Goal: Task Accomplishment & Management: Manage account settings

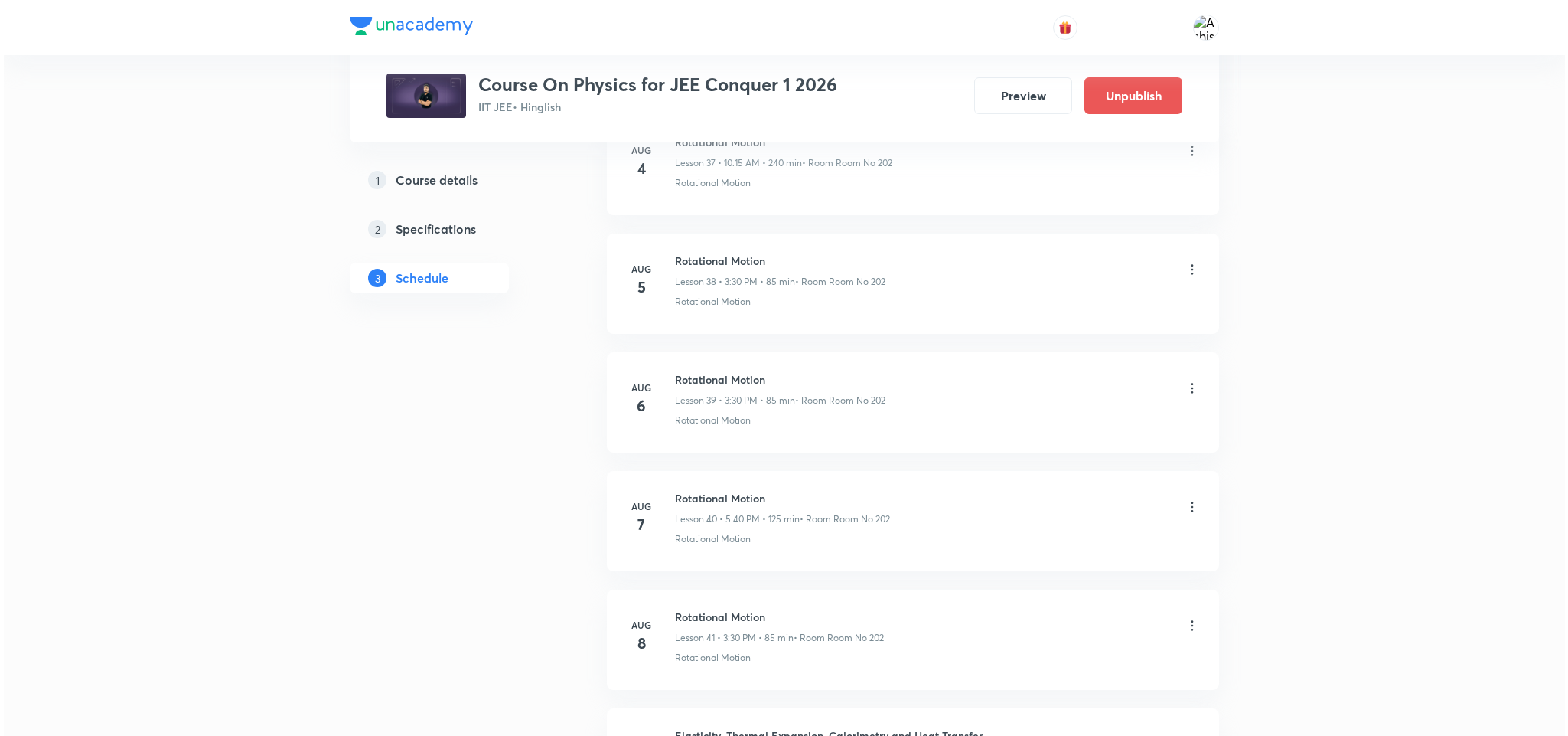
scroll to position [7183, 0]
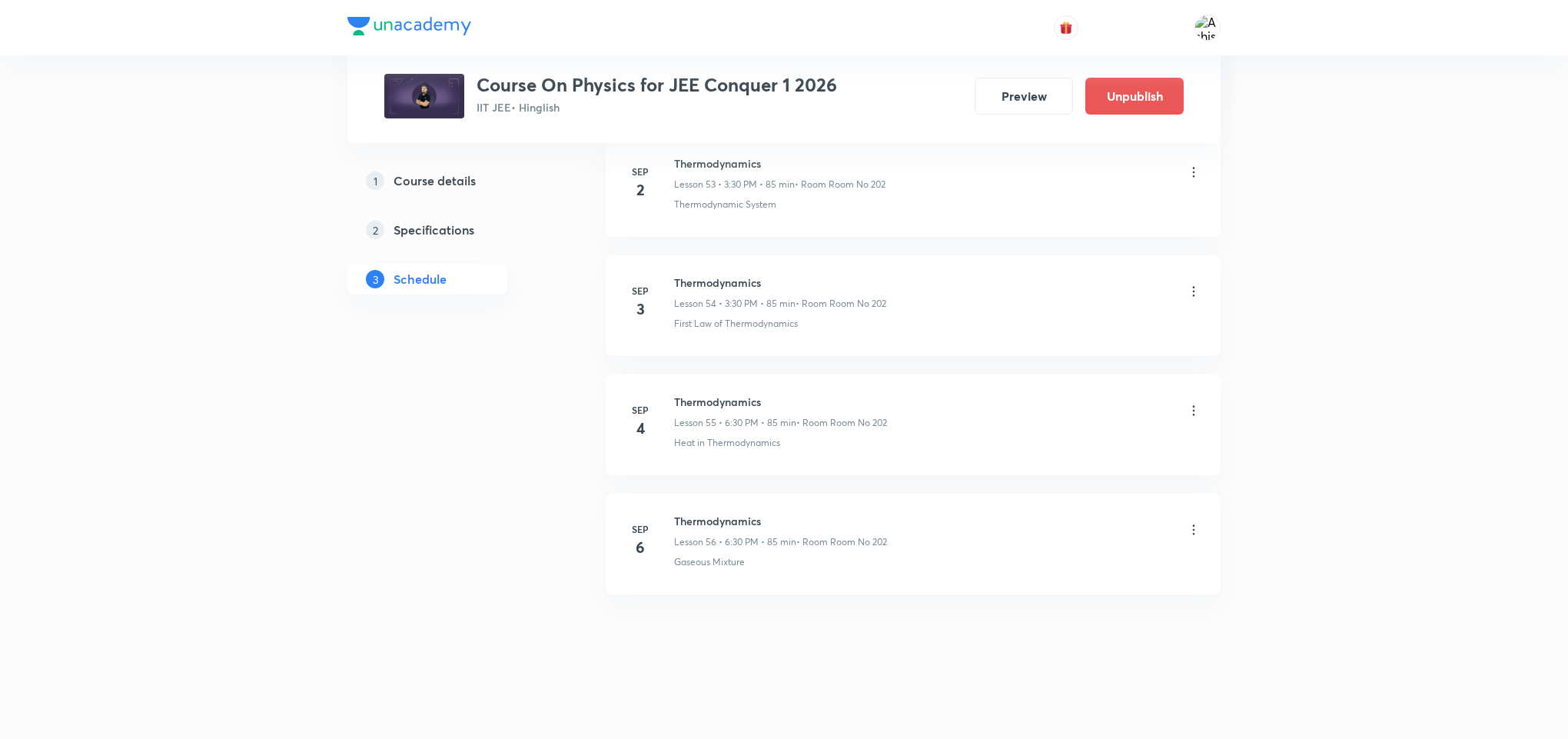
click at [1190, 533] on icon at bounding box center [1193, 530] width 16 height 16
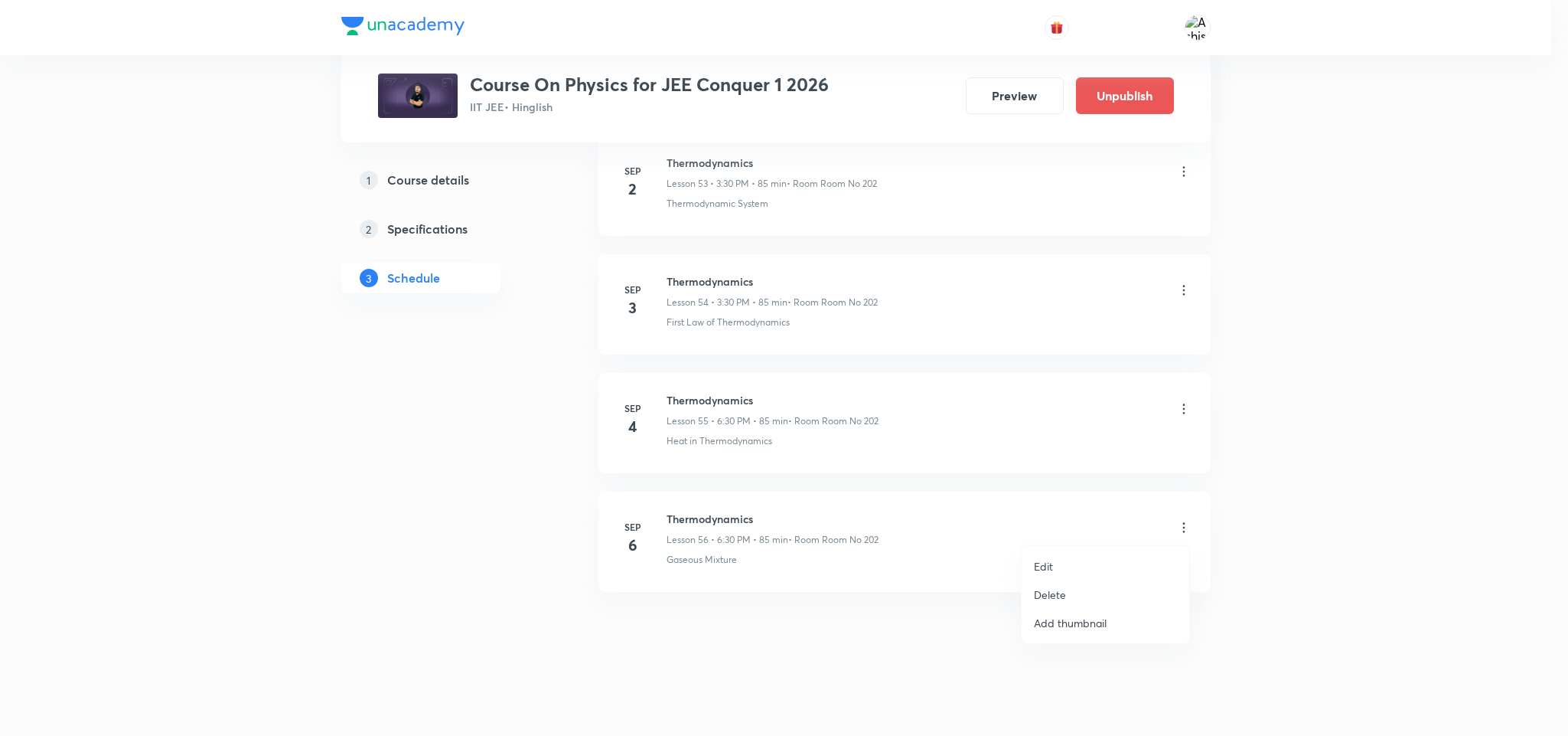
click at [1050, 563] on p "Edit" at bounding box center [1043, 566] width 19 height 16
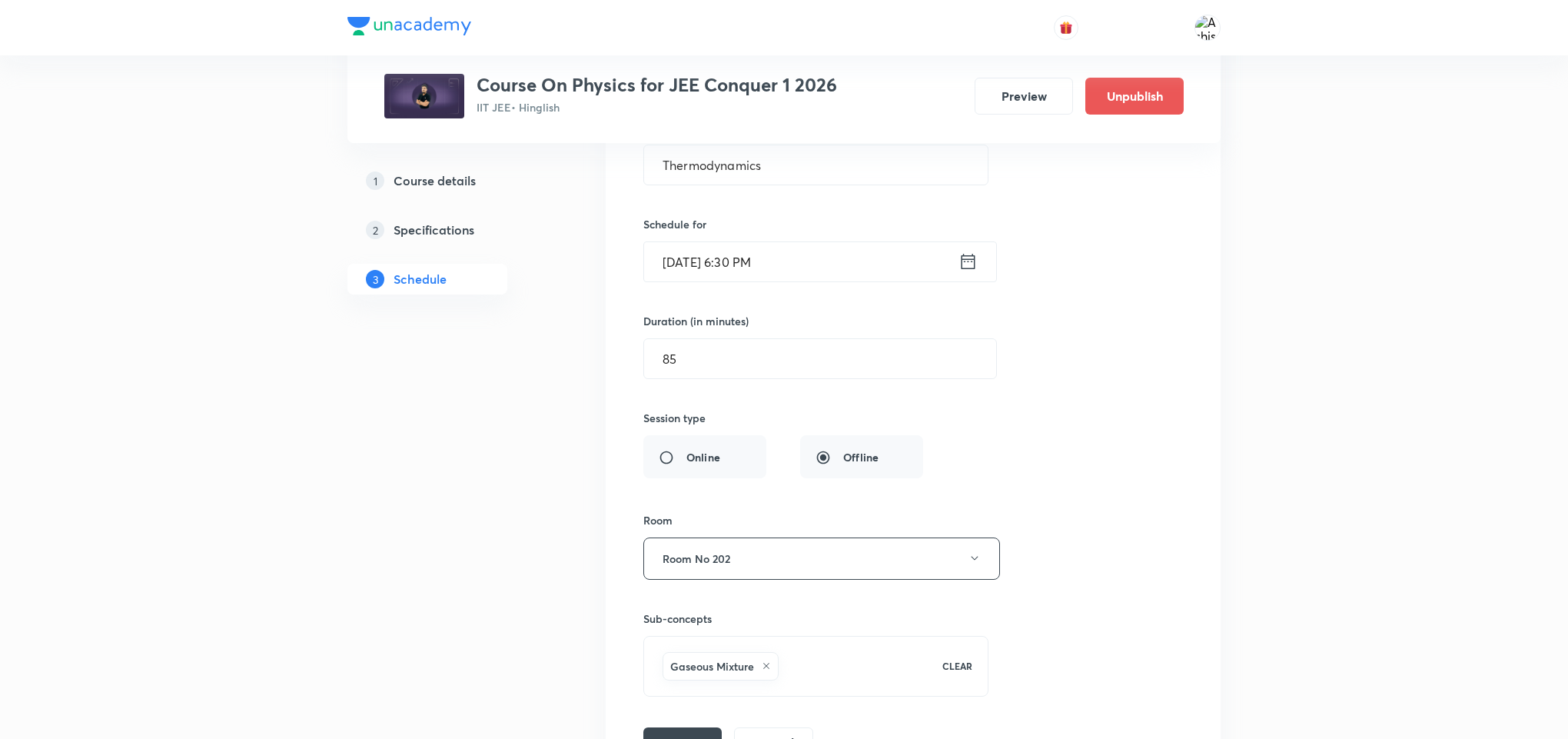
scroll to position [6867, 0]
click at [740, 284] on input "[DATE] 6:30 PM" at bounding box center [801, 263] width 315 height 39
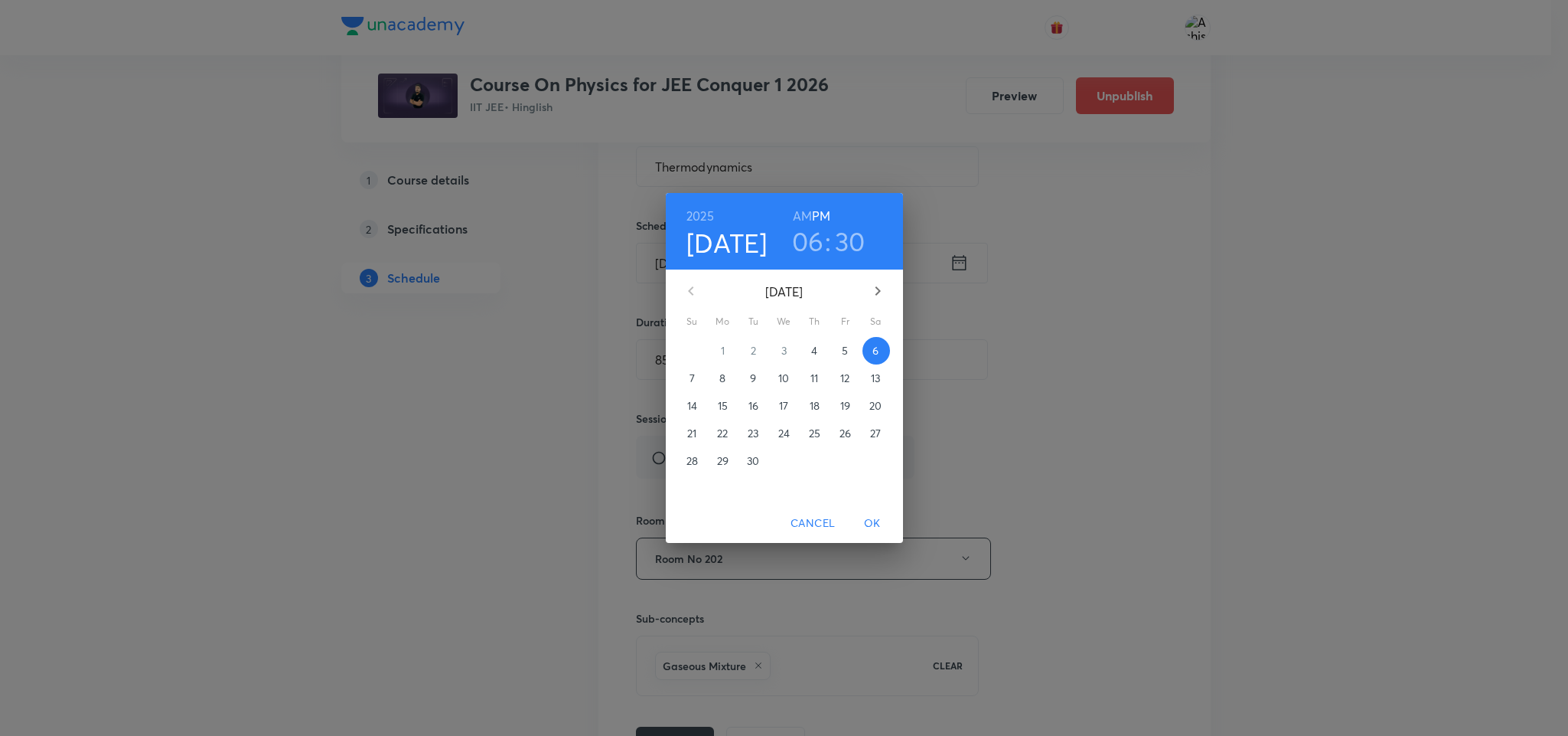
click at [811, 260] on div "2025 Sep 6 06 : 30 AM PM" at bounding box center [785, 231] width 238 height 77
click at [818, 243] on h3 "06" at bounding box center [808, 240] width 32 height 32
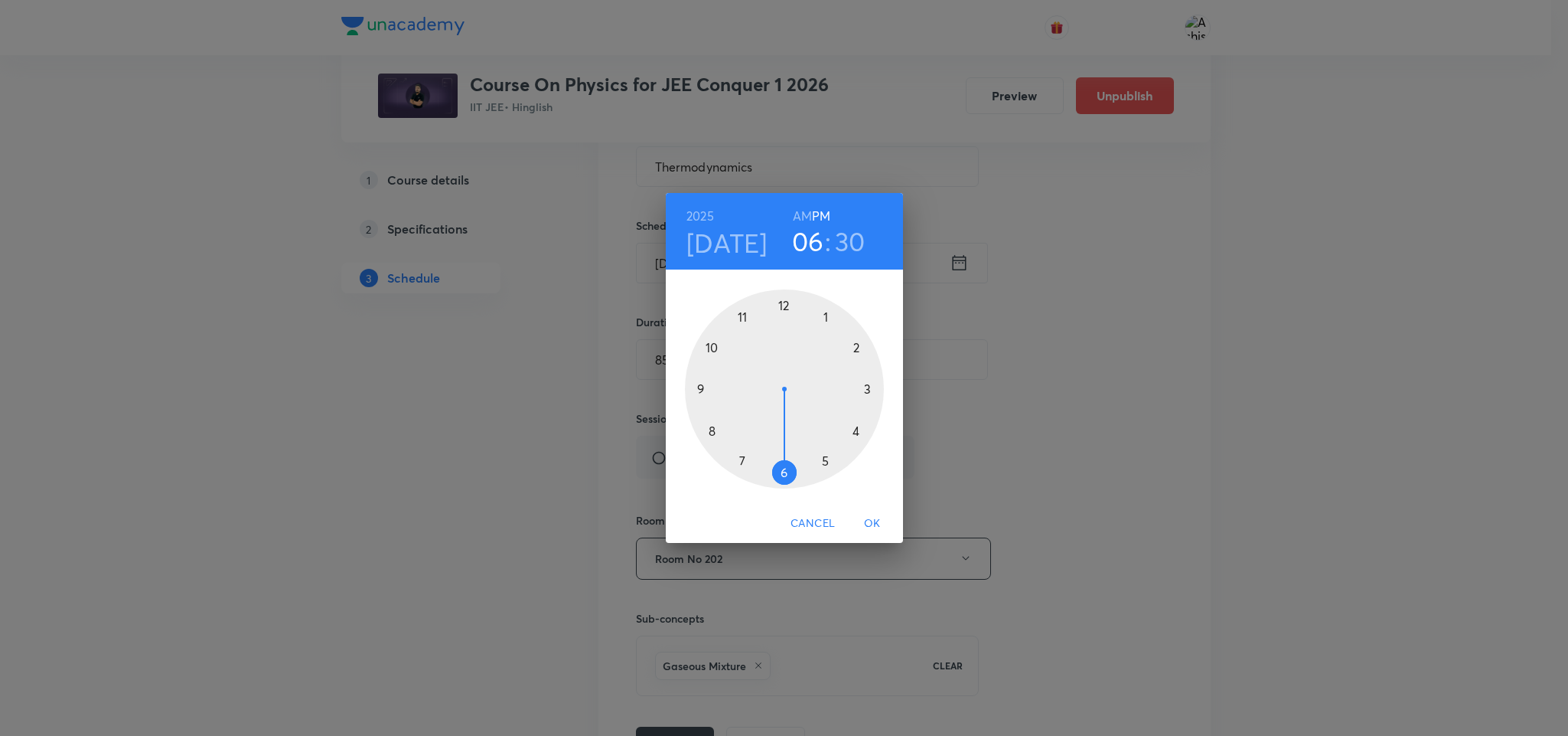
click at [825, 462] on div at bounding box center [785, 389] width 199 height 199
click at [784, 305] on div at bounding box center [785, 389] width 199 height 199
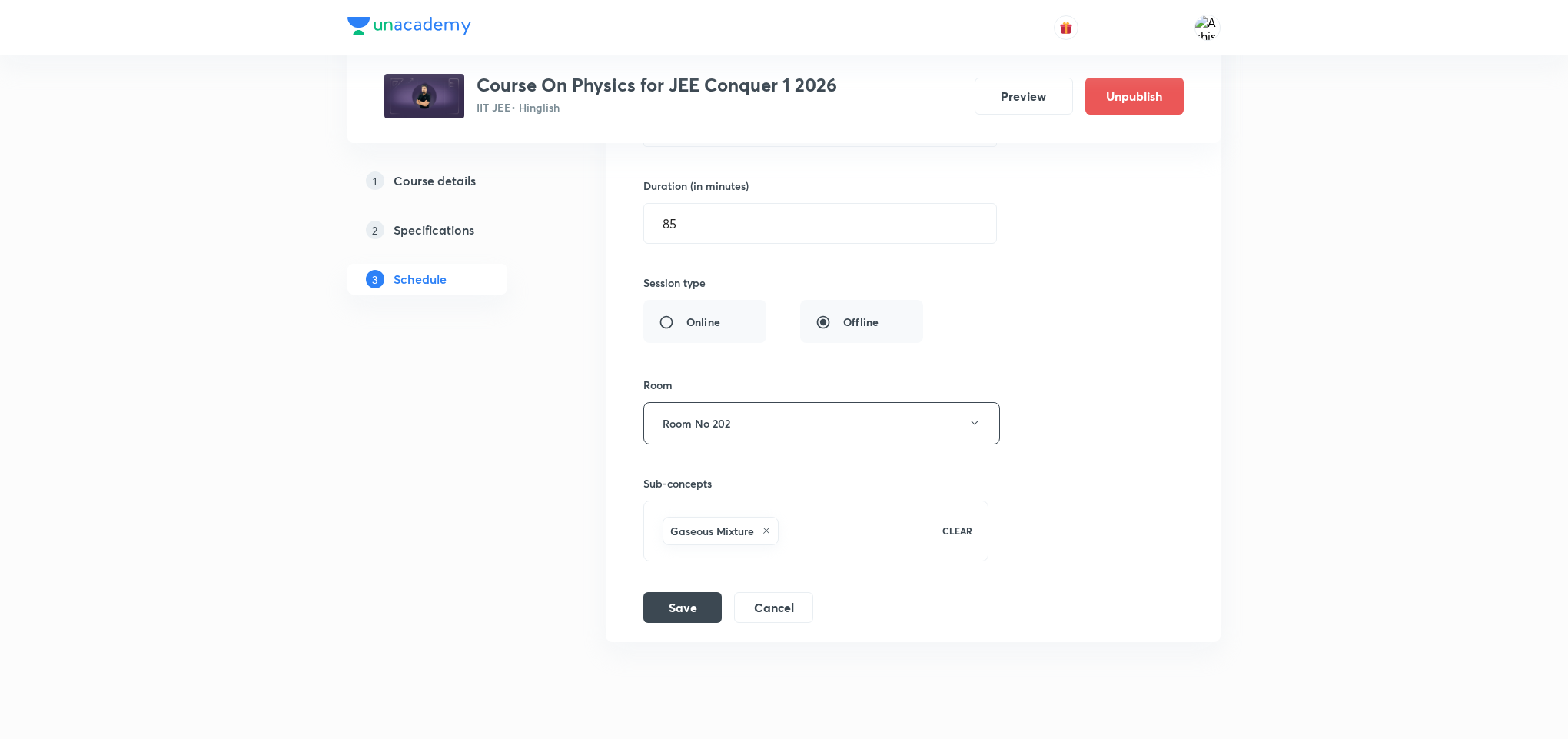
scroll to position [7097, 0]
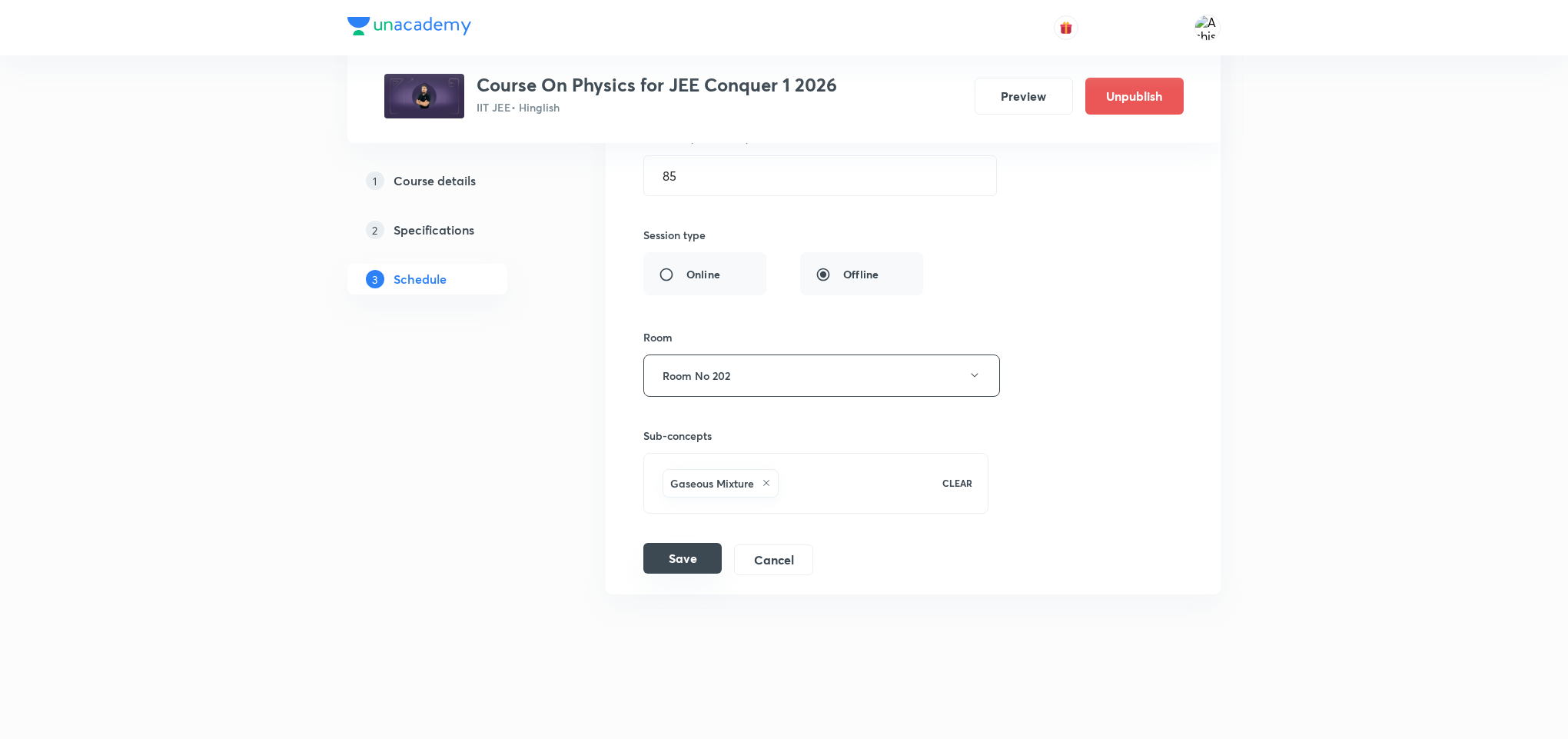
click at [678, 575] on div "Save Cancel" at bounding box center [734, 559] width 182 height 30
click at [688, 559] on button "Save" at bounding box center [682, 557] width 78 height 30
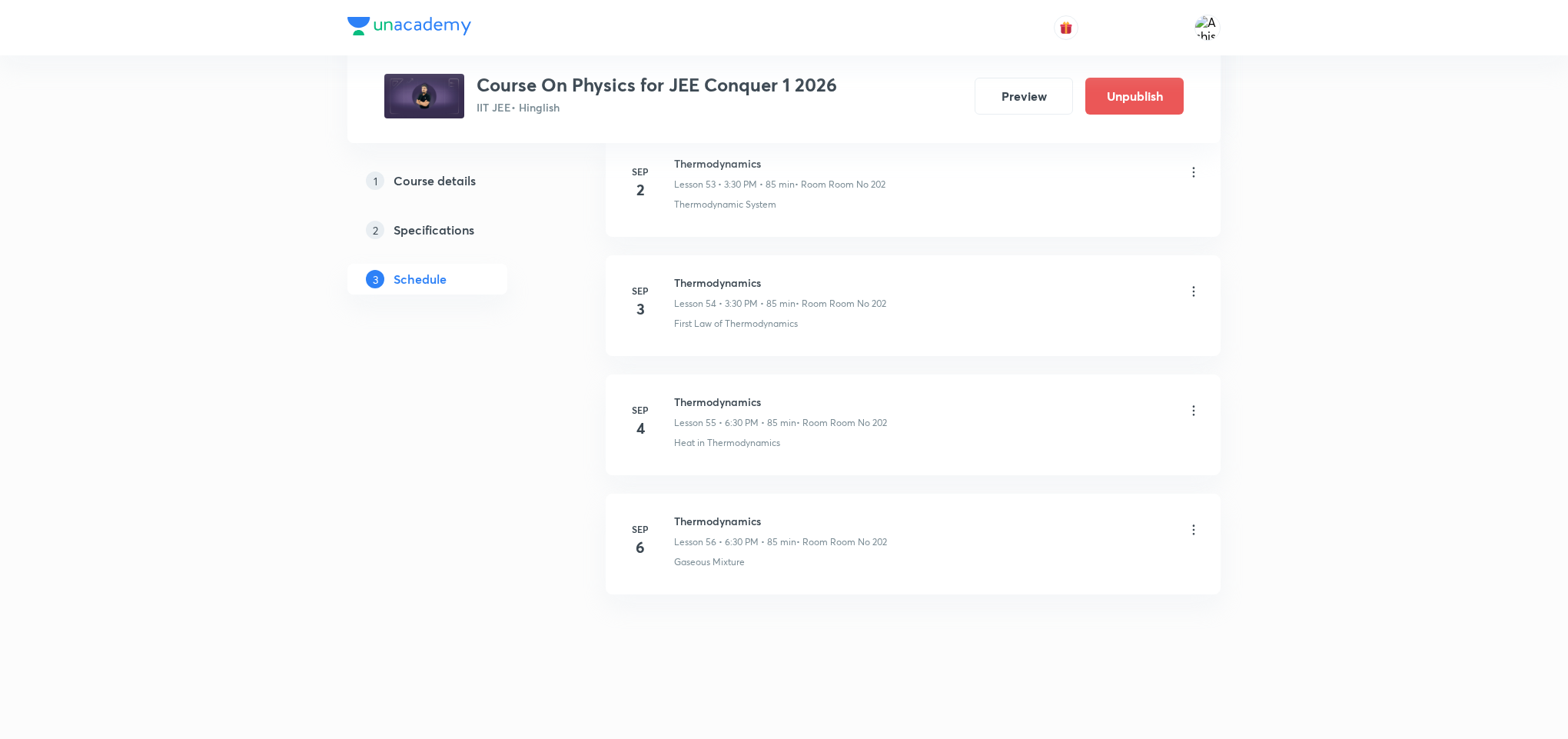
scroll to position [6502, 0]
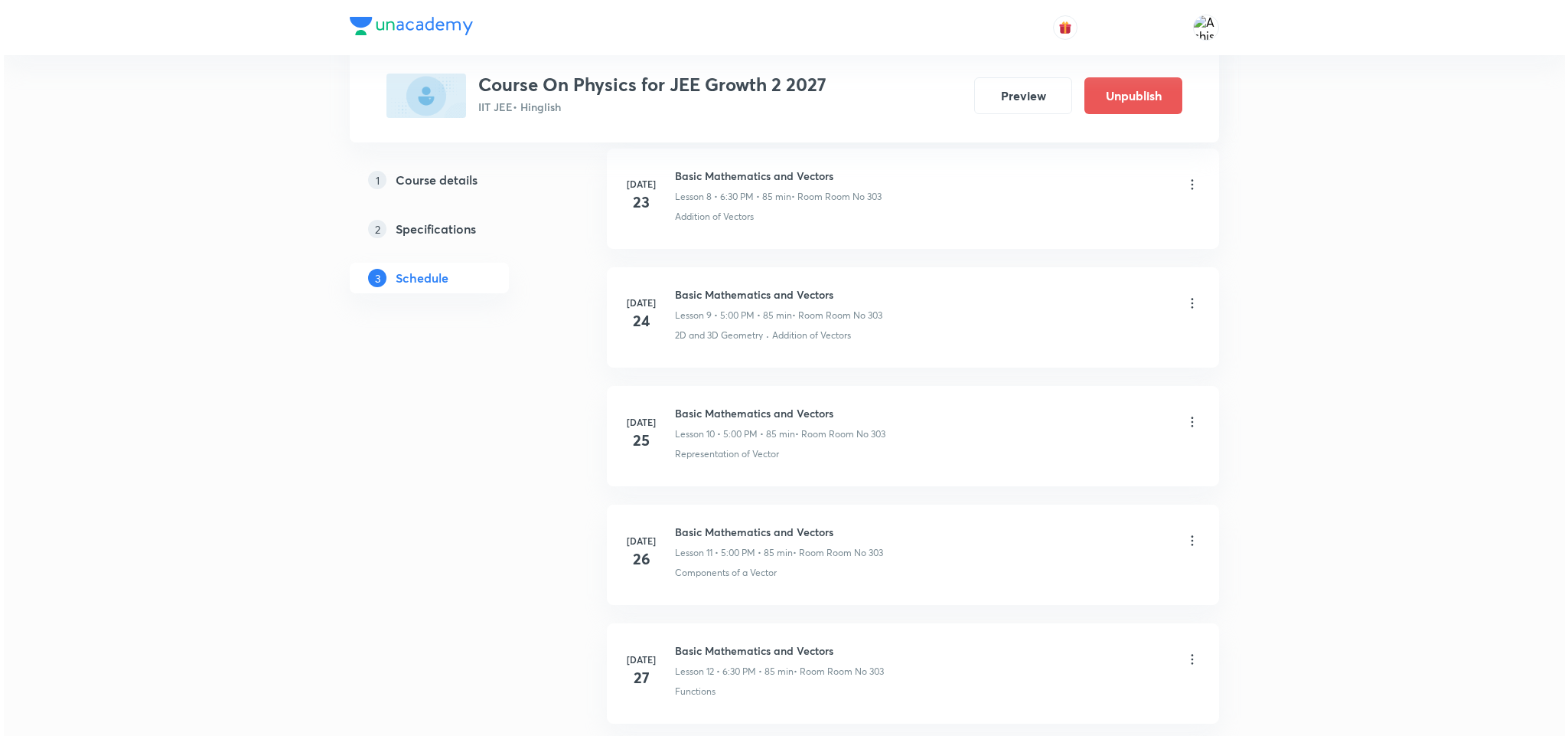
scroll to position [4795, 0]
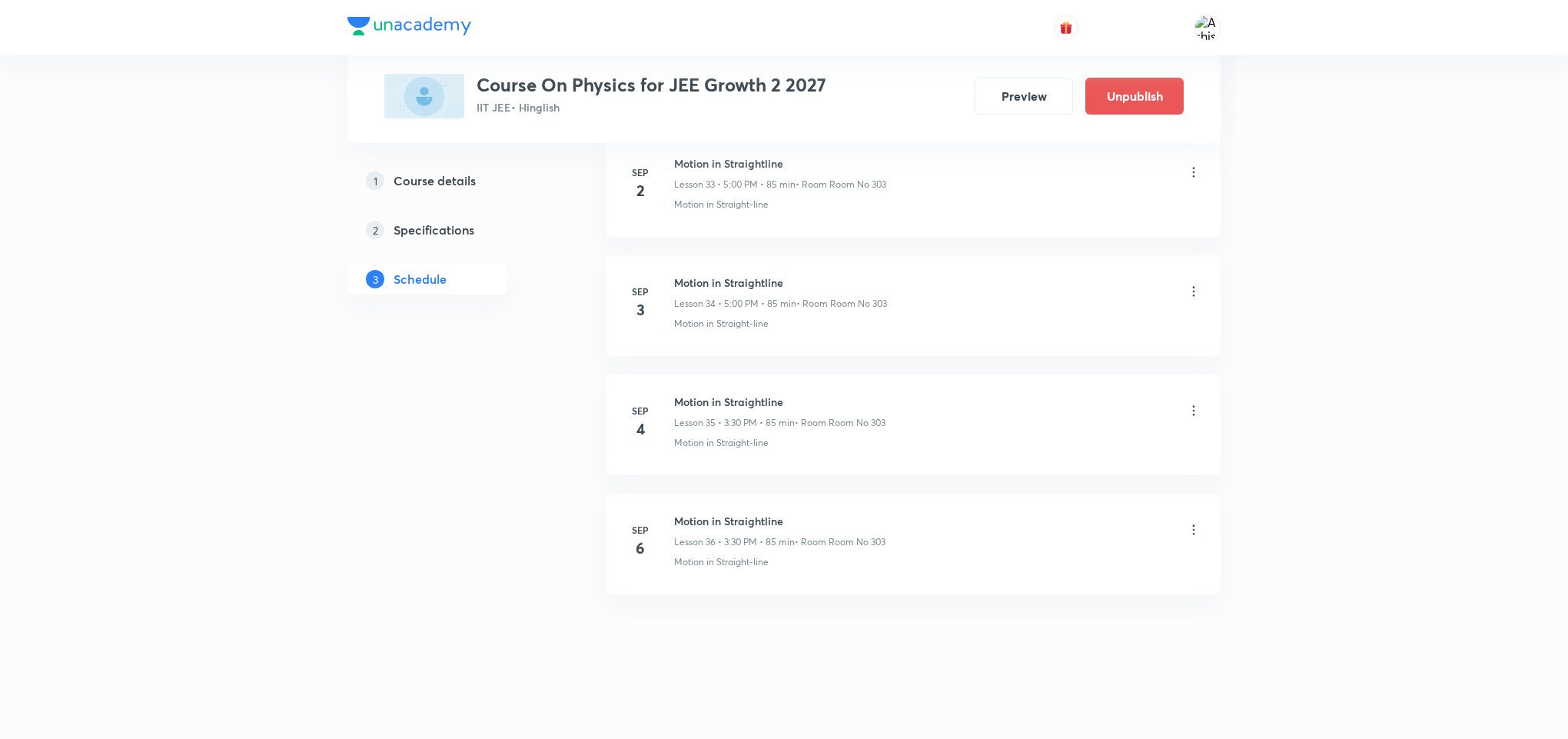
click at [1193, 522] on icon at bounding box center [1193, 530] width 16 height 16
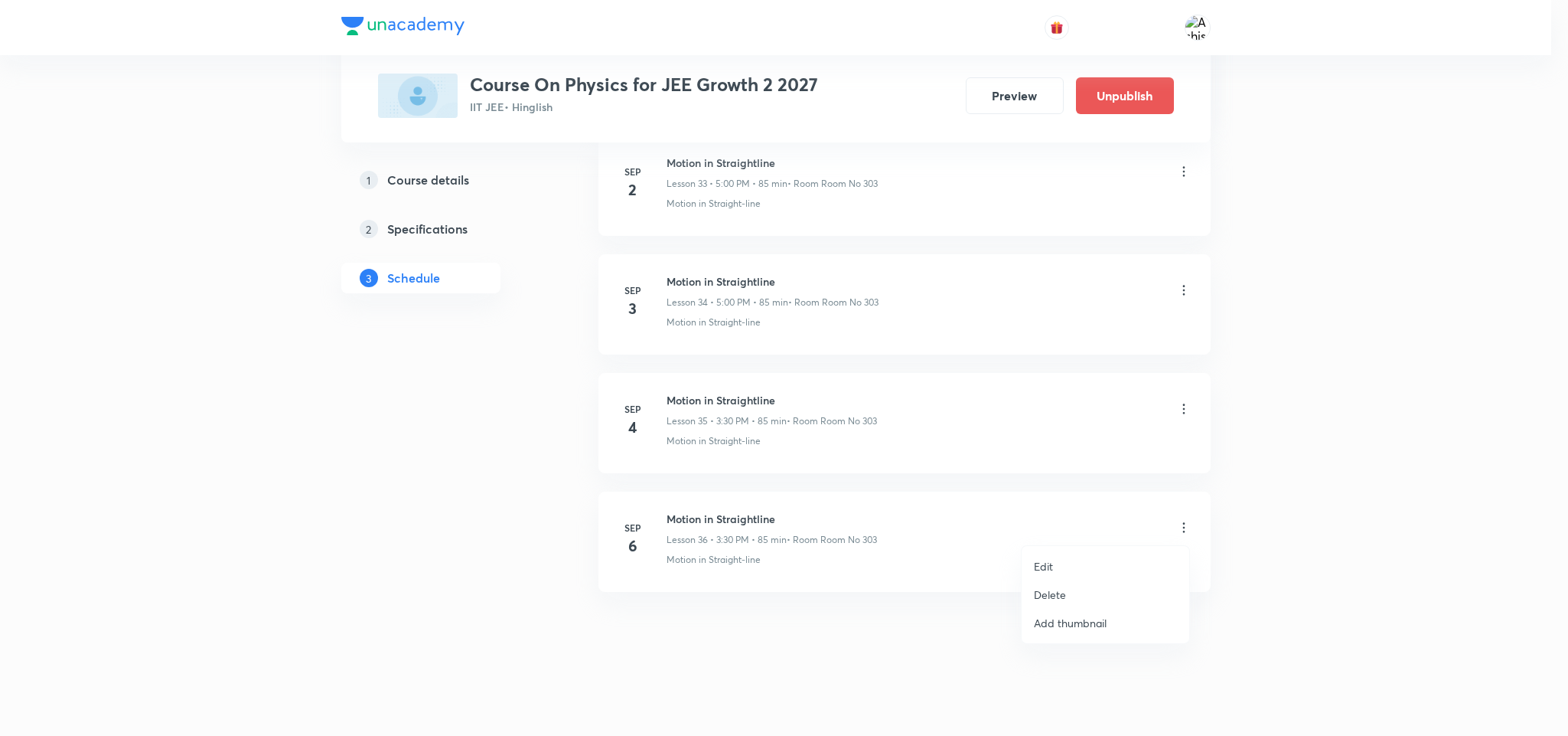
click at [1044, 559] on p "Edit" at bounding box center [1043, 566] width 19 height 16
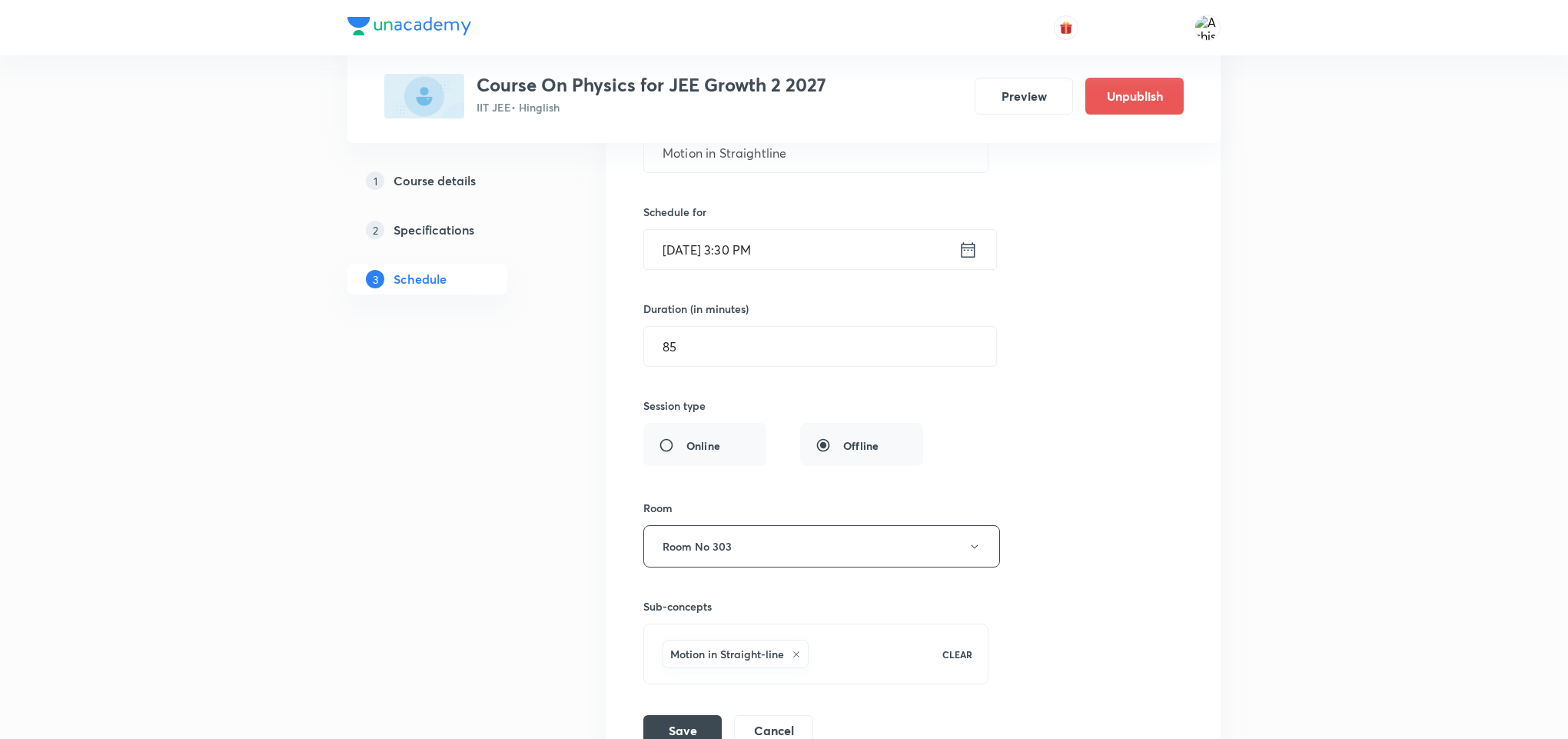
scroll to position [4470, 0]
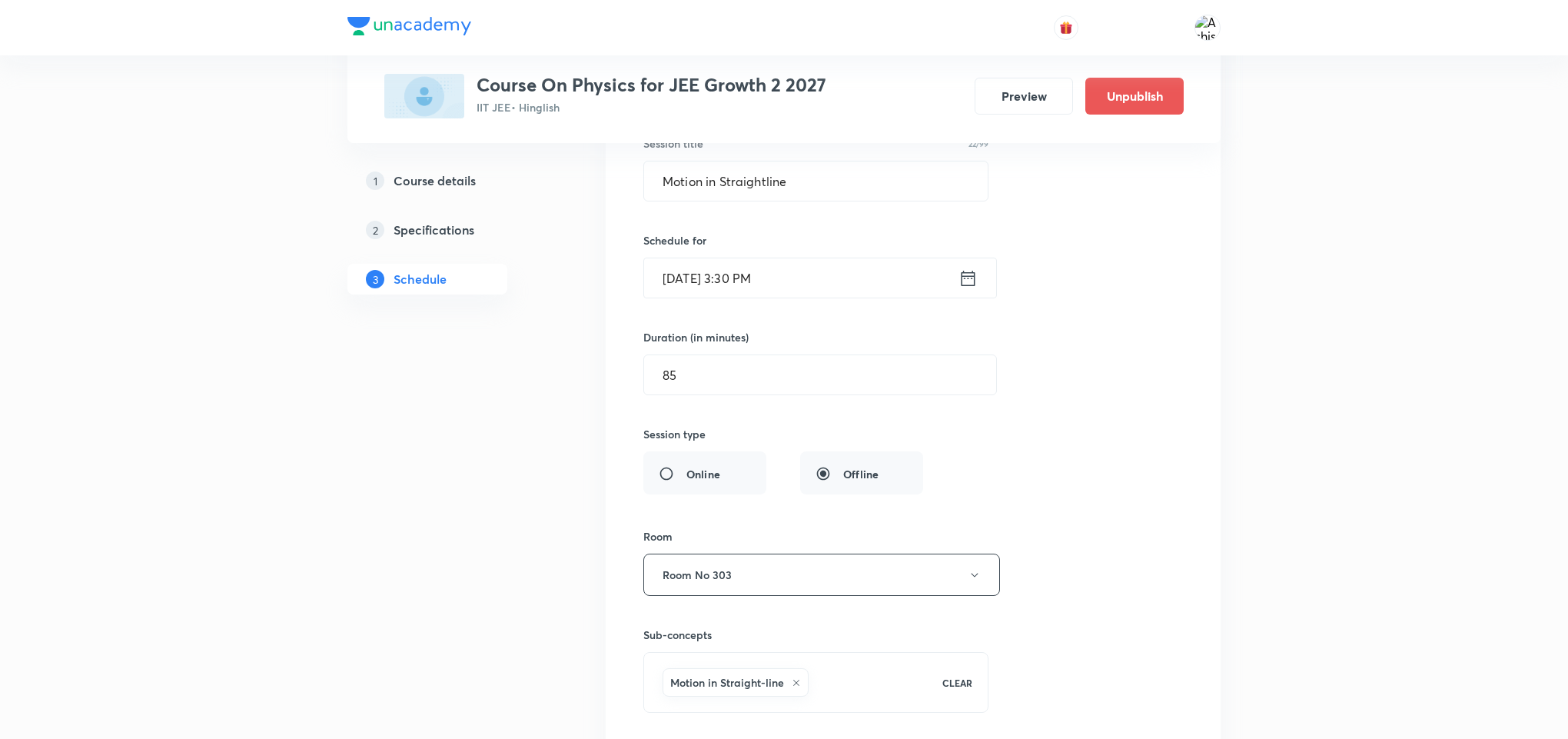
click at [739, 297] on input "Sep 6, 2025, 3:30 PM" at bounding box center [801, 277] width 315 height 39
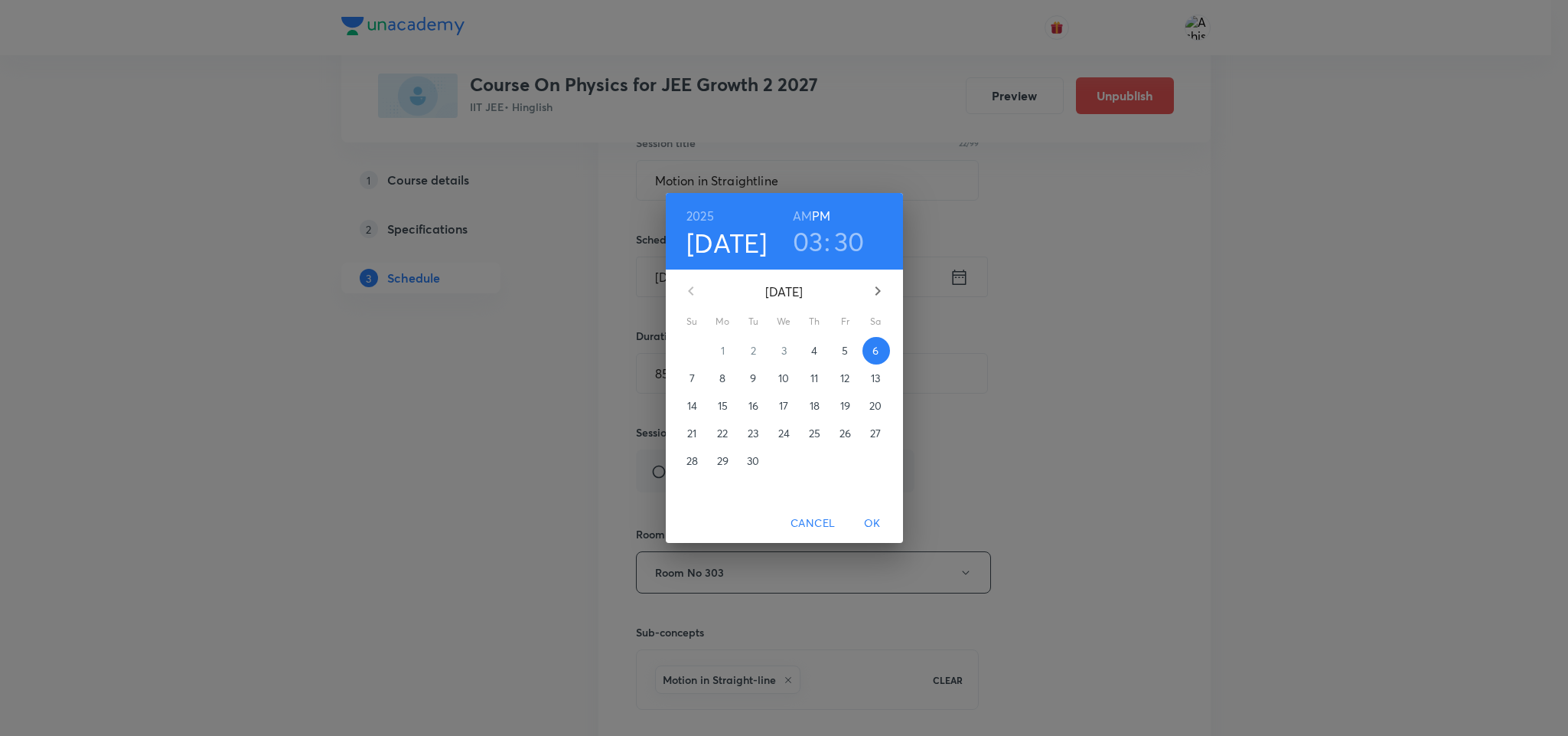
click at [815, 242] on h3 "03" at bounding box center [808, 240] width 30 height 32
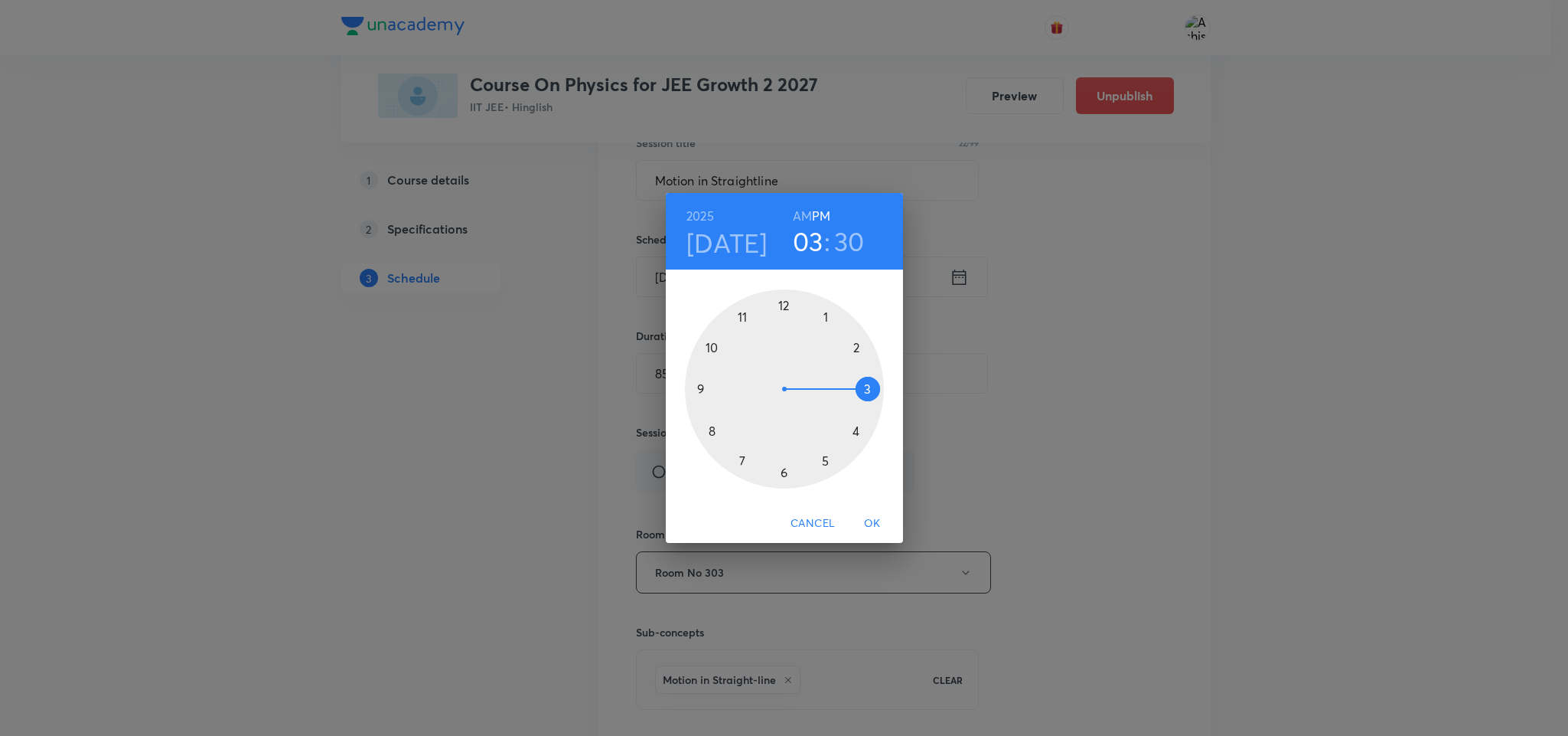
click at [783, 471] on div at bounding box center [785, 389] width 199 height 199
click at [868, 516] on span "OK" at bounding box center [873, 523] width 37 height 19
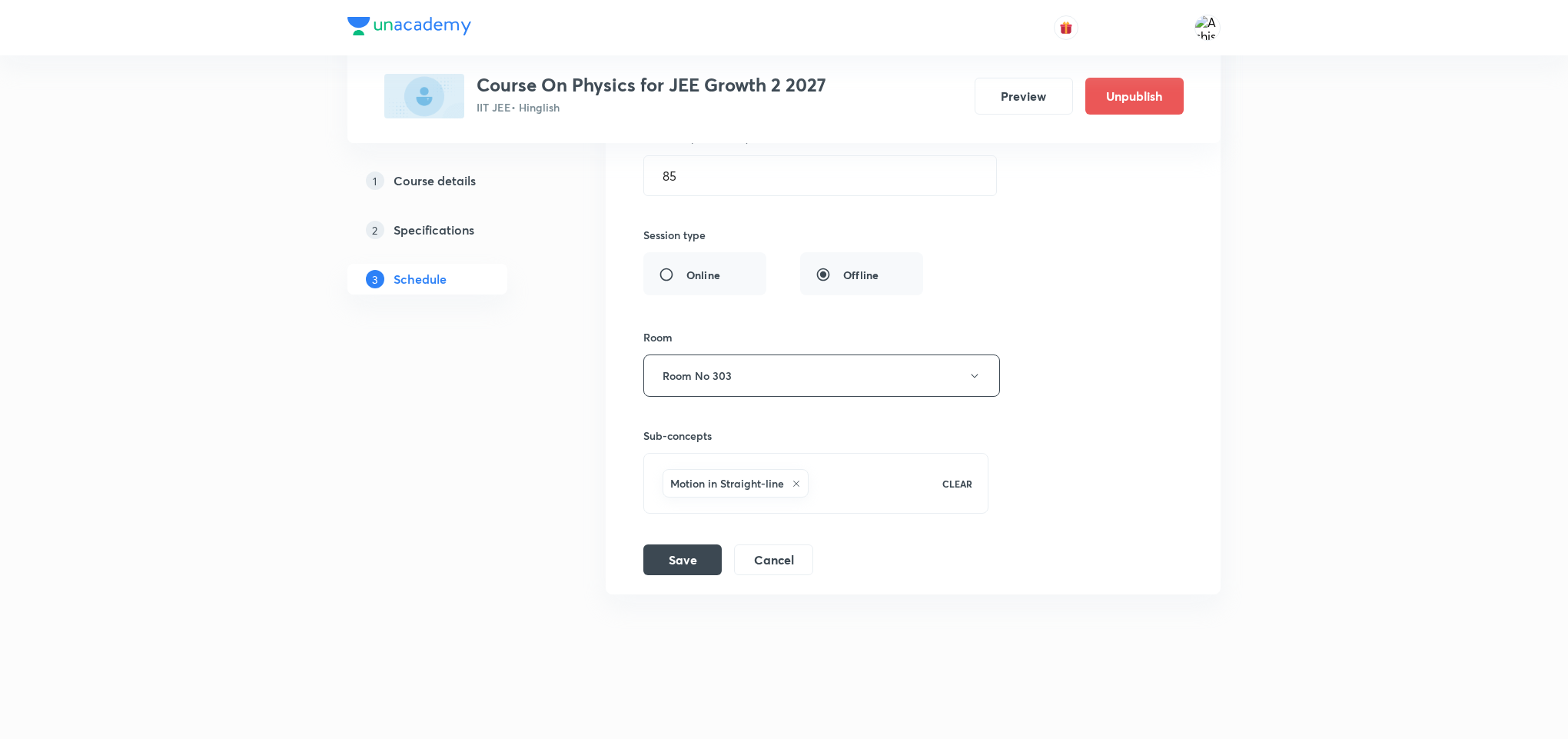
scroll to position [4700, 0]
click at [672, 560] on button "Save" at bounding box center [682, 557] width 78 height 30
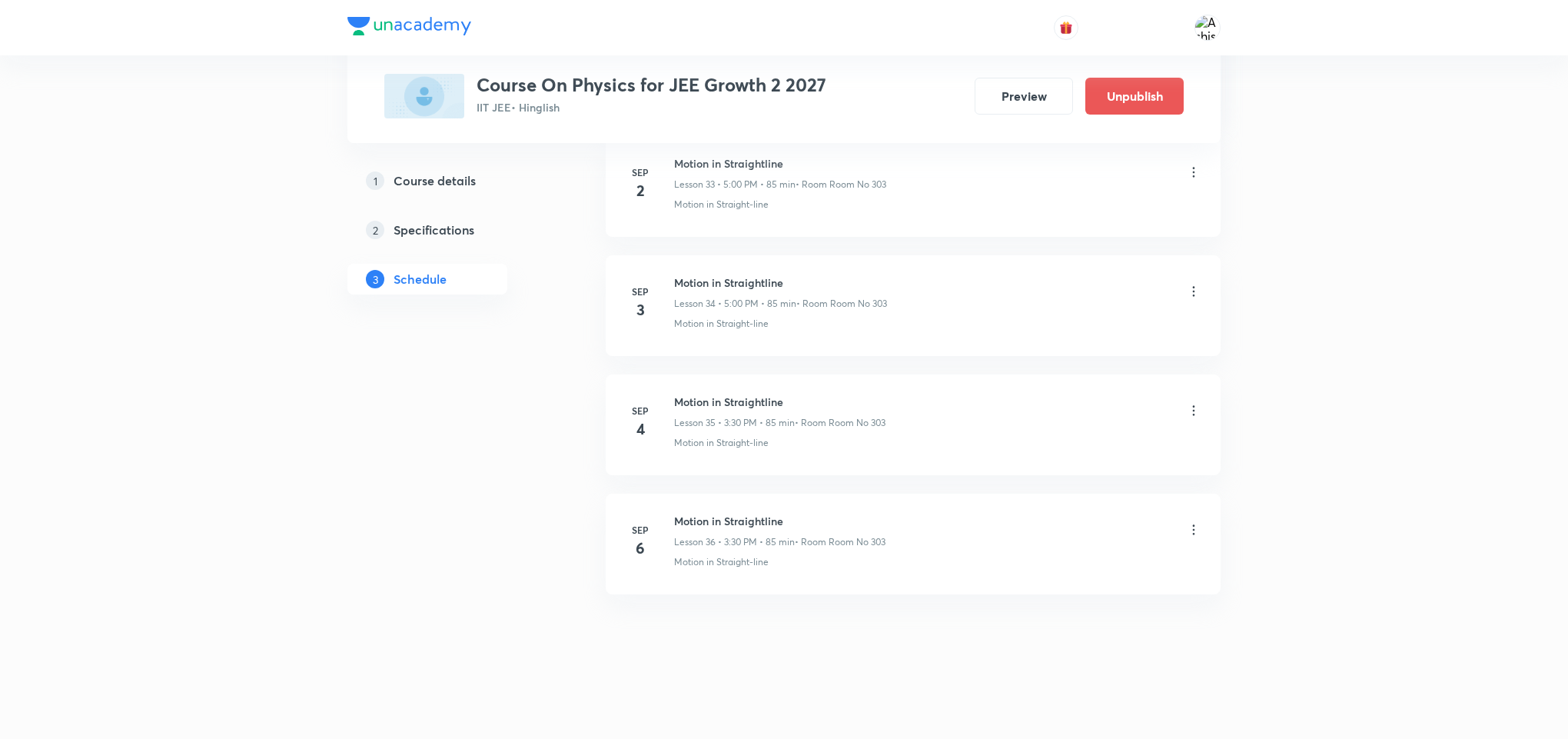
scroll to position [4104, 0]
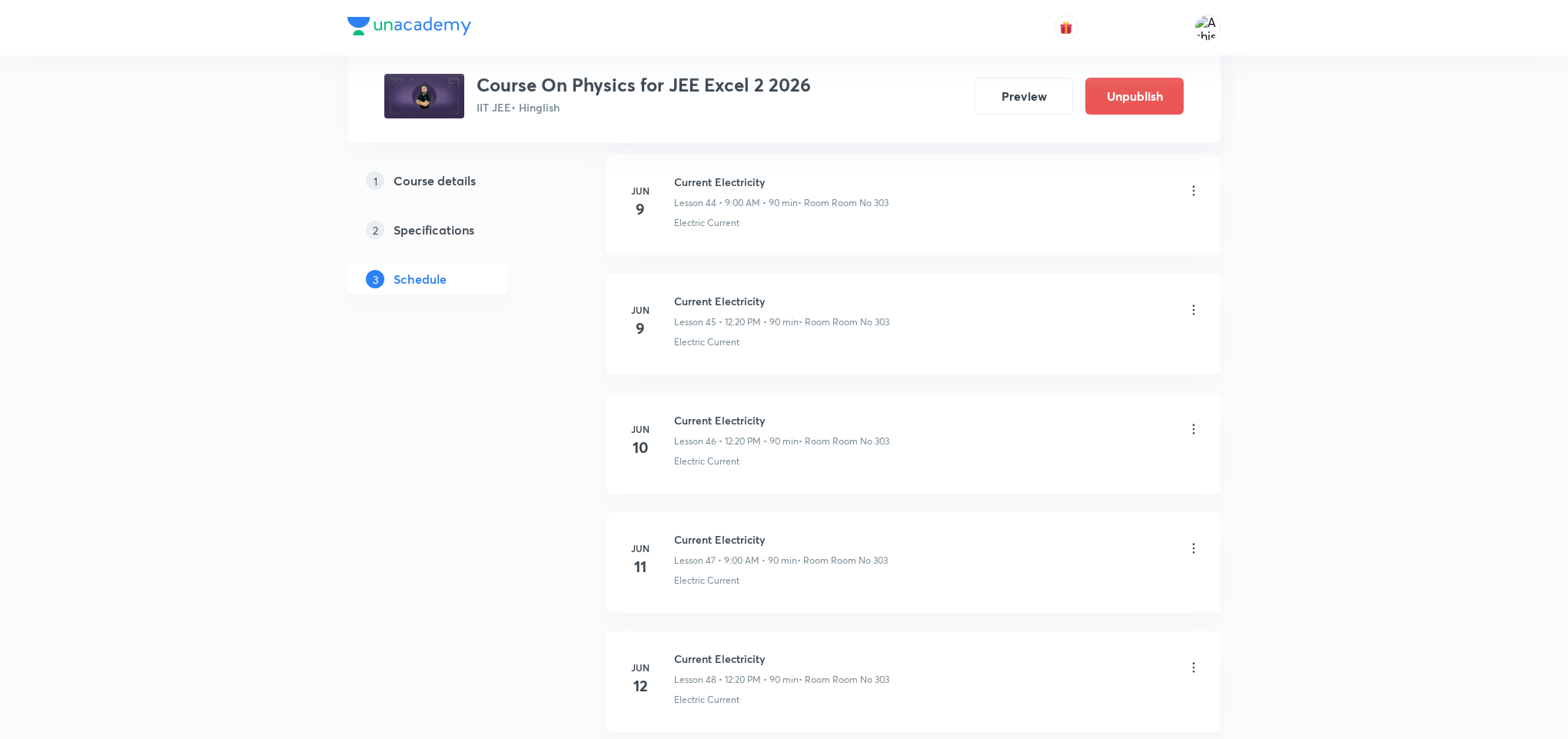
scroll to position [12156, 0]
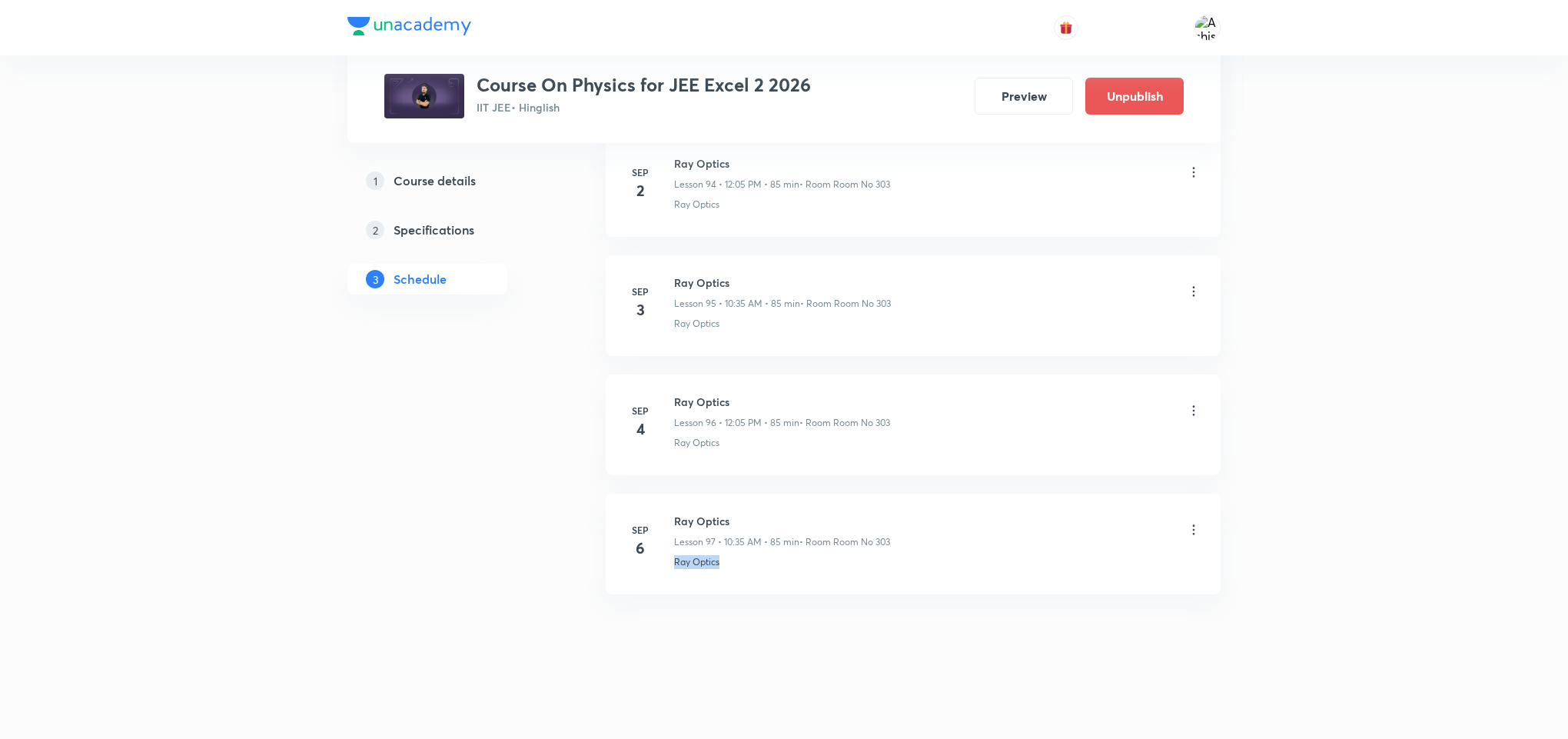
drag, startPoint x: 736, startPoint y: 563, endPoint x: 655, endPoint y: 593, distance: 86.4
click at [655, 593] on li "Sep 6 Ray Optics Lesson 97 • 10:35 AM • 85 min • Room Room No 303 Ray Optics" at bounding box center [913, 544] width 615 height 101
copy p "Ray Optics"
click at [750, 510] on li "Sep 6 Ray Optics Lesson 97 • 10:35 AM • 85 min • Room Room No 303 Ray Optics" at bounding box center [913, 544] width 615 height 101
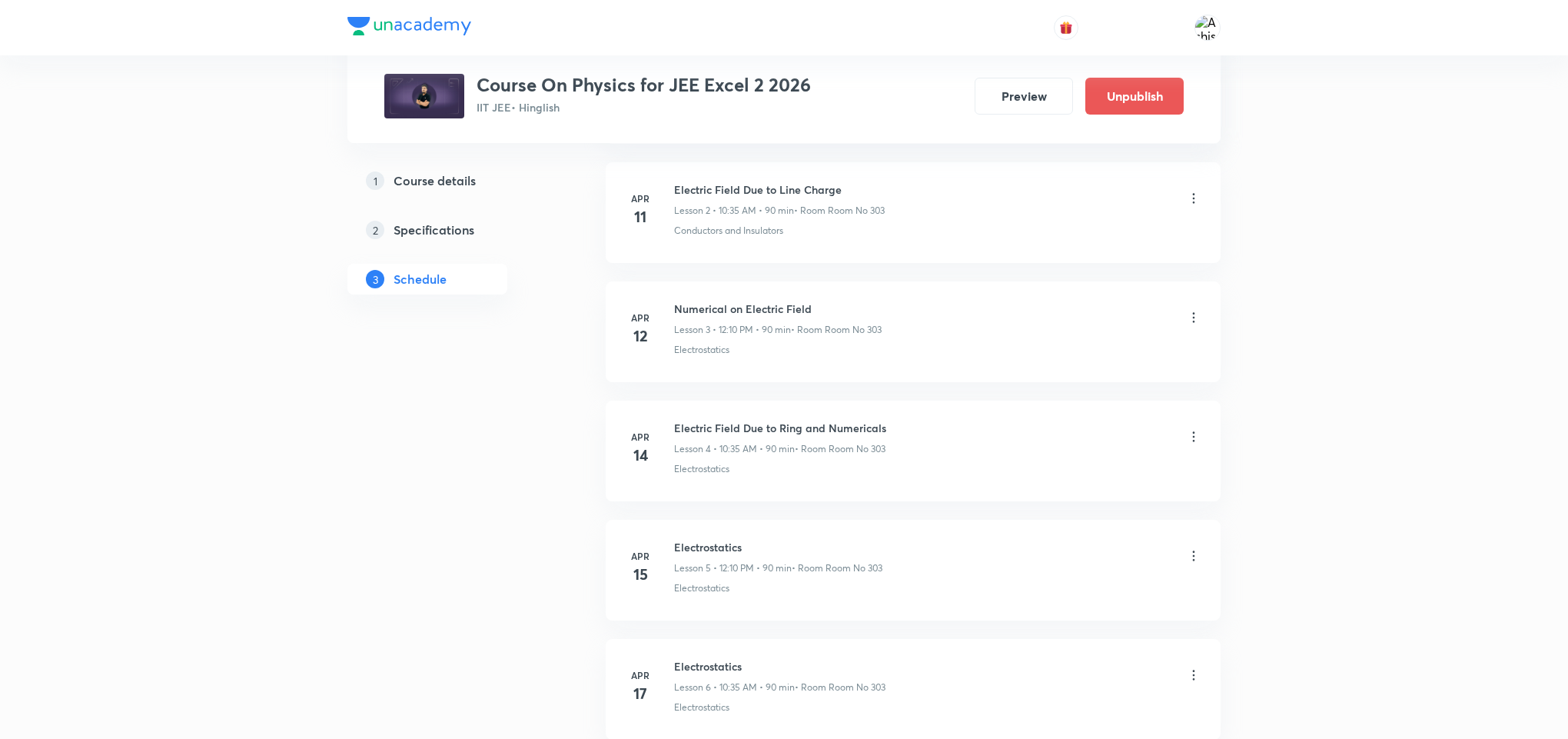
scroll to position [0, 0]
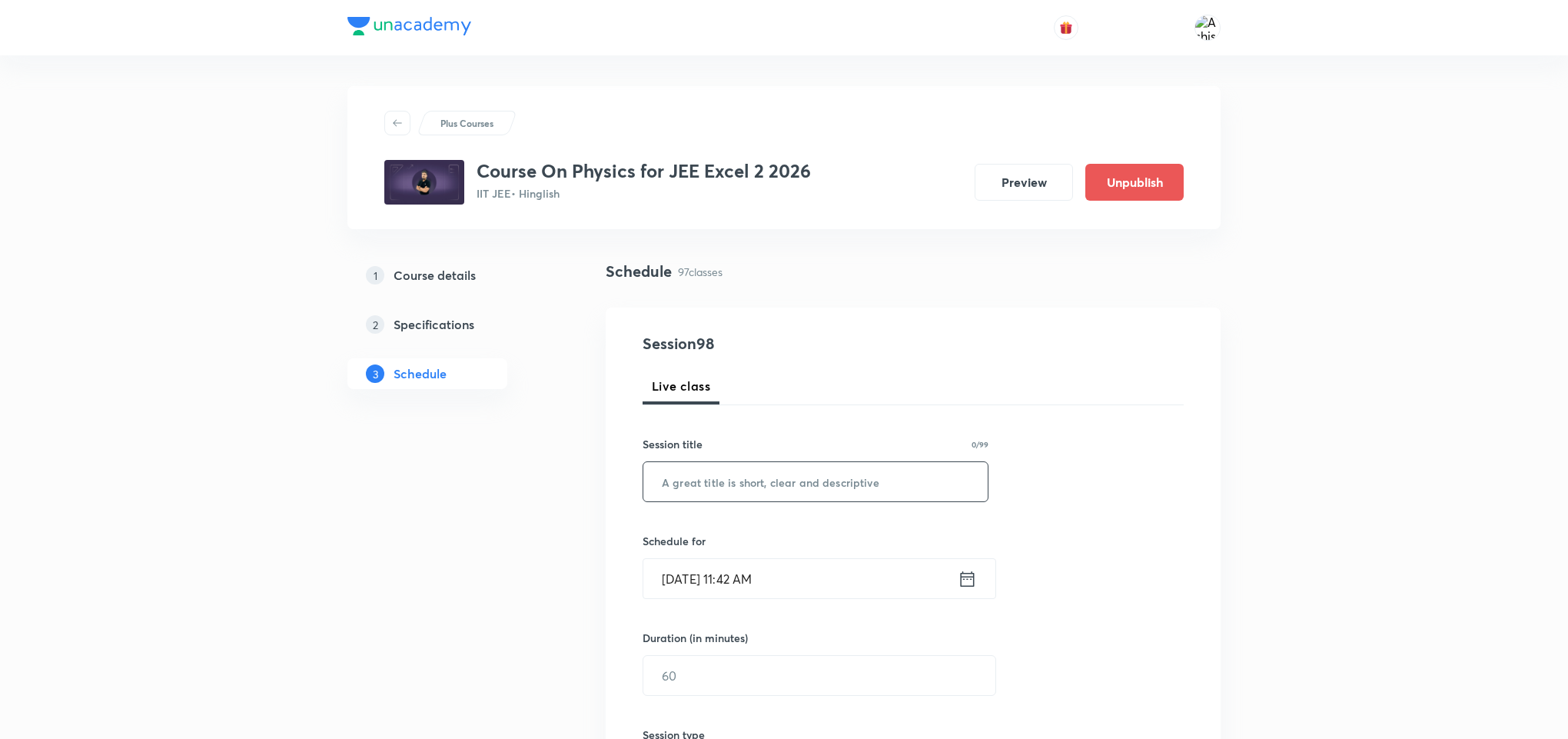
click at [803, 461] on div "​" at bounding box center [815, 481] width 346 height 40
paste input "Ray Optics"
type input "Ray Optics"
click at [704, 577] on input "Sep 4, 2025, 11:42 AM" at bounding box center [801, 578] width 315 height 39
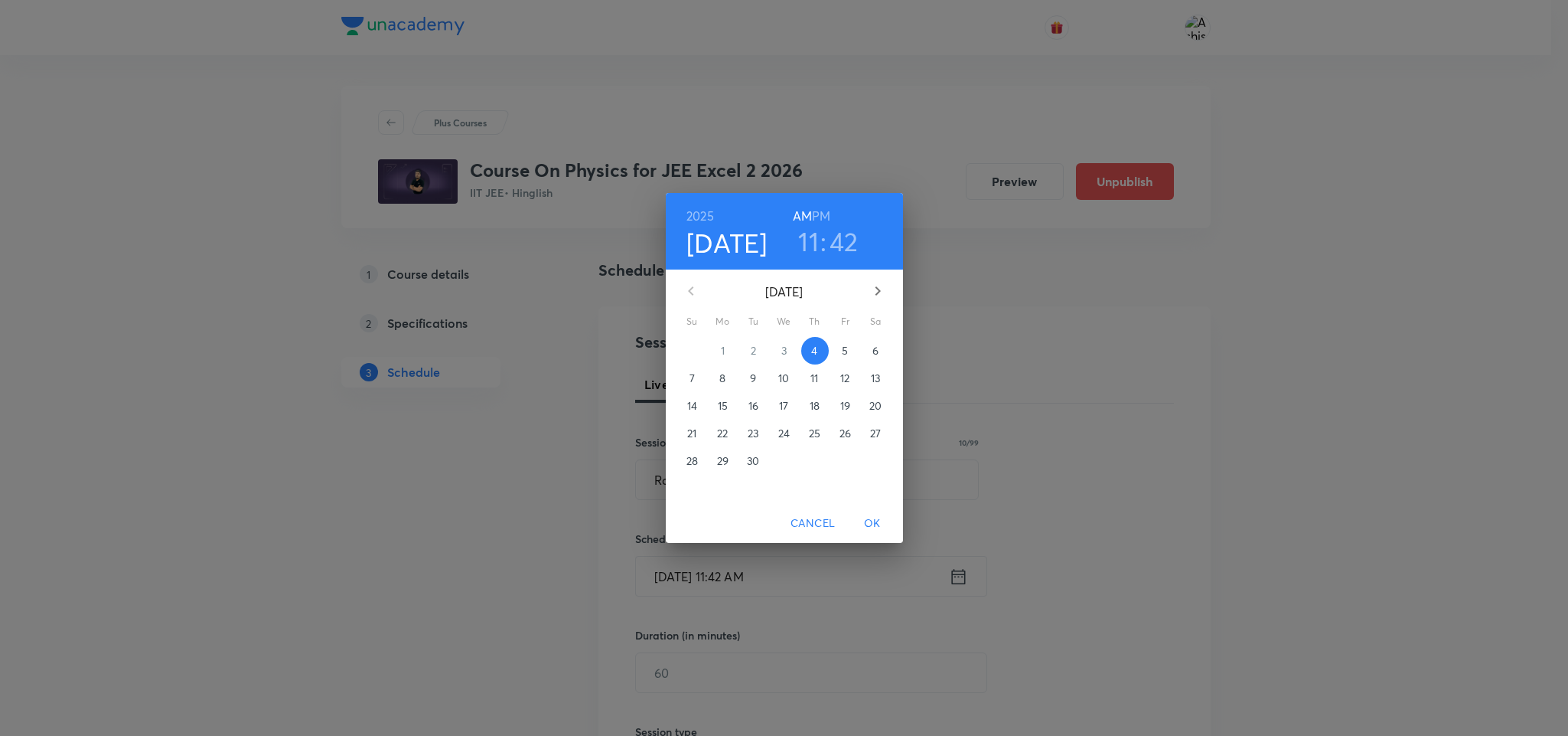
click at [803, 524] on span "Cancel" at bounding box center [812, 523] width 45 height 19
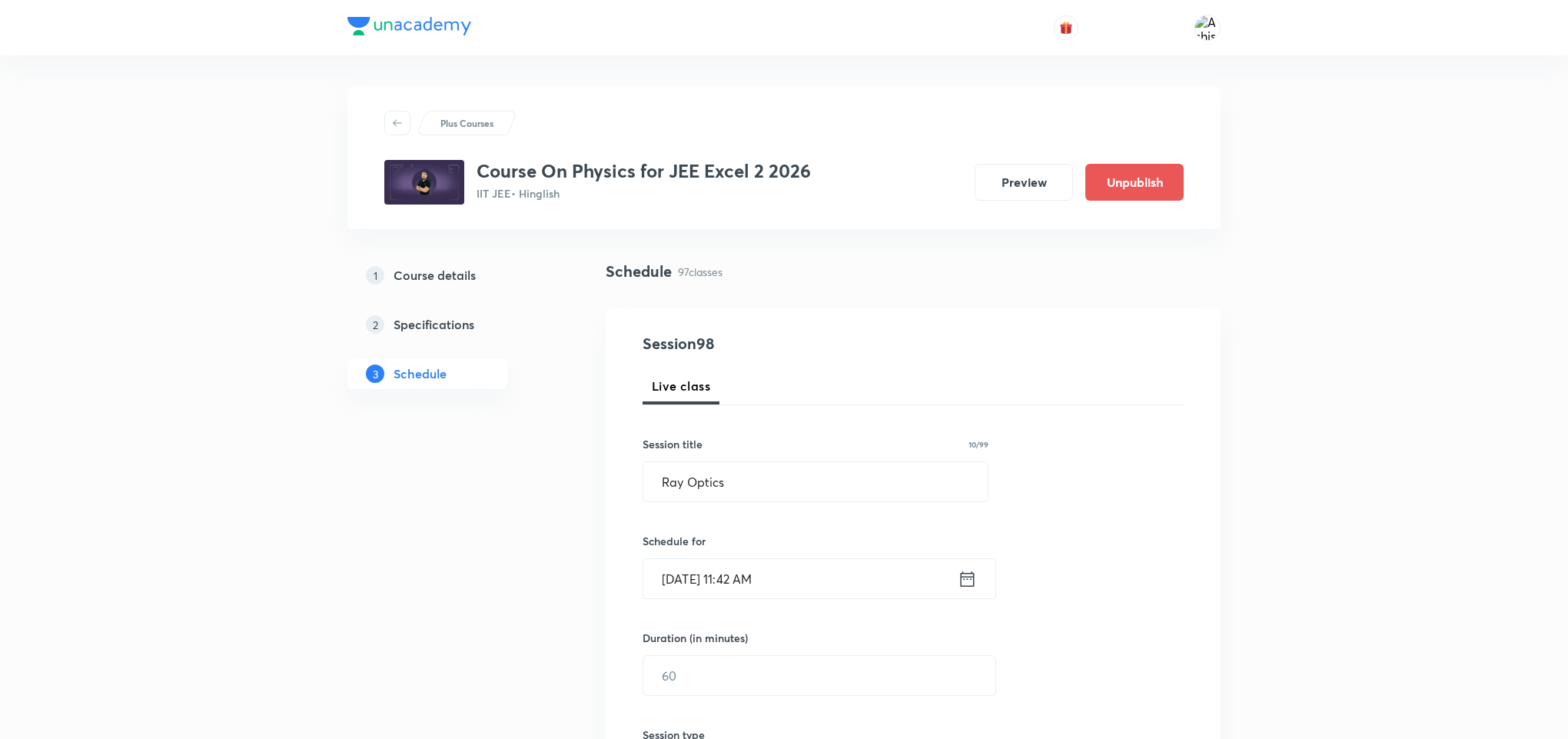
click at [741, 584] on input "Sep 4, 2025, 11:42 AM" at bounding box center [801, 578] width 315 height 39
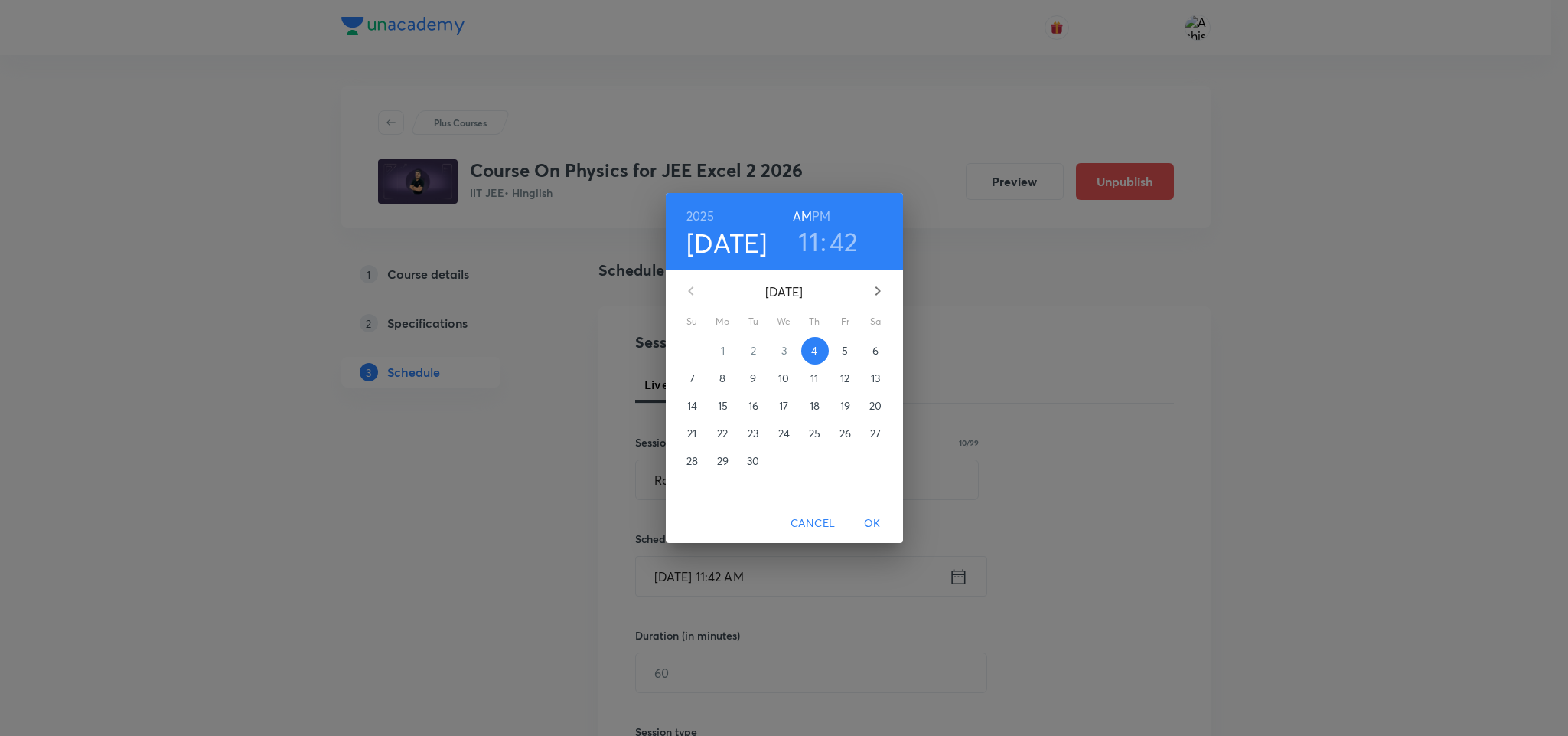
click at [821, 214] on h6 "PM" at bounding box center [821, 215] width 18 height 21
click at [812, 249] on h3 "11" at bounding box center [808, 240] width 21 height 32
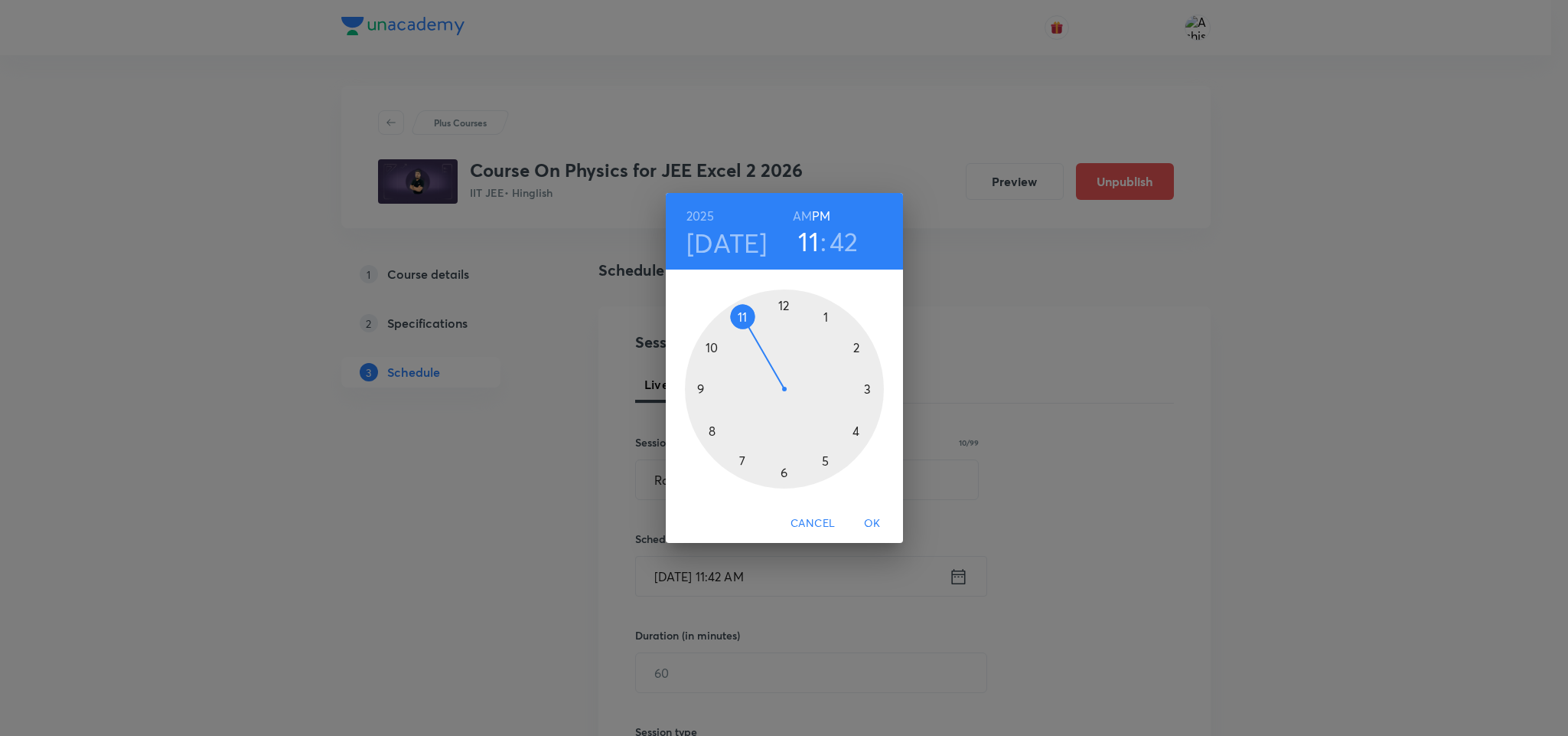
click at [863, 390] on div at bounding box center [785, 389] width 199 height 199
click at [781, 475] on div at bounding box center [785, 389] width 199 height 199
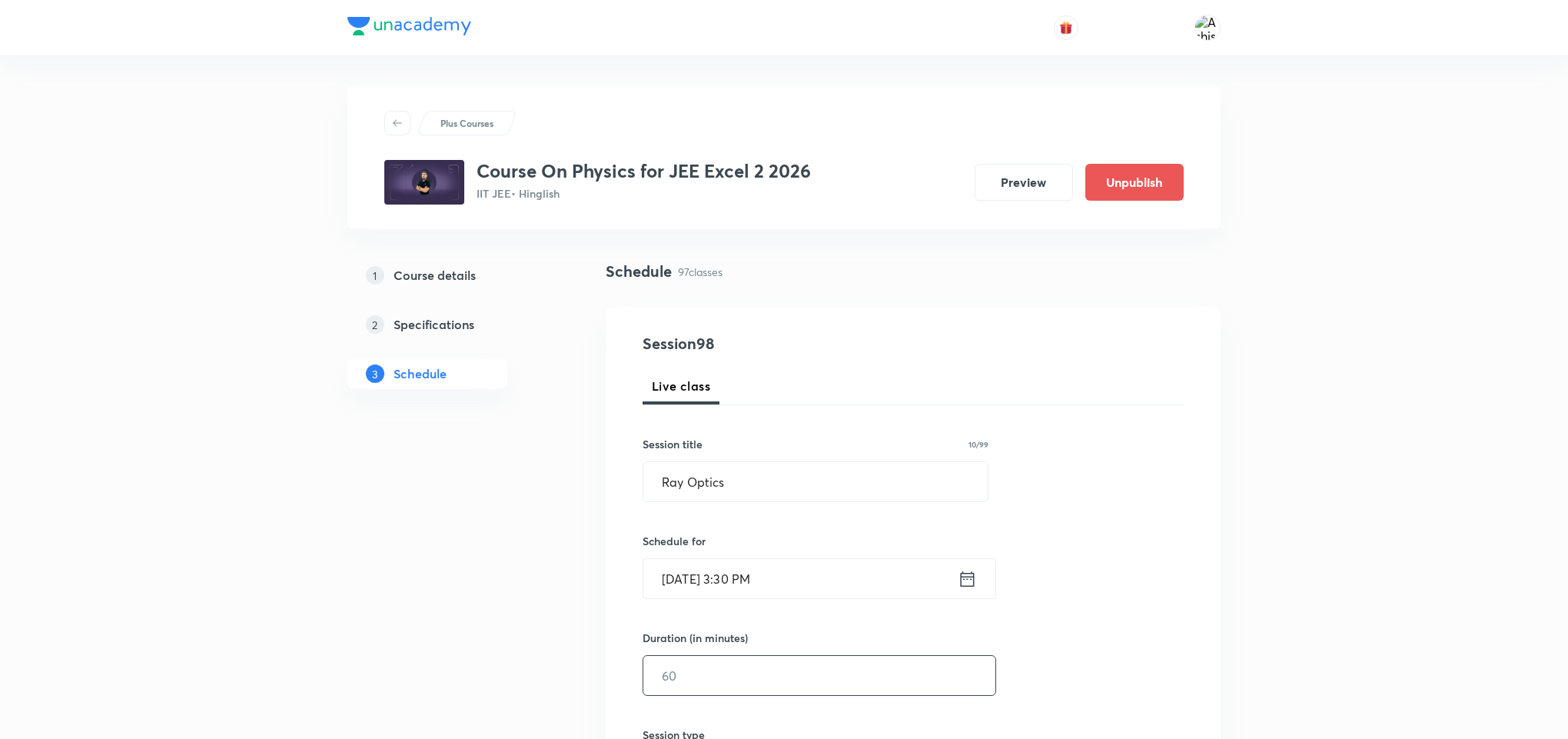
click at [761, 669] on input "text" at bounding box center [820, 675] width 353 height 39
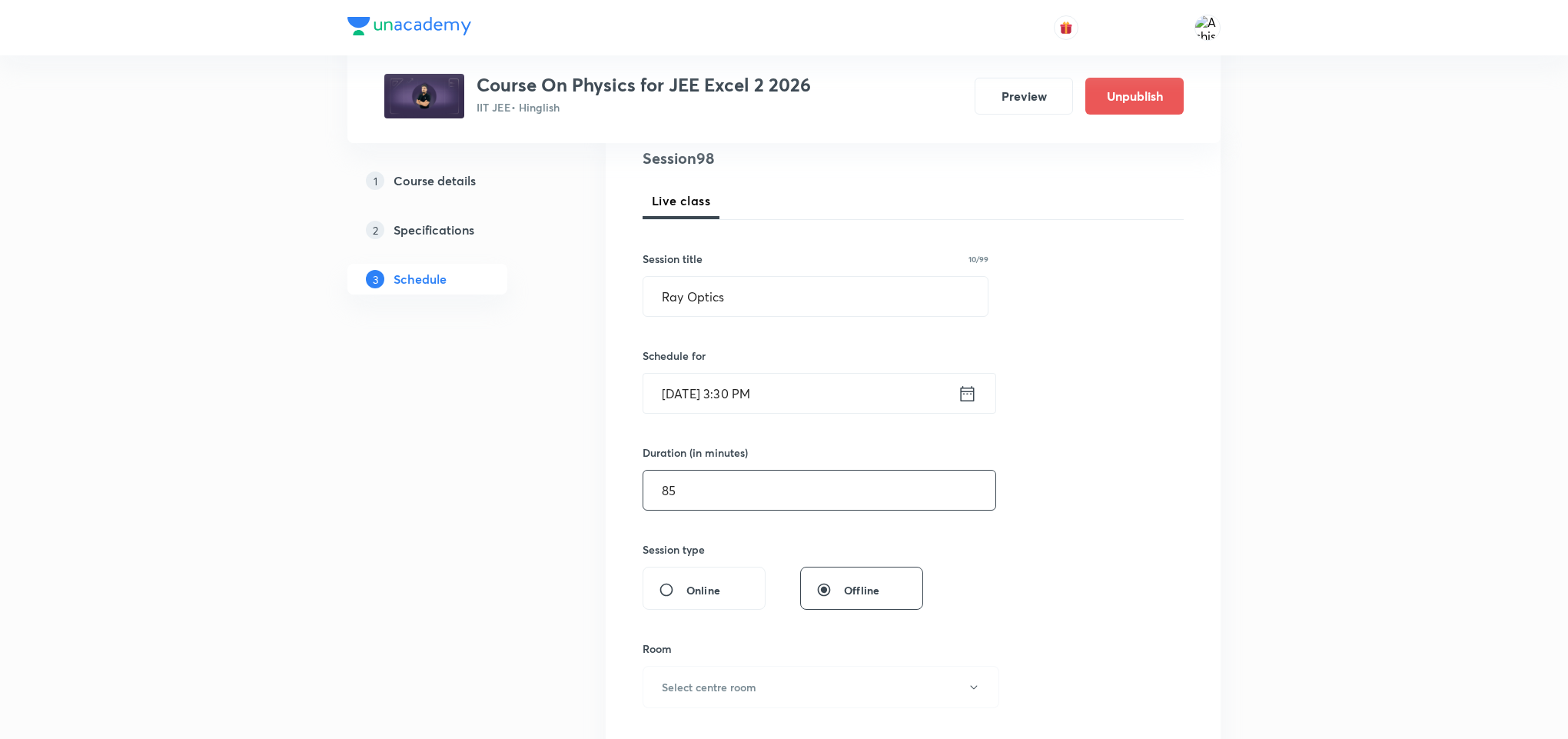
scroll to position [346, 0]
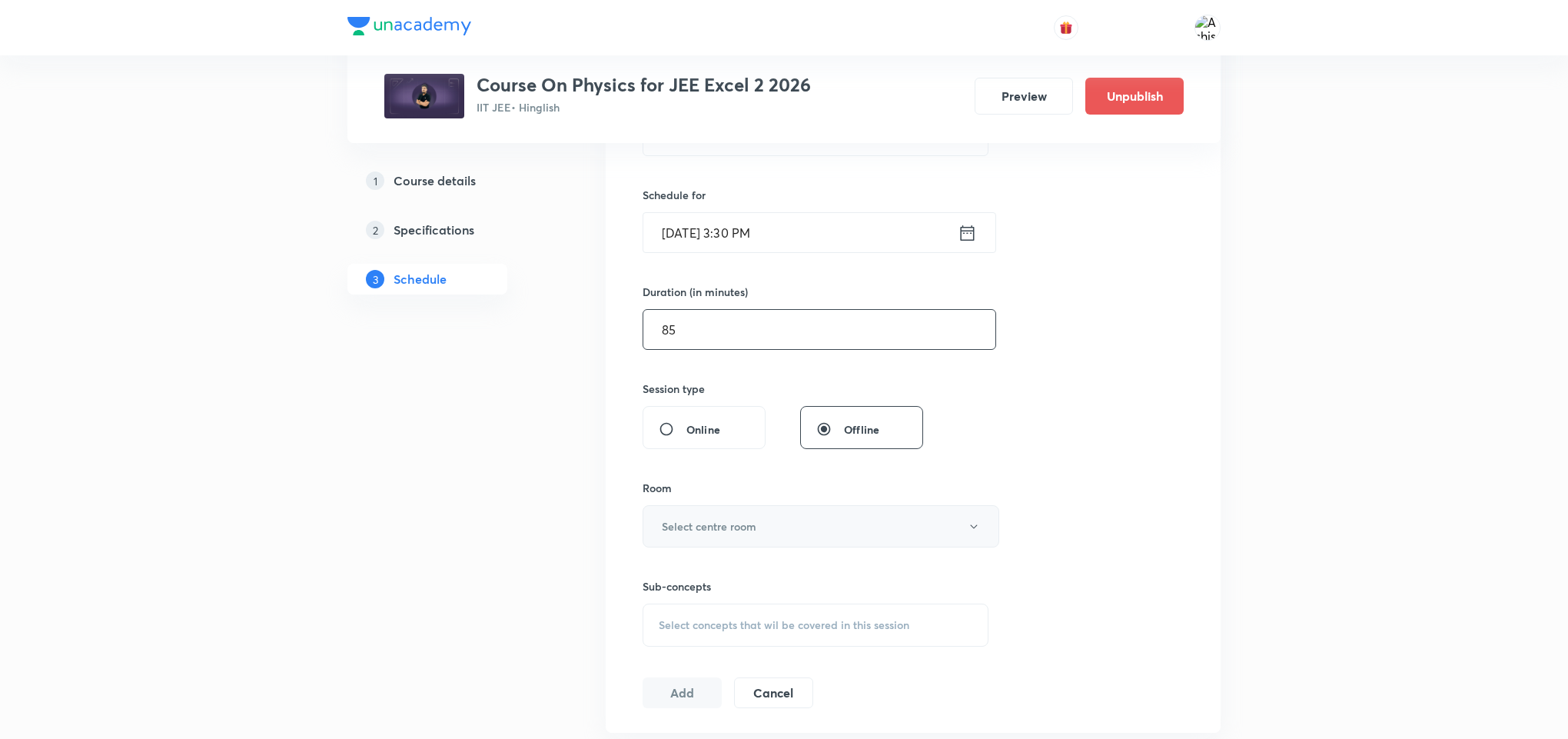
type input "85"
click at [828, 538] on button "Select centre room" at bounding box center [821, 526] width 357 height 42
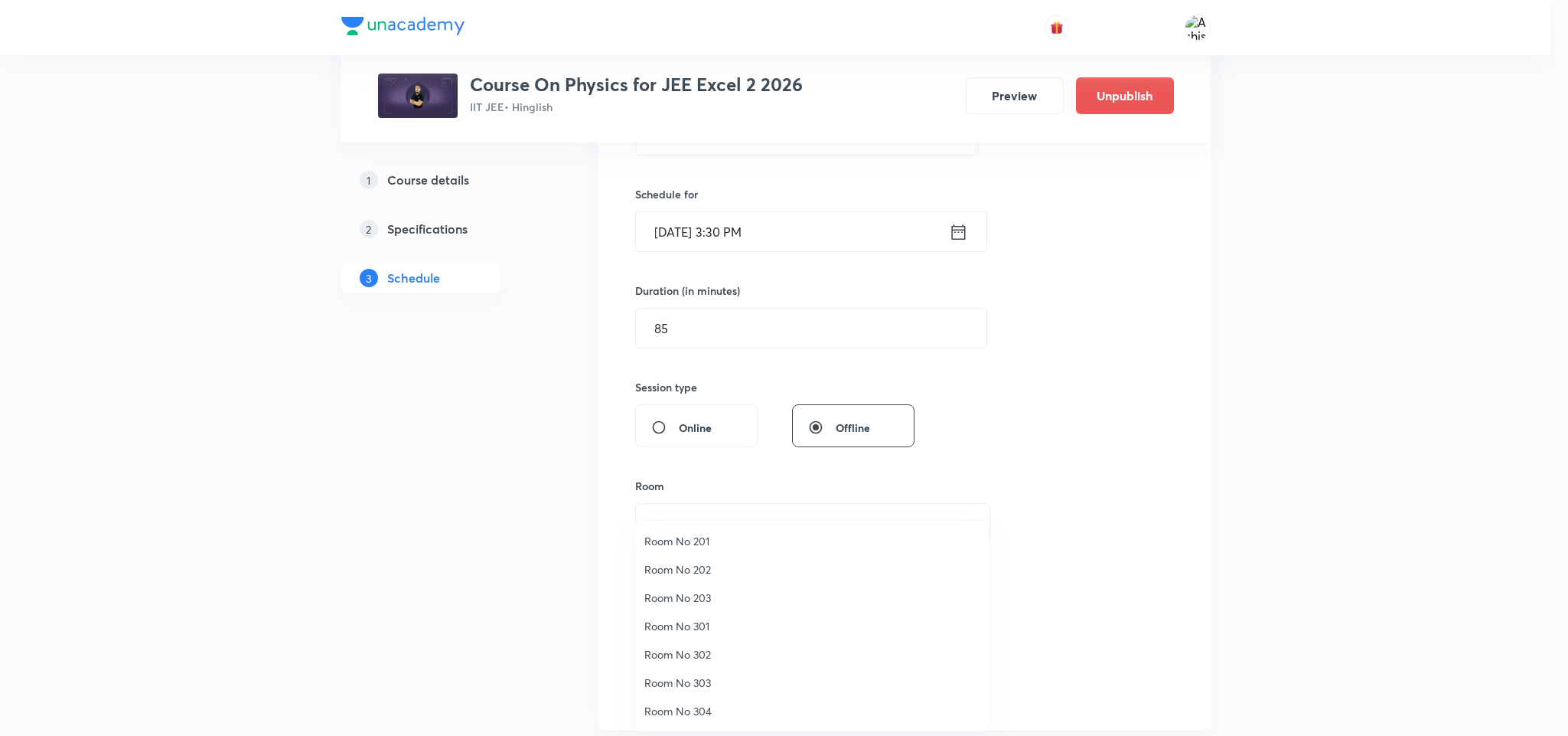
click at [707, 624] on span "Room No 301" at bounding box center [811, 626] width 335 height 16
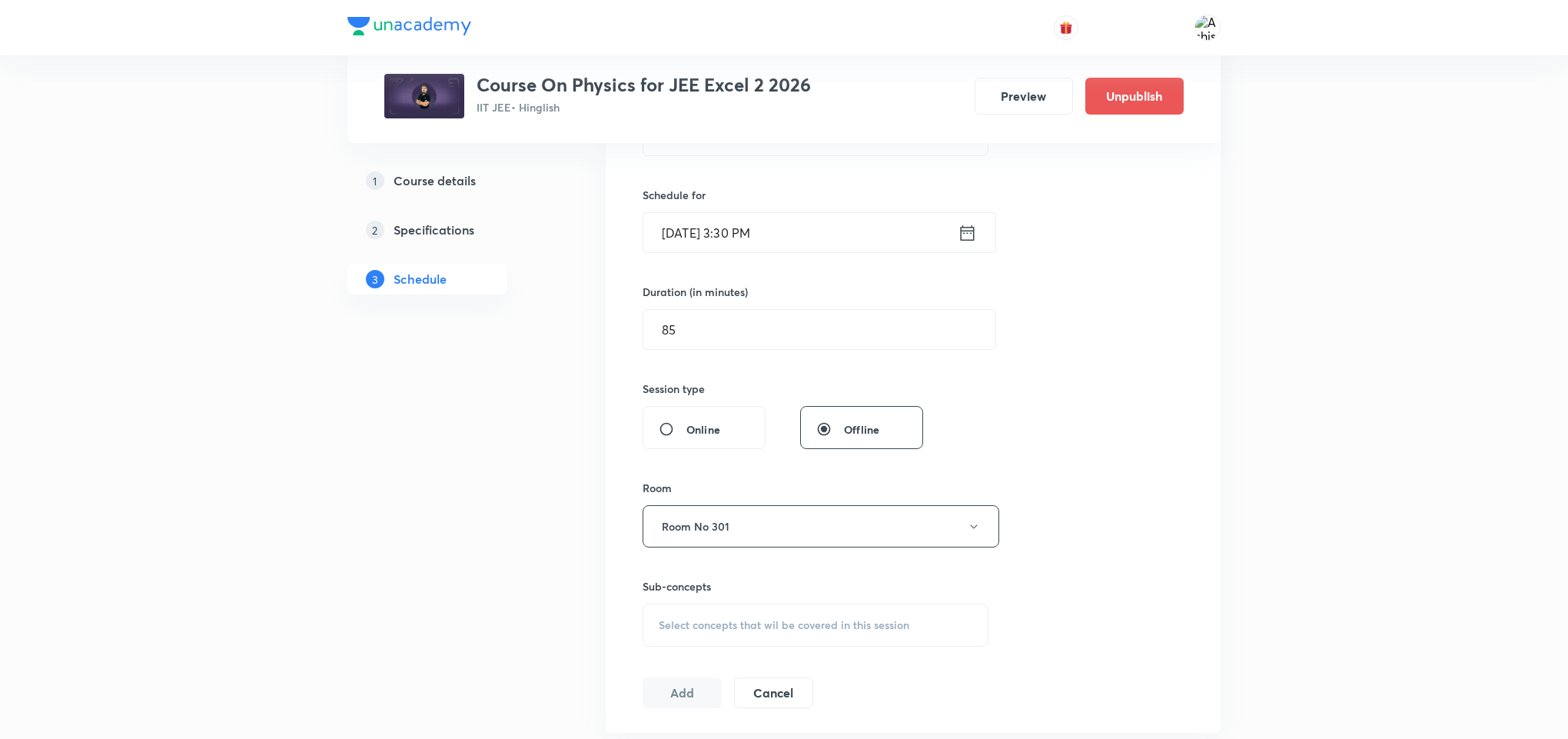
click at [744, 623] on span "Select concepts that wil be covered in this session" at bounding box center [784, 624] width 251 height 12
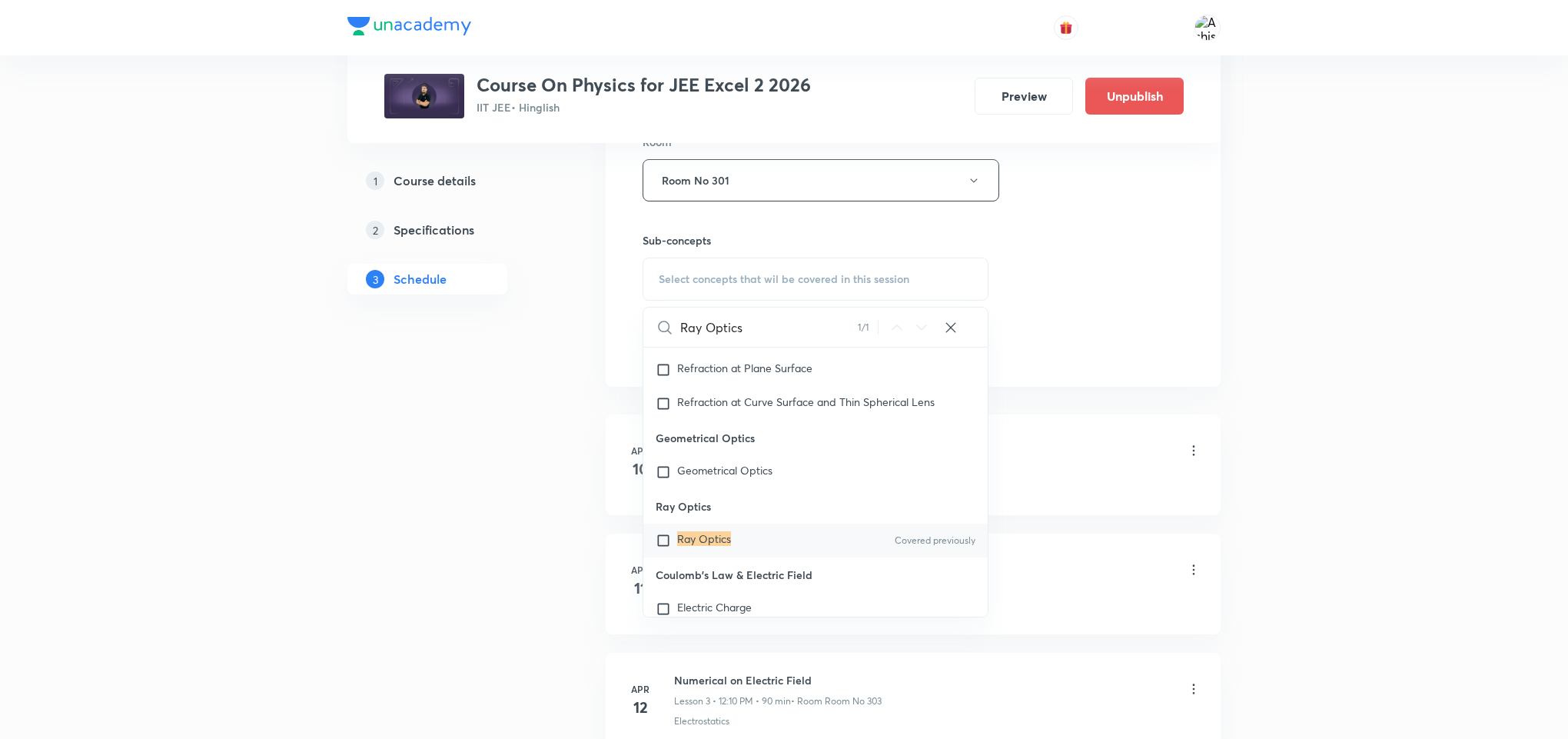
scroll to position [12773, 0]
type input "Ray Optics"
click at [706, 545] on mark "Ray Optics" at bounding box center [704, 538] width 54 height 15
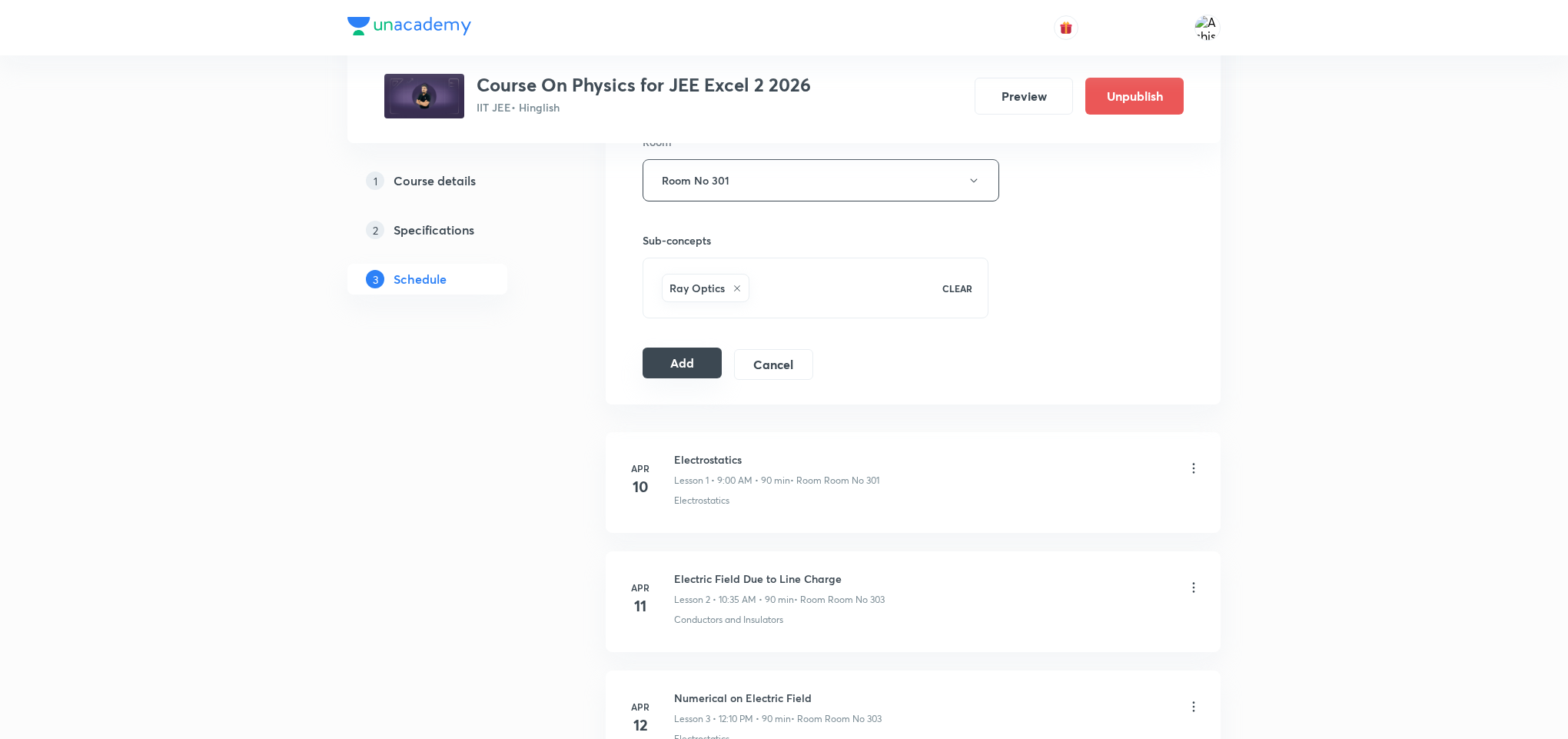
click at [683, 361] on button "Add" at bounding box center [682, 363] width 79 height 30
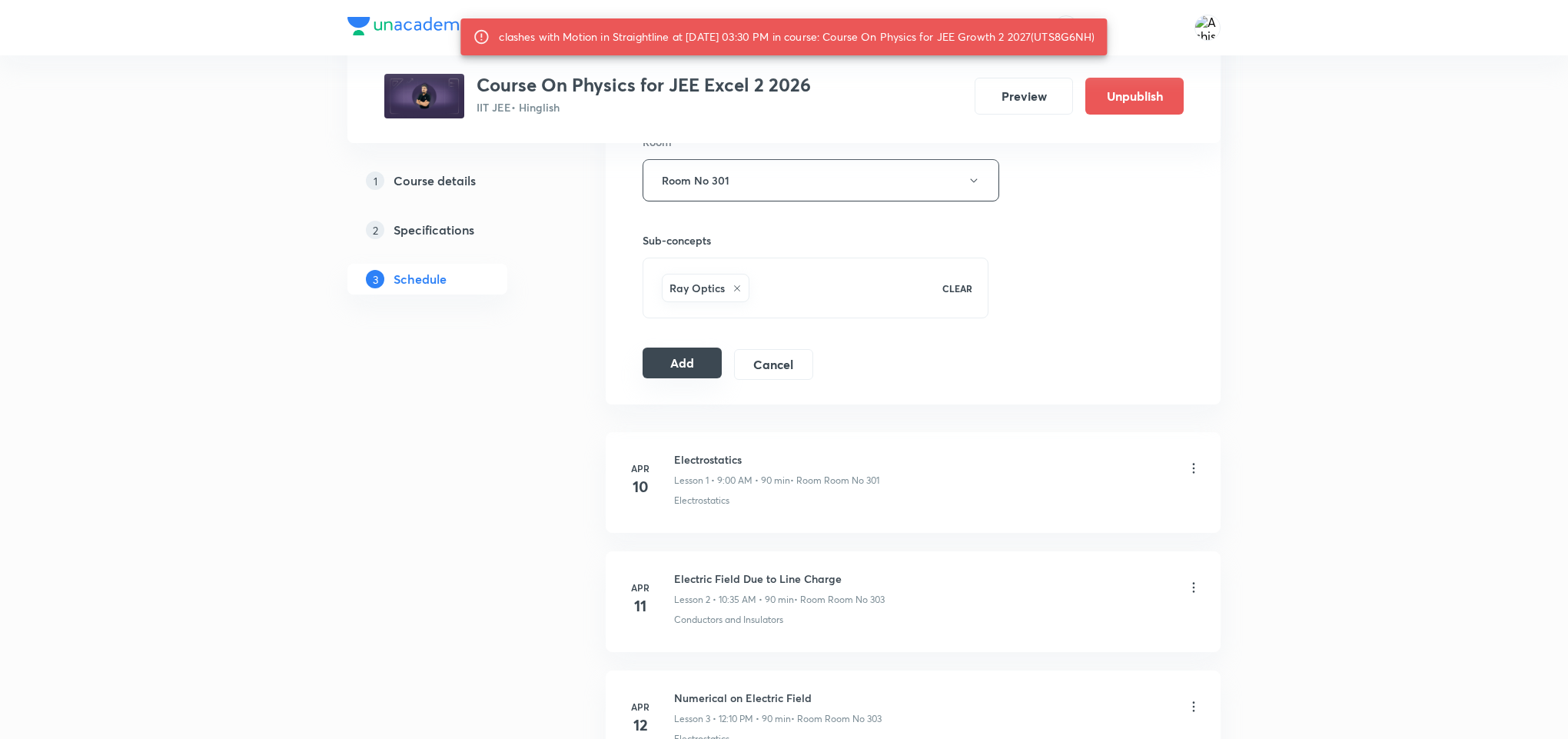
click at [683, 361] on button "Add" at bounding box center [682, 363] width 79 height 30
click at [1073, 38] on div "clashes with Motion in Straightline at 04 Sep 2025 03:30 PM in course: Course O…" at bounding box center [797, 37] width 596 height 28
copy div "UTS8G6NH"
click at [662, 378] on button "Add" at bounding box center [682, 363] width 79 height 30
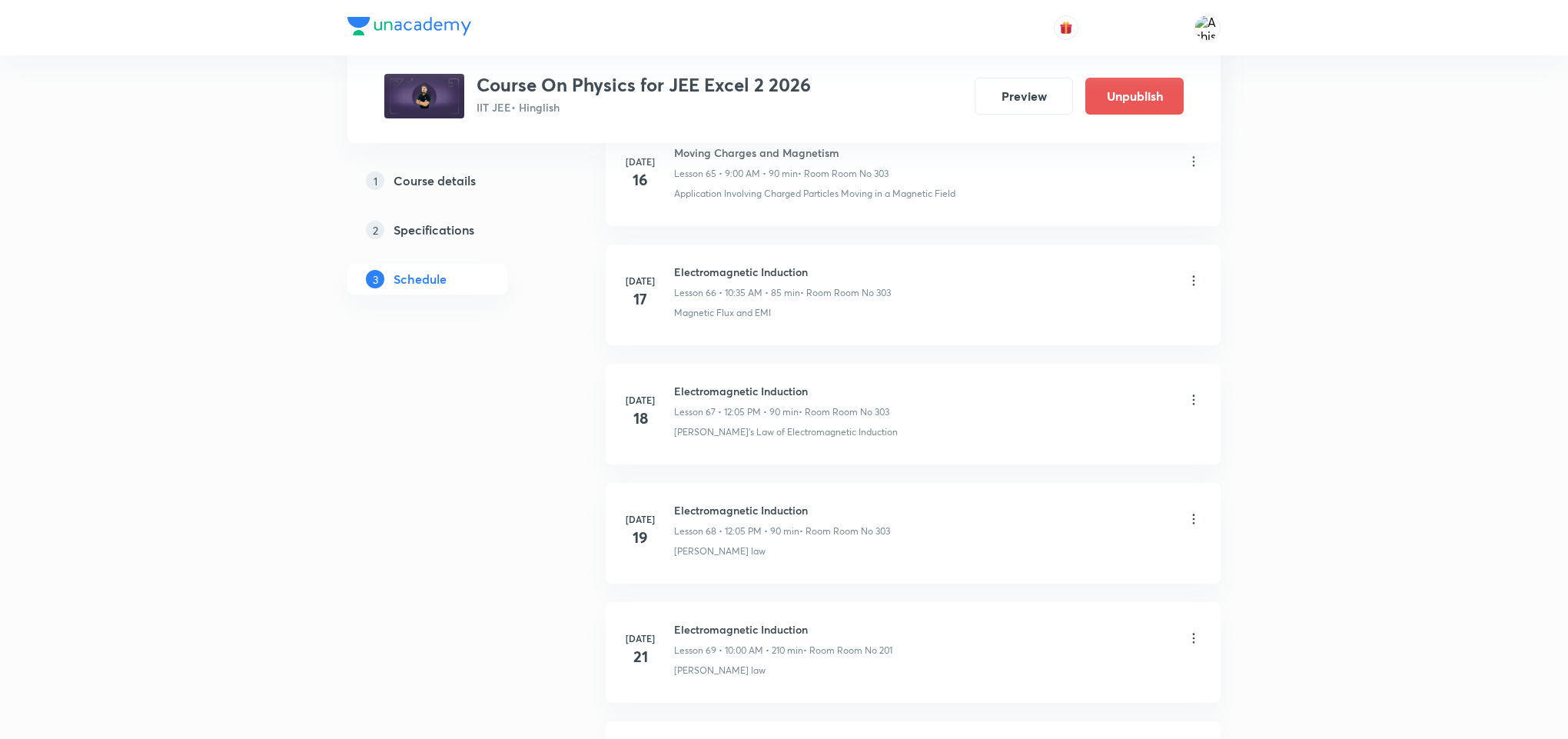
scroll to position [11566, 0]
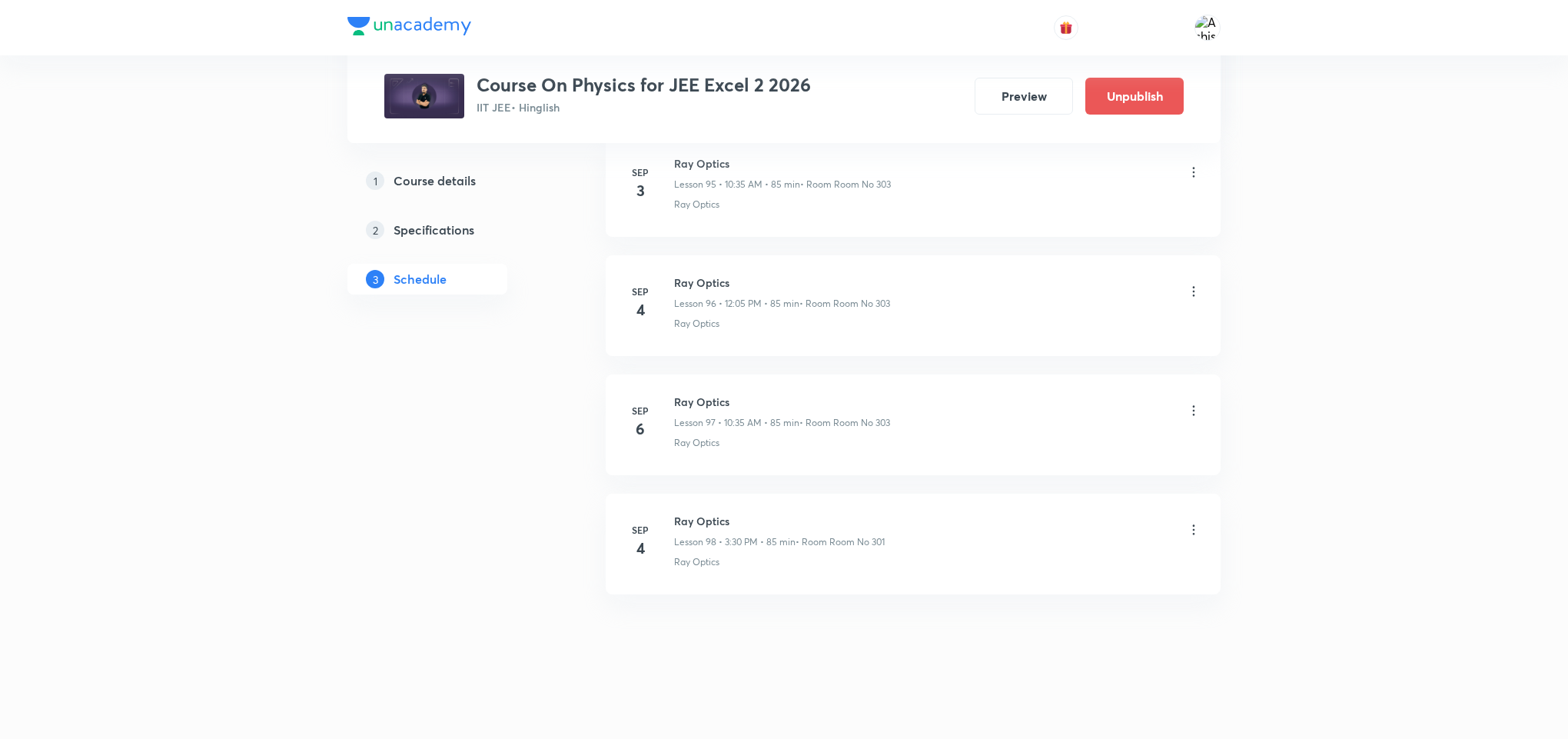
click at [1193, 291] on icon at bounding box center [1194, 291] width 3 height 10
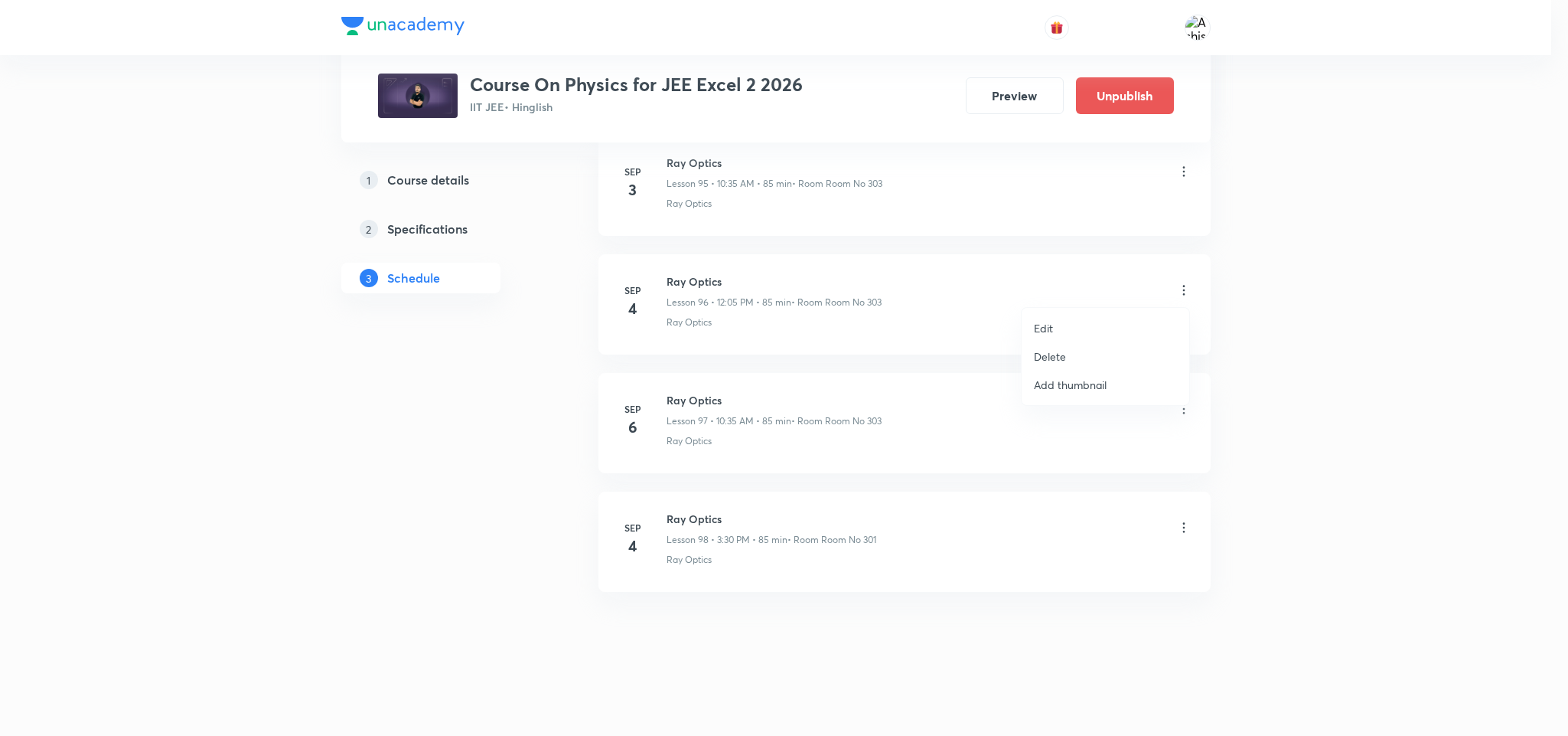
click at [1058, 345] on li "Delete" at bounding box center [1105, 356] width 167 height 28
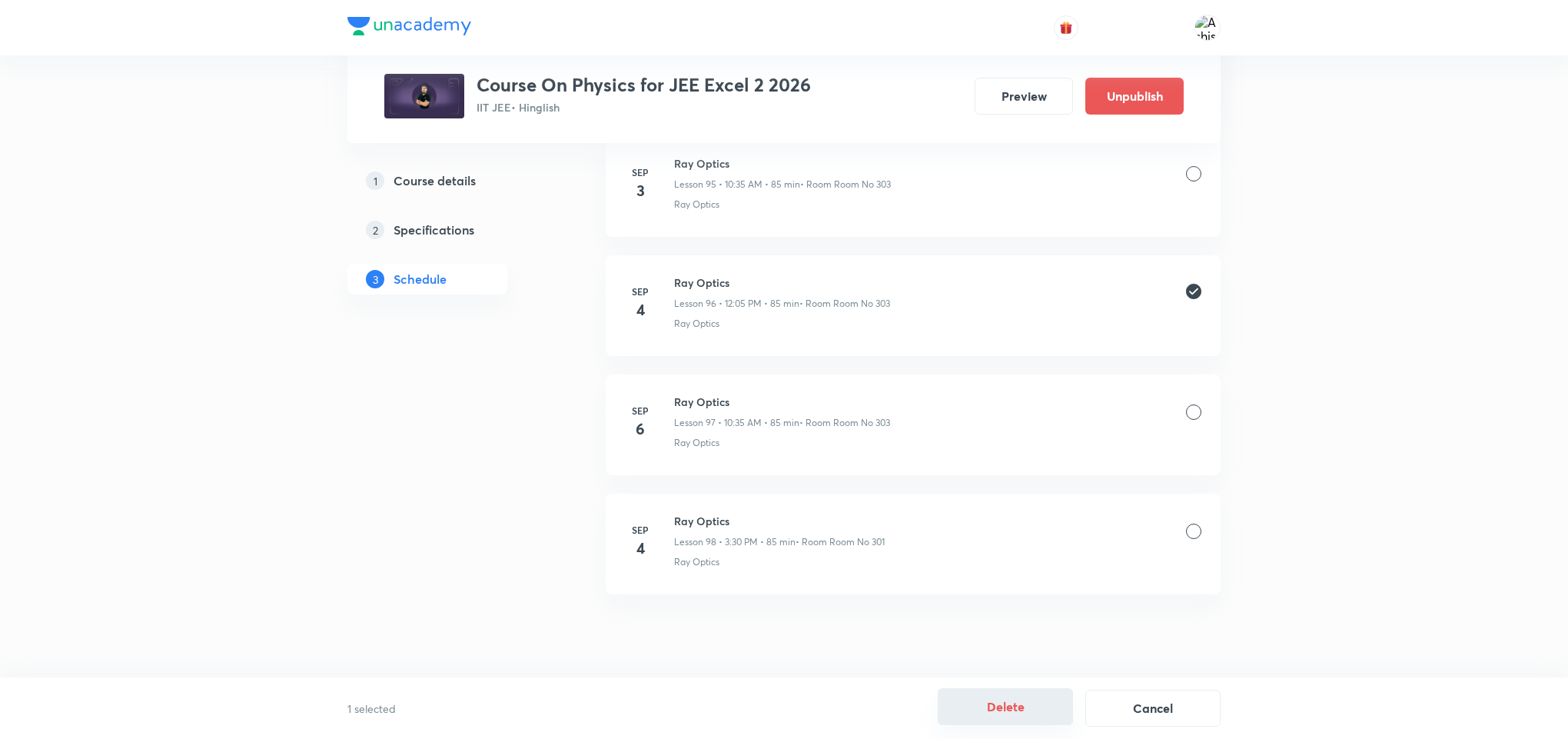
click at [996, 700] on button "Delete" at bounding box center [1005, 707] width 135 height 37
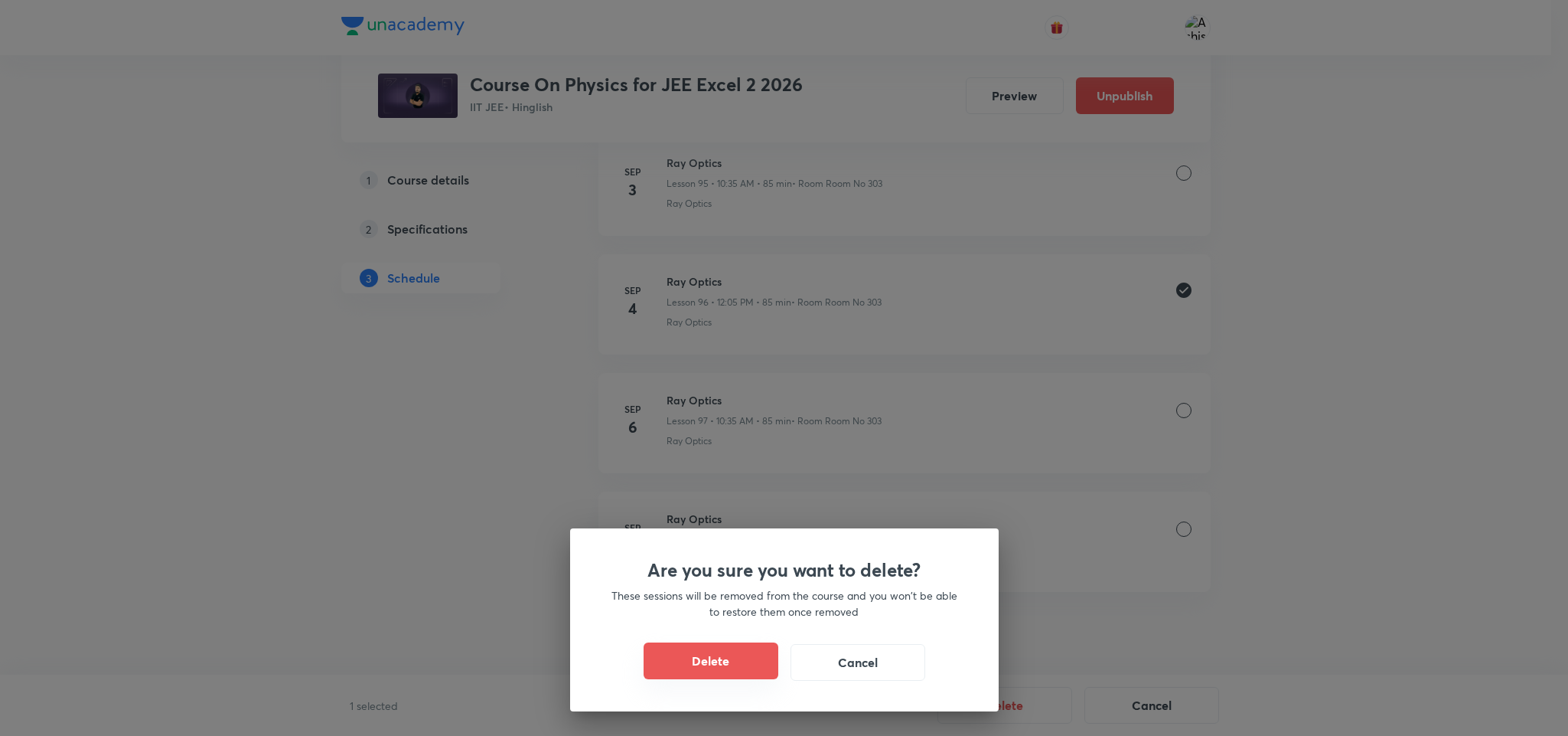
click at [731, 667] on button "Delete" at bounding box center [710, 661] width 134 height 37
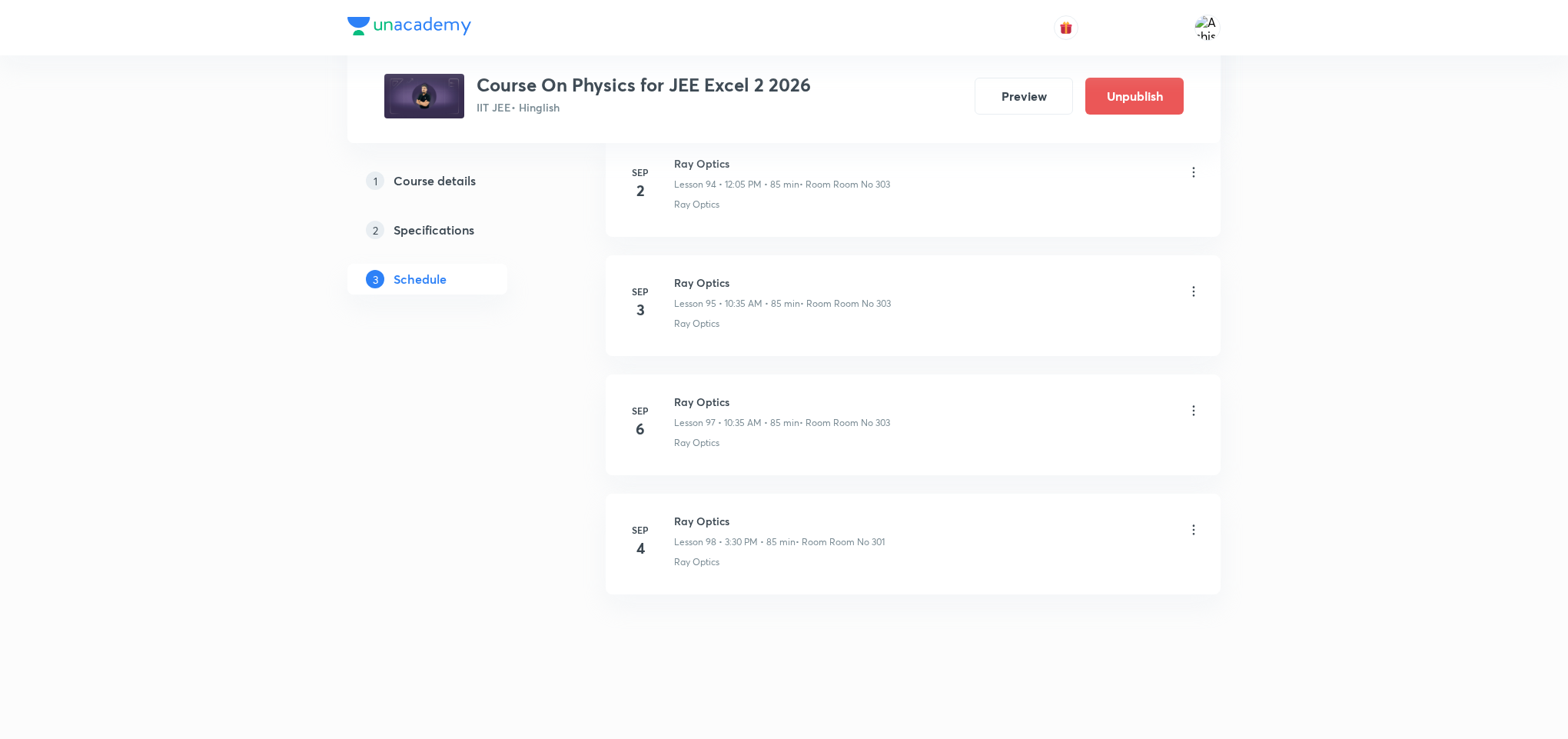
scroll to position [11447, 0]
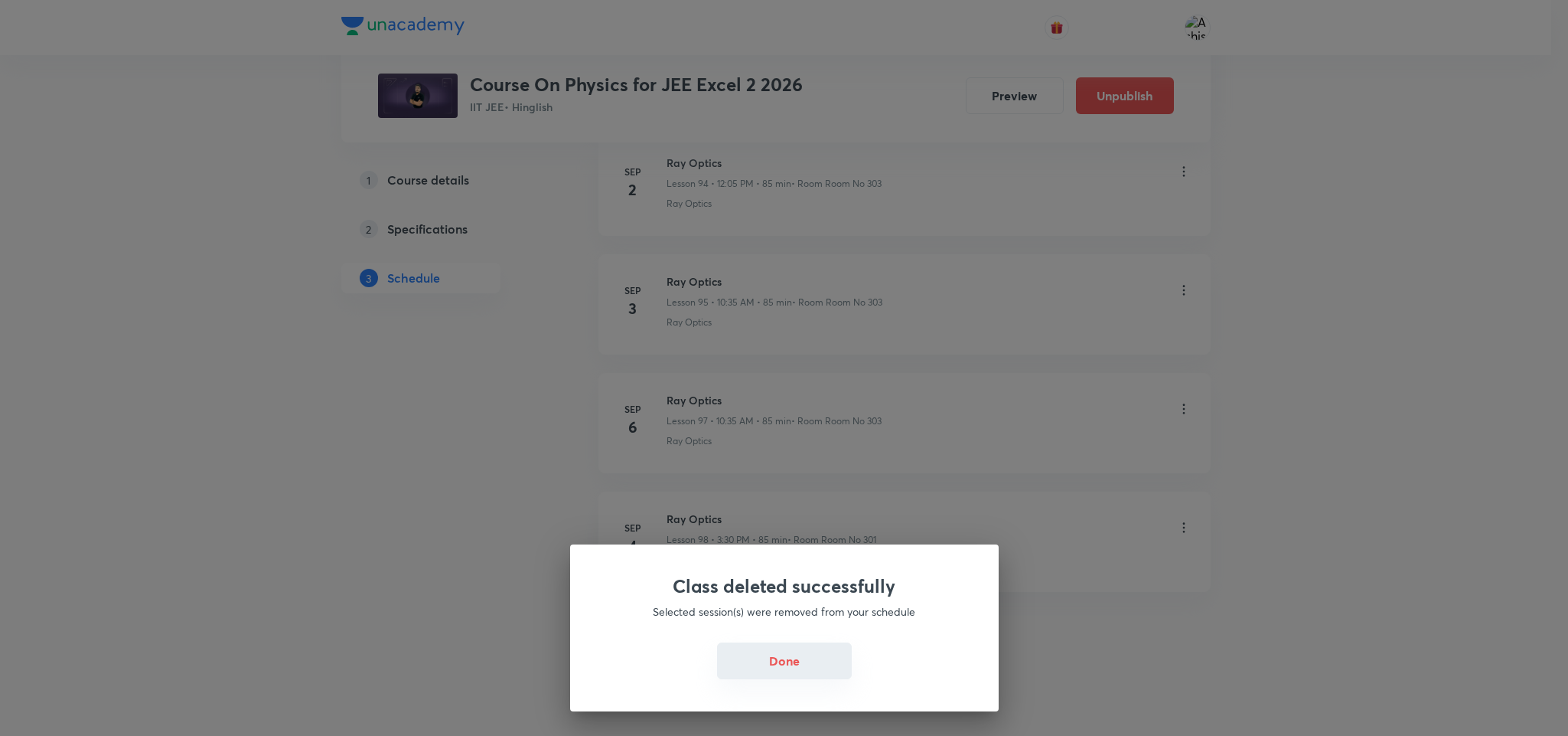
click at [788, 664] on button "Done" at bounding box center [784, 661] width 134 height 37
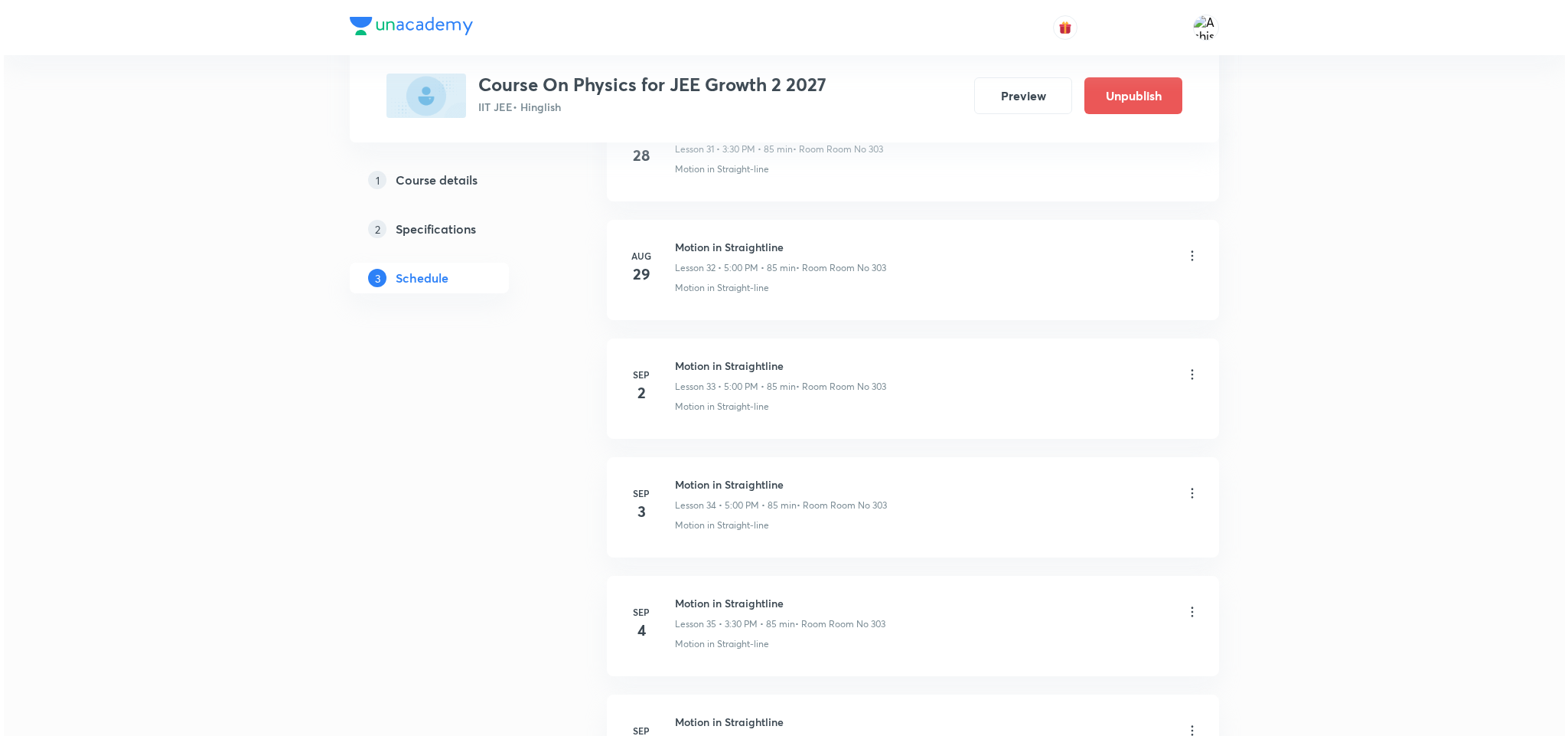
scroll to position [4795, 0]
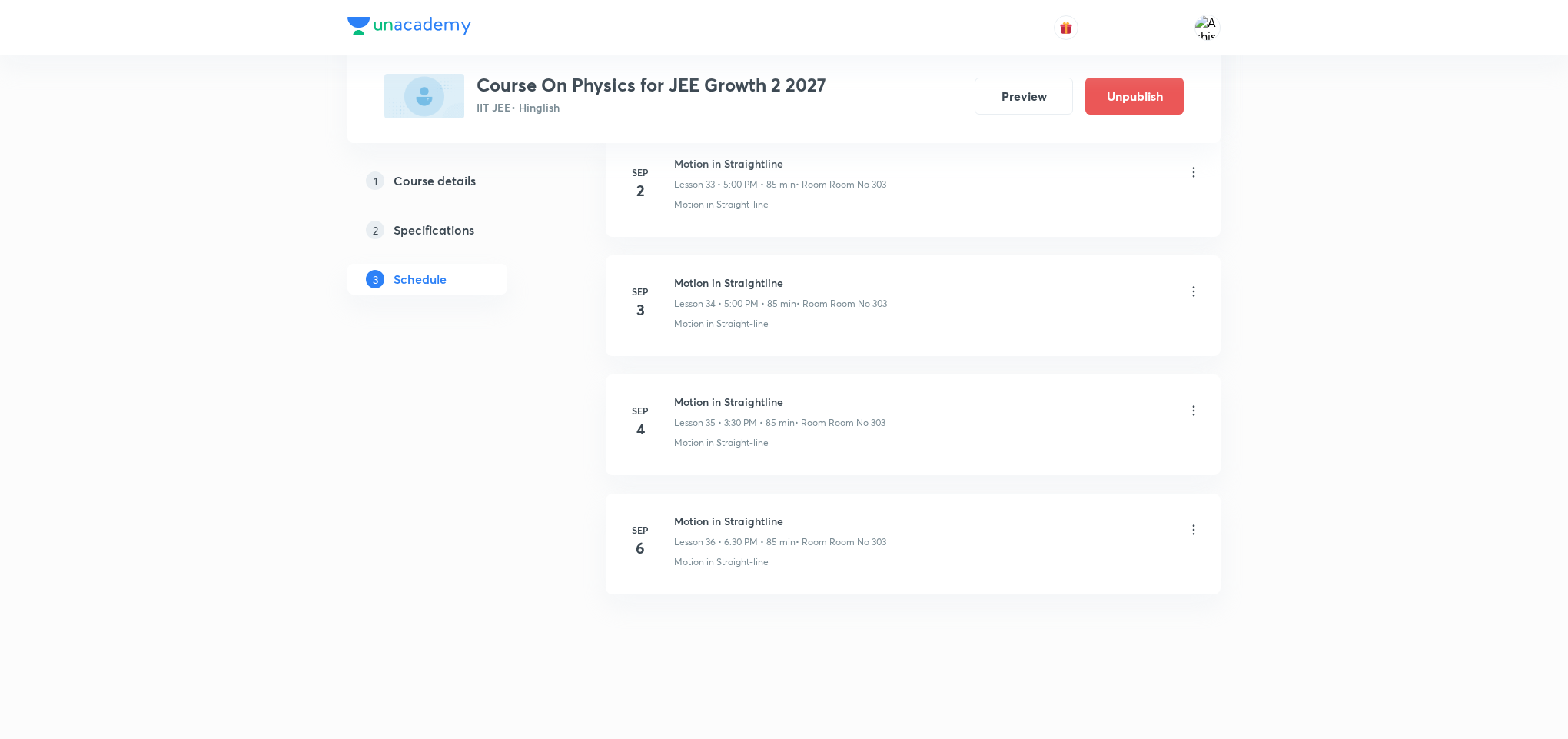
click at [1195, 533] on icon at bounding box center [1193, 530] width 16 height 16
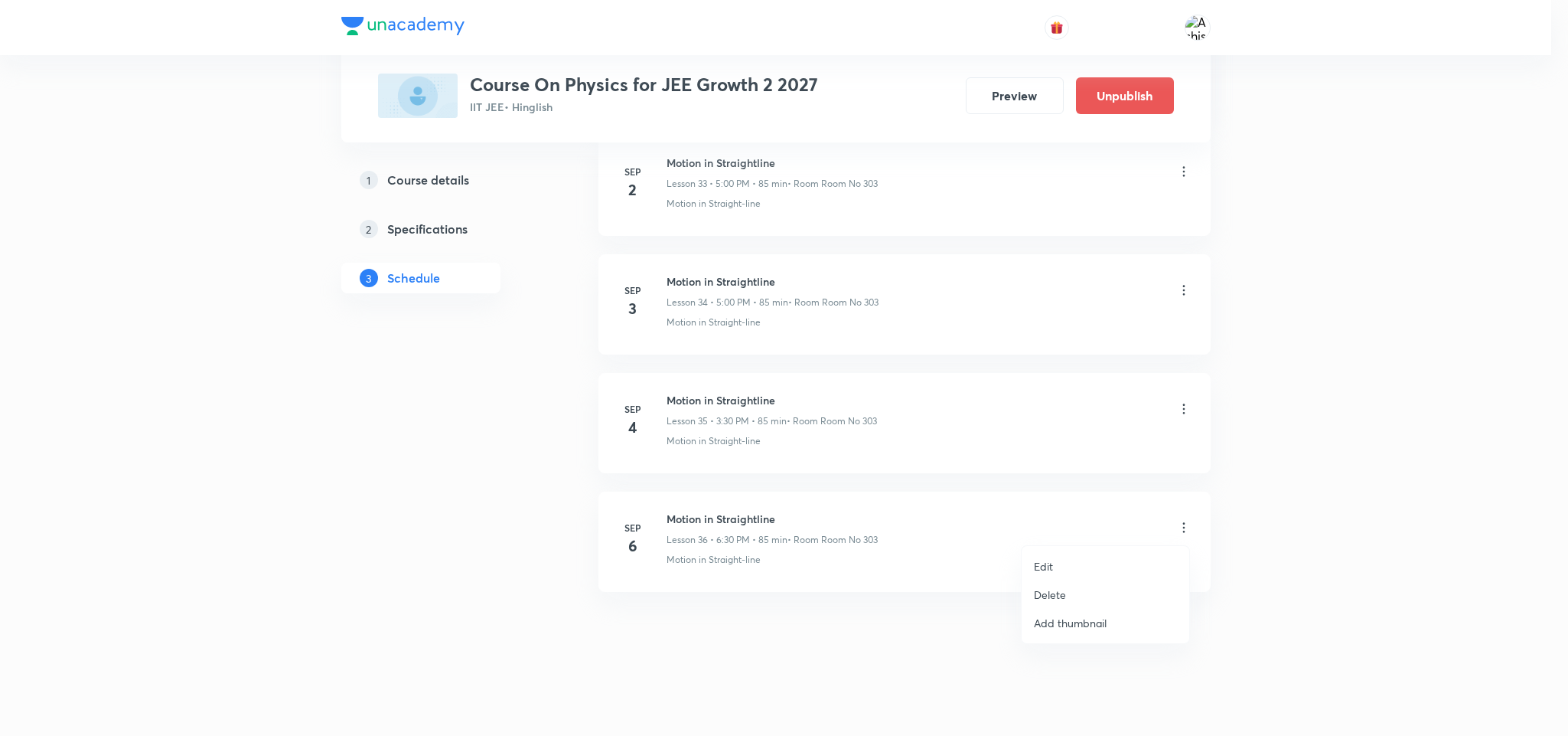
click at [1066, 553] on li "Edit" at bounding box center [1105, 566] width 167 height 28
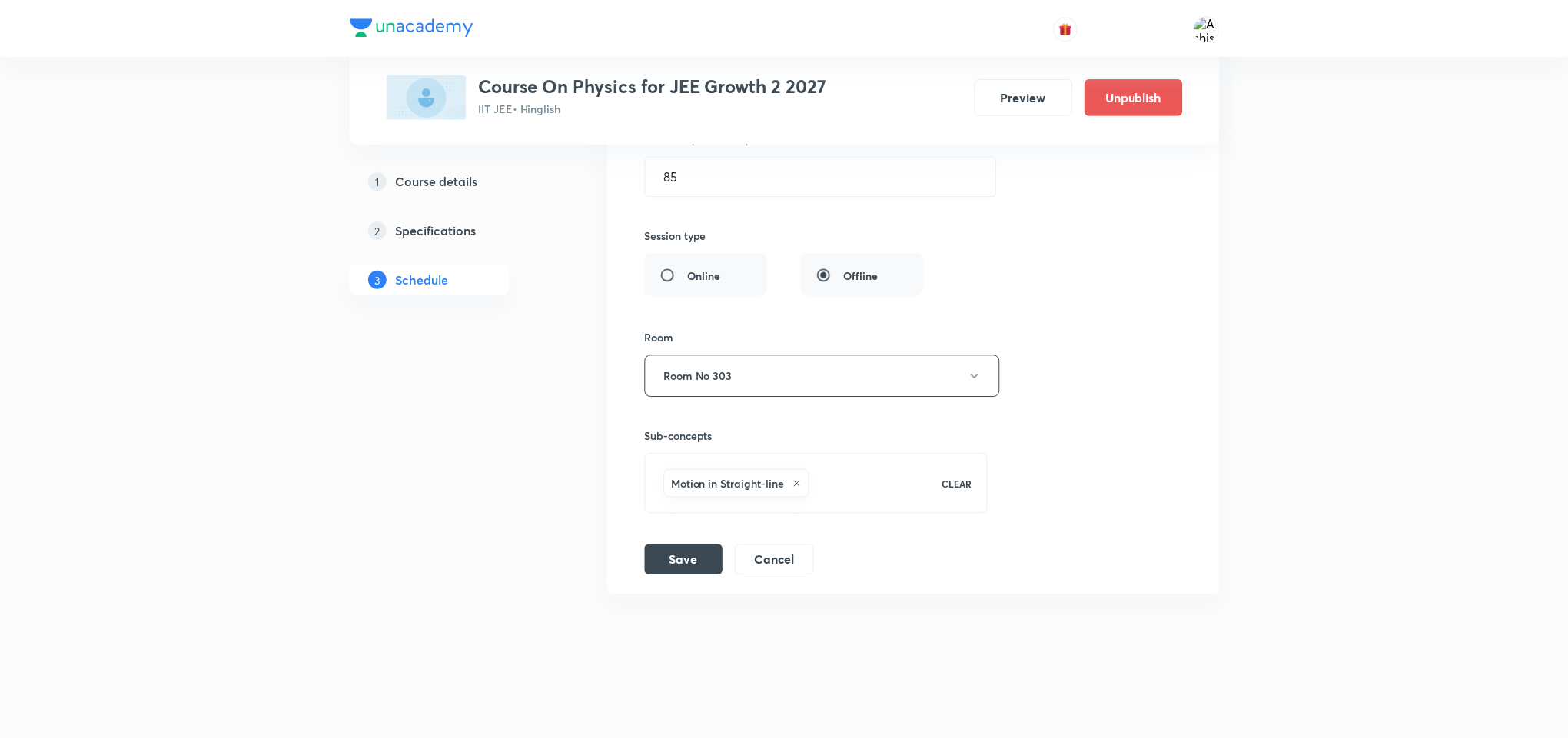
scroll to position [4700, 0]
click at [797, 487] on icon at bounding box center [797, 484] width 9 height 9
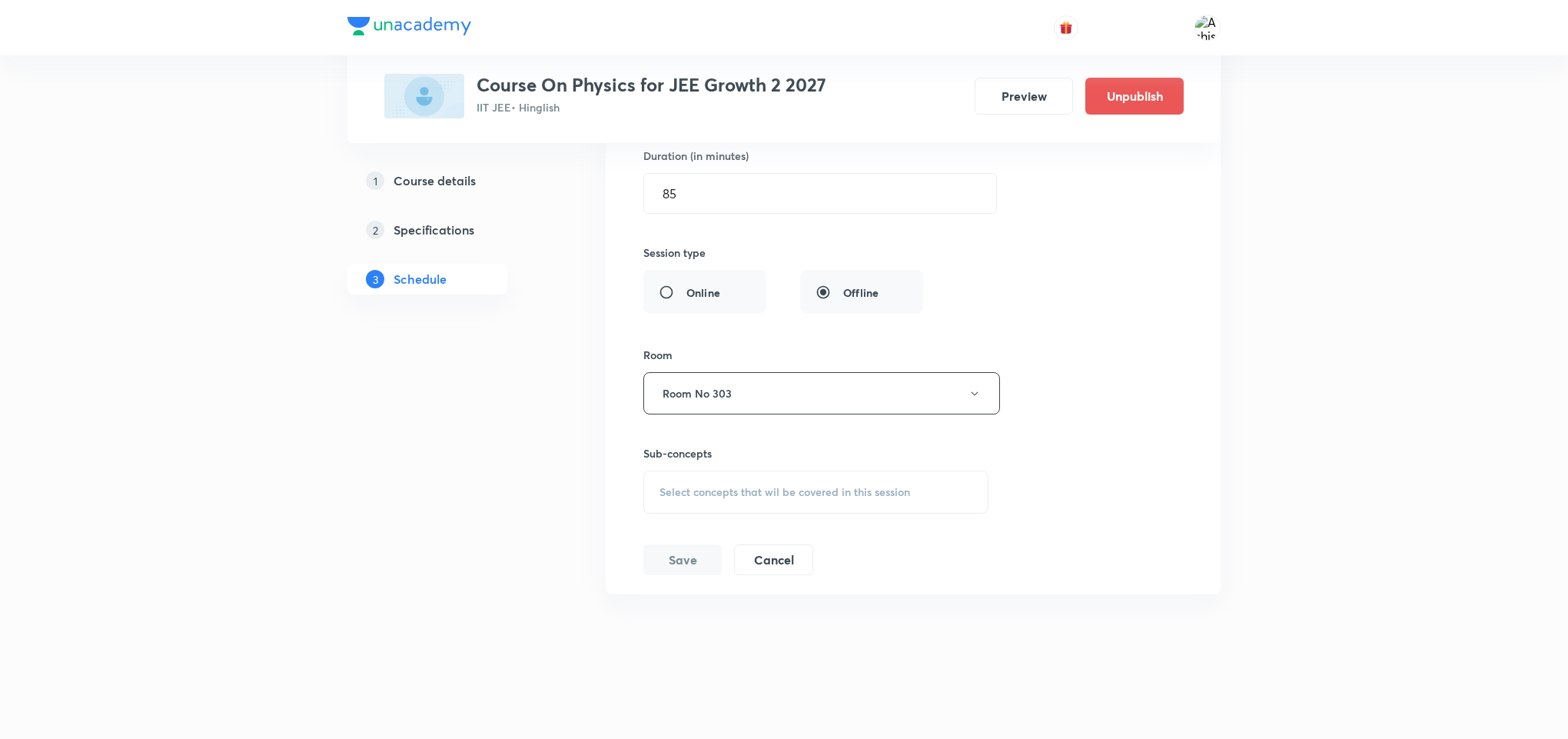
click at [739, 489] on span "Select concepts that wil be covered in this session" at bounding box center [785, 491] width 251 height 12
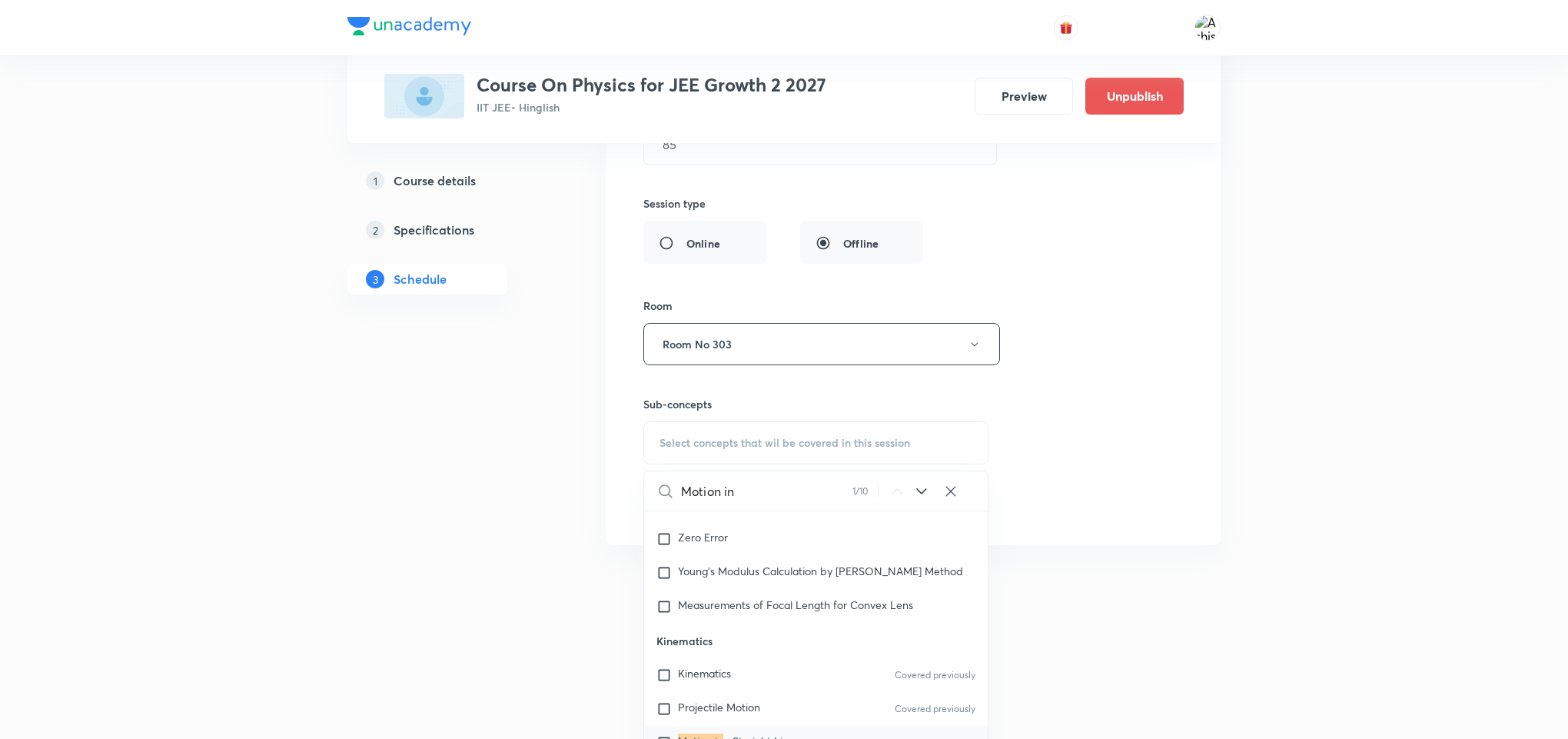
scroll to position [1532, 0]
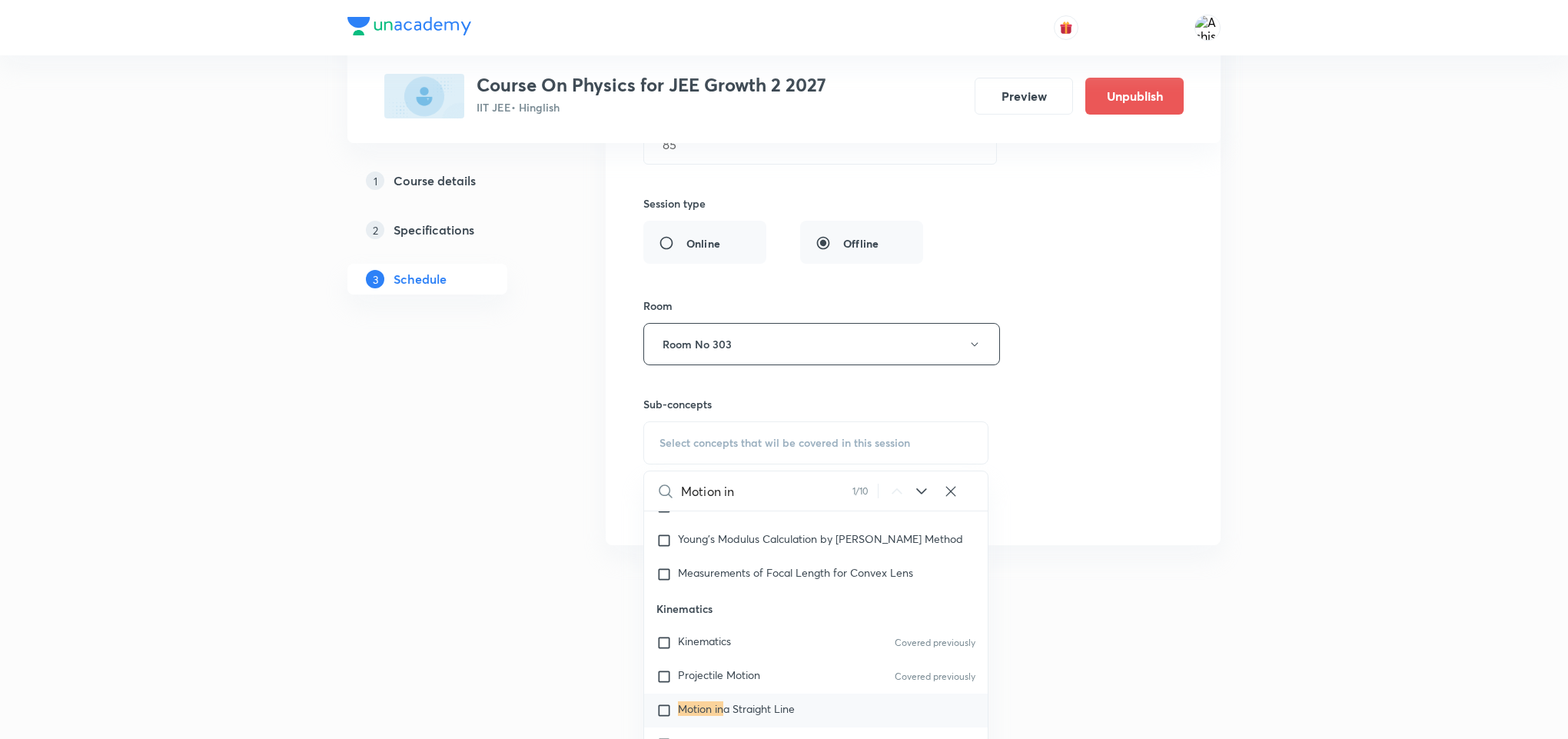
type input "Motion in"
click at [919, 500] on icon at bounding box center [922, 491] width 18 height 18
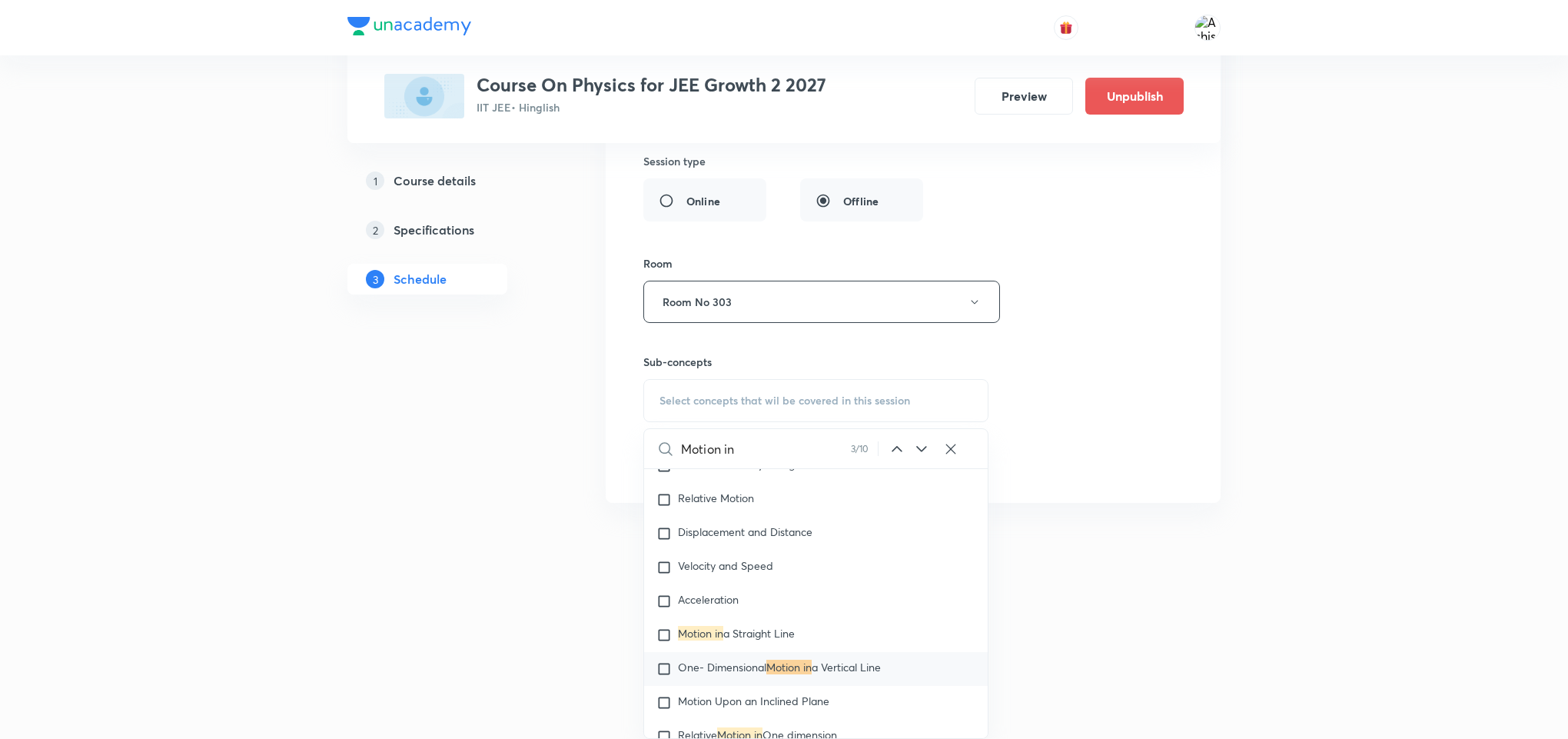
scroll to position [4773, 0]
click at [913, 445] on icon at bounding box center [922, 449] width 18 height 18
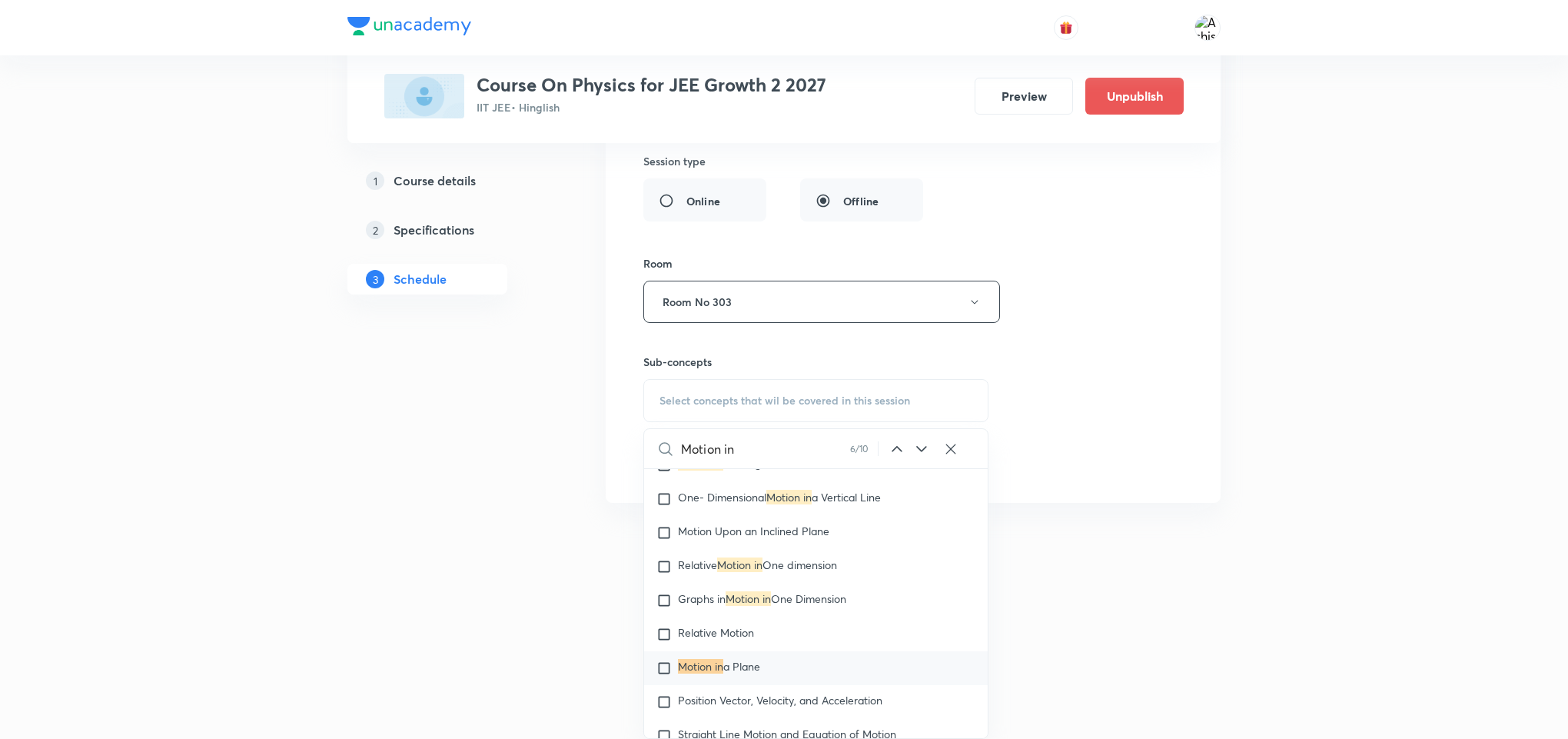
click at [913, 445] on icon at bounding box center [922, 449] width 18 height 18
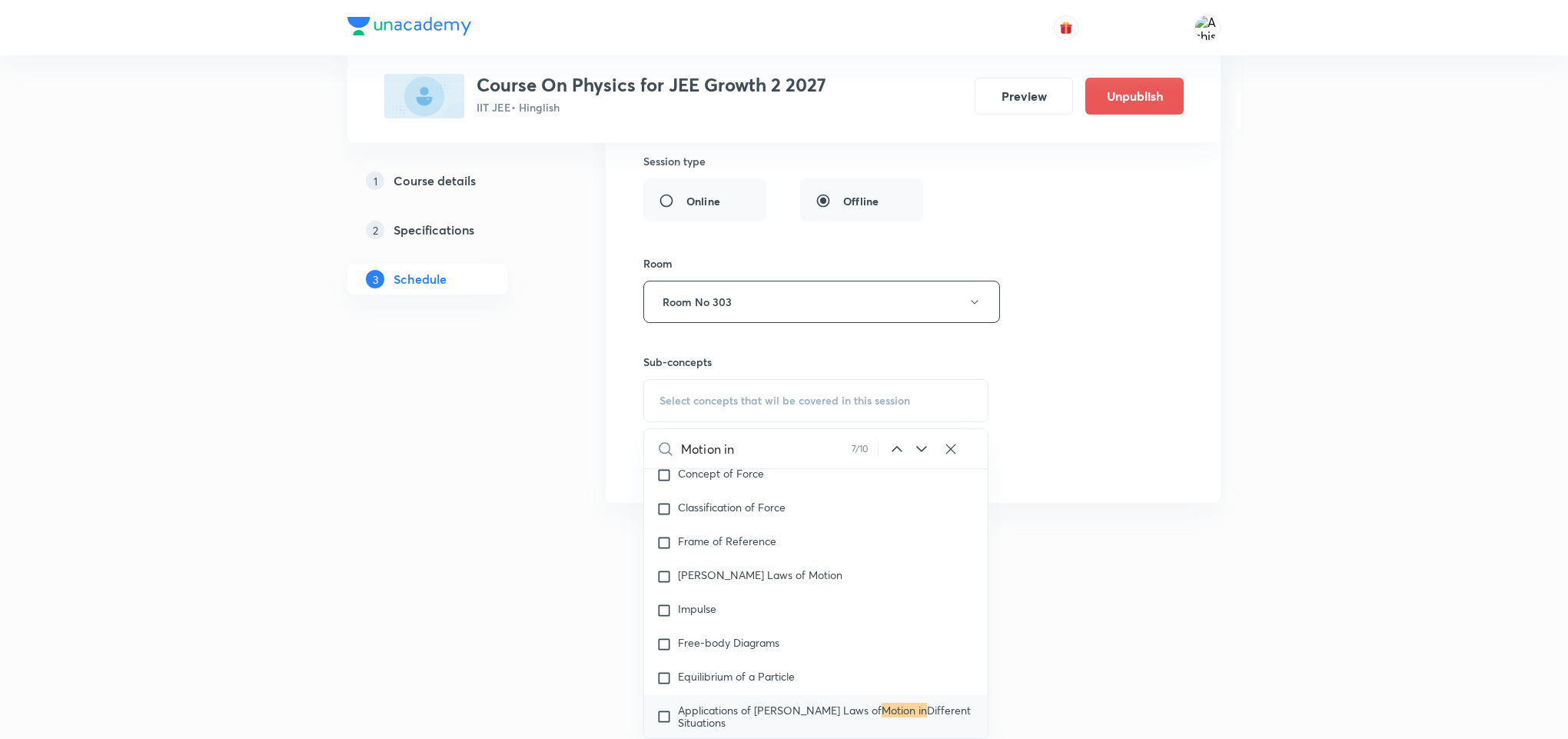
scroll to position [2683, 0]
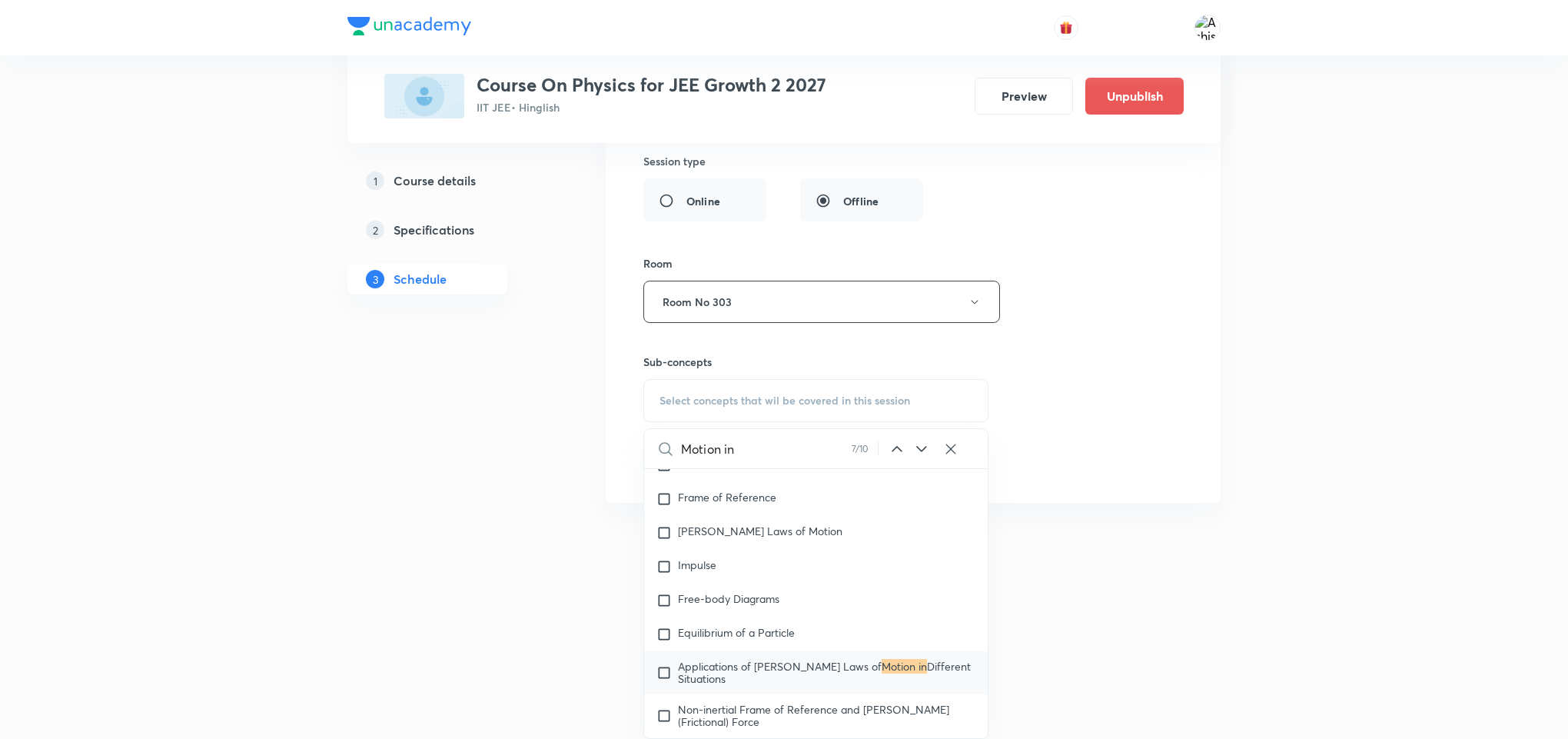
click at [904, 436] on div "Motion in 7 / 10 ​" at bounding box center [816, 448] width 343 height 39
click at [896, 452] on icon at bounding box center [897, 449] width 18 height 18
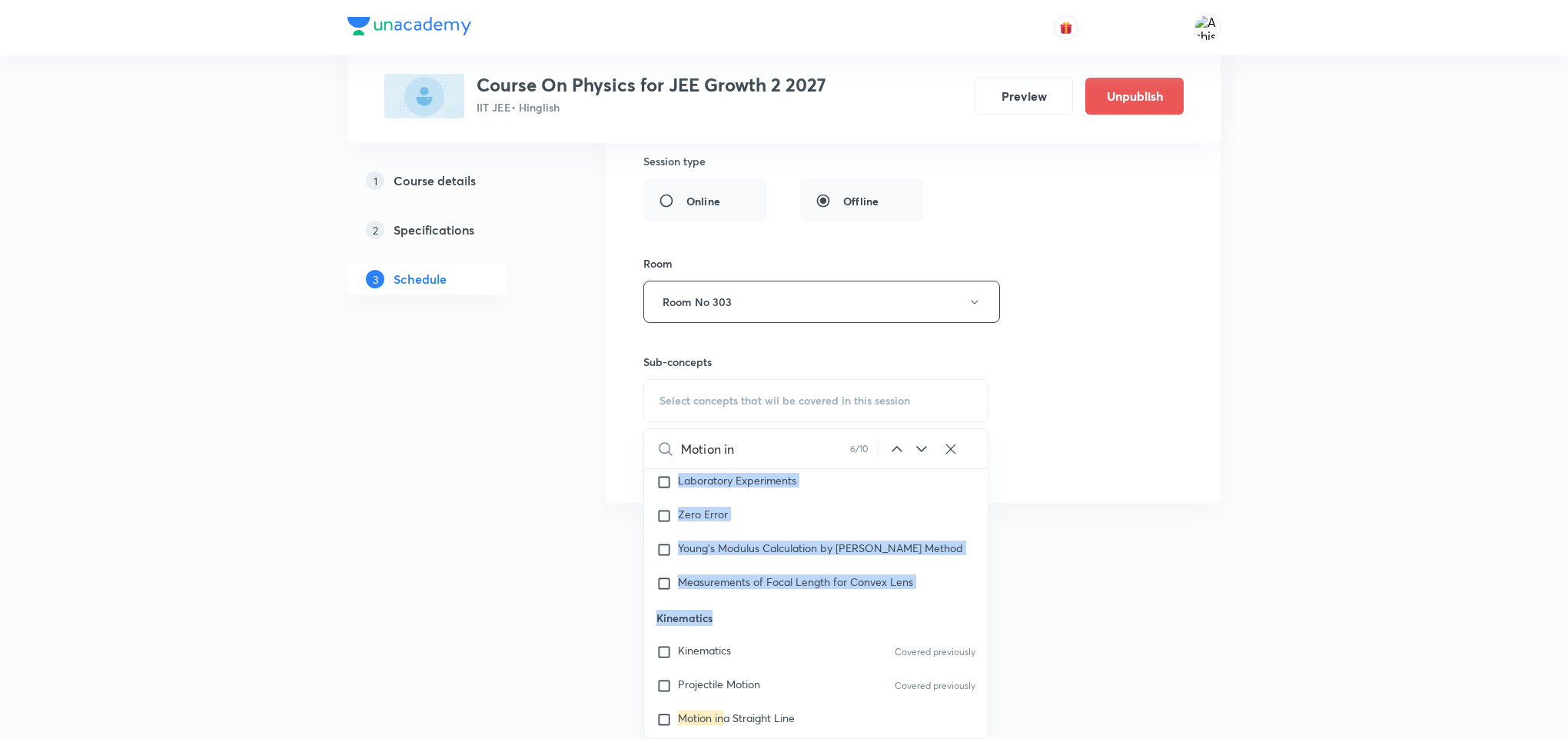
scroll to position [1441, 0]
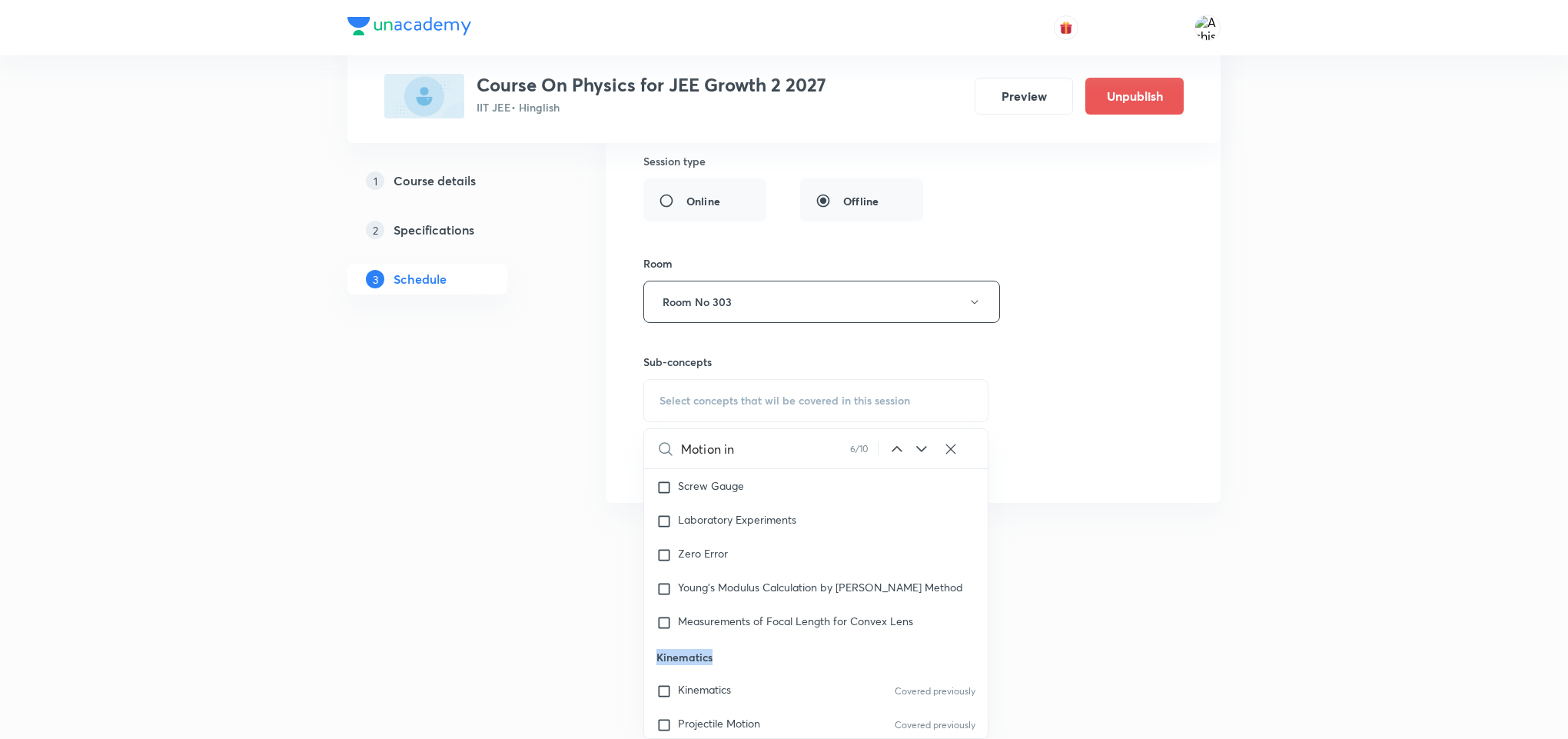
drag, startPoint x: 739, startPoint y: 477, endPoint x: 653, endPoint y: 655, distance: 197.7
click at [653, 655] on p "Kinematics" at bounding box center [816, 657] width 343 height 35
copy p "Kinematics"
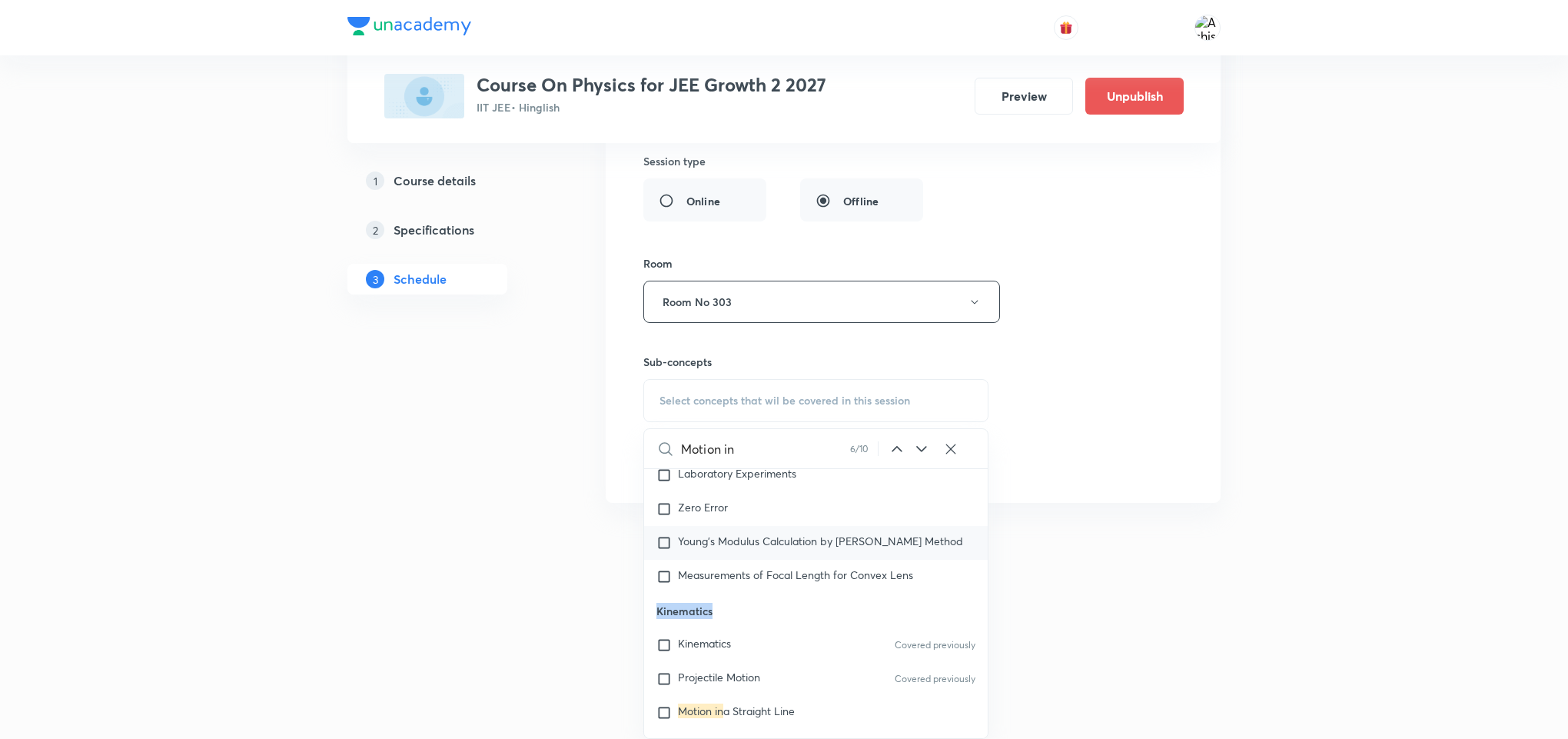
scroll to position [1557, 0]
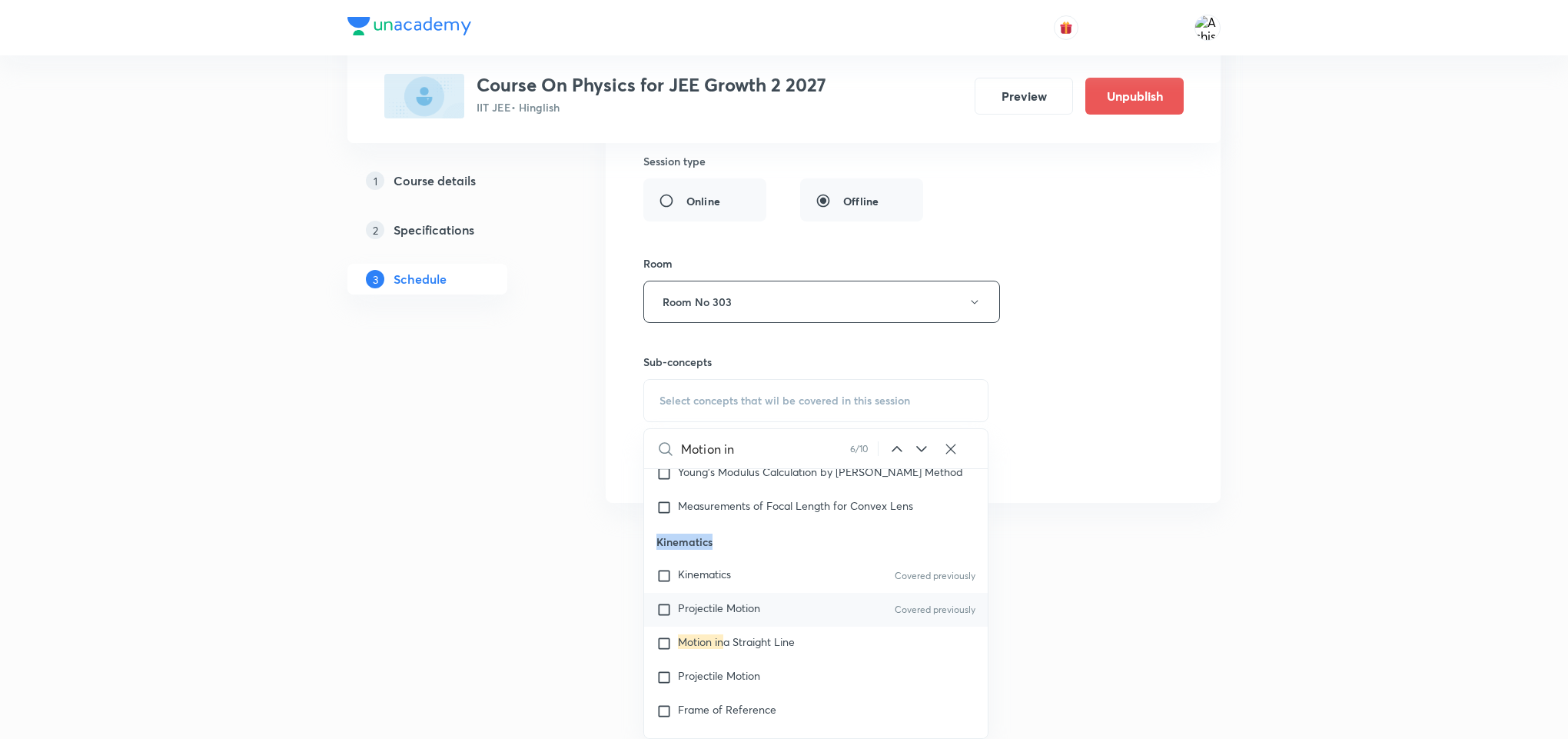
click at [669, 608] on input "checkbox" at bounding box center [666, 610] width 21 height 16
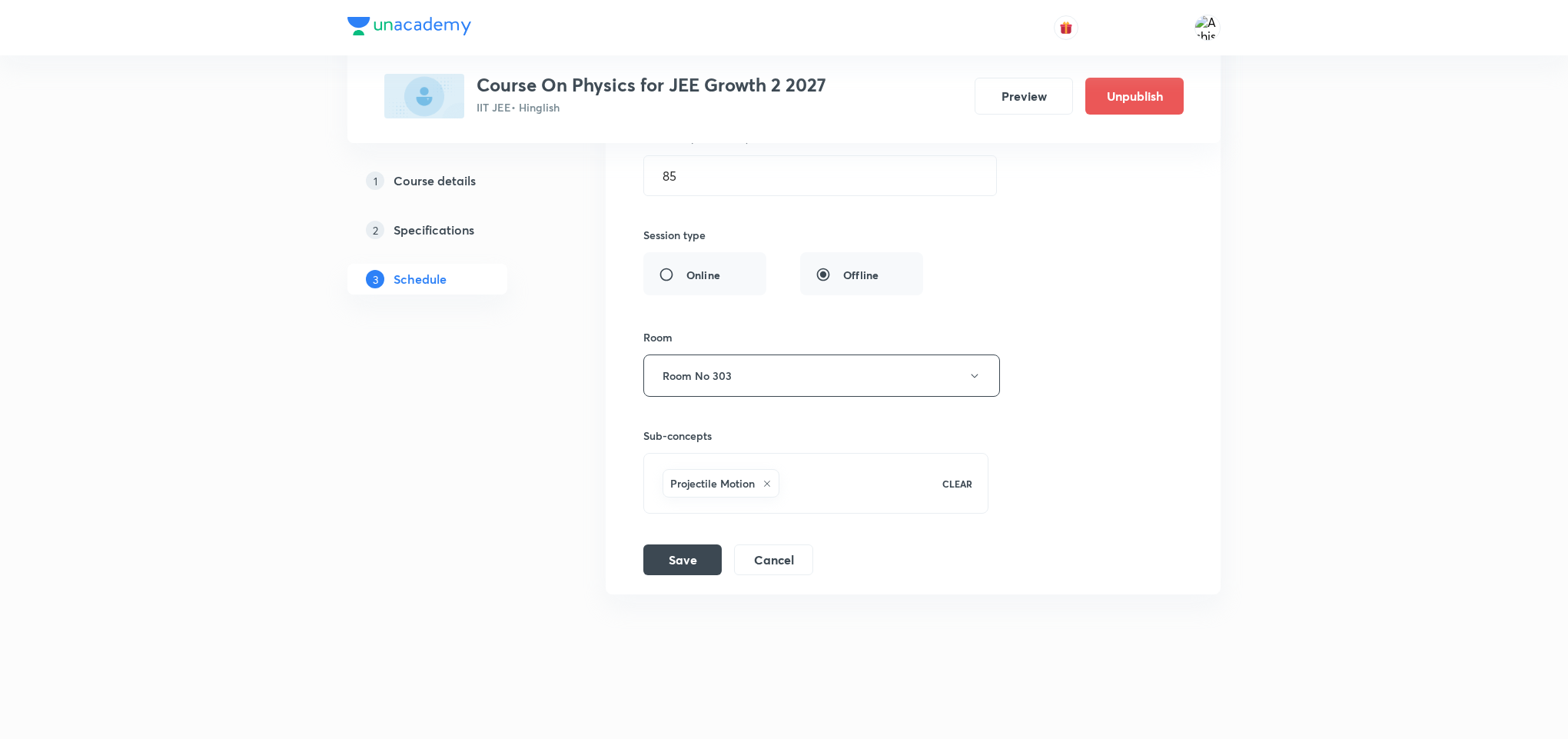
scroll to position [4700, 0]
drag, startPoint x: 761, startPoint y: 485, endPoint x: 660, endPoint y: 500, distance: 102.1
click at [660, 500] on div "Projectile Motion CLEAR" at bounding box center [816, 483] width 345 height 61
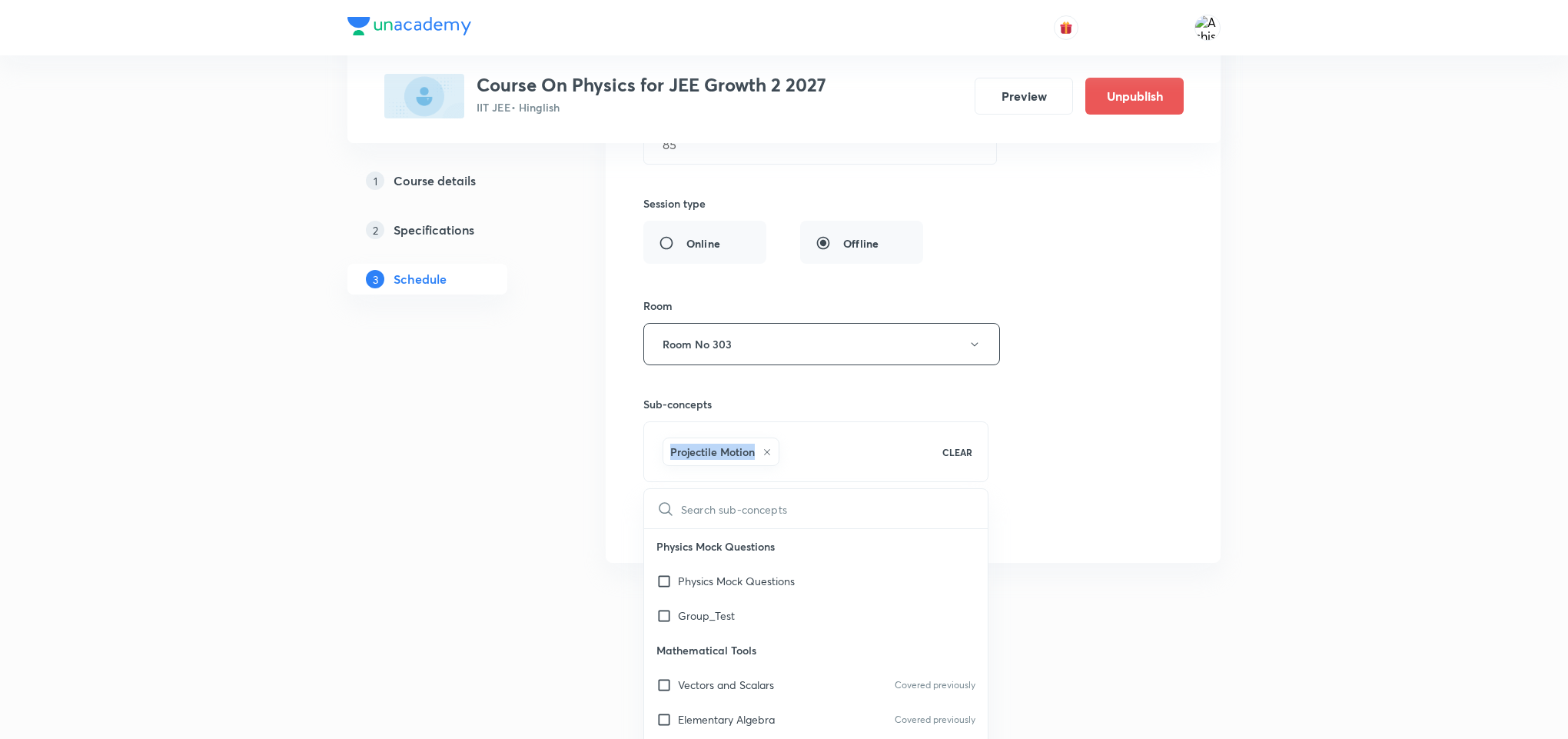
scroll to position [4773, 0]
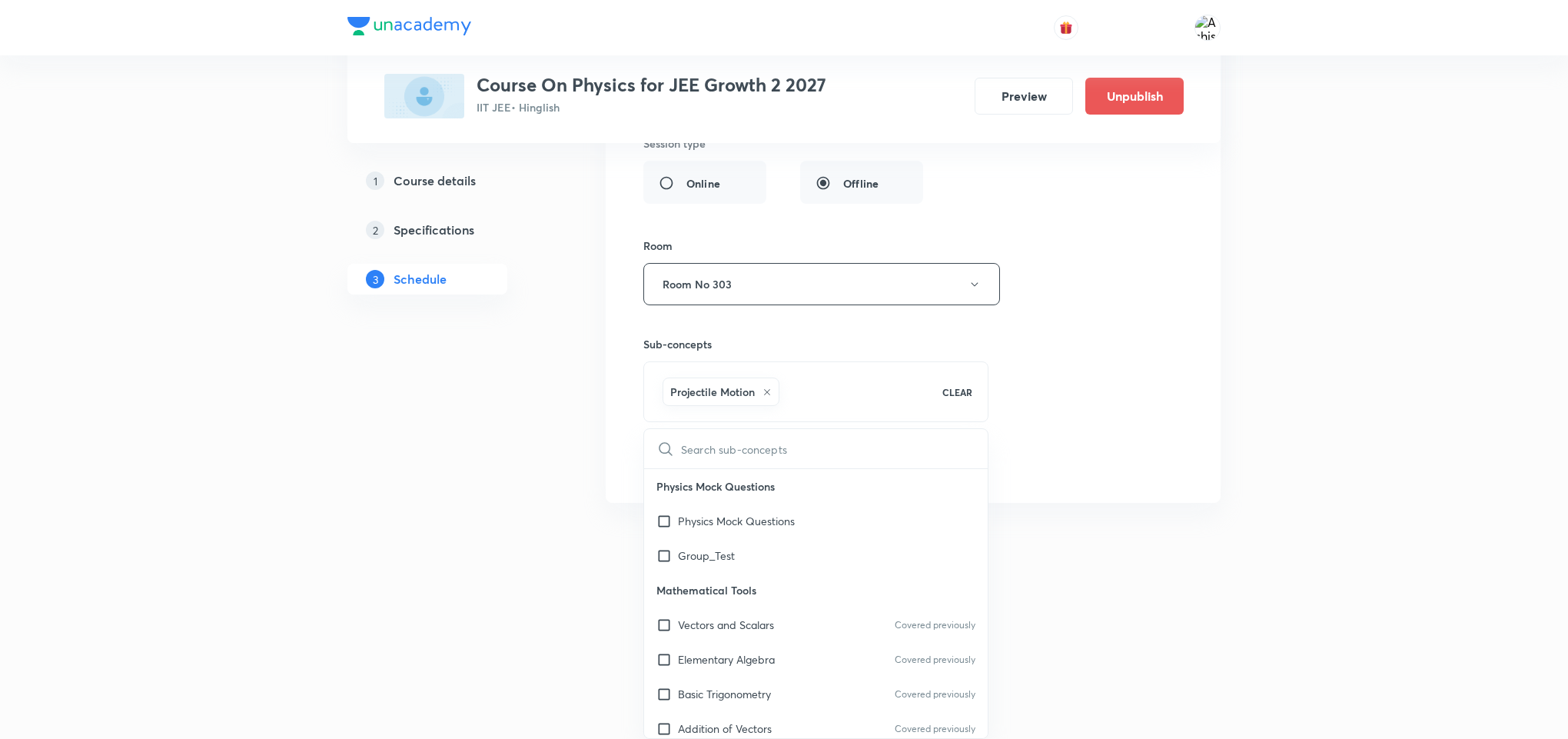
click at [747, 468] on input "text" at bounding box center [834, 448] width 307 height 39
drag, startPoint x: 759, startPoint y: 410, endPoint x: 662, endPoint y: 425, distance: 98.2
click at [662, 409] on div "Projectile Motion" at bounding box center [793, 392] width 266 height 35
copy h6 "Projectile Motion"
checkbox input "true"
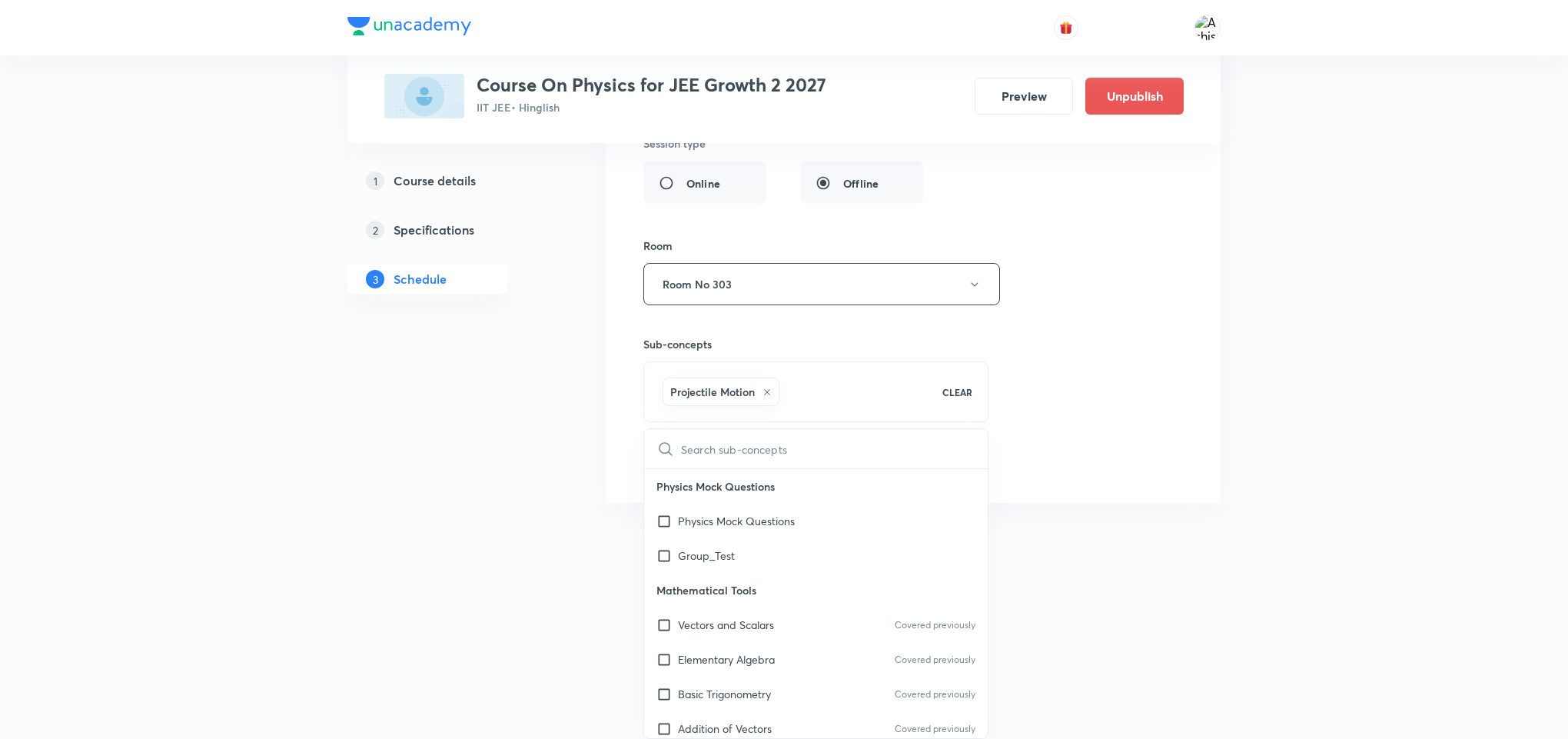
drag, startPoint x: 1112, startPoint y: 438, endPoint x: 1034, endPoint y: 496, distance: 97.2
click at [1113, 441] on div "Session title 22/99 Motion in Straightline ​ Schedule for Sep 6, 2025, 6:30 PM …" at bounding box center [913, 148] width 540 height 669
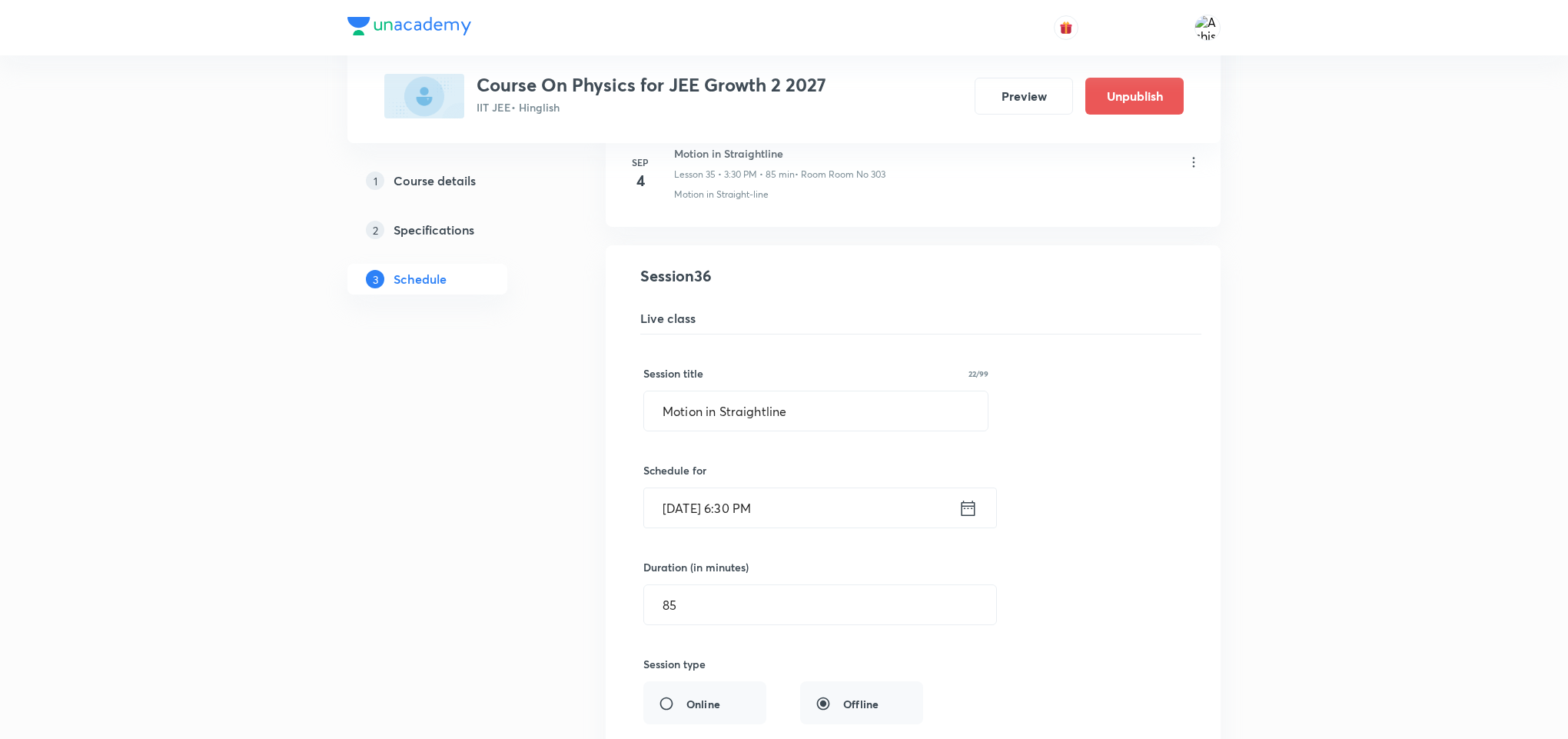
scroll to position [4239, 0]
drag, startPoint x: 808, startPoint y: 433, endPoint x: 608, endPoint y: 445, distance: 200.4
click at [608, 445] on li "Motion in Straightline Lesson 36 • Room Room No 303 Motion in Straight-line Ses…" at bounding box center [913, 634] width 615 height 778
paste input "Projectile Motion"
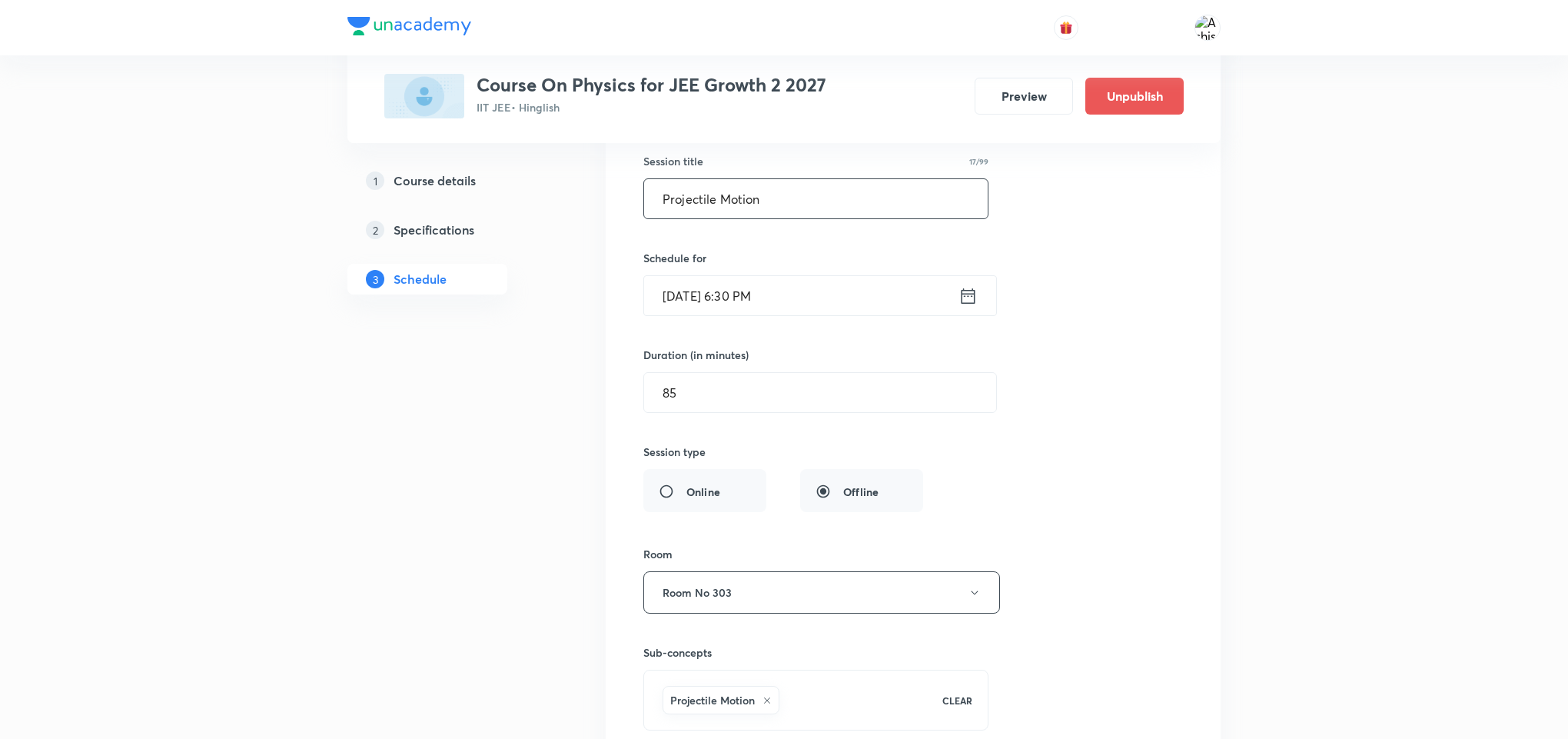
scroll to position [4700, 0]
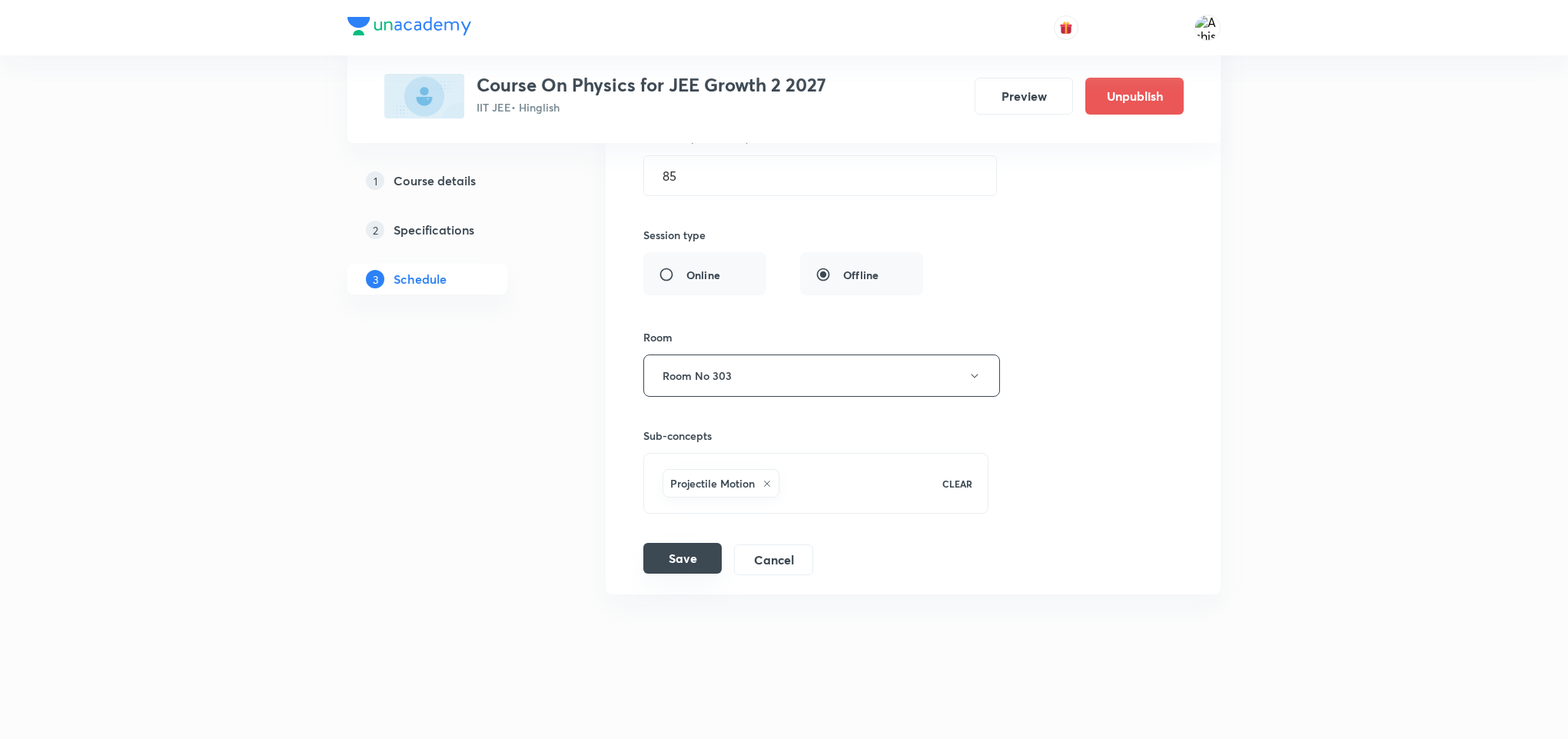
type input "Projectile Motion"
click at [685, 552] on button "Save" at bounding box center [682, 557] width 78 height 30
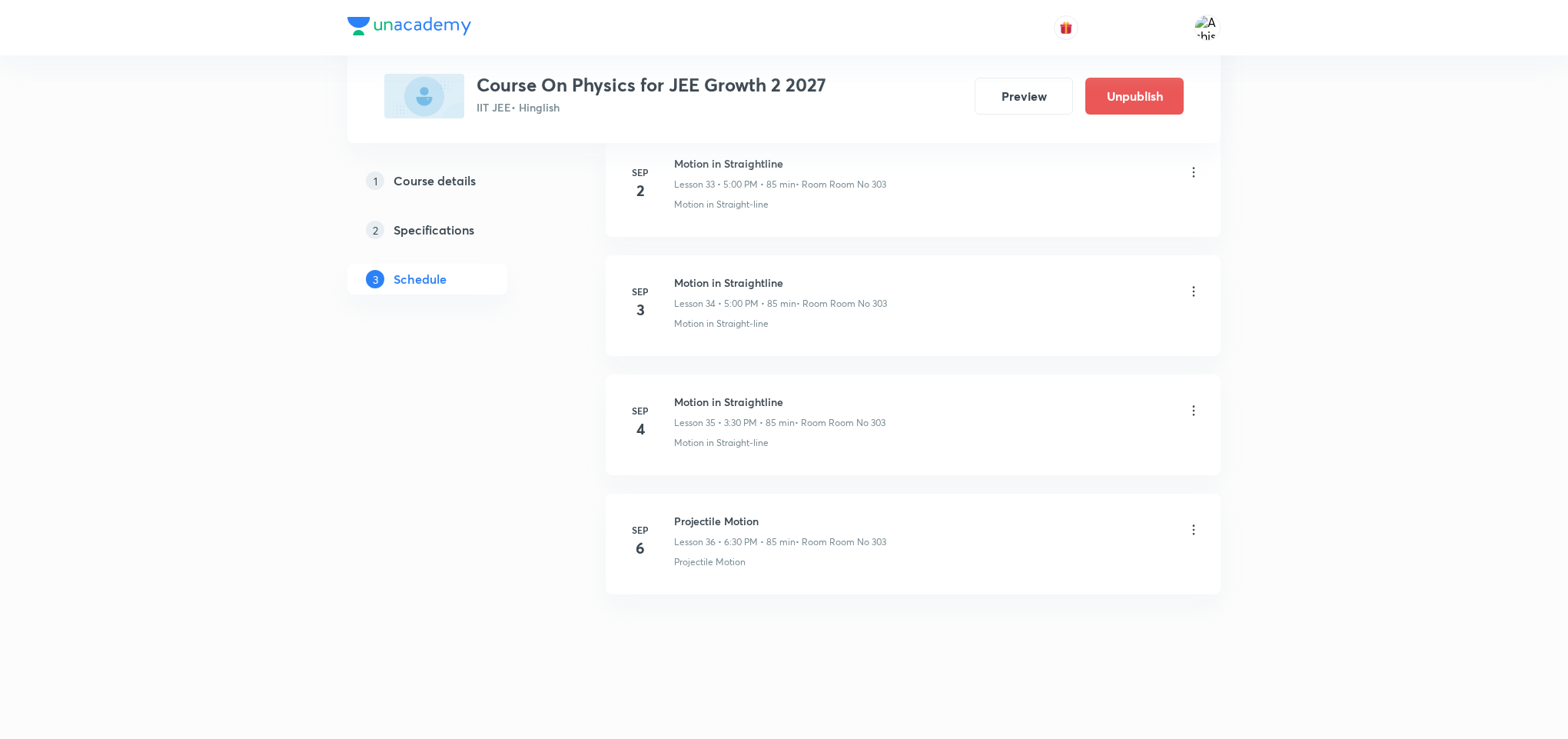
scroll to position [4104, 0]
click at [1189, 528] on icon at bounding box center [1193, 530] width 16 height 16
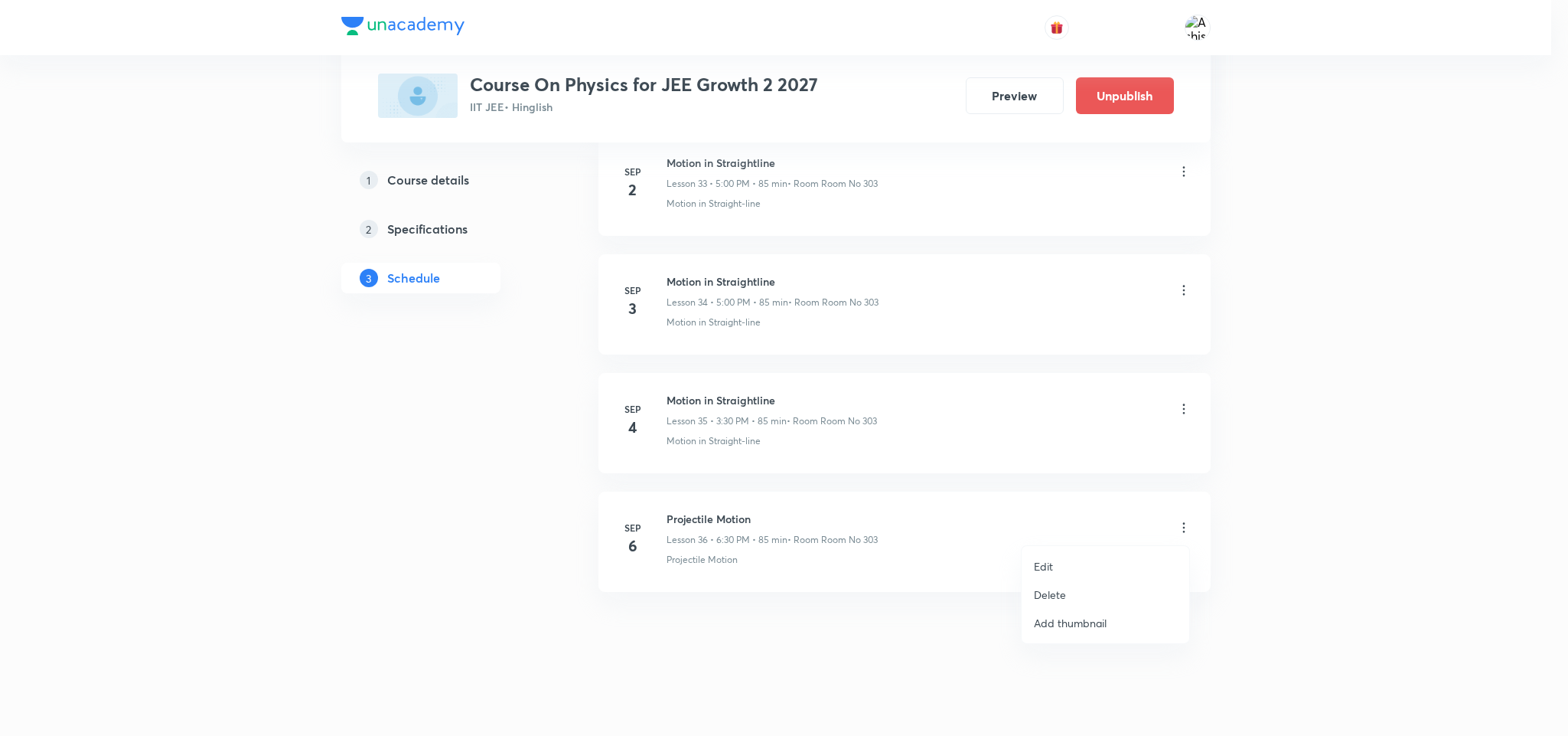
click at [1052, 557] on li "Edit" at bounding box center [1105, 566] width 167 height 28
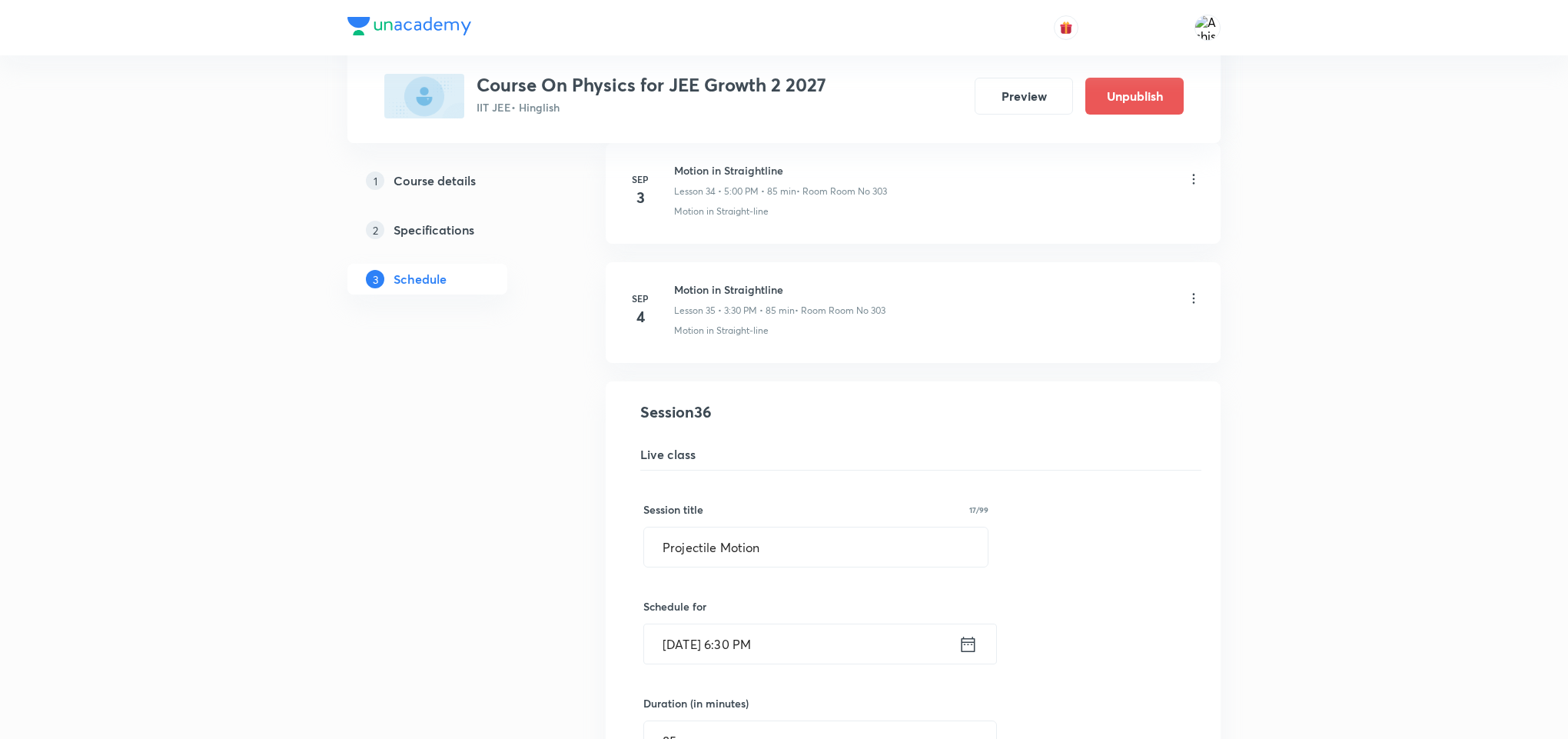
click at [1183, 318] on div "Motion in Straightline Lesson 35 • 3:30 PM • 85 min • Room Room No 303" at bounding box center [937, 299] width 527 height 36
click at [1193, 306] on icon at bounding box center [1193, 298] width 16 height 16
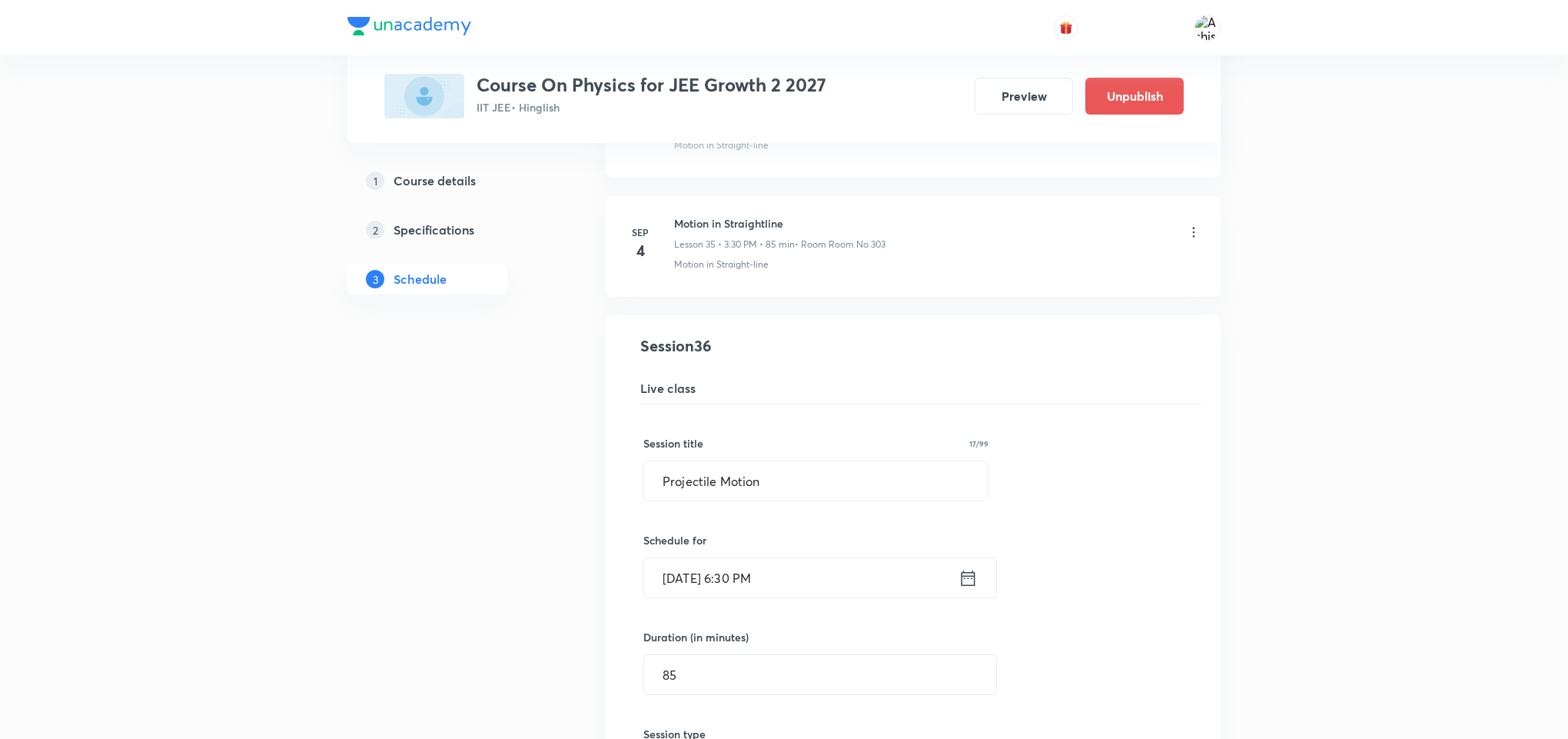
scroll to position [4219, 0]
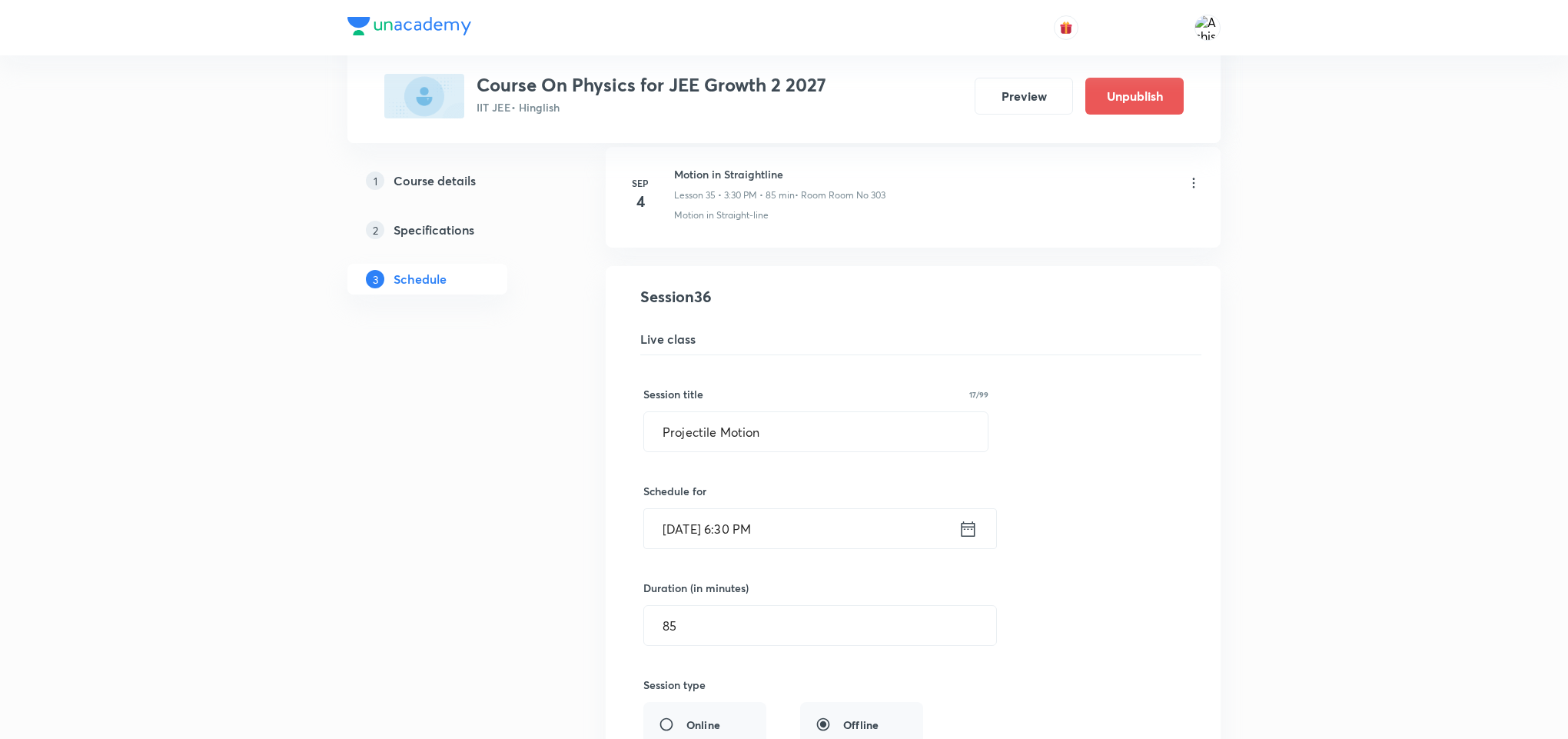
click at [750, 548] on input "Sep 6, 2025, 6:30 PM" at bounding box center [801, 528] width 315 height 39
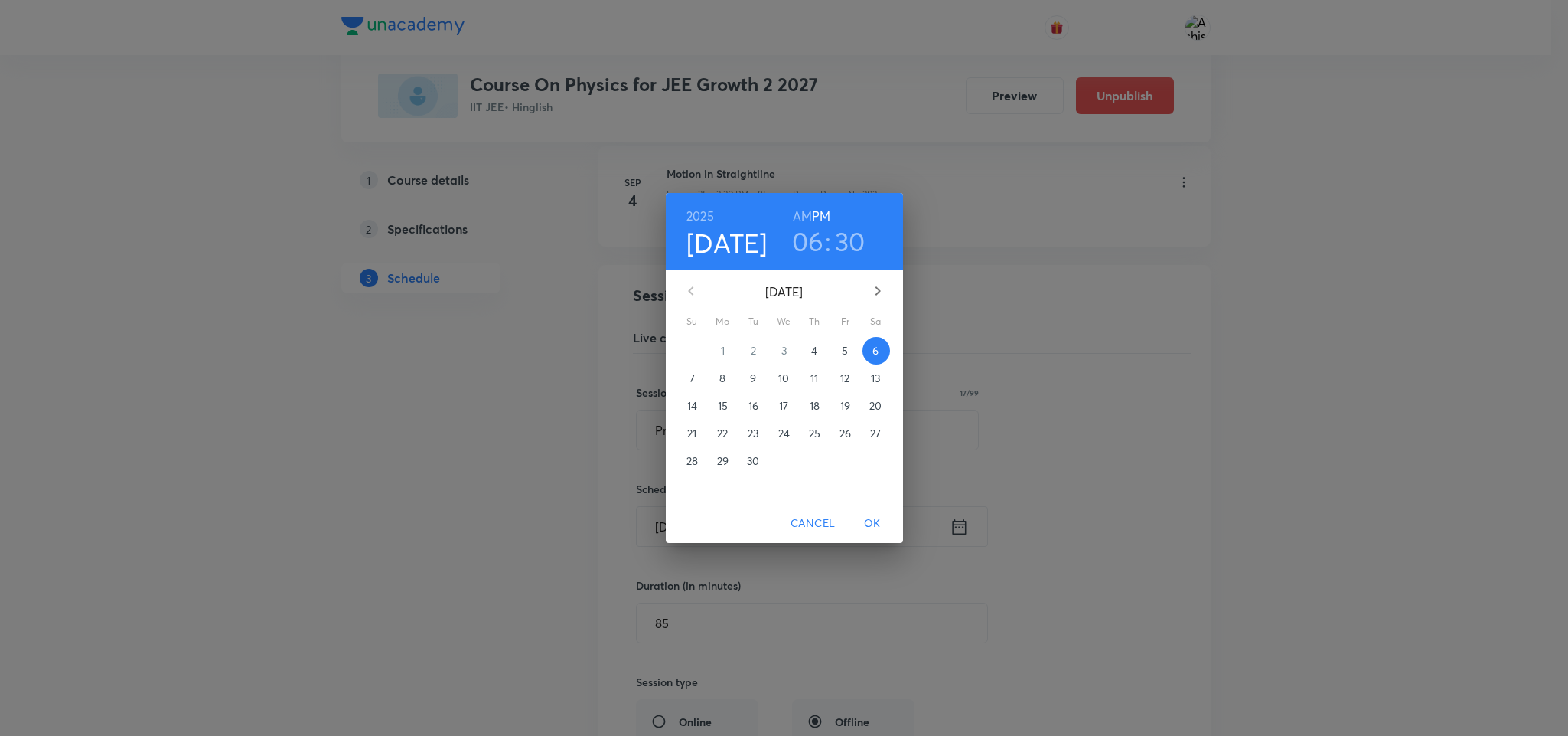
click at [806, 244] on h3 "06" at bounding box center [808, 240] width 32 height 32
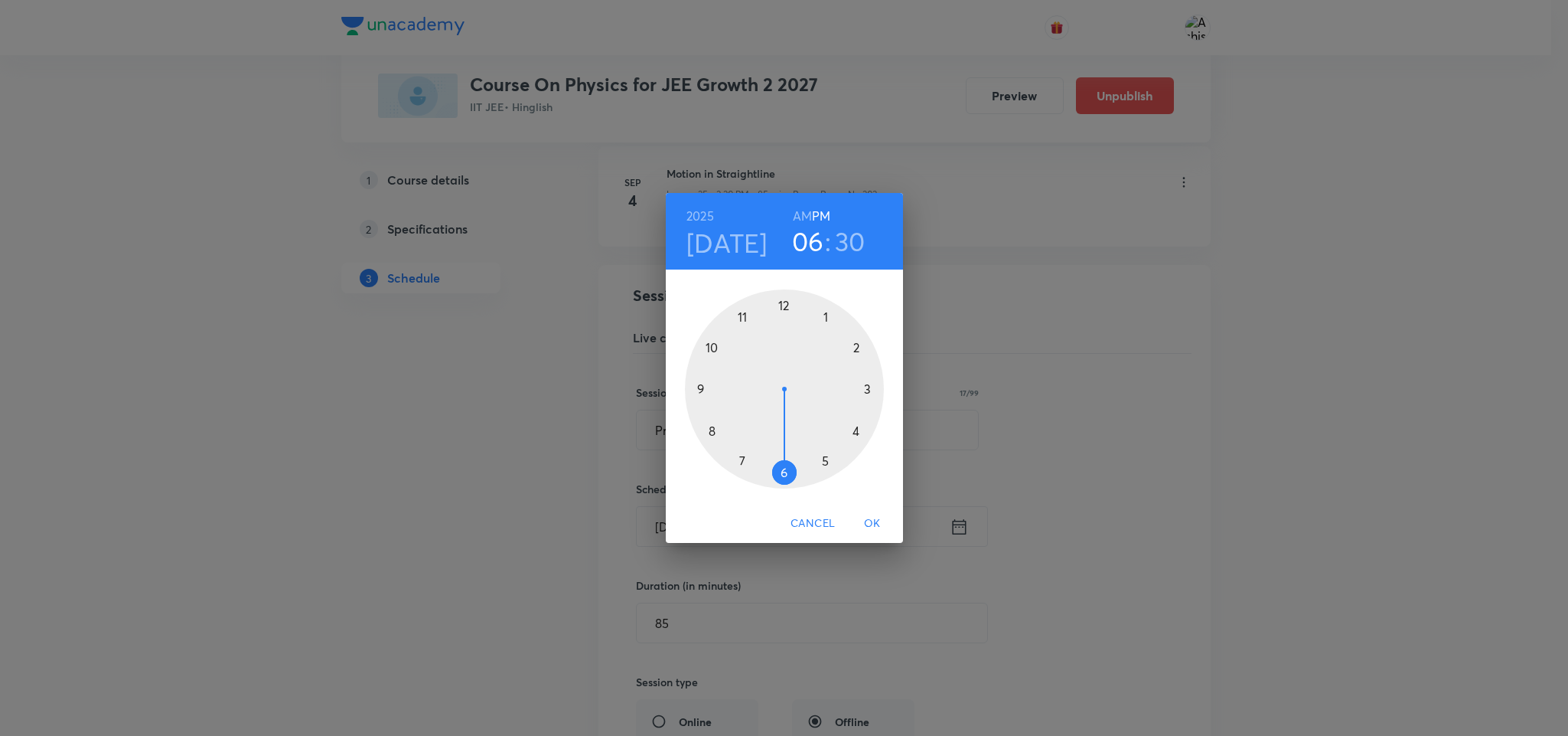
click at [868, 384] on div at bounding box center [785, 389] width 199 height 199
click at [880, 526] on span "OK" at bounding box center [873, 523] width 37 height 19
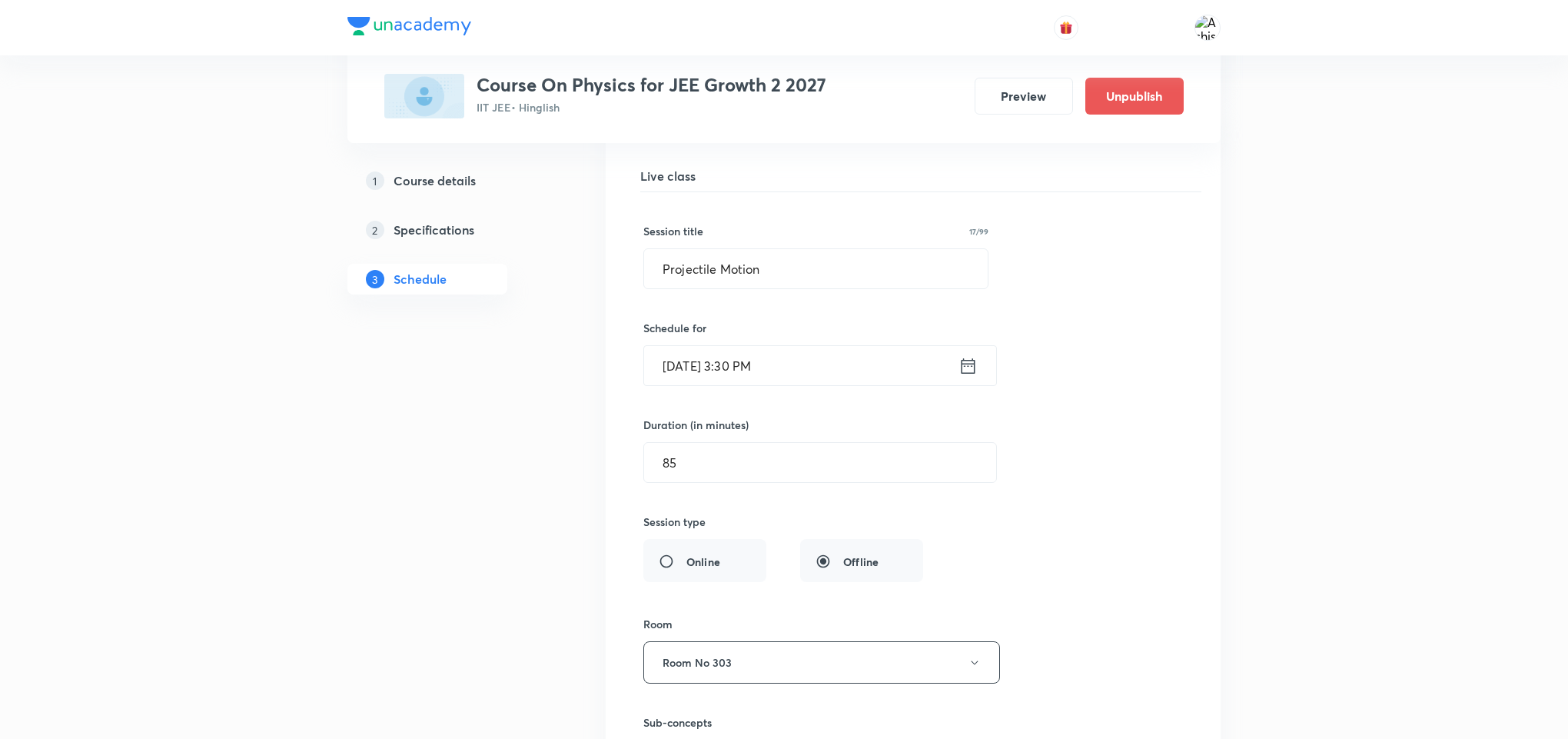
scroll to position [4680, 0]
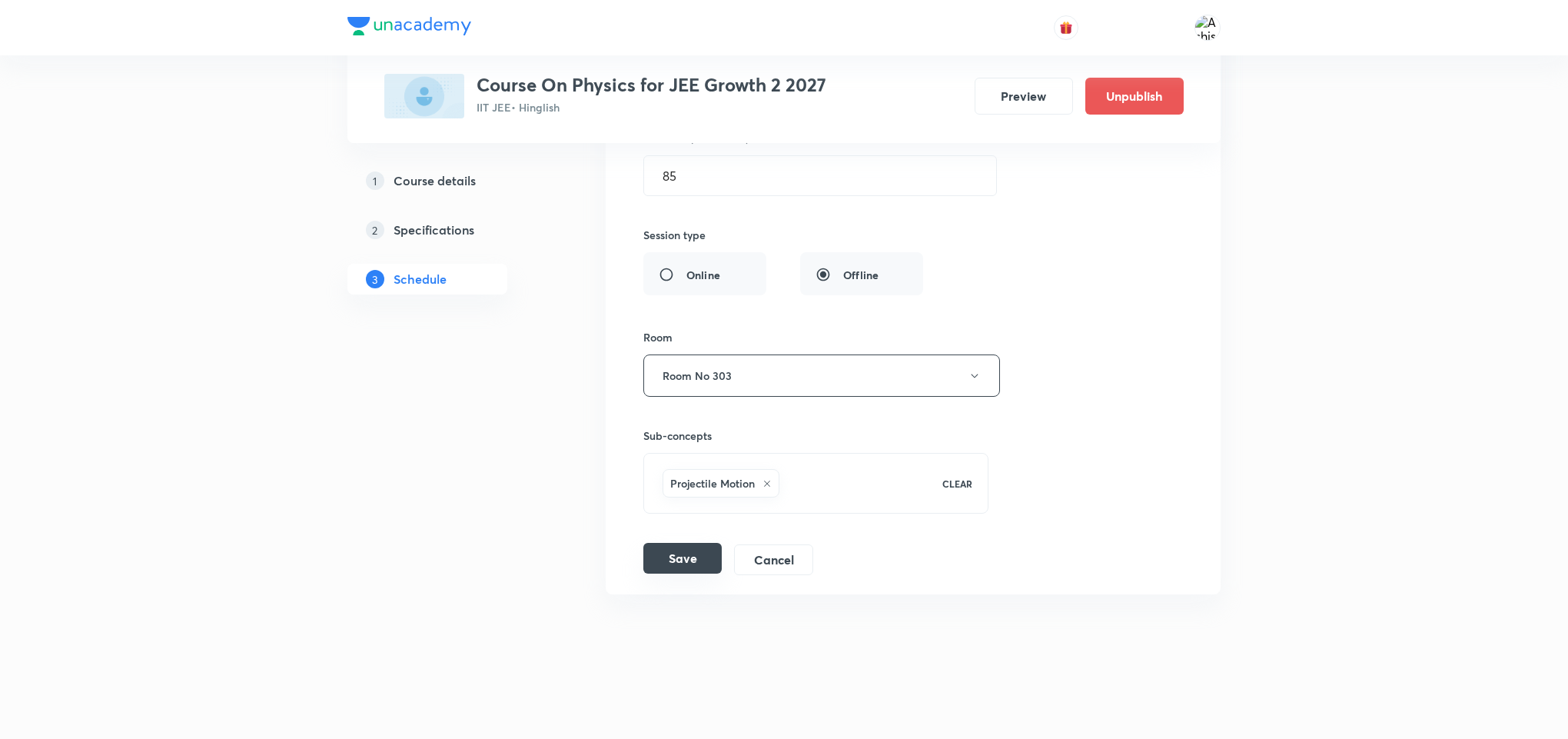
click at [708, 574] on button "Save" at bounding box center [682, 557] width 78 height 30
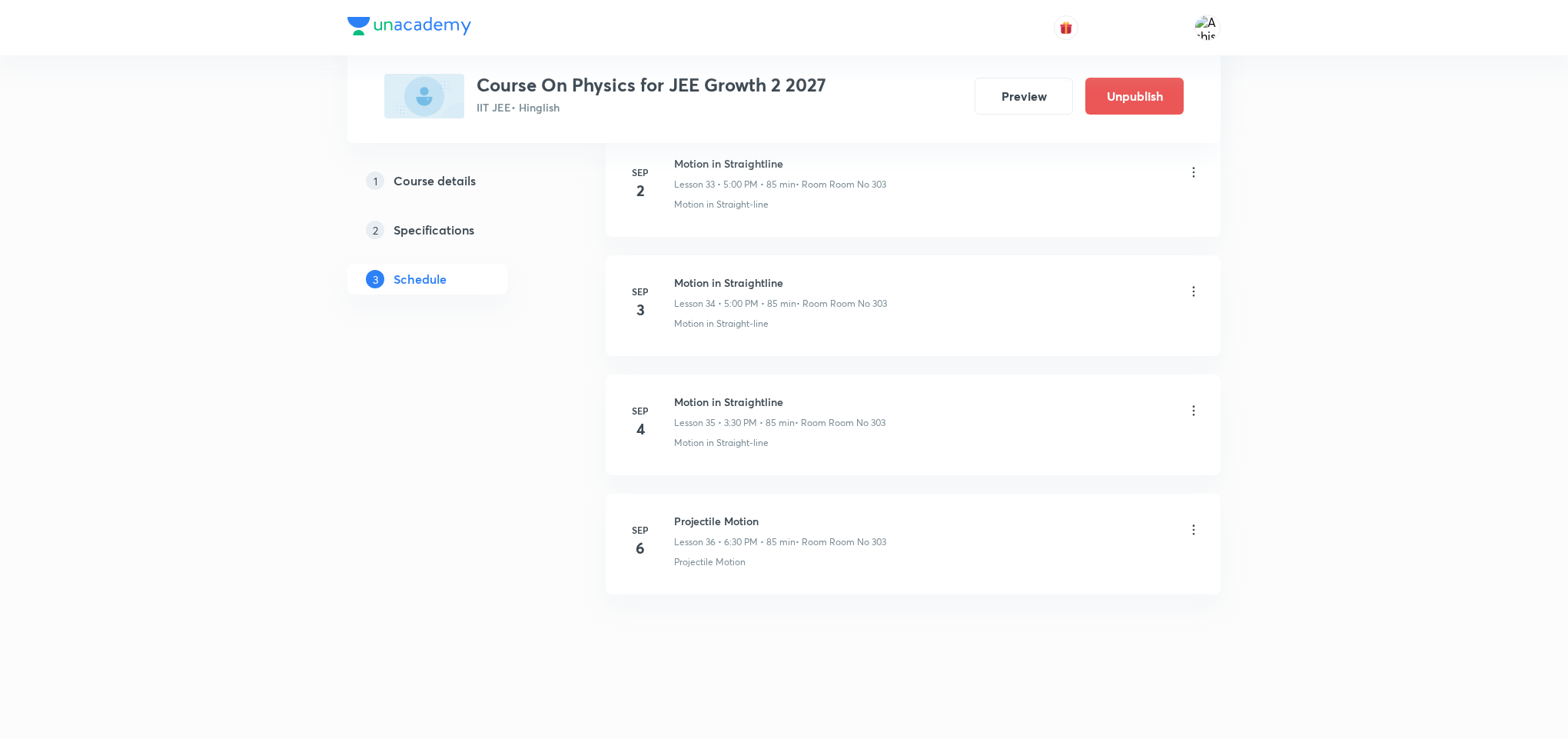
scroll to position [4104, 0]
click at [1195, 413] on icon at bounding box center [1193, 410] width 16 height 16
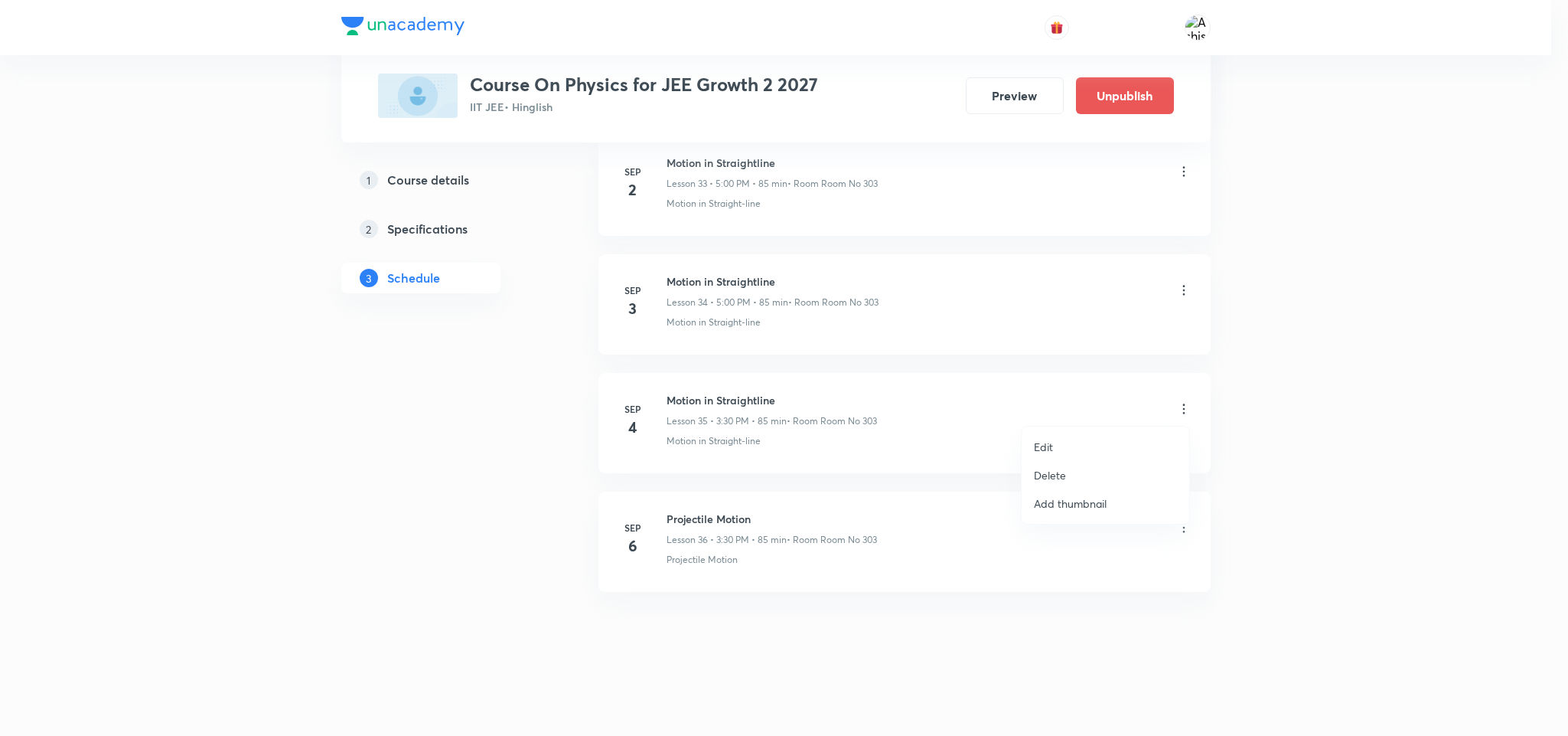
click at [1054, 436] on li "Edit" at bounding box center [1105, 446] width 167 height 28
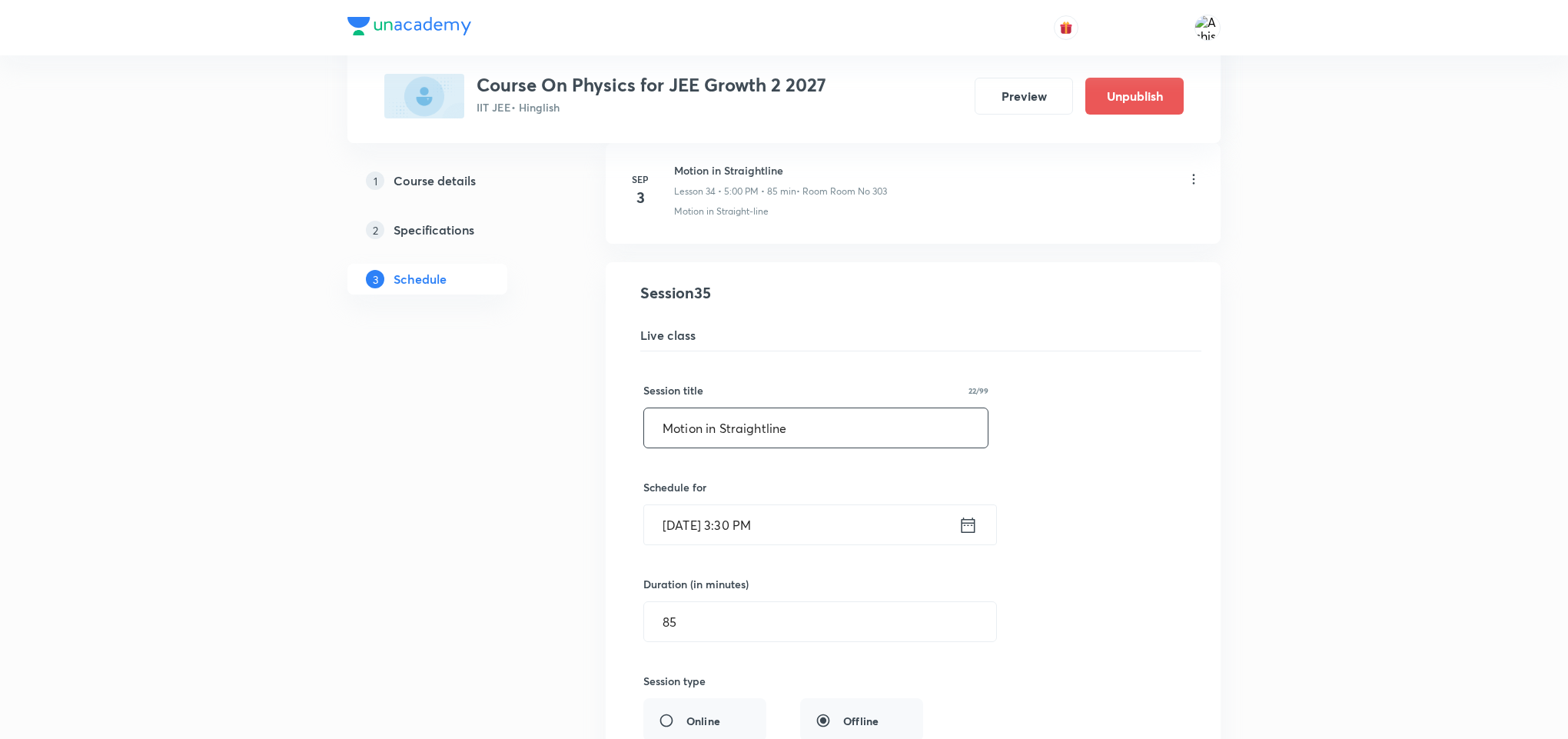
drag, startPoint x: 779, startPoint y: 465, endPoint x: 648, endPoint y: 465, distance: 131.0
click at [648, 447] on input "Motion in Straightline" at bounding box center [816, 428] width 343 height 39
paste input "Projectile Motion"
type input "Projectile Motion"
click at [744, 544] on input "Sep 4, 2025, 3:30 PM" at bounding box center [801, 524] width 315 height 39
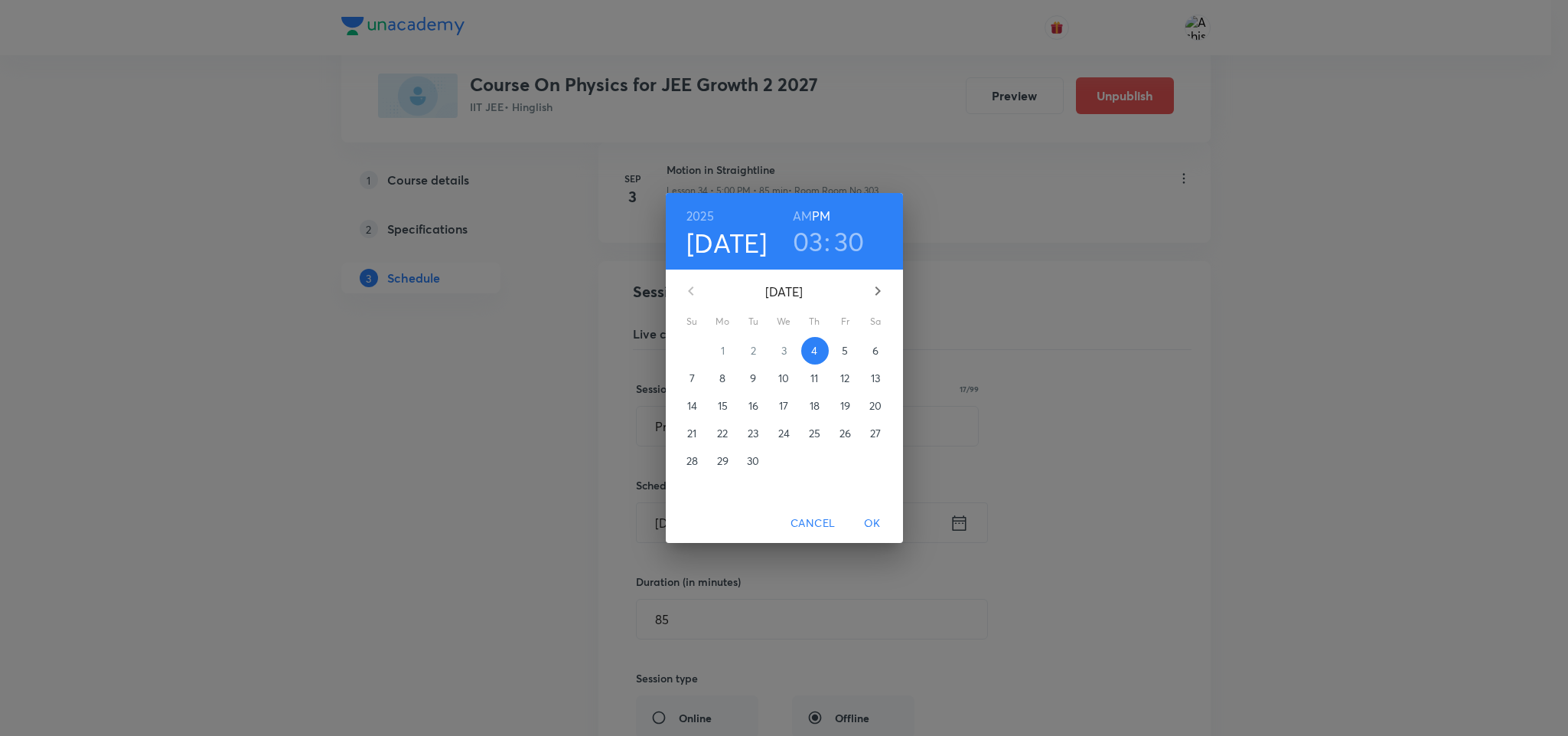
click at [816, 237] on h3 "03" at bounding box center [808, 240] width 30 height 32
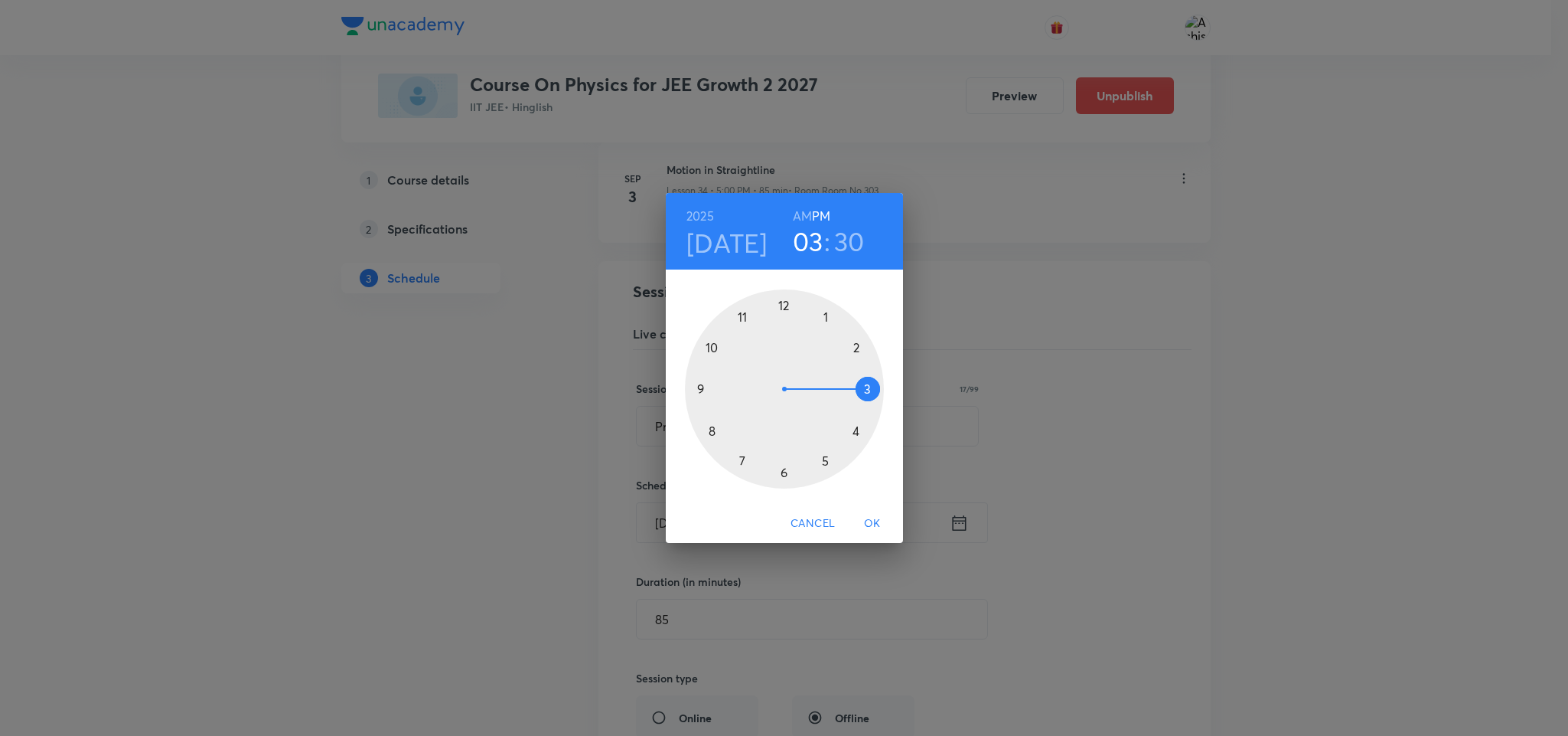
drag, startPoint x: 816, startPoint y: 237, endPoint x: 797, endPoint y: 378, distance: 142.3
click at [815, 238] on h3 "03" at bounding box center [808, 240] width 30 height 32
click at [783, 474] on div at bounding box center [785, 389] width 199 height 199
click at [863, 517] on span "OK" at bounding box center [873, 523] width 37 height 19
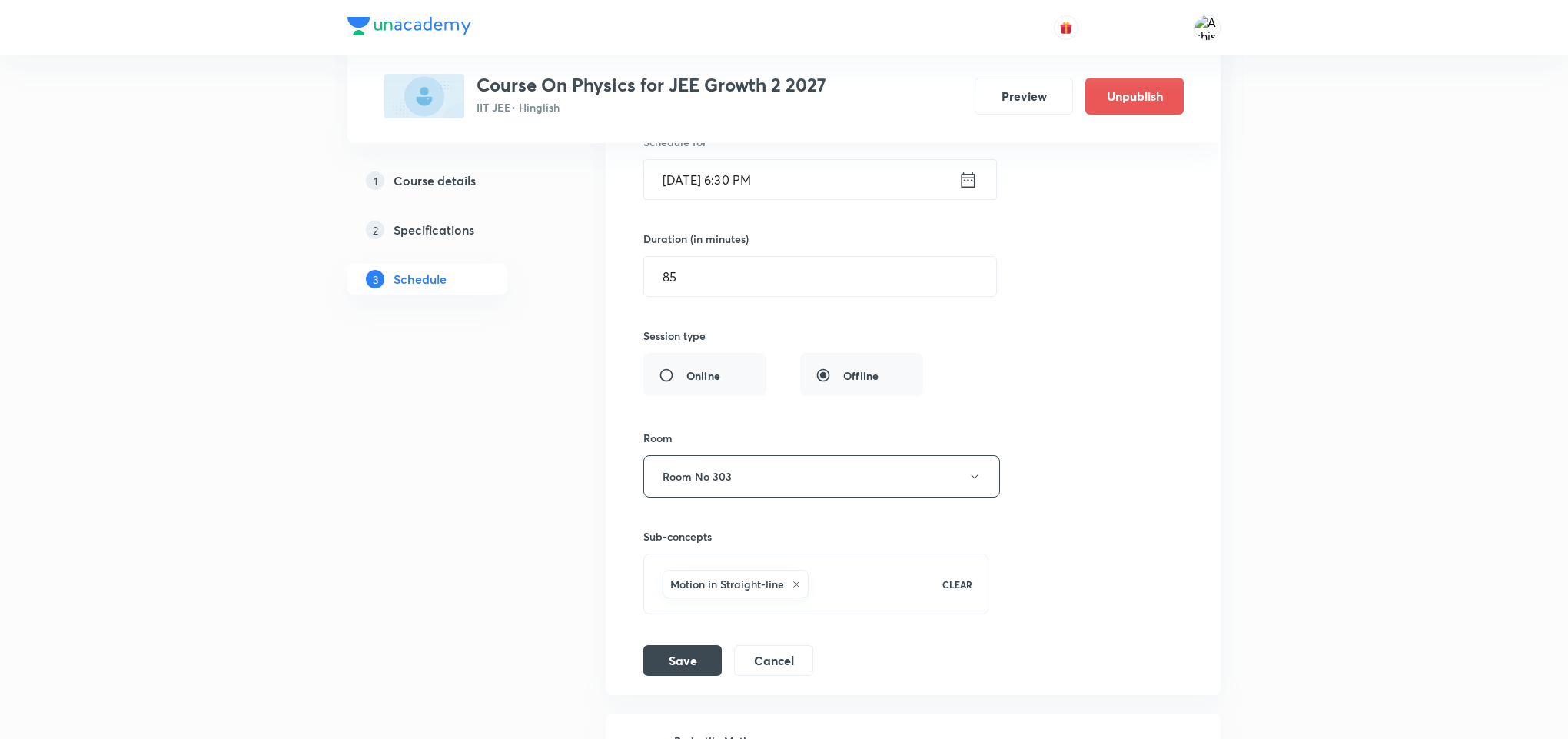
scroll to position [4450, 0]
click at [759, 489] on button "Room No 303" at bounding box center [822, 476] width 357 height 42
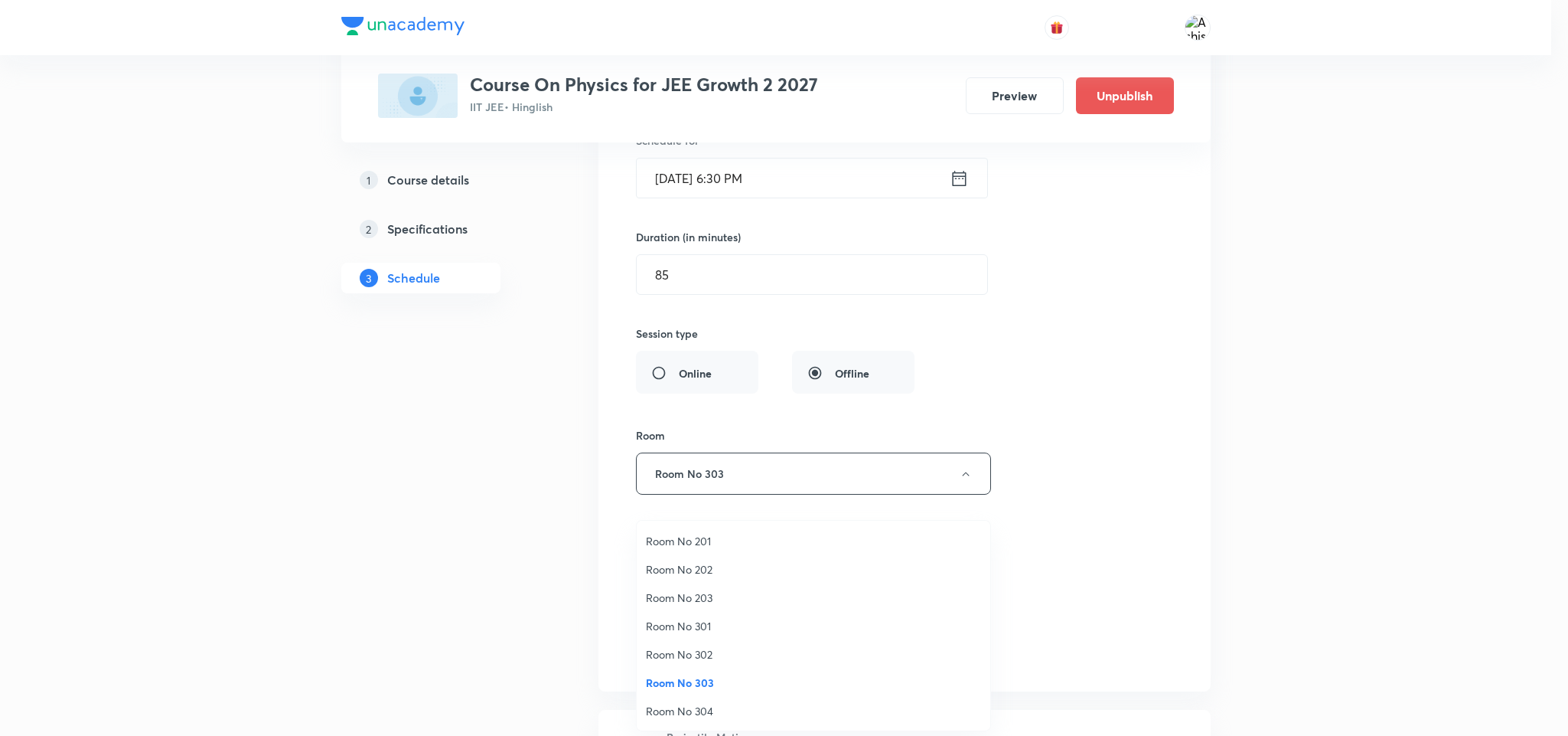
click at [705, 633] on span "Room No 301" at bounding box center [813, 626] width 335 height 16
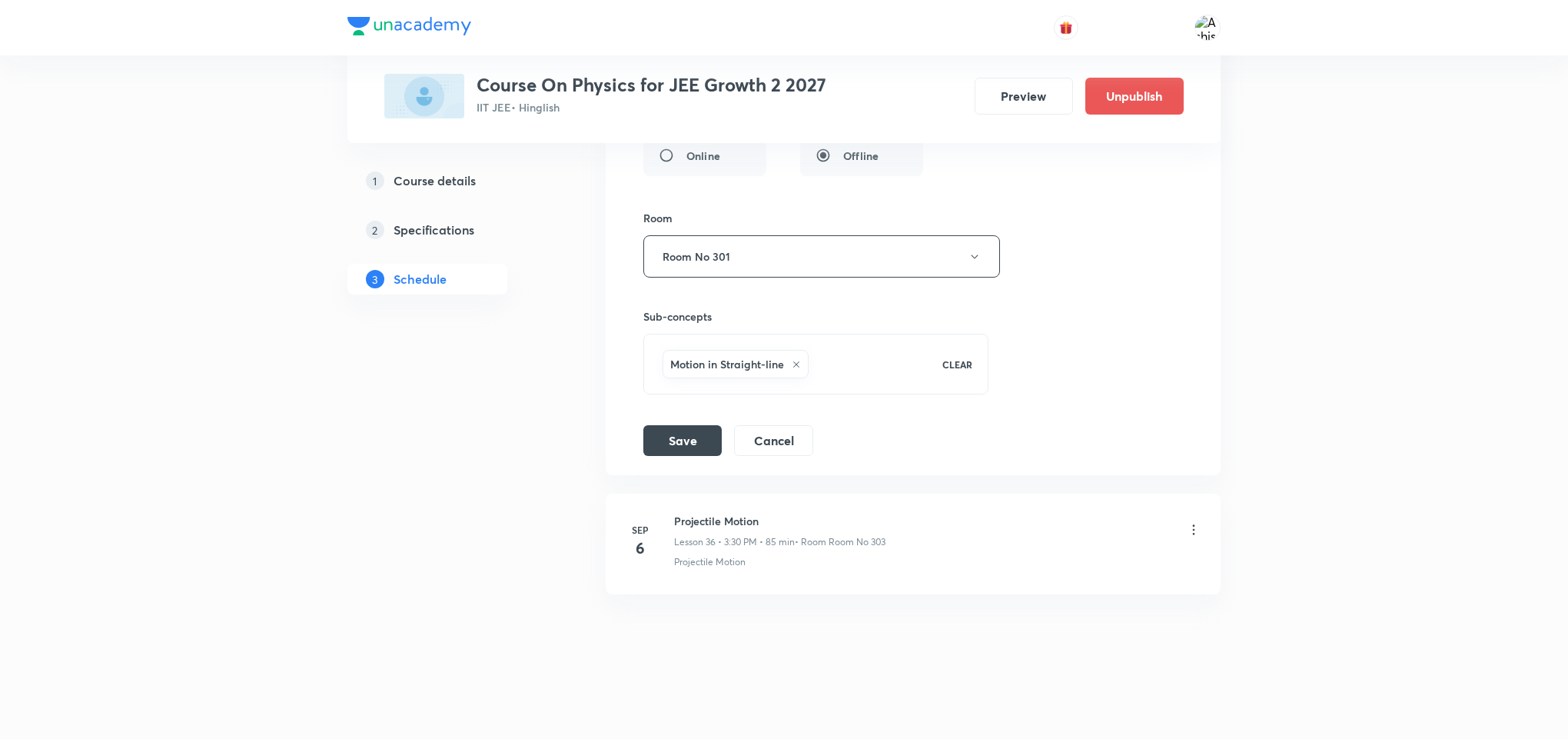
scroll to position [4680, 0]
click at [797, 367] on icon at bounding box center [796, 364] width 6 height 6
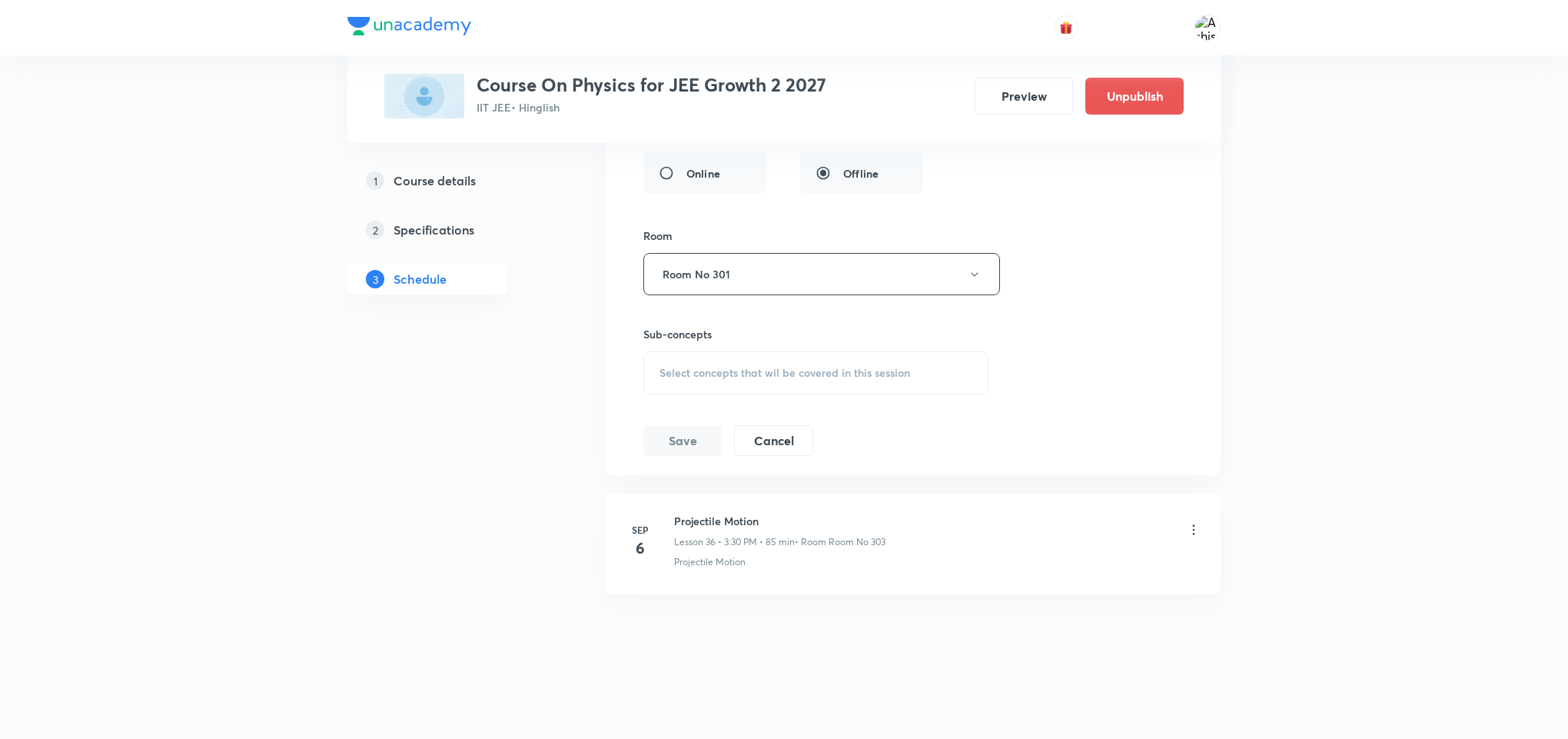
click at [797, 381] on div "Select concepts that wil be covered in this session" at bounding box center [816, 373] width 345 height 43
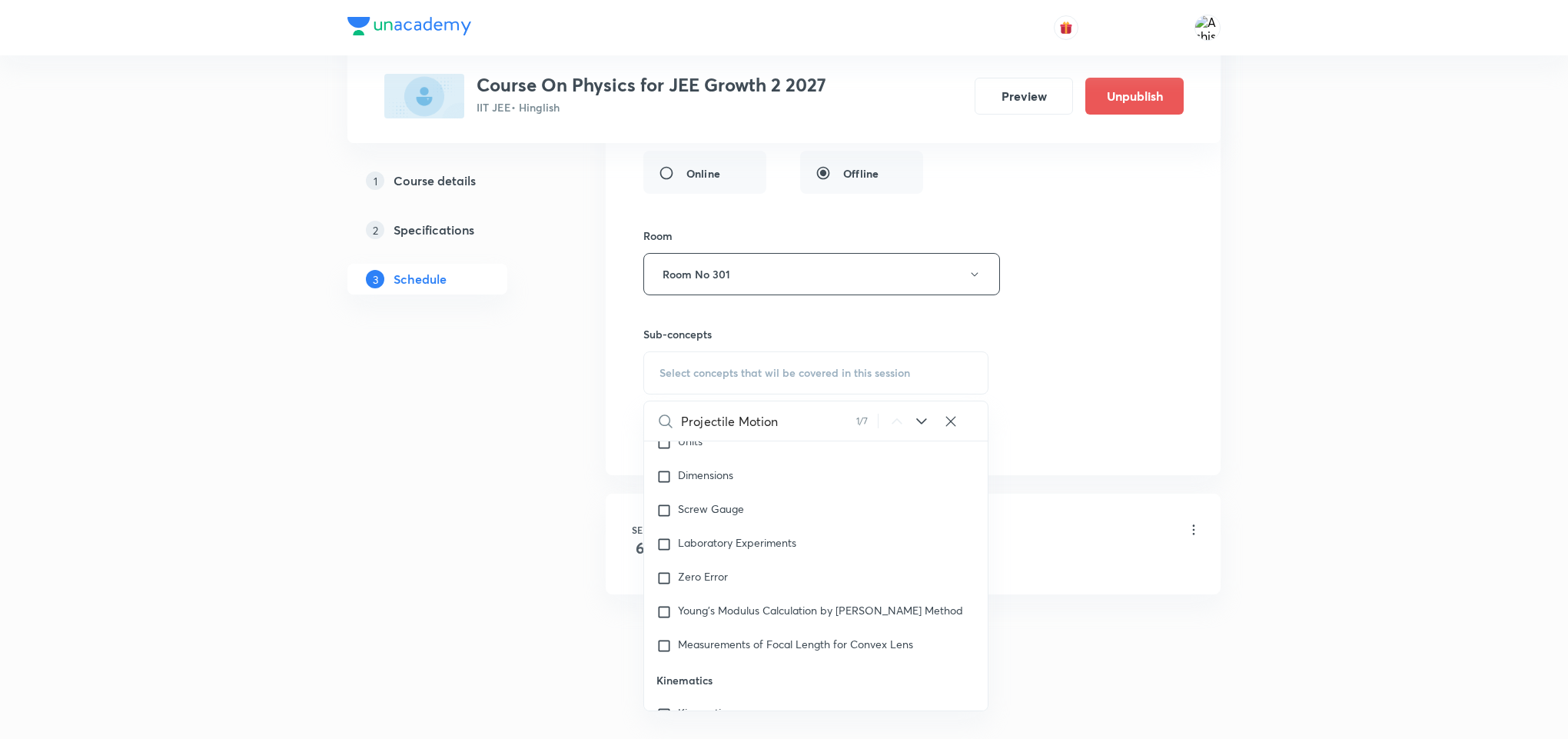
scroll to position [1497, 0]
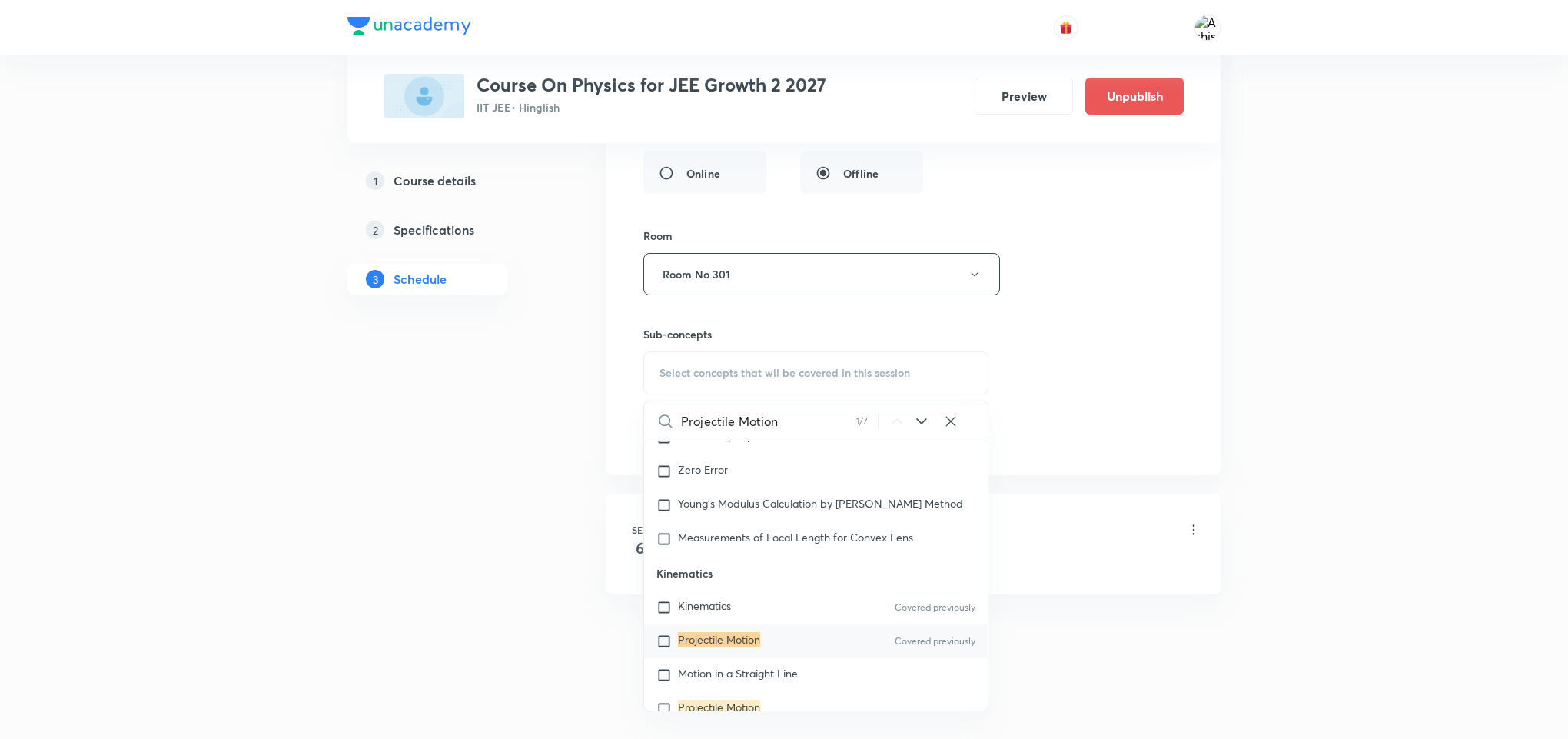
type input "Projectile Motion"
click at [726, 640] on p "Projectile Motion" at bounding box center [720, 641] width 83 height 16
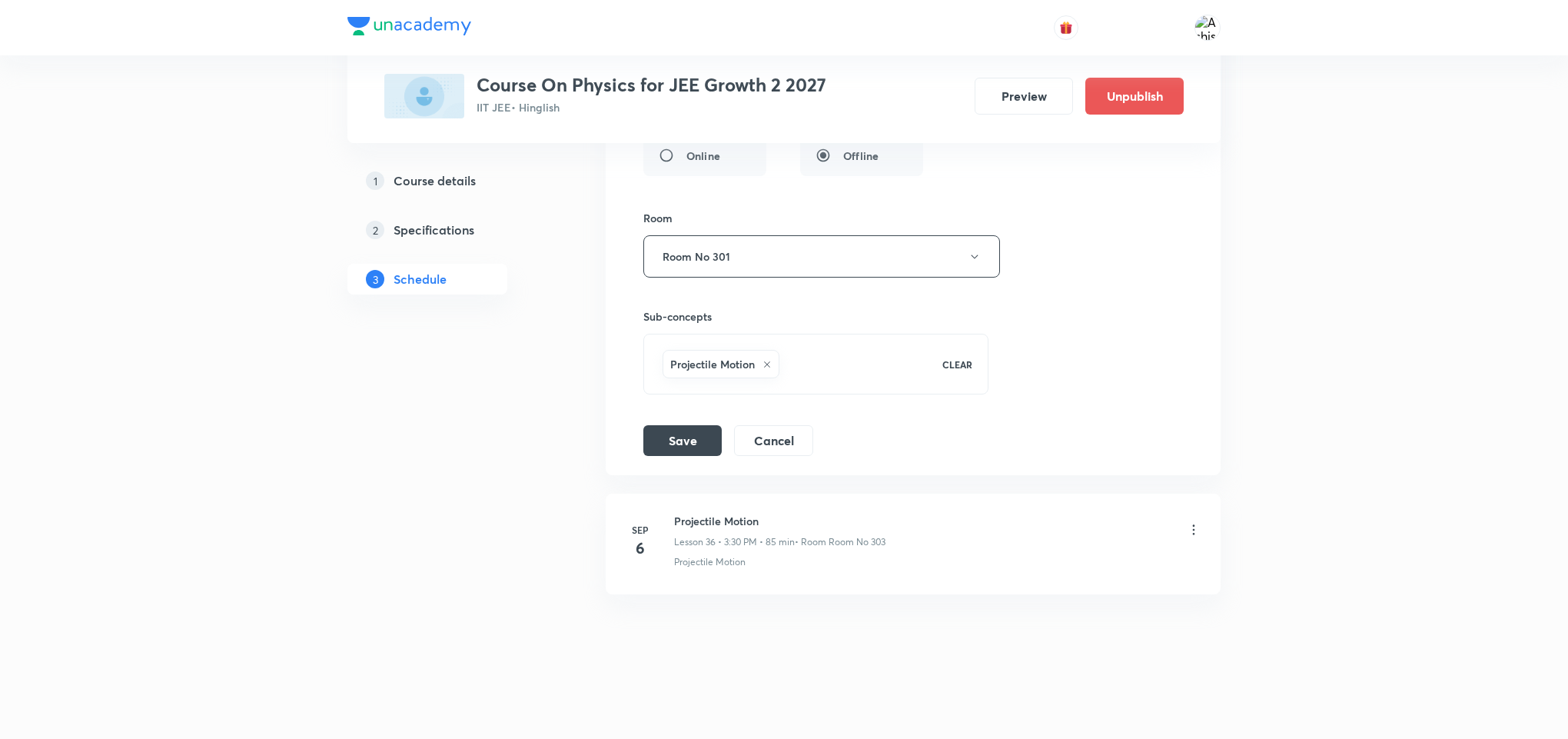
click at [1034, 428] on div "Session title 22/99 Motion in Straightline ​ Schedule for Sep 4, 2025, 3:30 PM …" at bounding box center [913, 120] width 540 height 669
click at [688, 454] on button "Save" at bounding box center [682, 438] width 78 height 30
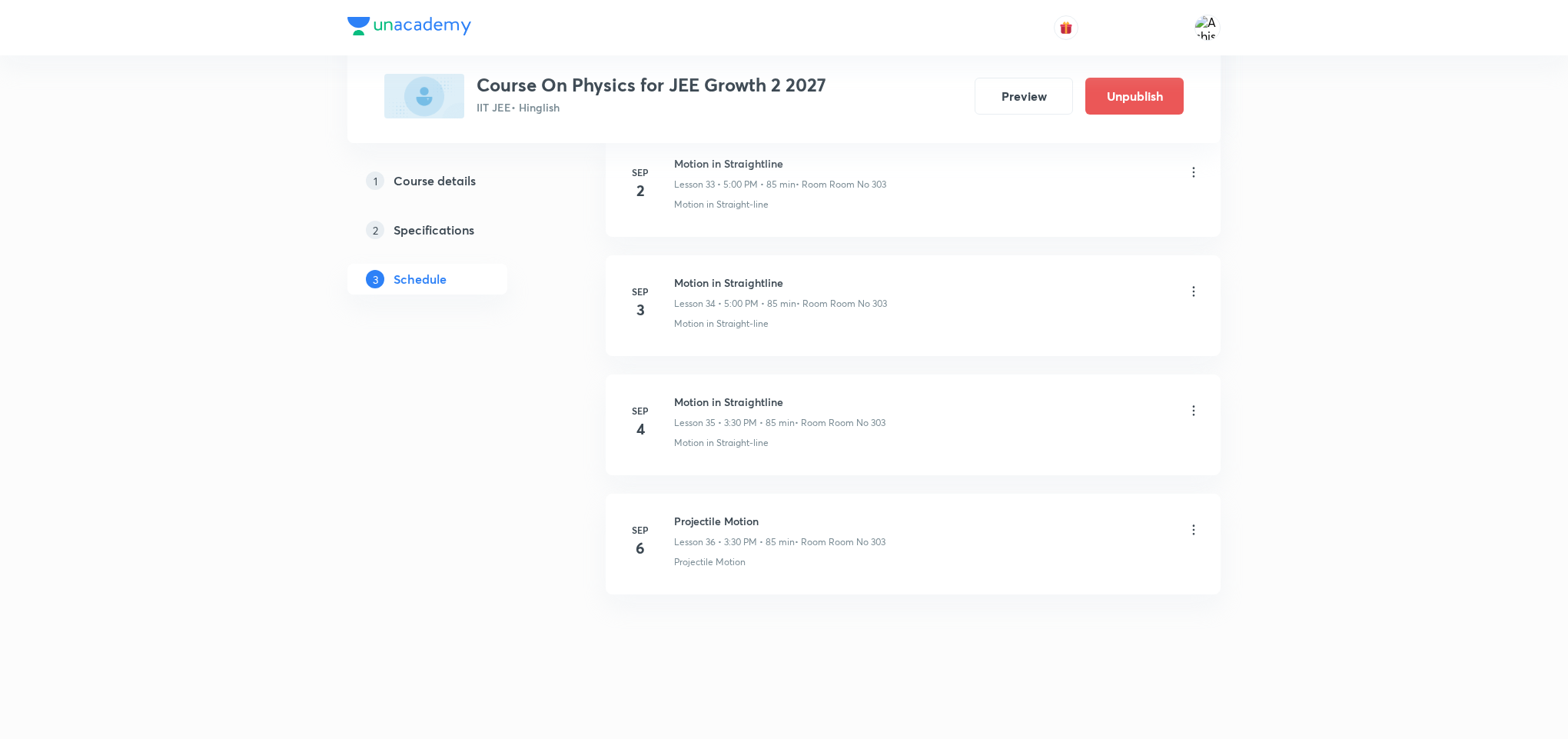
scroll to position [4104, 0]
click at [1191, 414] on icon at bounding box center [1193, 410] width 16 height 16
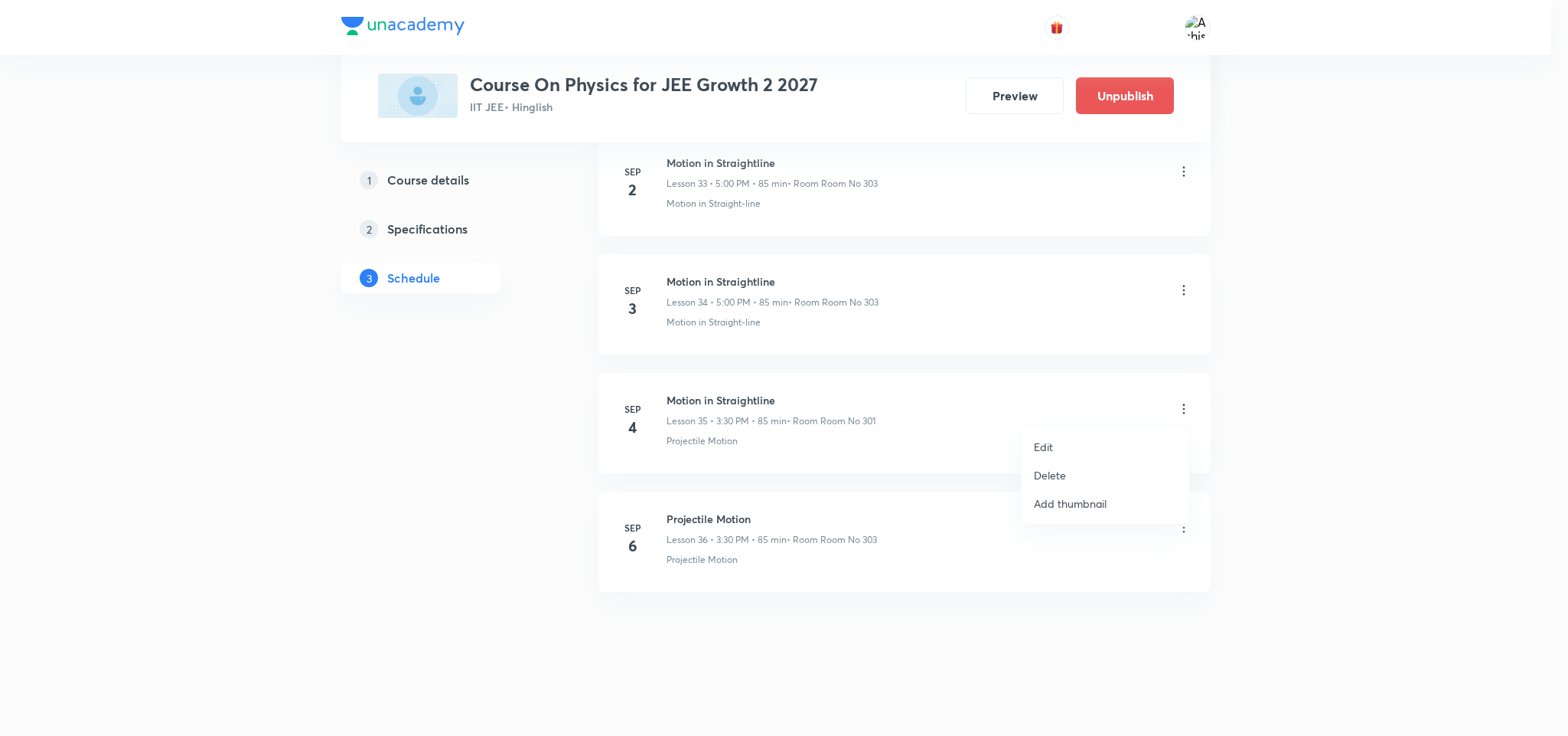
click at [1091, 445] on li "Edit" at bounding box center [1105, 446] width 167 height 28
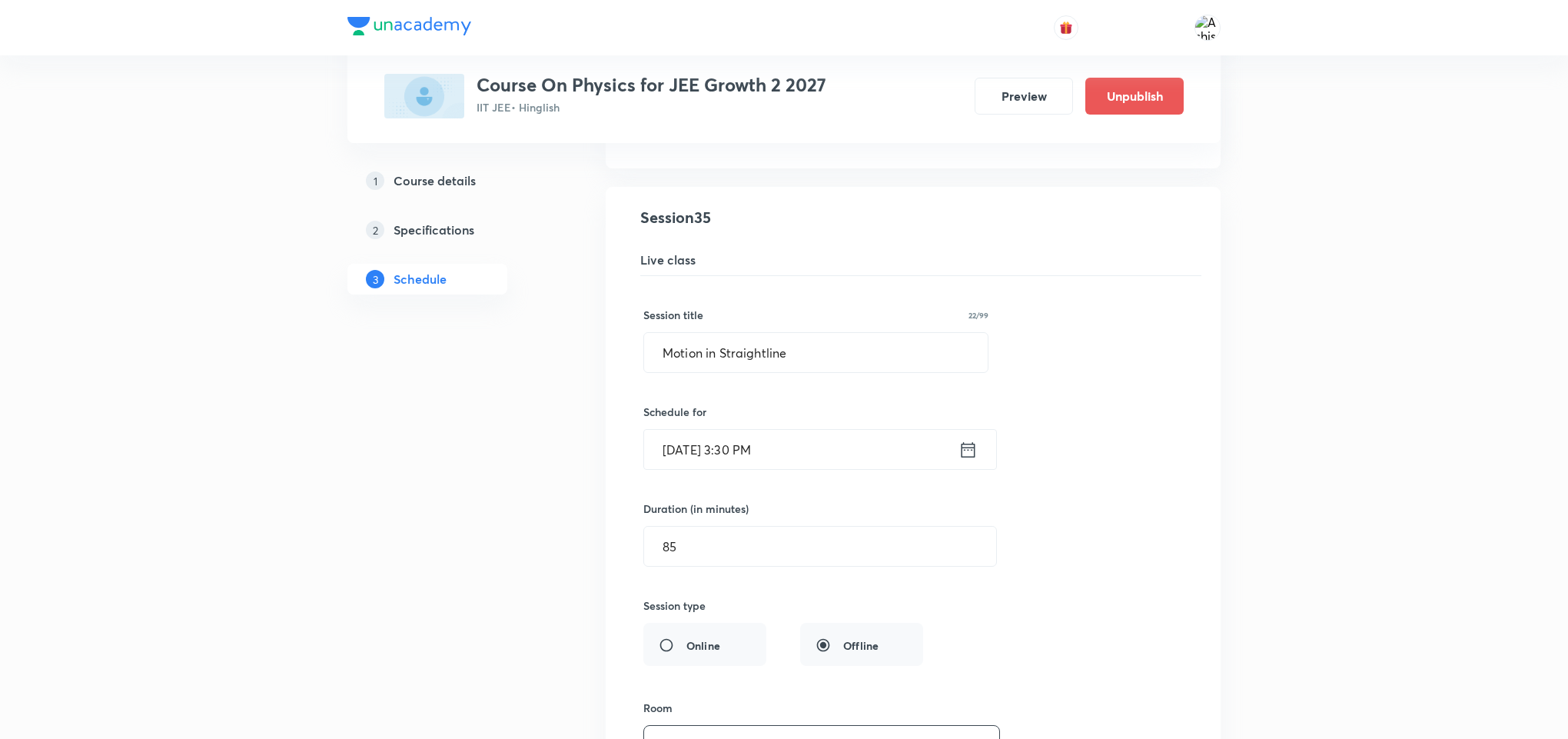
scroll to position [4219, 0]
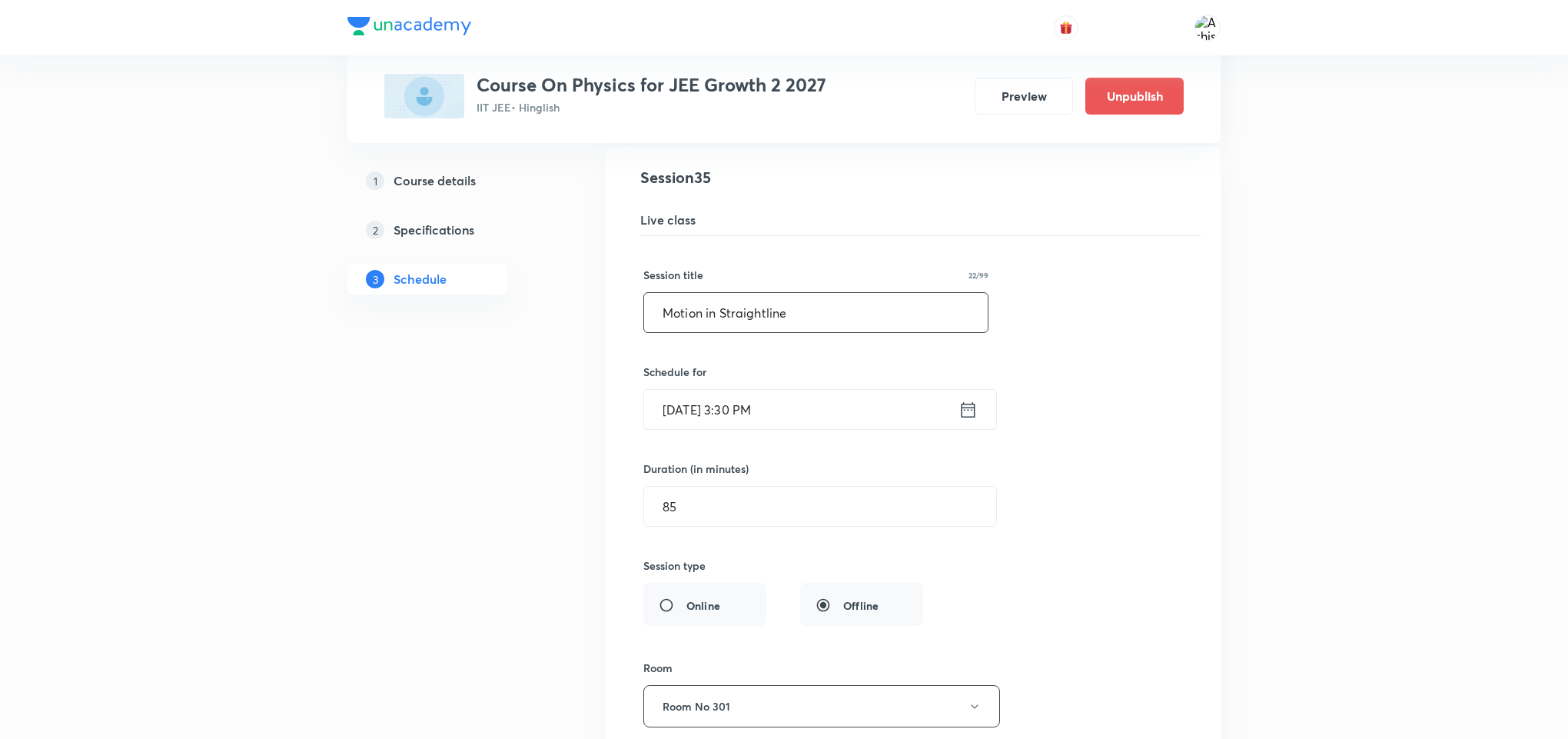
click at [750, 332] on input "Motion in Straightline" at bounding box center [816, 312] width 343 height 39
paste input "Projectile Motion"
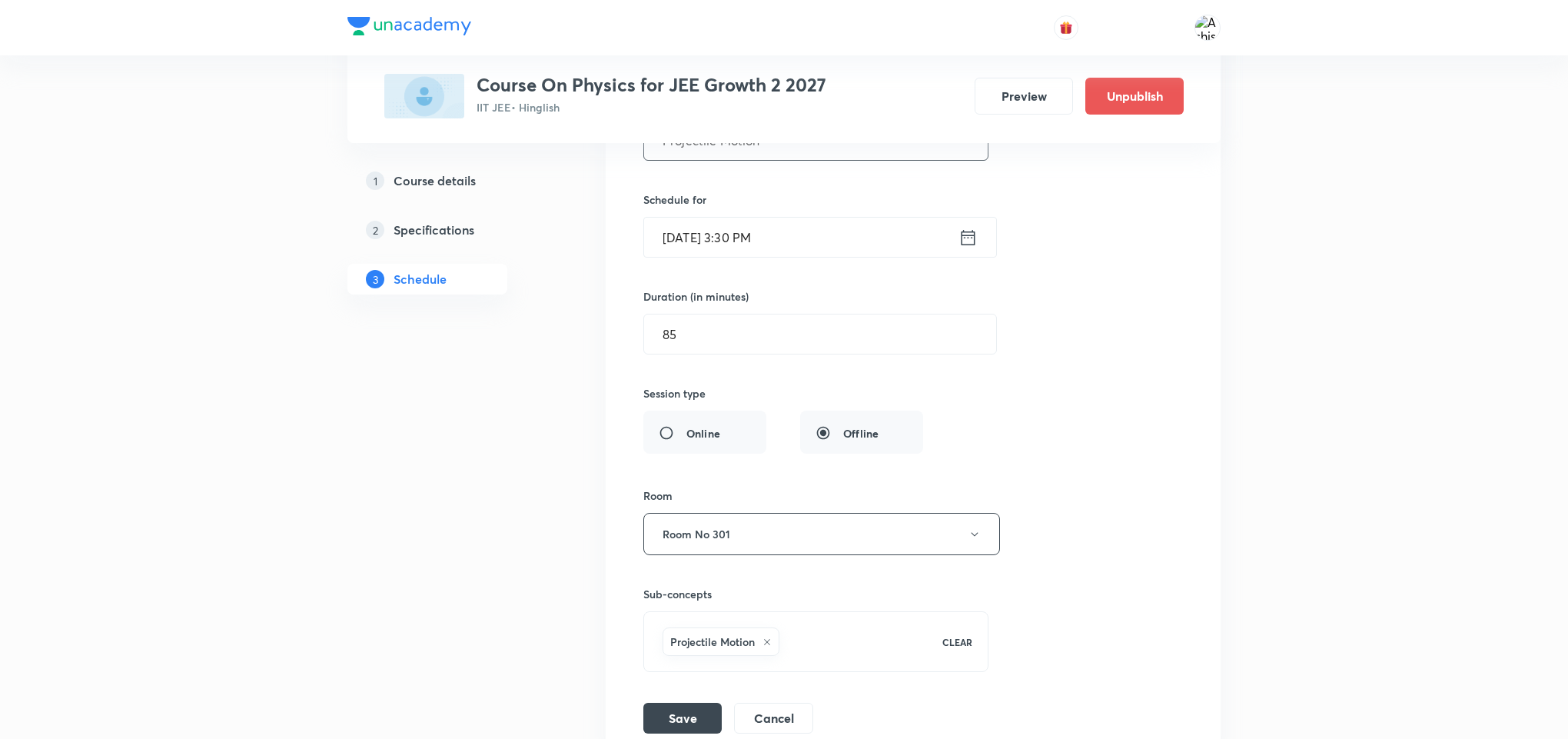
scroll to position [4680, 0]
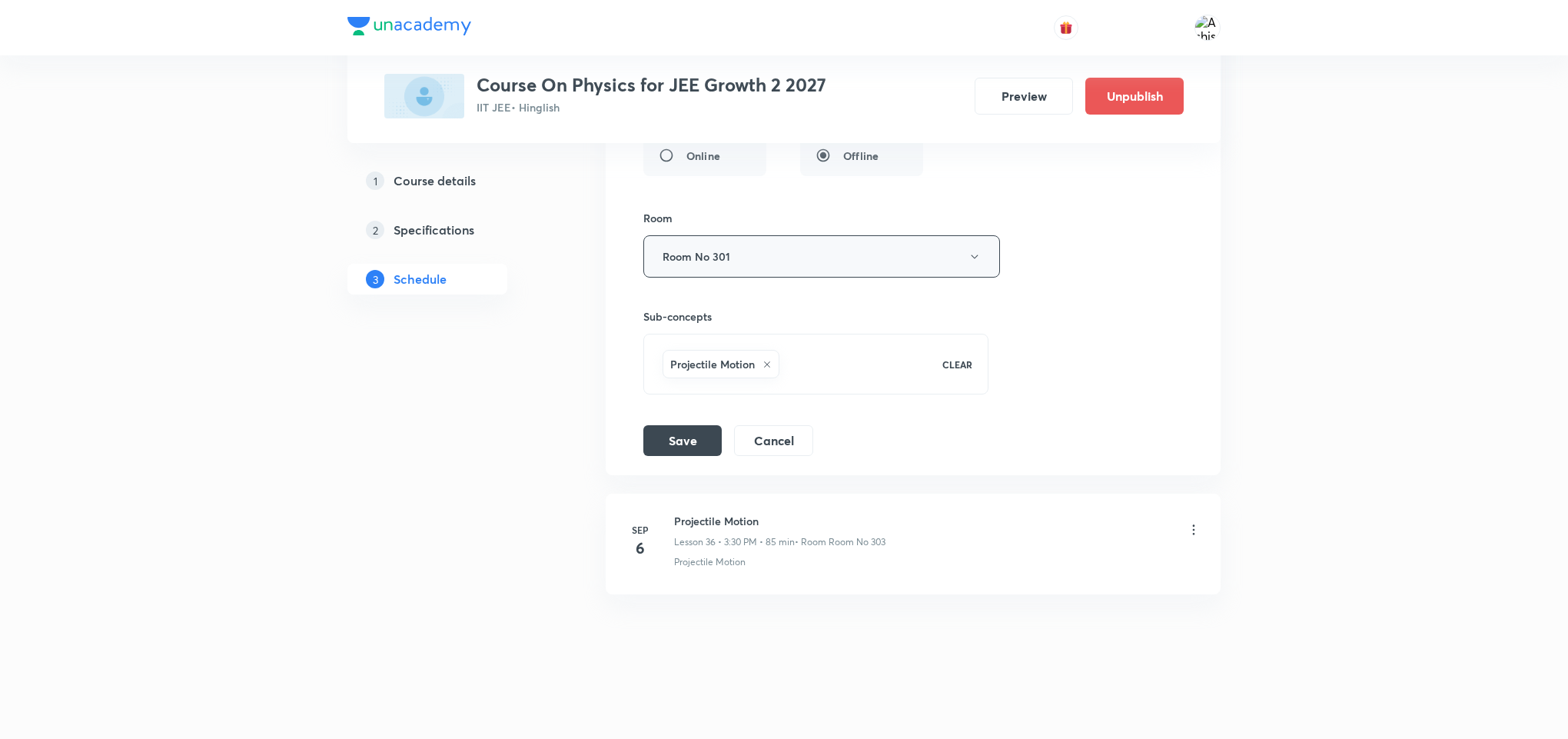
type input "Projectile Motion"
click at [735, 277] on button "Room No 301" at bounding box center [822, 256] width 357 height 42
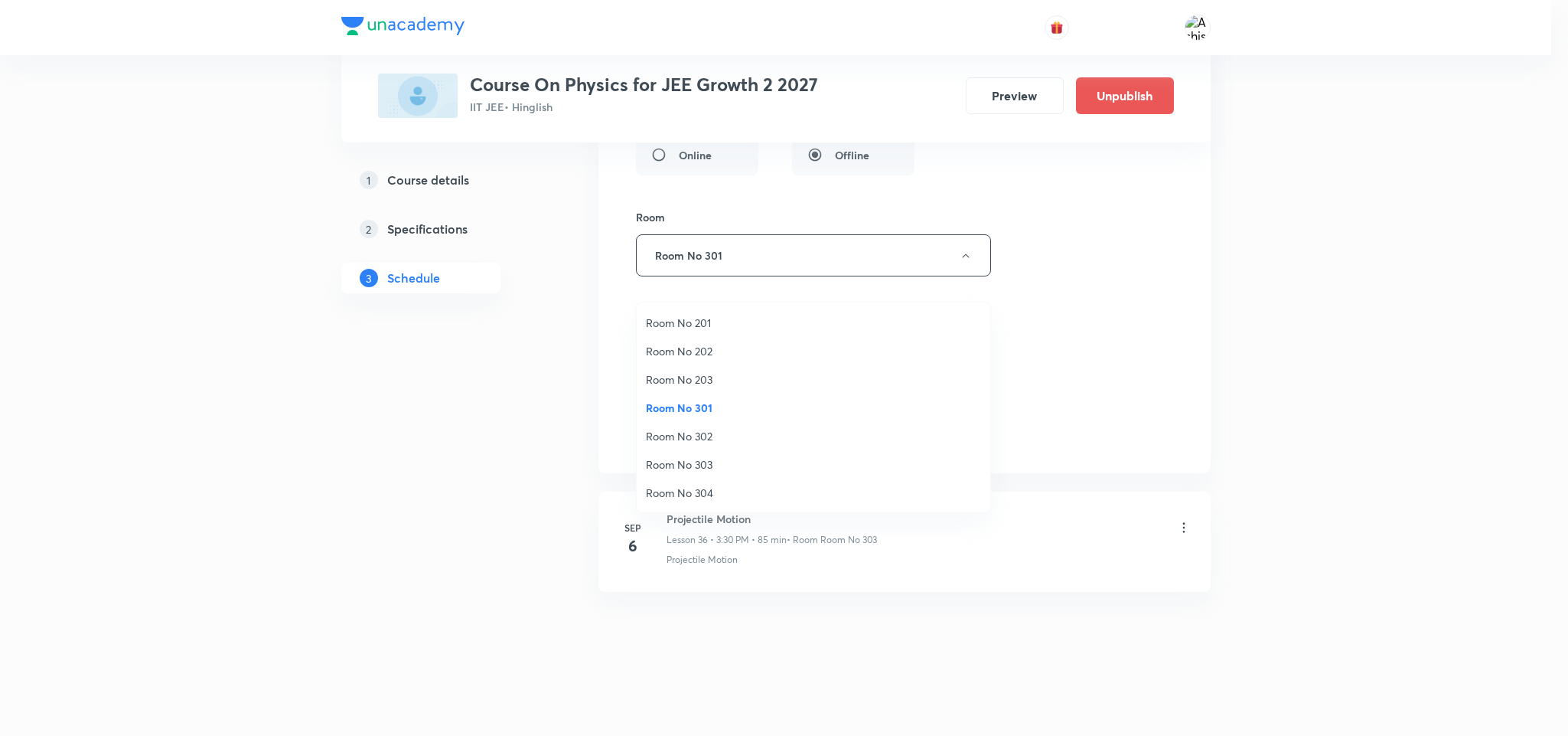
click at [716, 467] on span "Room No 303" at bounding box center [813, 464] width 335 height 16
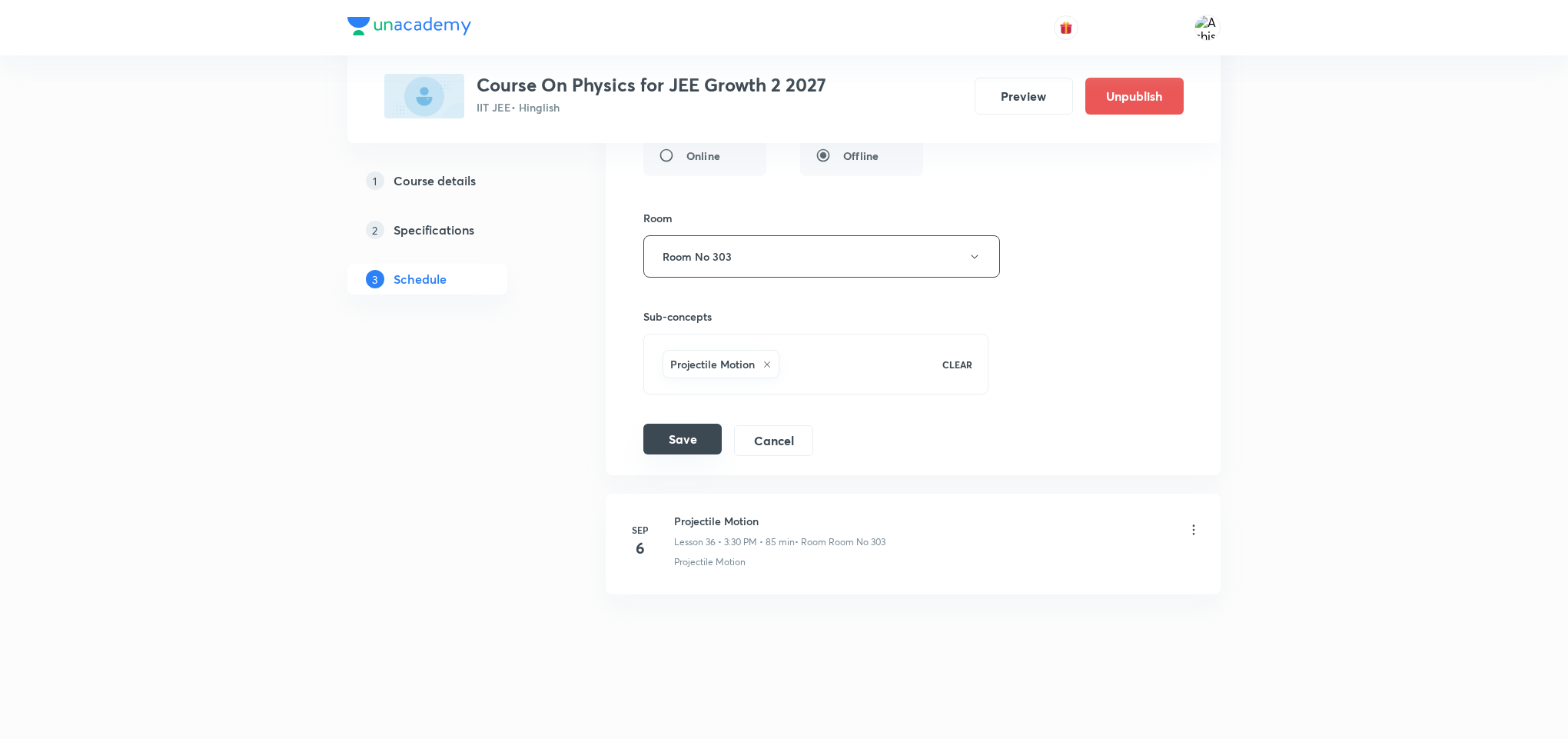
click at [690, 454] on button "Save" at bounding box center [682, 438] width 78 height 30
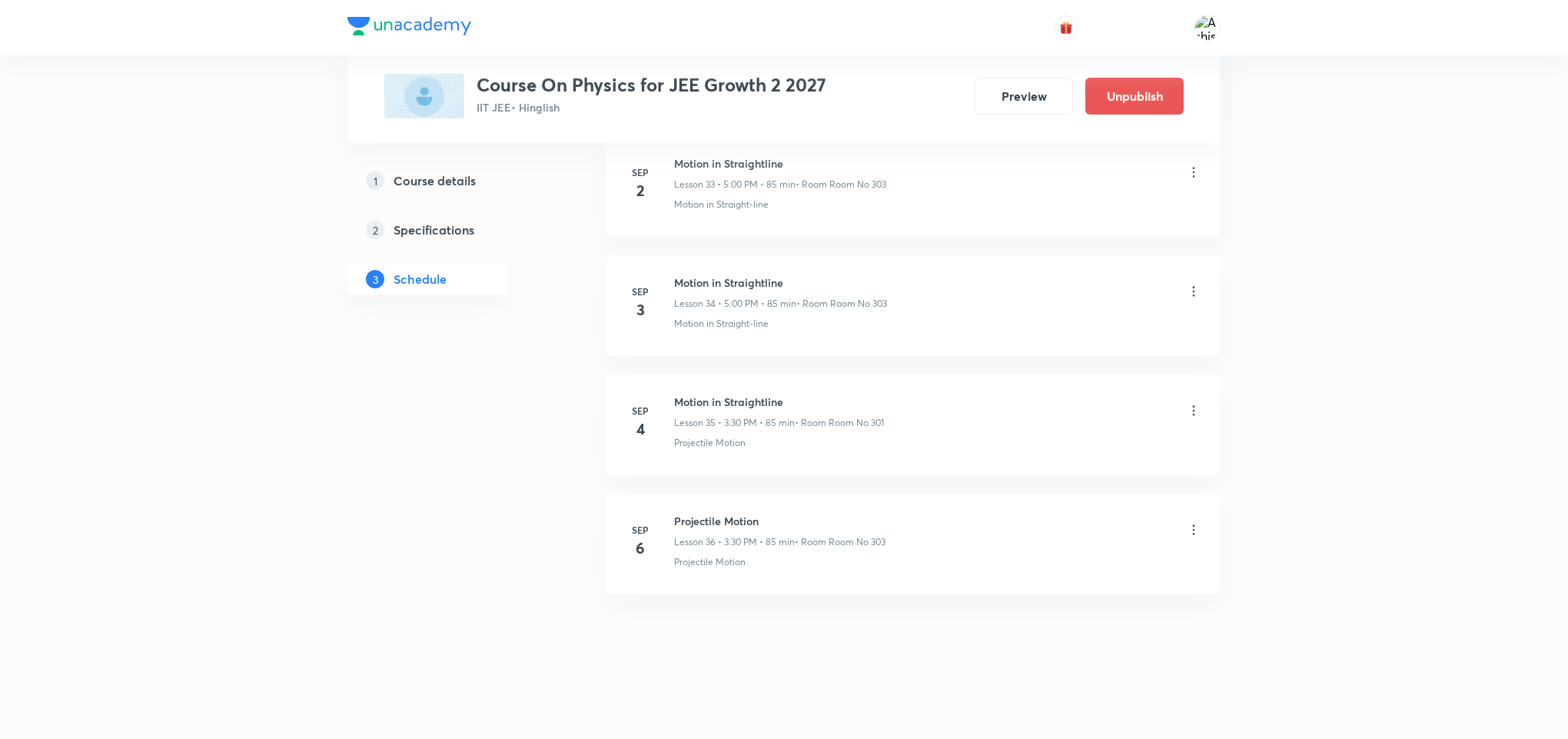
scroll to position [4104, 0]
click at [1193, 410] on icon at bounding box center [1194, 409] width 3 height 10
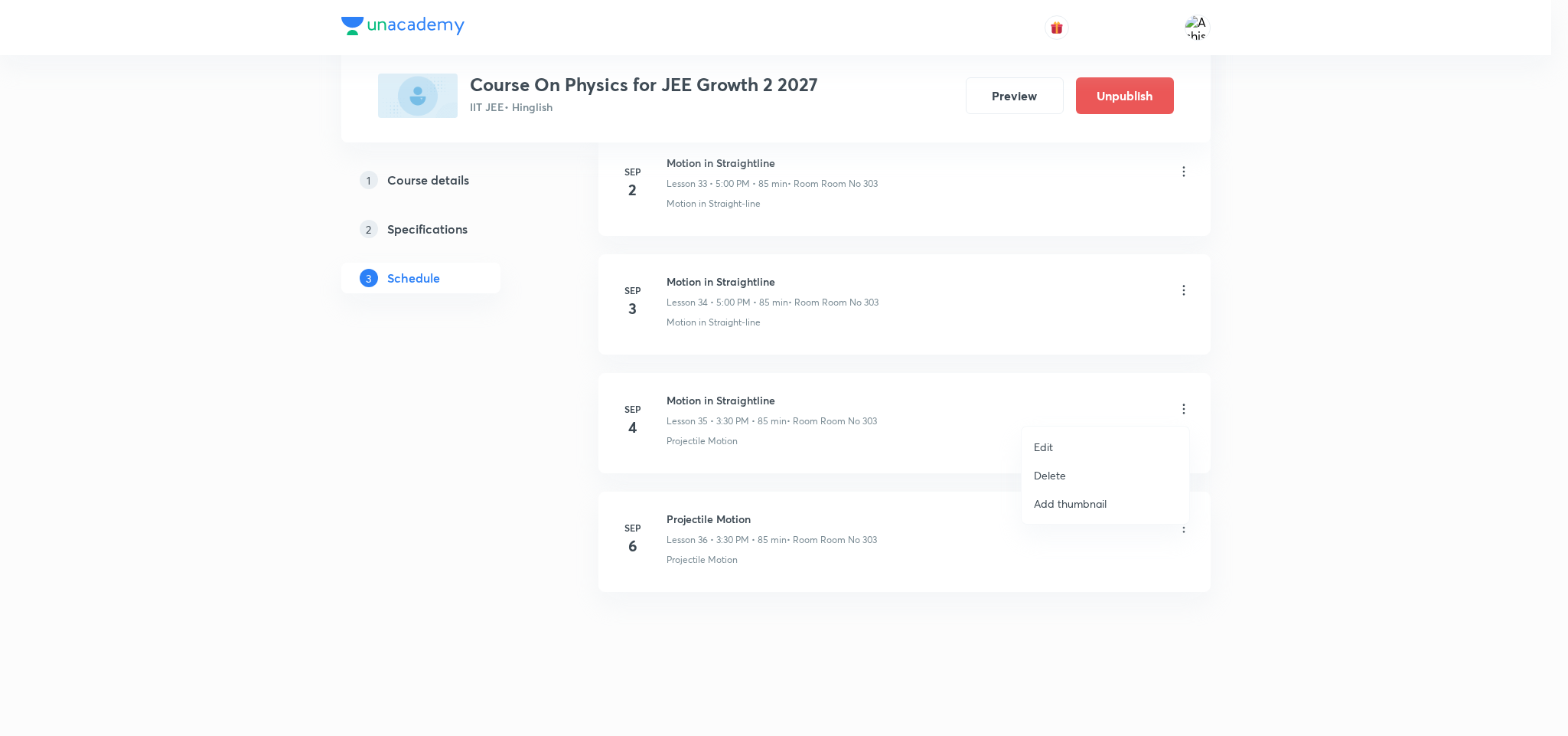
click at [1057, 440] on li "Edit" at bounding box center [1105, 446] width 167 height 28
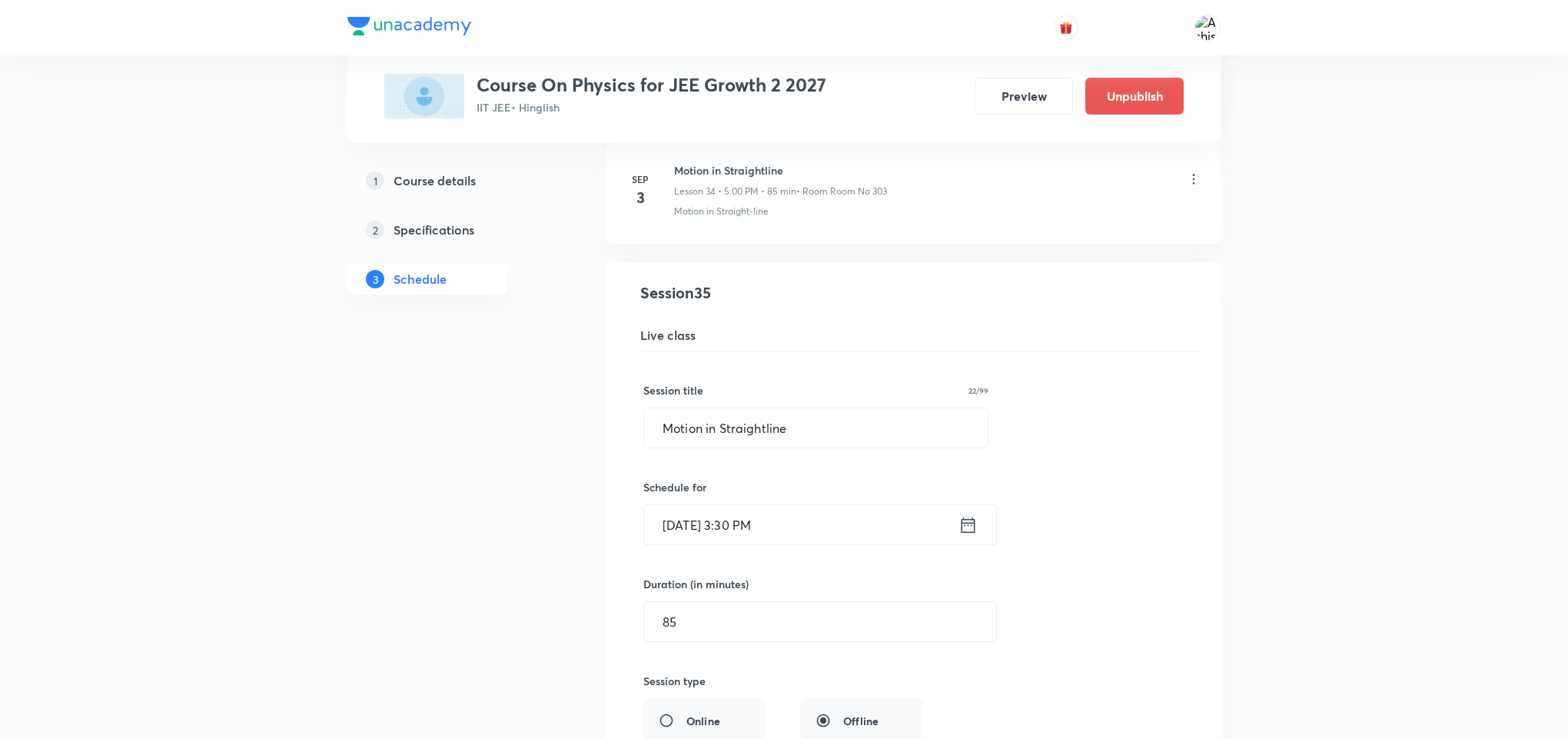
click at [736, 544] on input "Sep 4, 2025, 3:30 PM" at bounding box center [801, 524] width 315 height 39
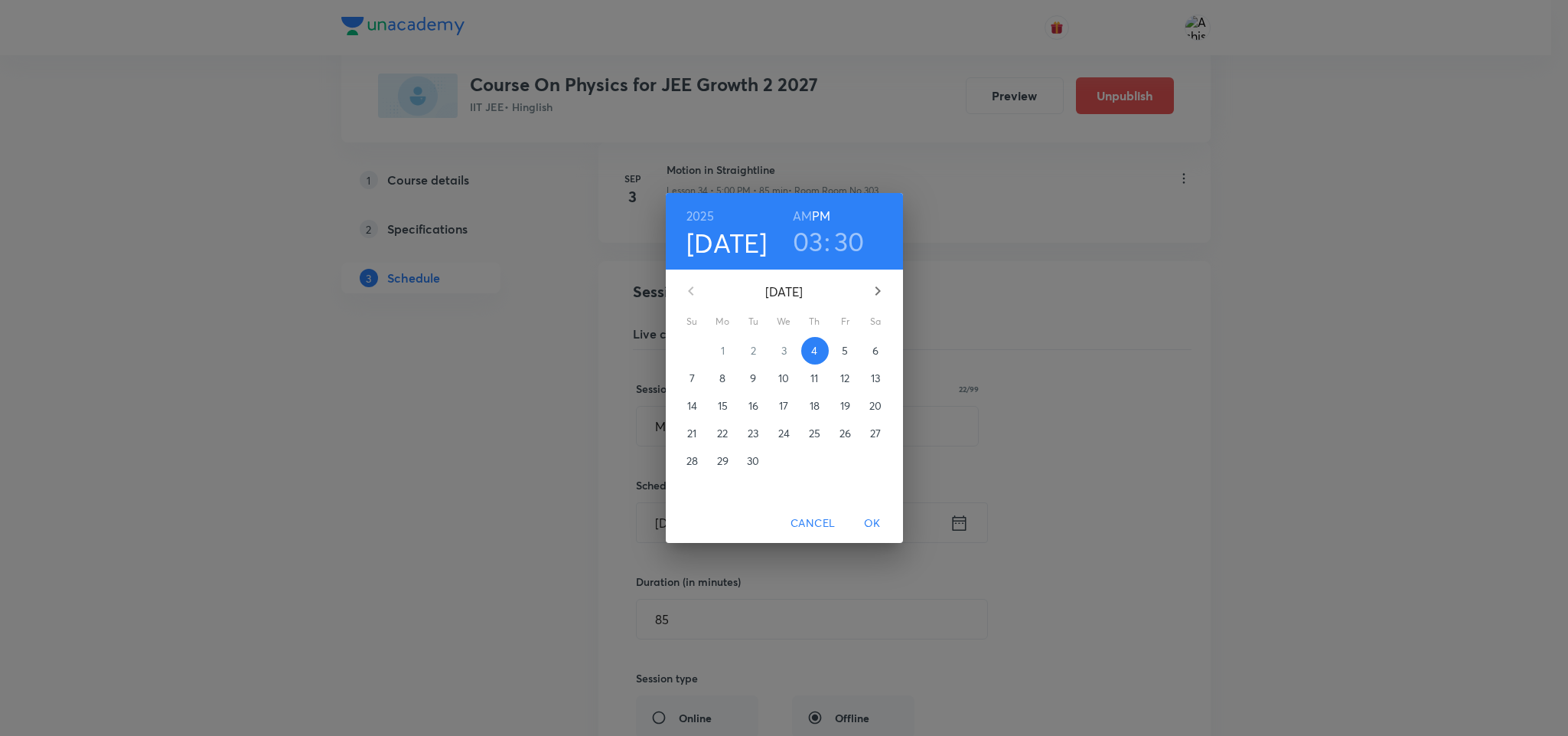
click at [808, 251] on h3 "03" at bounding box center [808, 240] width 30 height 32
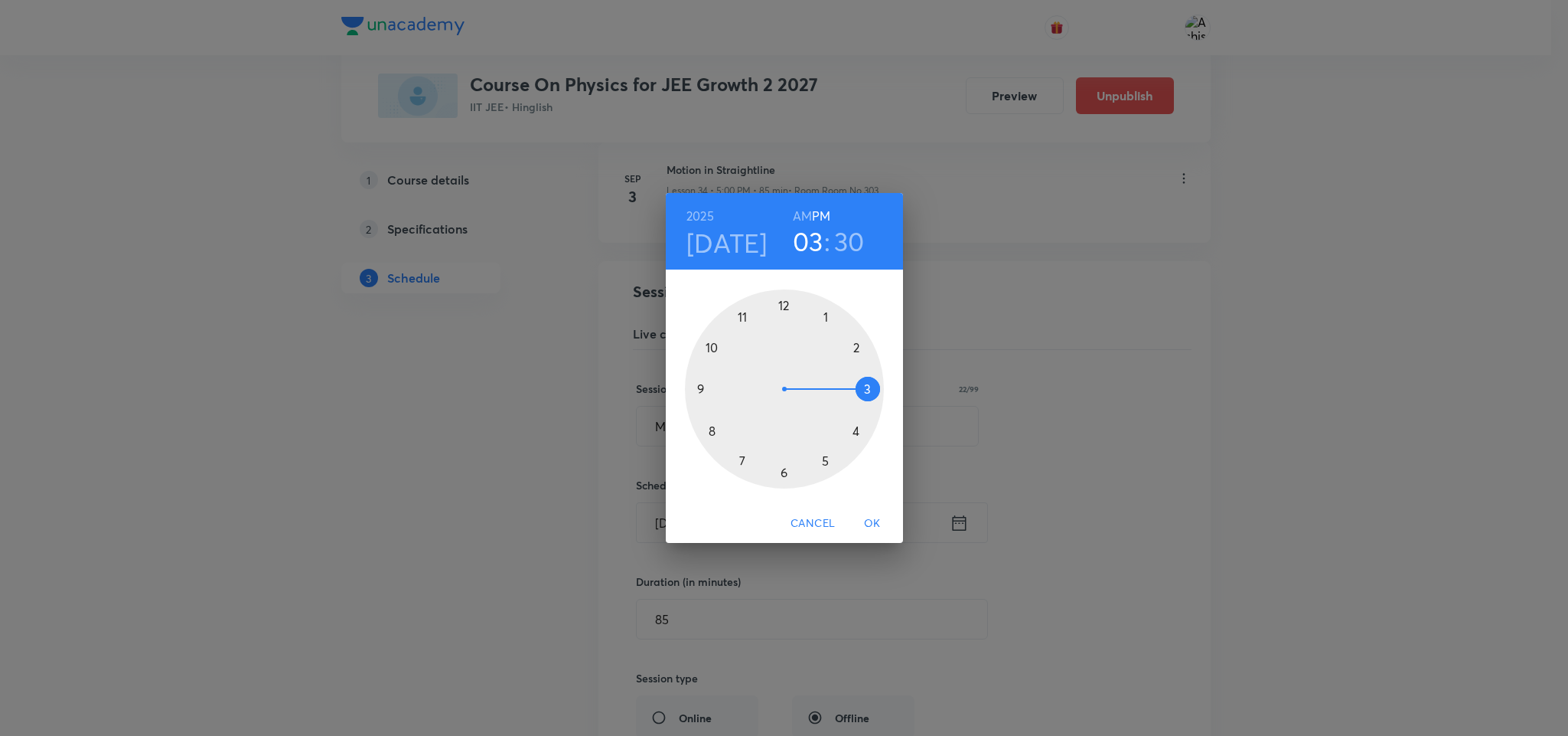
click at [784, 474] on div at bounding box center [785, 389] width 199 height 199
click at [874, 517] on span "OK" at bounding box center [873, 523] width 37 height 19
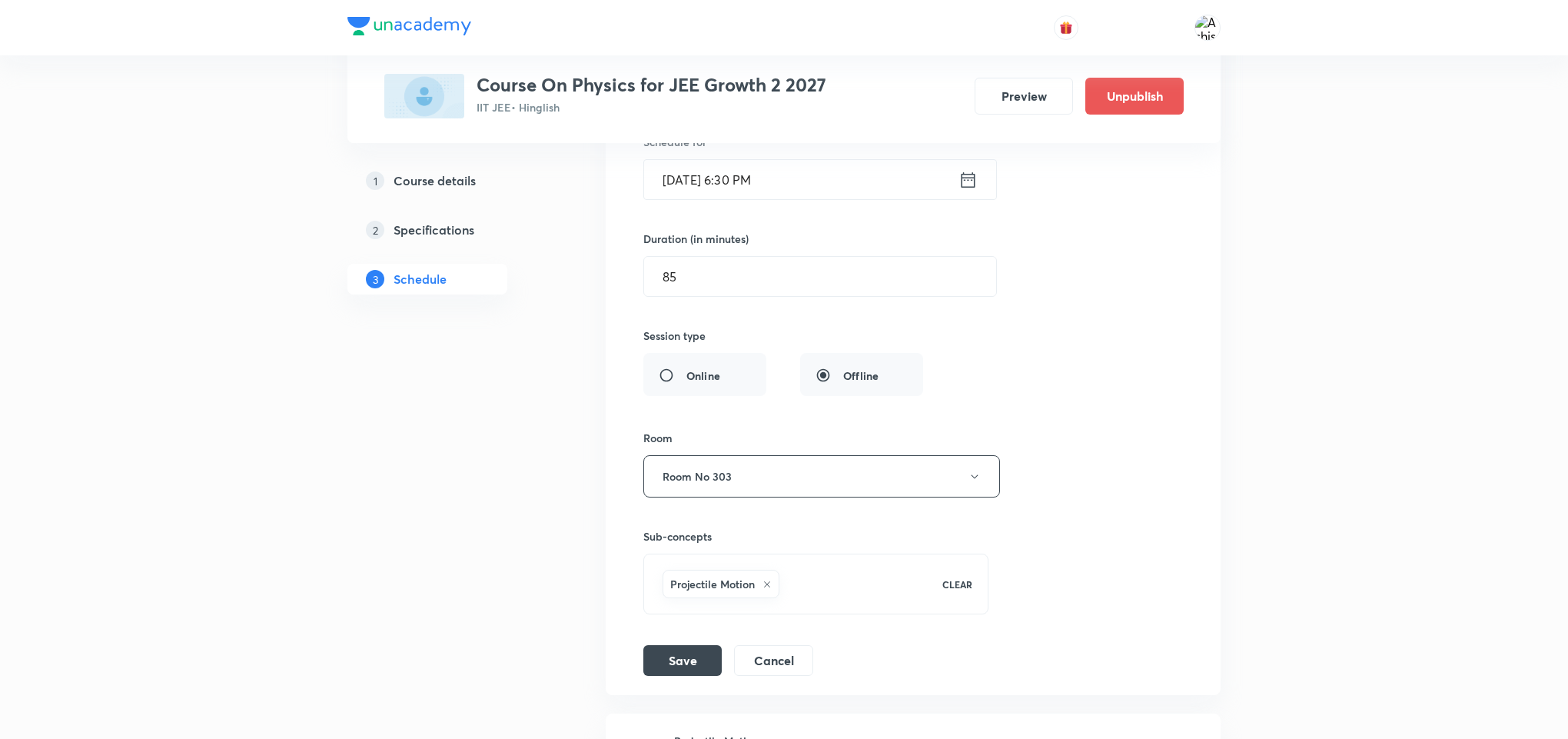
scroll to position [4450, 0]
click at [693, 674] on button "Save" at bounding box center [682, 657] width 78 height 30
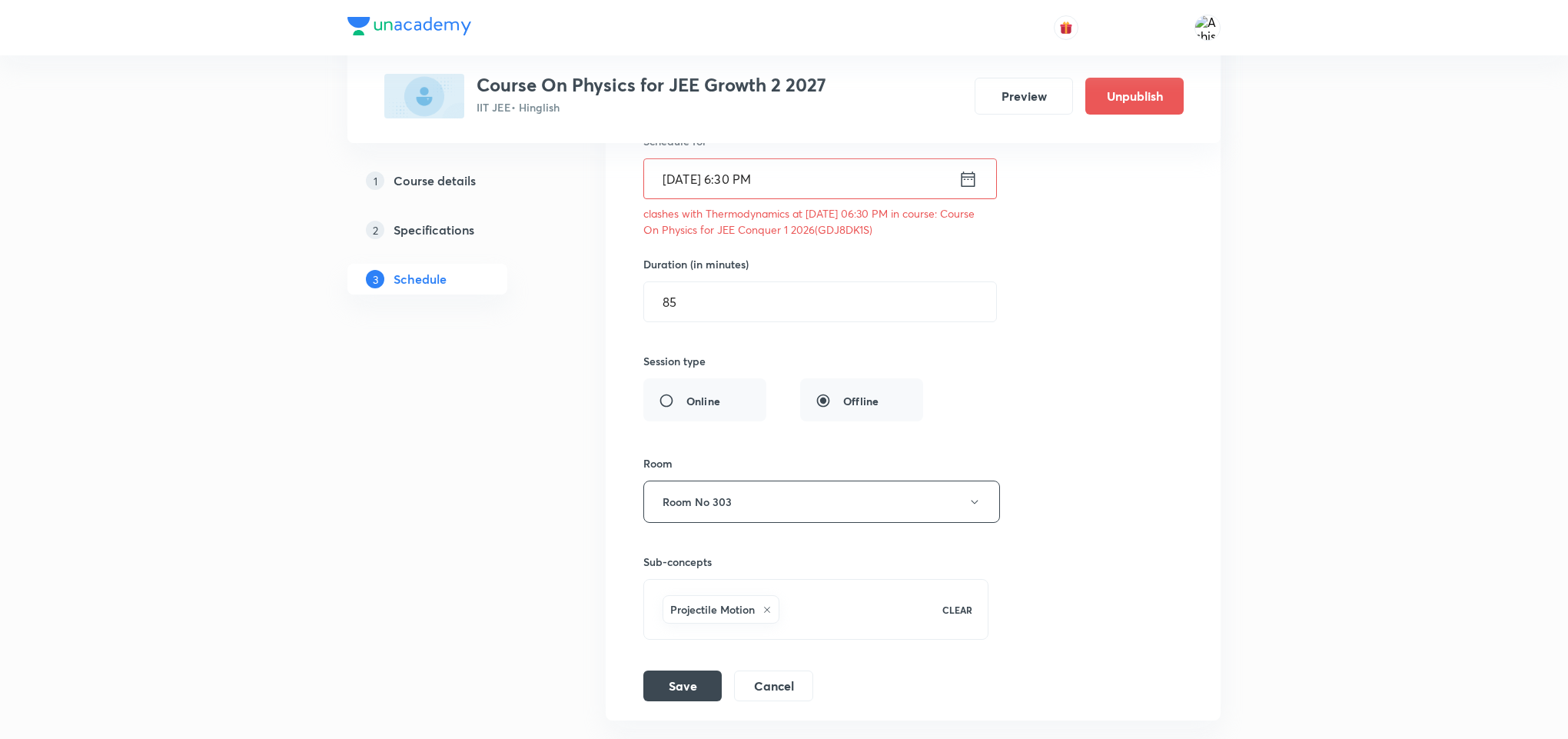
click at [887, 238] on p "clashes with Thermodynamics at 04 Sep 2025 06:30 PM in course: Course On Physic…" at bounding box center [816, 221] width 345 height 32
copy p "GDJ8DK1S"
click at [692, 700] on button "Save" at bounding box center [682, 684] width 78 height 30
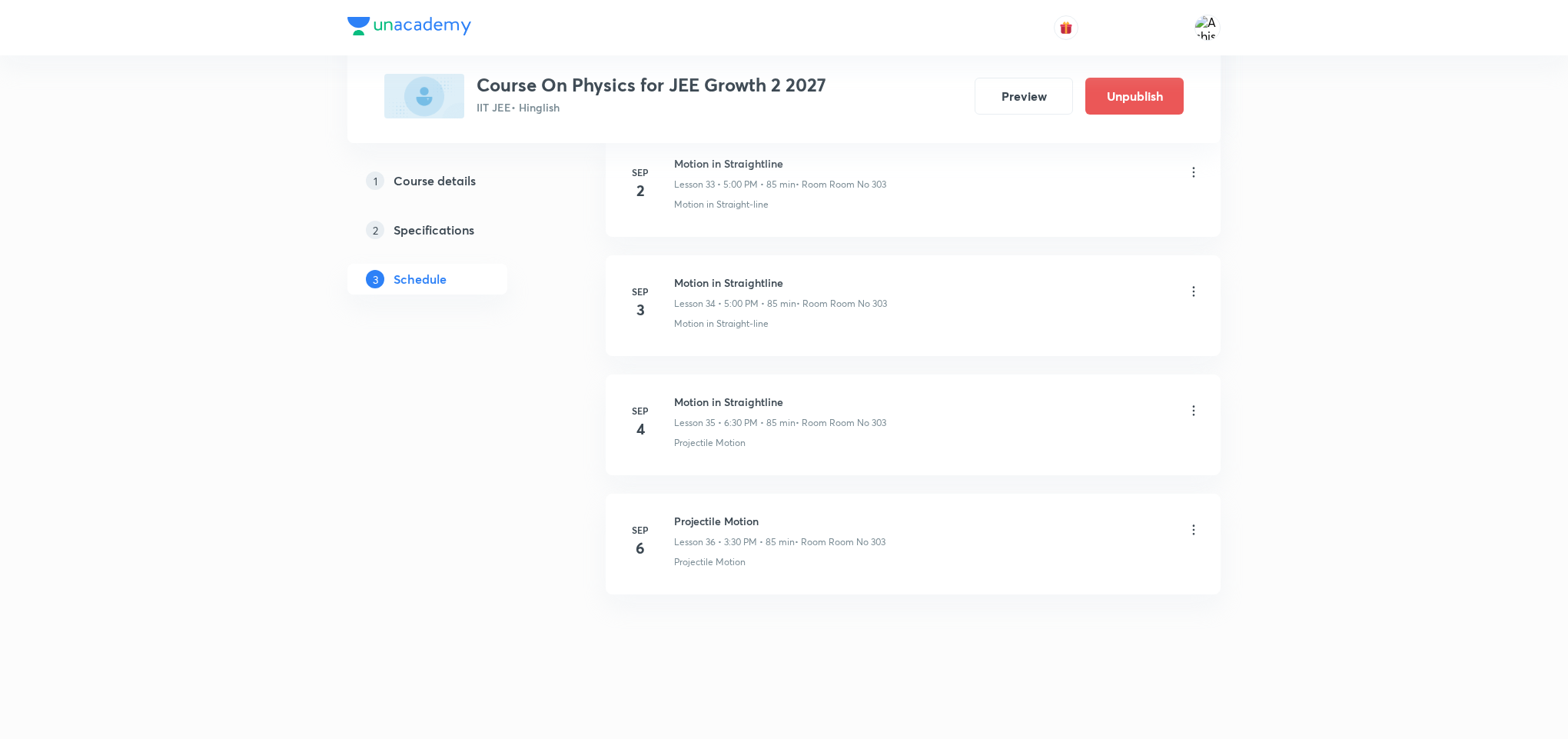
scroll to position [4104, 0]
click at [1191, 532] on icon at bounding box center [1193, 530] width 16 height 16
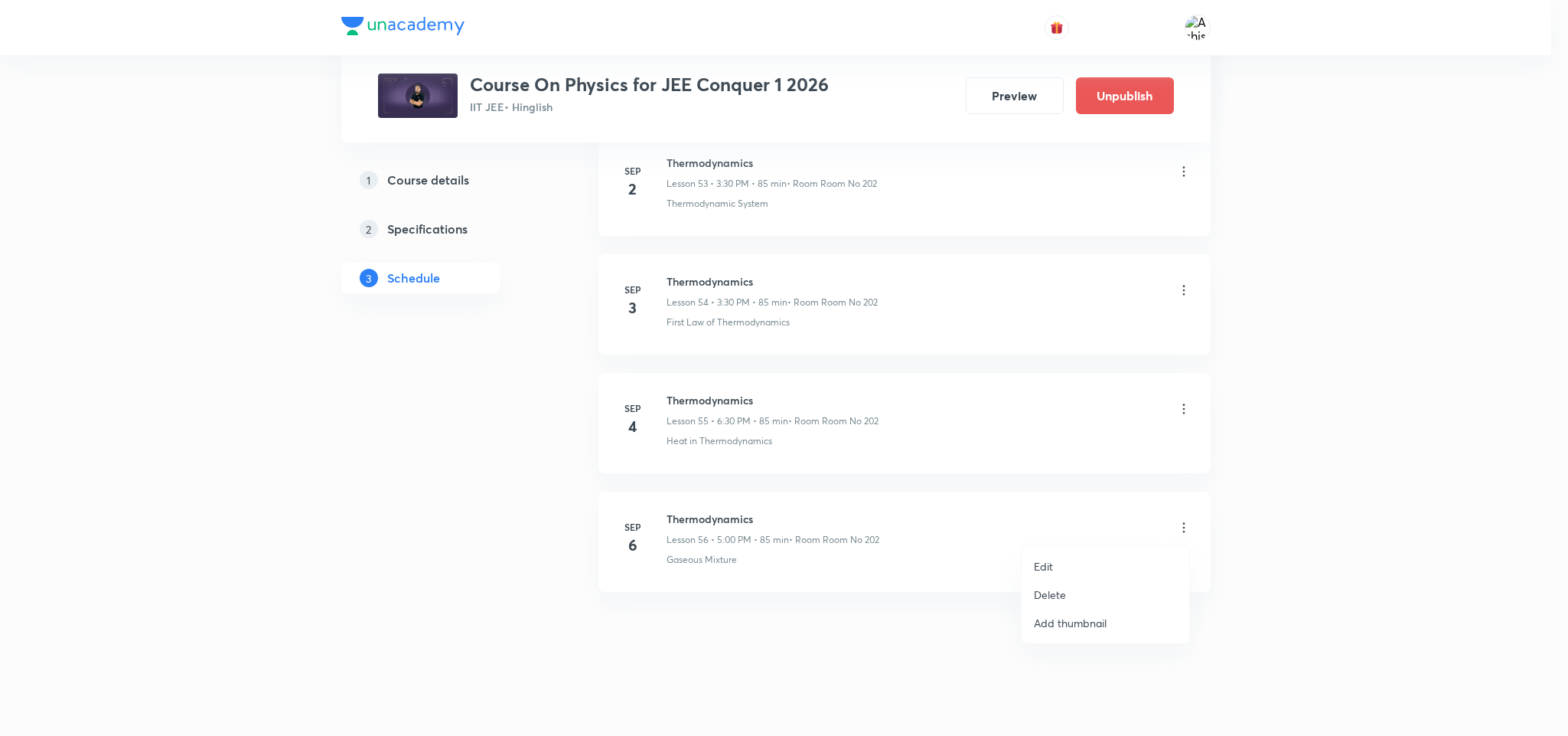
click at [1073, 553] on li "Edit" at bounding box center [1105, 566] width 167 height 28
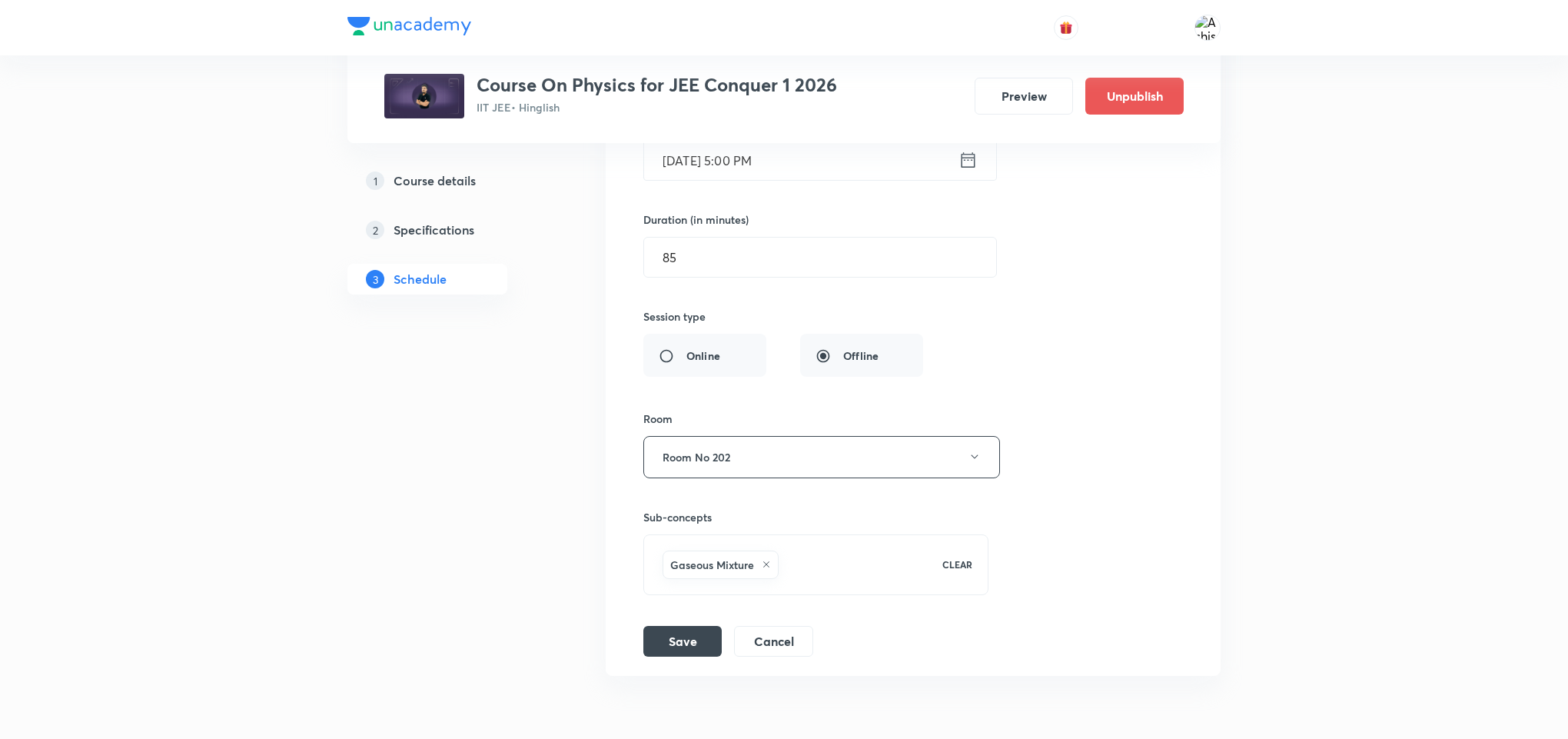
scroll to position [6867, 0]
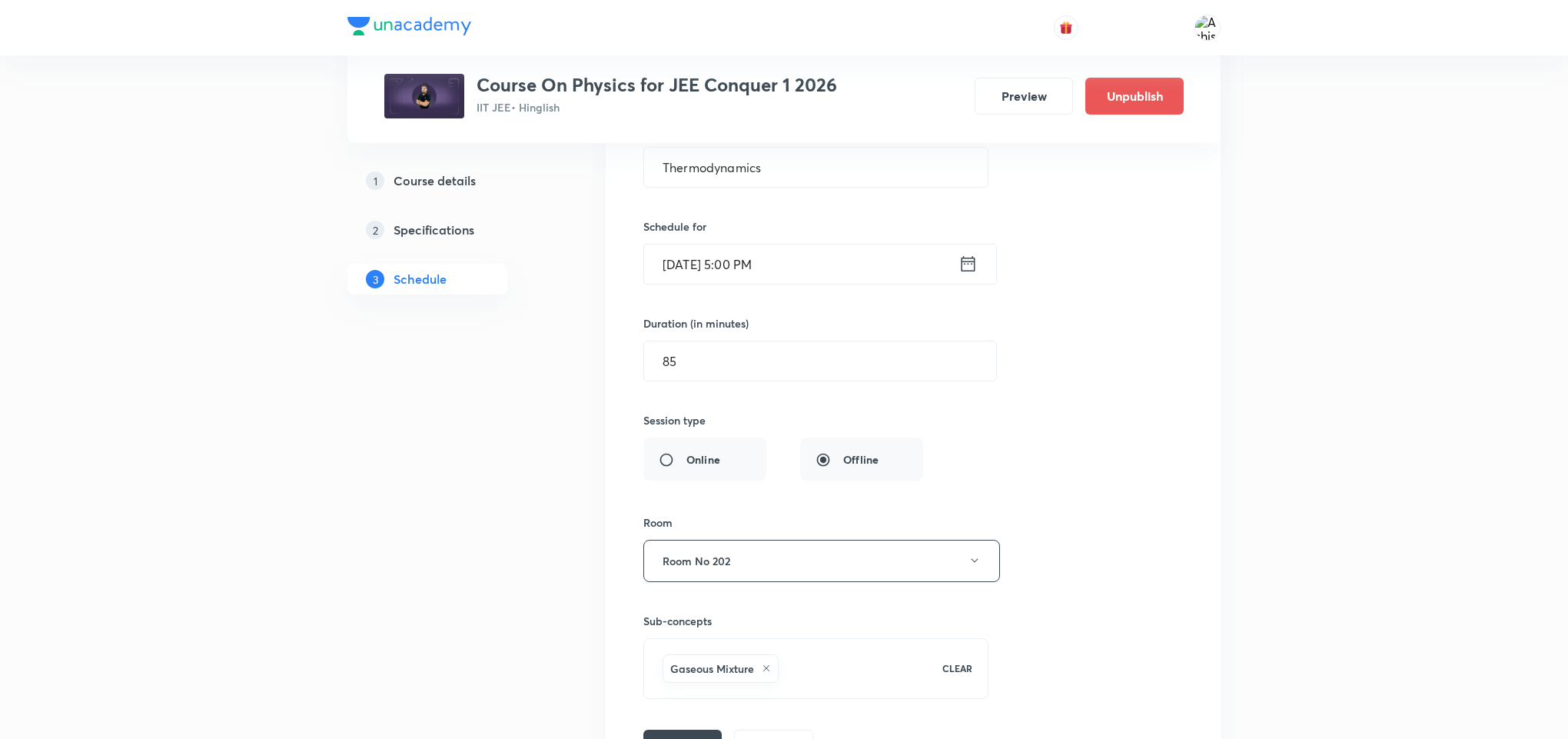
click at [745, 284] on input "Sep 6, 2025, 5:00 PM" at bounding box center [801, 263] width 315 height 39
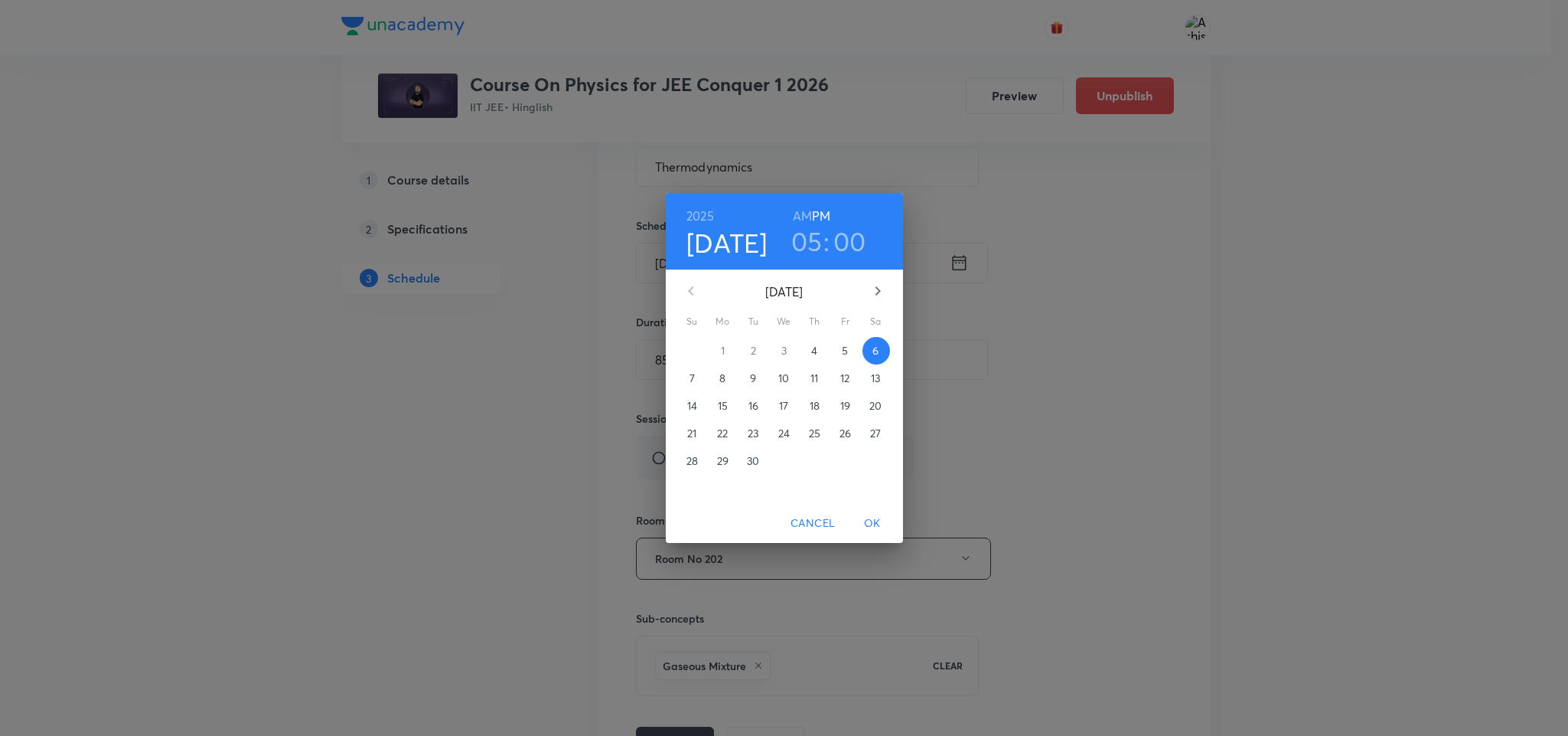
click at [808, 243] on h3 "05" at bounding box center [807, 240] width 31 height 32
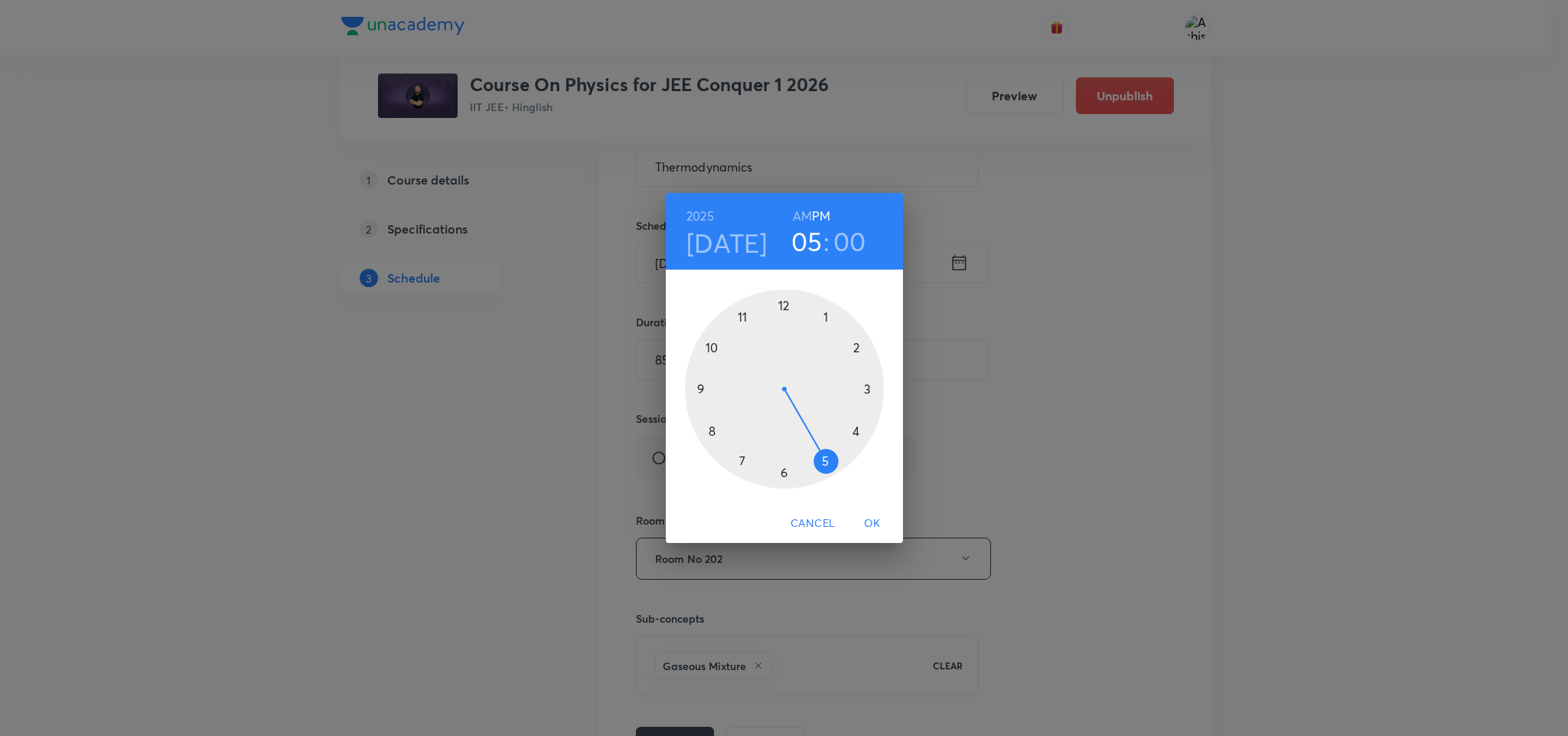
click at [784, 472] on div at bounding box center [785, 389] width 199 height 199
click at [785, 469] on div at bounding box center [785, 389] width 199 height 199
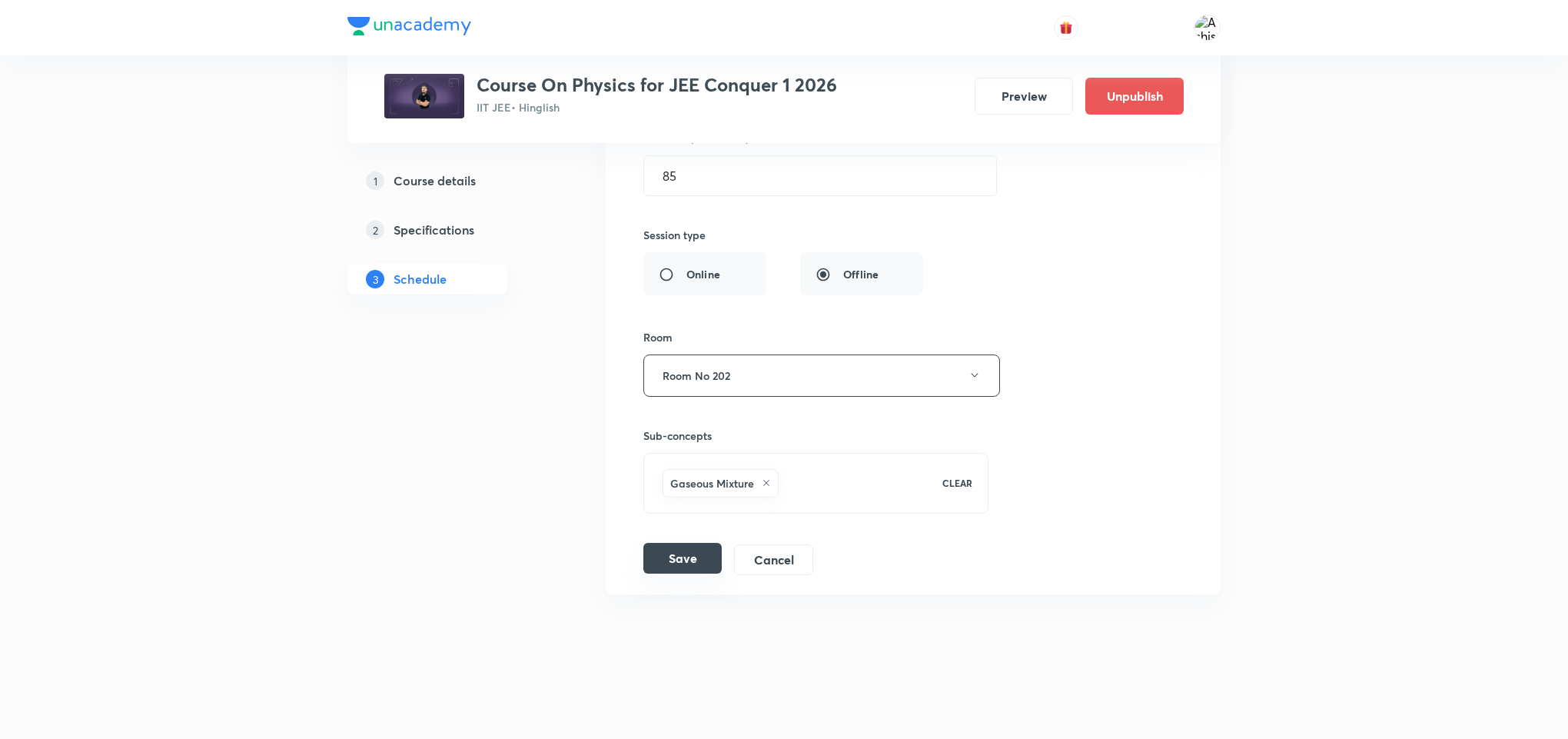
scroll to position [7097, 0]
click at [680, 565] on button "Save" at bounding box center [682, 557] width 78 height 30
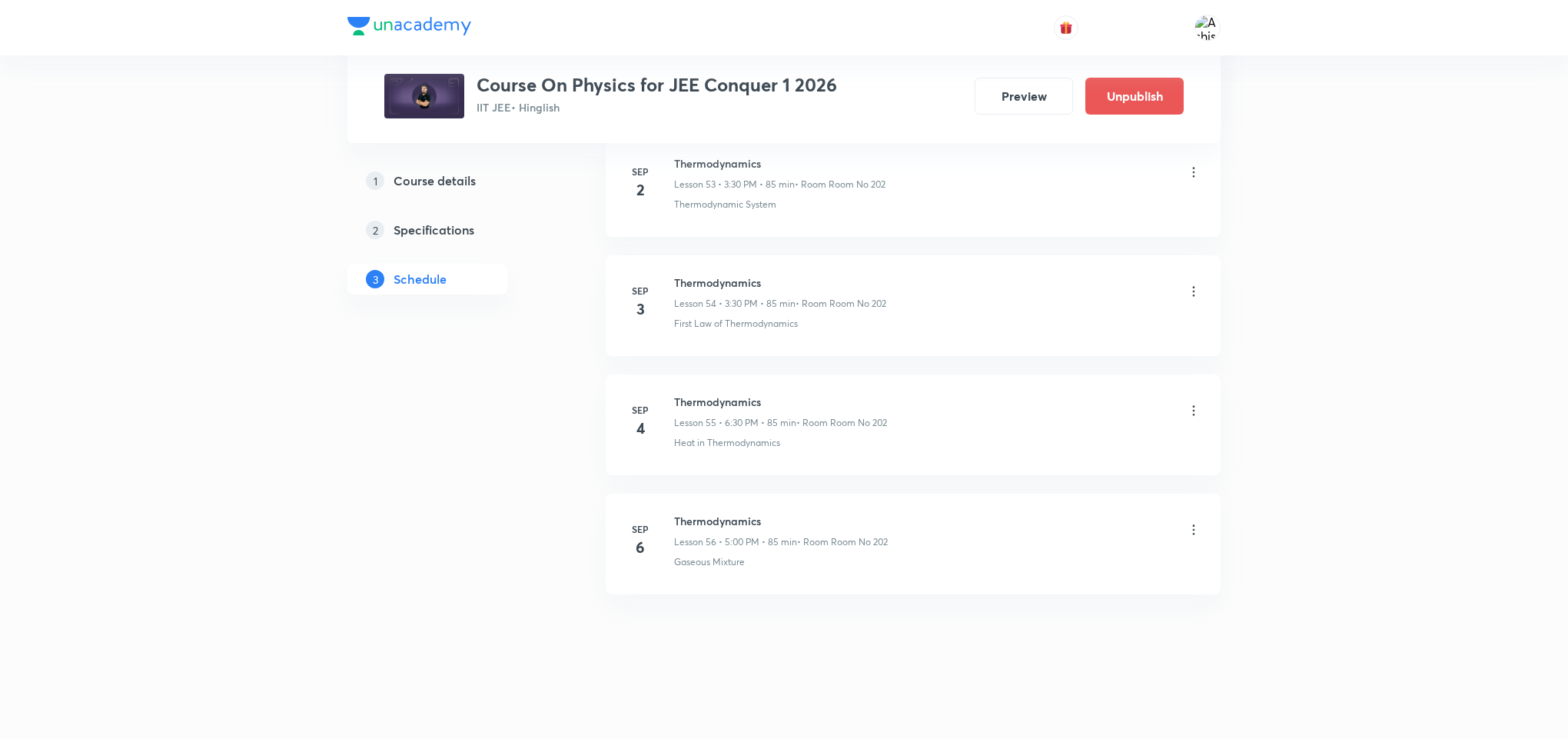
scroll to position [6502, 0]
click at [1194, 407] on icon at bounding box center [1193, 410] width 16 height 16
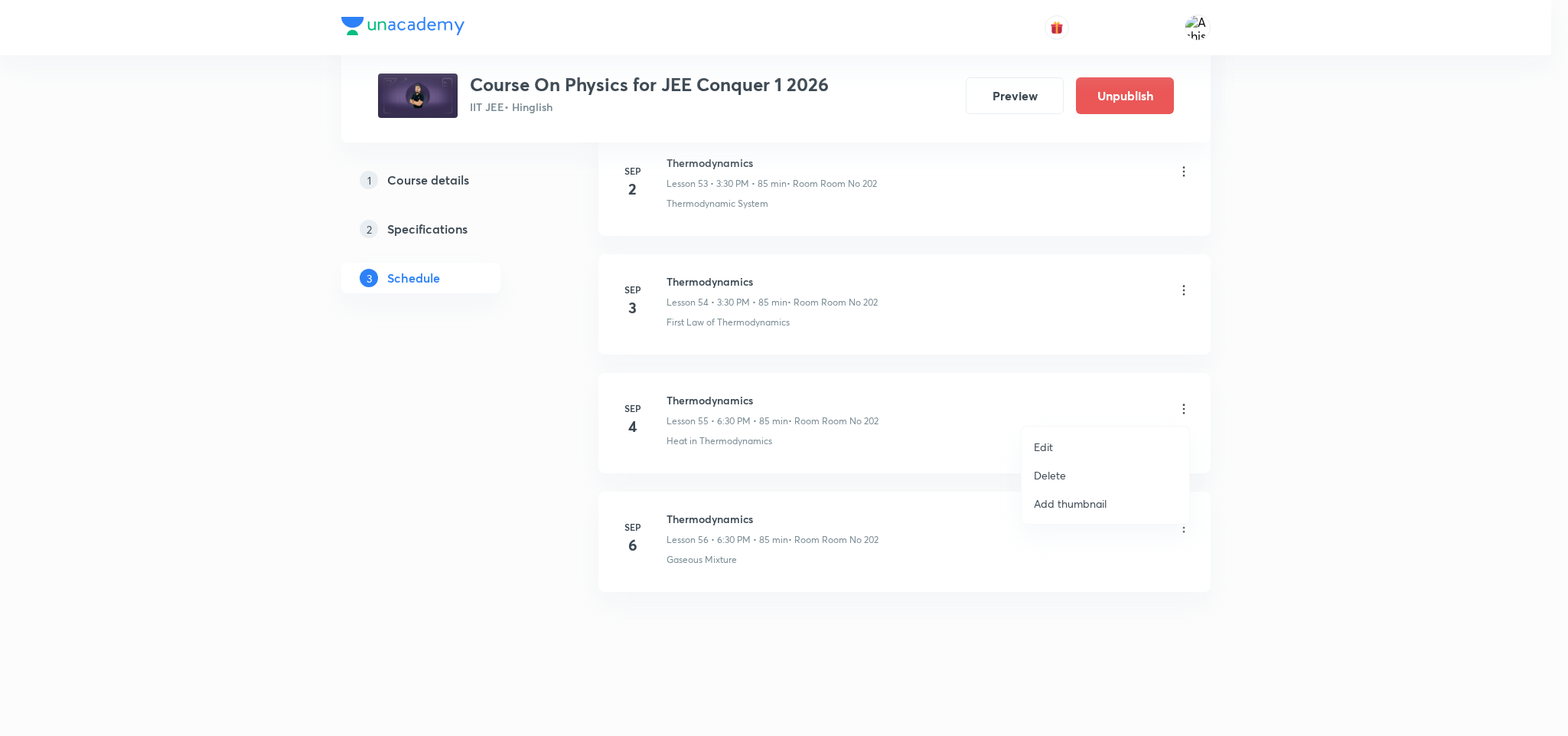
click at [1038, 446] on p "Edit" at bounding box center [1043, 447] width 19 height 16
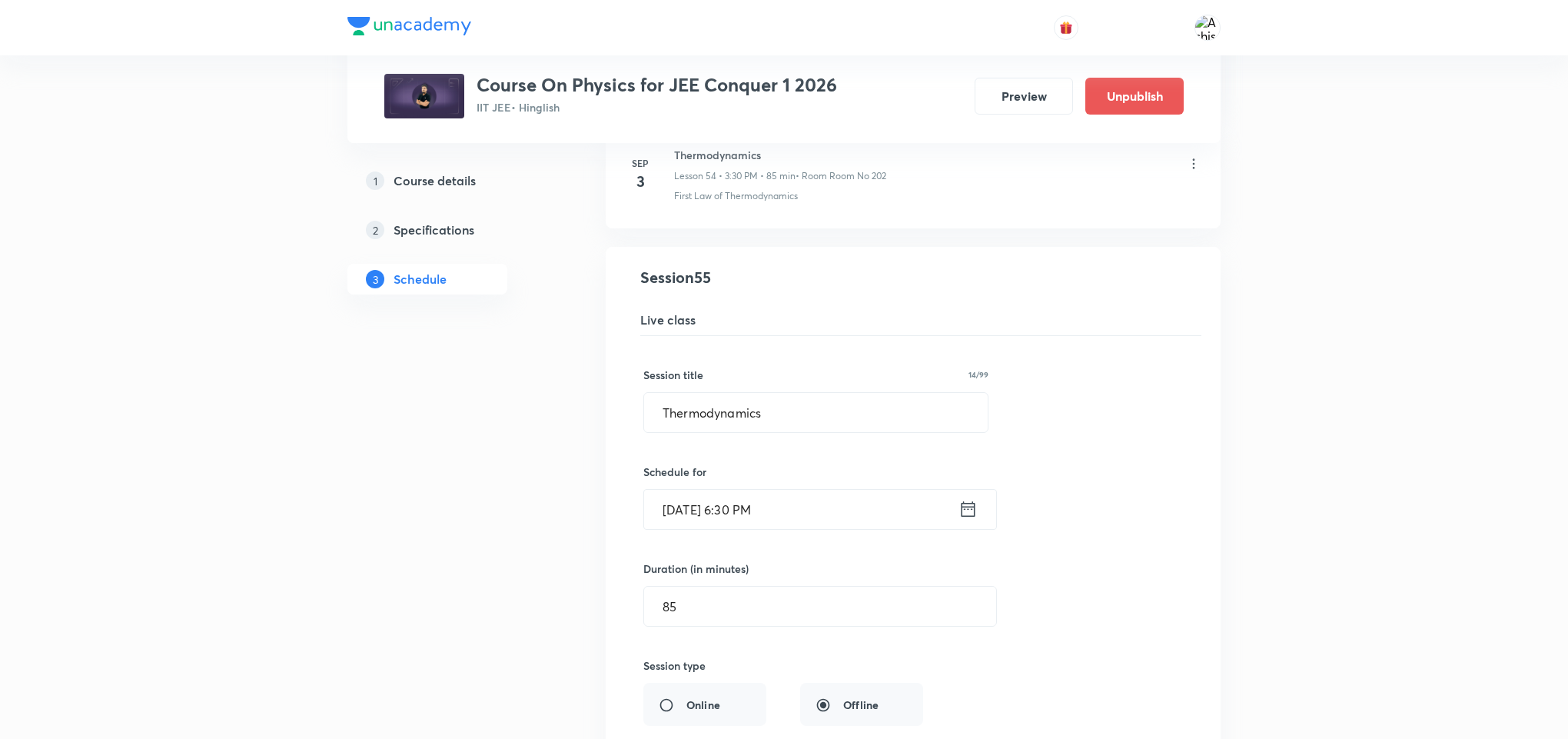
click at [739, 529] on input "Sep 4, 2025, 6:30 PM" at bounding box center [801, 509] width 315 height 39
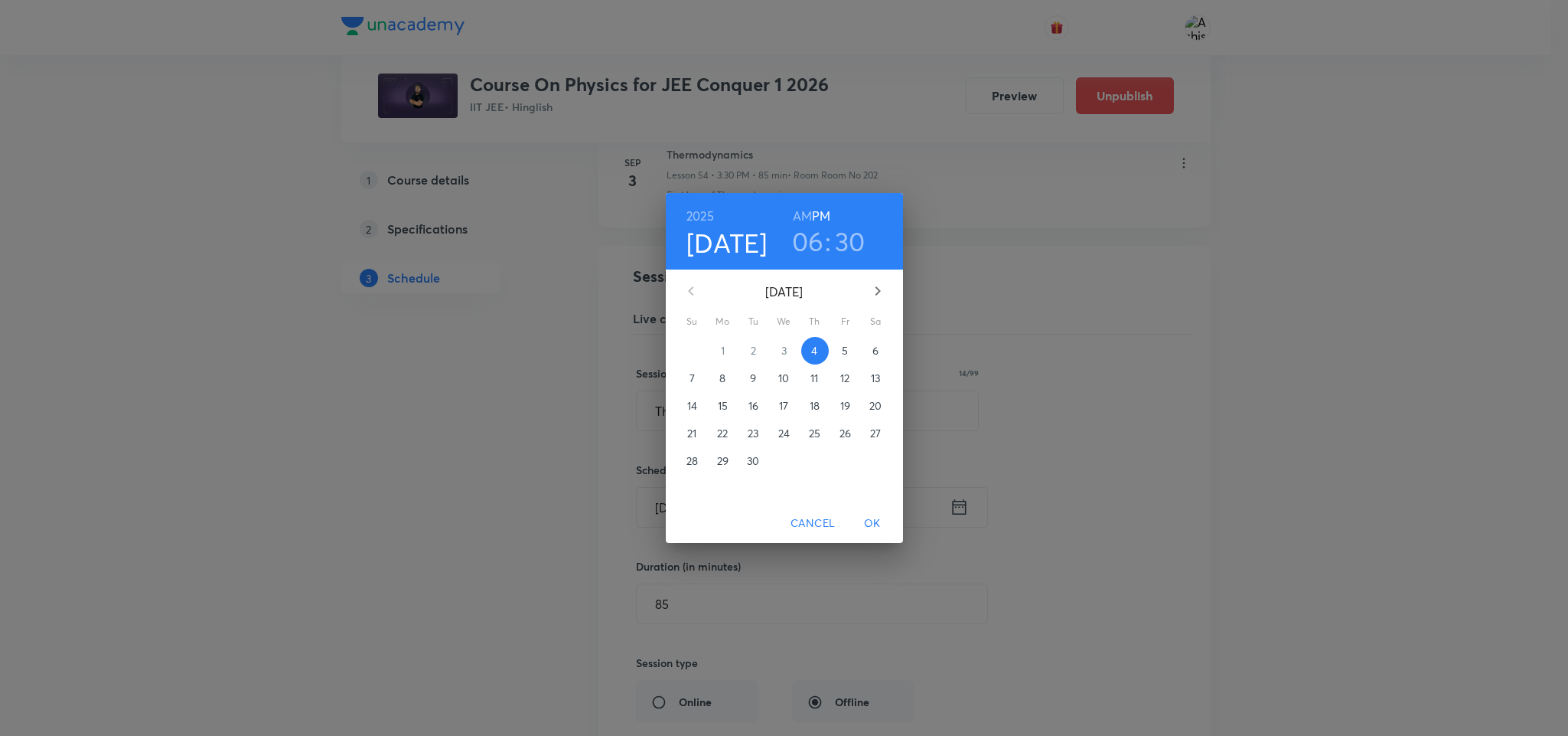
click at [818, 255] on h3 "06" at bounding box center [808, 240] width 32 height 32
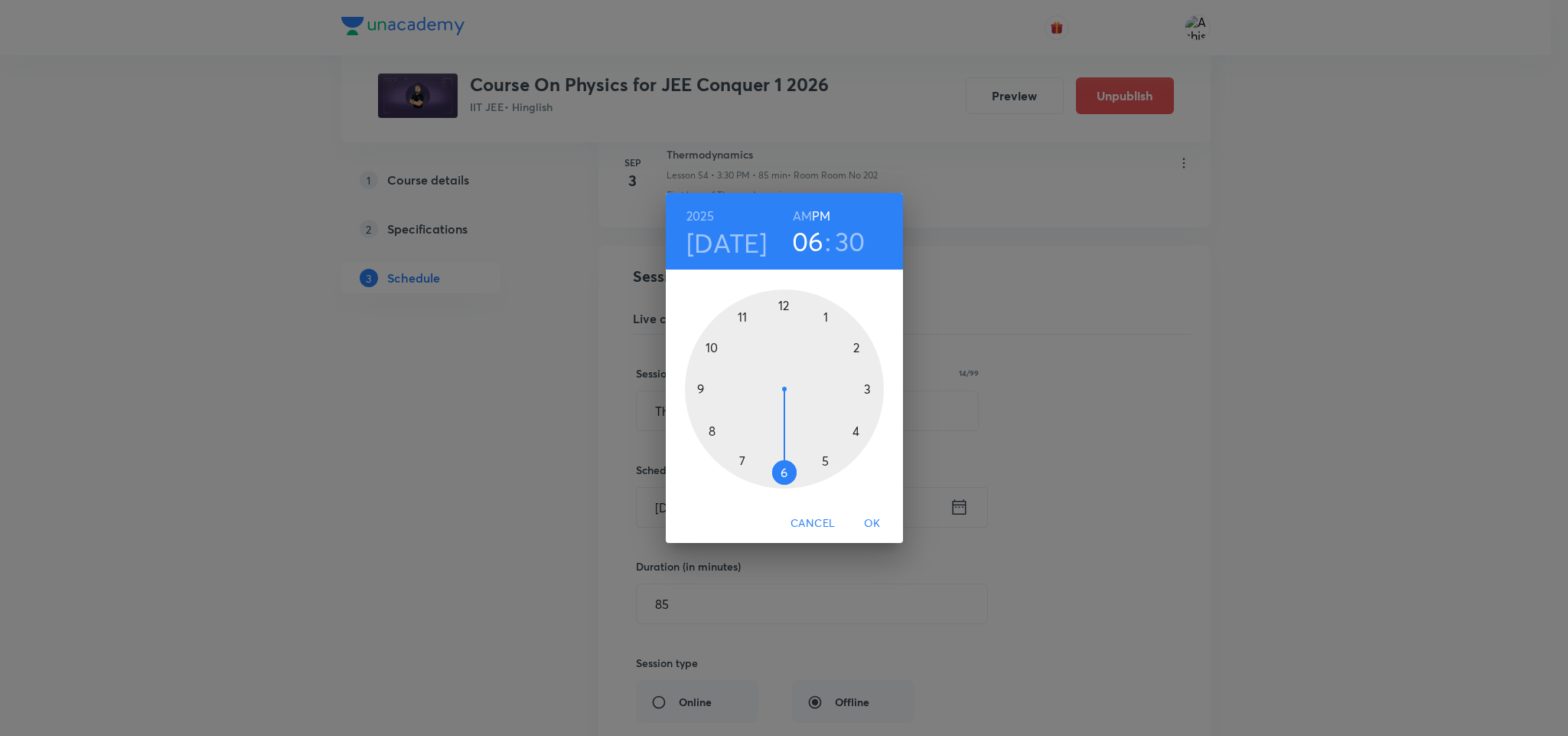
click at [825, 459] on div at bounding box center [785, 389] width 199 height 199
click at [783, 308] on div at bounding box center [785, 389] width 199 height 199
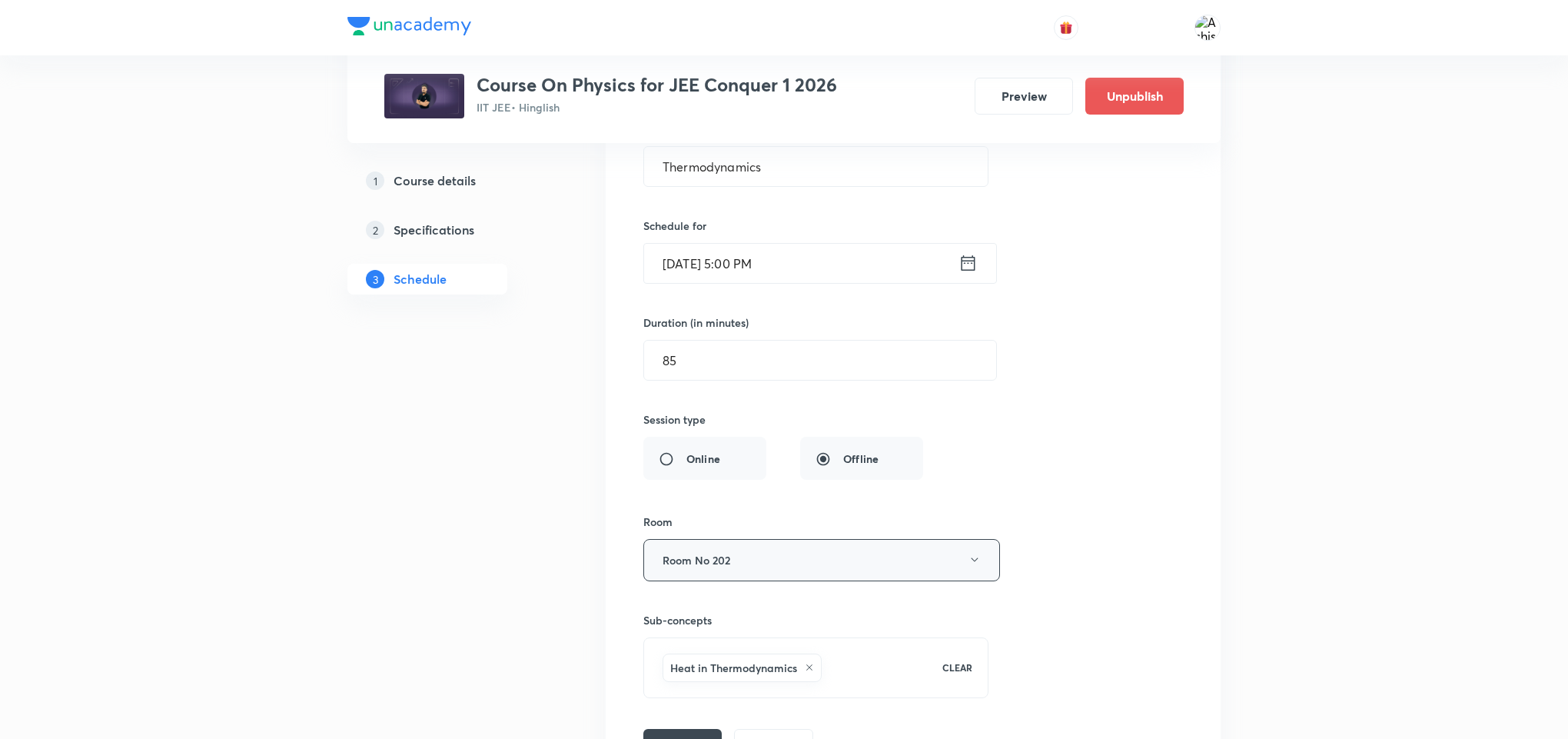
scroll to position [6964, 0]
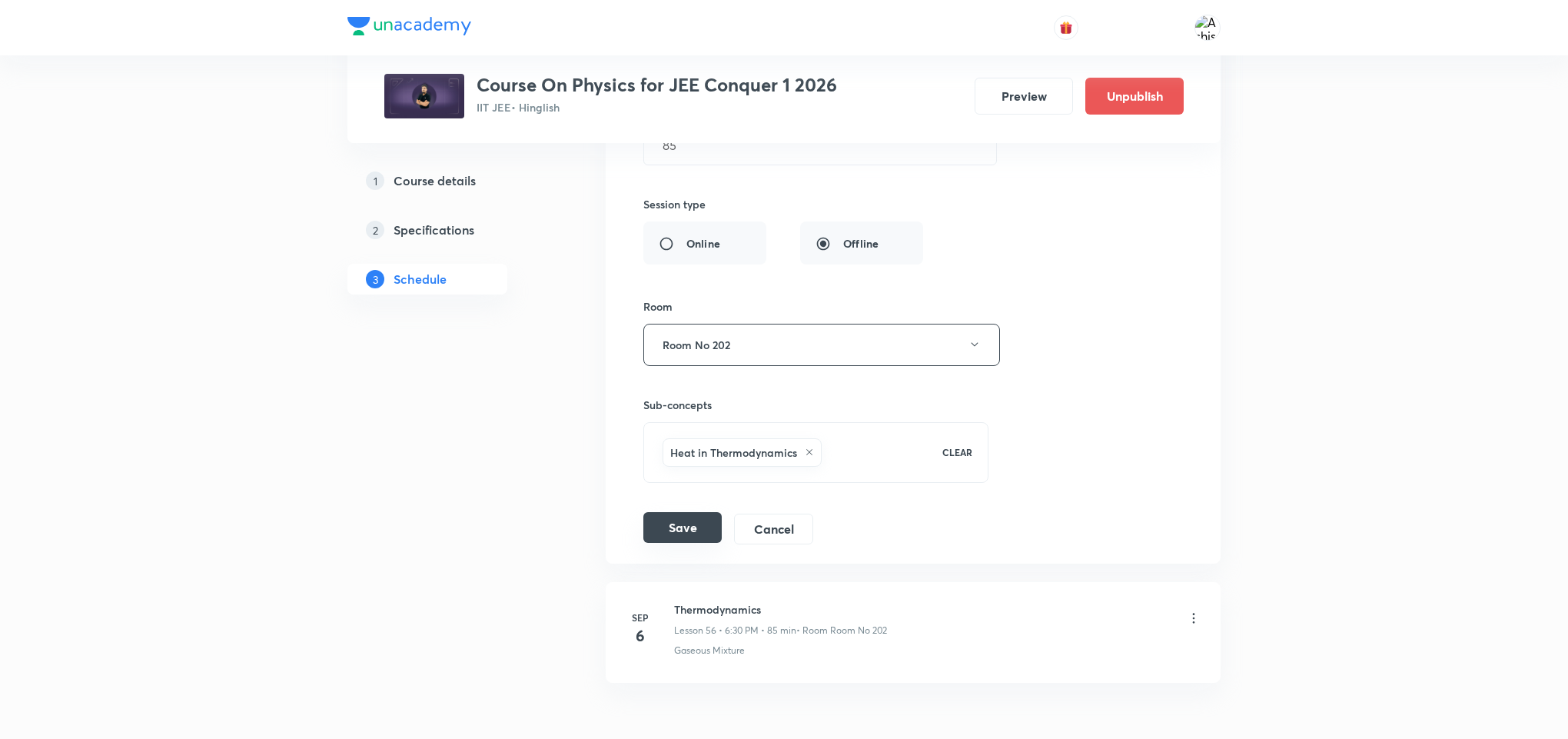
click at [669, 543] on button "Save" at bounding box center [682, 527] width 78 height 30
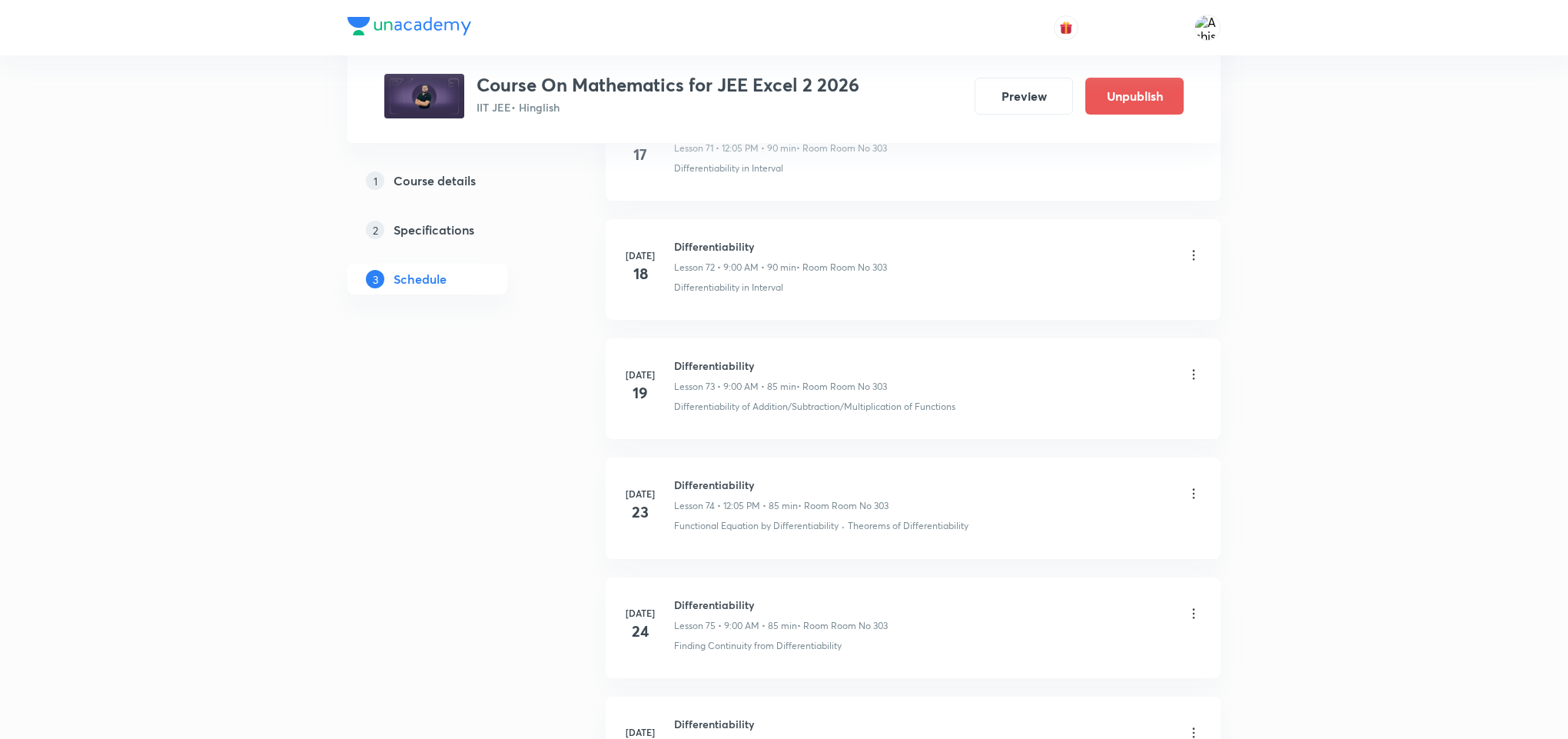
scroll to position [12754, 0]
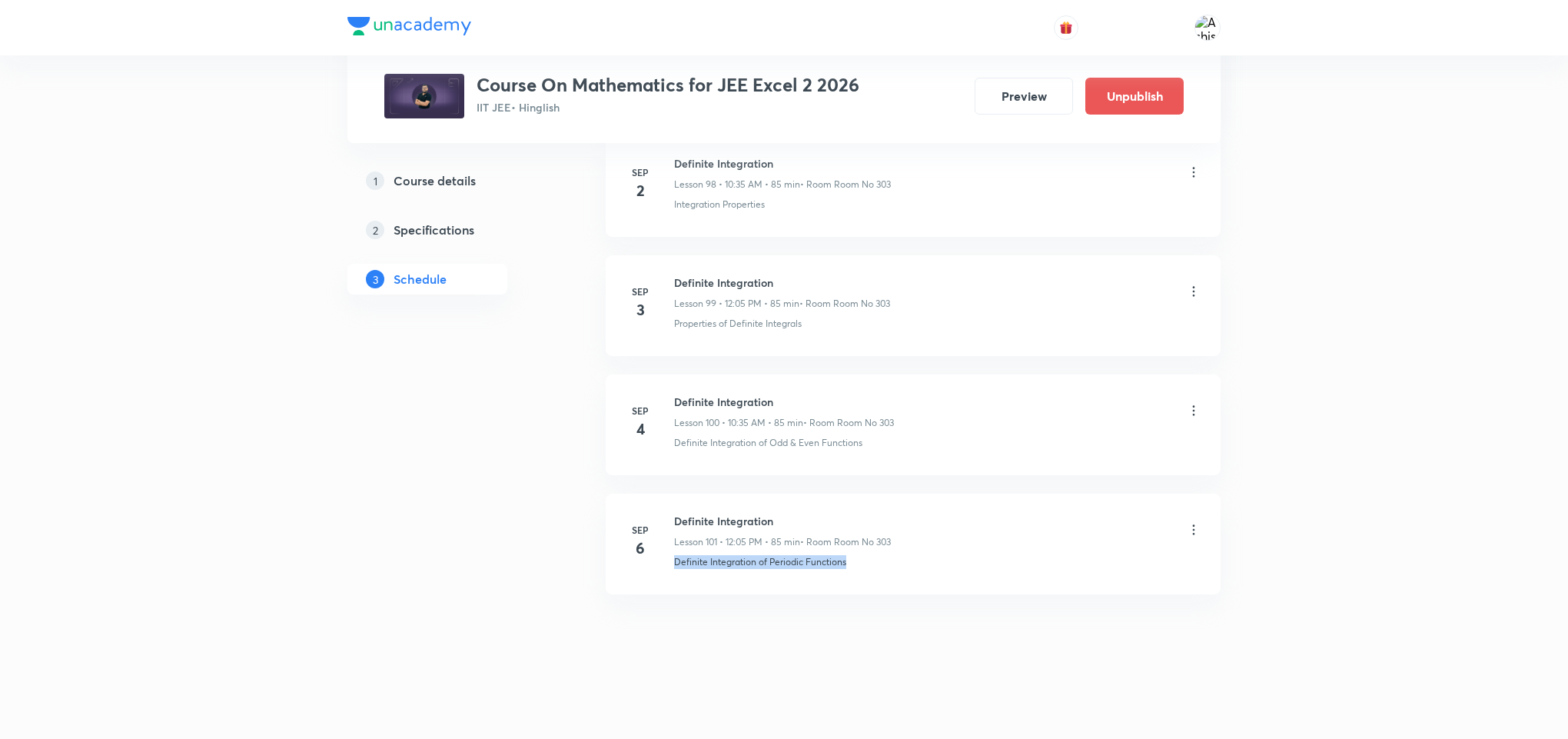
drag, startPoint x: 858, startPoint y: 564, endPoint x: 663, endPoint y: 590, distance: 196.7
click at [663, 590] on li "[DATE] Definite Integration Lesson 101 • 12:05 PM • 85 min • Room Room No 303 D…" at bounding box center [913, 544] width 615 height 101
drag, startPoint x: 782, startPoint y: 523, endPoint x: 669, endPoint y: 514, distance: 113.4
click at [669, 514] on div "[DATE] Definite Integration Lesson 101 • 12:05 PM • 85 min • Room Room No 303 D…" at bounding box center [913, 541] width 577 height 56
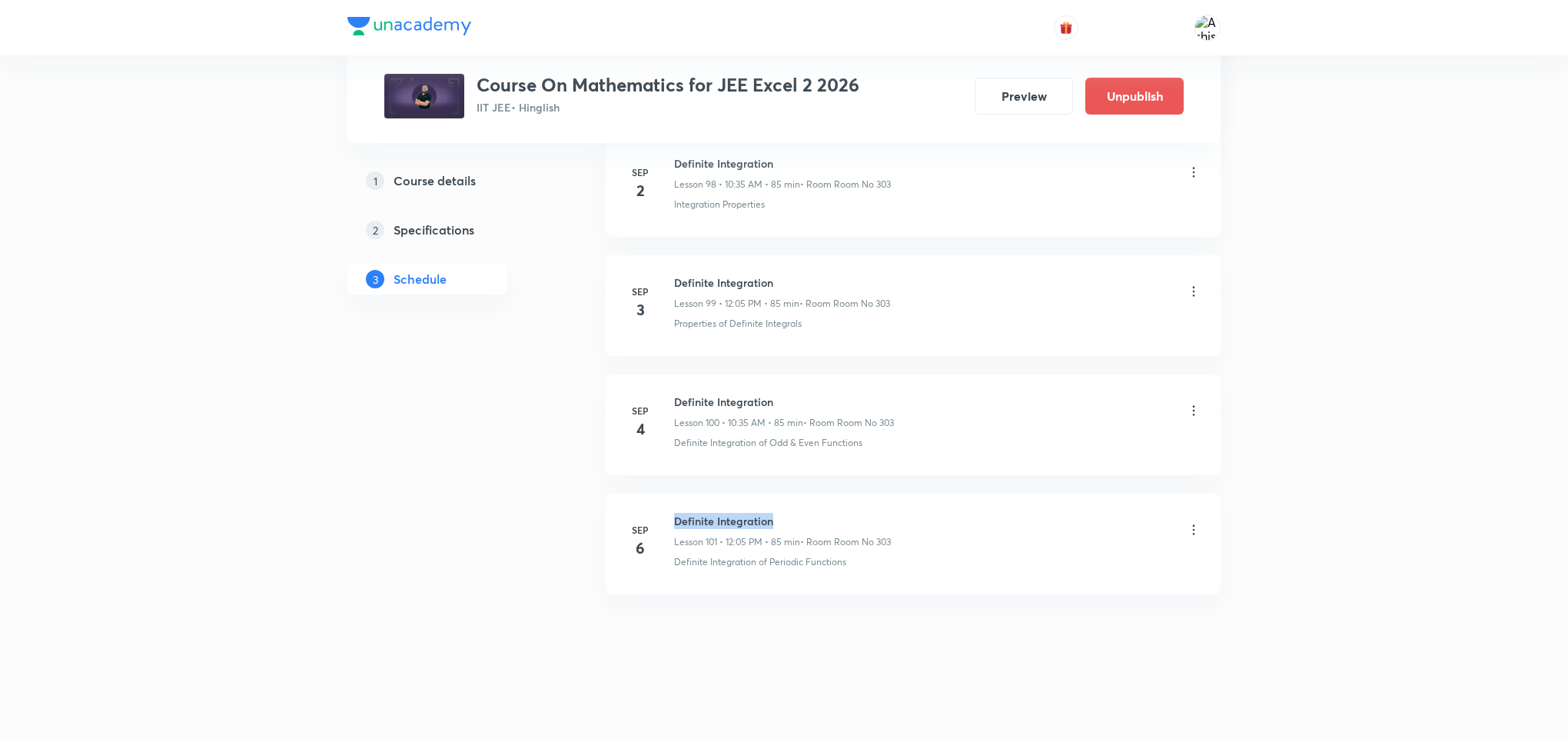
copy h6 "Definite Integration"
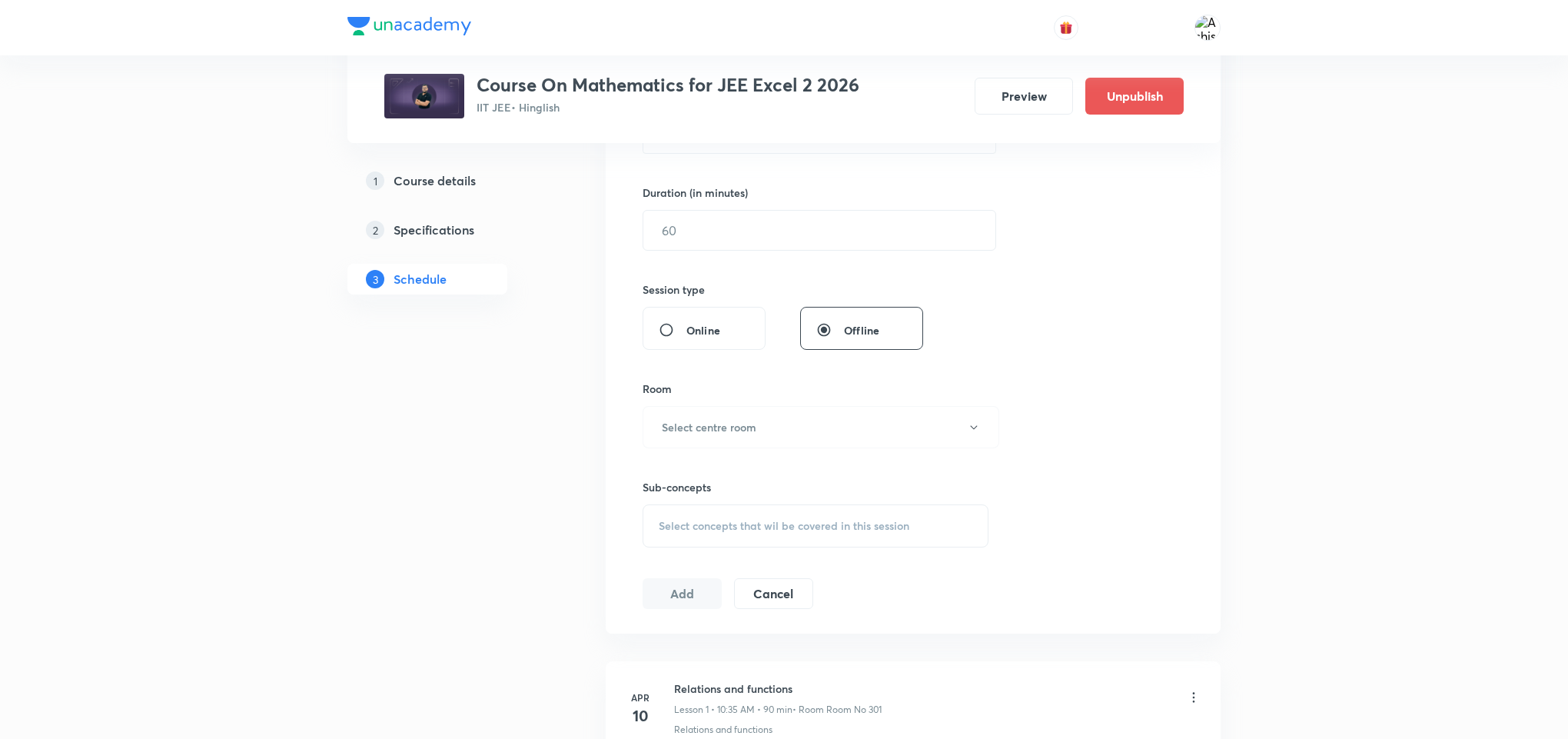
scroll to position [0, 0]
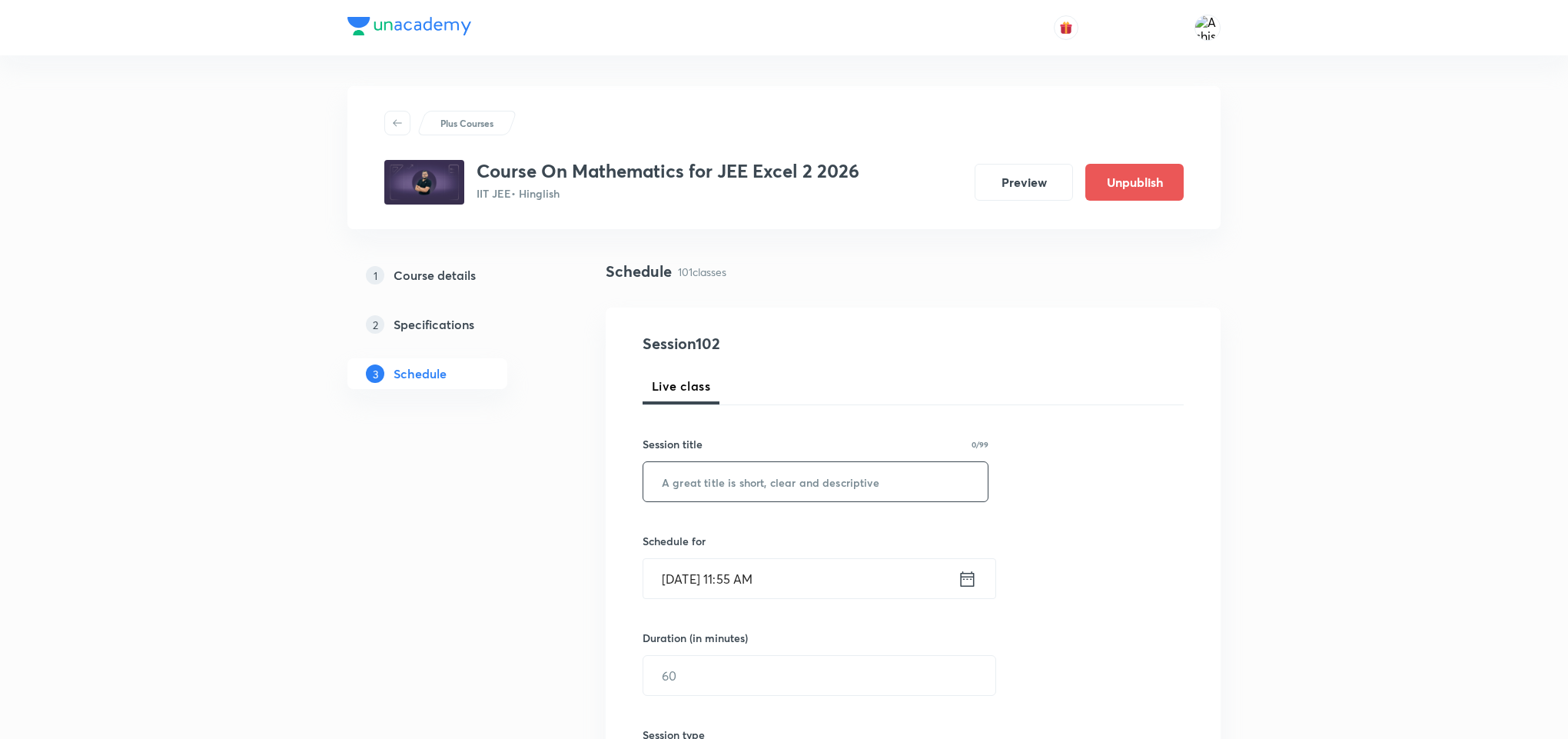
click at [830, 482] on input "text" at bounding box center [815, 481] width 344 height 39
paste input "Definite Integration"
type input "Definite Integration"
click at [694, 588] on input "[DATE] 11:55 AM" at bounding box center [801, 578] width 315 height 39
click at [743, 575] on input "[DATE] 11:55 AM" at bounding box center [801, 578] width 315 height 39
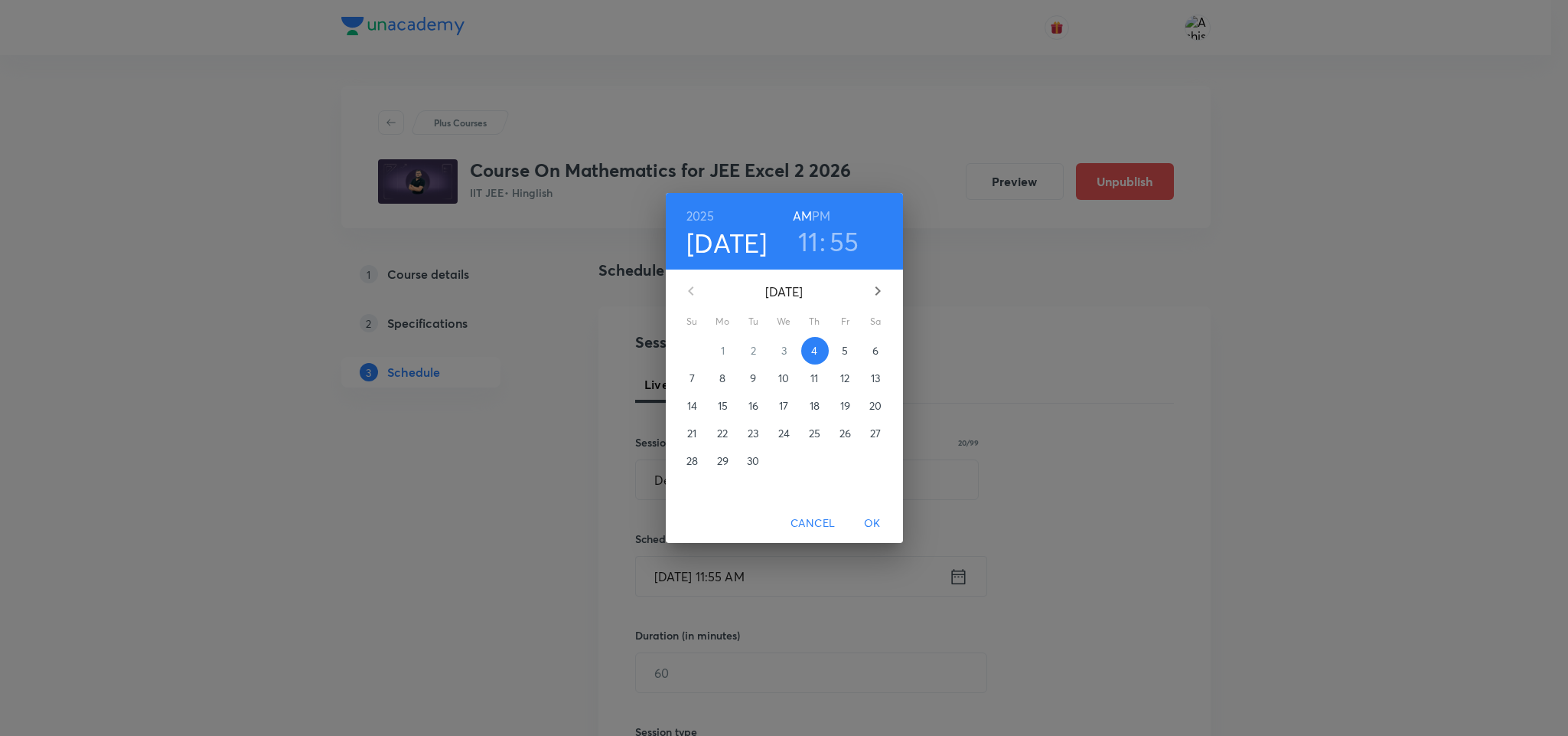
click at [813, 205] on h6 "PM" at bounding box center [821, 215] width 18 height 21
click at [811, 241] on h3 "11" at bounding box center [808, 240] width 21 height 32
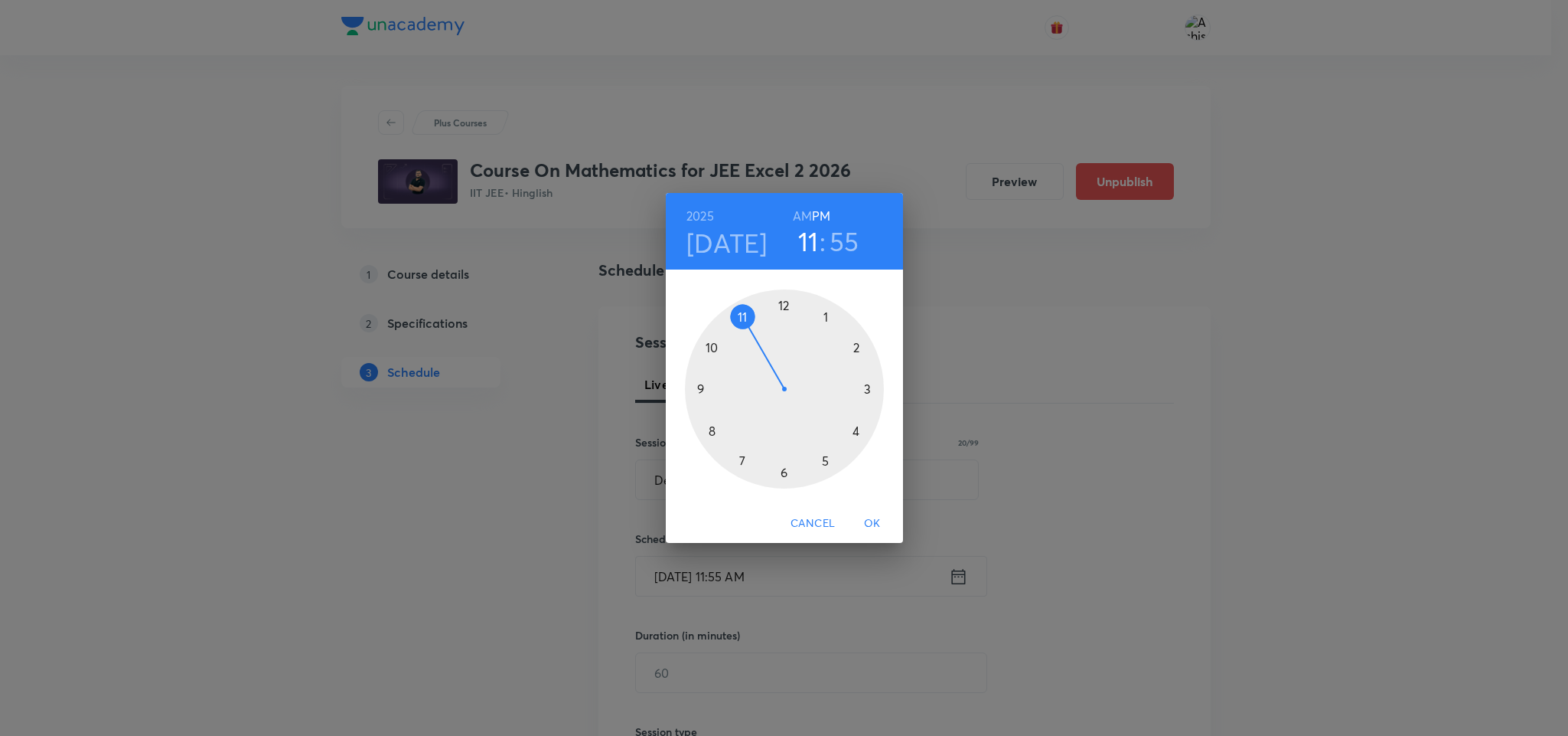
click at [784, 474] on div at bounding box center [785, 389] width 199 height 199
click at [780, 474] on div at bounding box center [785, 389] width 199 height 199
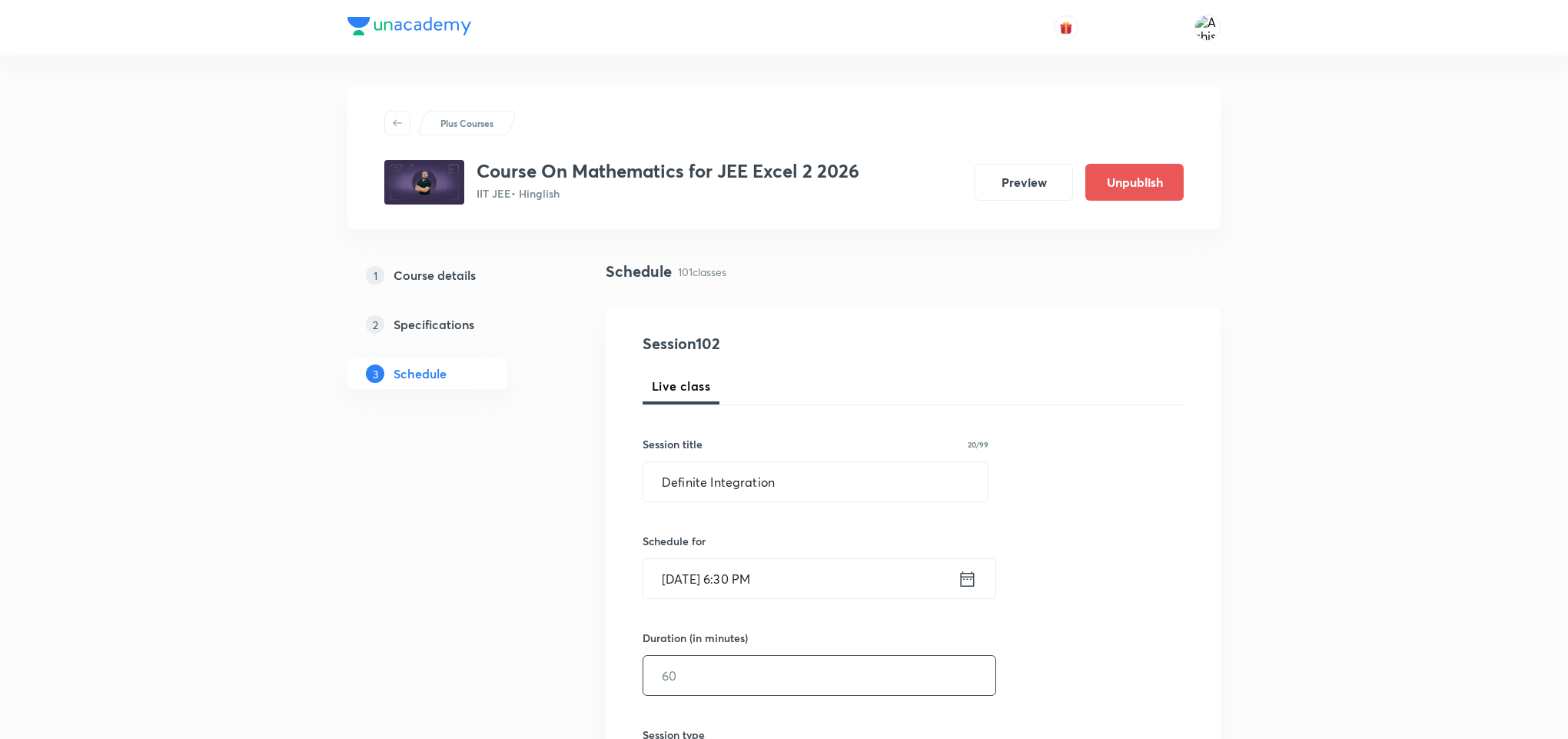
click at [717, 665] on input "text" at bounding box center [820, 675] width 353 height 39
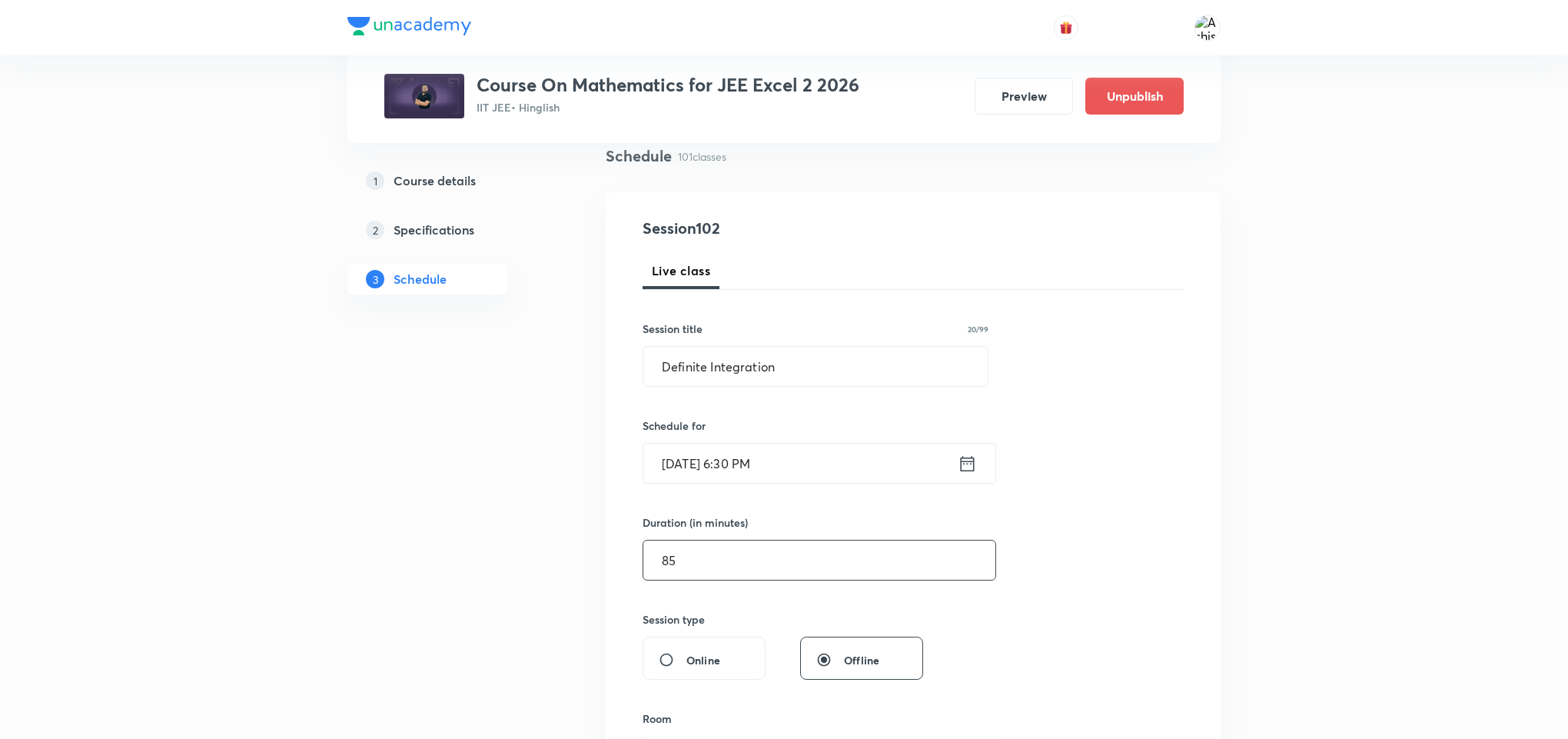
scroll to position [230, 0]
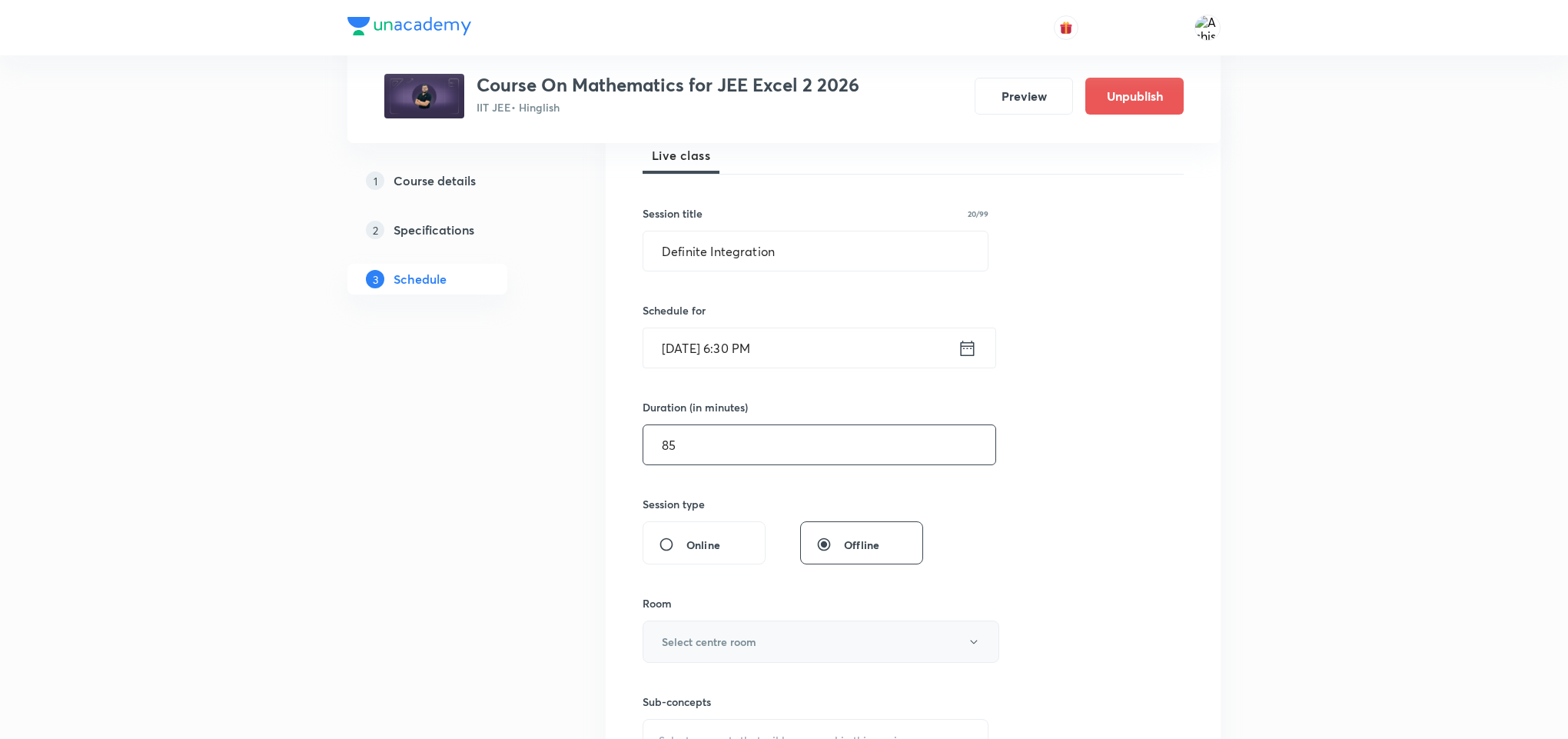
type input "85"
click at [711, 642] on h6 "Select centre room" at bounding box center [709, 642] width 95 height 17
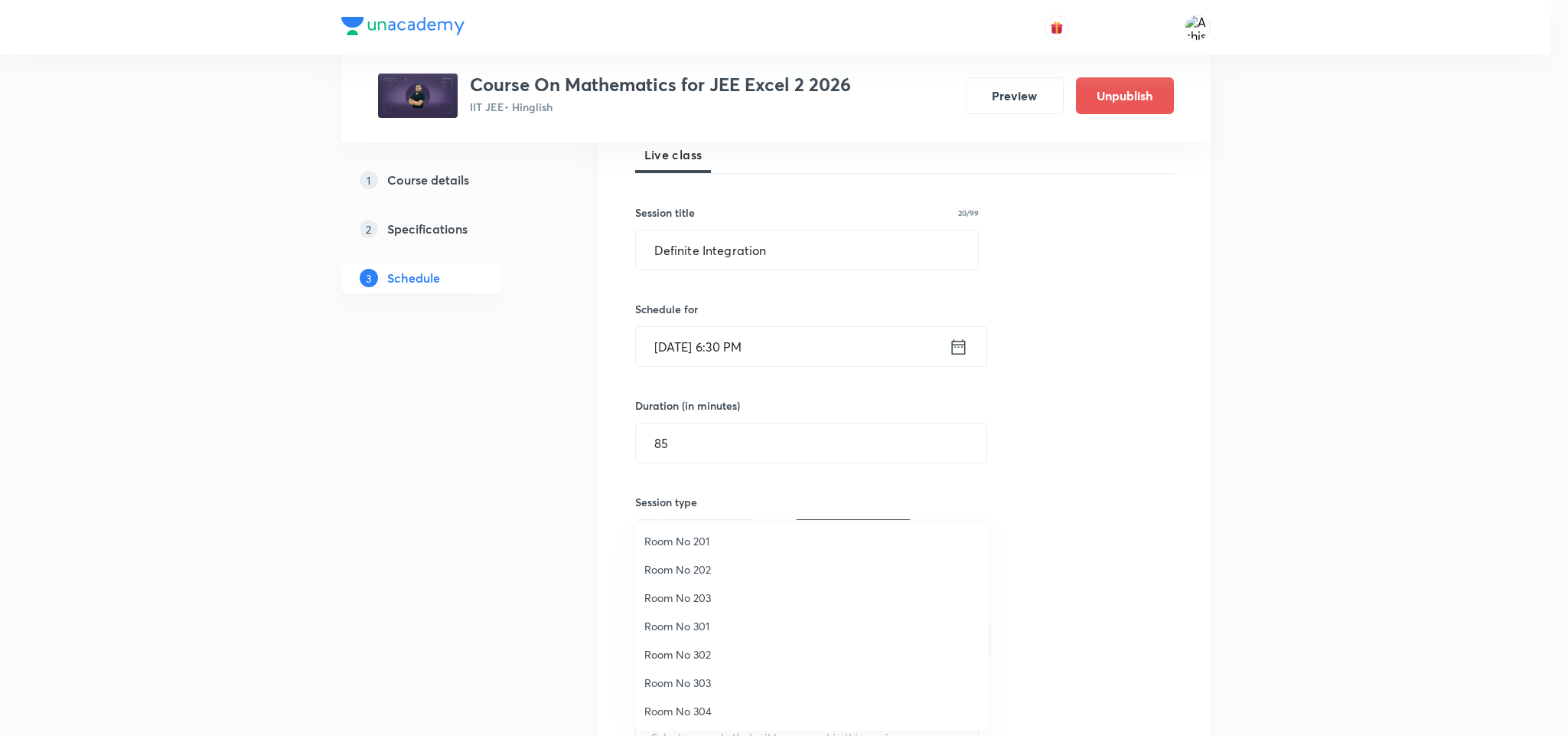
click at [713, 625] on span "Room No 301" at bounding box center [811, 626] width 335 height 16
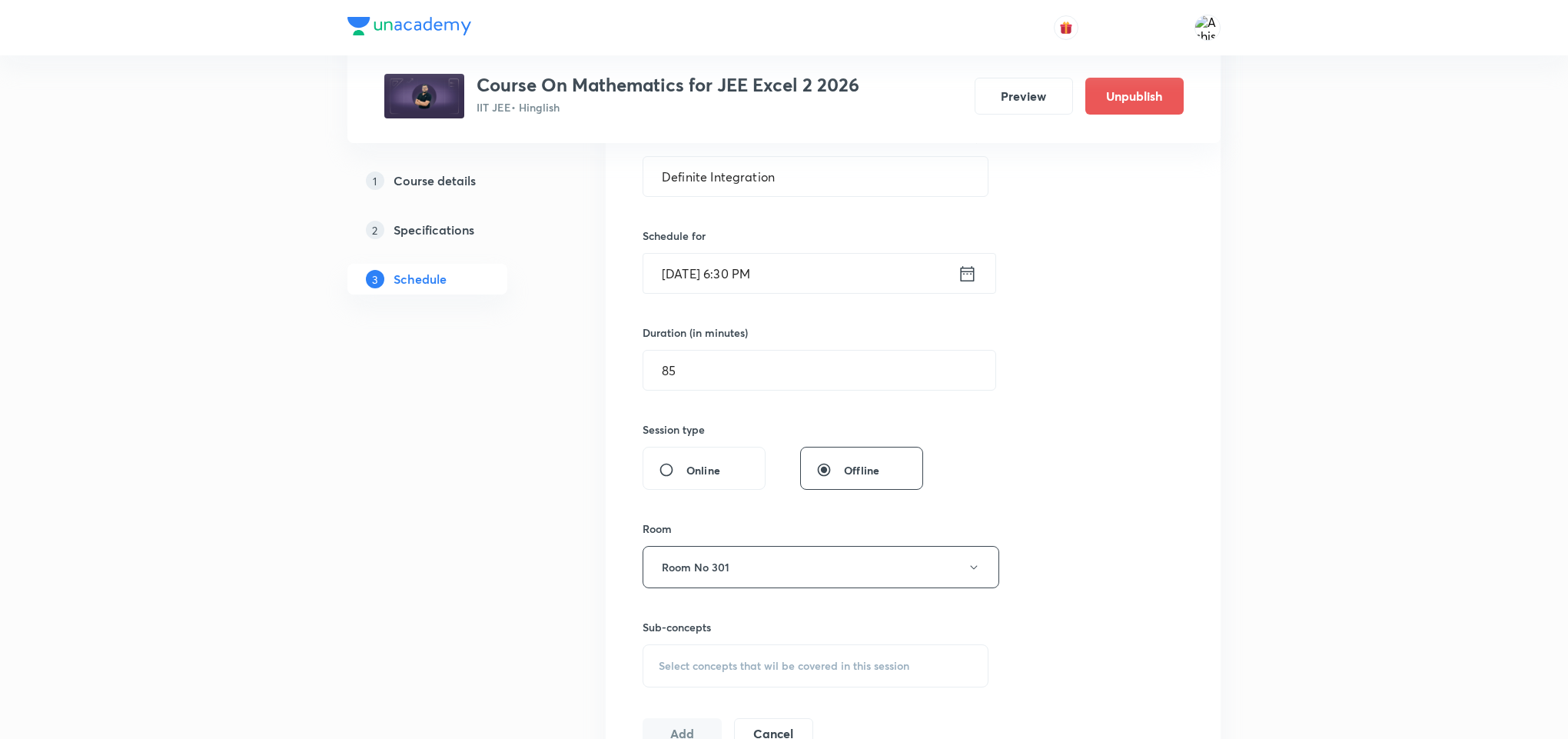
scroll to position [346, 0]
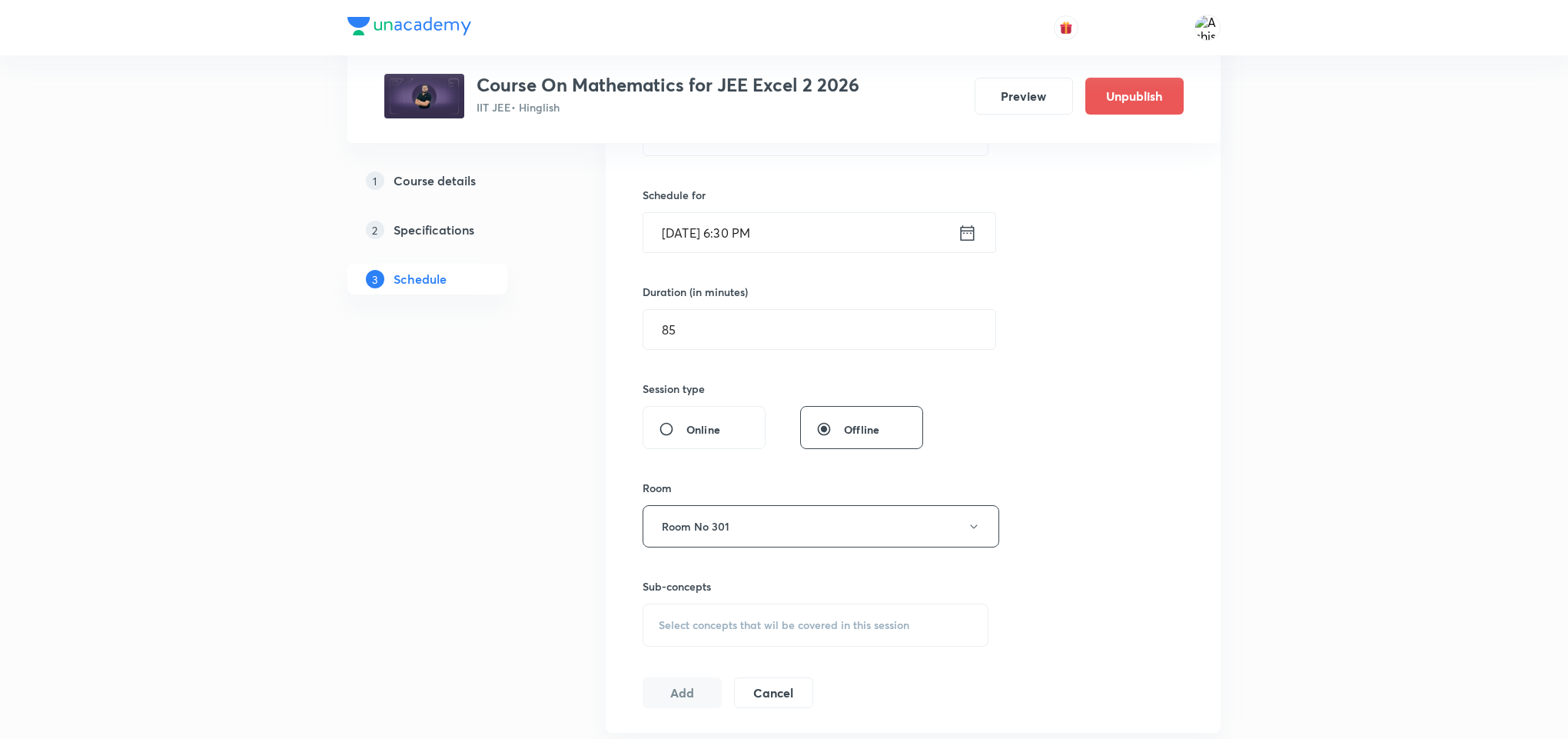
click at [743, 626] on span "Select concepts that wil be covered in this session" at bounding box center [784, 624] width 251 height 12
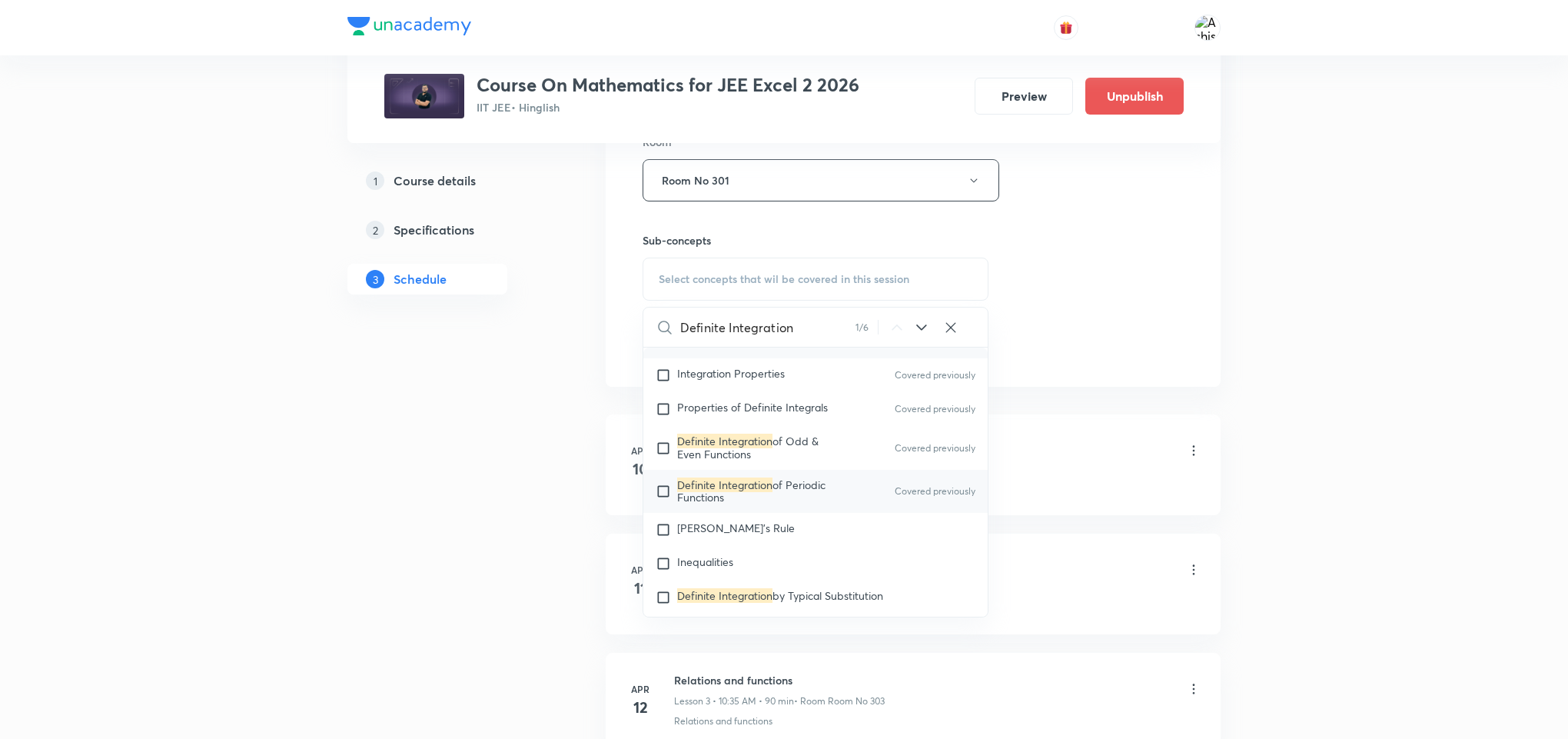
scroll to position [13188, 0]
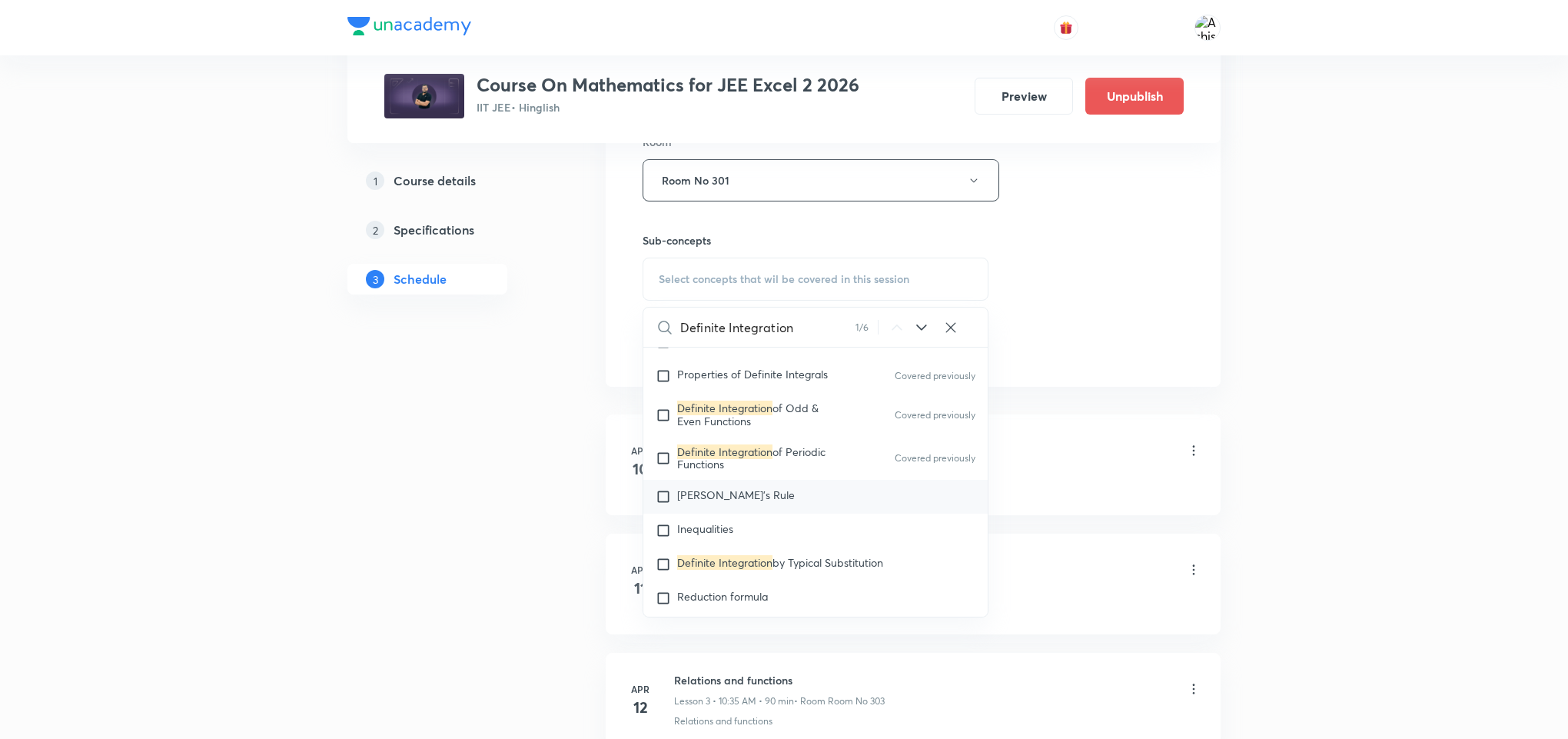
type input "Definite Integration"
click at [787, 504] on div "Leibnitz's Rule" at bounding box center [815, 497] width 344 height 34
checkbox input "true"
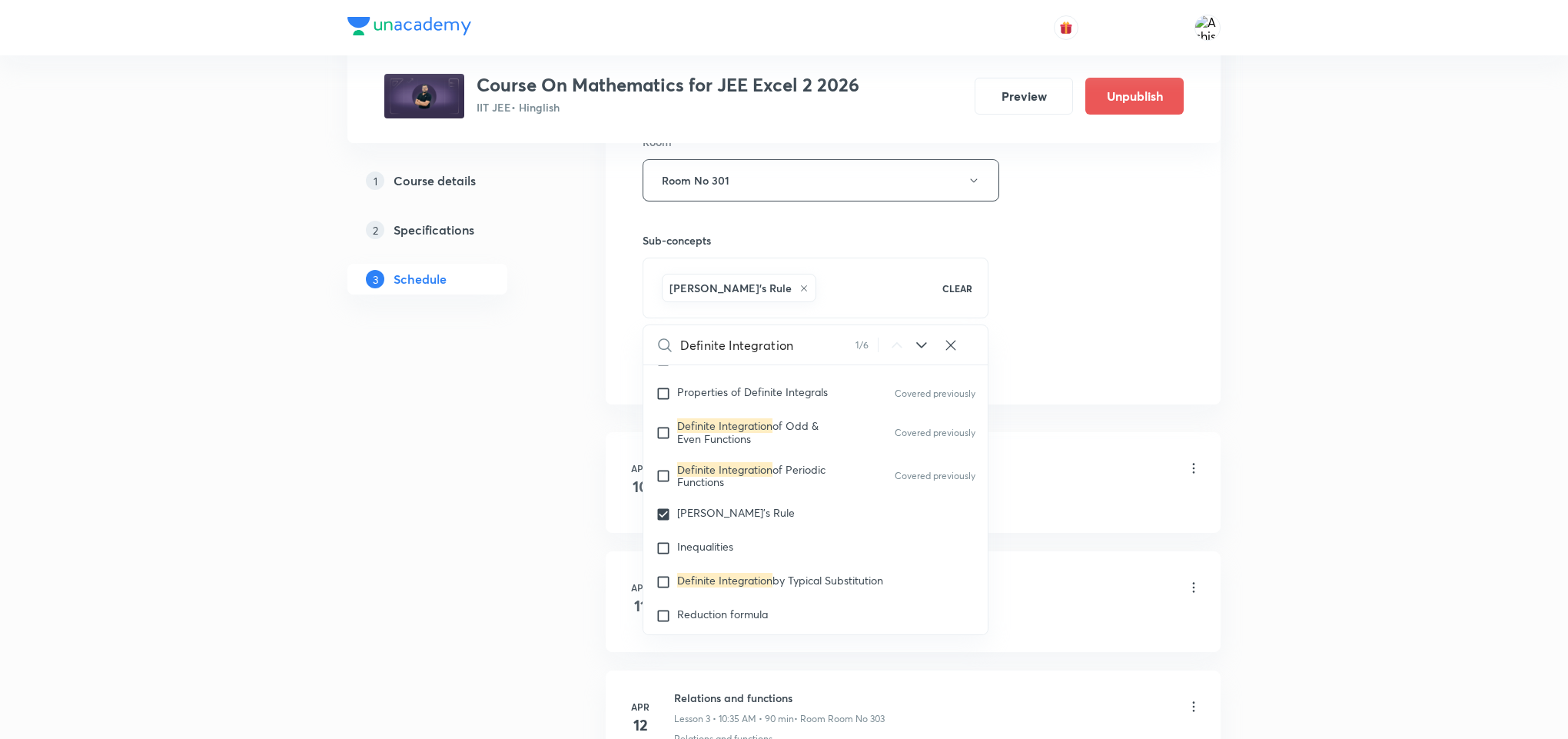
click at [1081, 401] on div "Session 102 Live class Session title 20/99 Definite Integration ​ Schedule for …" at bounding box center [913, 9] width 615 height 789
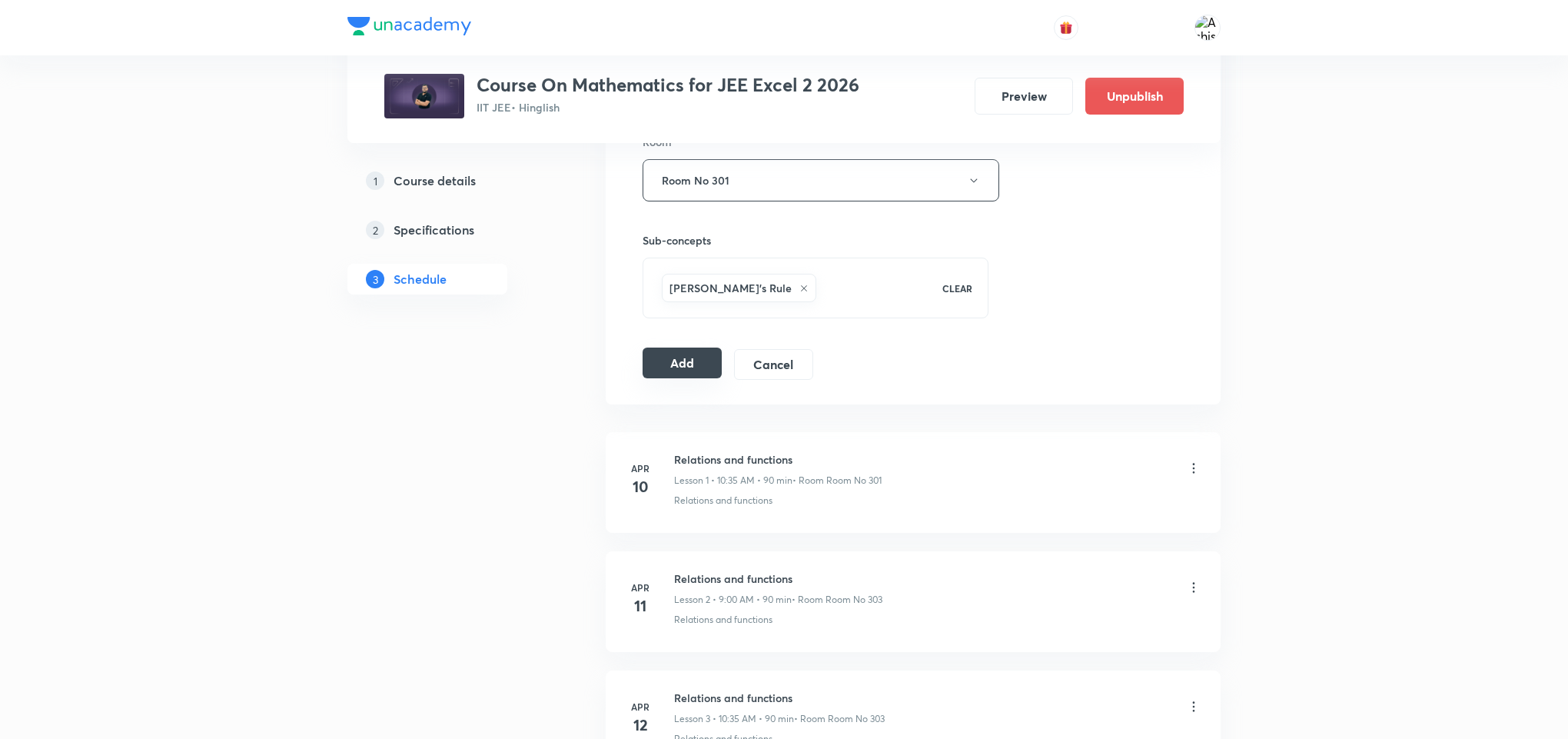
click at [689, 374] on button "Add" at bounding box center [682, 363] width 79 height 30
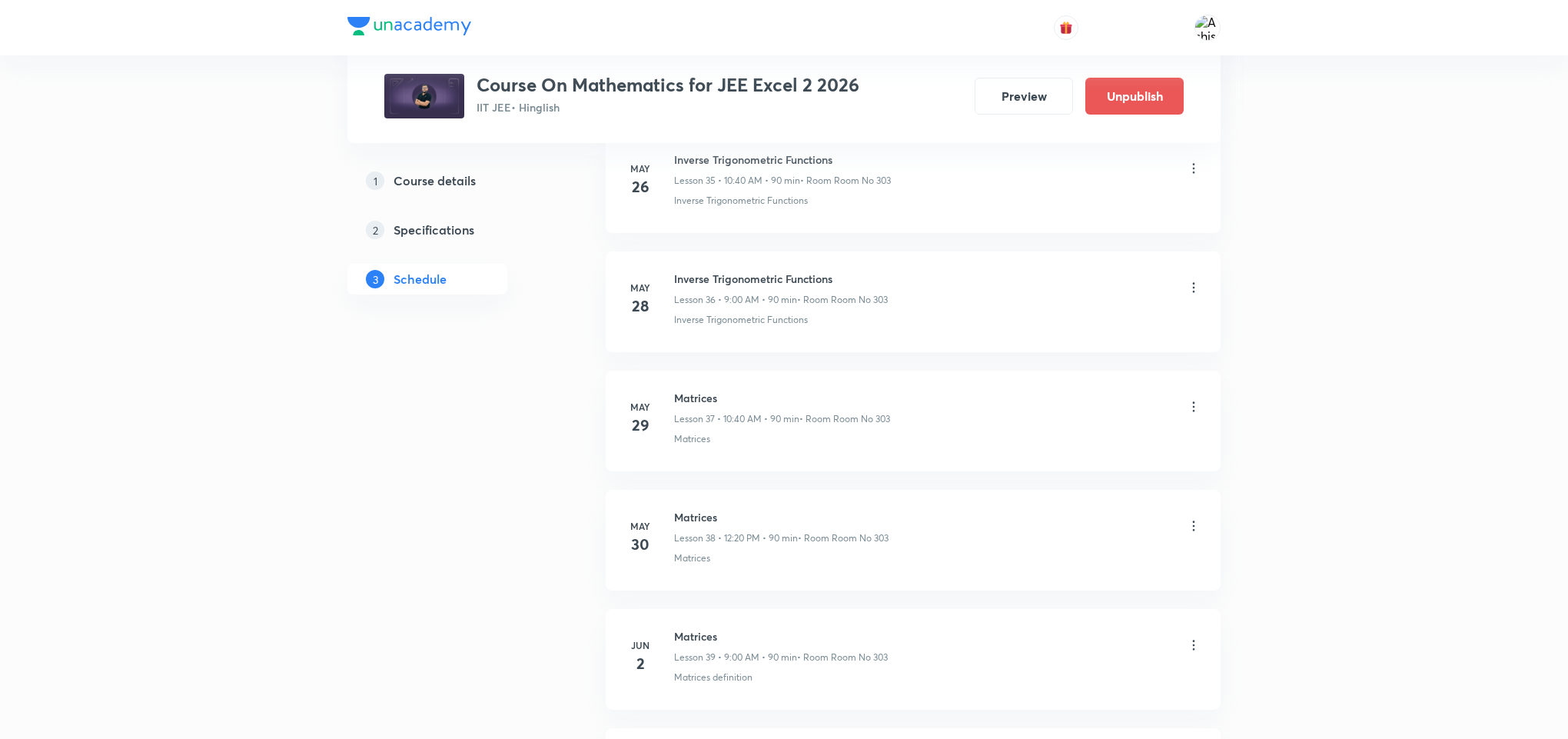
scroll to position [12164, 0]
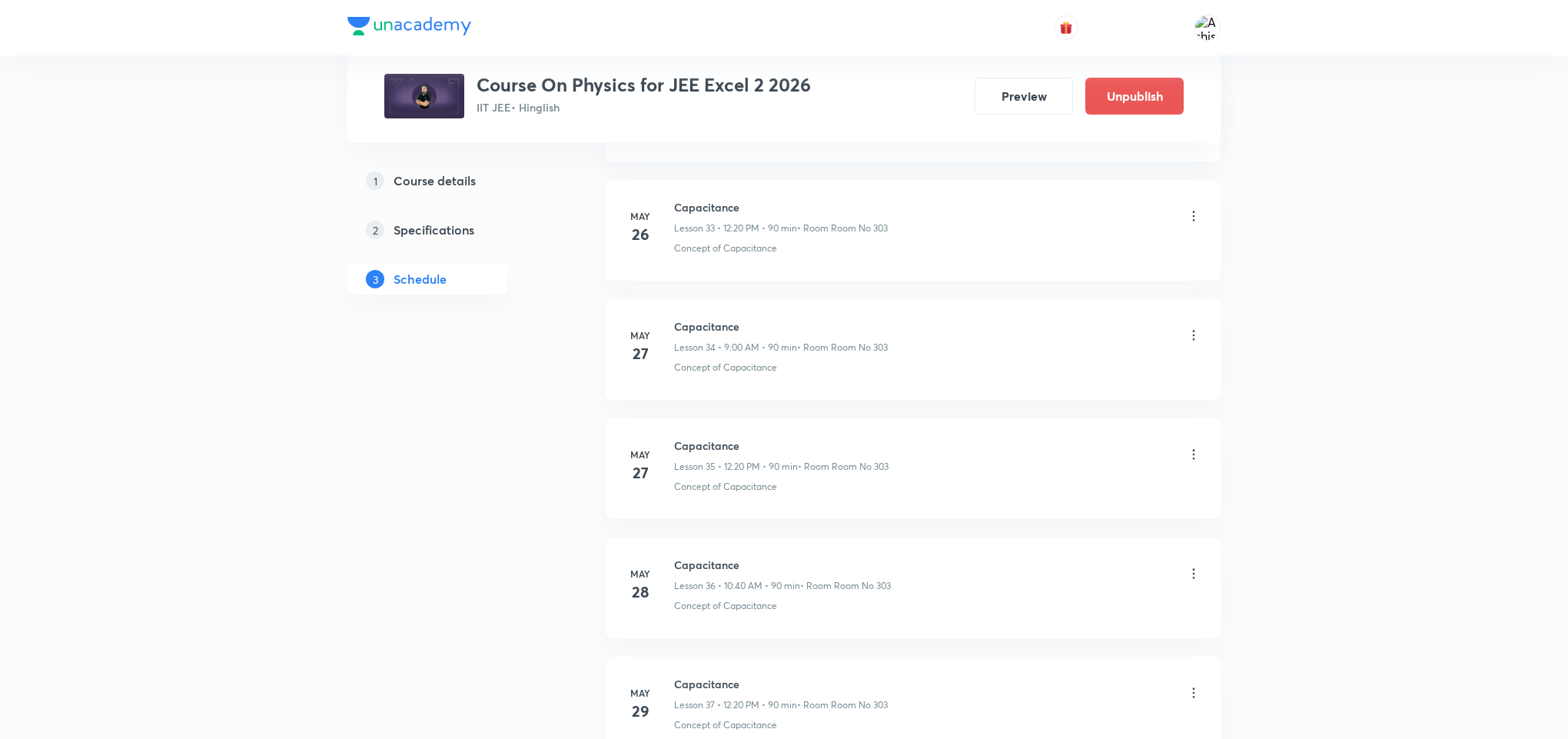
scroll to position [3589, 0]
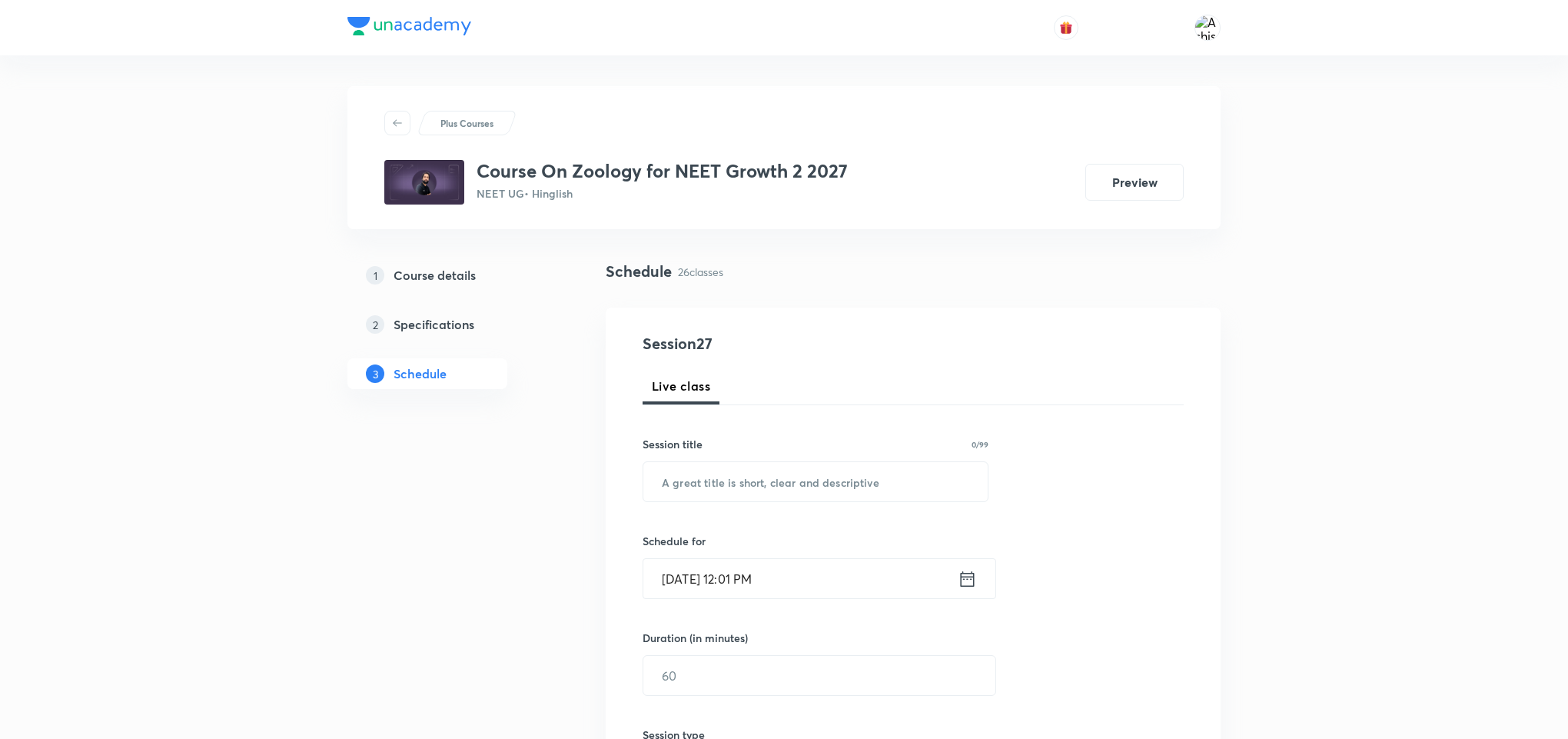
scroll to position [3615, 0]
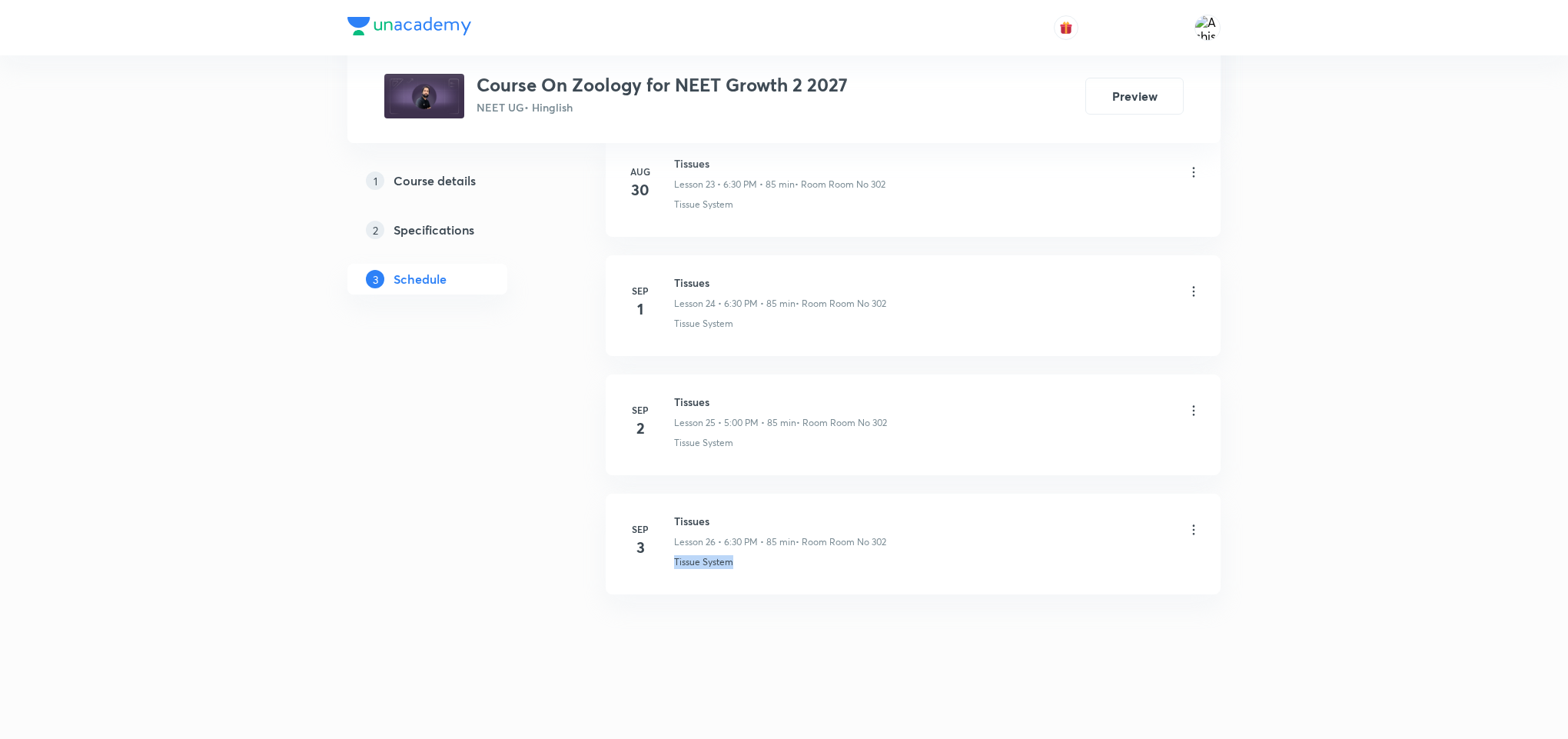
drag, startPoint x: 740, startPoint y: 556, endPoint x: 657, endPoint y: 584, distance: 87.6
click at [657, 584] on li "[DATE] Tissues Lesson 26 • 6:30 PM • 85 min • Room Room No 302 Tissue System" at bounding box center [913, 544] width 615 height 101
copy p "Tissue System"
drag, startPoint x: 726, startPoint y: 521, endPoint x: 671, endPoint y: 504, distance: 57.6
click at [671, 504] on li "[DATE] Tissues Lesson 26 • 6:30 PM • 85 min • Room Room No 302 Tissue System" at bounding box center [913, 544] width 615 height 101
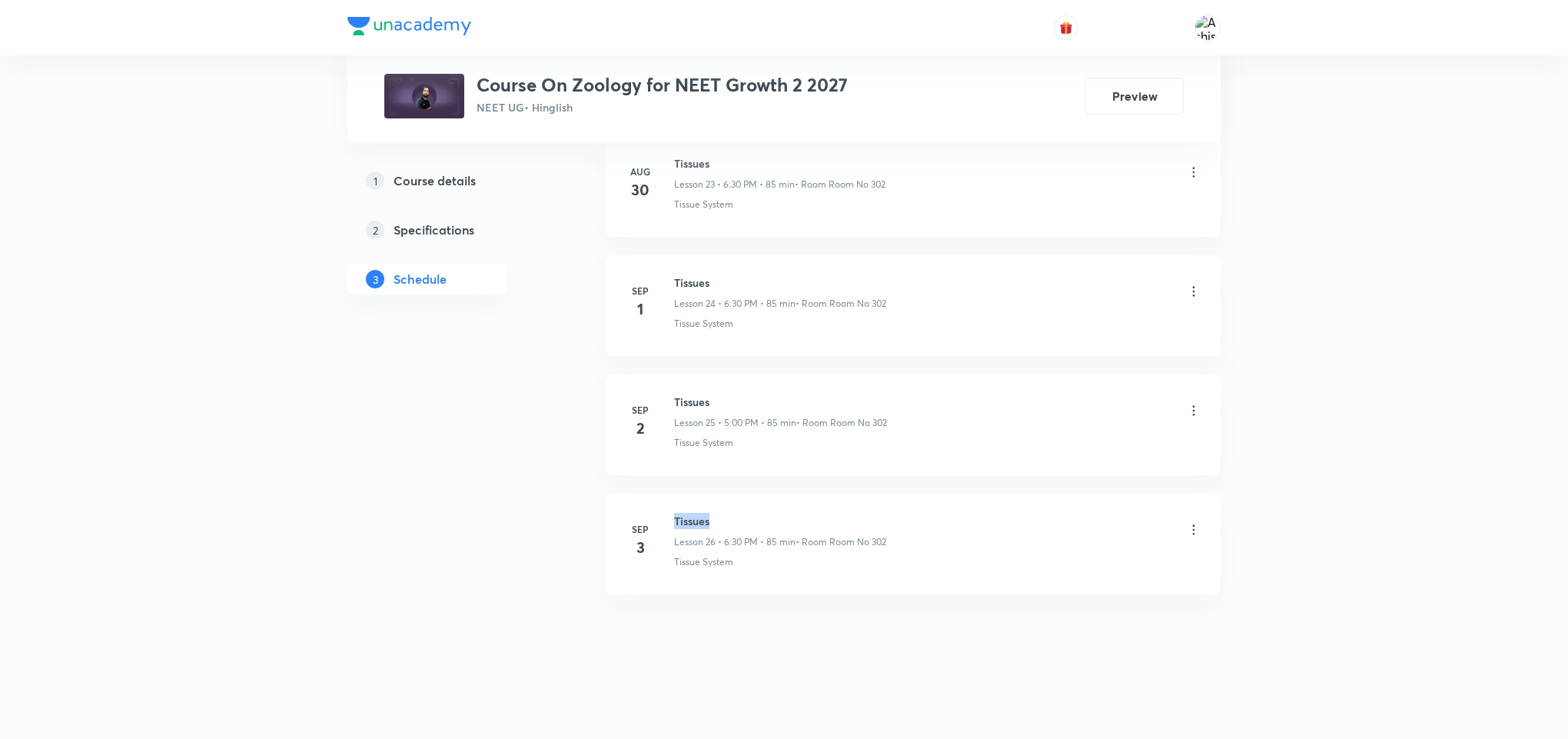
copy h6 "Tissues"
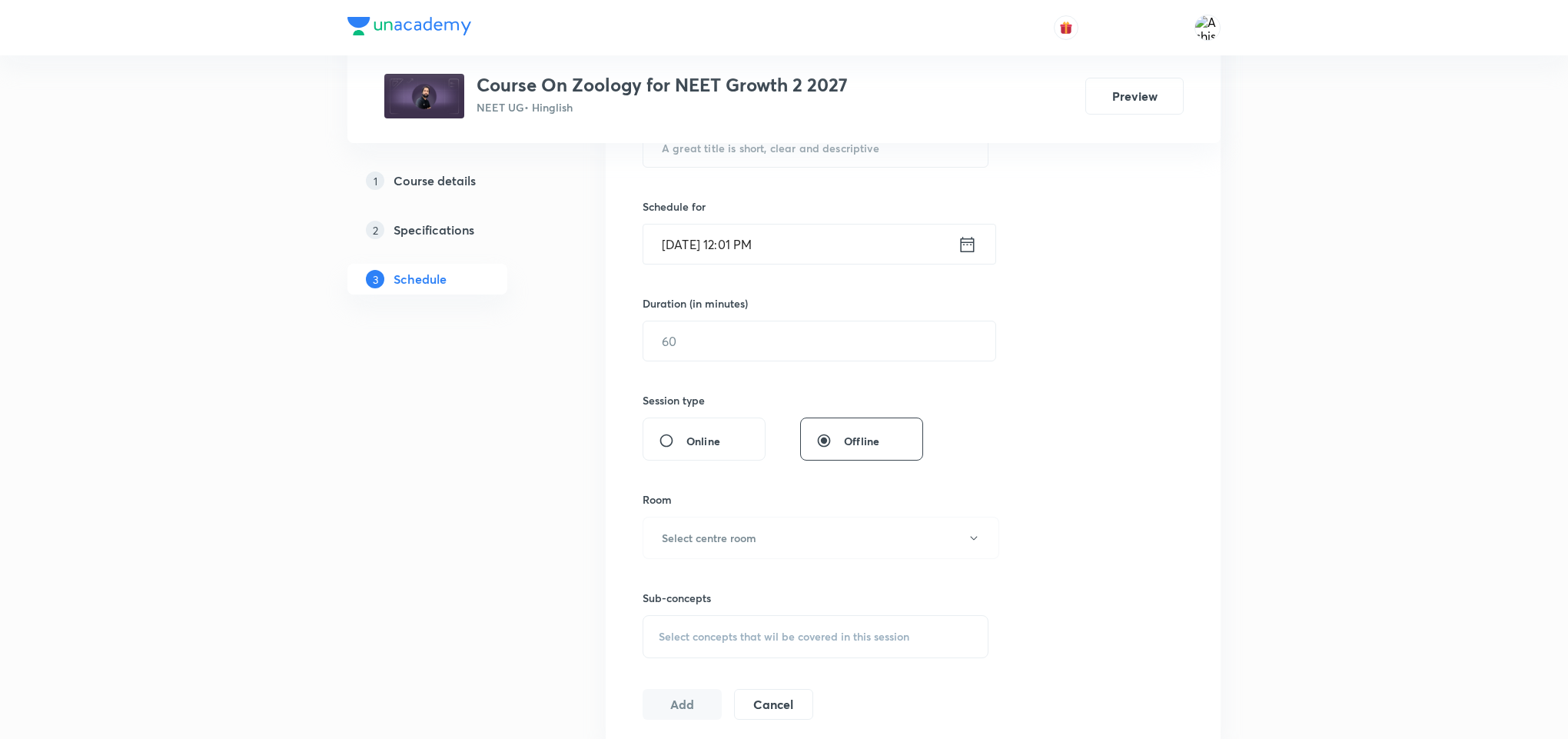
scroll to position [0, 0]
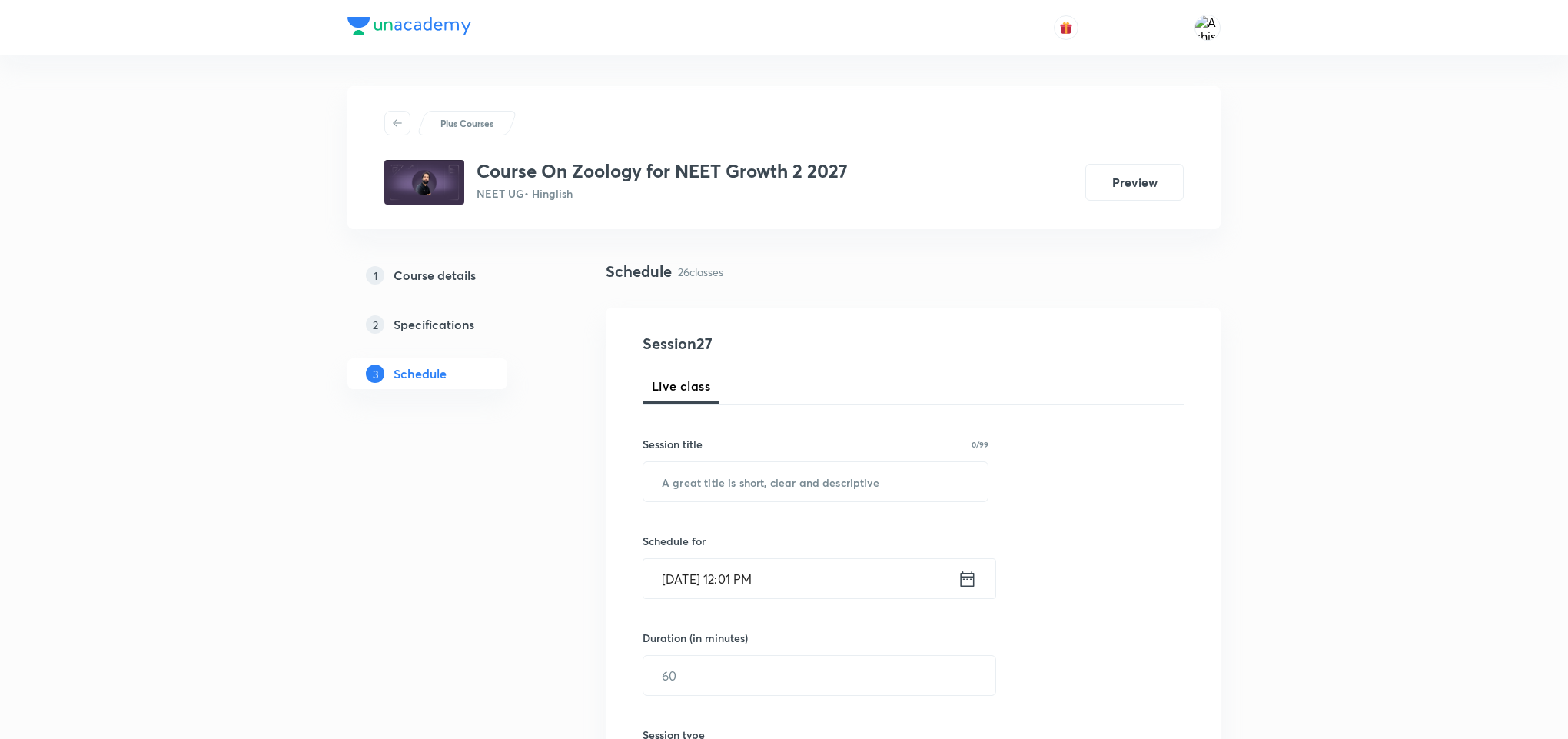
click at [726, 482] on input "text" at bounding box center [815, 481] width 344 height 39
paste input "Tissues"
type input "Tissues"
click at [689, 584] on input "Sep 4, 2025, 12:01 PM" at bounding box center [801, 578] width 315 height 39
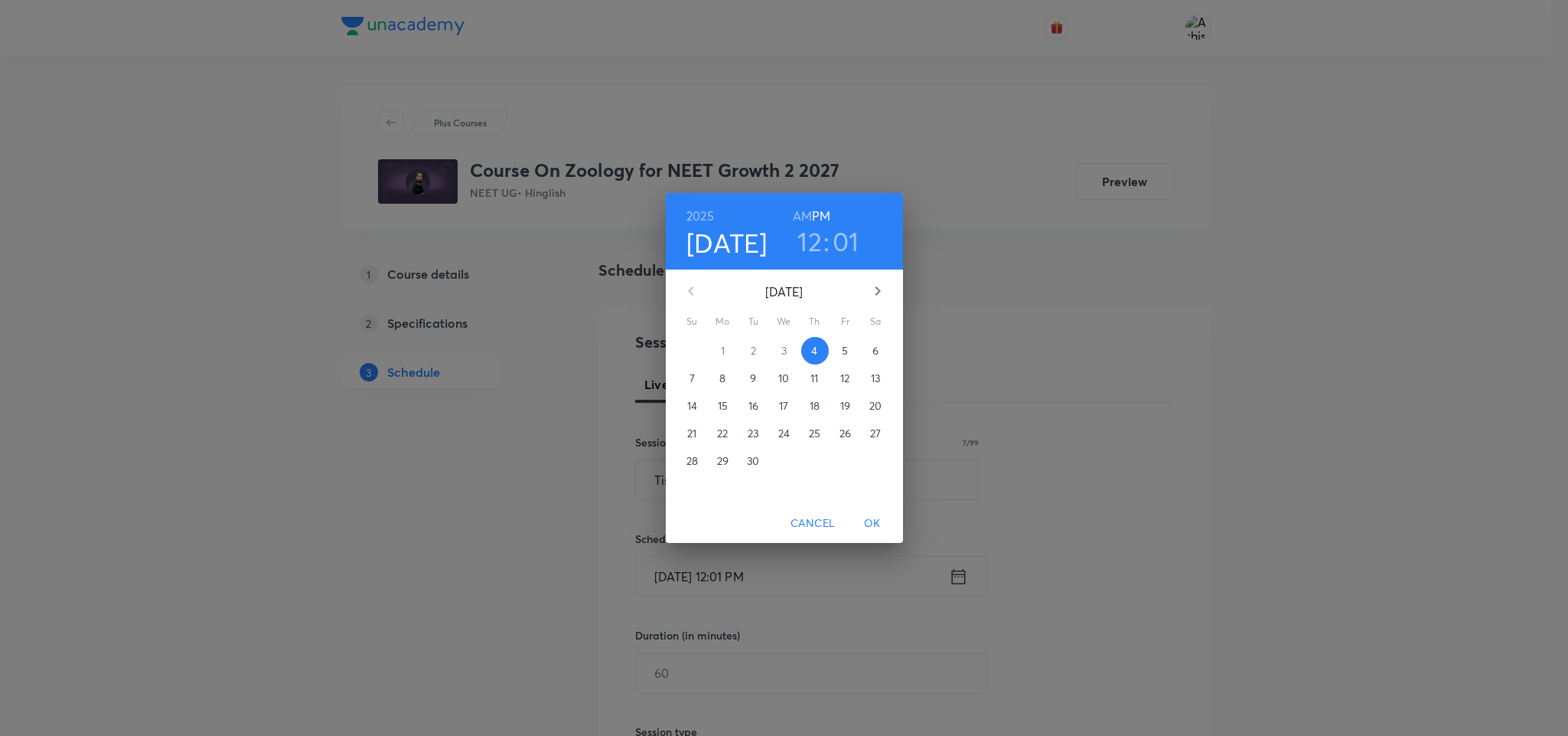
click at [811, 233] on h3 "12" at bounding box center [810, 240] width 25 height 32
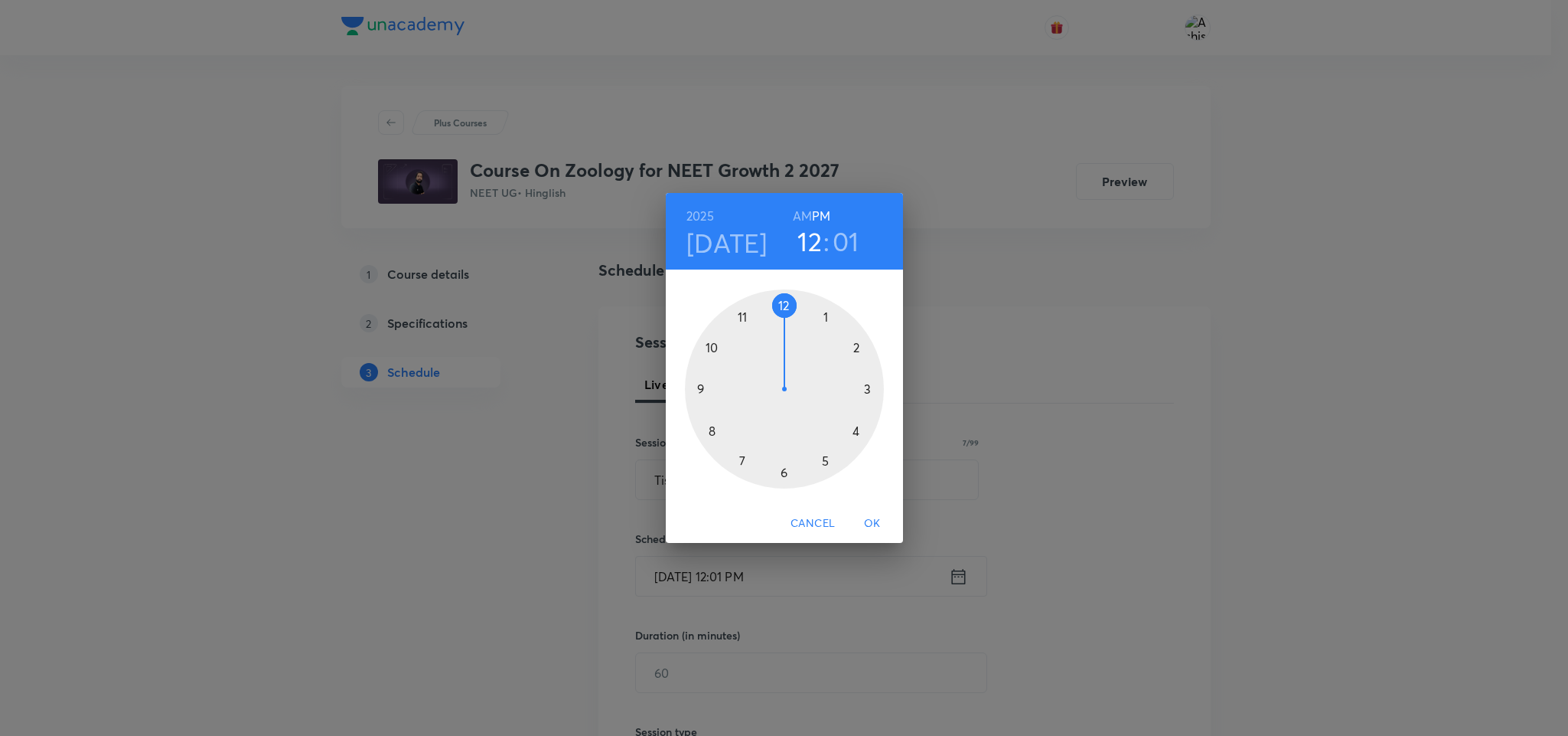
click at [854, 351] on div at bounding box center [785, 389] width 199 height 199
click at [784, 310] on div at bounding box center [785, 389] width 199 height 199
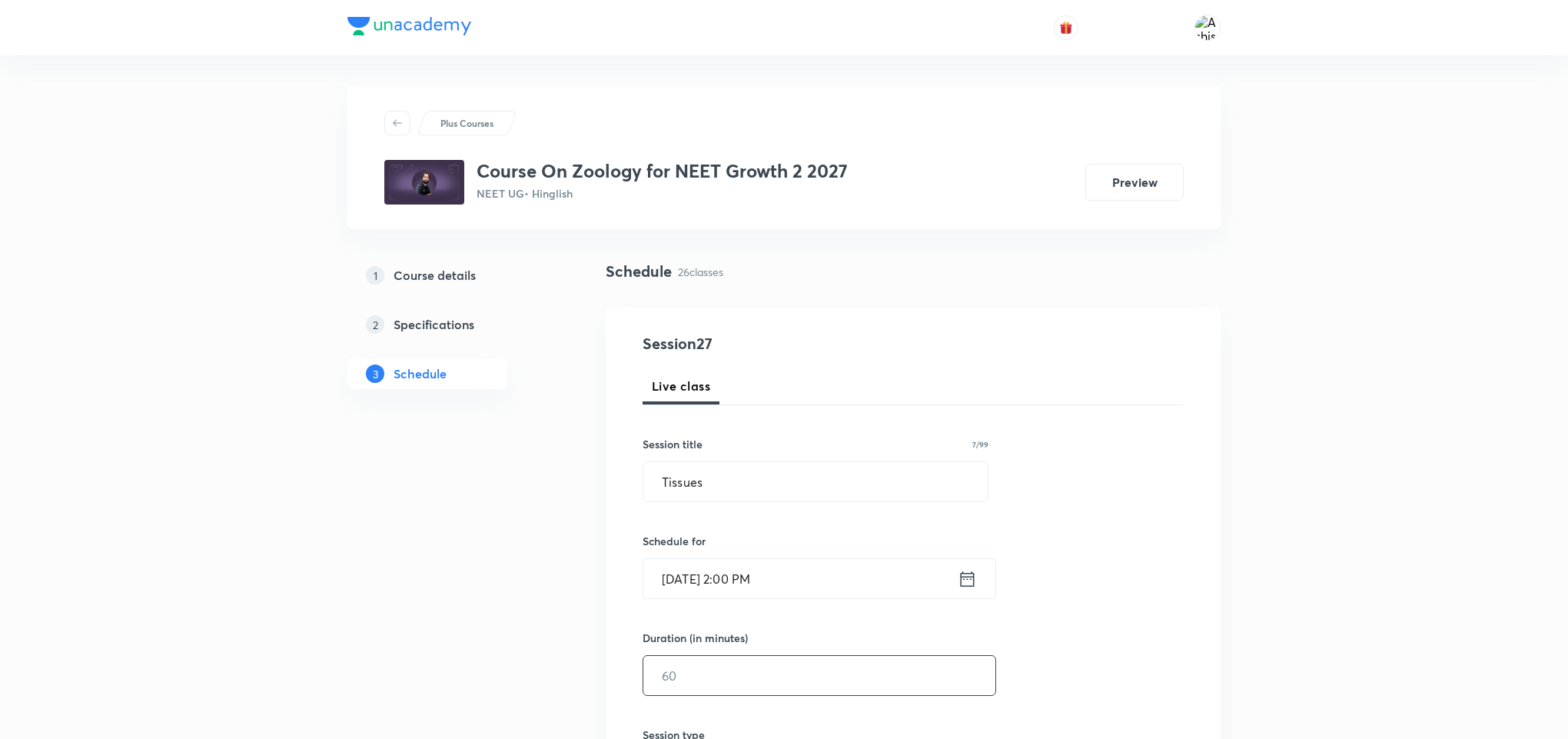
click at [701, 674] on input "text" at bounding box center [820, 675] width 353 height 39
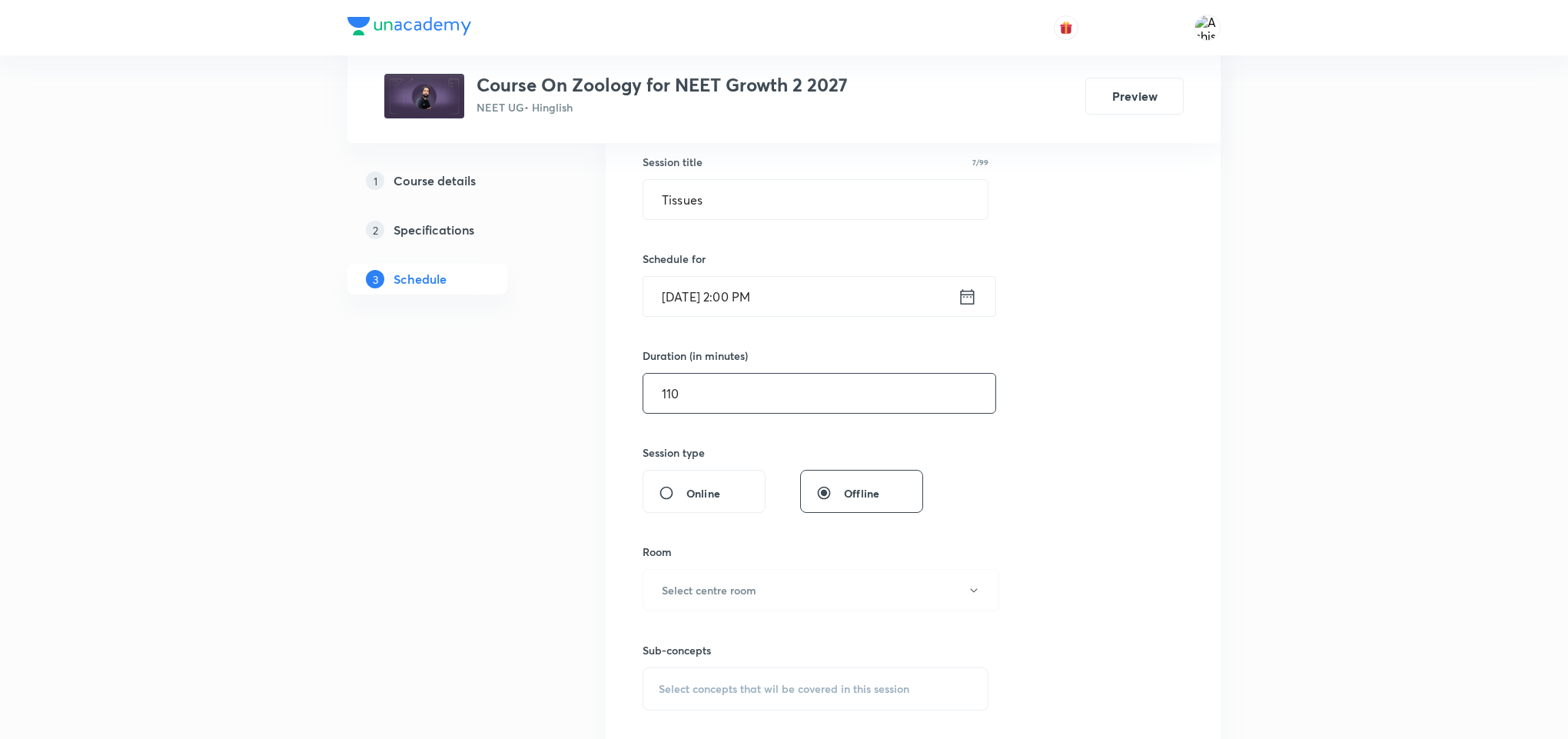
scroll to position [346, 0]
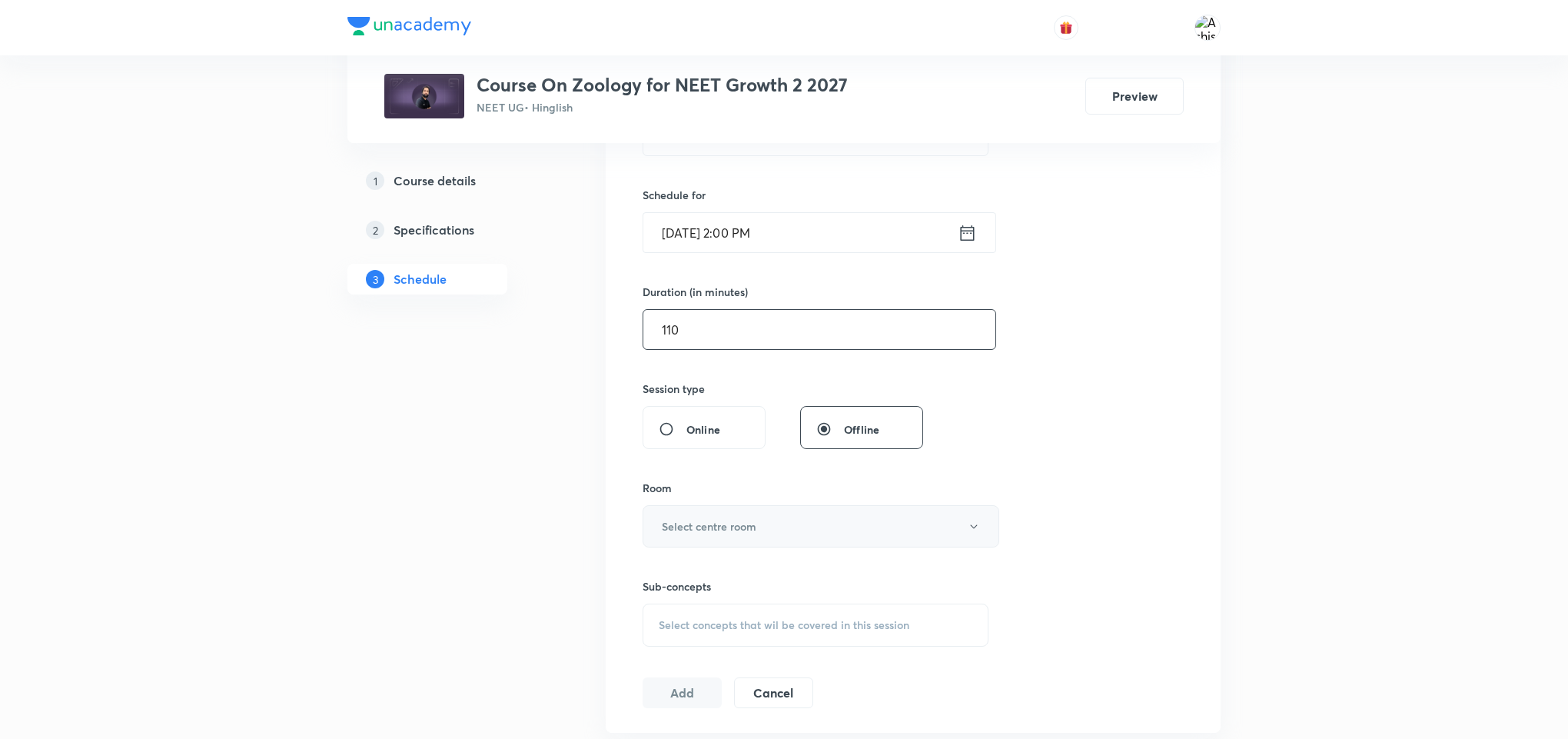
type input "110"
click at [729, 532] on h6 "Select centre room" at bounding box center [709, 526] width 95 height 17
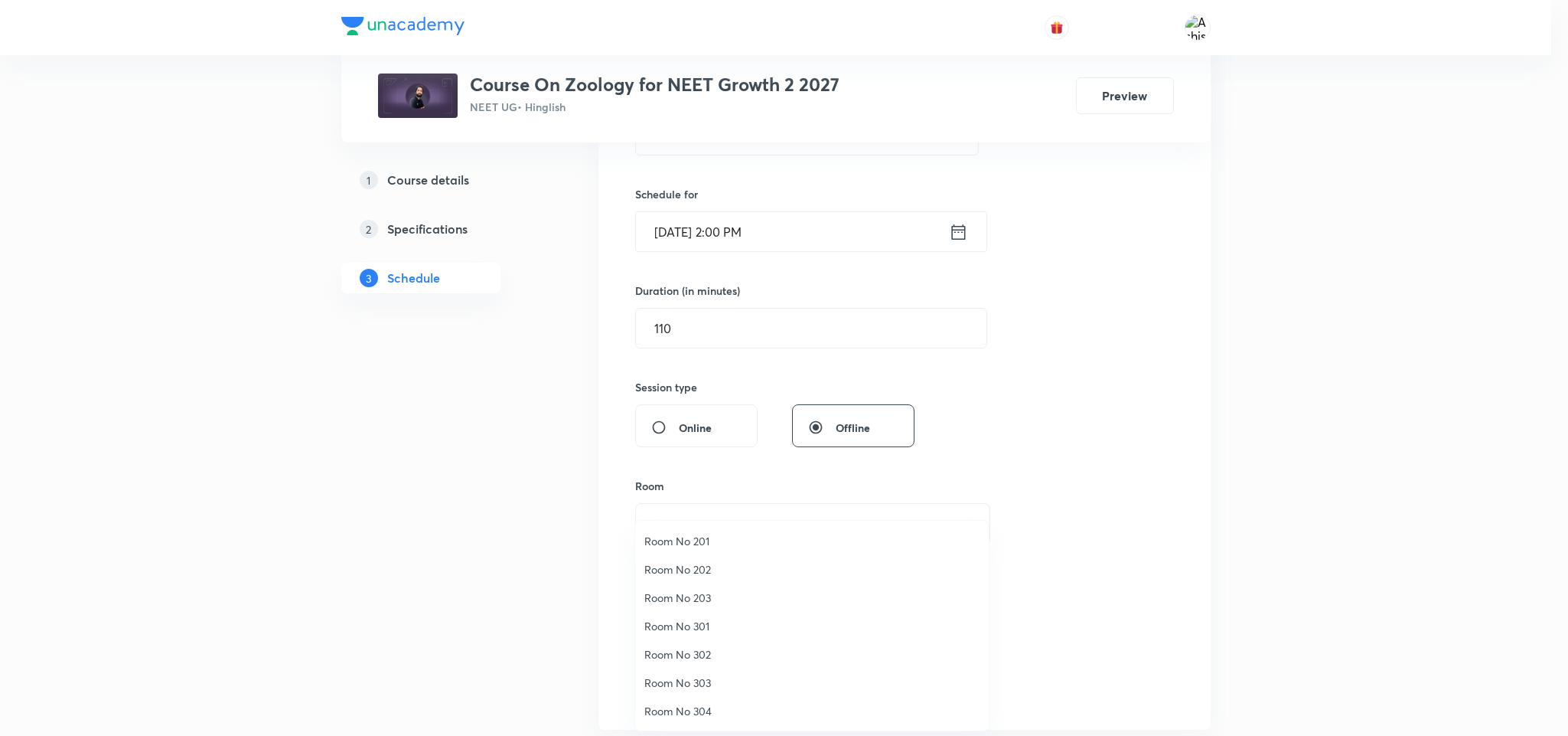
click at [696, 644] on li "Room No 302" at bounding box center [811, 654] width 354 height 28
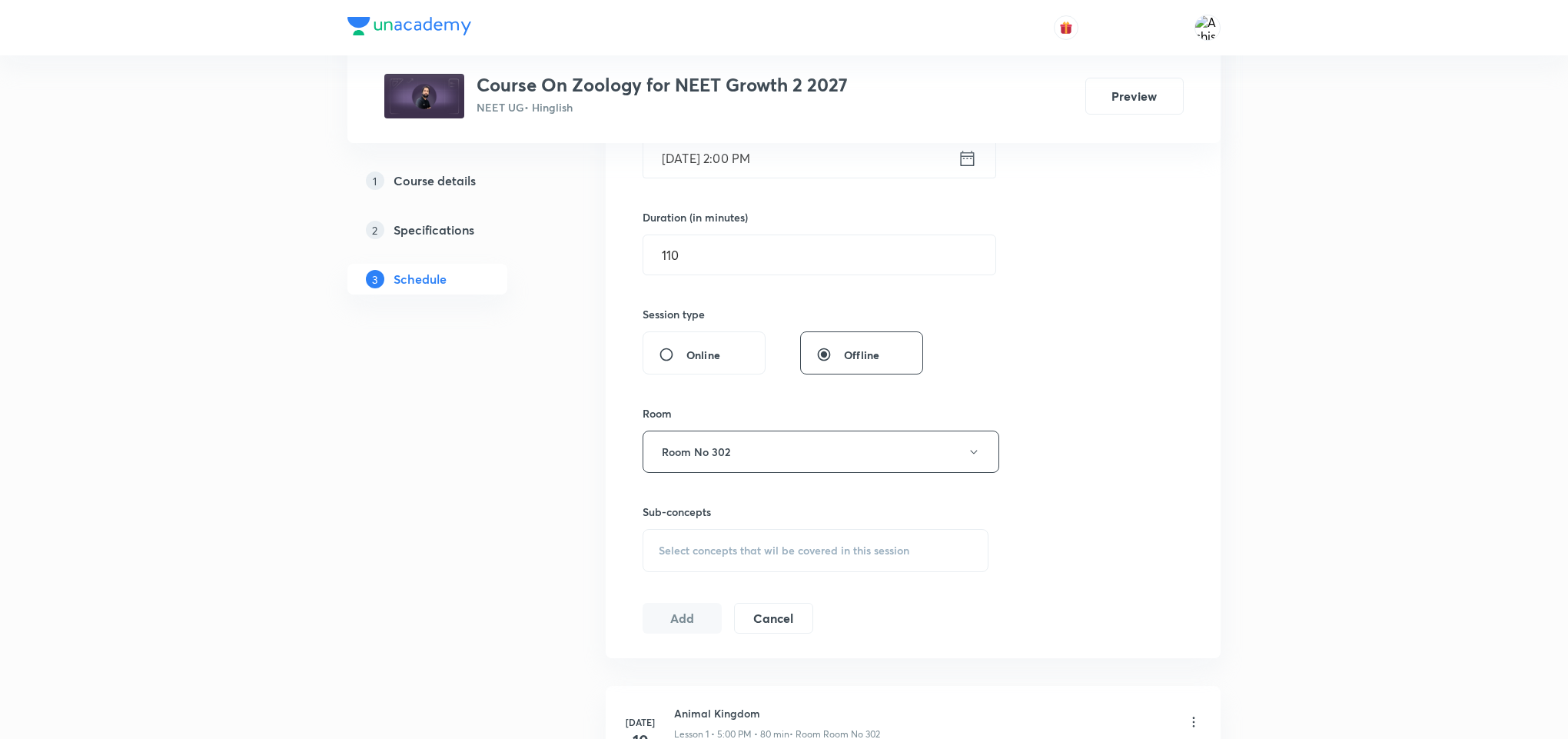
scroll to position [461, 0]
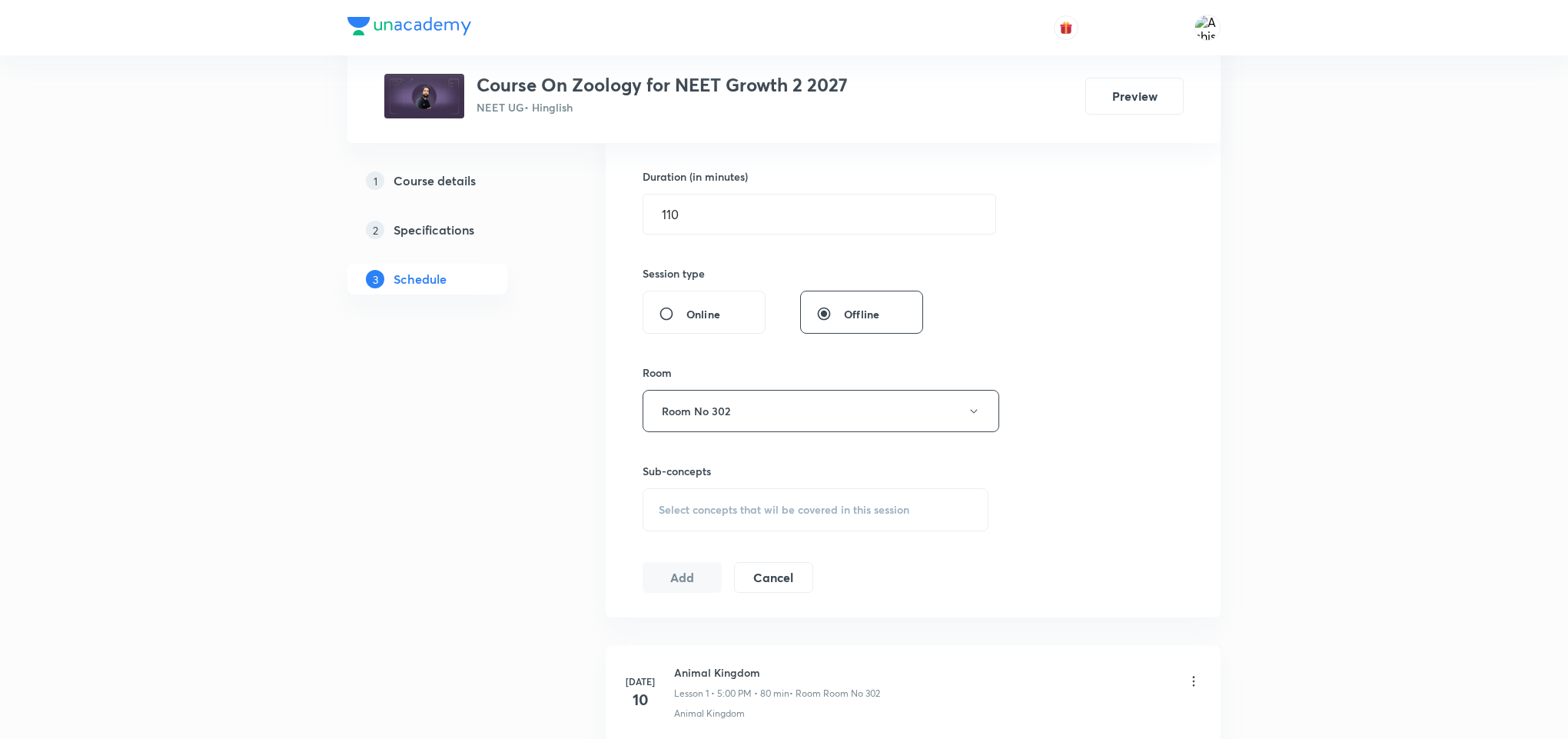
click at [697, 514] on span "Select concepts that wil be covered in this session" at bounding box center [784, 509] width 251 height 12
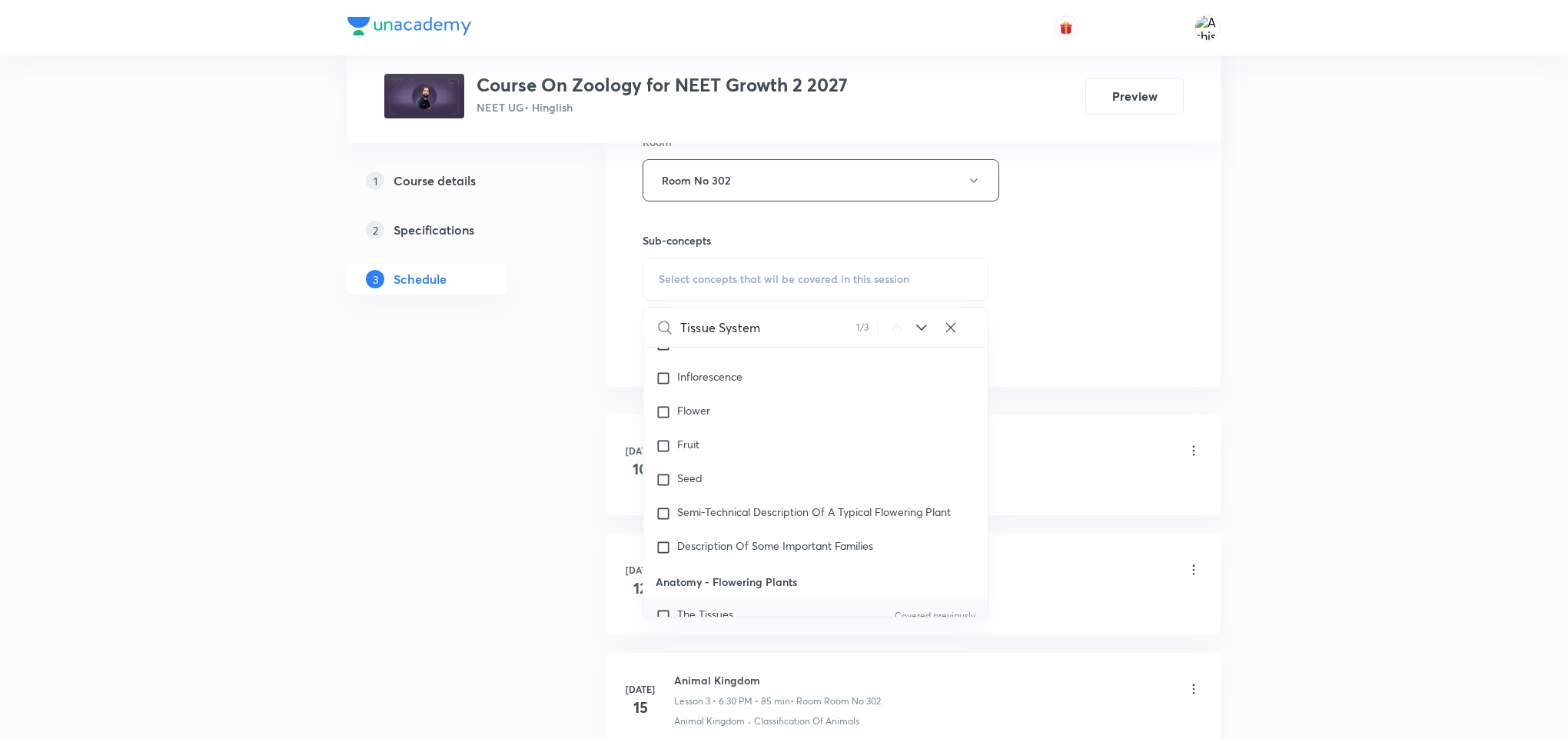
scroll to position [1482, 0]
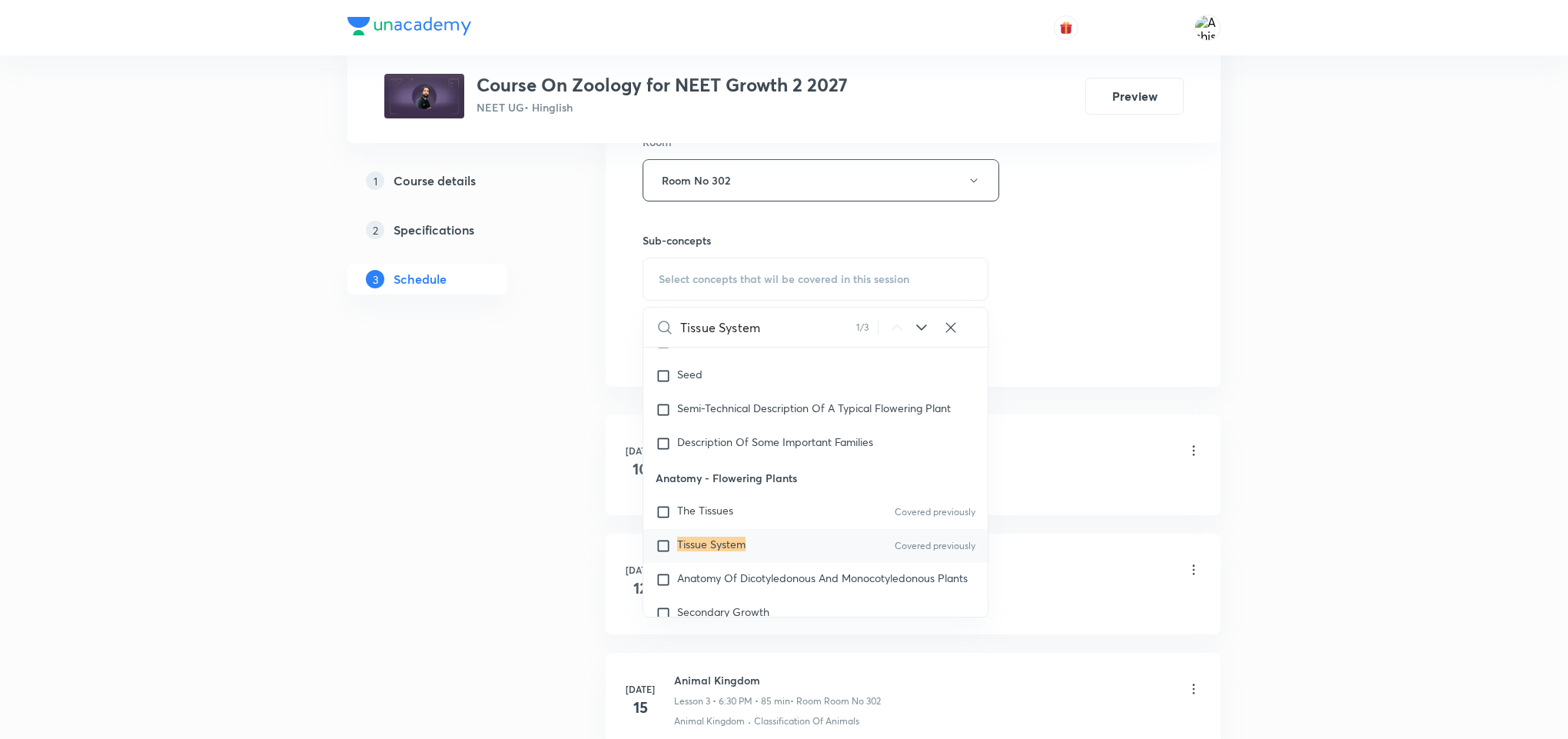
type input "Tissue System"
click at [731, 549] on mark "Tissue System" at bounding box center [711, 544] width 69 height 15
checkbox input "true"
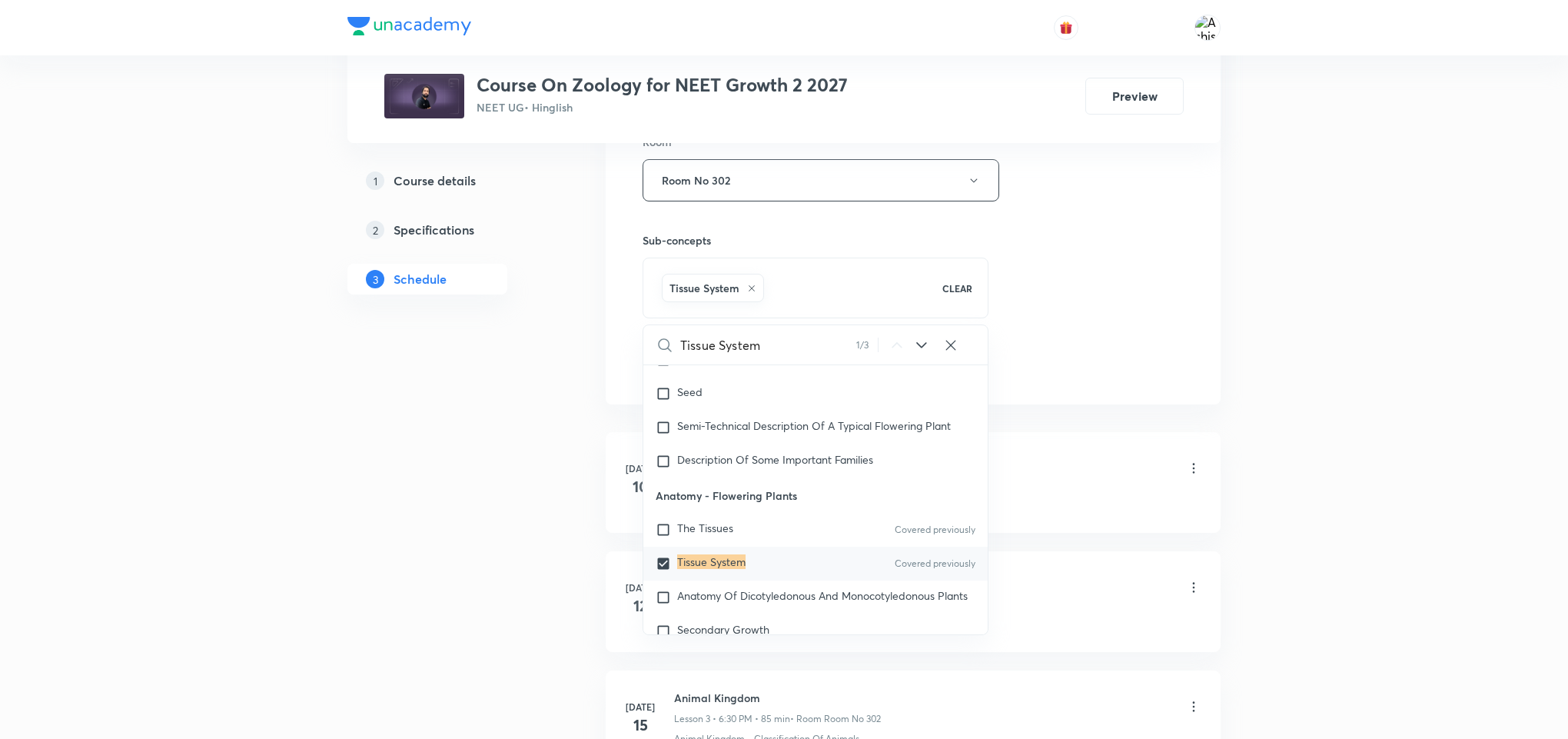
click at [1040, 399] on div "Session 27 Live class Session title 7/99 Tissues ​ Schedule for Sep 4, 2025, 2:…" at bounding box center [913, 9] width 615 height 789
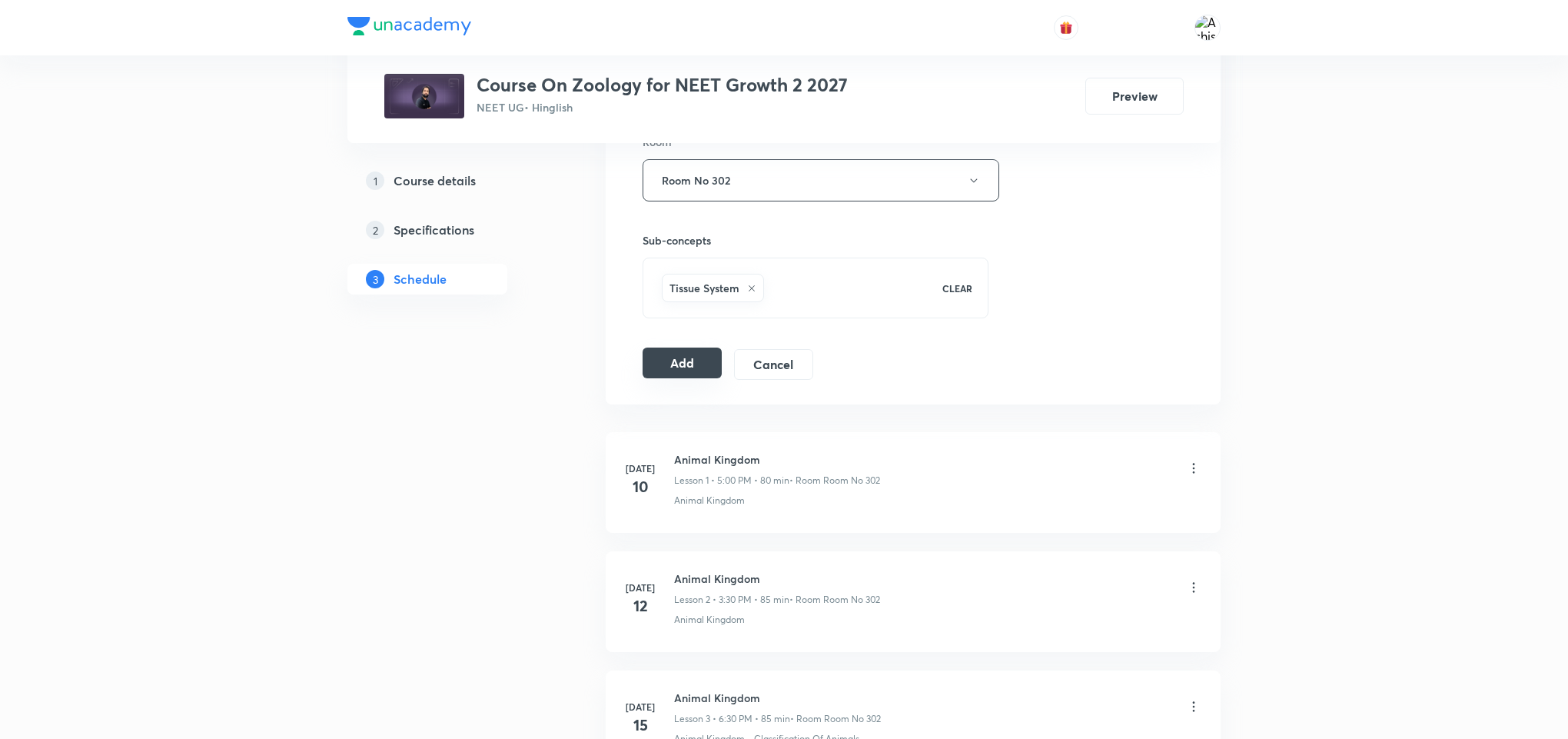
click at [683, 374] on button "Add" at bounding box center [682, 363] width 79 height 30
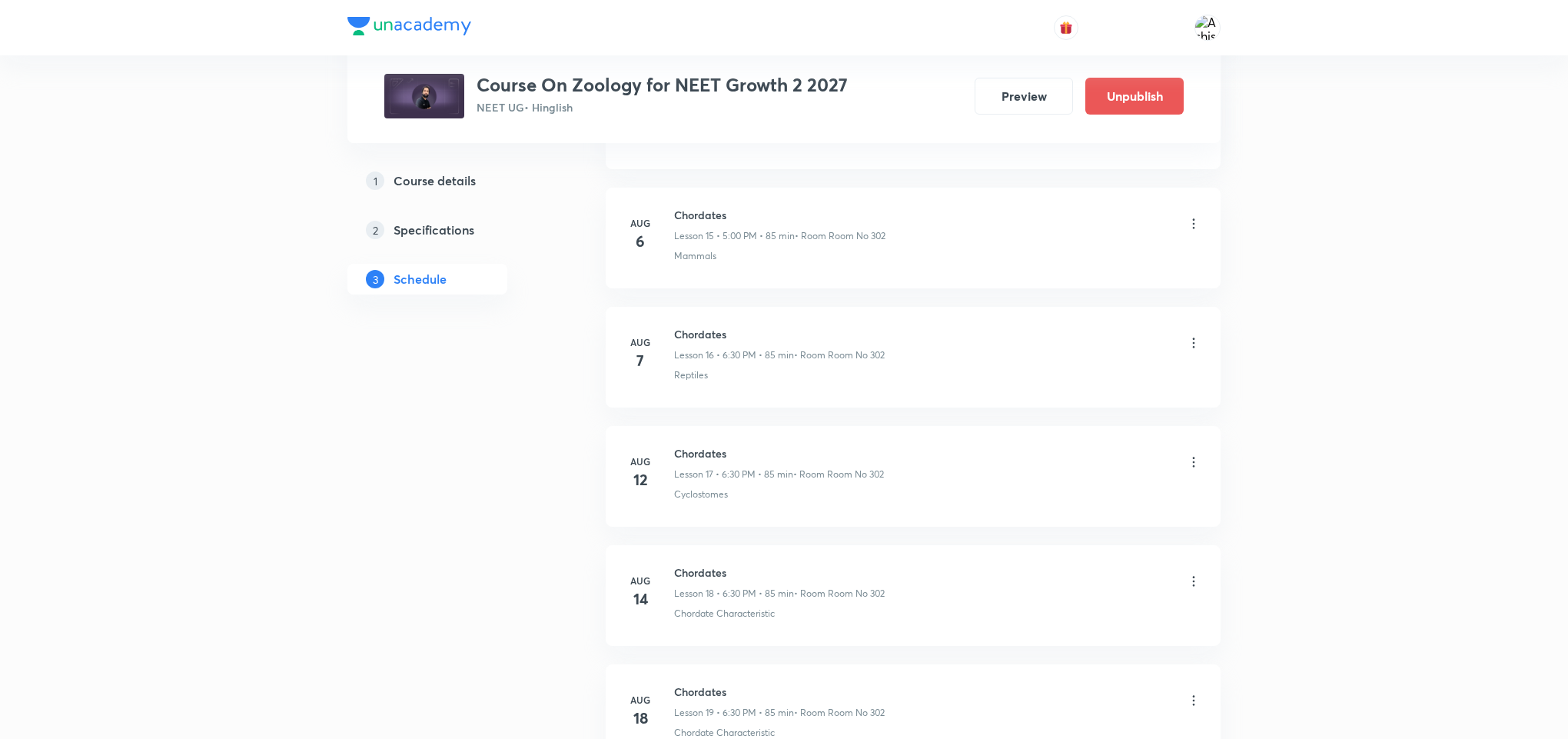
scroll to position [3026, 0]
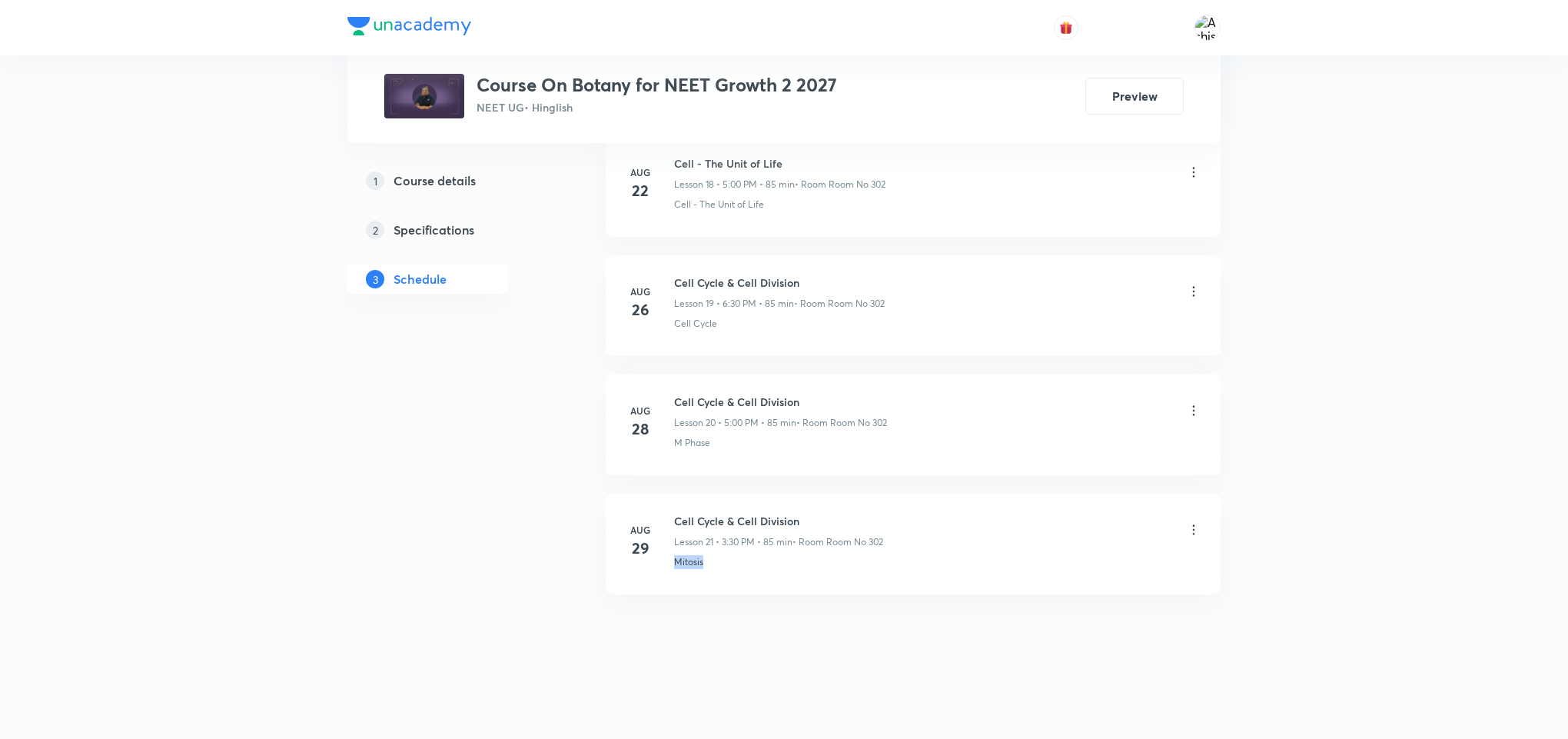
drag, startPoint x: 722, startPoint y: 563, endPoint x: 660, endPoint y: 577, distance: 63.6
click at [660, 577] on li "[DATE] Cell Cycle & Cell Division Lesson 21 • 3:30 PM • 85 min • Room Room No 3…" at bounding box center [913, 544] width 615 height 101
copy p "Mitosis"
drag, startPoint x: 803, startPoint y: 515, endPoint x: 667, endPoint y: 505, distance: 136.4
click at [667, 505] on li "[DATE] Cell Cycle & Cell Division Lesson 21 • 3:30 PM • 85 min • Room Room No 3…" at bounding box center [913, 544] width 615 height 101
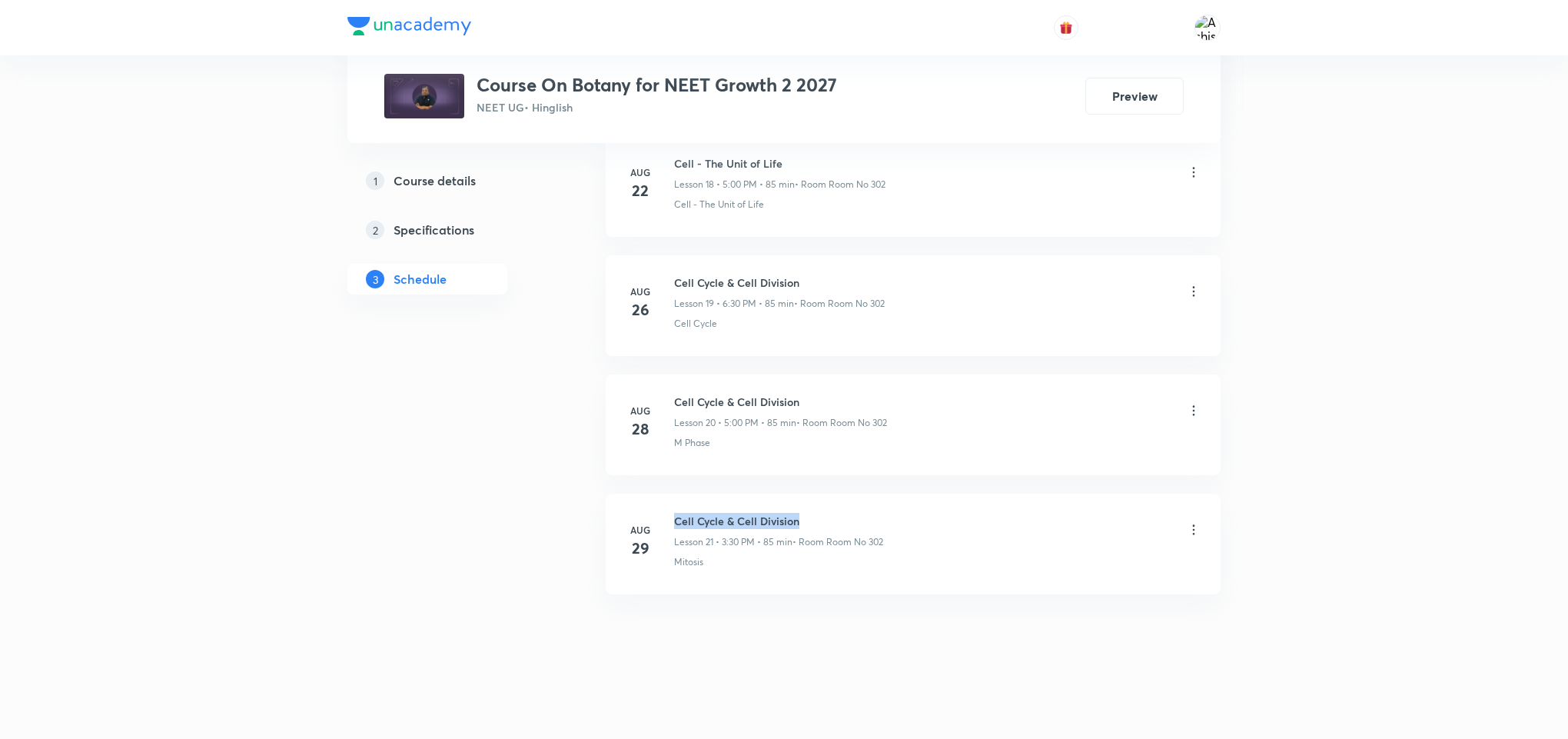
copy h6 "Cell Cycle & Cell Division"
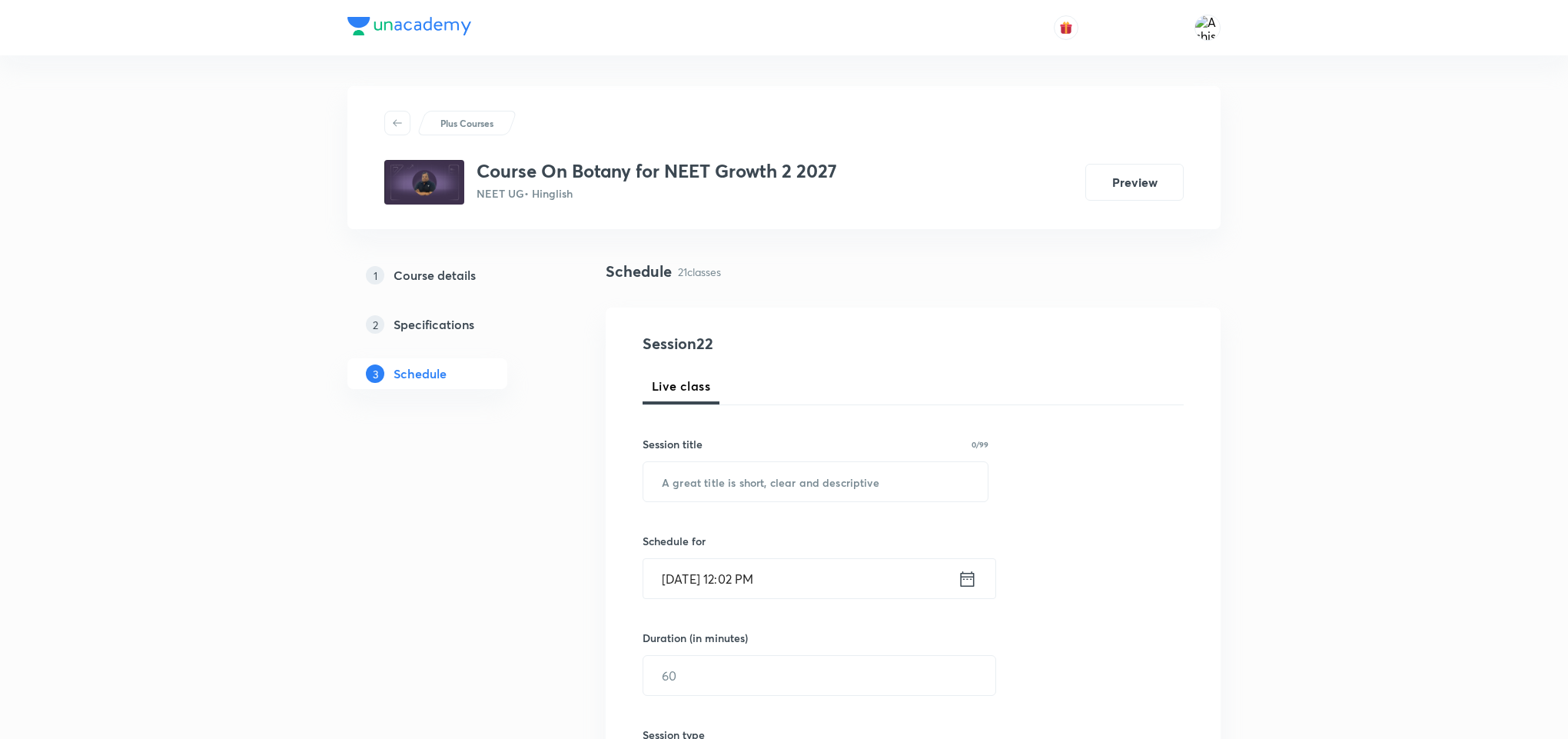
click at [752, 451] on div "Session title 0/99" at bounding box center [815, 444] width 346 height 17
click at [756, 476] on input "text" at bounding box center [815, 481] width 344 height 39
paste input "Cell Cycle & Cell Division"
type input "Cell Cycle & Cell Division"
click at [701, 593] on input "[DATE] 12:02 PM" at bounding box center [801, 578] width 315 height 39
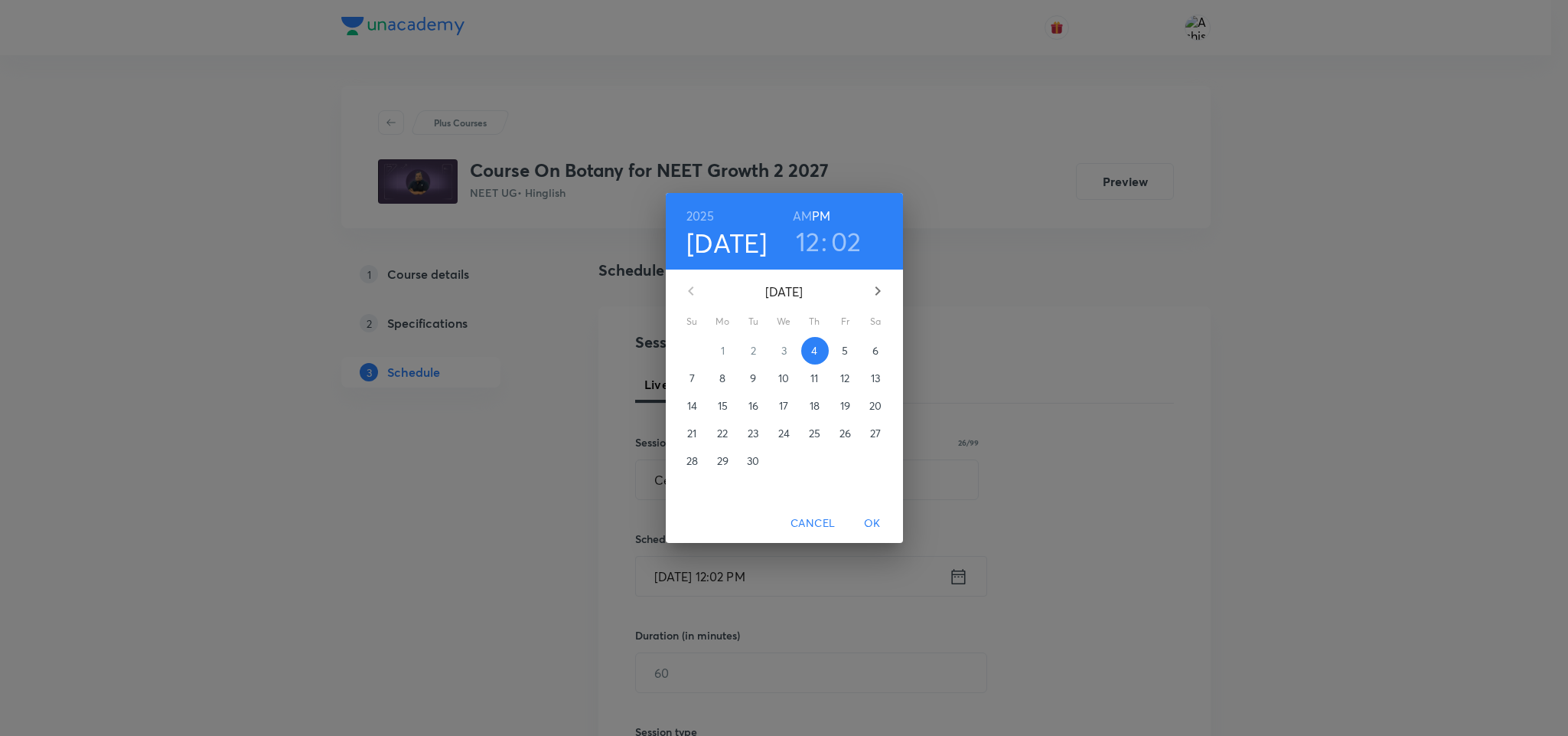
click at [817, 244] on h3 "12" at bounding box center [808, 240] width 25 height 32
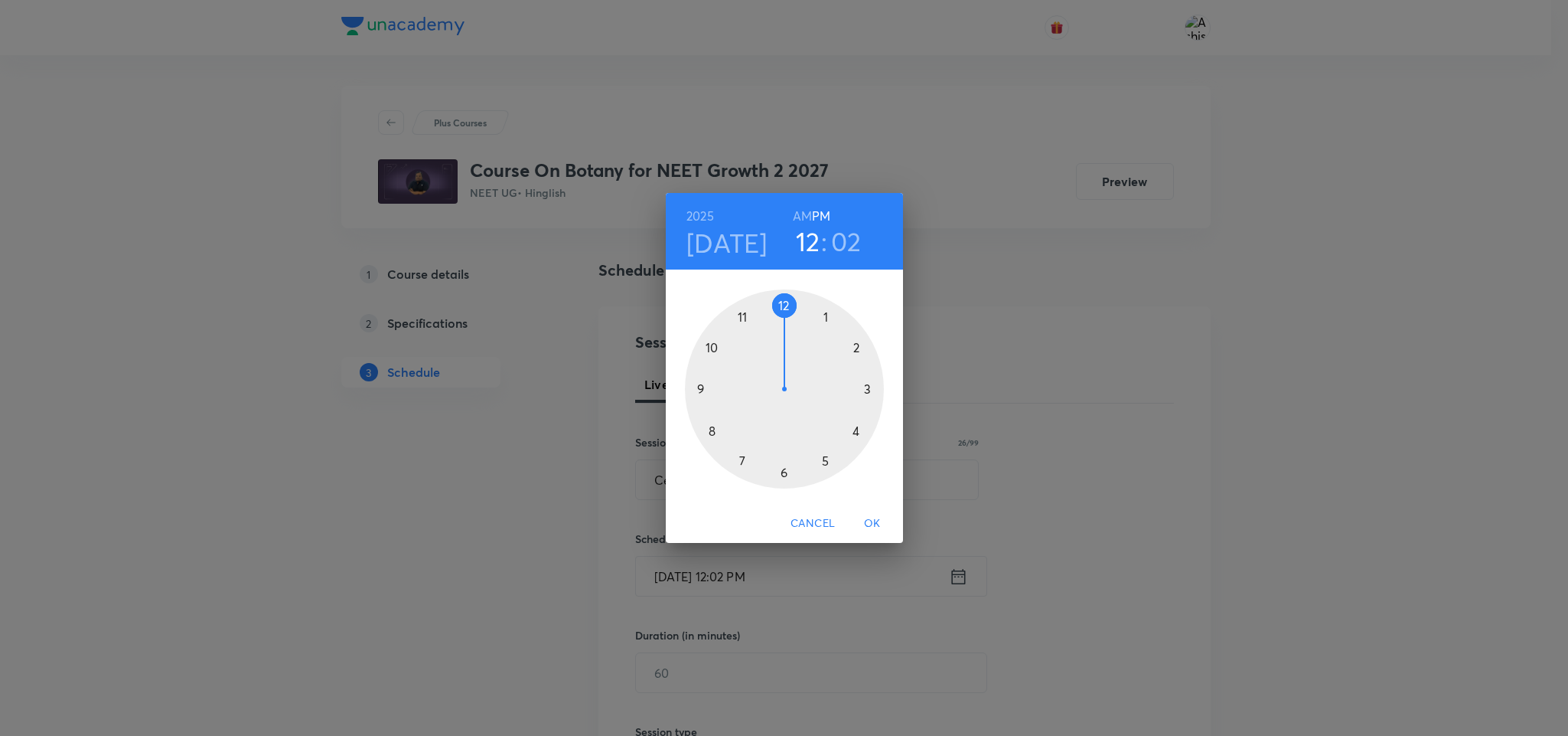
click at [859, 435] on div at bounding box center [785, 389] width 199 height 199
click at [786, 308] on div at bounding box center [785, 389] width 199 height 199
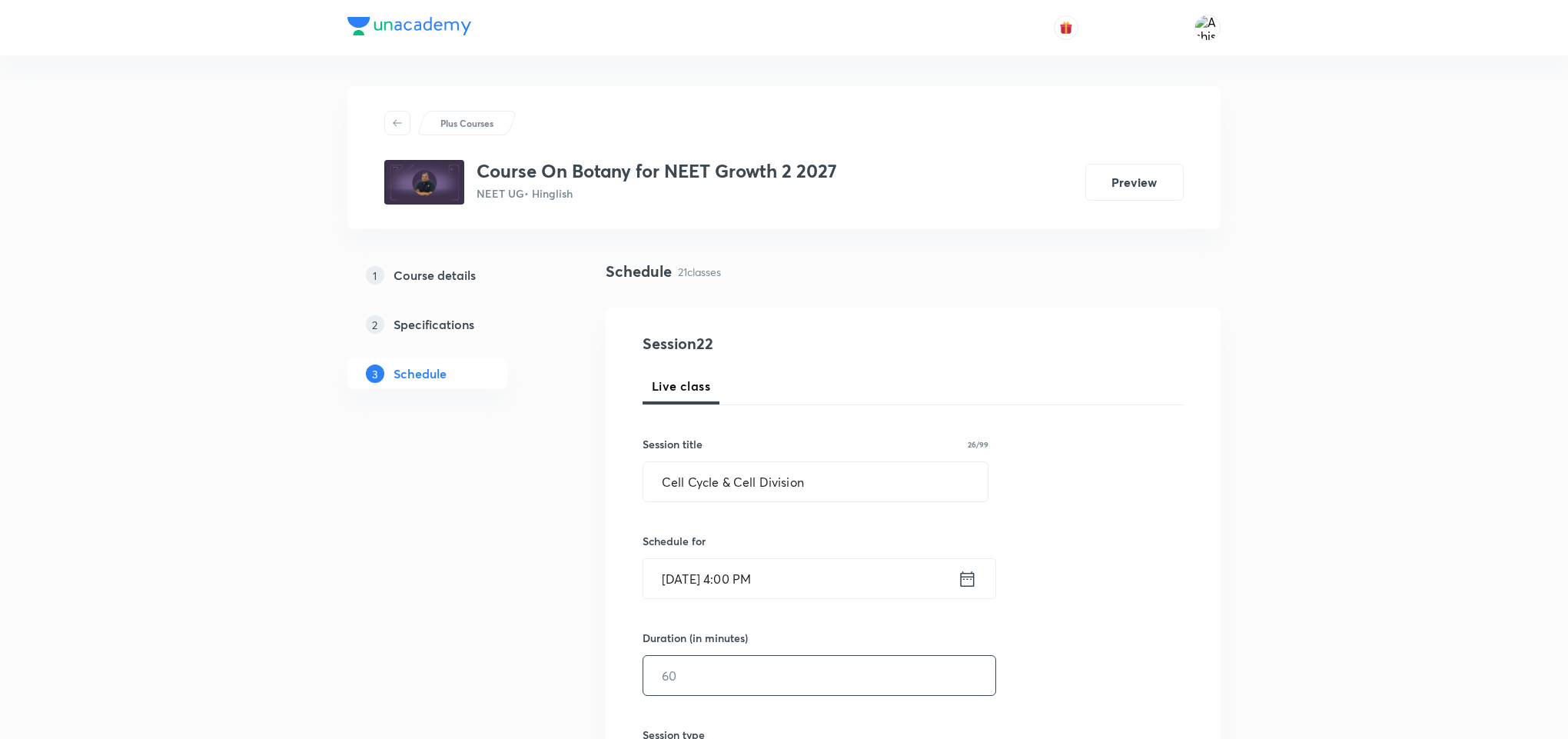
click at [694, 690] on input "text" at bounding box center [820, 675] width 353 height 39
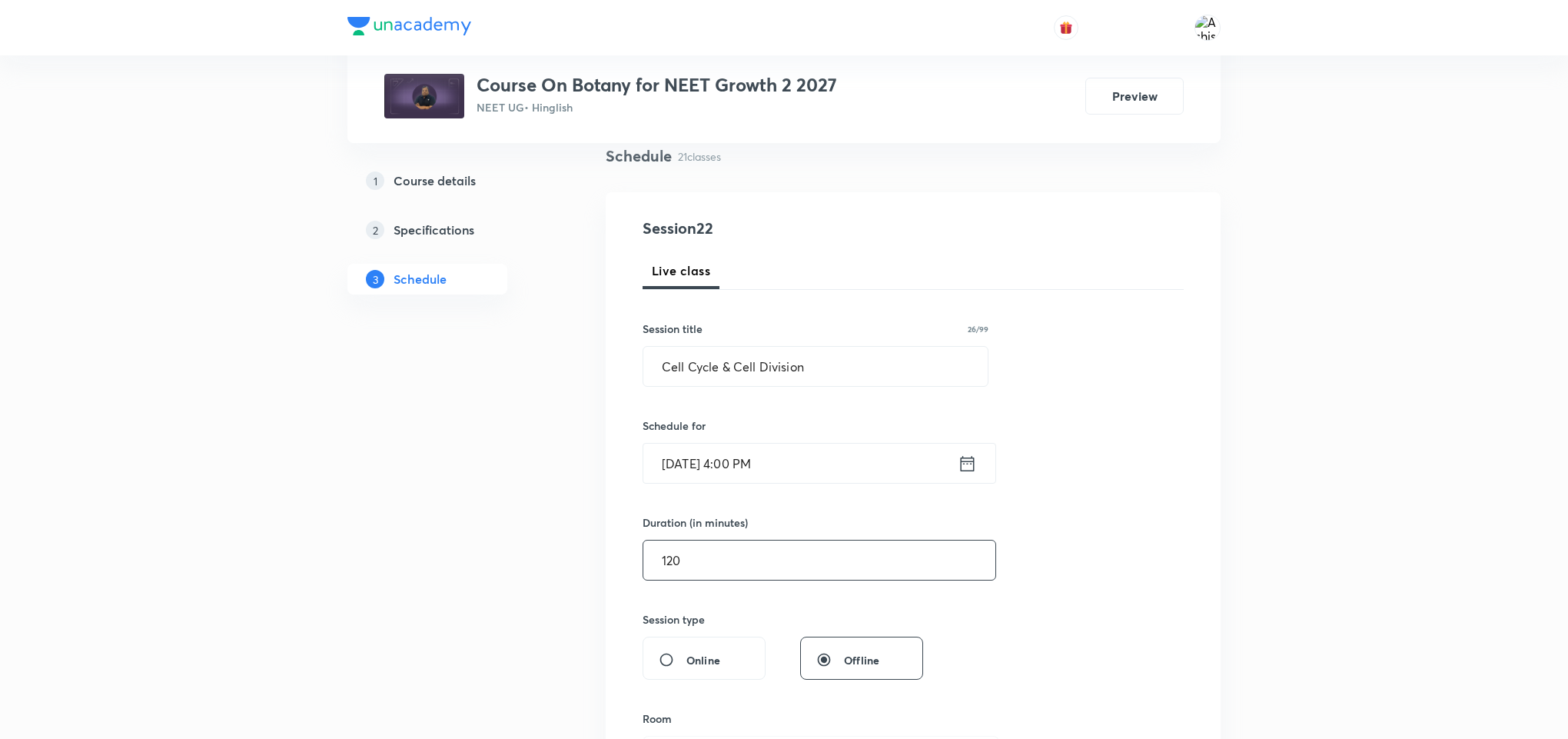
scroll to position [230, 0]
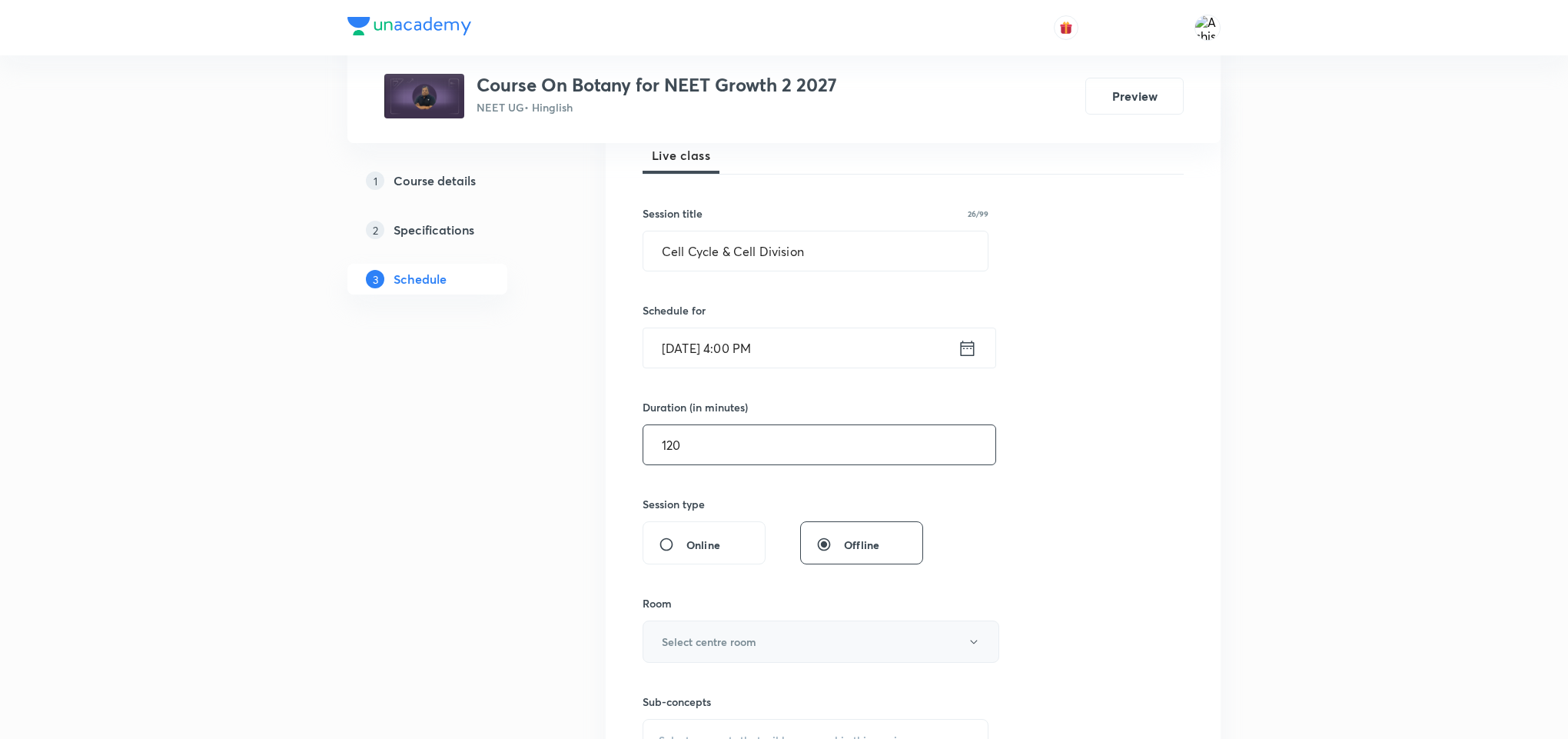
type input "120"
click at [738, 641] on h6 "Select centre room" at bounding box center [709, 642] width 95 height 17
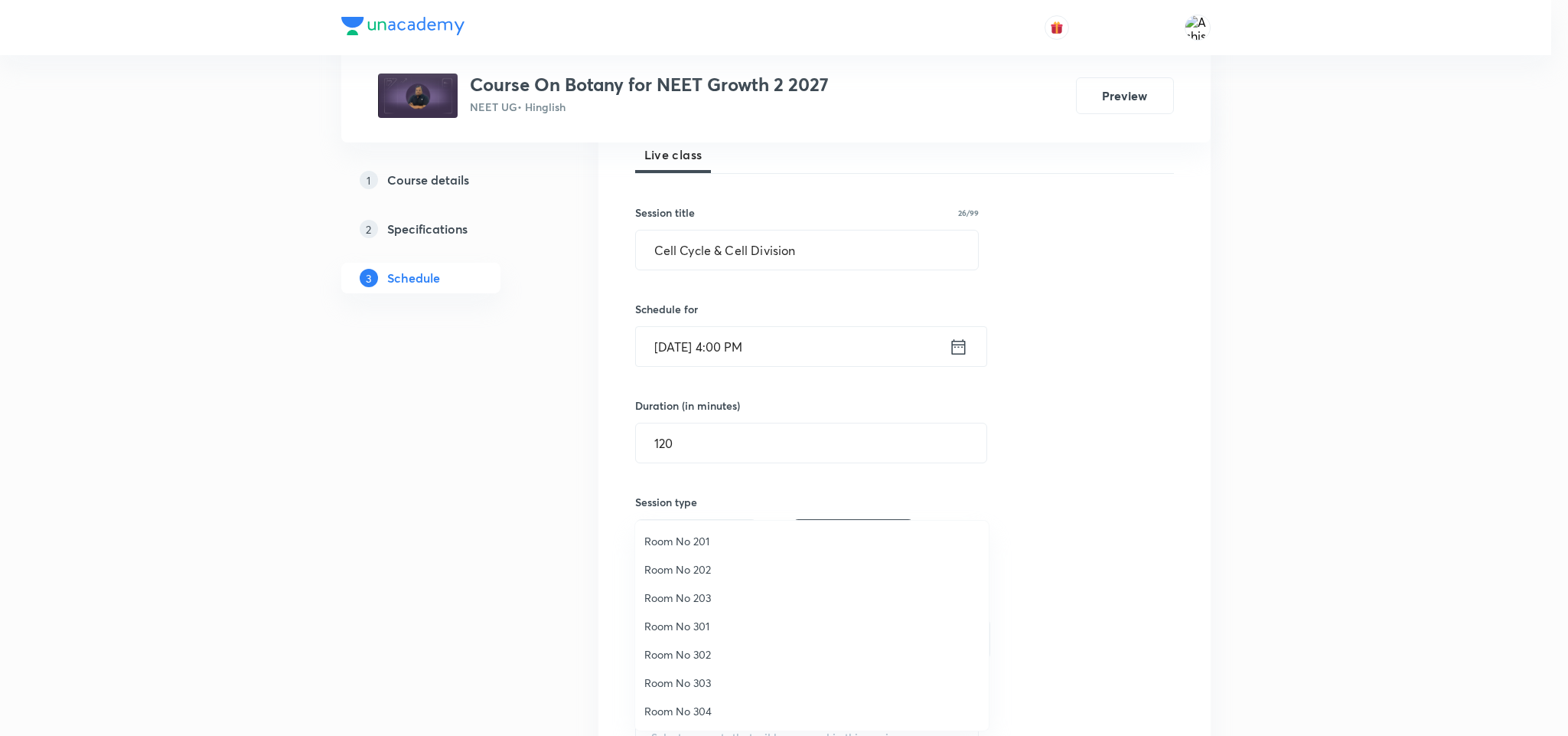
click at [709, 647] on span "Room No 302" at bounding box center [811, 655] width 335 height 16
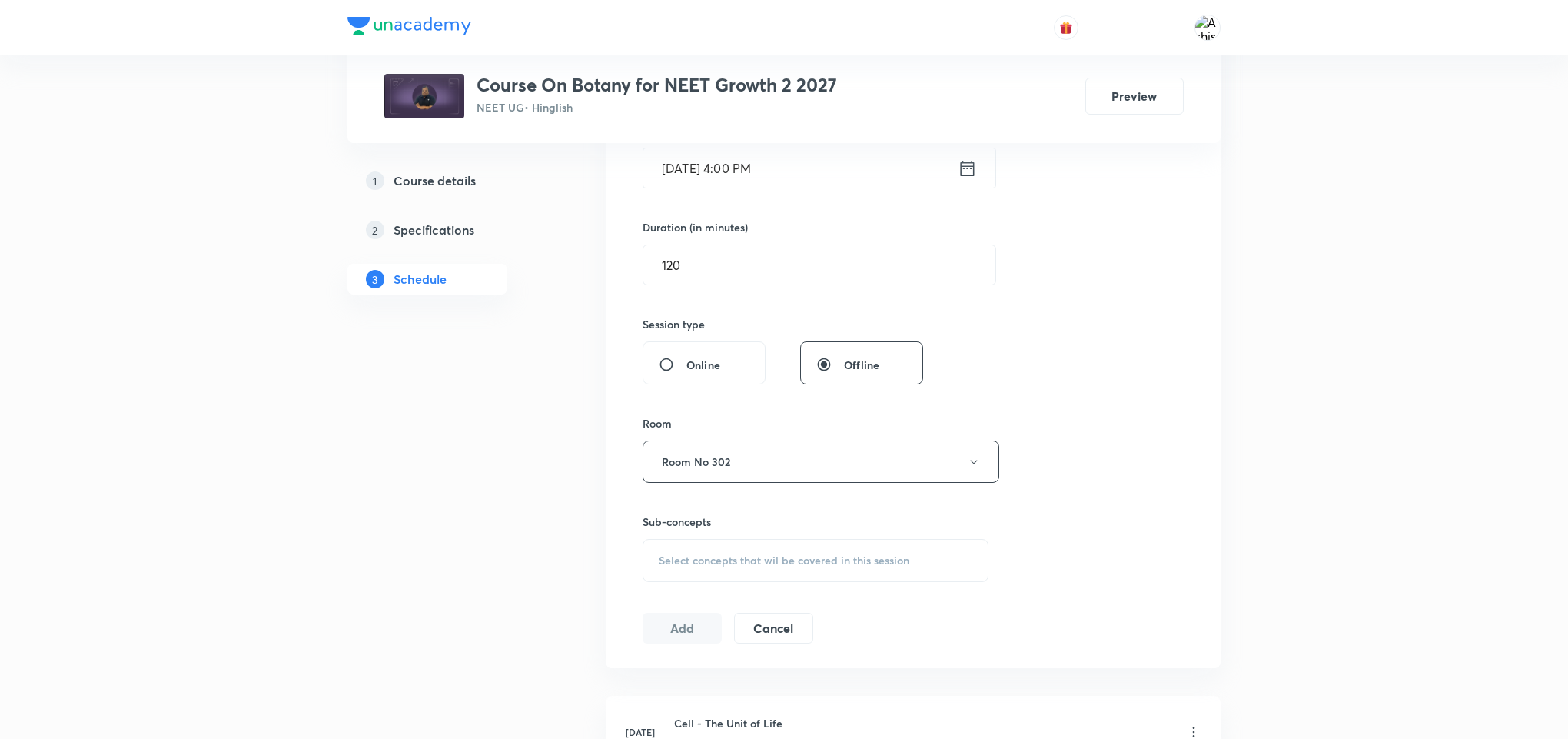
scroll to position [461, 0]
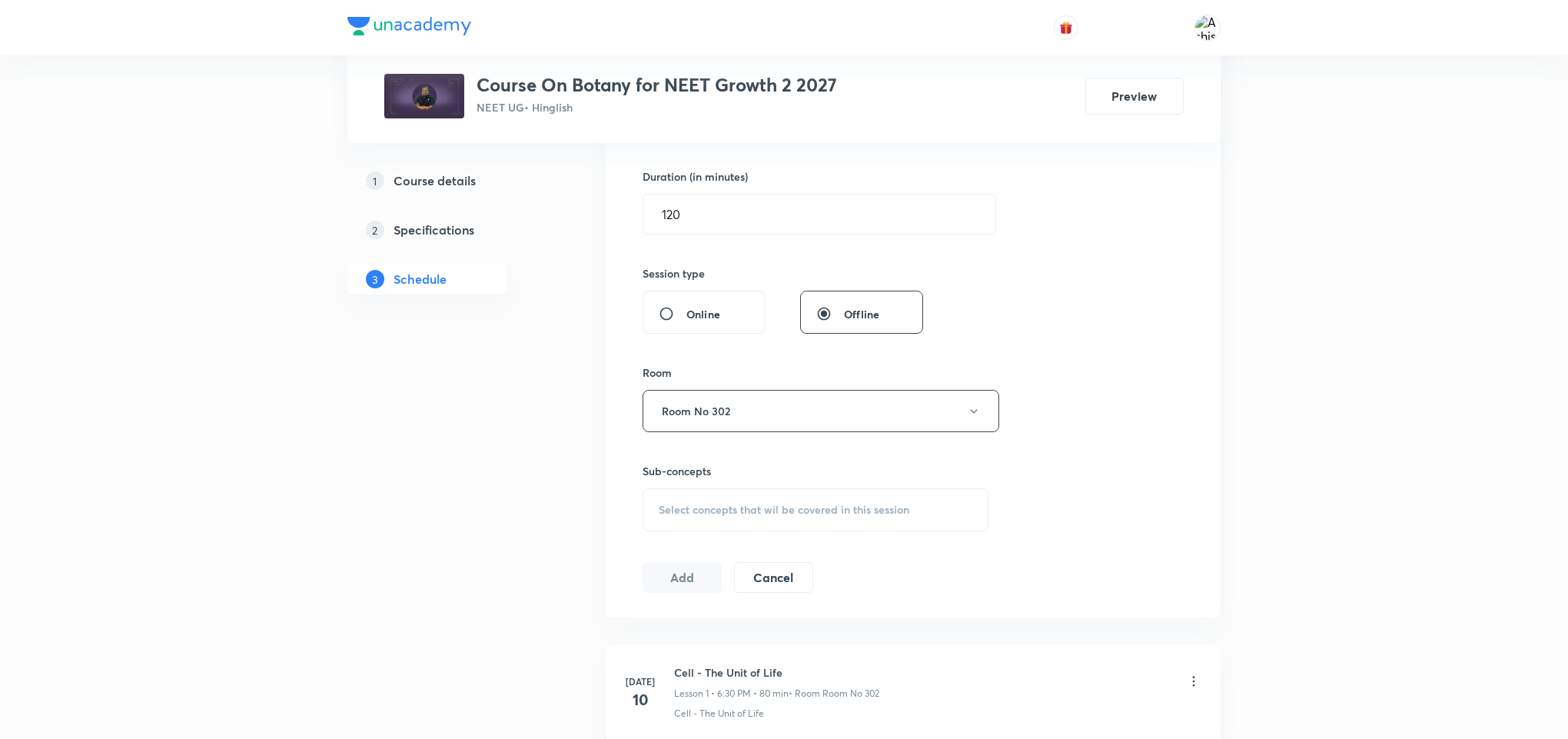
click at [753, 504] on span "Select concepts that wil be covered in this session" at bounding box center [784, 509] width 251 height 12
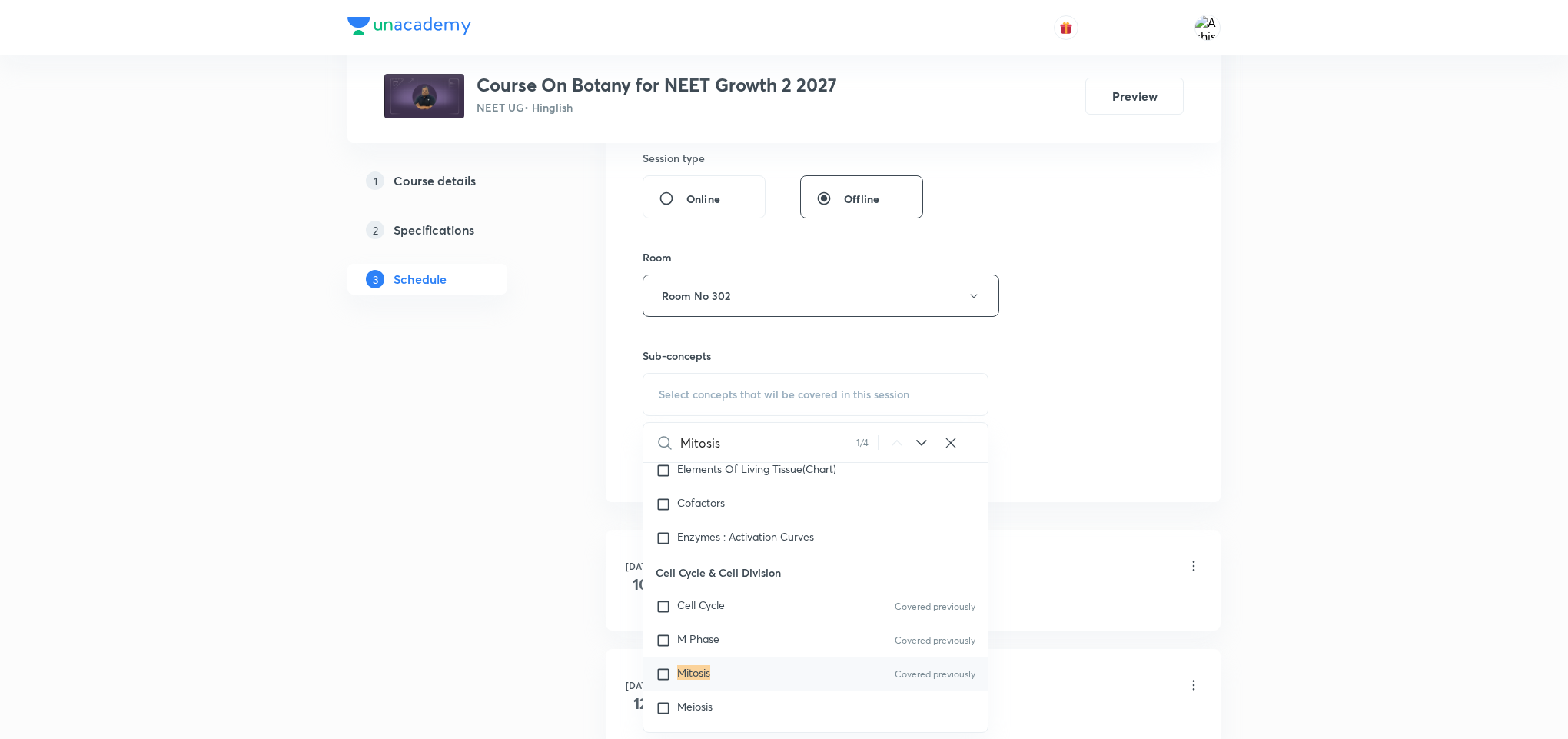
scroll to position [3398, 0]
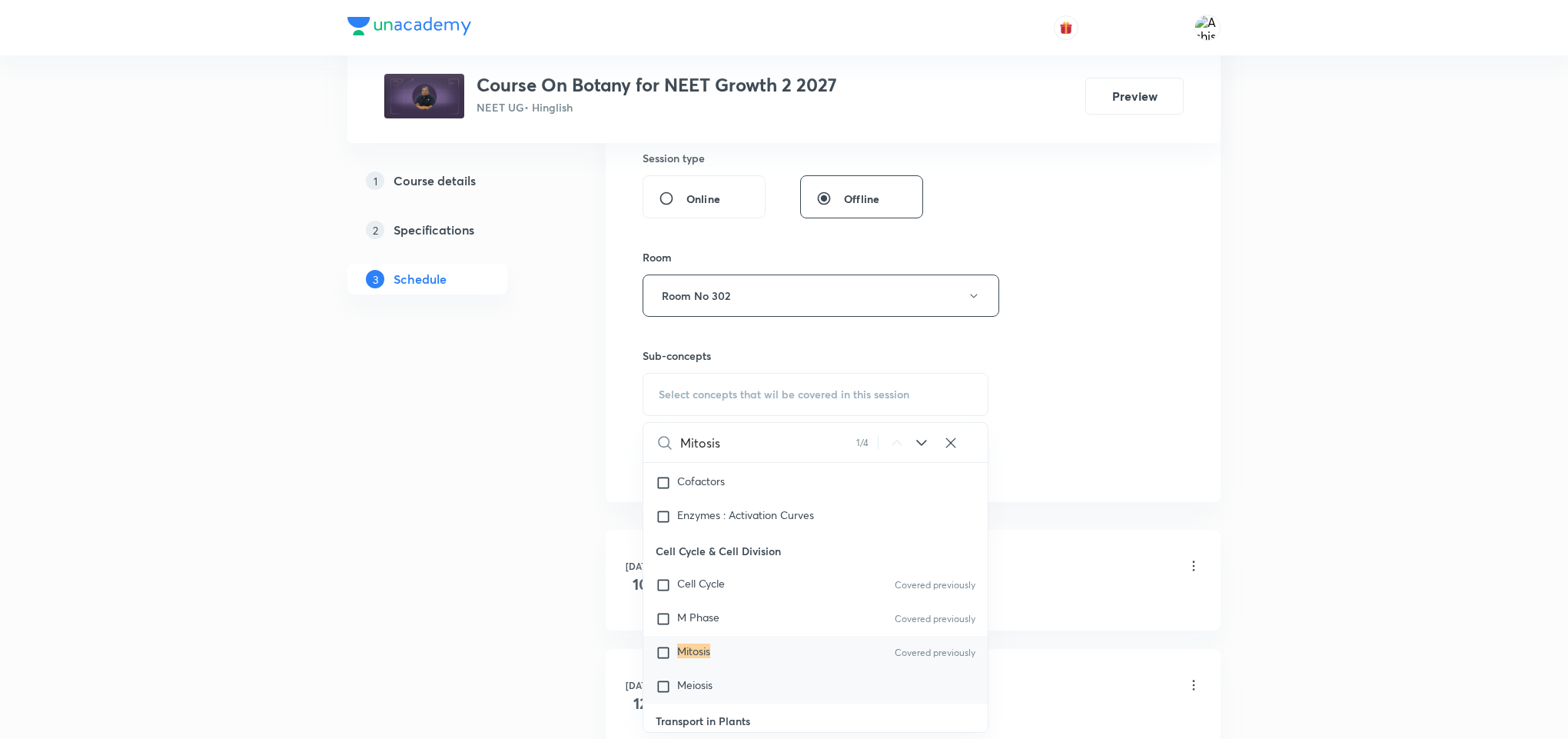
type input "Mitosis"
click at [717, 689] on div "Meiosis" at bounding box center [815, 686] width 344 height 34
checkbox input "true"
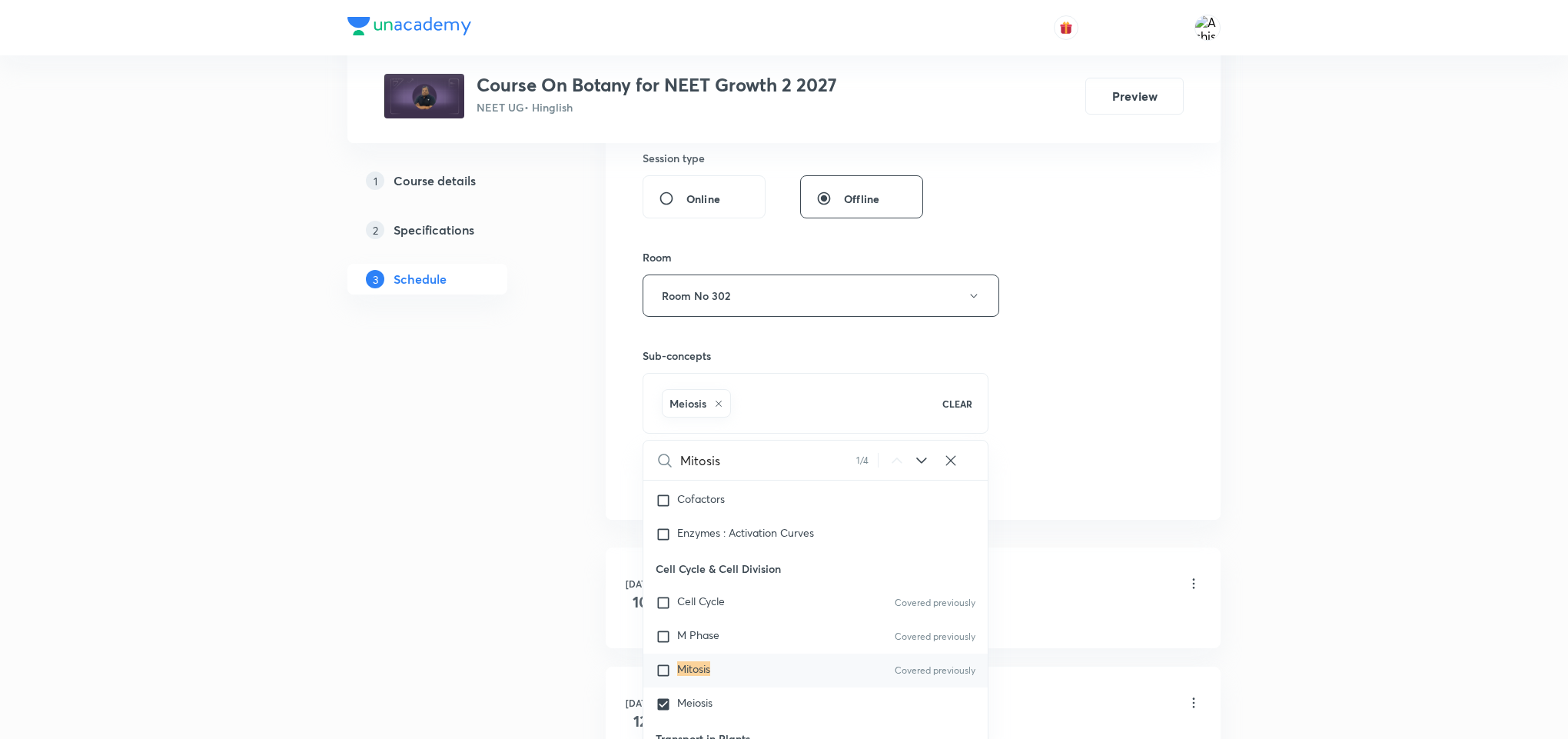
click at [1116, 395] on div "Session 22 Live class Session title 26/99 Cell Cycle & Cell Division ​ Schedule…" at bounding box center [913, 126] width 542 height 740
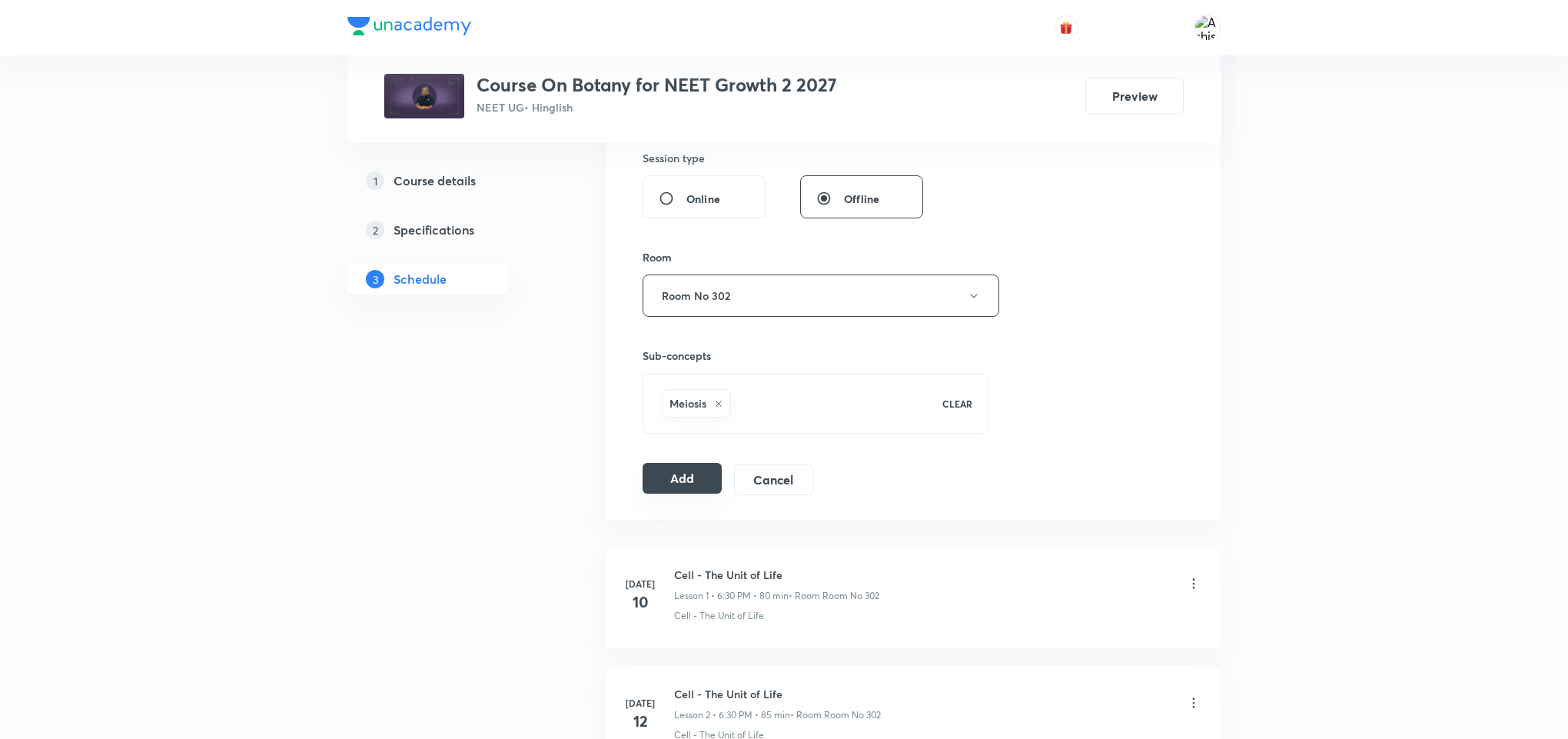
click at [672, 494] on button "Add" at bounding box center [682, 477] width 79 height 30
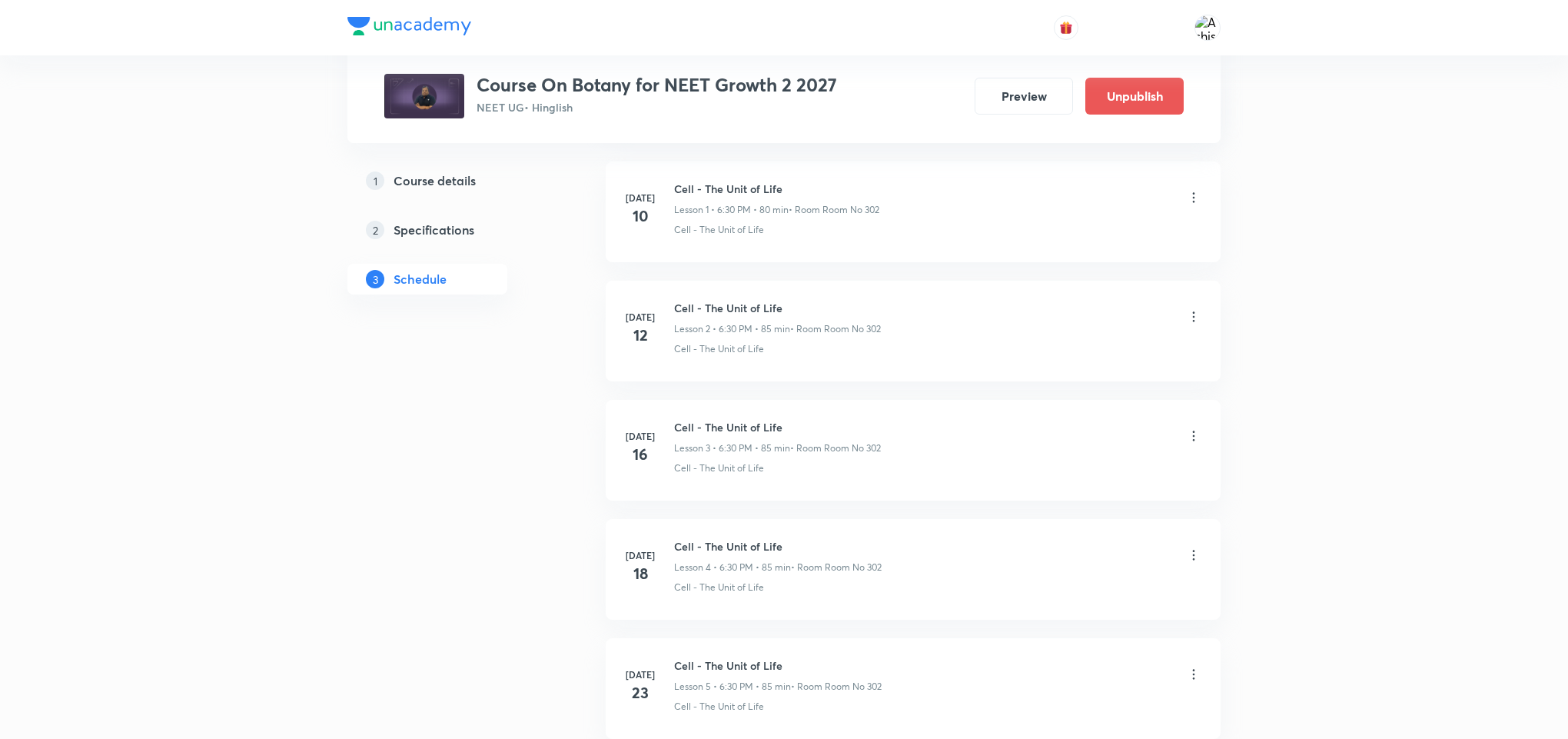
scroll to position [0, 0]
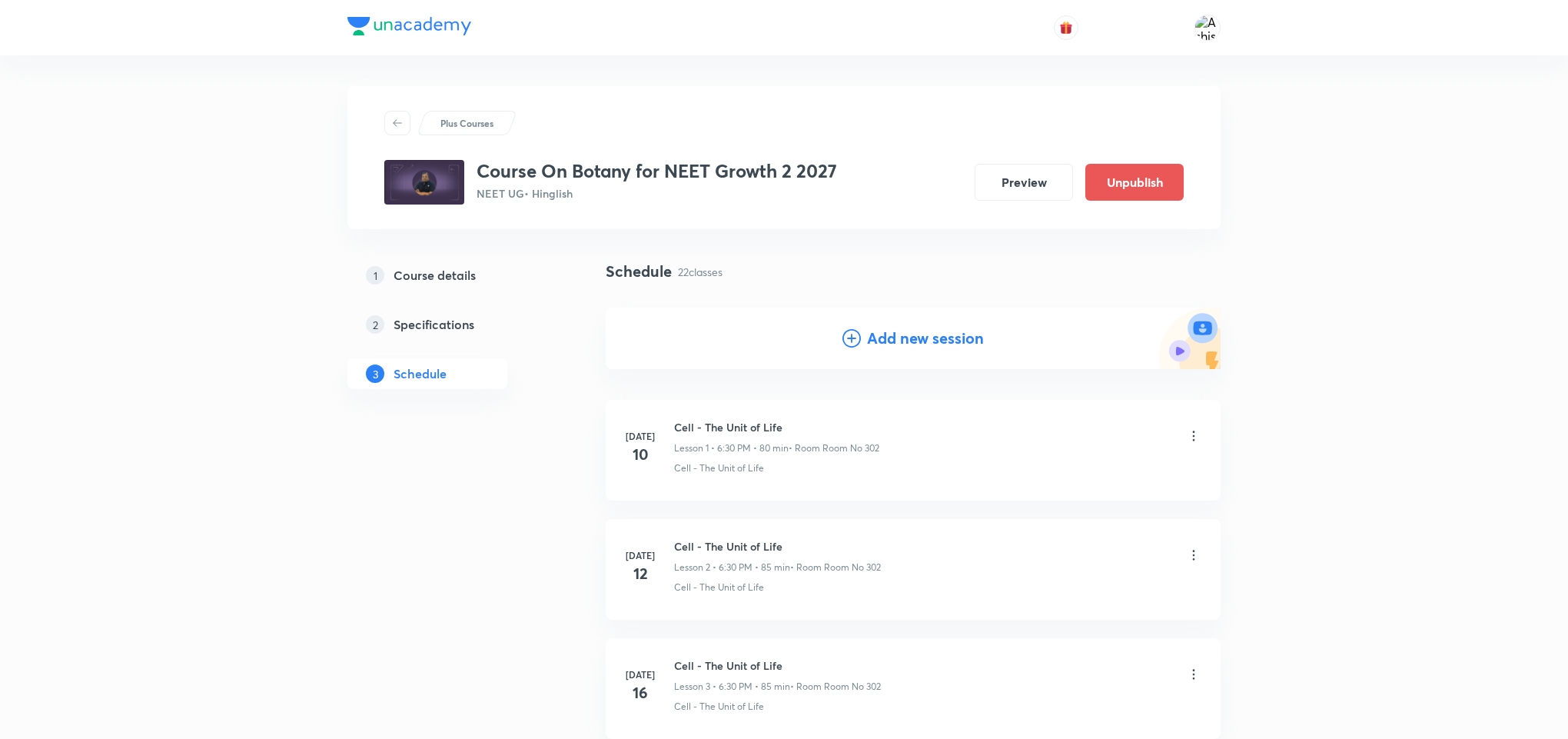
click at [915, 332] on h4 "Add new session" at bounding box center [925, 338] width 117 height 23
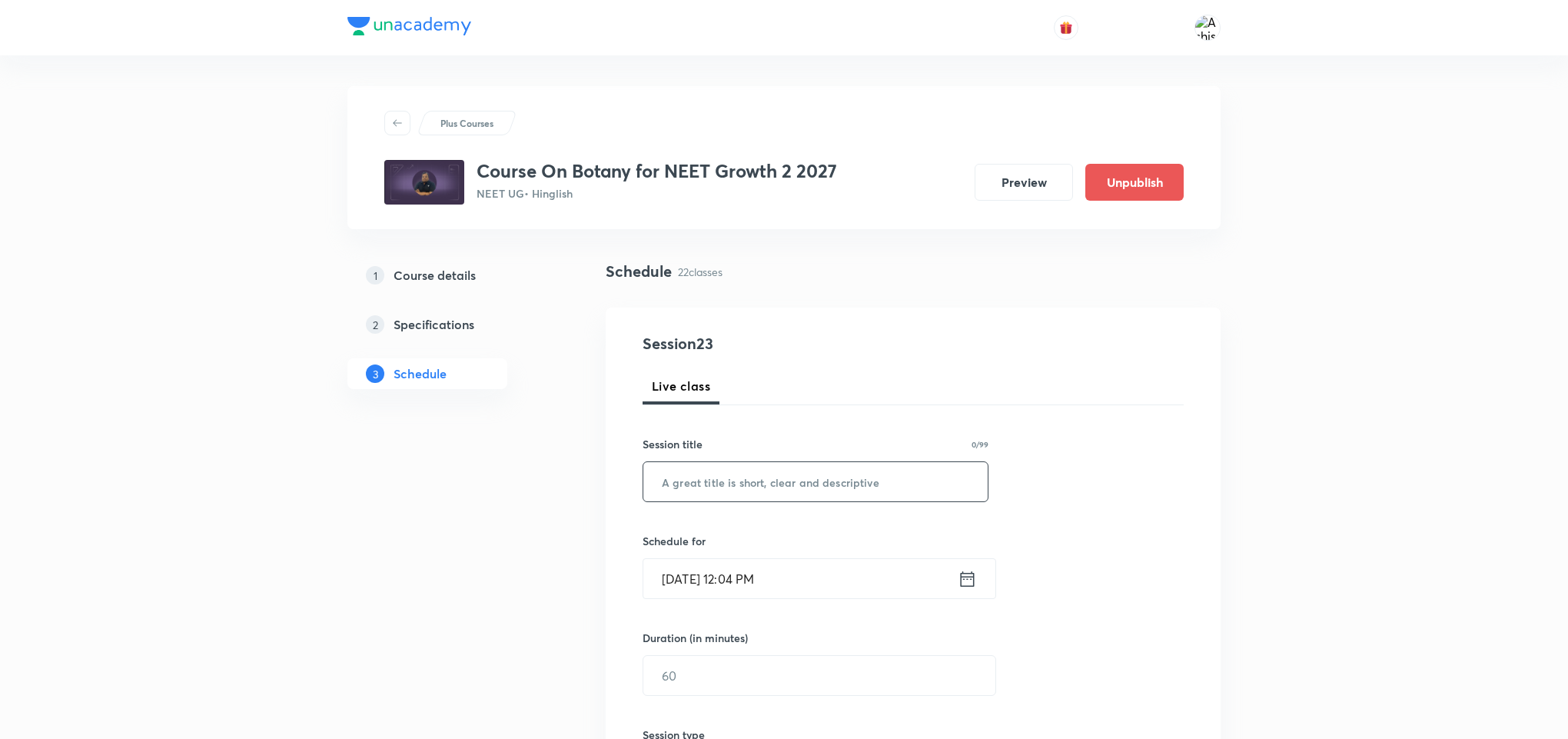
click at [783, 491] on input "text" at bounding box center [815, 481] width 344 height 39
paste input "Cell Cycle & Cell Division"
type input "Cell Cycle & Cell Division"
click at [694, 584] on input "[DATE] 12:04 PM" at bounding box center [801, 578] width 315 height 39
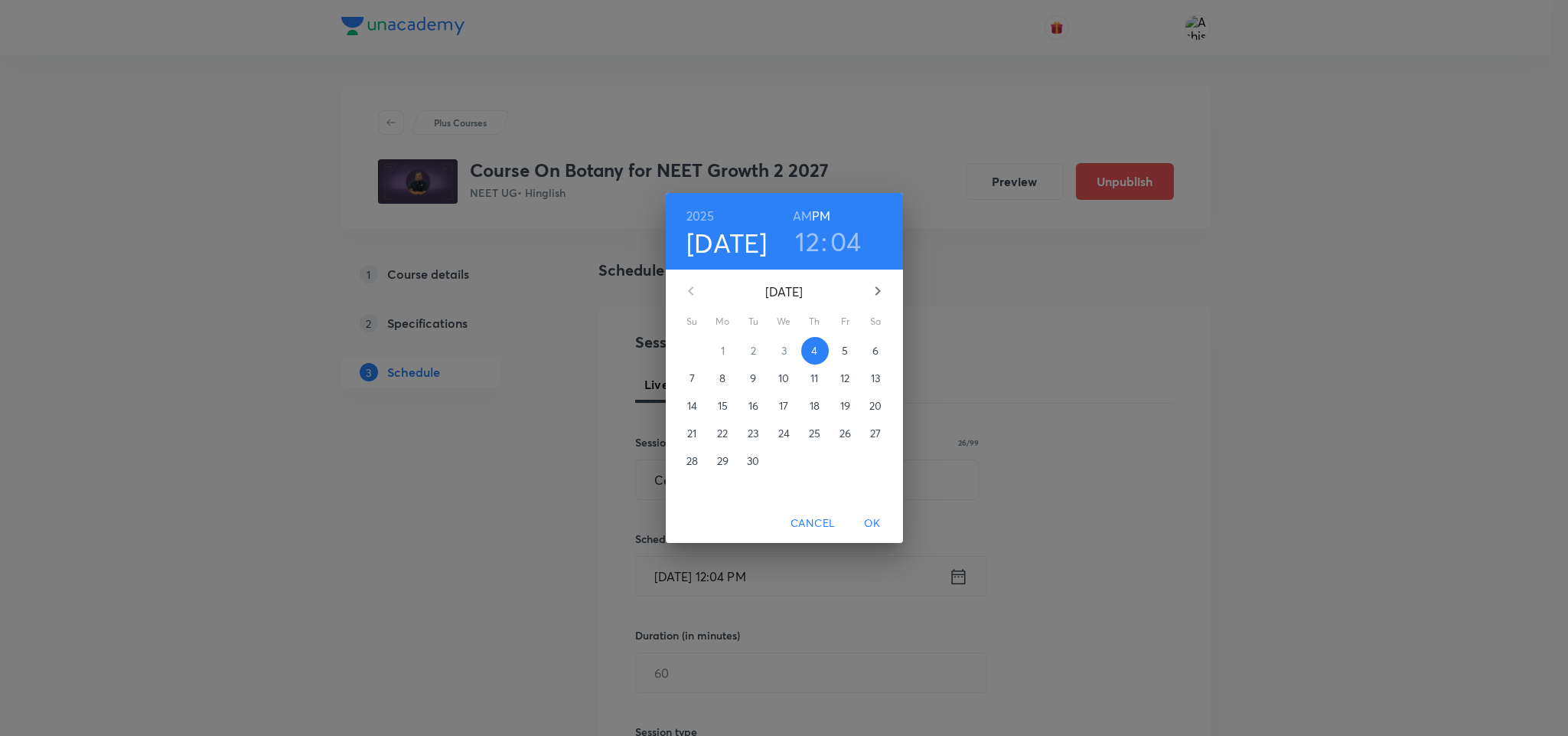
click at [877, 350] on p "6" at bounding box center [875, 350] width 6 height 16
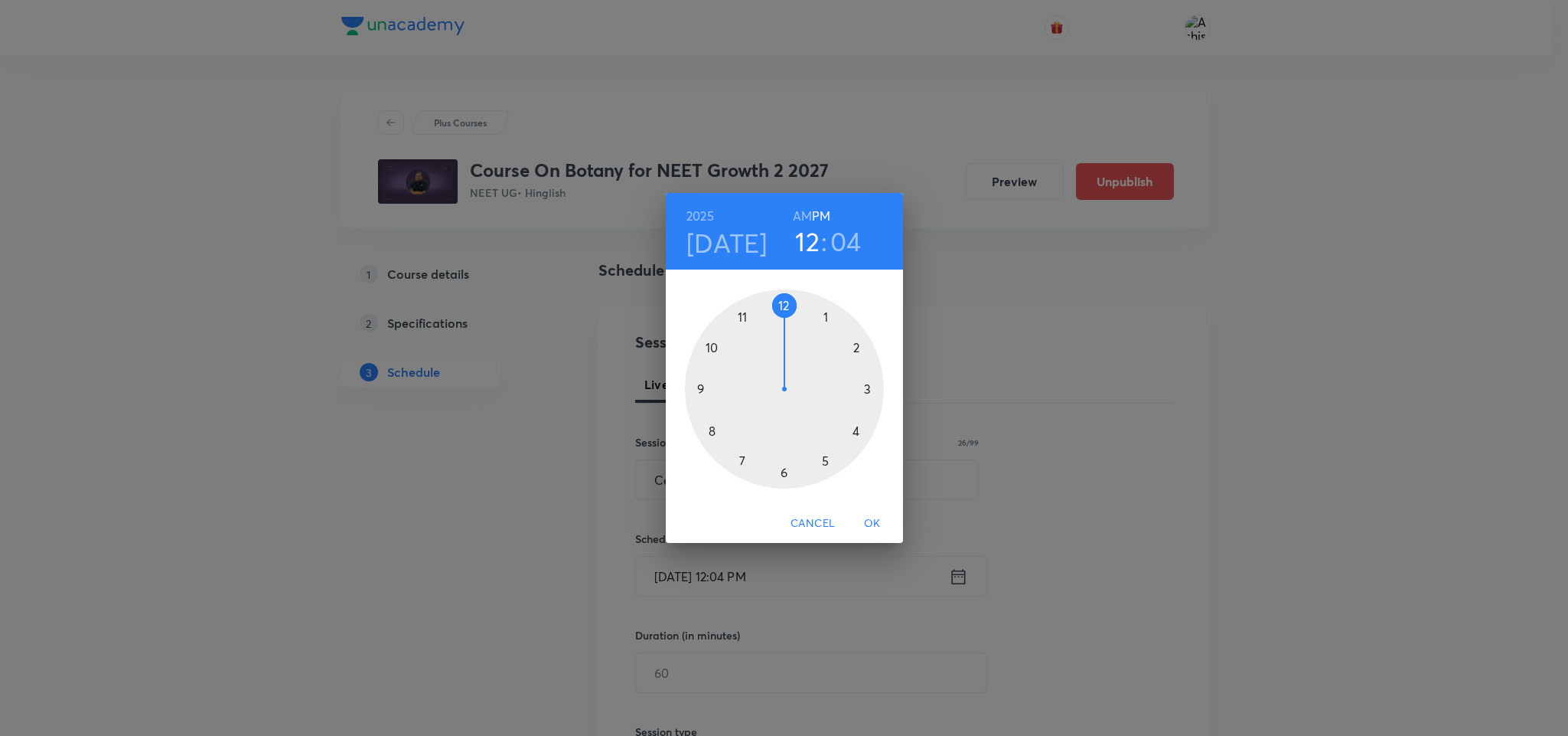
click at [779, 469] on div at bounding box center [785, 389] width 199 height 199
click at [780, 471] on div at bounding box center [785, 389] width 199 height 199
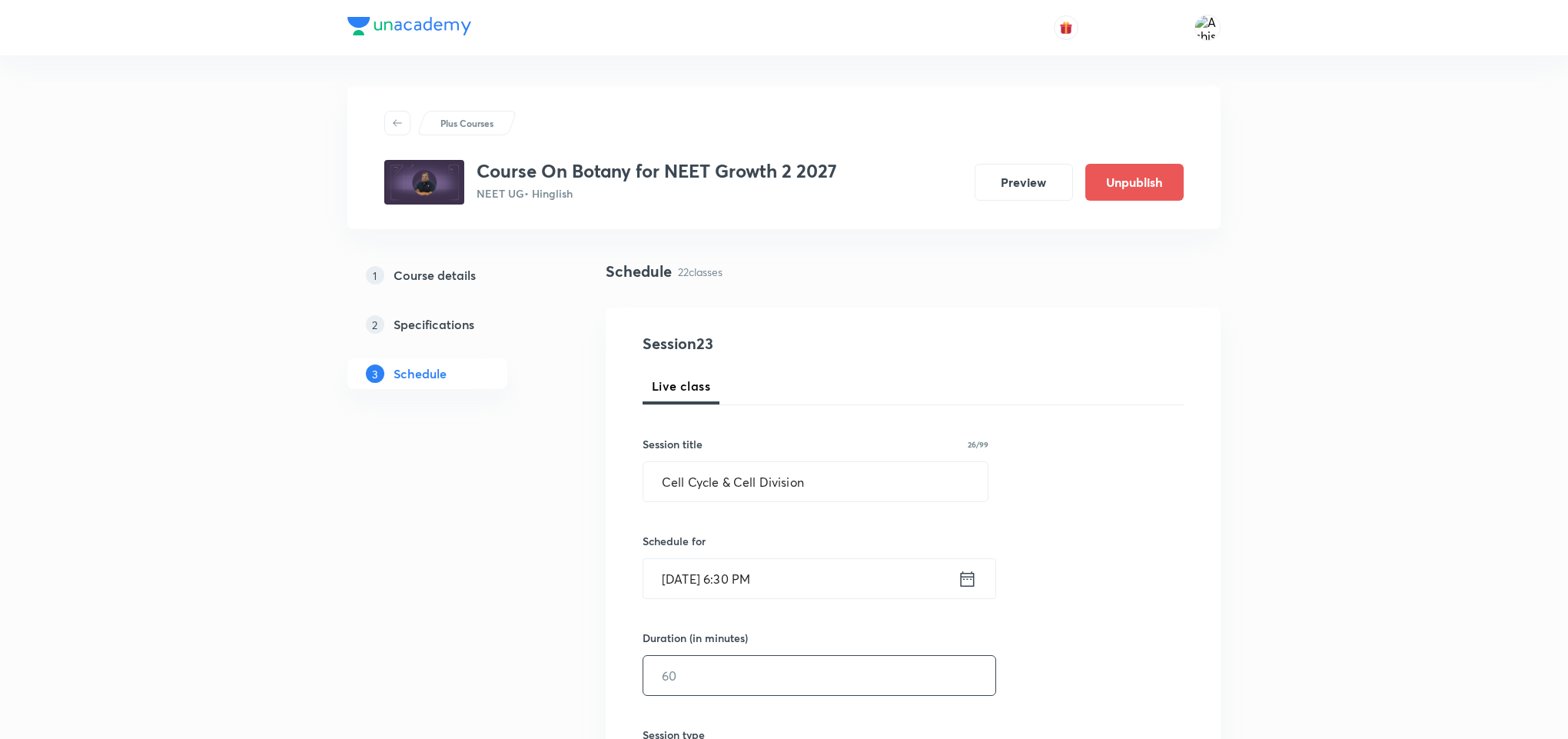
click at [725, 660] on input "text" at bounding box center [820, 675] width 353 height 39
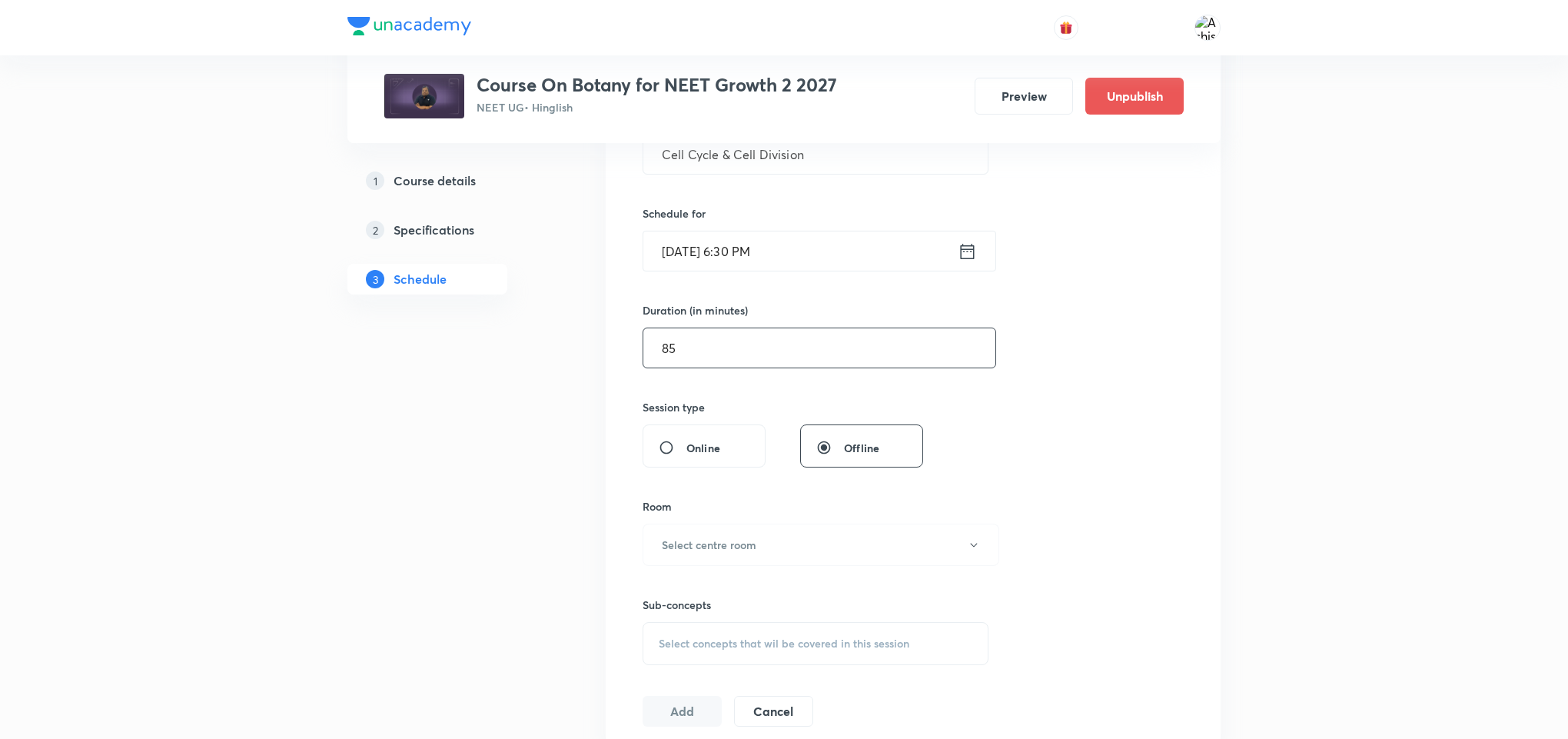
scroll to position [346, 0]
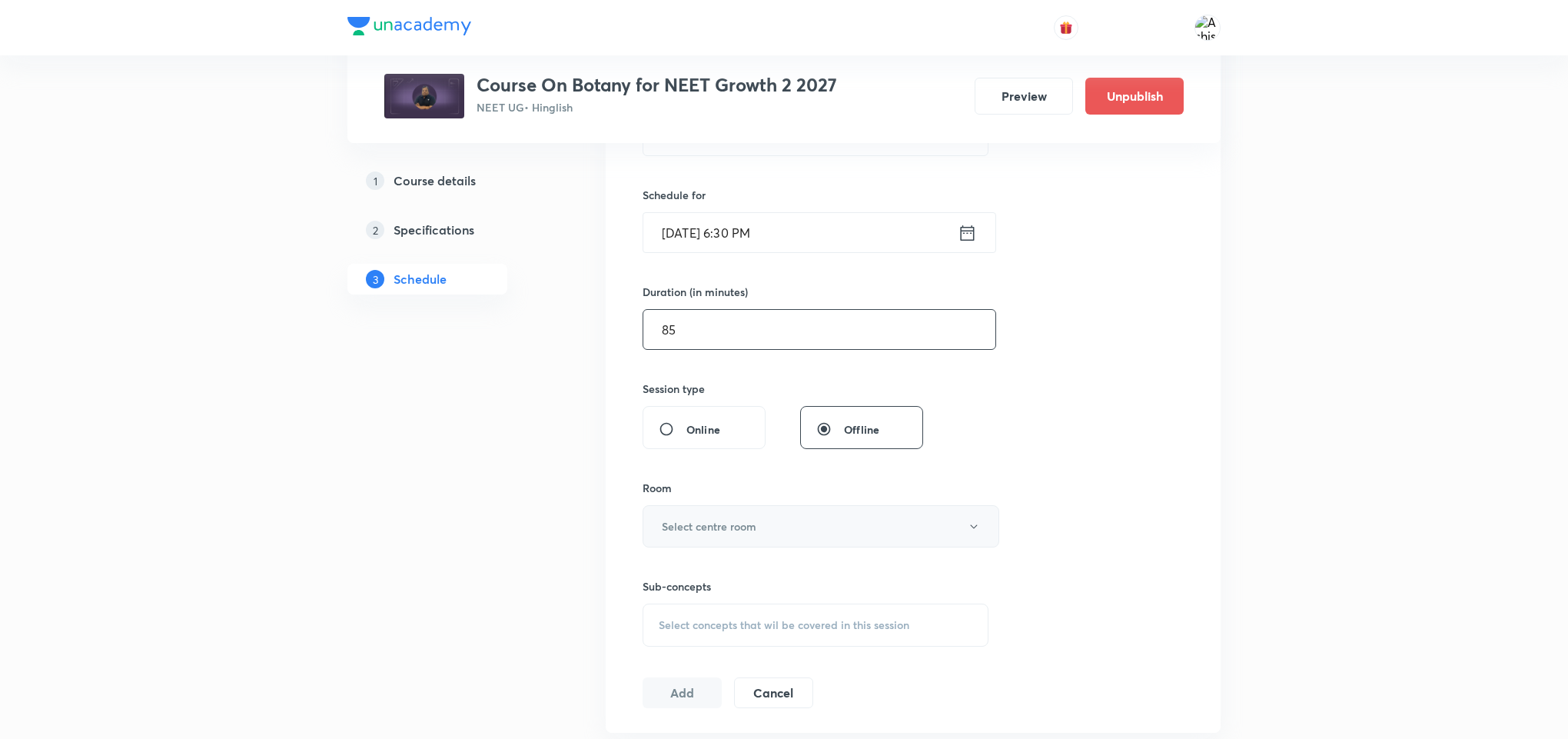
type input "85"
click at [771, 528] on button "Select centre room" at bounding box center [821, 526] width 357 height 42
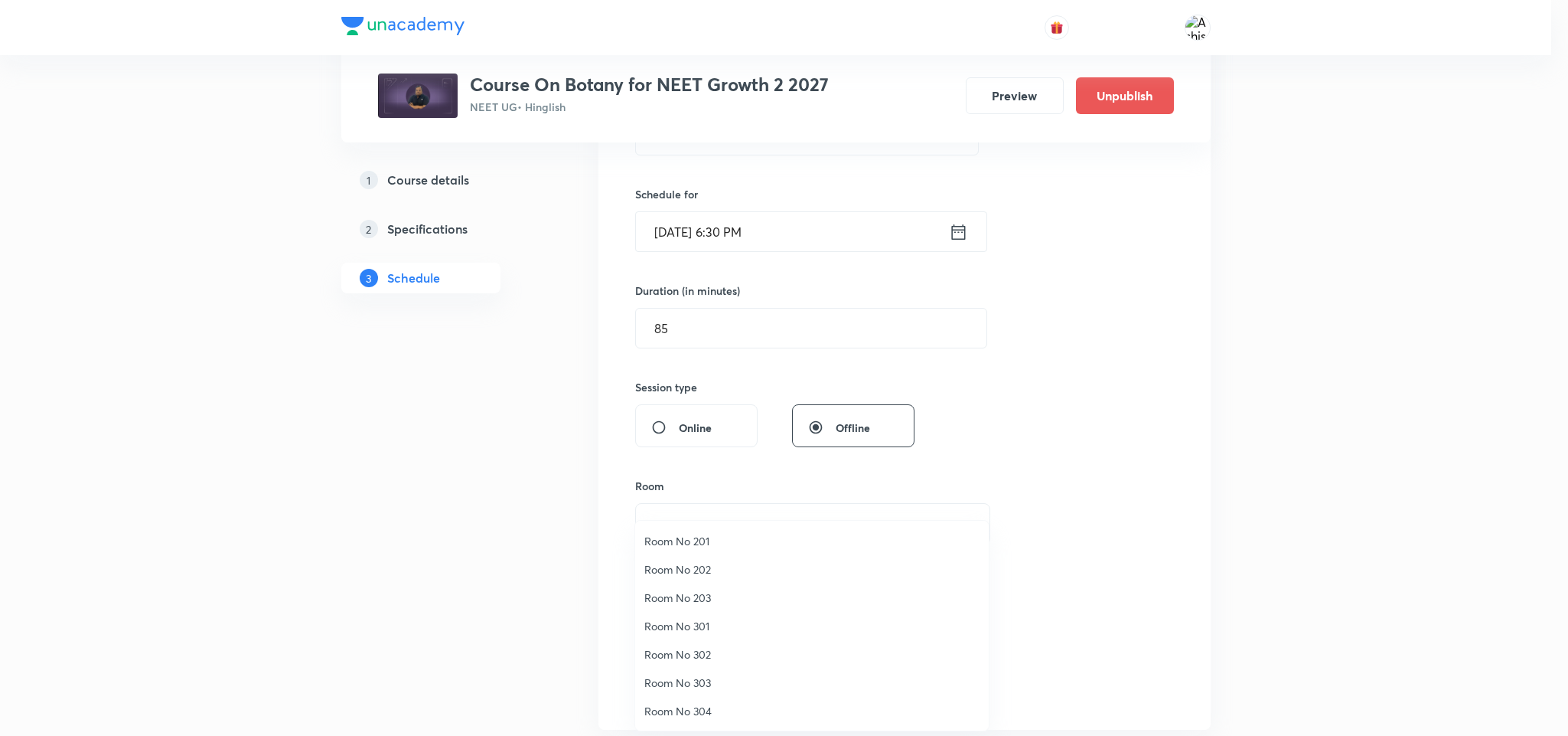
click at [719, 660] on span "Room No 302" at bounding box center [811, 655] width 335 height 16
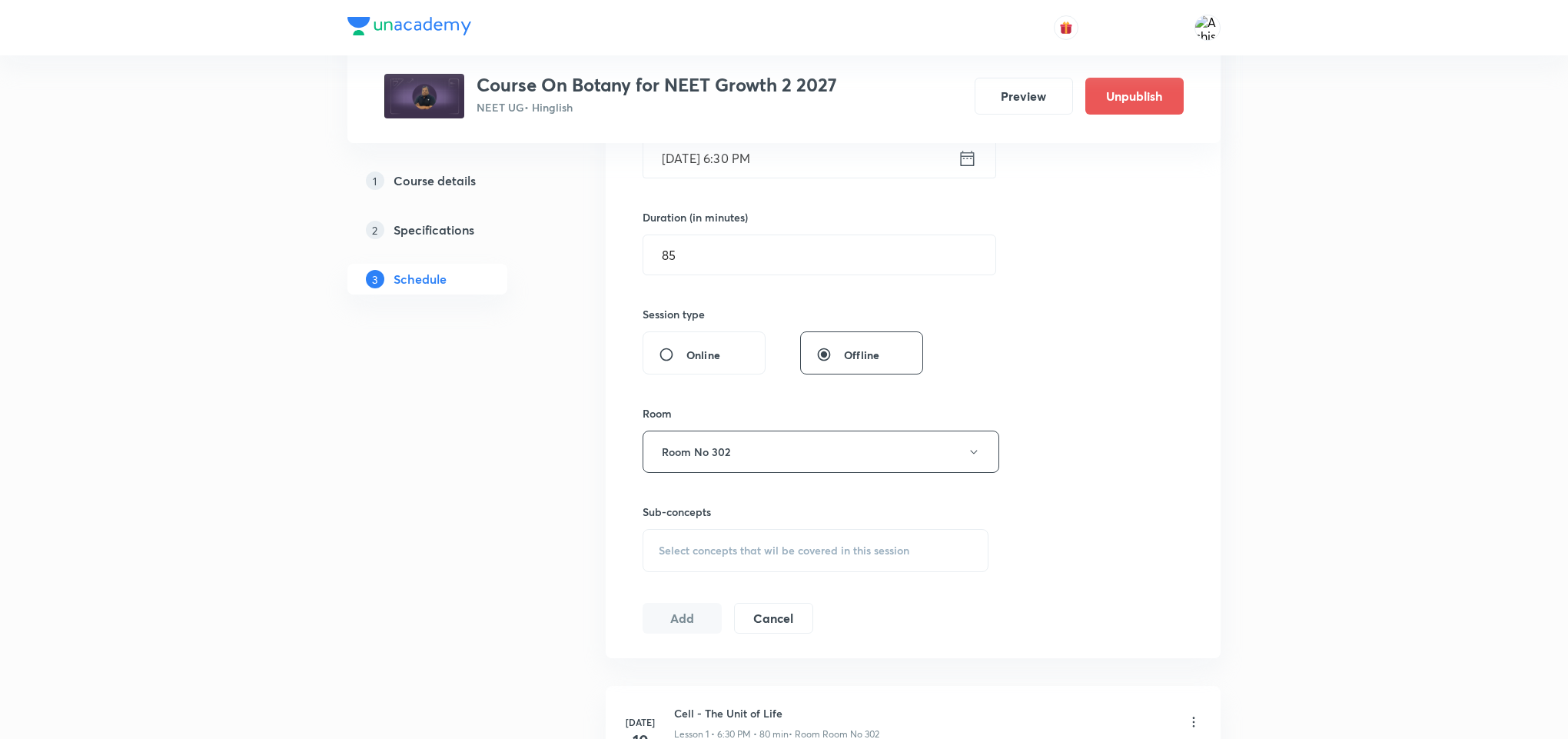
scroll to position [461, 0]
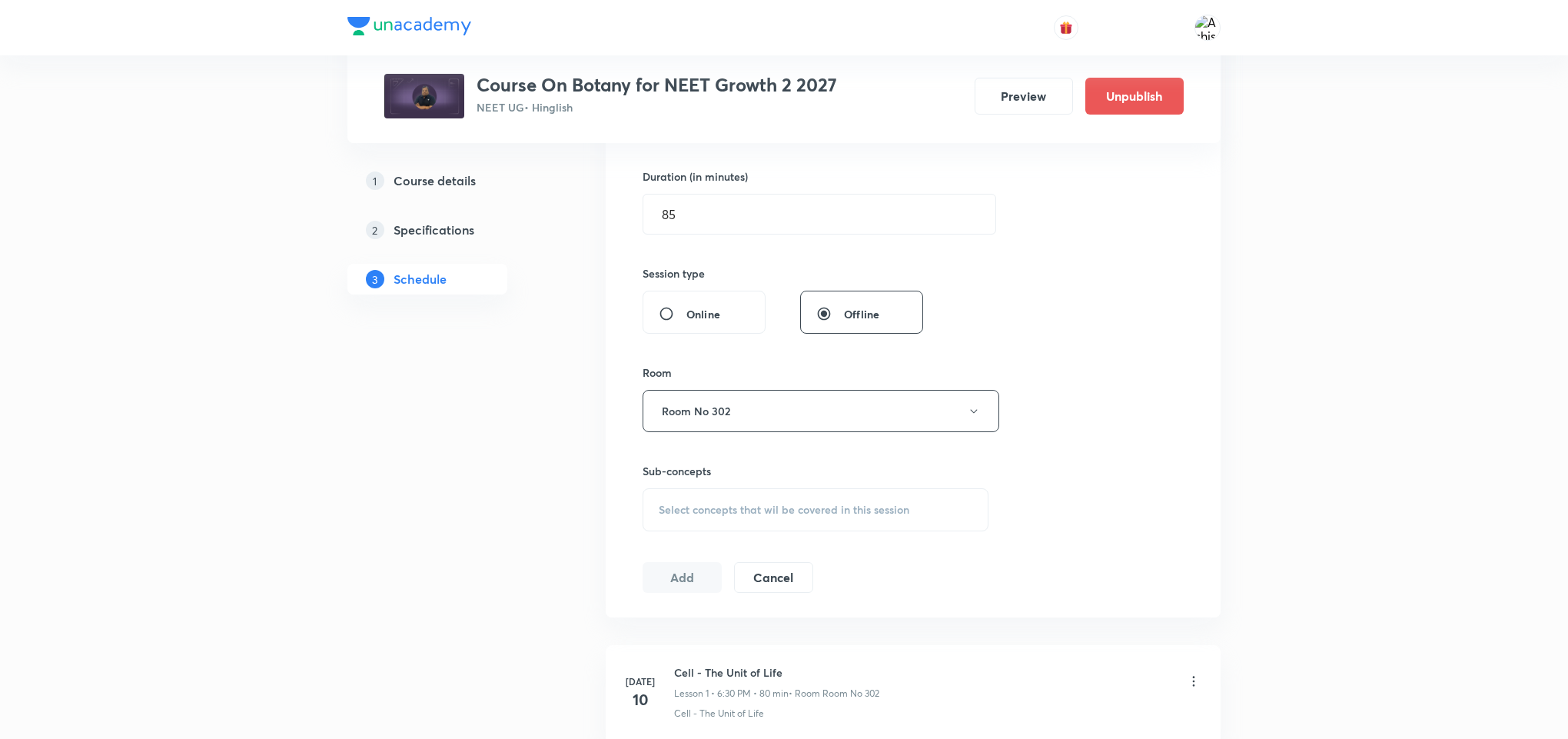
click at [752, 492] on div "Select concepts that wil be covered in this session" at bounding box center [815, 509] width 346 height 43
click at [770, 516] on span "Select concepts that wil be covered in this session" at bounding box center [784, 509] width 251 height 12
click at [761, 564] on input "text" at bounding box center [834, 557] width 308 height 39
paste input "Mitosis"
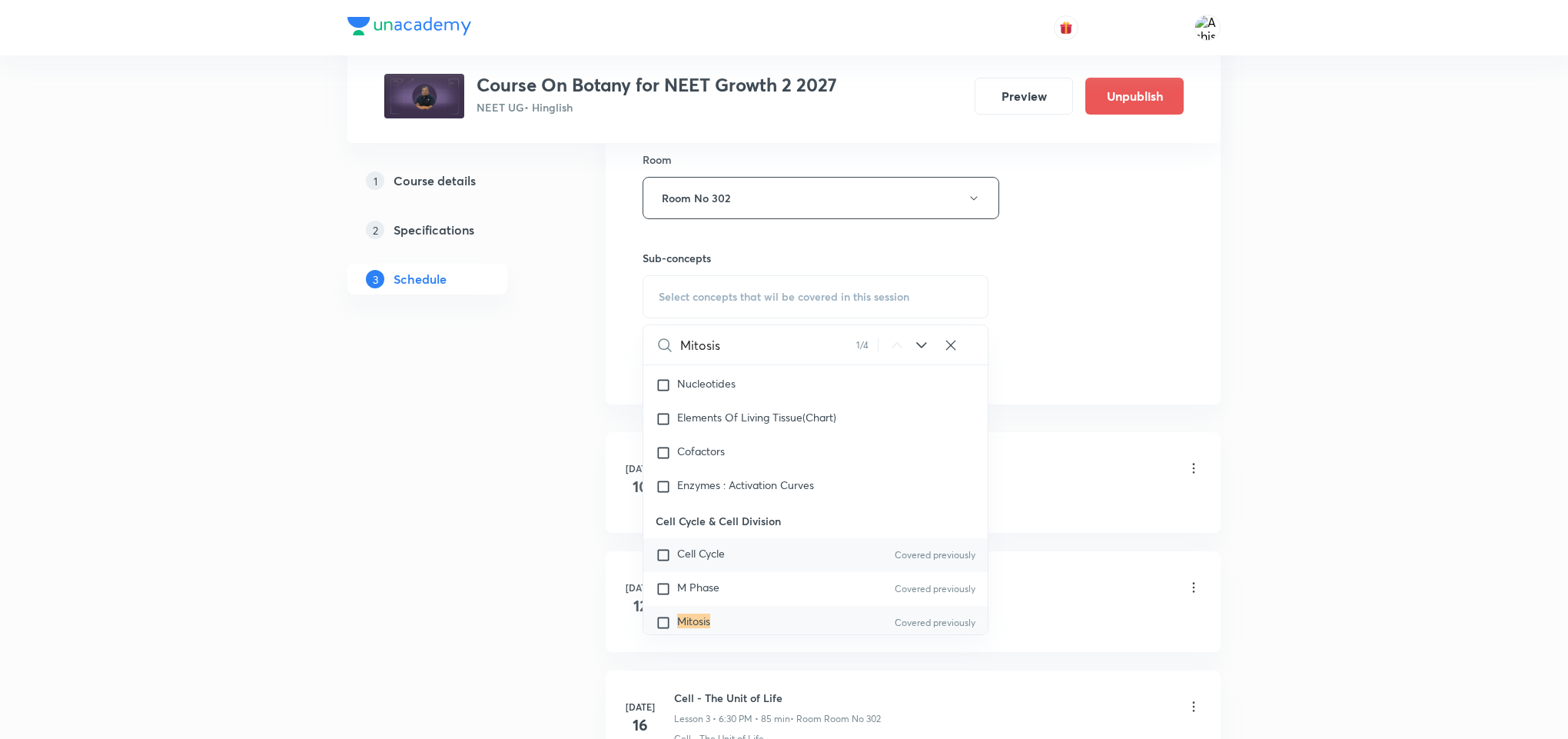
scroll to position [3398, 0]
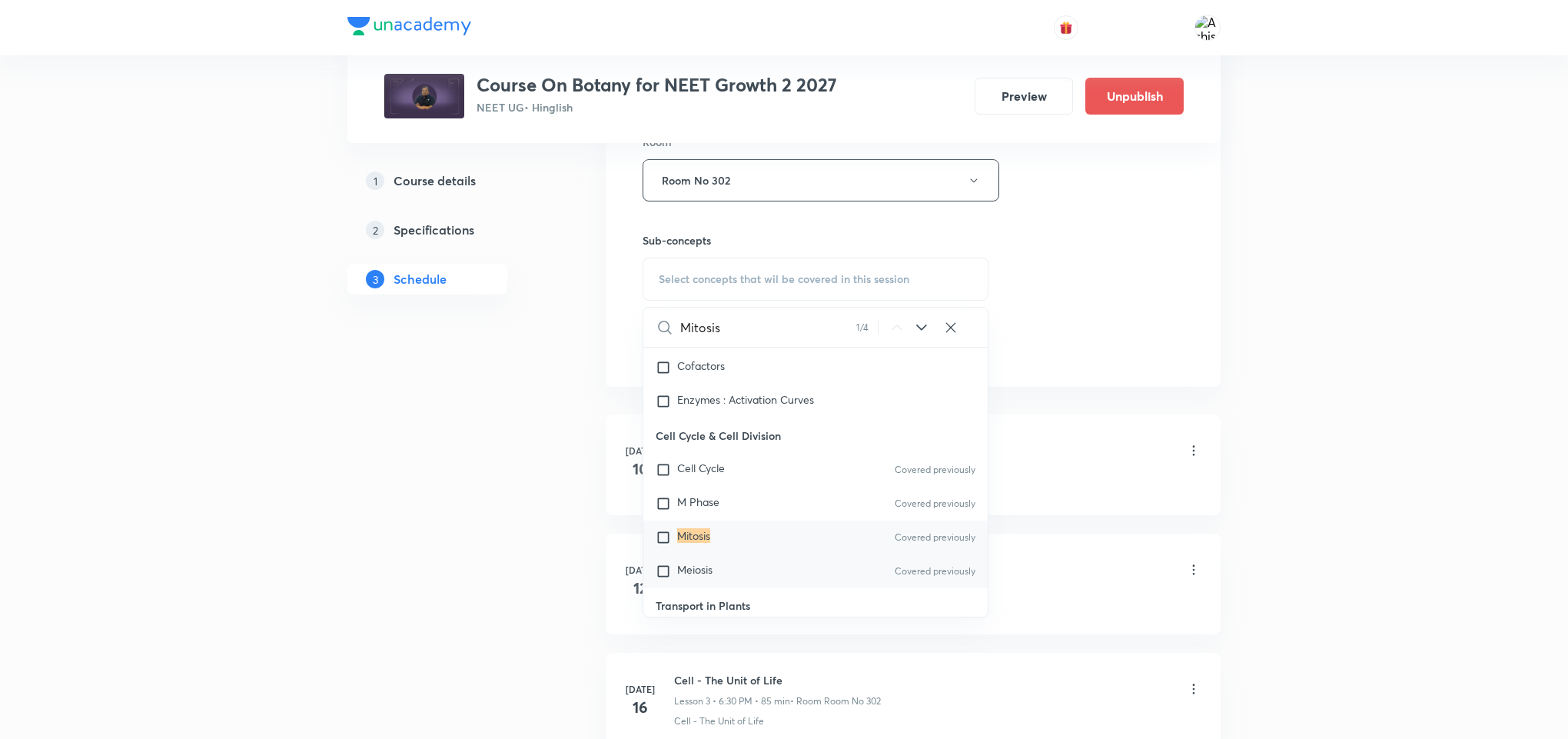
type input "Mitosis"
click at [734, 586] on div "Meiosis Covered previously" at bounding box center [815, 571] width 344 height 34
checkbox input "true"
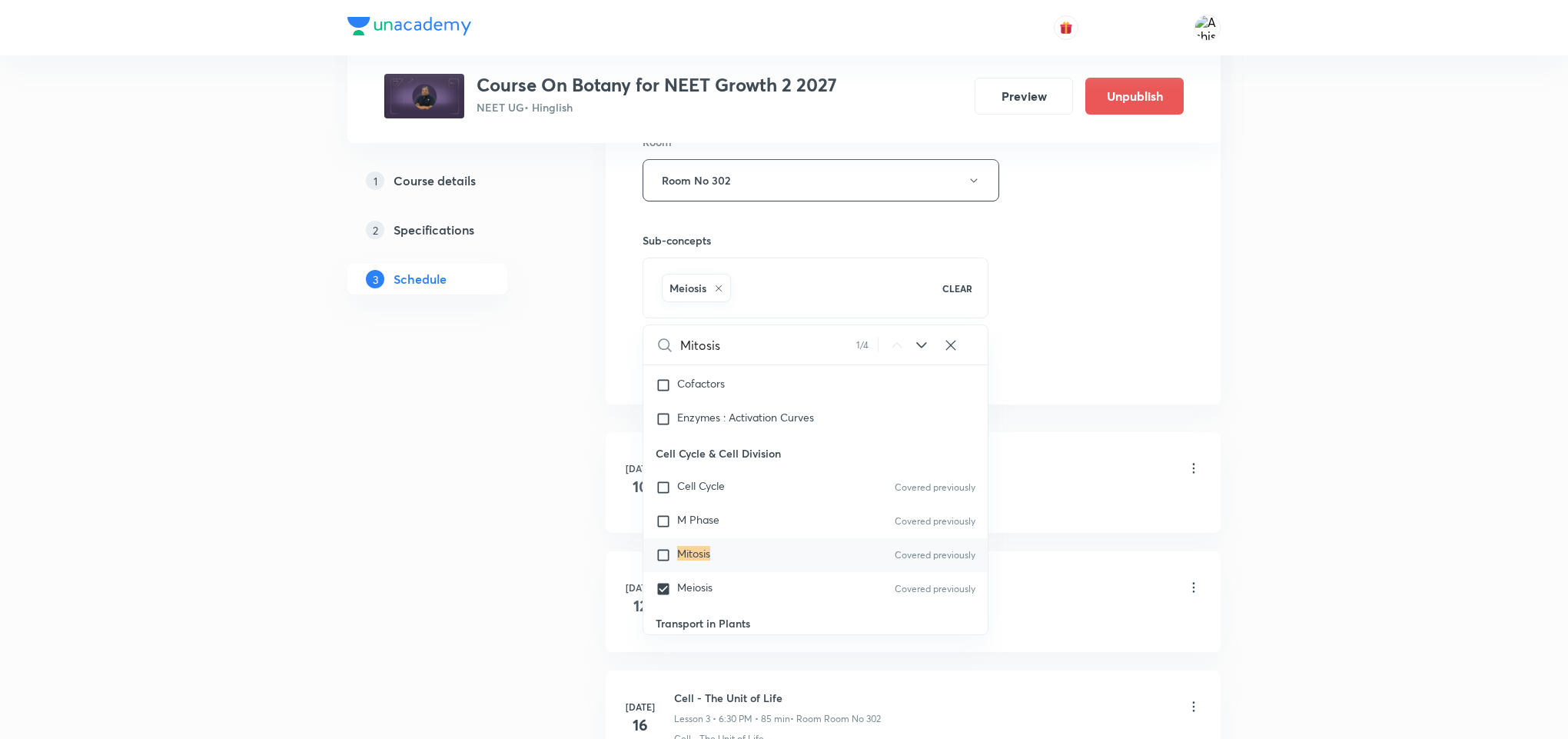
click at [1015, 380] on div "Session 23 Live class Session title 26/99 Cell Cycle & Cell Division ​ Schedule…" at bounding box center [913, 10] width 542 height 740
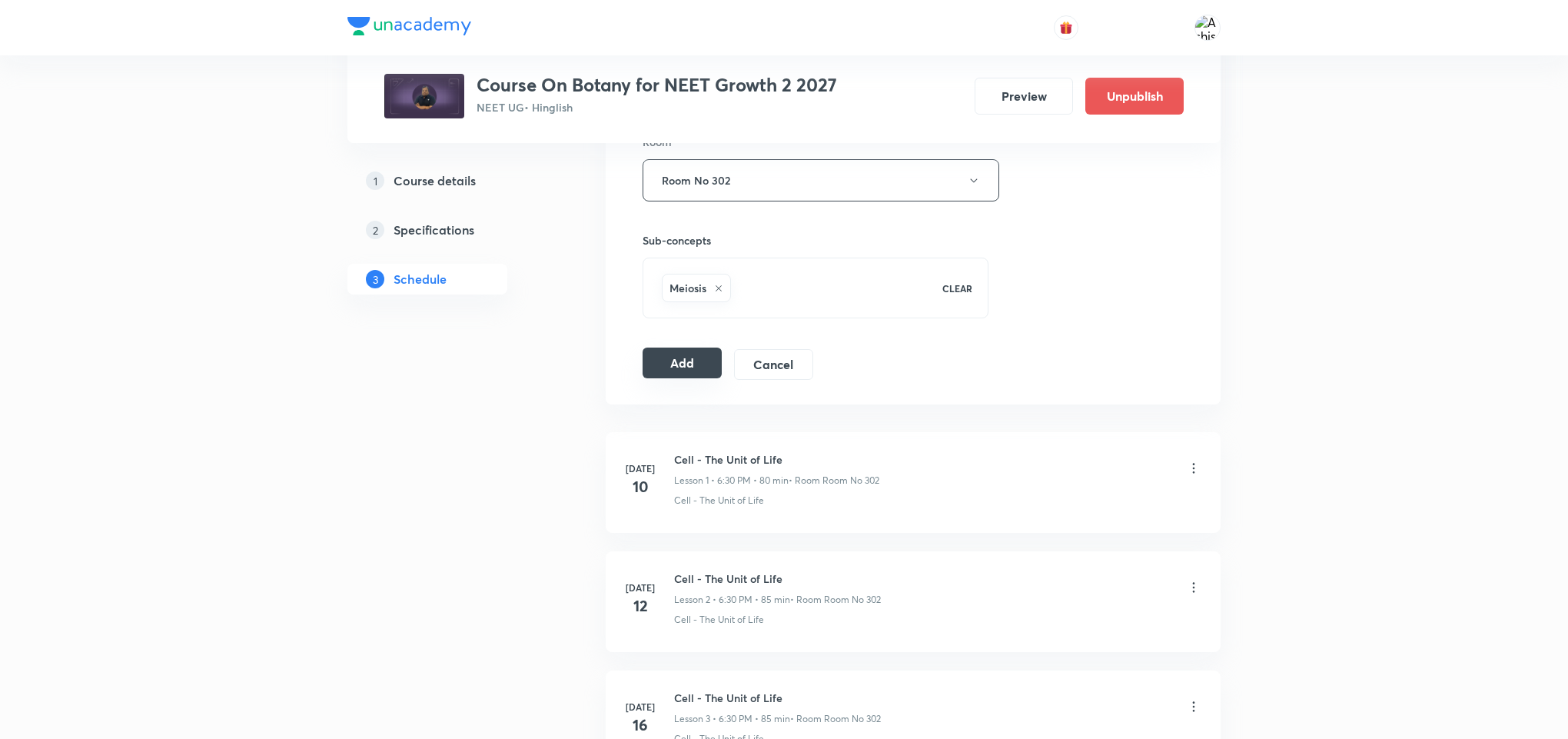
click at [674, 372] on button "Add" at bounding box center [682, 363] width 79 height 30
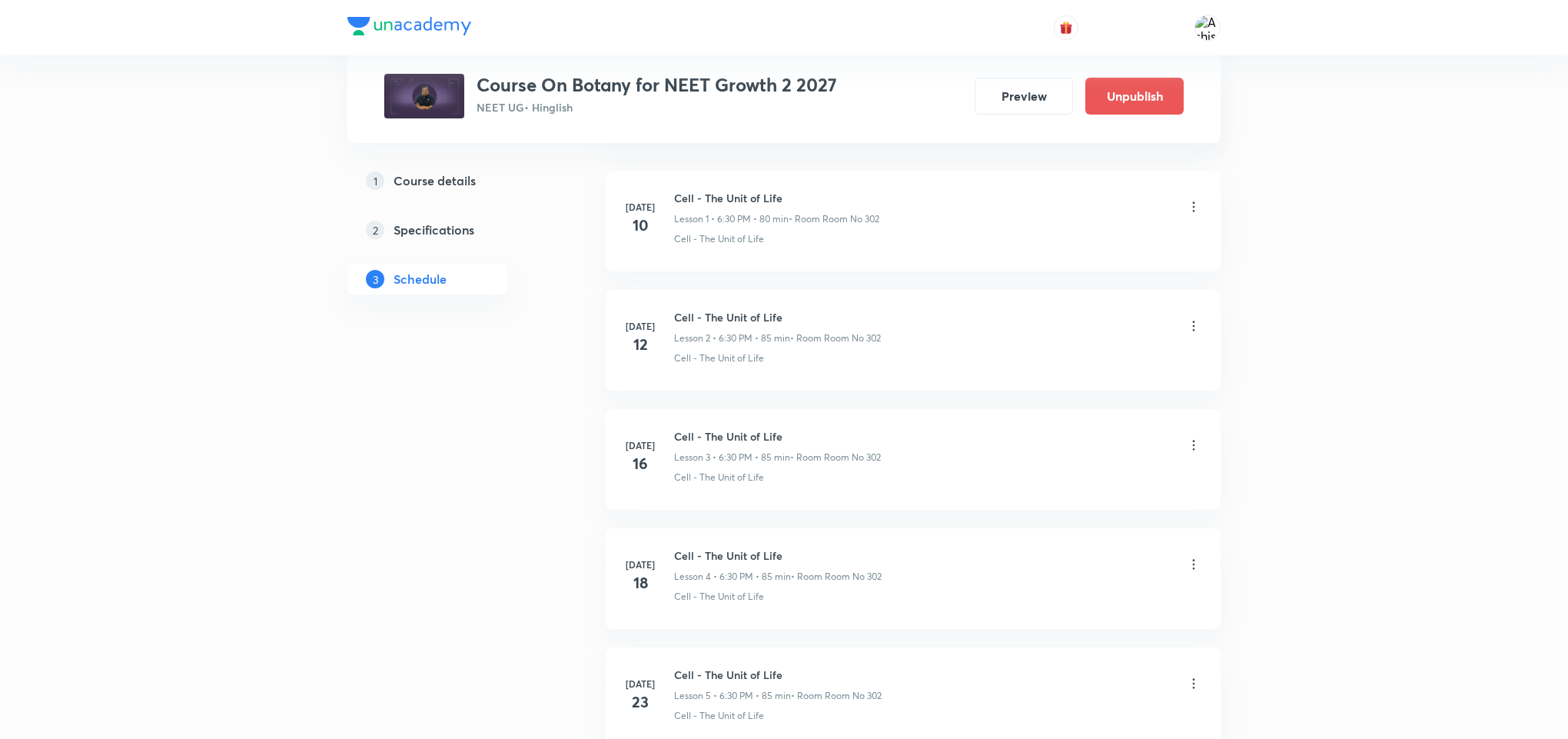
scroll to position [2545, 0]
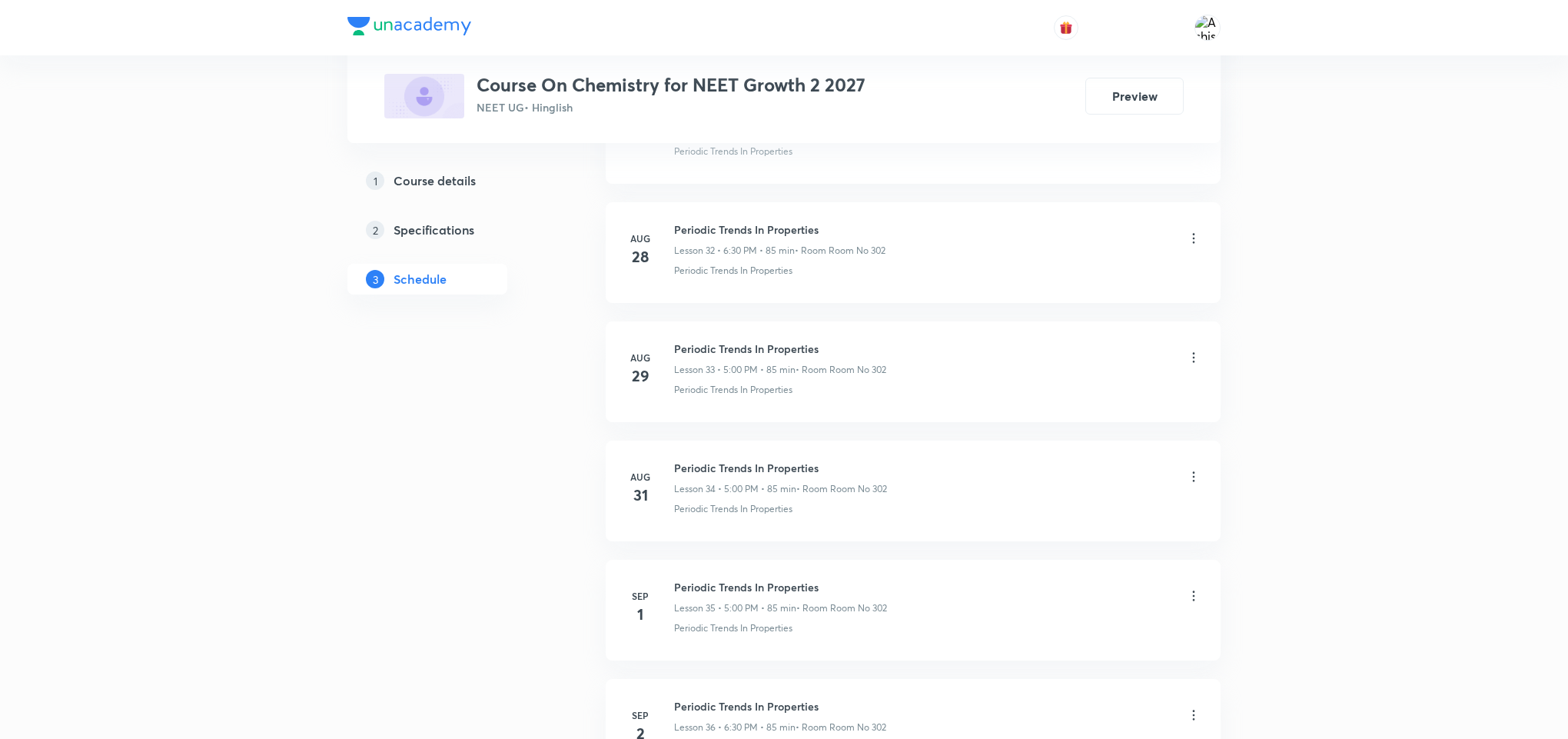
scroll to position [4934, 0]
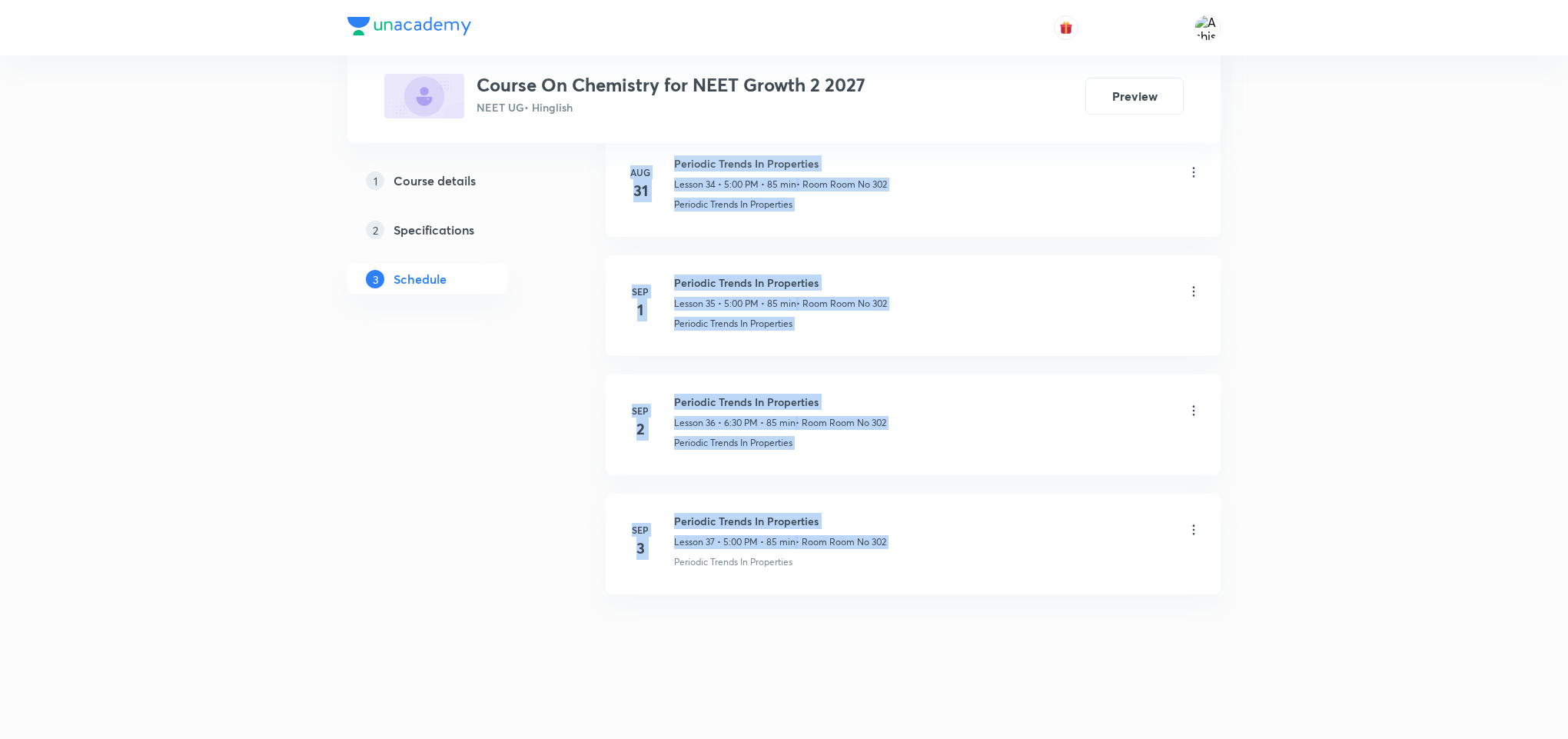
drag, startPoint x: 817, startPoint y: 572, endPoint x: 669, endPoint y: 614, distance: 153.8
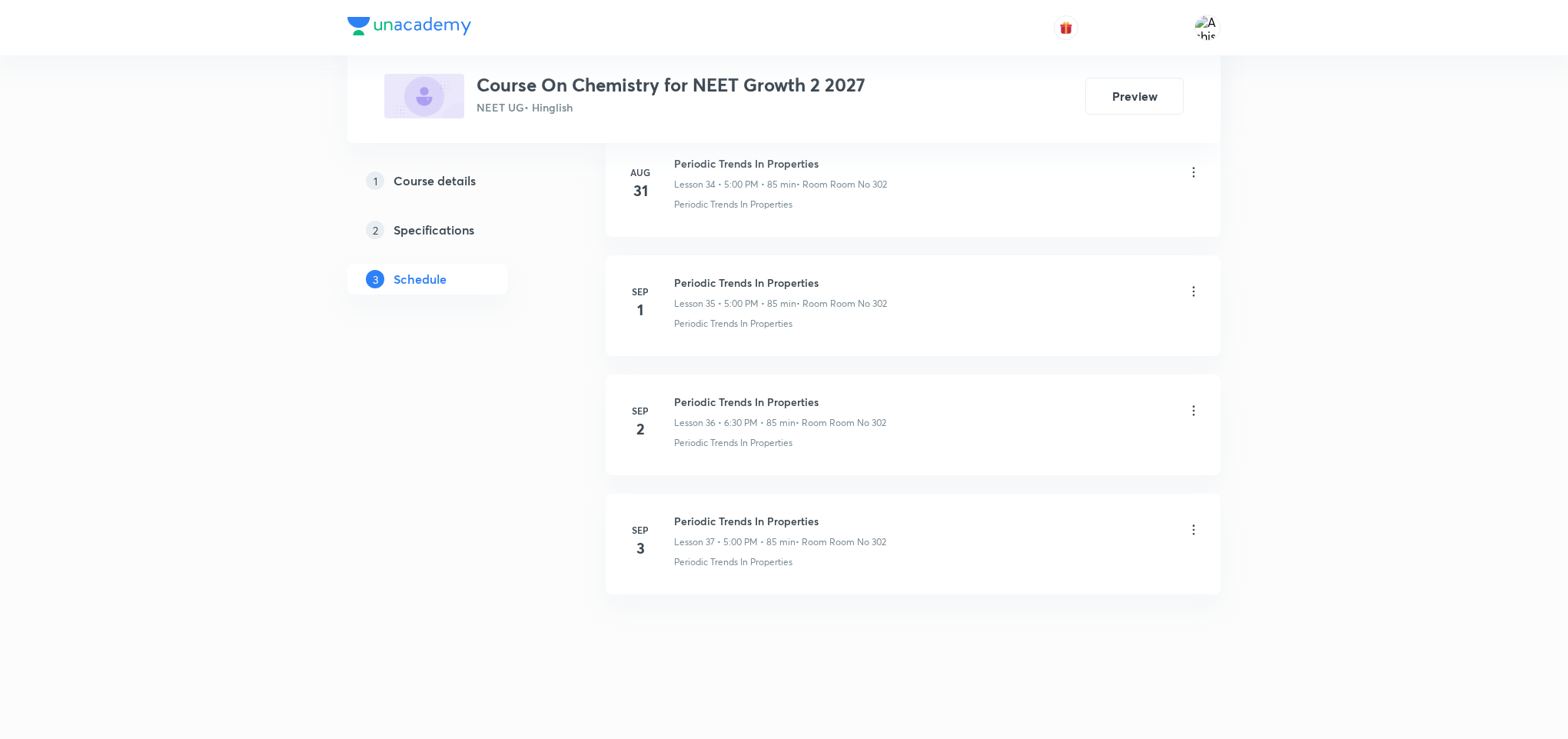
drag, startPoint x: 808, startPoint y: 577, endPoint x: 667, endPoint y: 588, distance: 141.4
click at [667, 588] on li "Sep 3 Periodic Trends In Properties Lesson 37 • 5:00 PM • 85 min • Room Room No…" at bounding box center [913, 544] width 615 height 101
copy p "Periodic Trends In Properties"
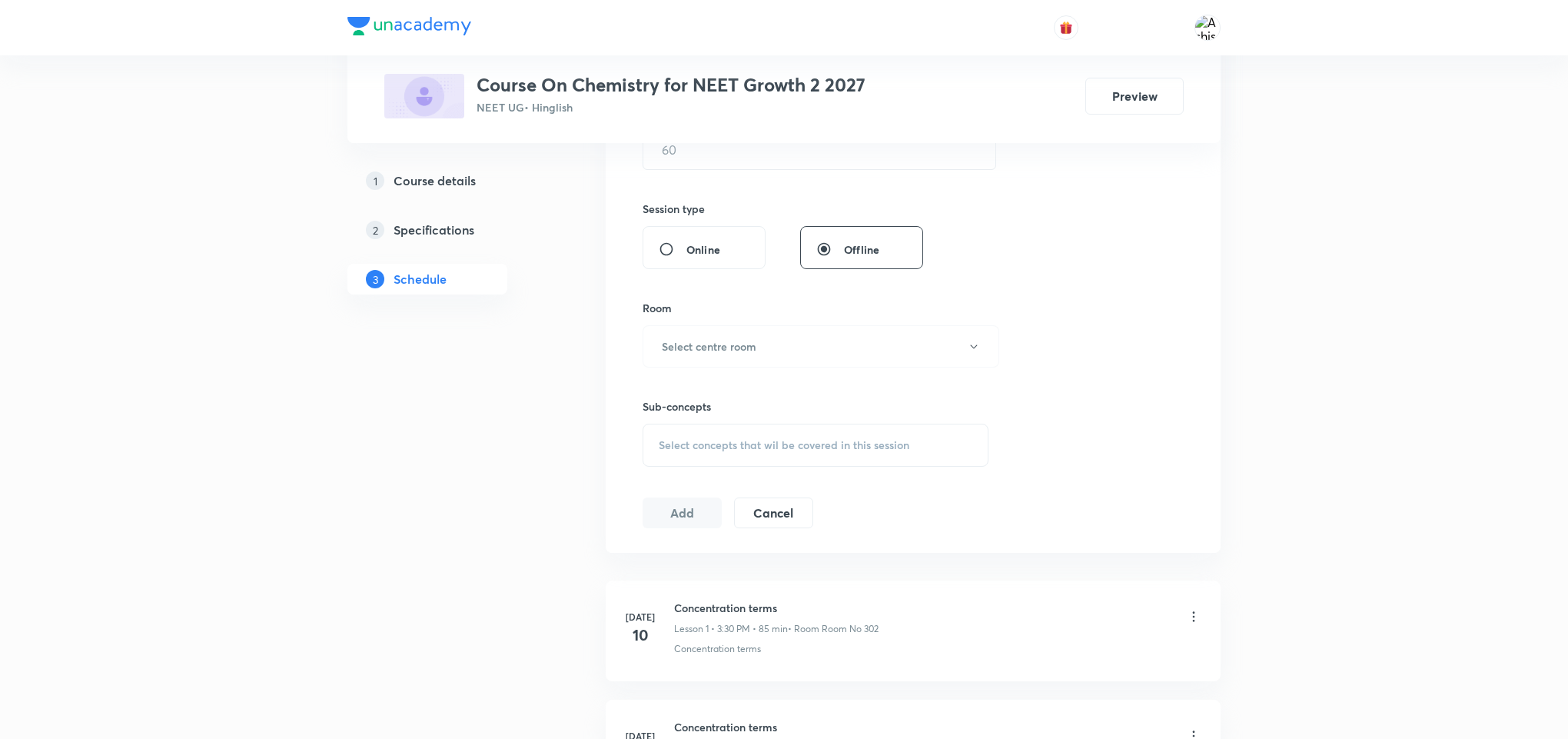
scroll to position [0, 0]
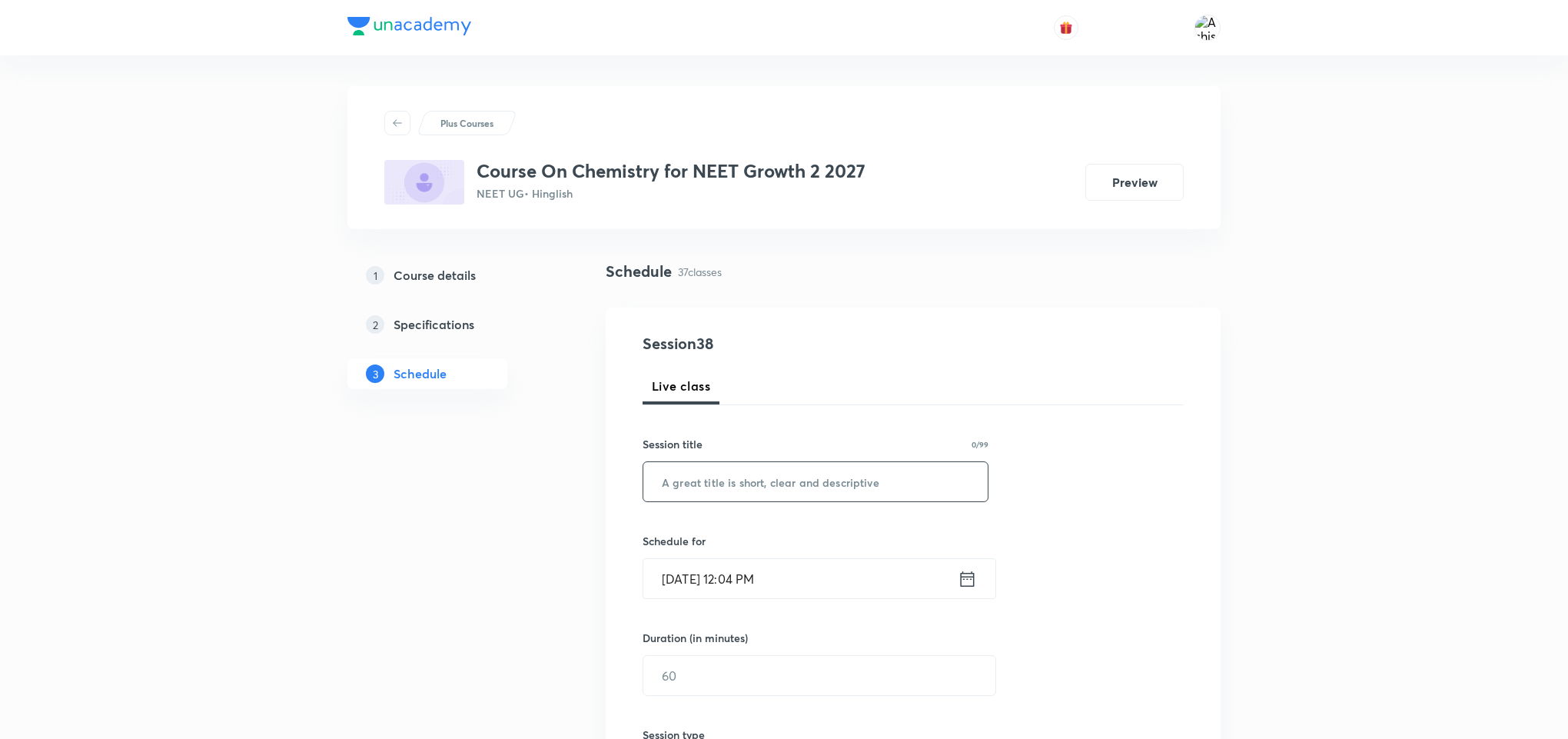
click at [797, 492] on input "text" at bounding box center [815, 481] width 344 height 39
paste input "Periodic Trends In Properties"
type input "Periodic Trends In Properties"
click at [698, 581] on input "Sep 4, 2025, 12:04 PM" at bounding box center [801, 578] width 315 height 39
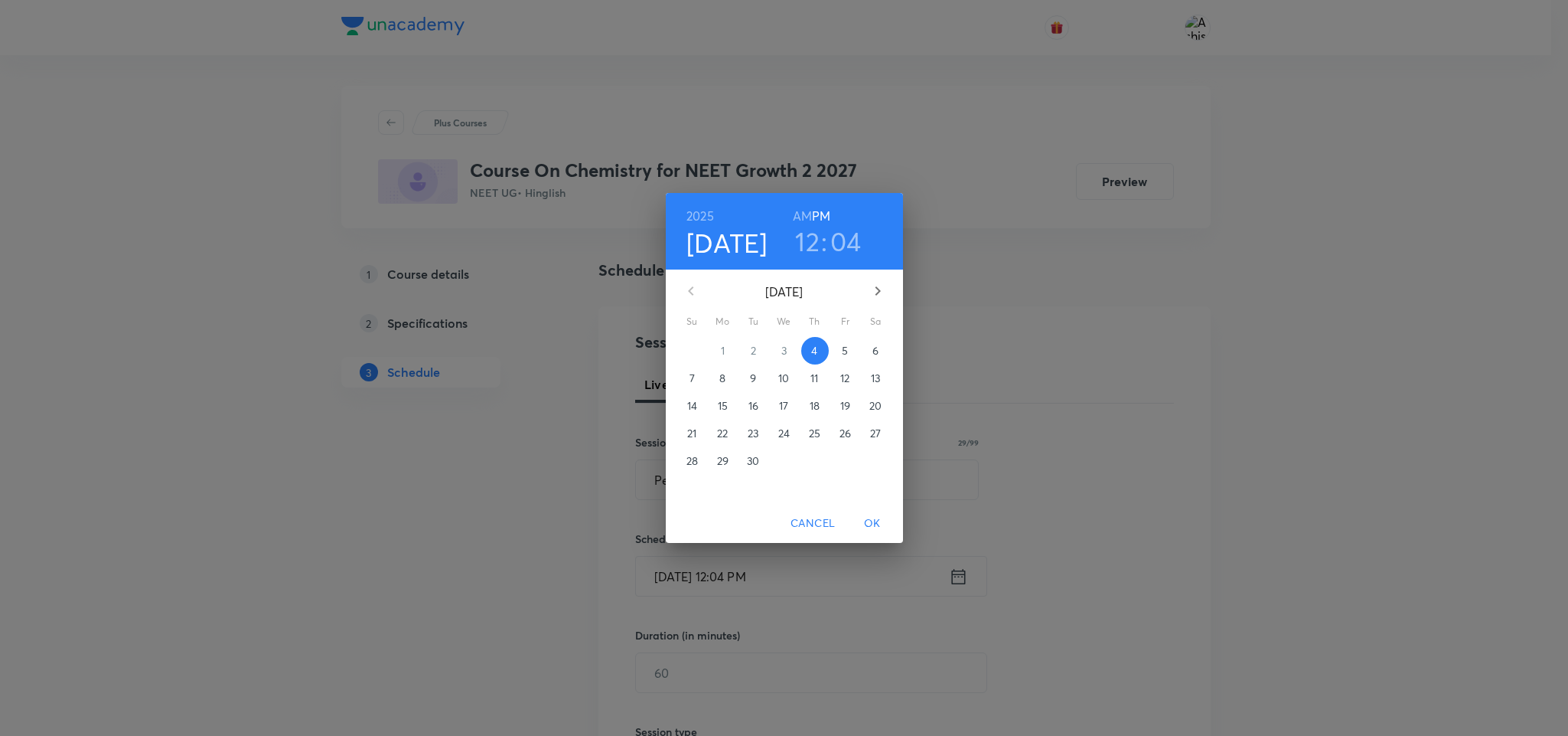
click at [801, 249] on h3 "12" at bounding box center [807, 240] width 25 height 32
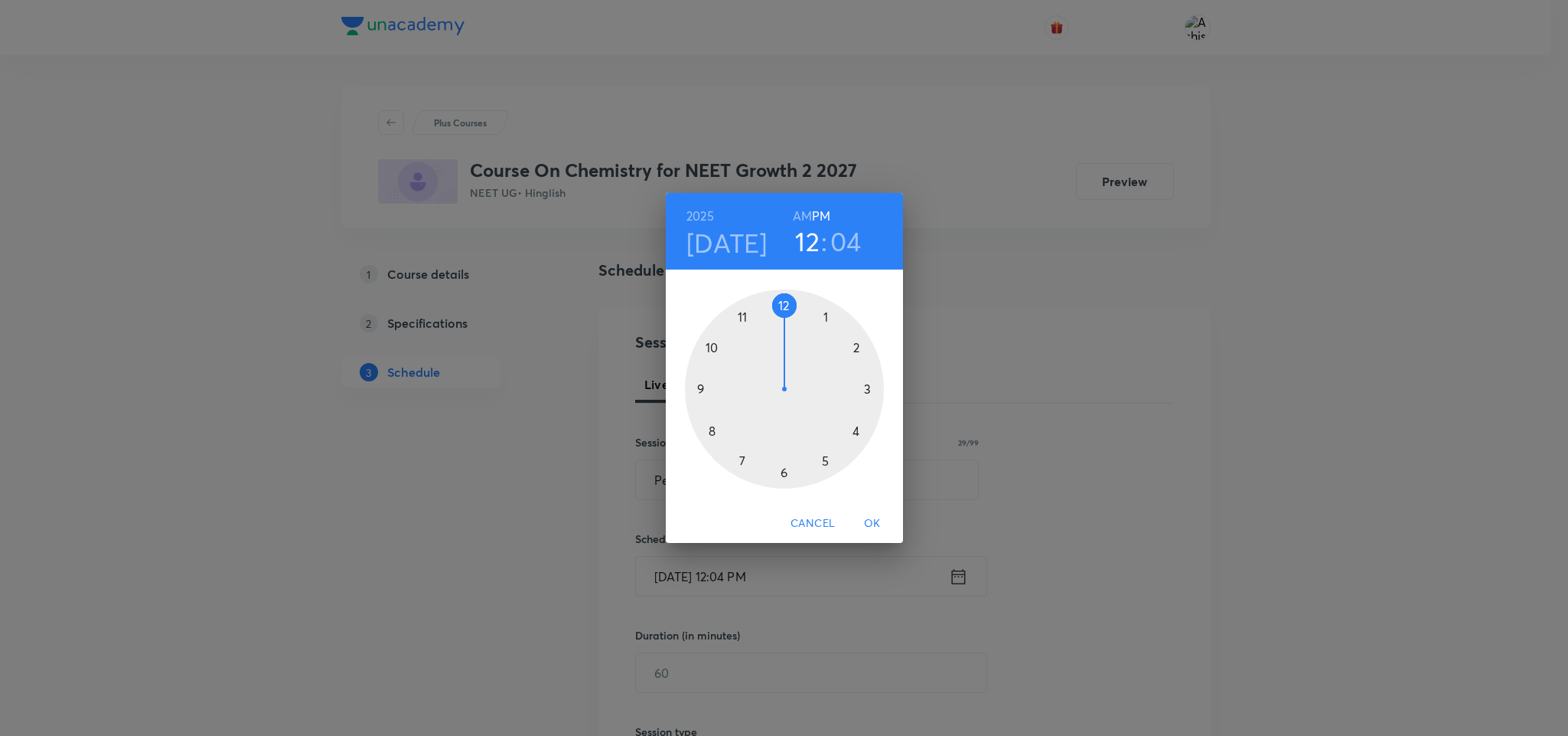
click at [786, 474] on div at bounding box center [785, 389] width 199 height 199
click at [854, 347] on div at bounding box center [785, 389] width 199 height 199
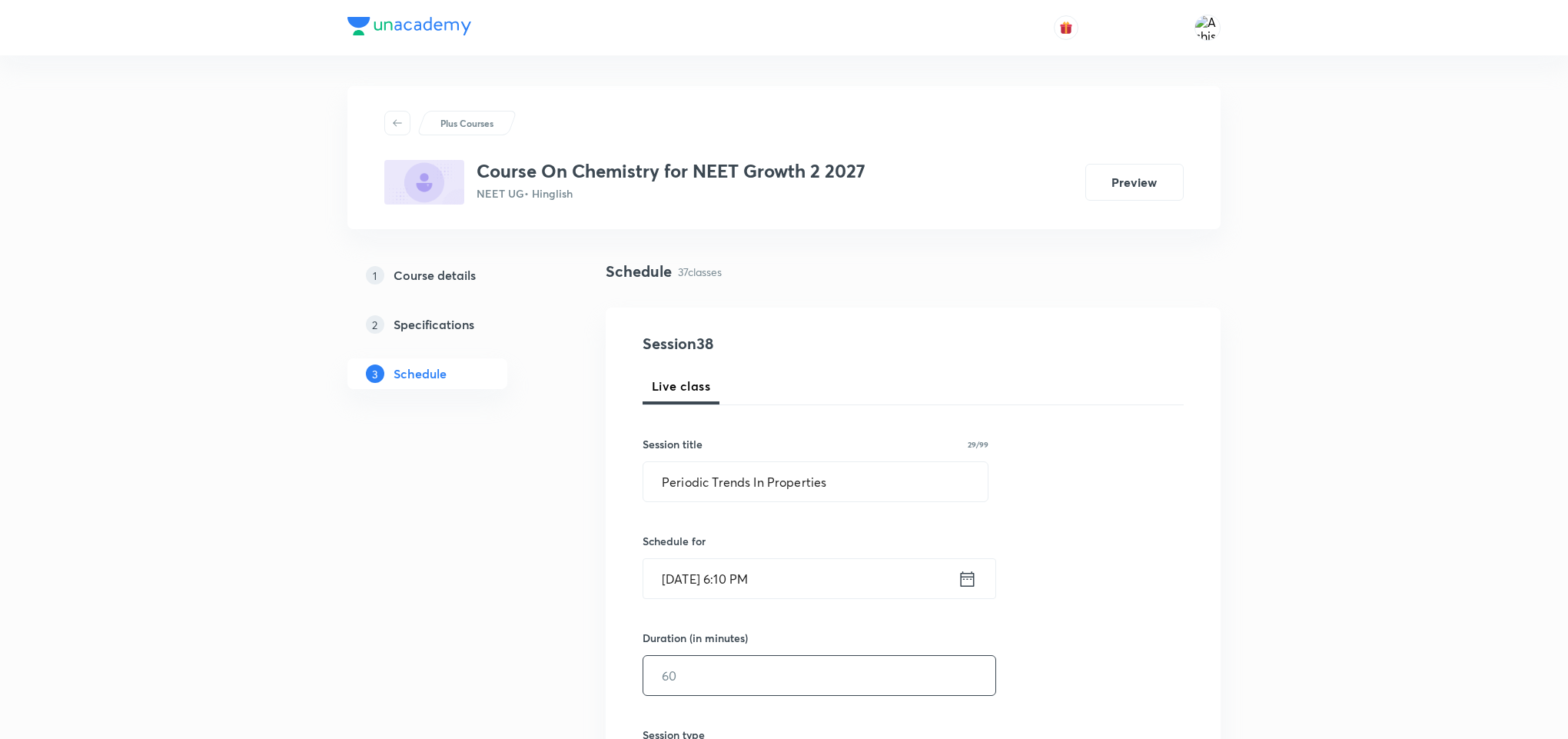
click at [745, 680] on input "text" at bounding box center [820, 675] width 353 height 39
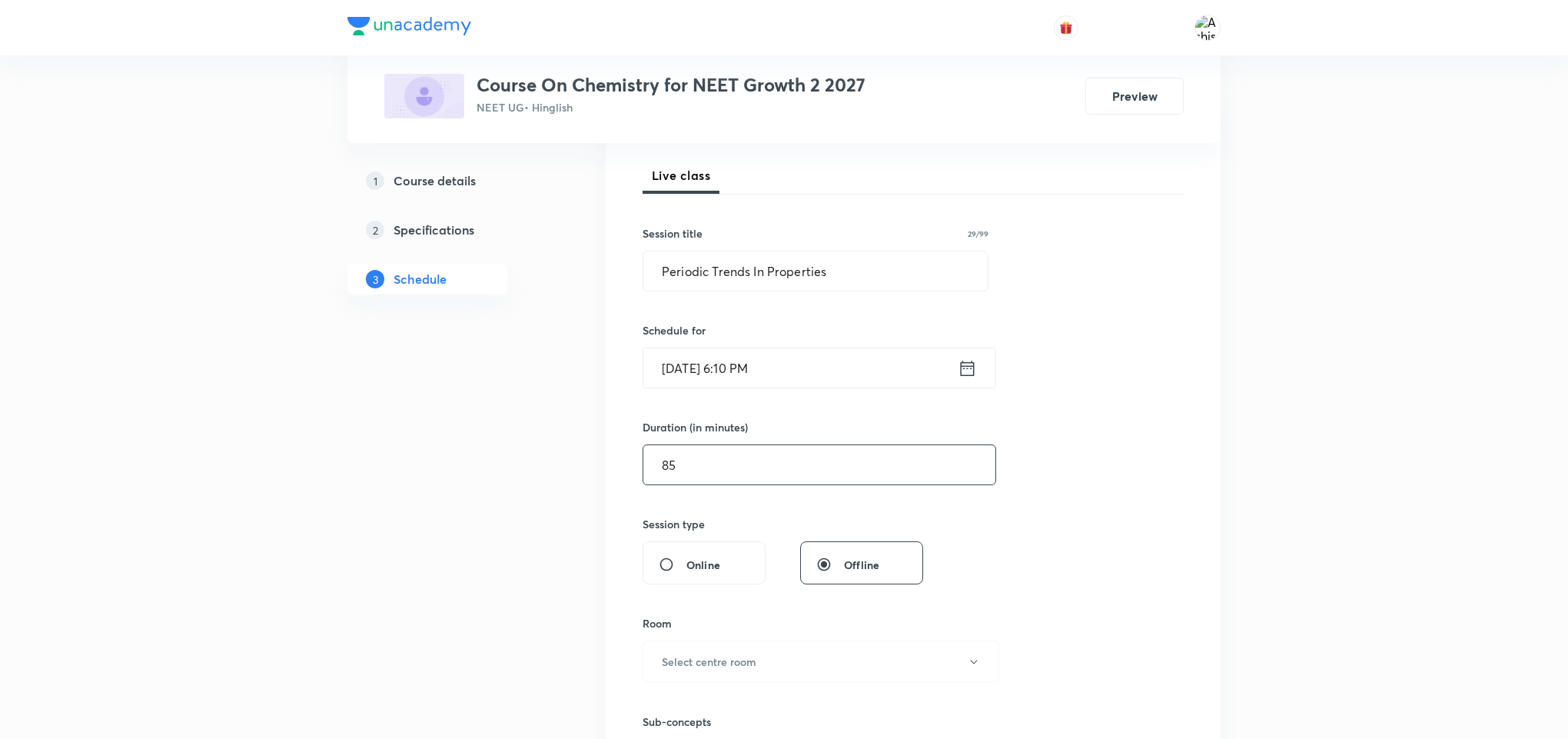
scroll to position [230, 0]
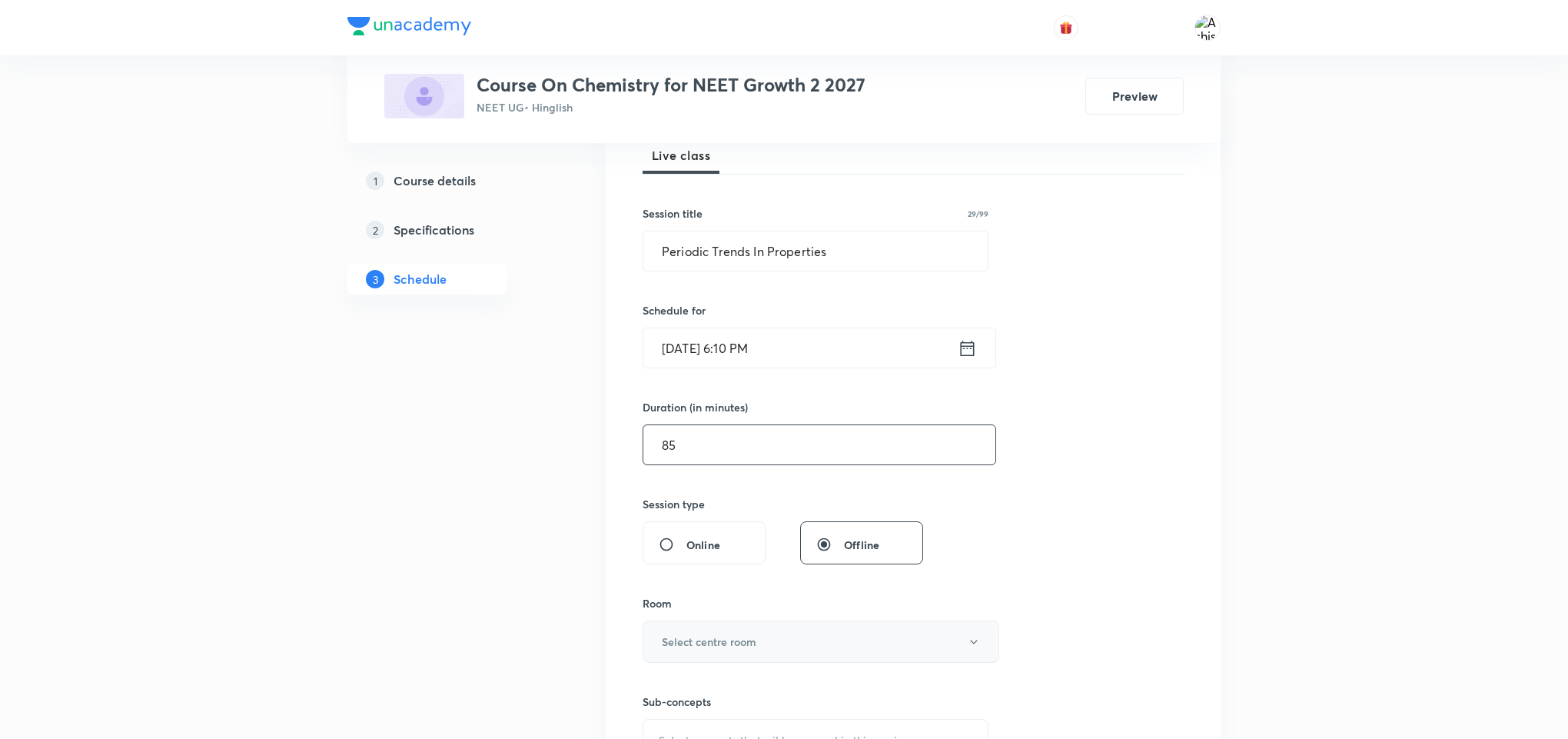
type input "85"
click at [778, 635] on button "Select centre room" at bounding box center [821, 642] width 357 height 42
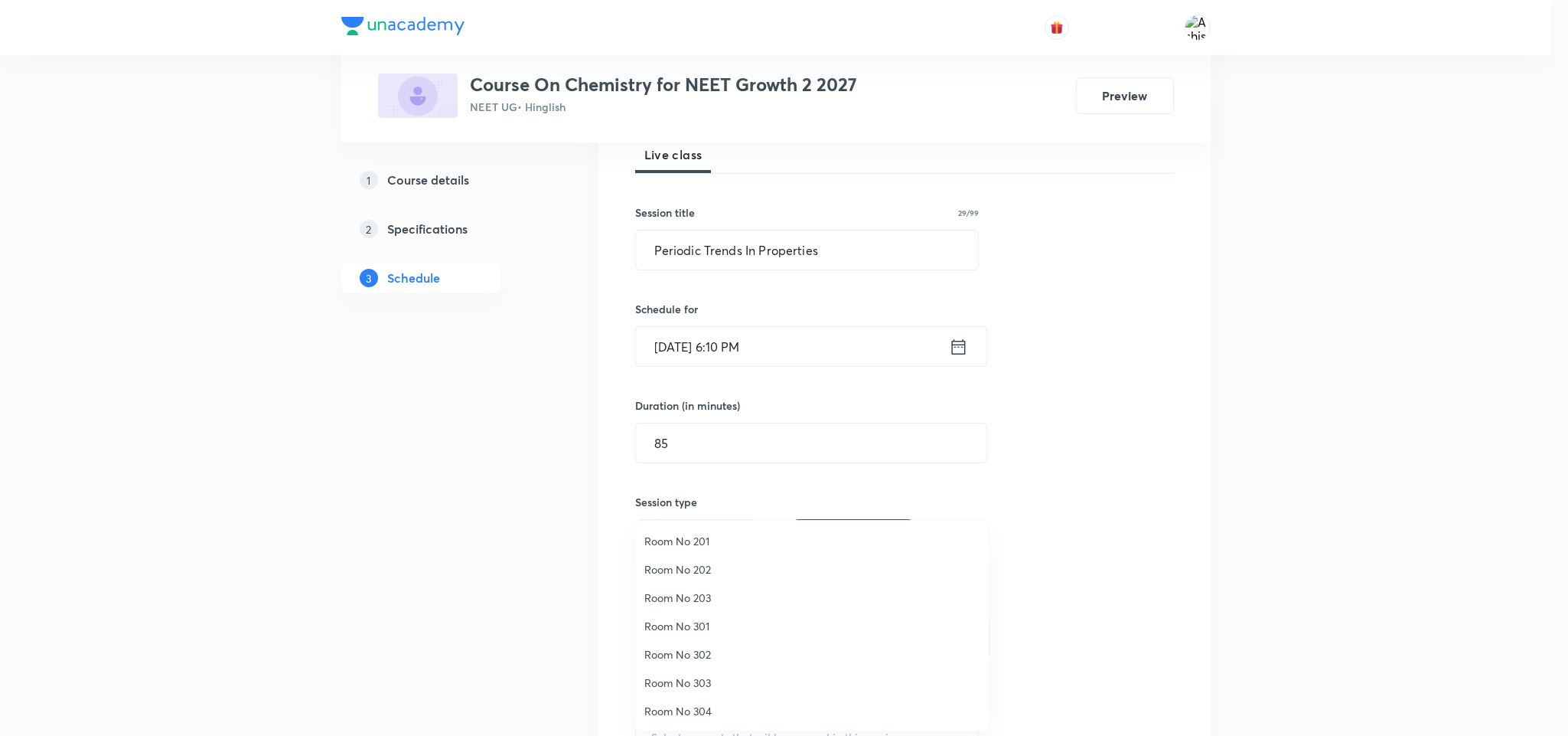
click at [723, 655] on span "Room No 302" at bounding box center [811, 655] width 335 height 16
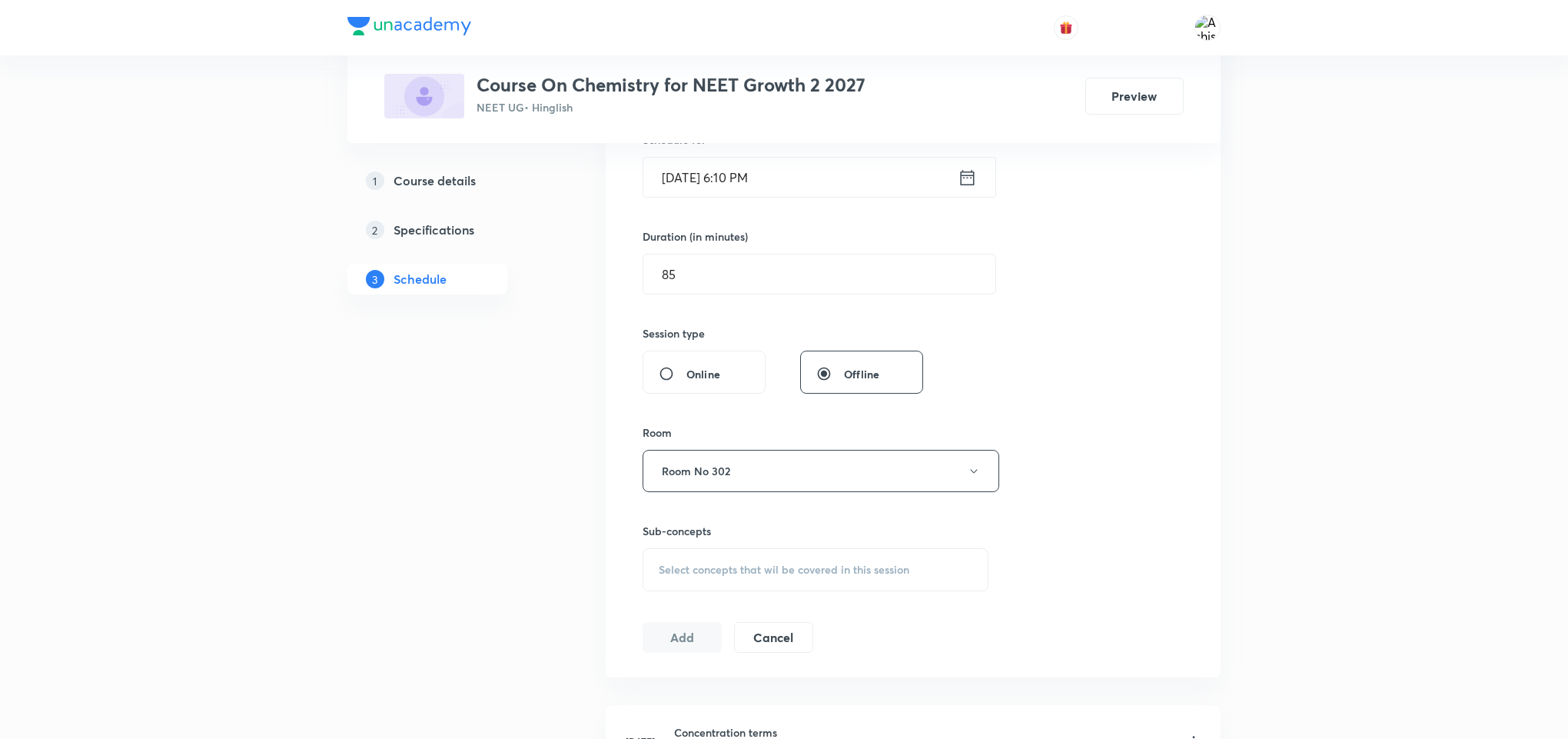
scroll to position [461, 0]
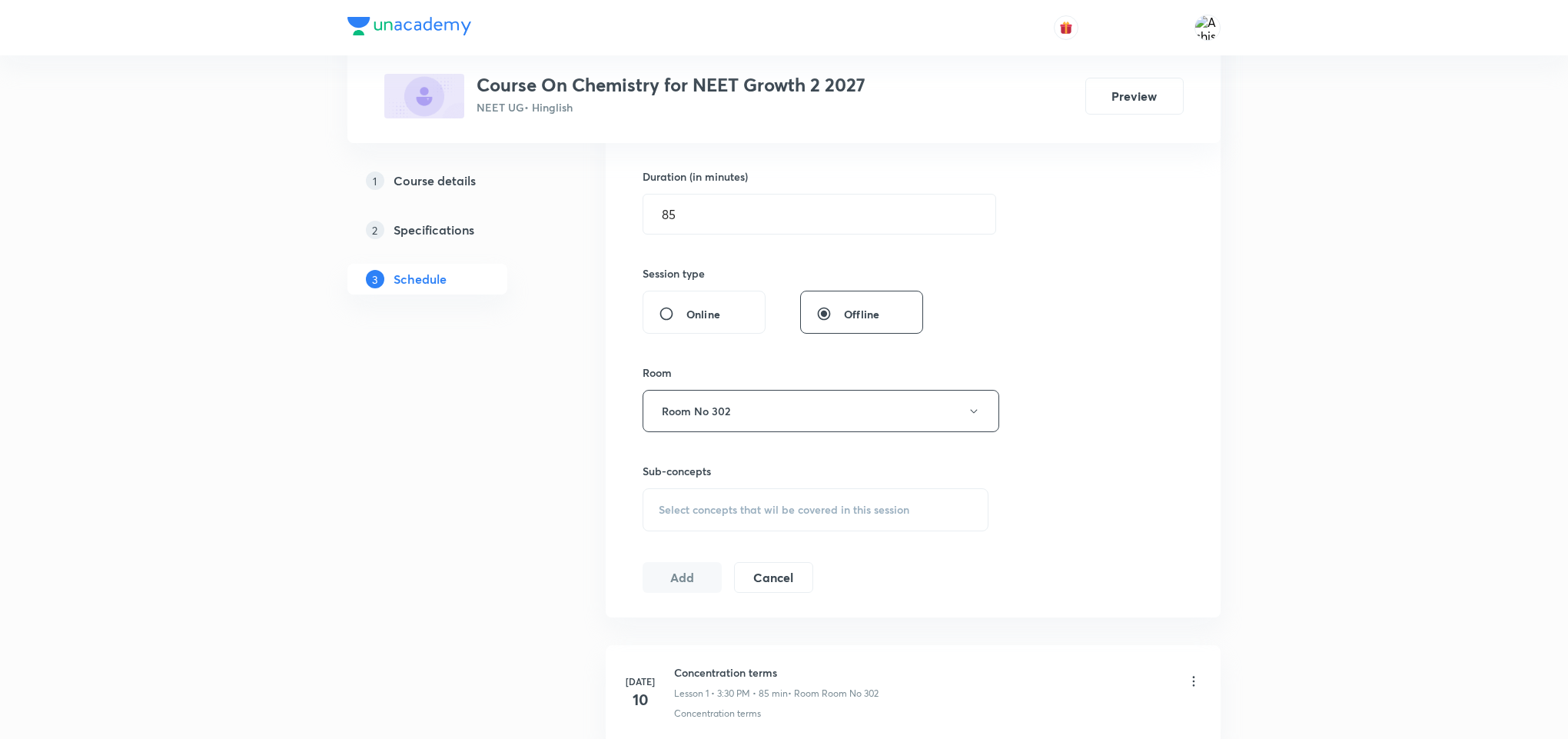
click at [756, 501] on div "Select concepts that wil be covered in this session" at bounding box center [815, 509] width 346 height 43
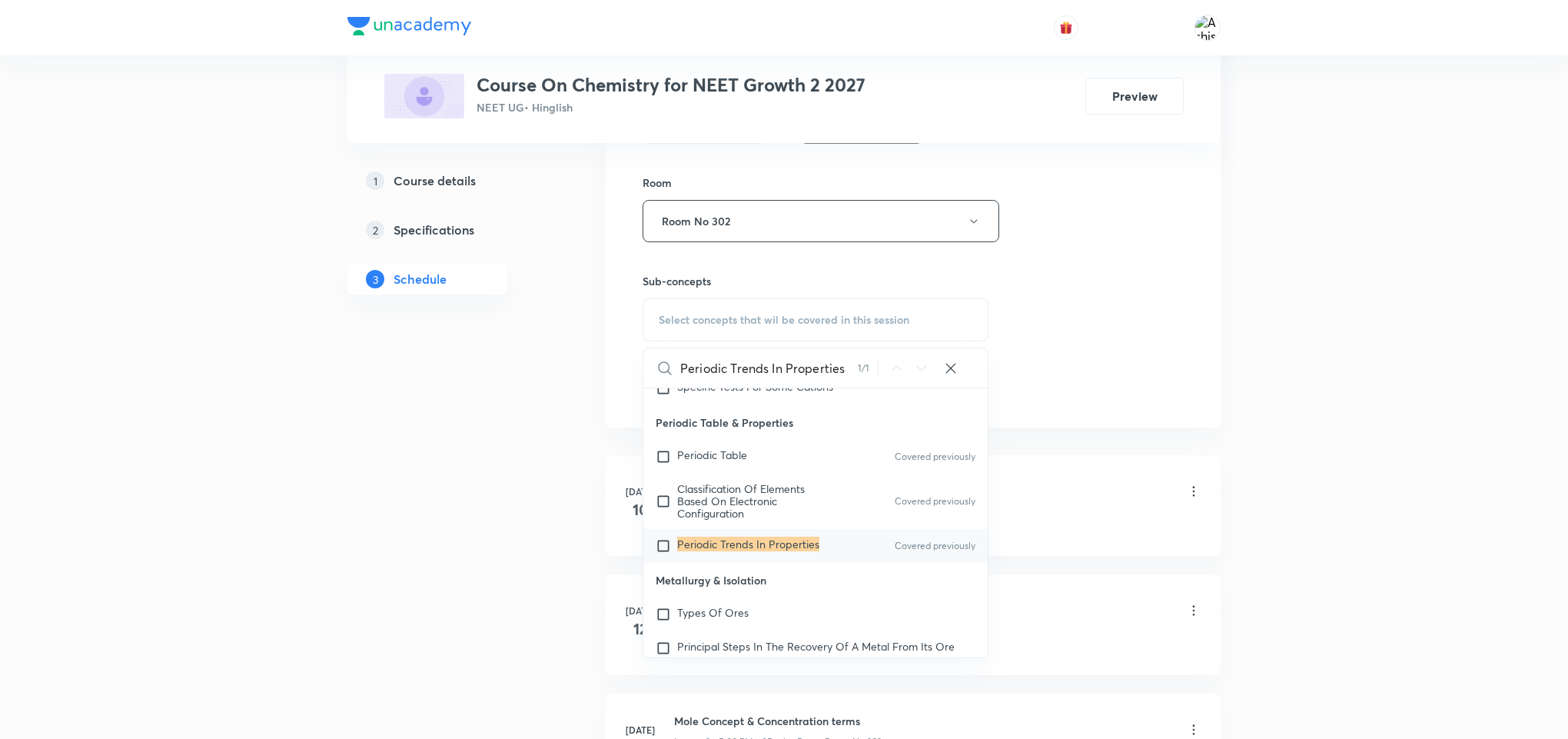
scroll to position [692, 0]
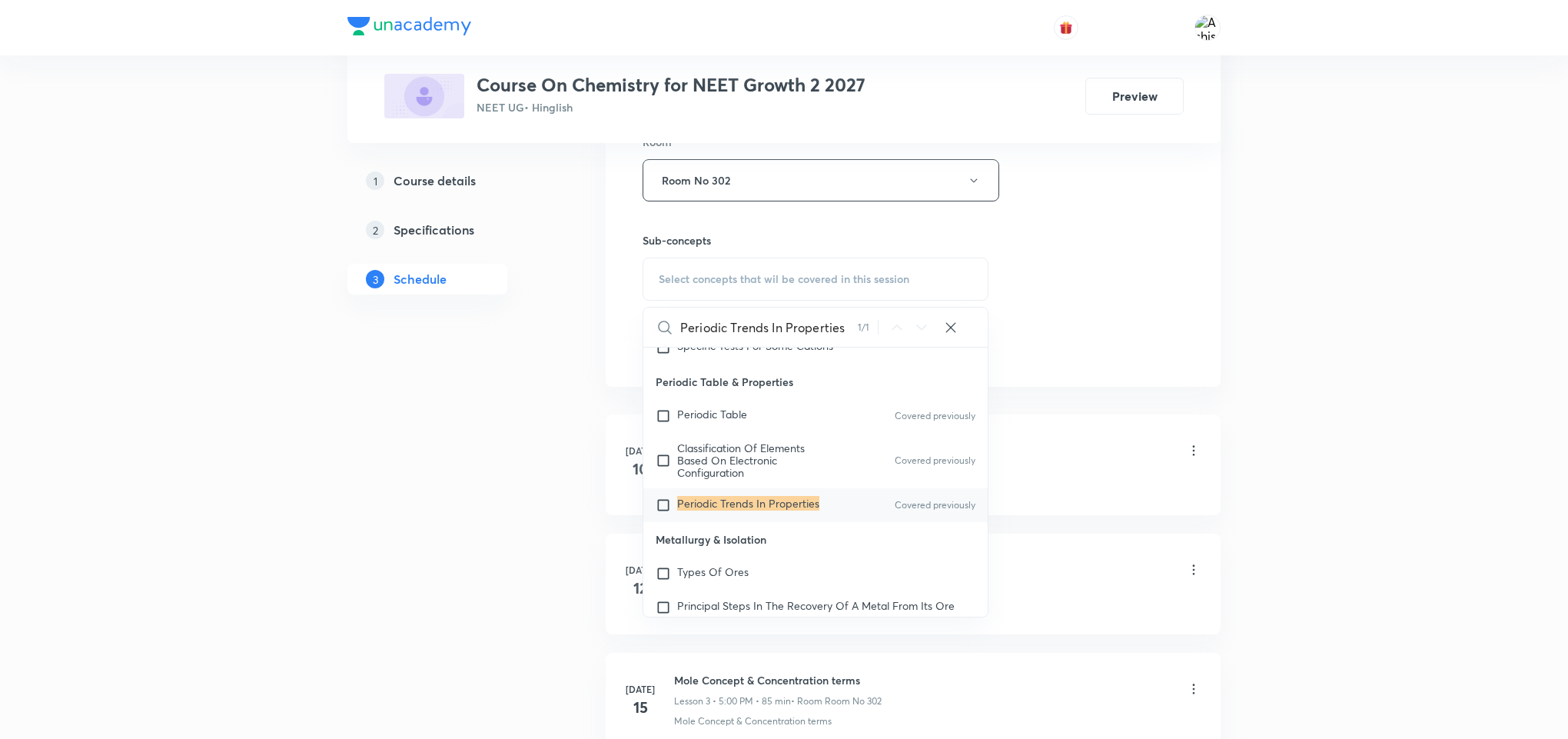
type input "Periodic Trends In Properties"
click at [778, 510] on mark "Periodic Trends In Properties" at bounding box center [748, 503] width 142 height 15
checkbox input "true"
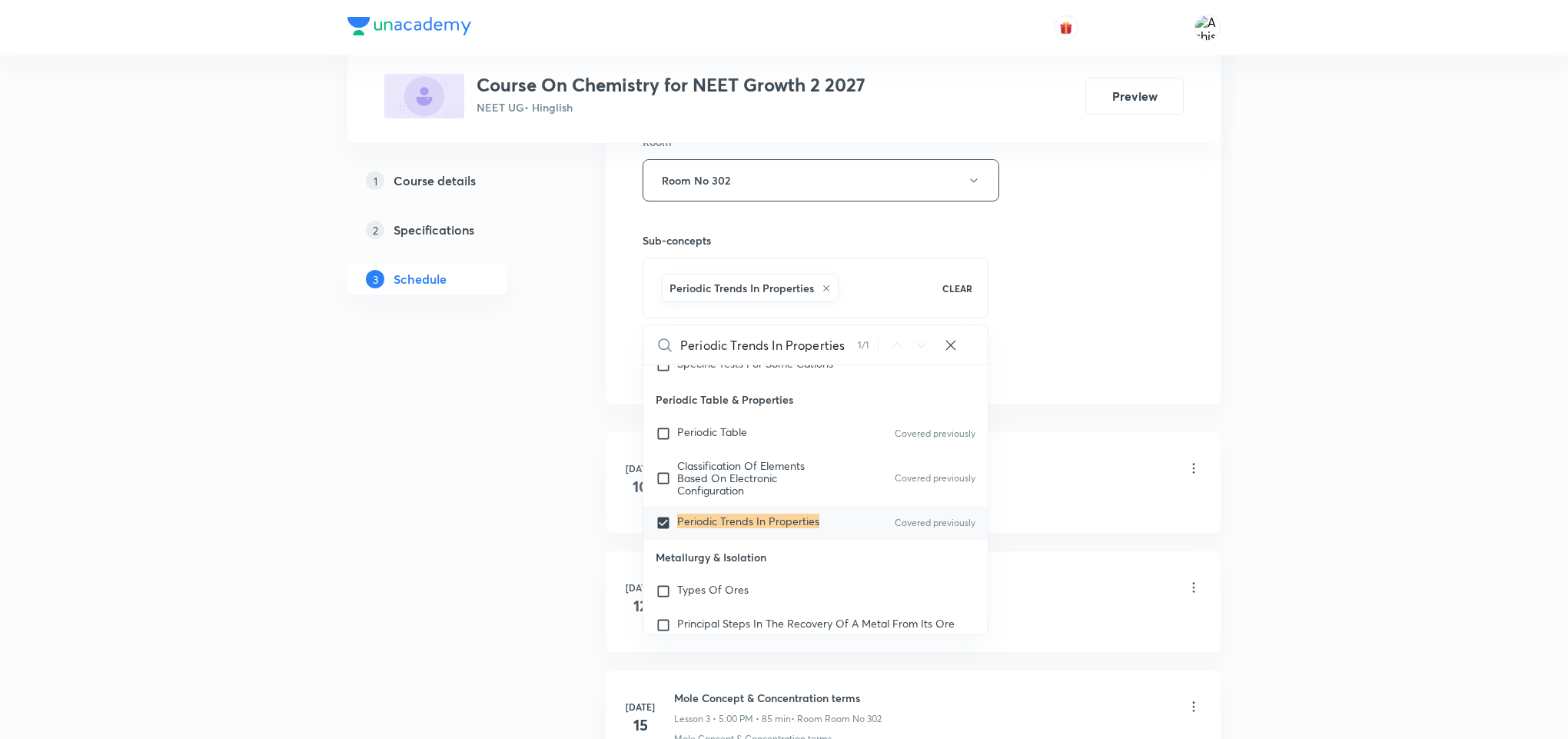
click at [1081, 305] on div "Session 38 Live class Session title 29/99 Periodic Trends In Properties ​ Sched…" at bounding box center [913, 10] width 542 height 740
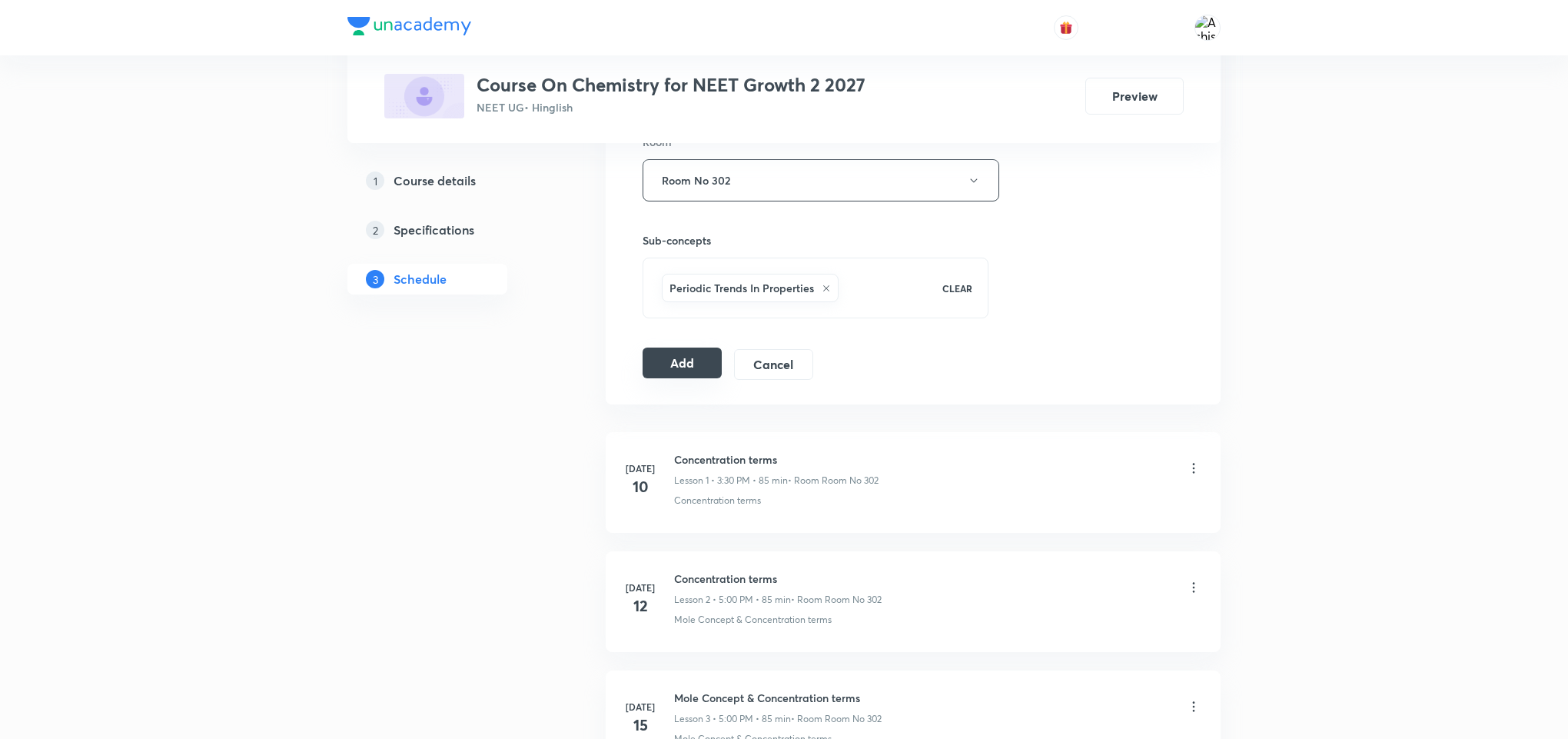
click at [680, 376] on button "Add" at bounding box center [682, 363] width 79 height 30
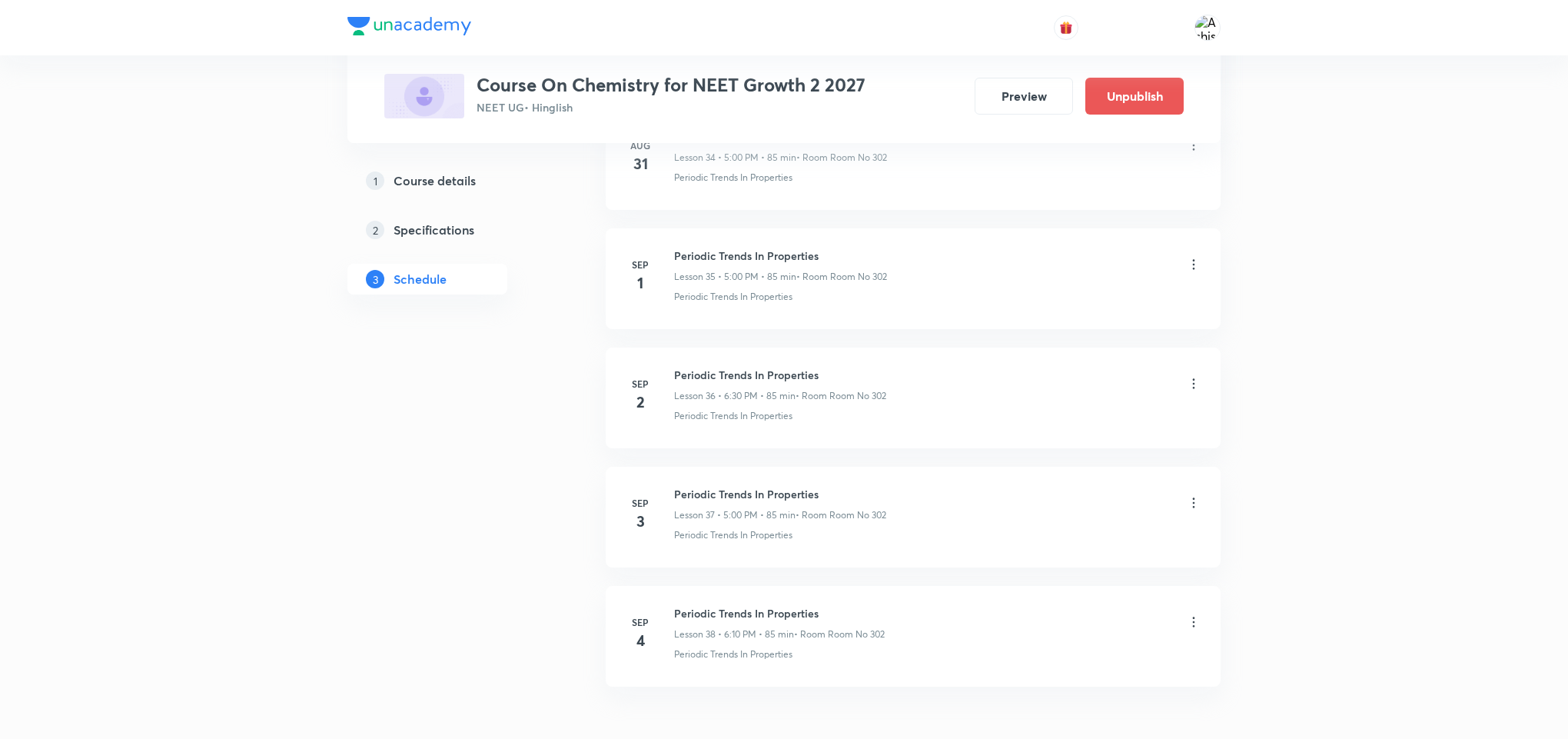
scroll to position [4344, 0]
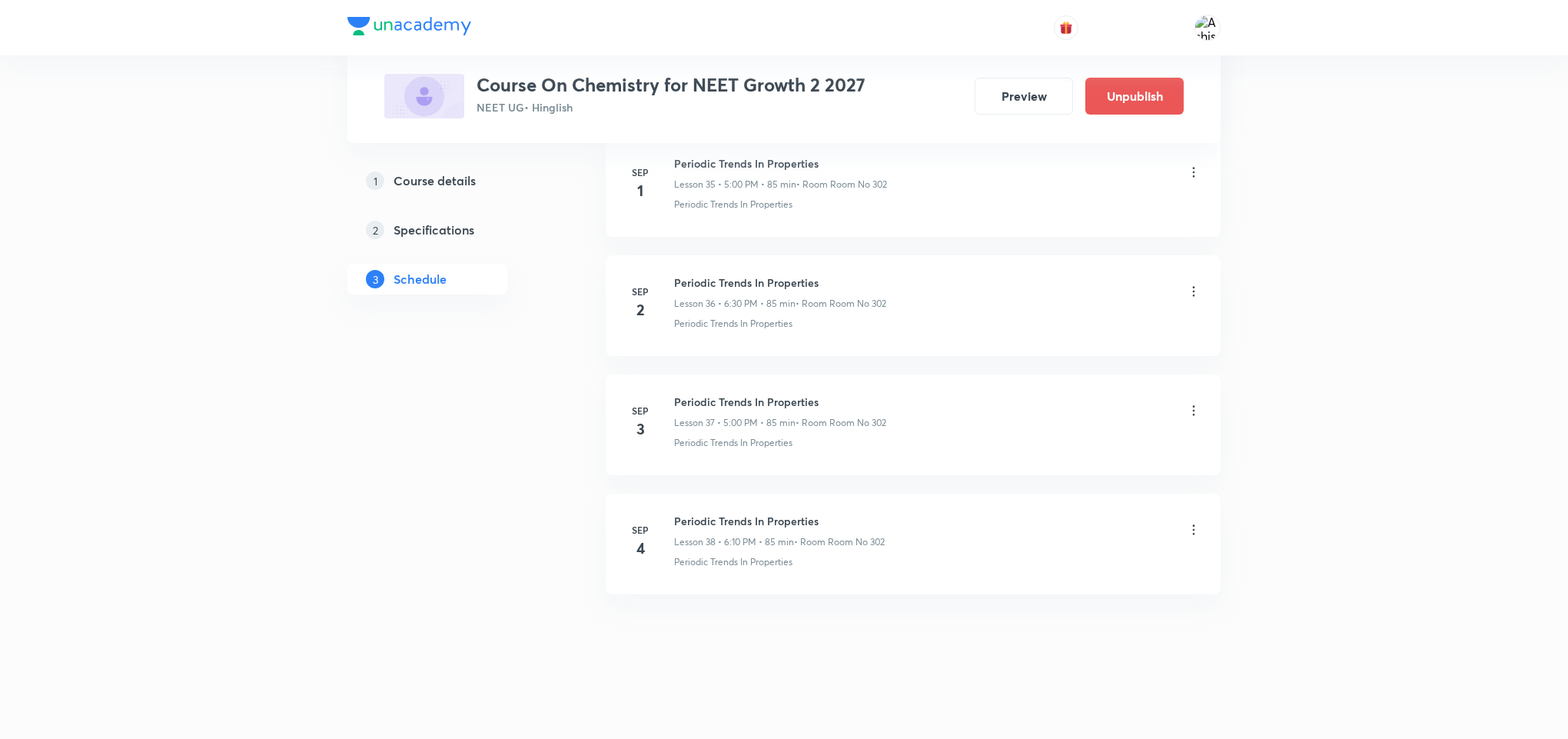
click at [1200, 532] on icon at bounding box center [1193, 530] width 16 height 16
click at [1080, 563] on li "Edit" at bounding box center [1110, 568] width 168 height 28
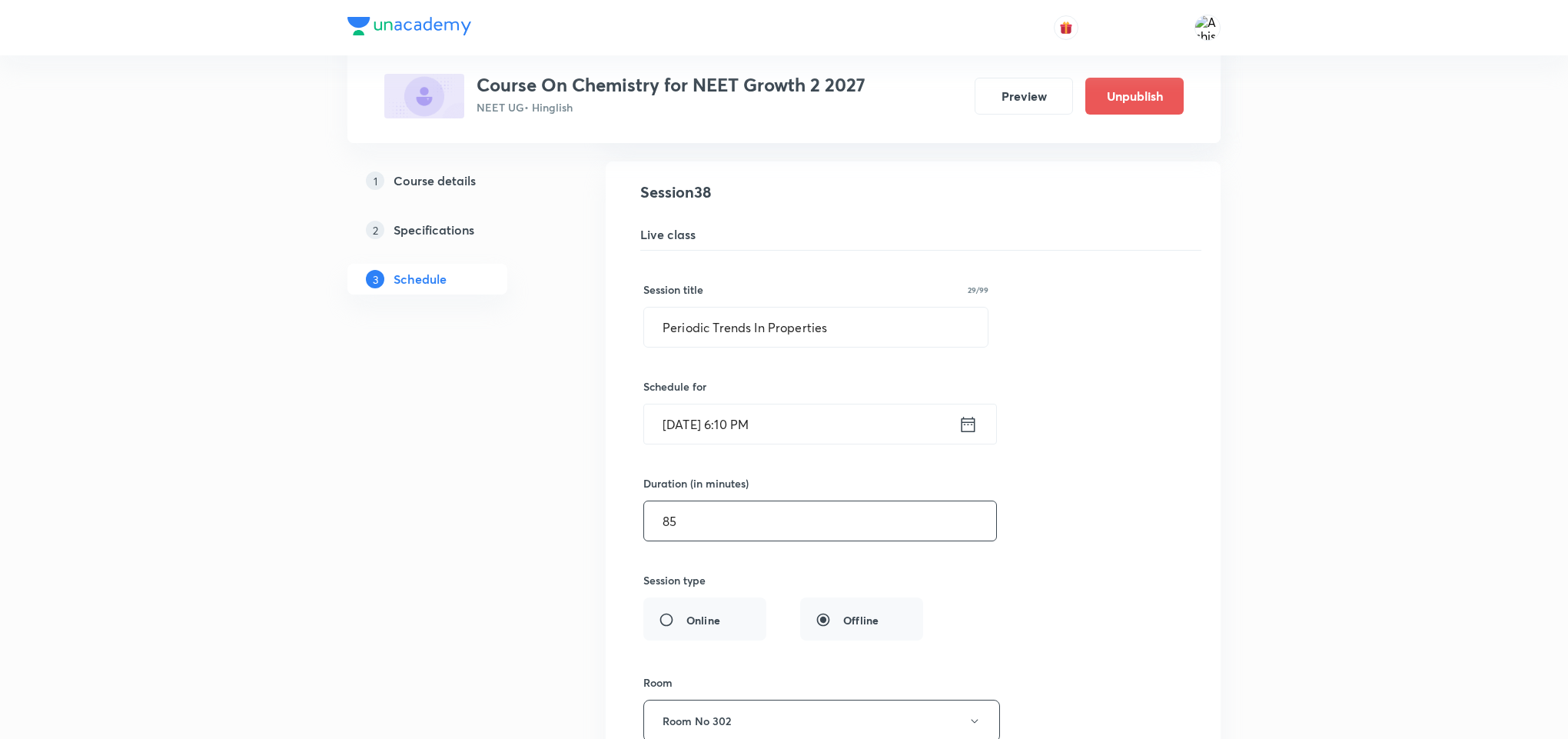
scroll to position [4805, 0]
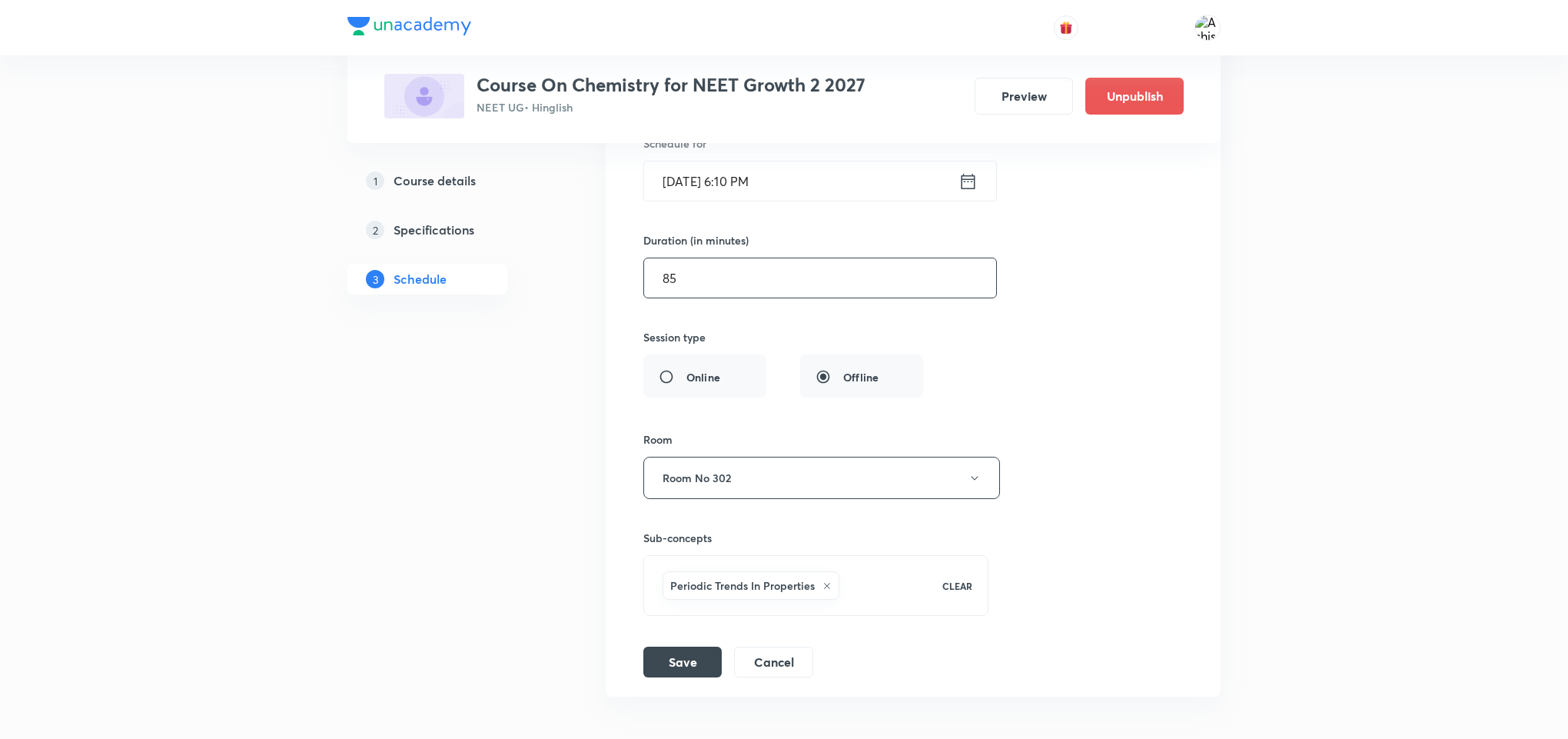
click at [680, 297] on input "85" at bounding box center [821, 277] width 353 height 39
type input "8"
type input "105"
click at [686, 676] on button "Save" at bounding box center [682, 660] width 78 height 30
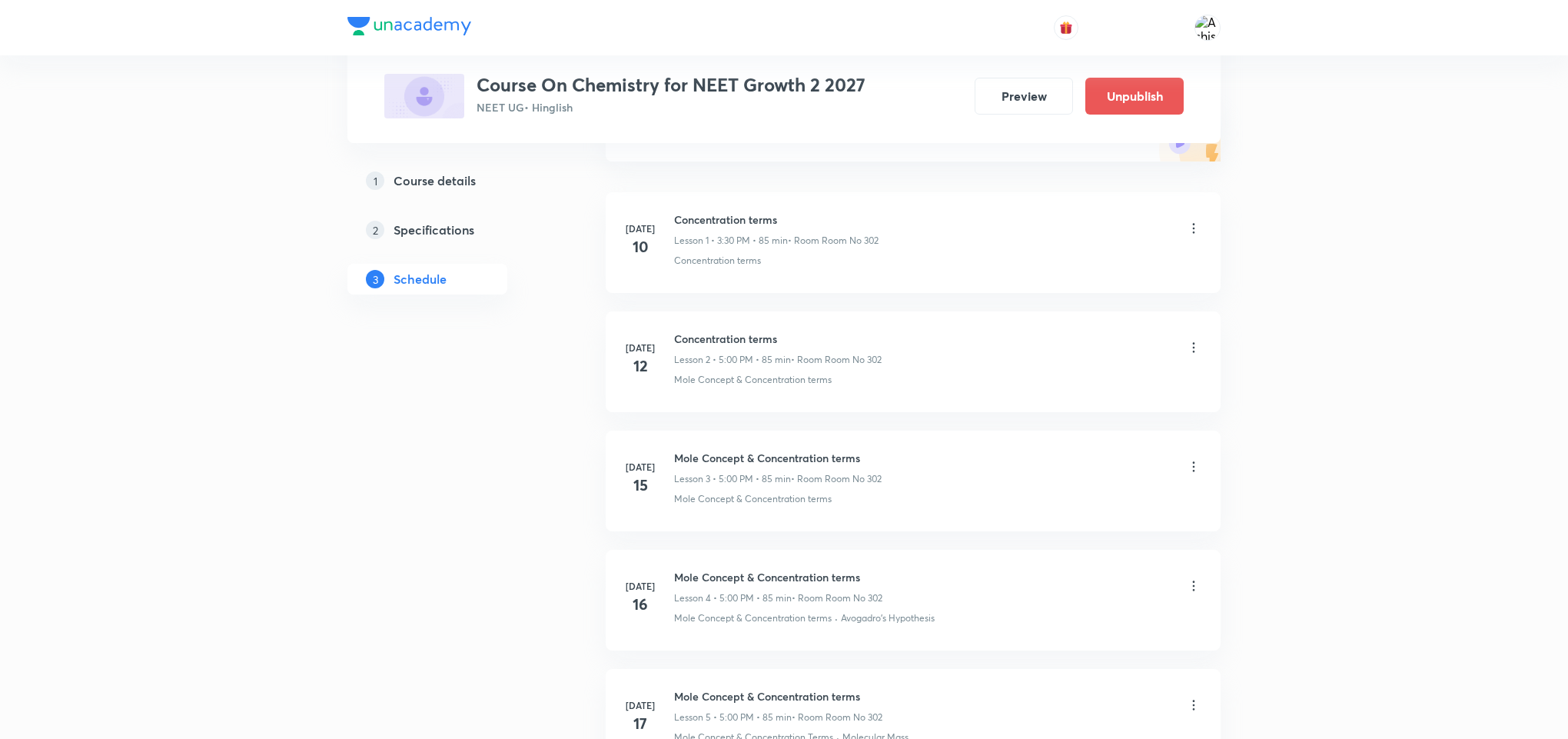
scroll to position [0, 0]
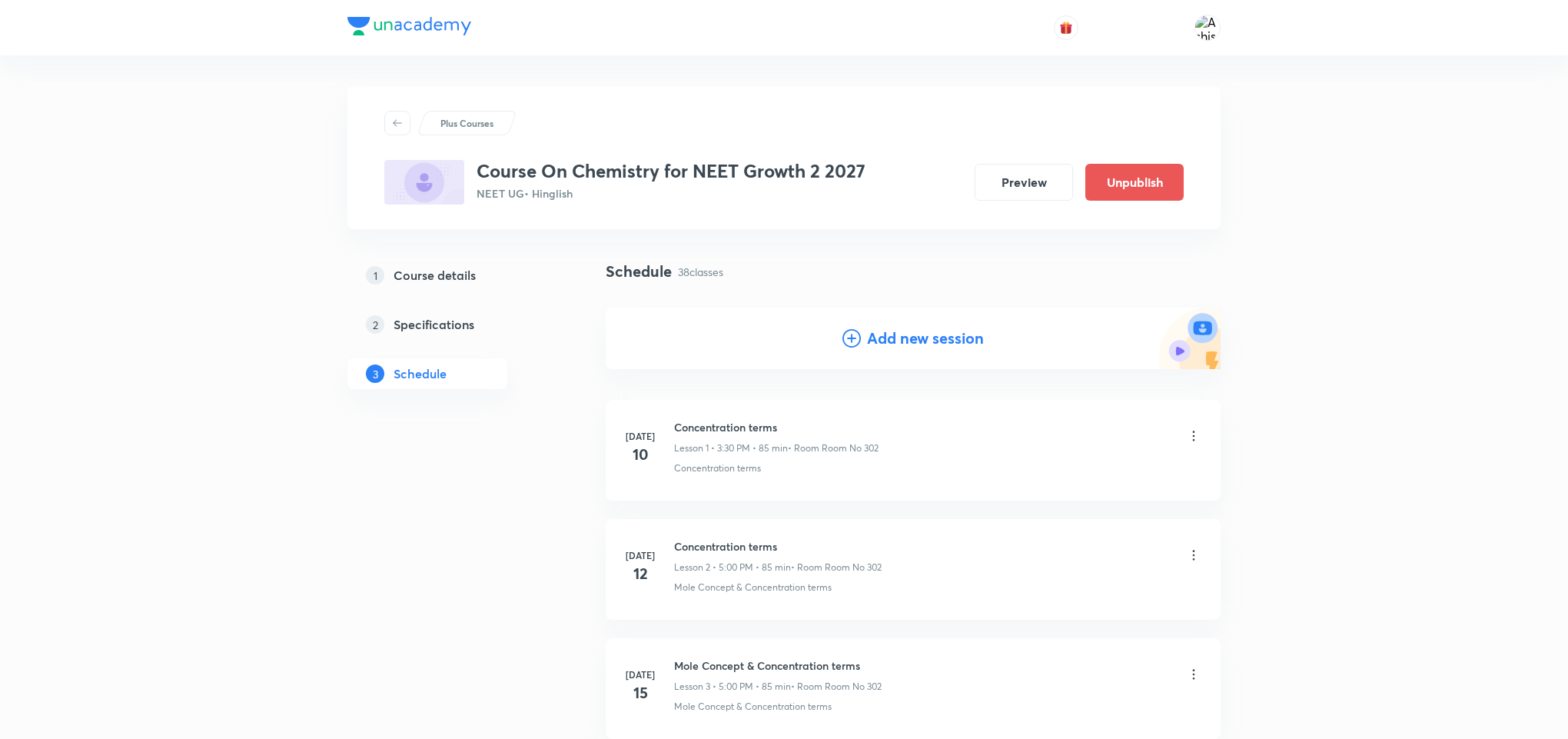
click at [901, 337] on h4 "Add new session" at bounding box center [925, 338] width 117 height 23
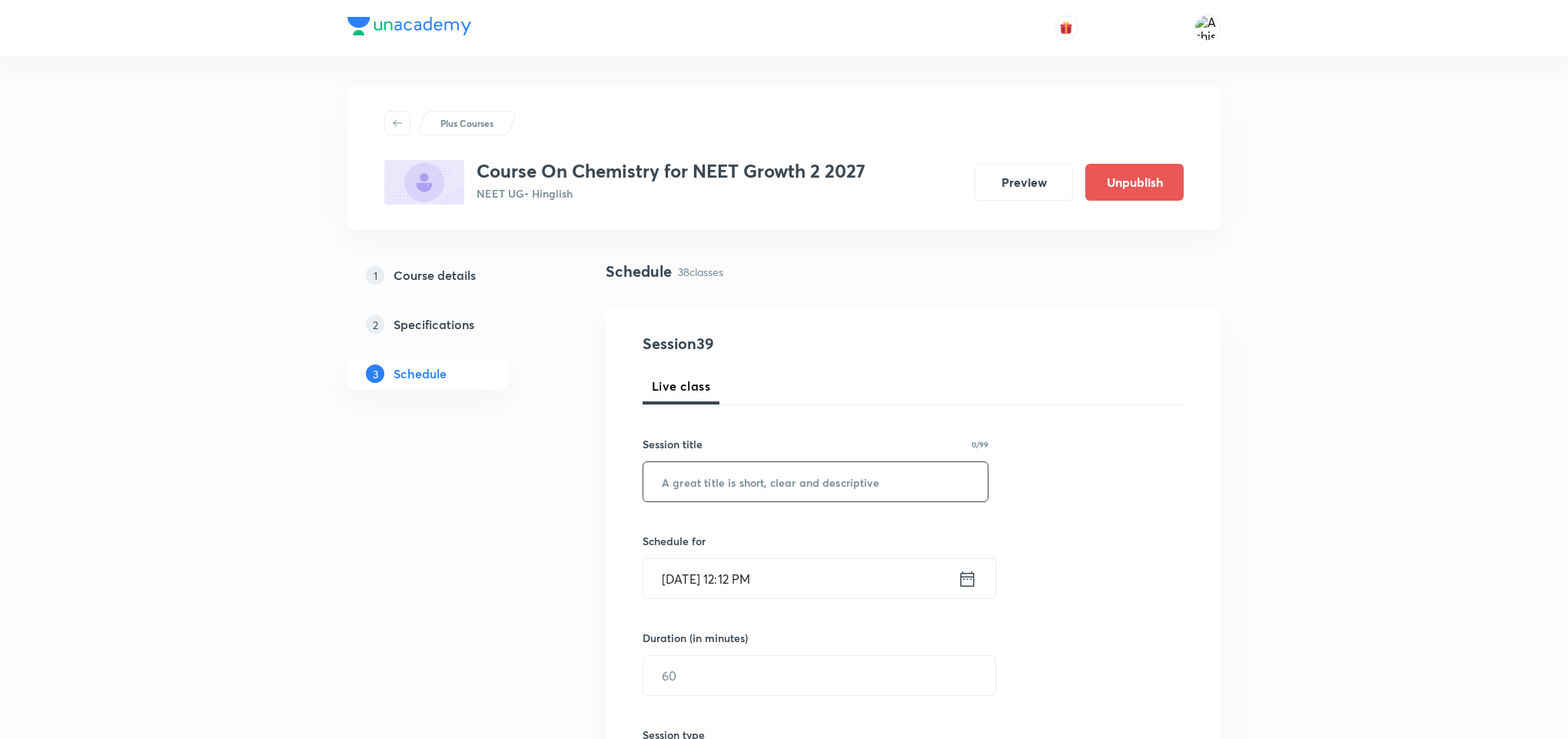
click at [768, 483] on input "text" at bounding box center [815, 481] width 344 height 39
paste input "Periodic Trends In Properties"
type input "Periodic Trends In Properties"
click at [686, 599] on input "Sep 4, 2025, 12:12 PM" at bounding box center [801, 578] width 315 height 39
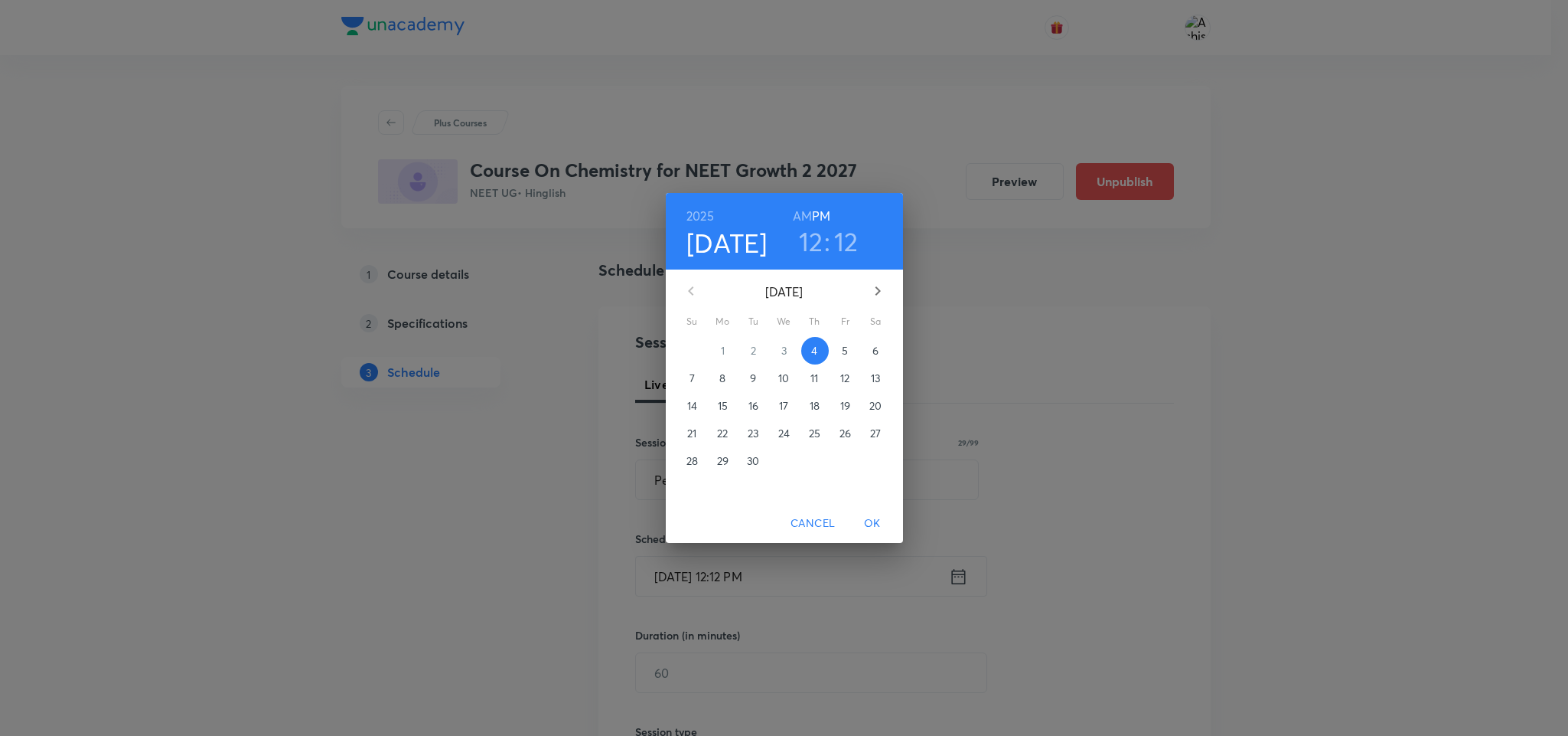
click at [875, 351] on p "6" at bounding box center [875, 350] width 6 height 16
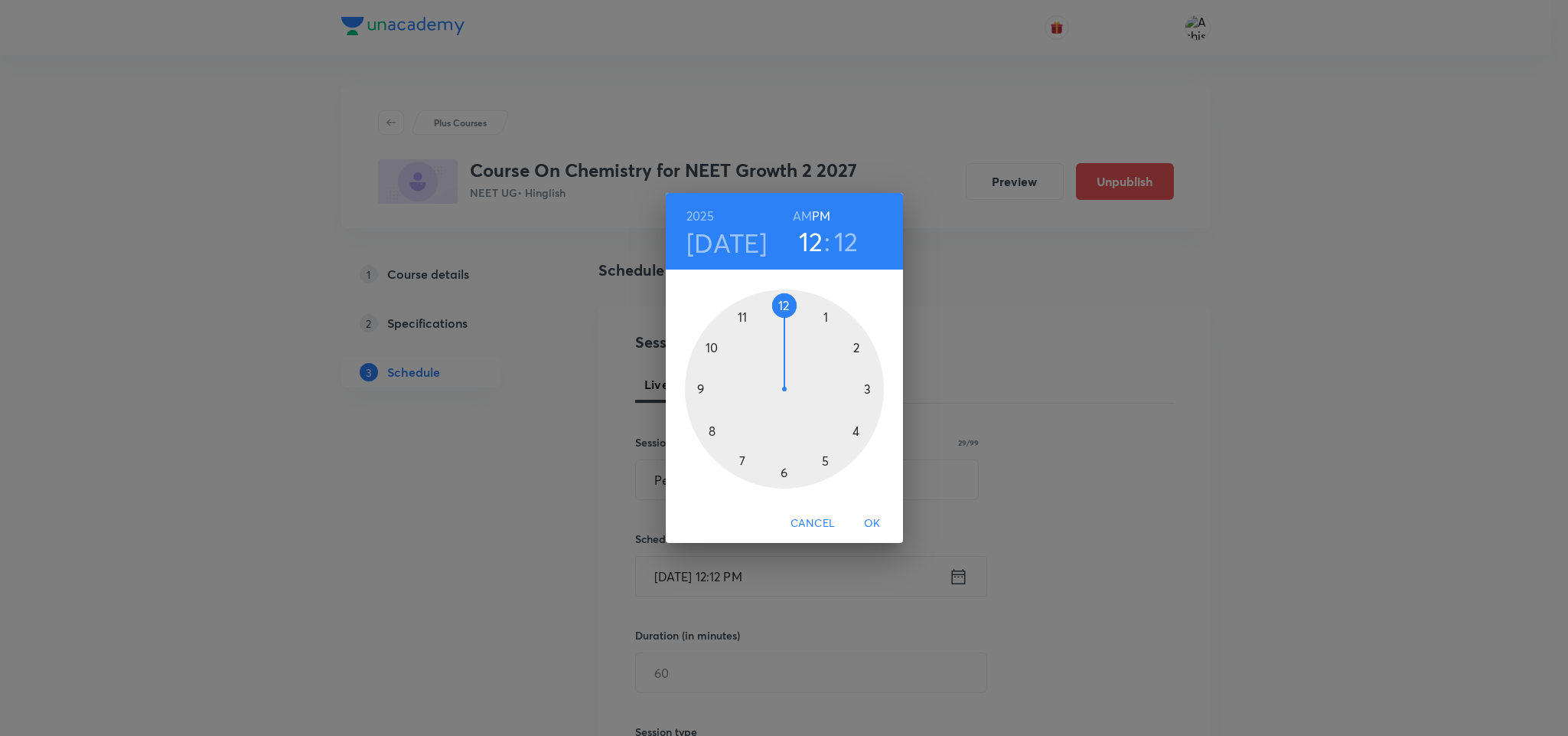
click at [826, 457] on div at bounding box center [785, 389] width 199 height 199
click at [786, 302] on div at bounding box center [785, 389] width 199 height 199
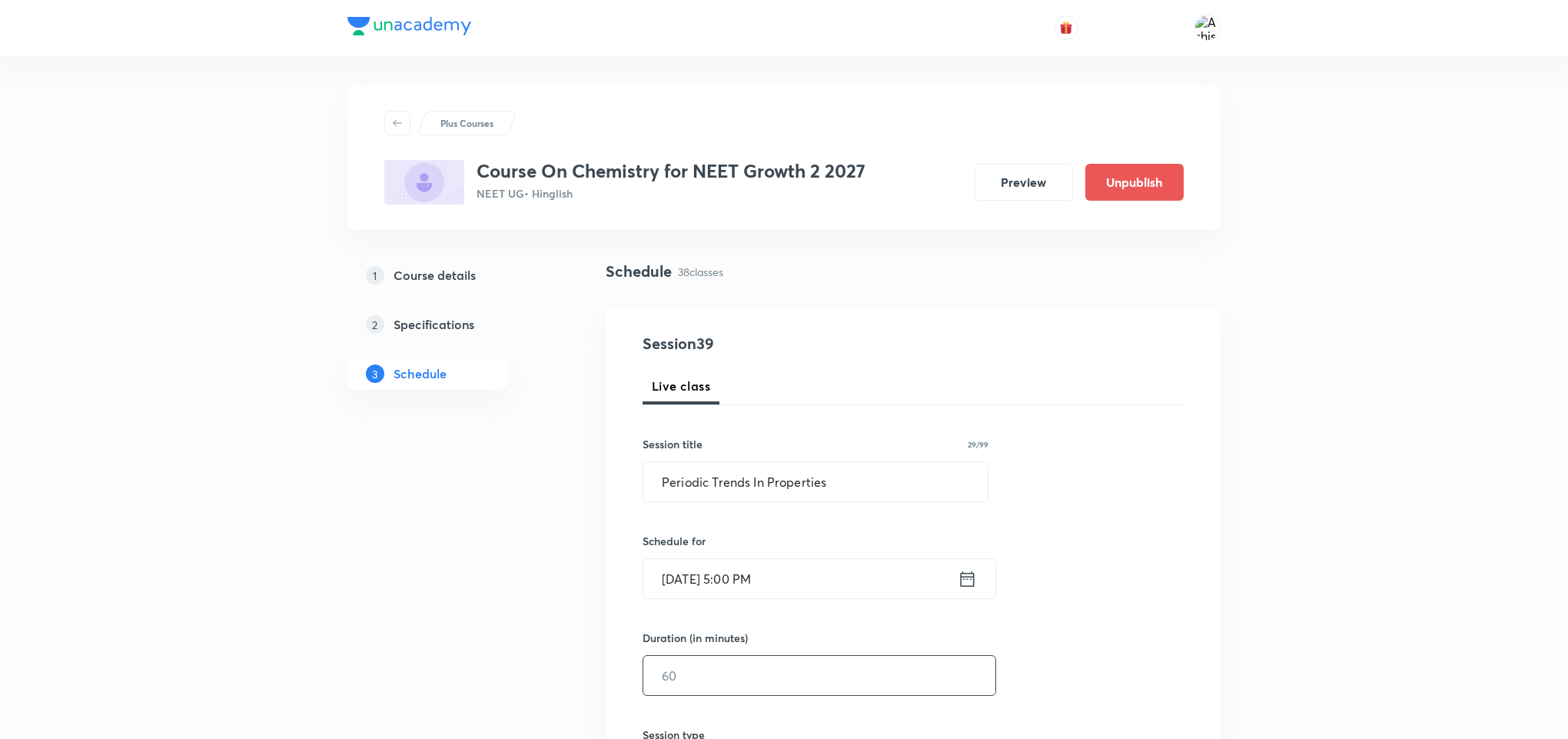
click at [734, 657] on input "text" at bounding box center [820, 675] width 353 height 39
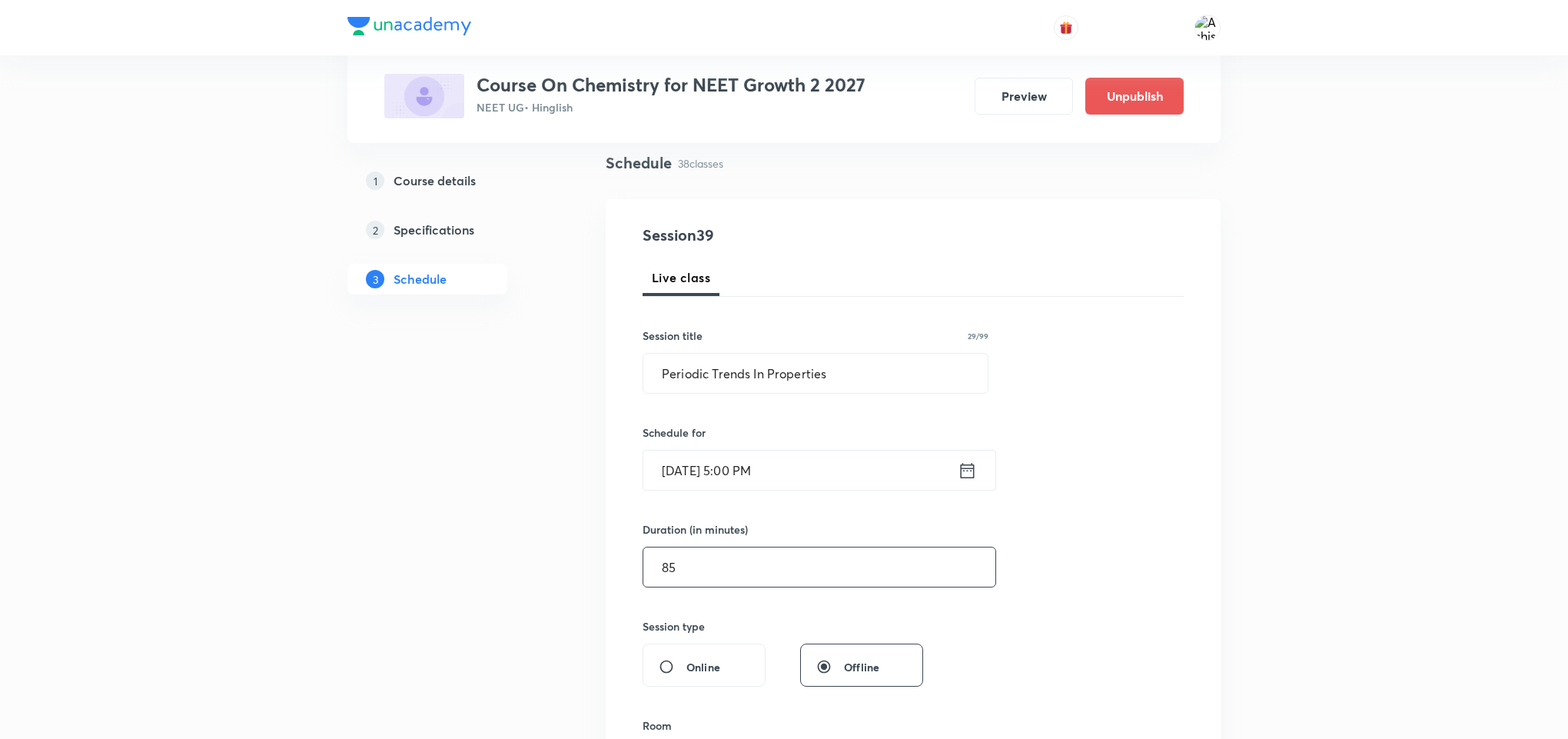
scroll to position [230, 0]
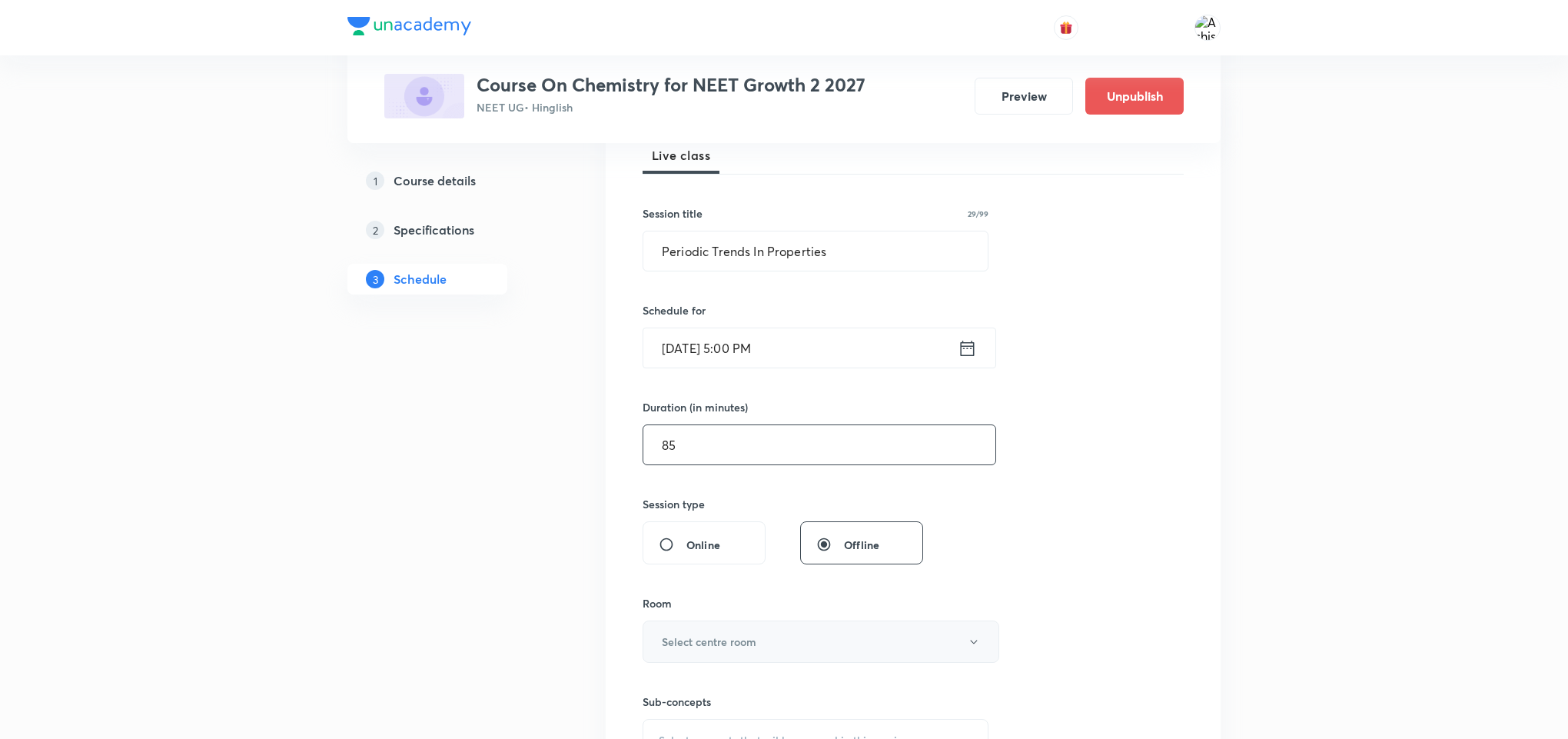
type input "85"
click at [759, 631] on button "Select centre room" at bounding box center [821, 642] width 357 height 42
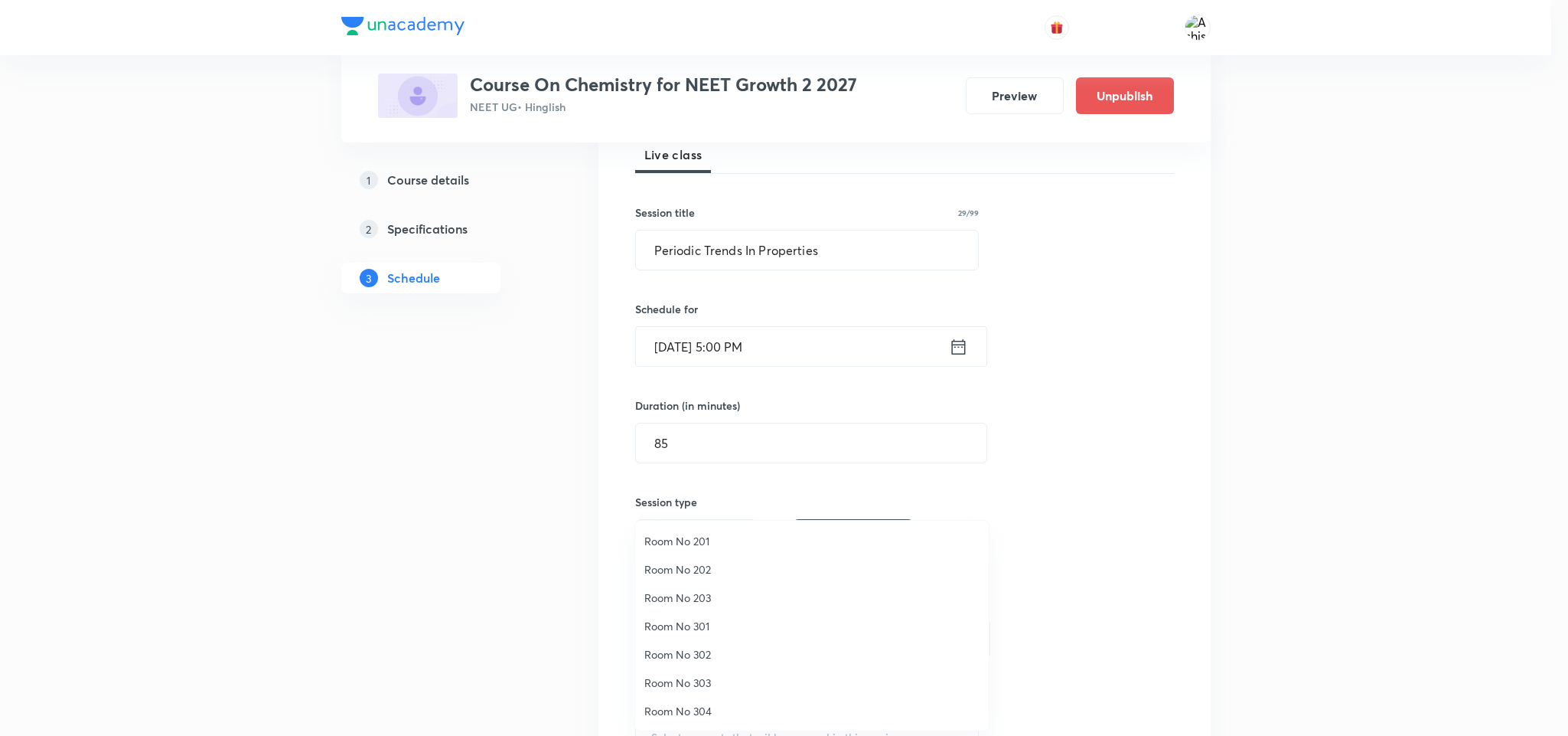
click at [708, 657] on span "Room No 302" at bounding box center [811, 655] width 335 height 16
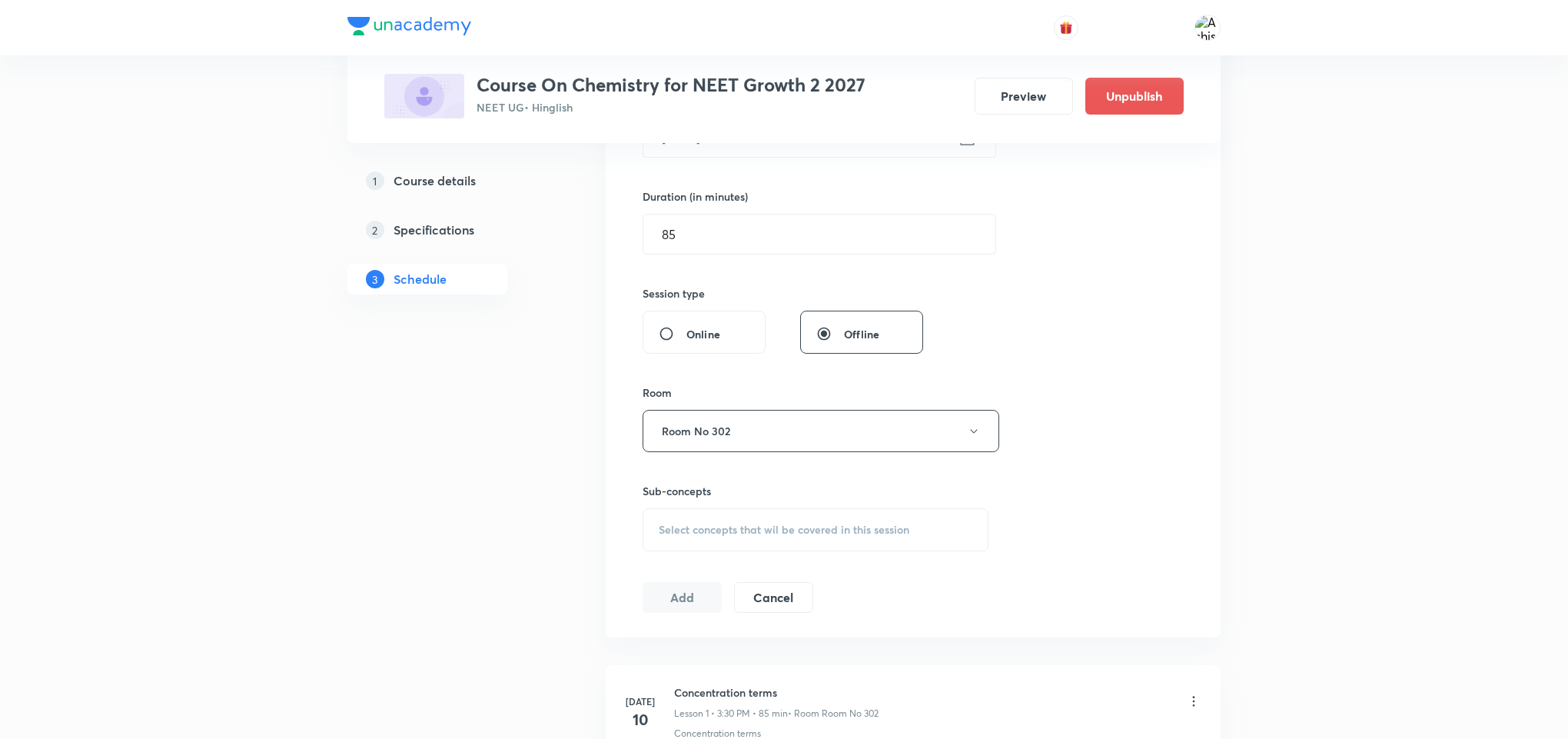
scroll to position [461, 0]
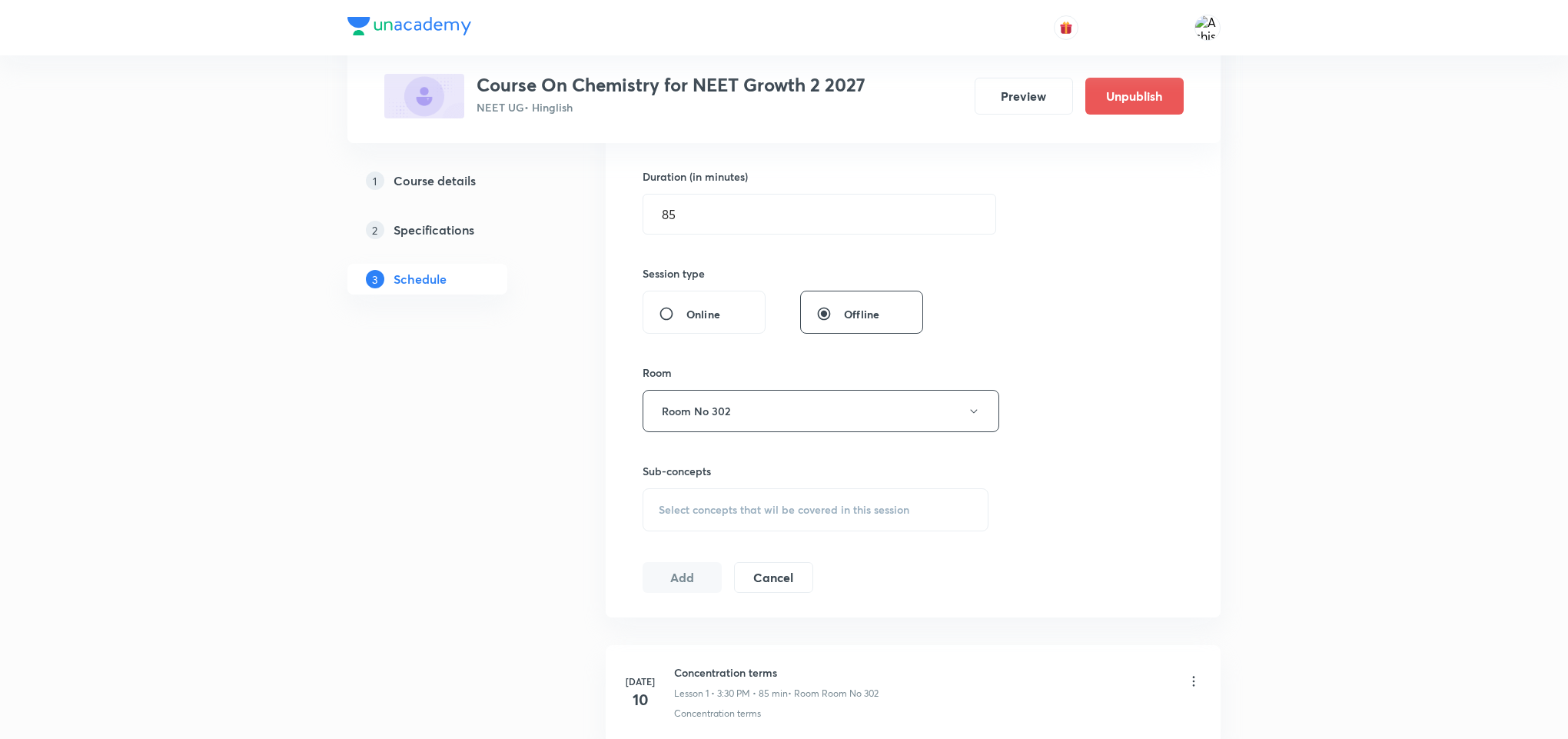
click at [764, 510] on span "Select concepts that wil be covered in this session" at bounding box center [784, 509] width 251 height 12
click at [819, 547] on input "text" at bounding box center [834, 557] width 308 height 39
paste input "Periodic Trends In Properties"
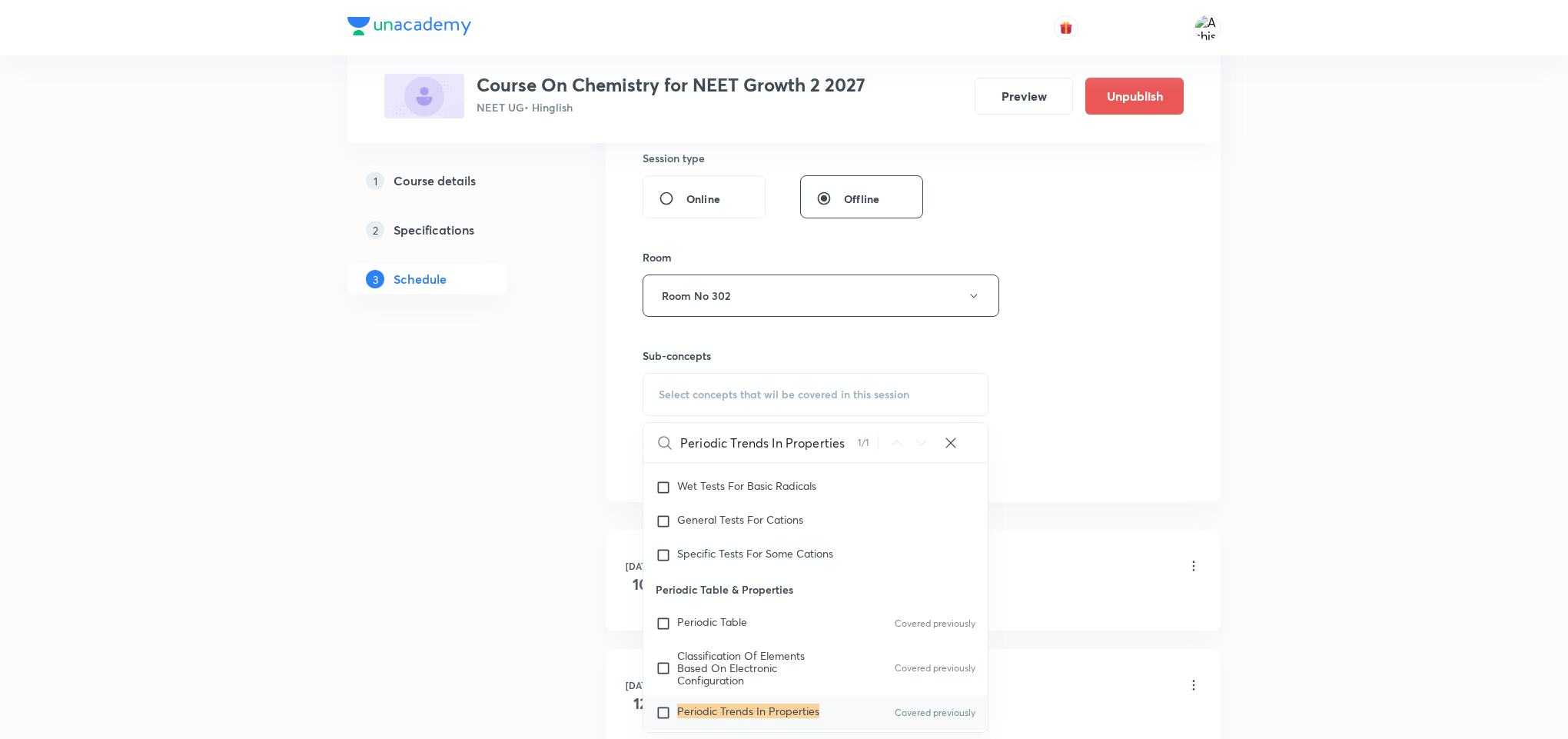
scroll to position [17900, 0]
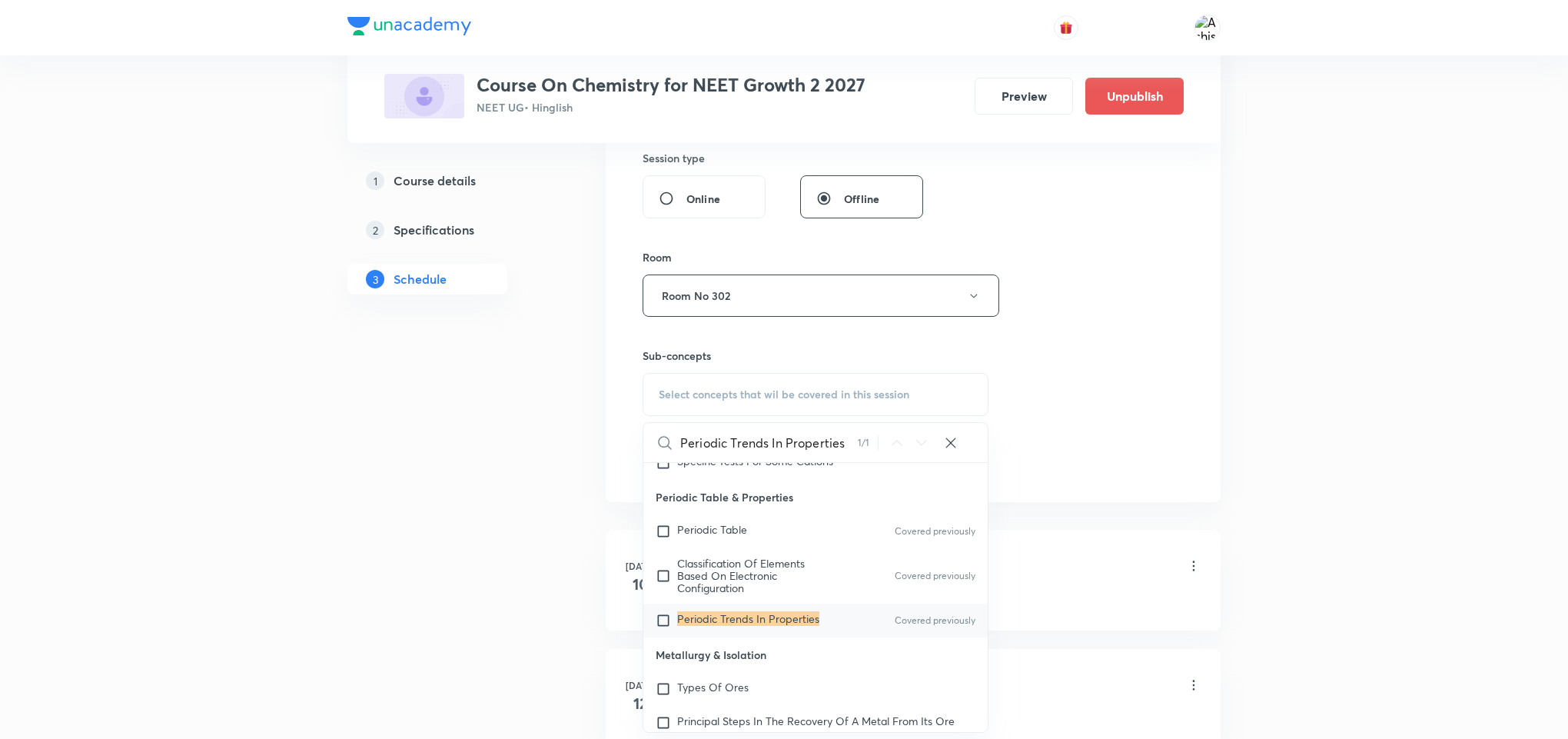
type input "Periodic Trends In Properties"
click at [745, 626] on mark "Periodic Trends In Properties" at bounding box center [748, 619] width 142 height 15
checkbox input "true"
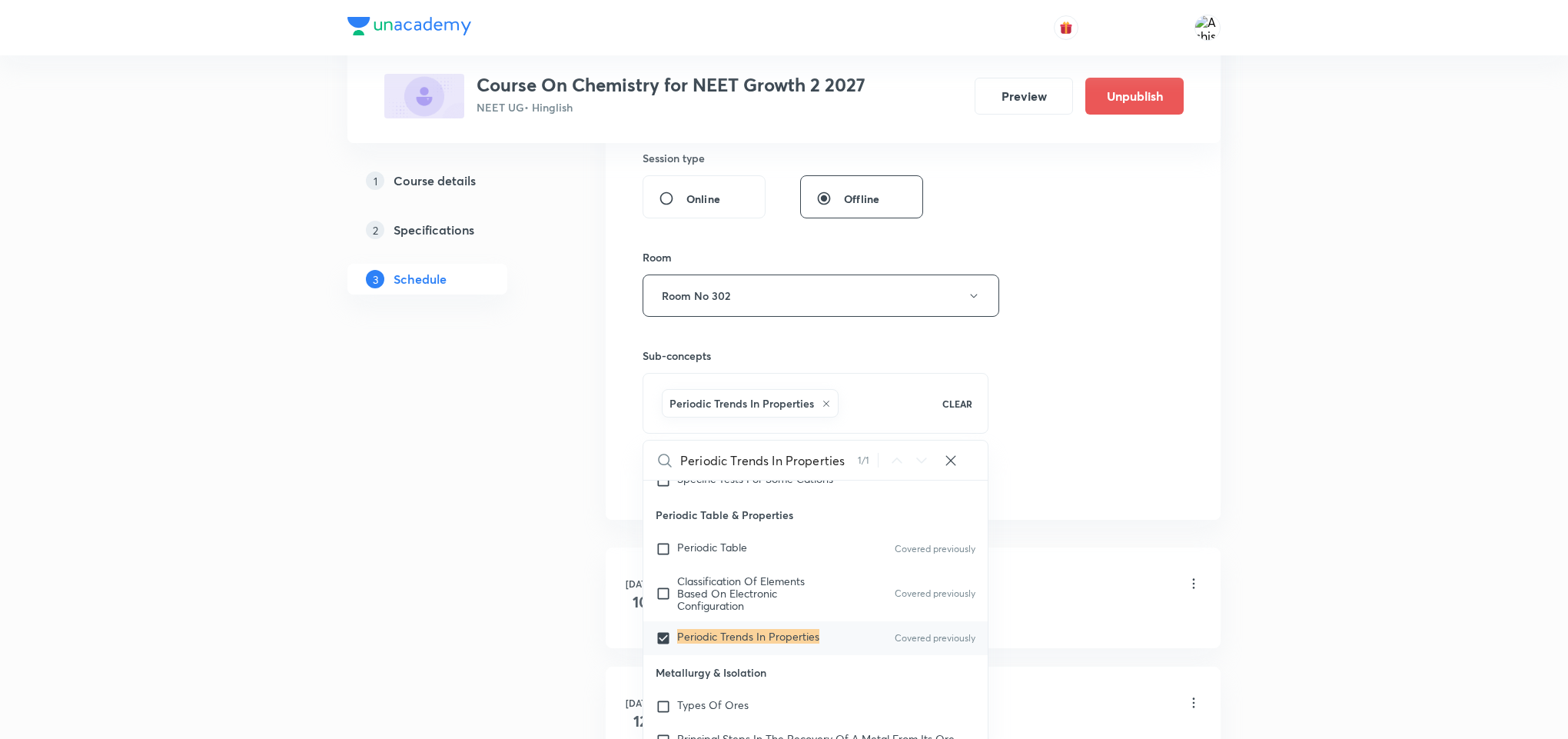
click at [1043, 439] on div "Session 39 Live class Session title 29/99 Periodic Trends In Properties ​ Sched…" at bounding box center [913, 126] width 542 height 740
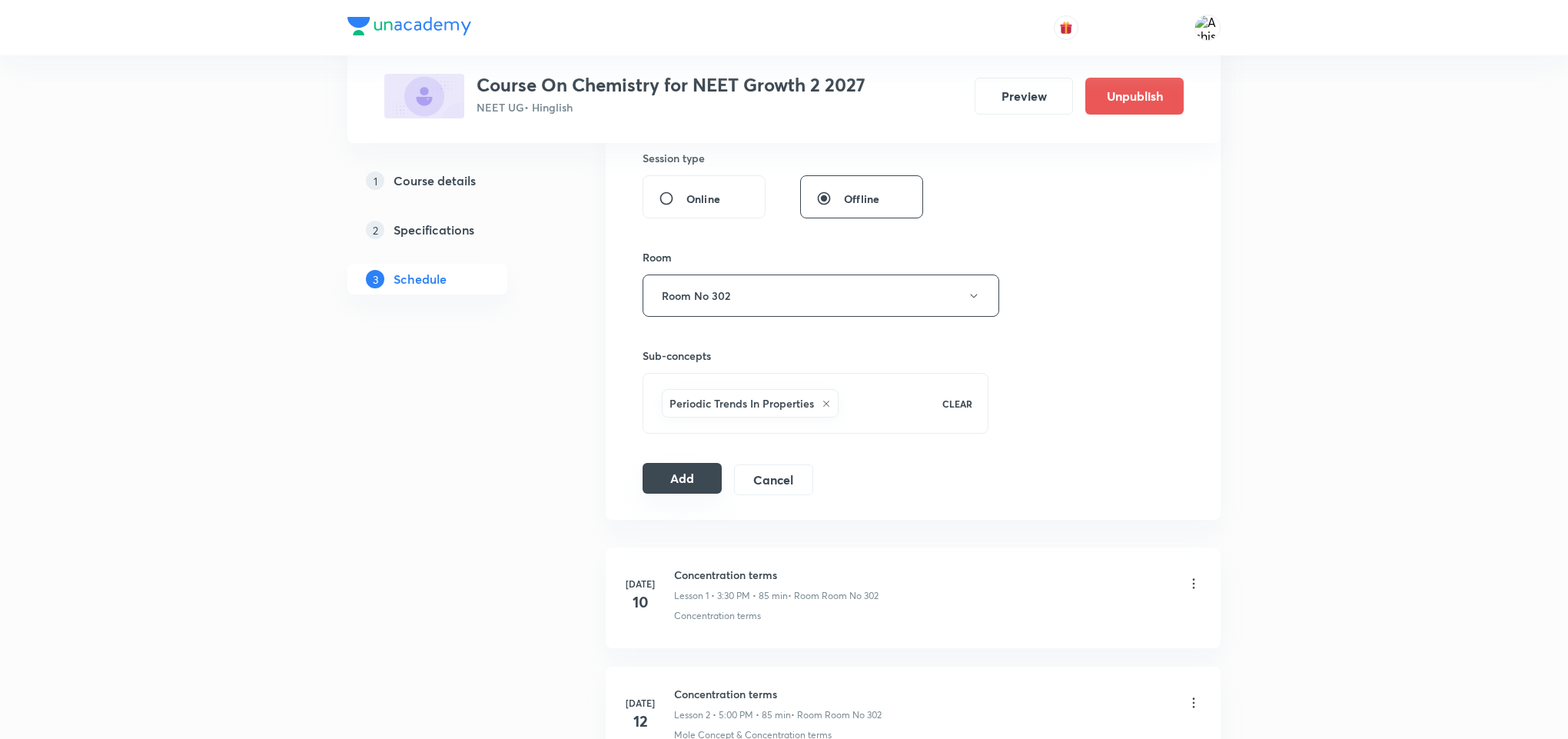
click at [694, 483] on button "Add" at bounding box center [682, 477] width 79 height 30
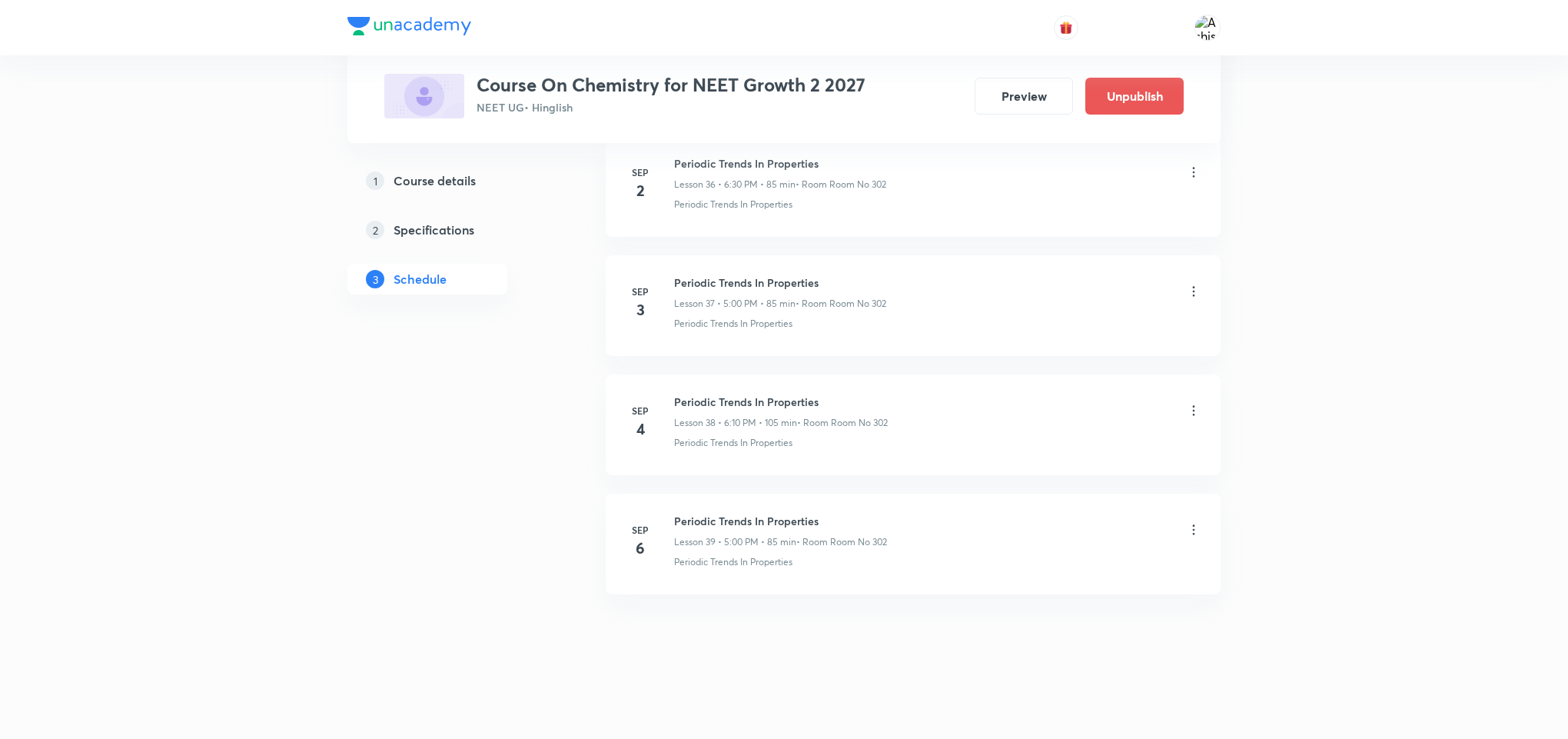
scroll to position [4463, 0]
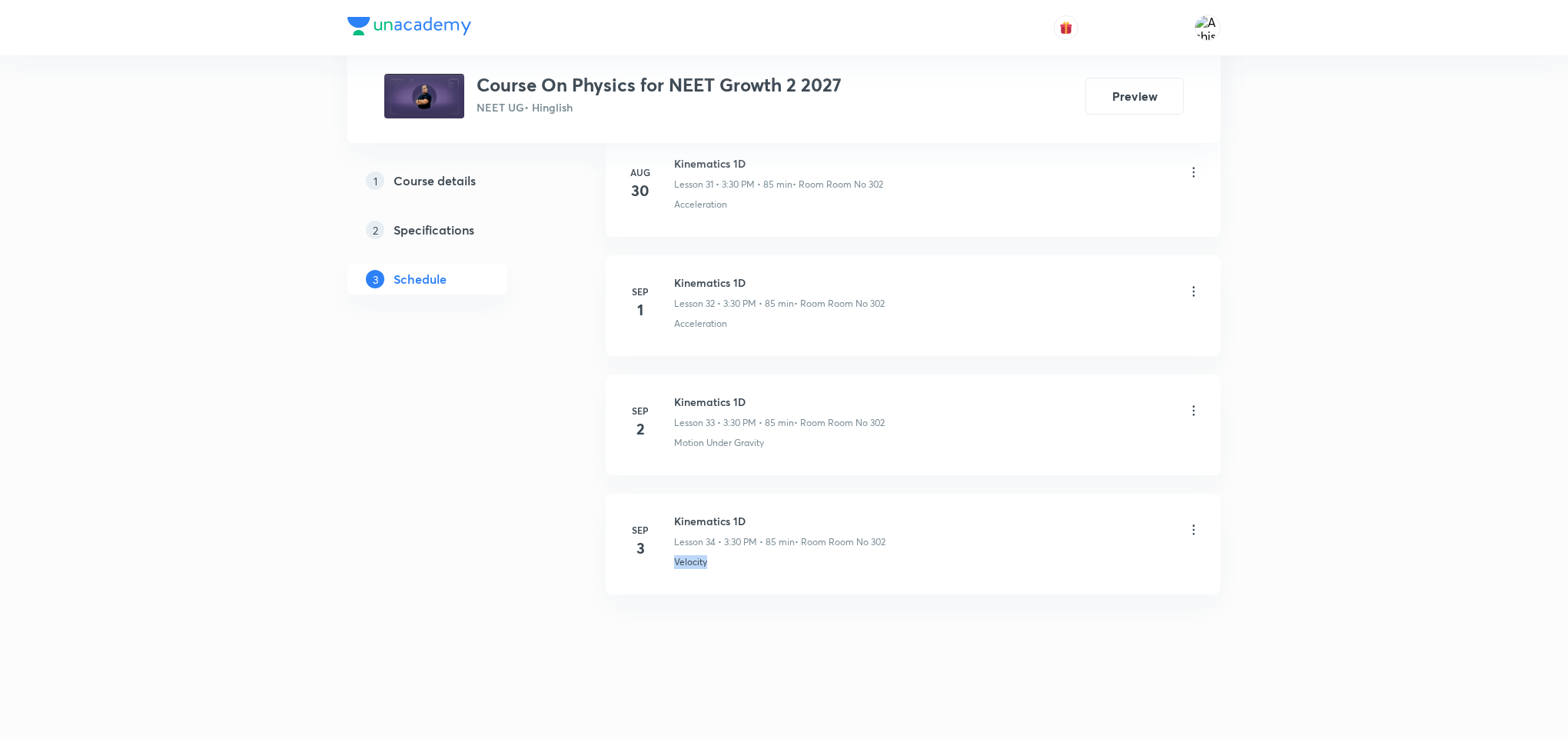
drag, startPoint x: 720, startPoint y: 575, endPoint x: 655, endPoint y: 590, distance: 66.7
click at [655, 590] on li "[DATE] Kinematics 1D Lesson 34 • 3:30 PM • 85 min • Room Room No 302 Velocity" at bounding box center [913, 544] width 615 height 101
copy p "Velocity"
drag, startPoint x: 784, startPoint y: 513, endPoint x: 671, endPoint y: 514, distance: 113.0
click at [671, 514] on div "[DATE] Kinematics 1D Lesson 34 • 3:30 PM • 85 min • Room Room No 302 Velocity" at bounding box center [913, 541] width 577 height 56
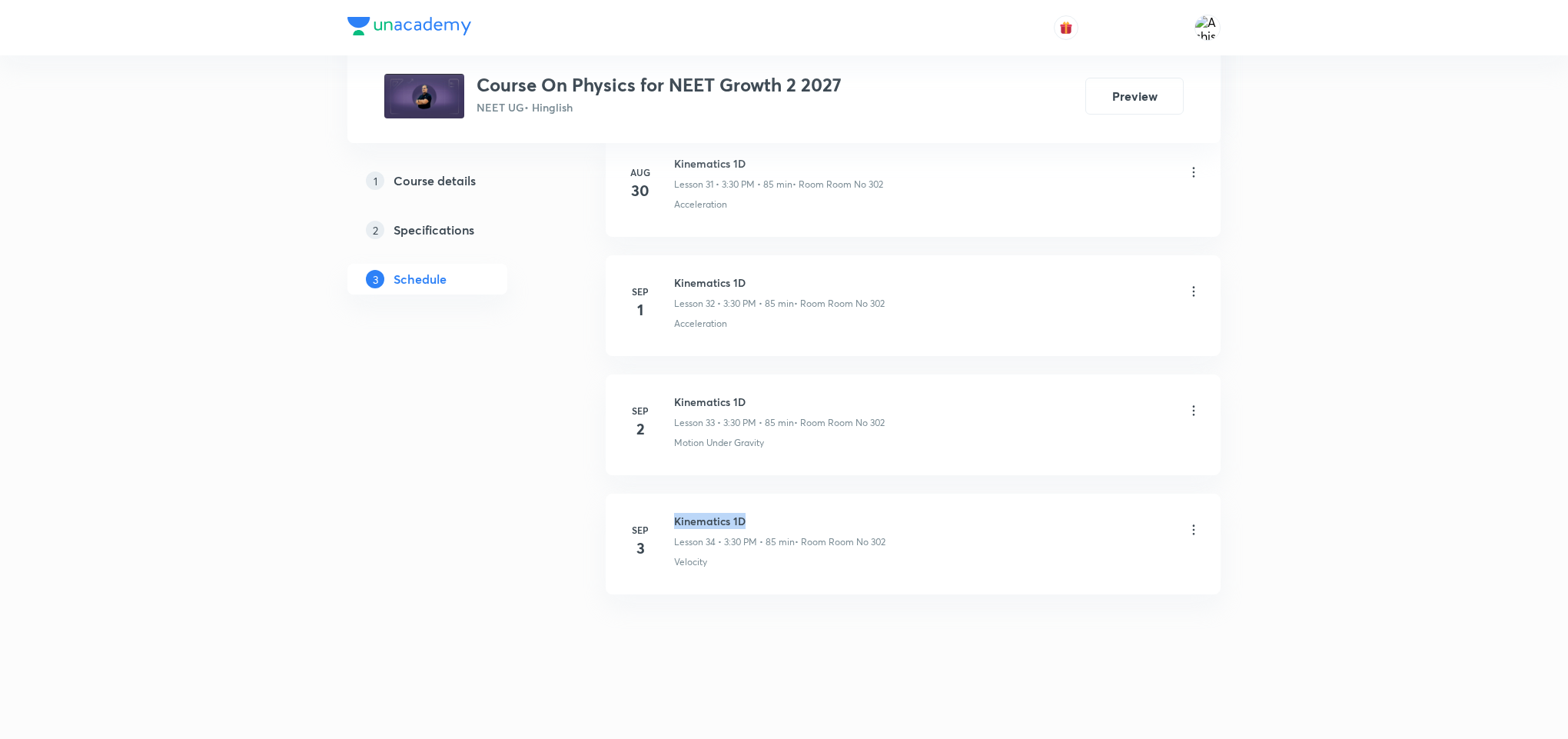
copy h6 "Kinematics 1D"
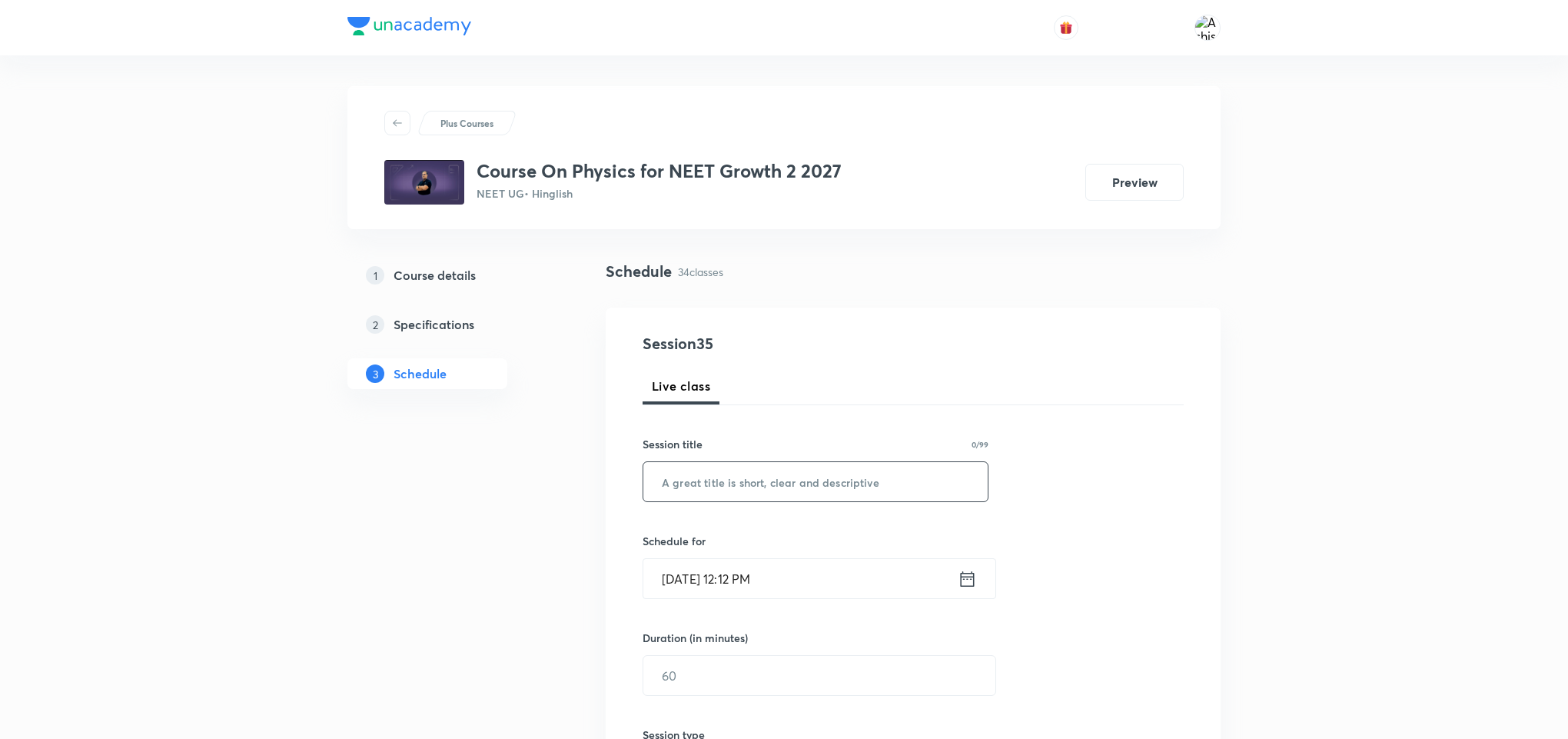
click at [767, 483] on input "text" at bounding box center [815, 481] width 344 height 39
paste input "Kinematics 1D"
type input "Kinematics 1D"
click at [693, 579] on input "[DATE] 12:12 PM" at bounding box center [801, 578] width 315 height 39
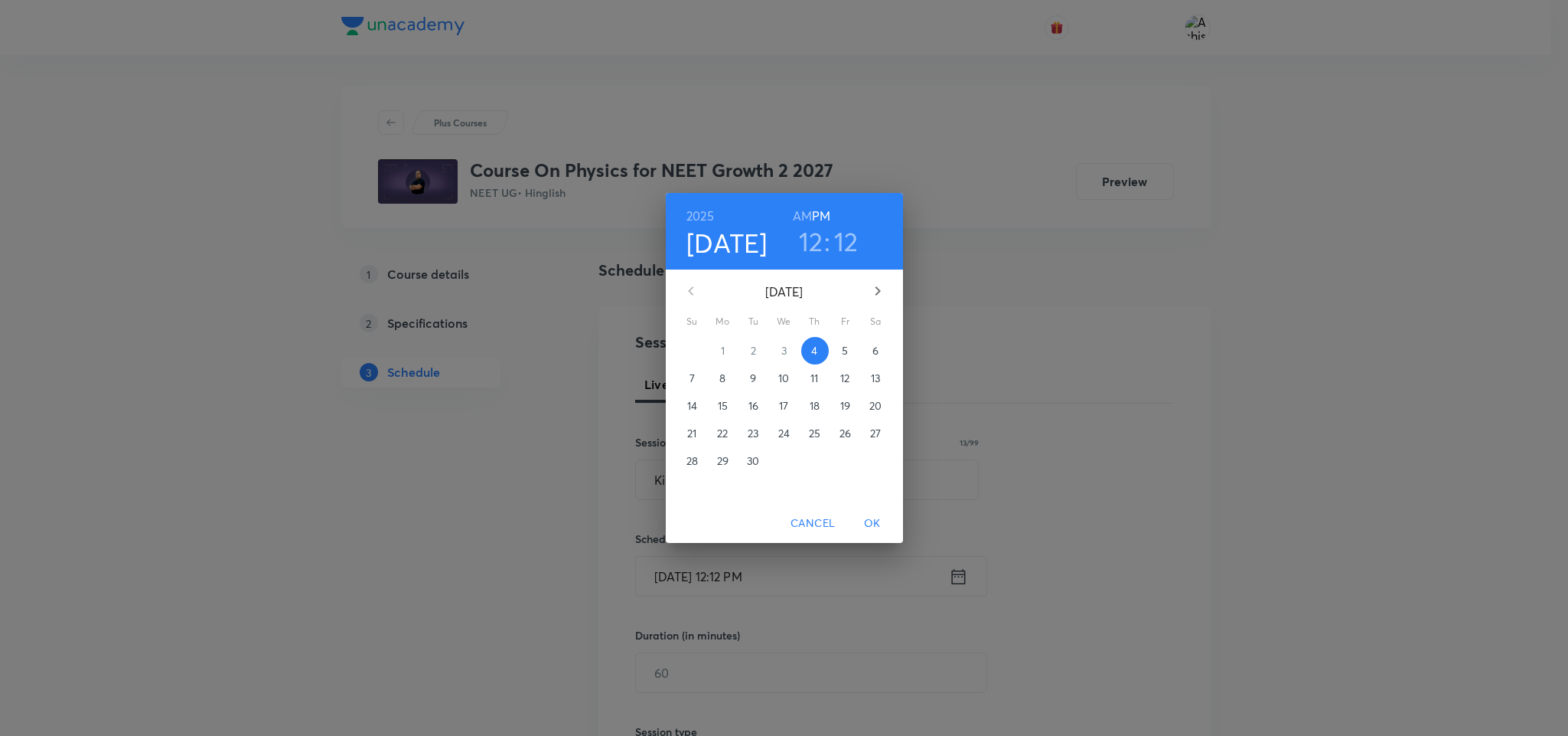
click at [877, 350] on p "6" at bounding box center [875, 350] width 6 height 16
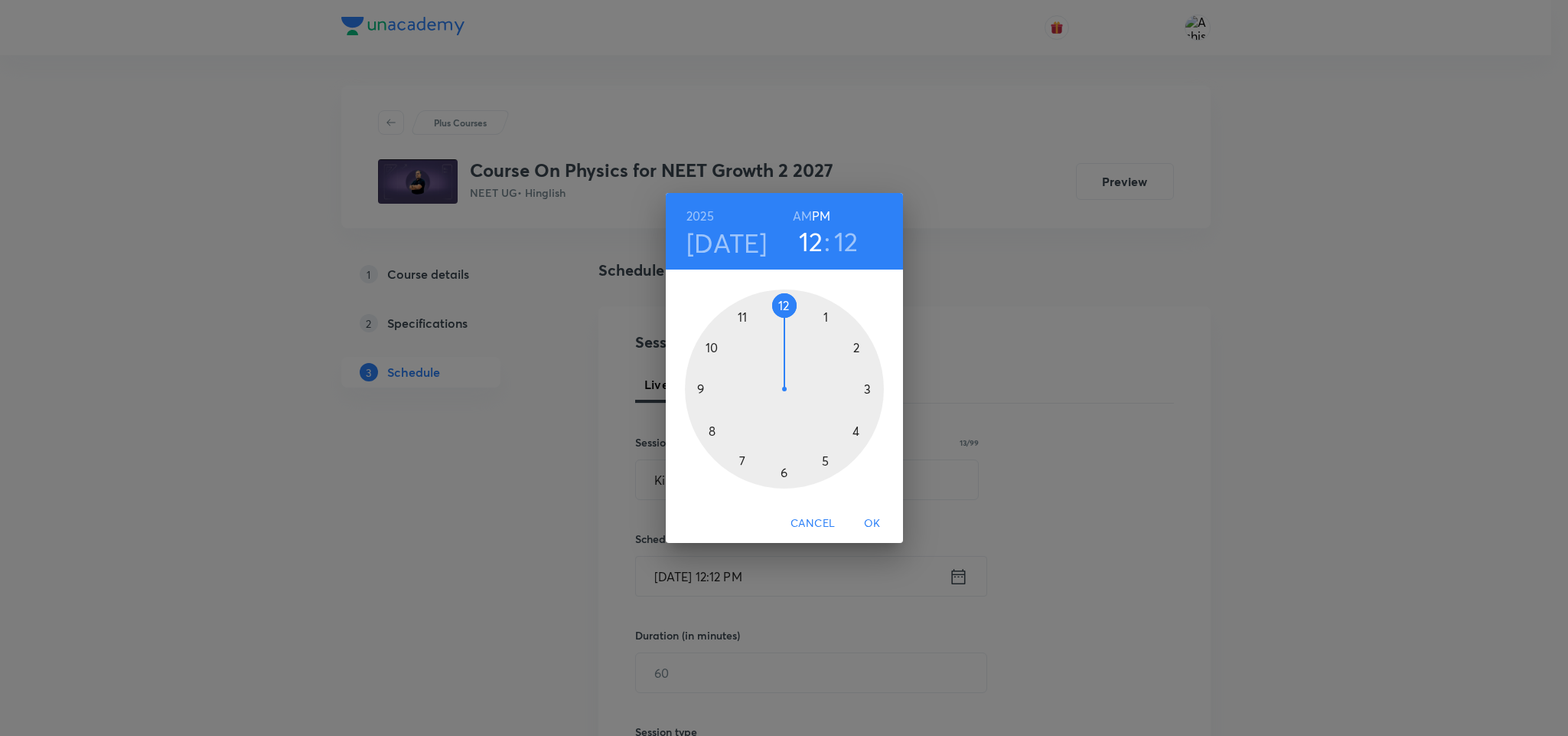
click at [873, 390] on div at bounding box center [785, 389] width 199 height 199
click at [784, 471] on div at bounding box center [785, 389] width 199 height 199
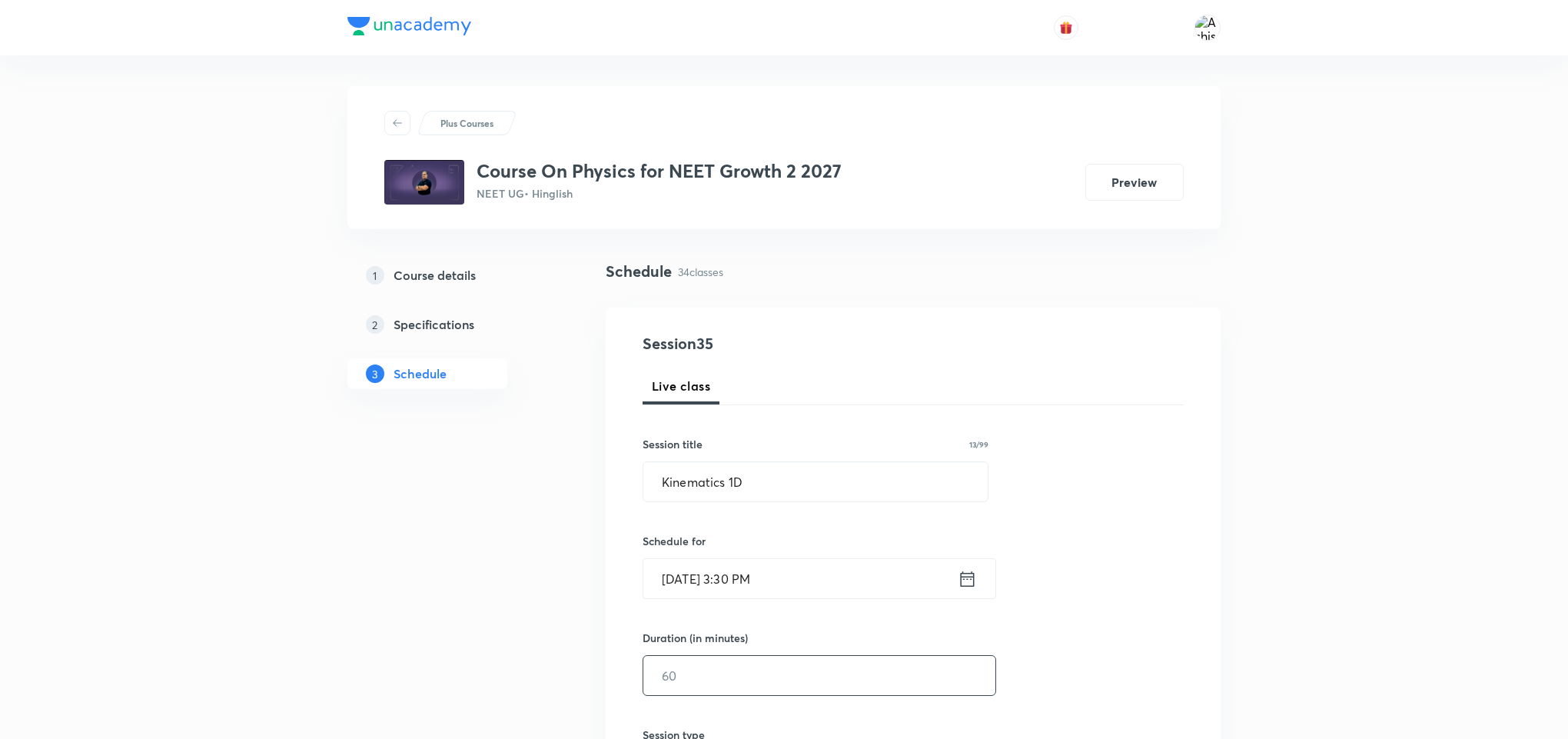
click at [752, 688] on input "text" at bounding box center [820, 675] width 353 height 39
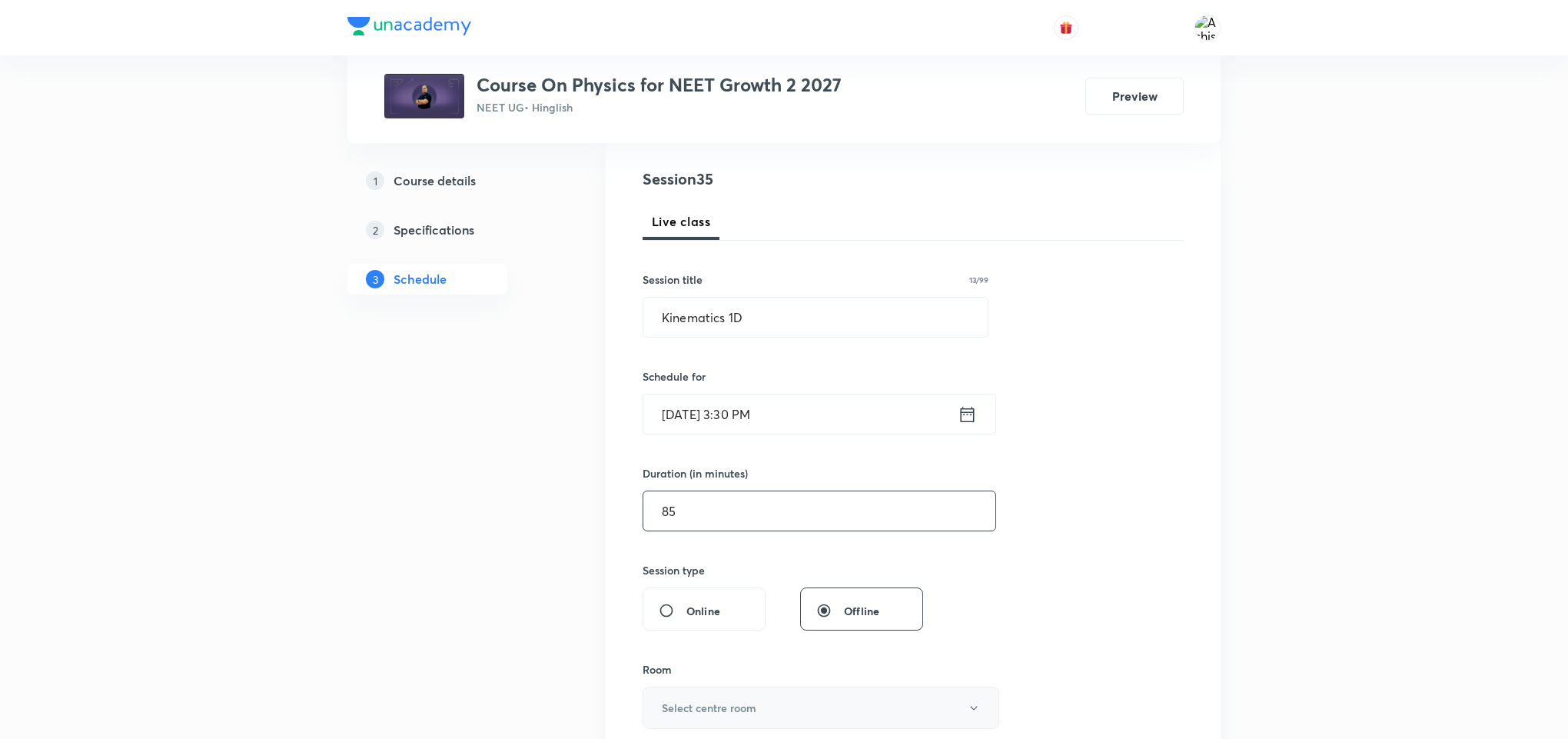
scroll to position [230, 0]
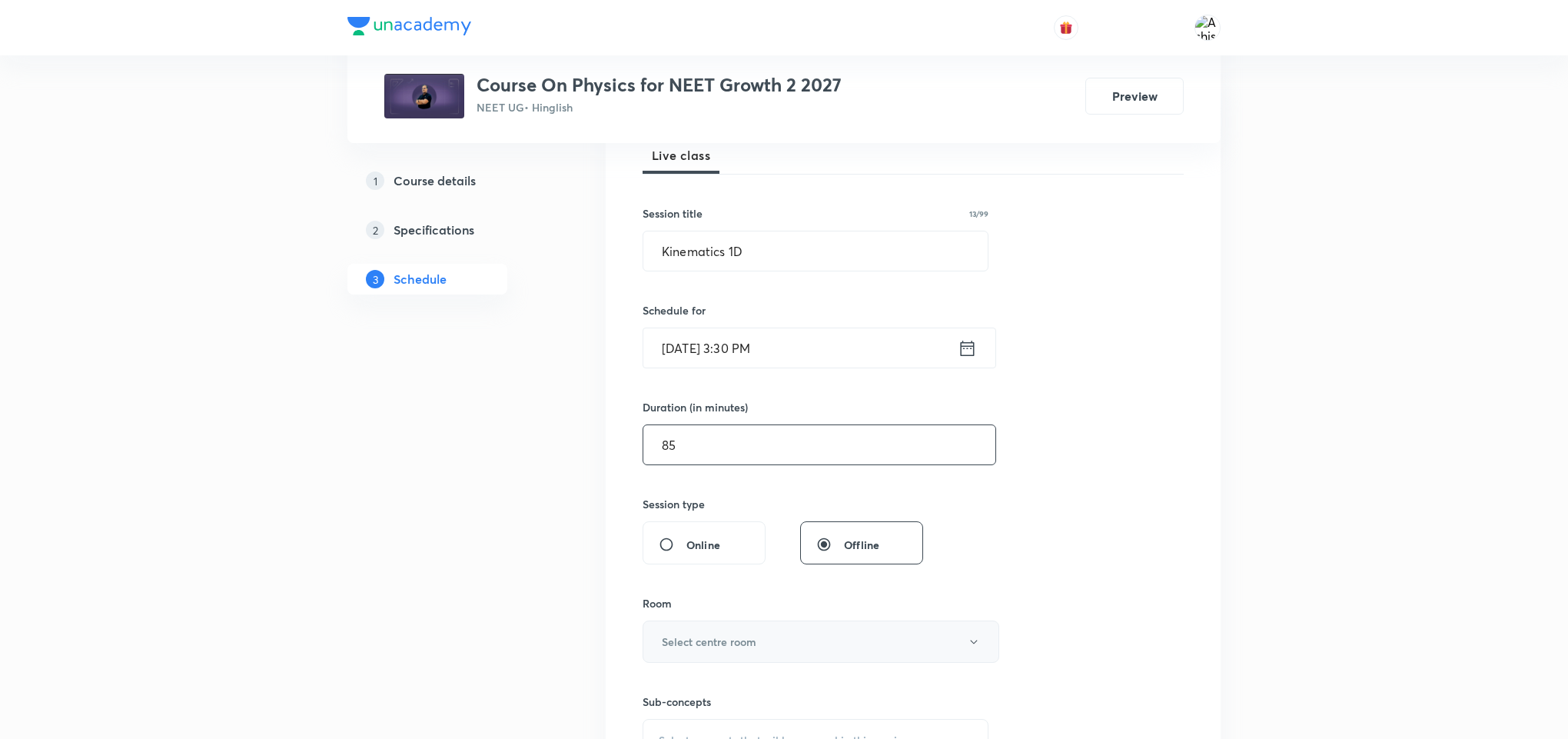
type input "85"
click at [740, 637] on h6 "Select centre room" at bounding box center [709, 642] width 95 height 17
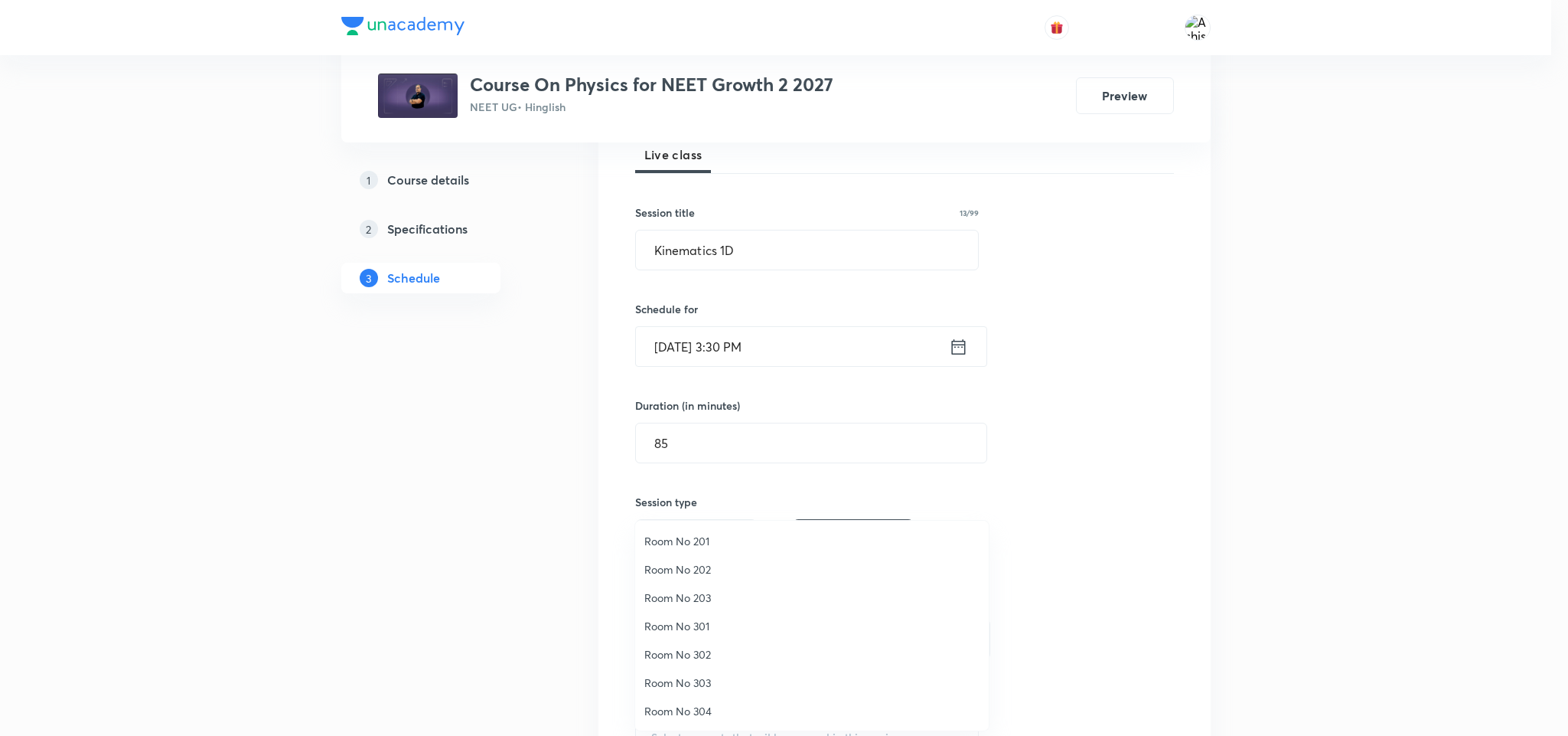
click at [712, 657] on span "Room No 302" at bounding box center [811, 655] width 335 height 16
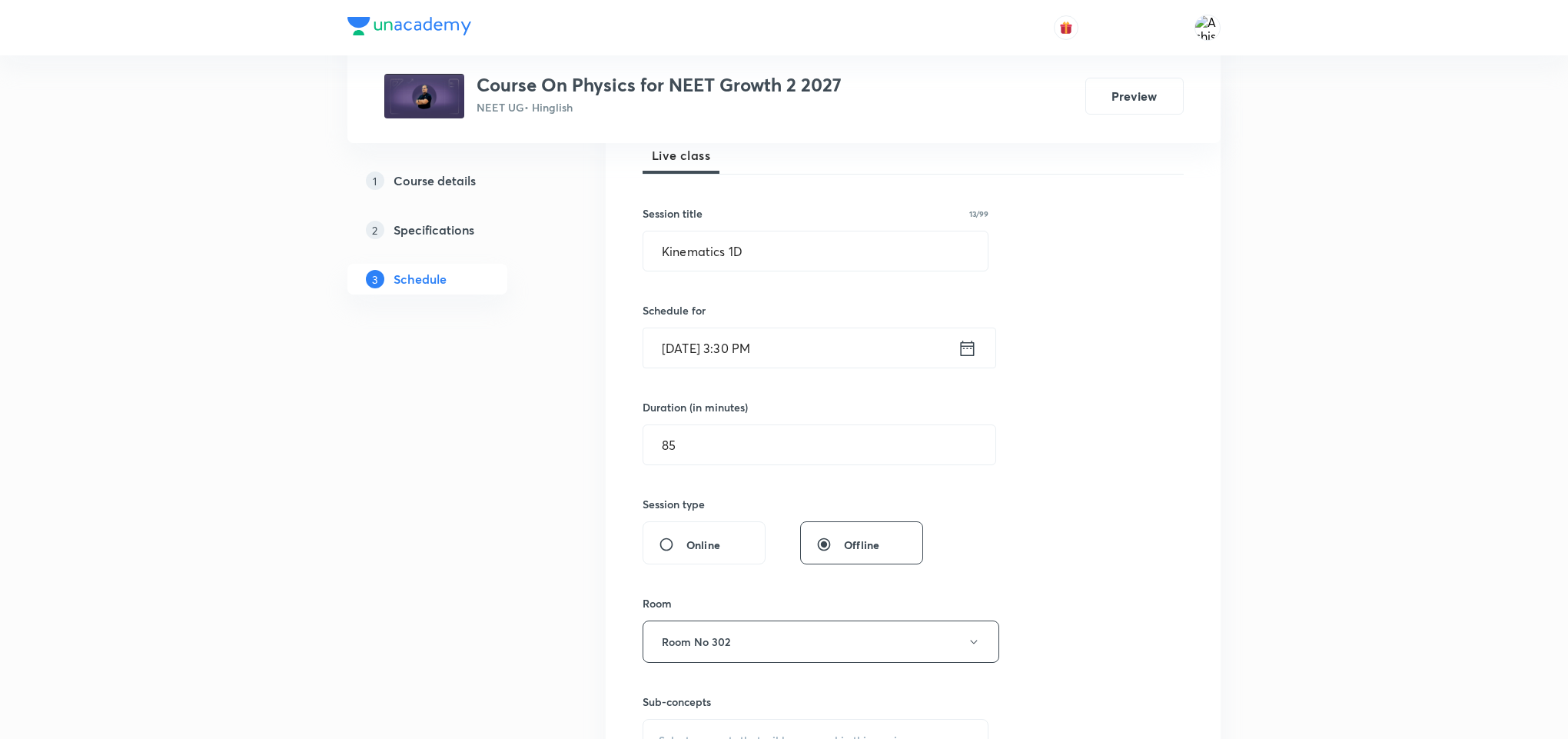
scroll to position [346, 0]
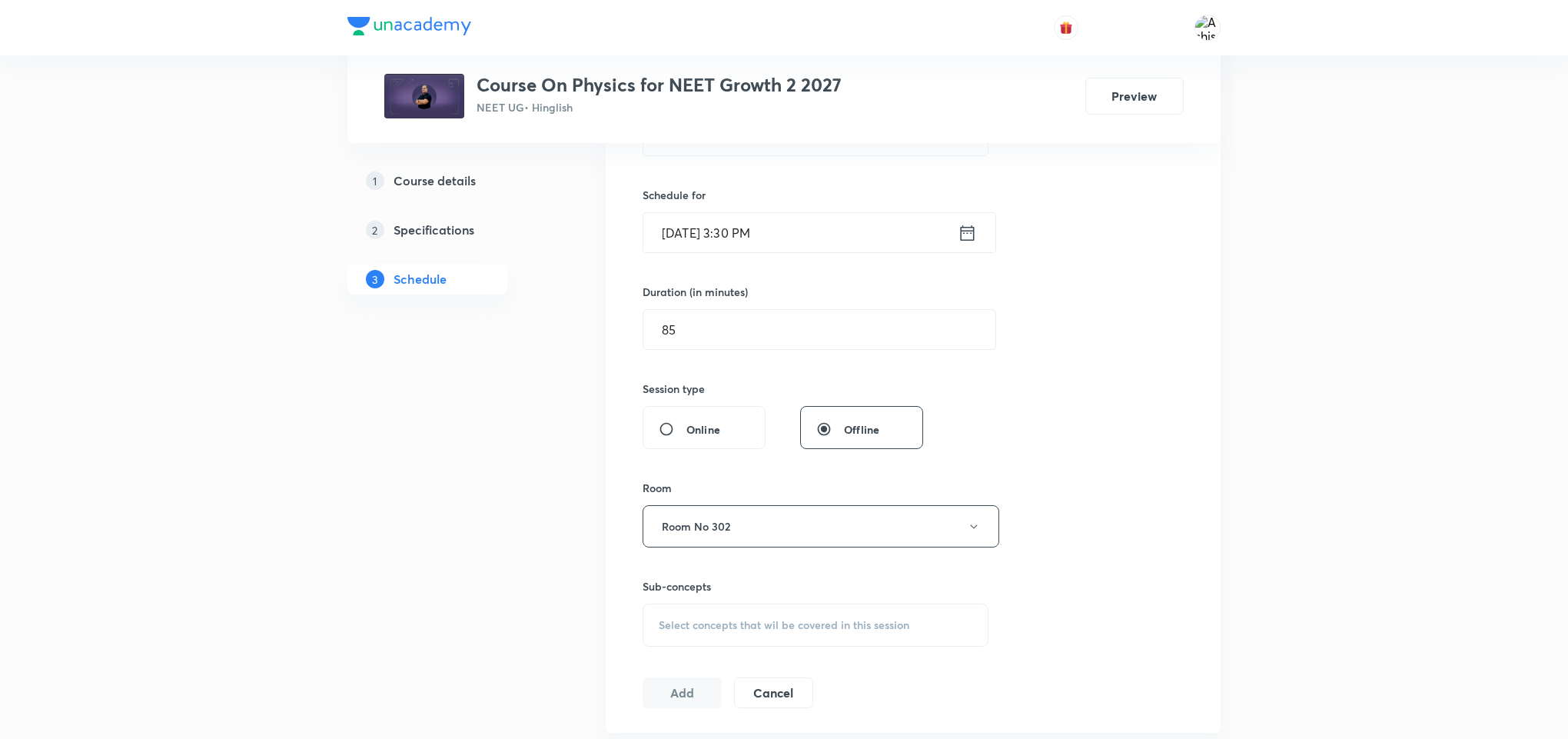
click at [755, 617] on div "Select concepts that wil be covered in this session" at bounding box center [815, 624] width 346 height 43
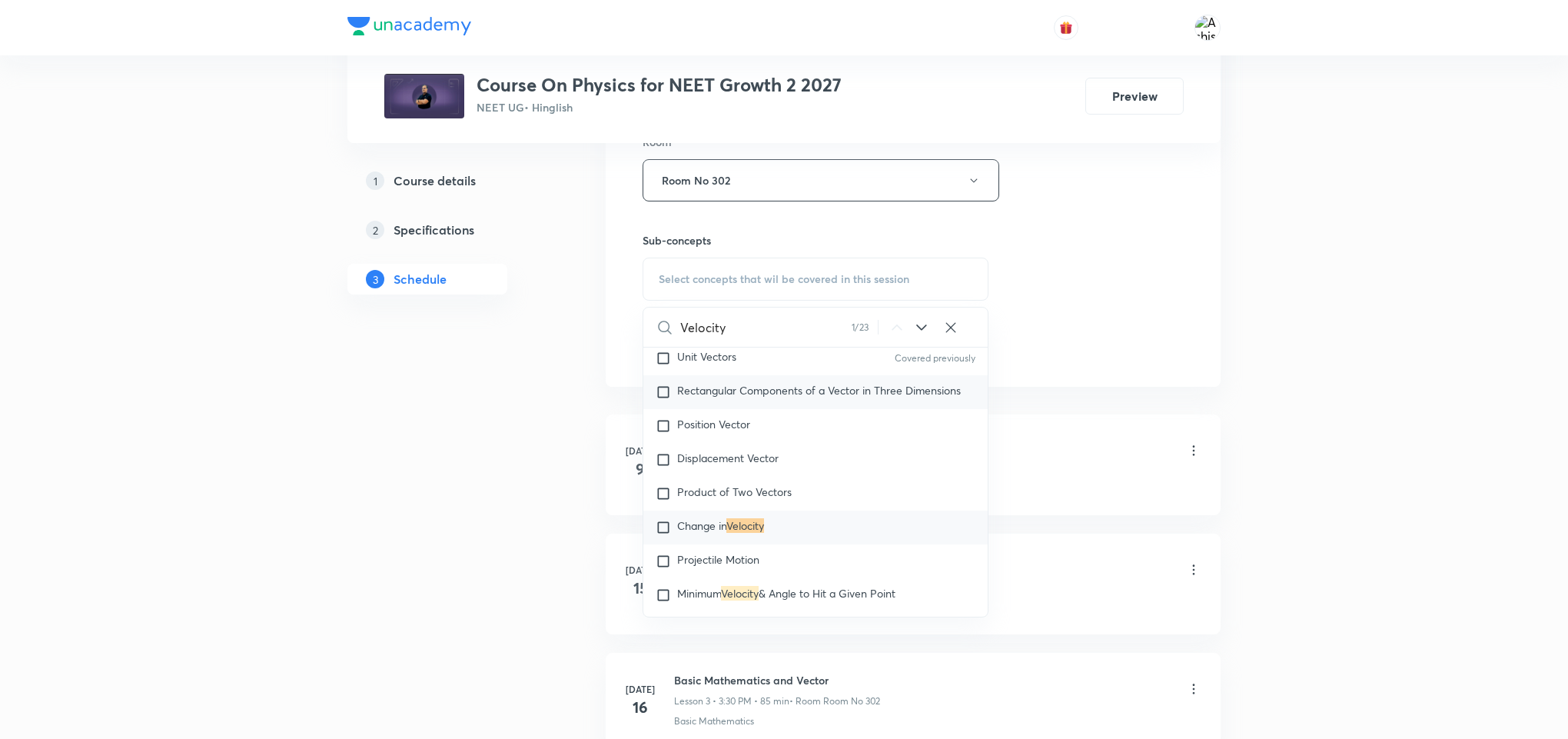
scroll to position [1631, 0]
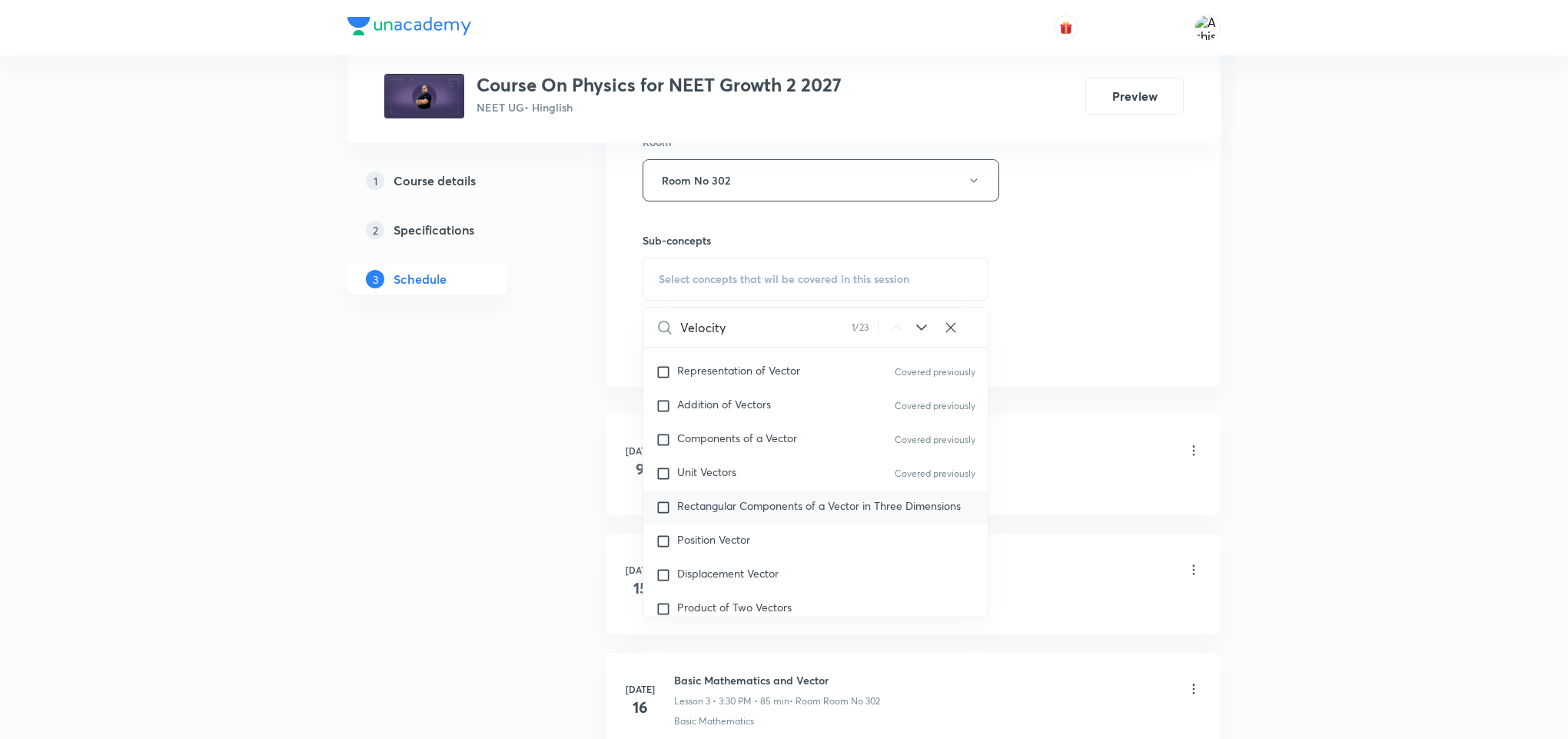
type input "Velocity"
click at [798, 504] on div "Rectangular Components of a Vector in Three Dimensions" at bounding box center [815, 507] width 344 height 34
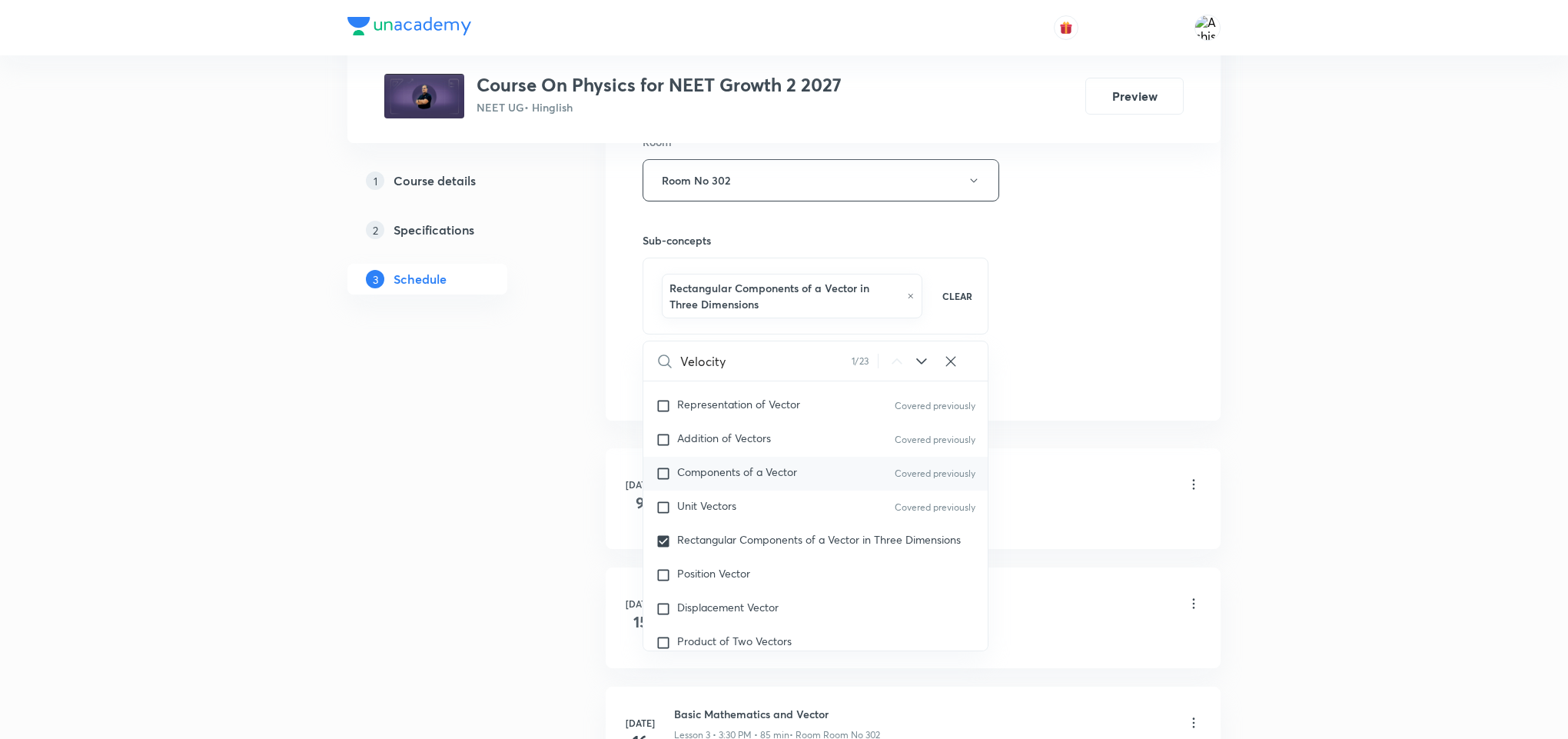
checkbox input "true"
drag, startPoint x: 1057, startPoint y: 360, endPoint x: 882, endPoint y: 388, distance: 177.2
click at [1041, 364] on div "Session 35 Live class Session title 13/99 Kinematics 1D ​ Schedule for Sep 6, 2…" at bounding box center [913, 17] width 542 height 756
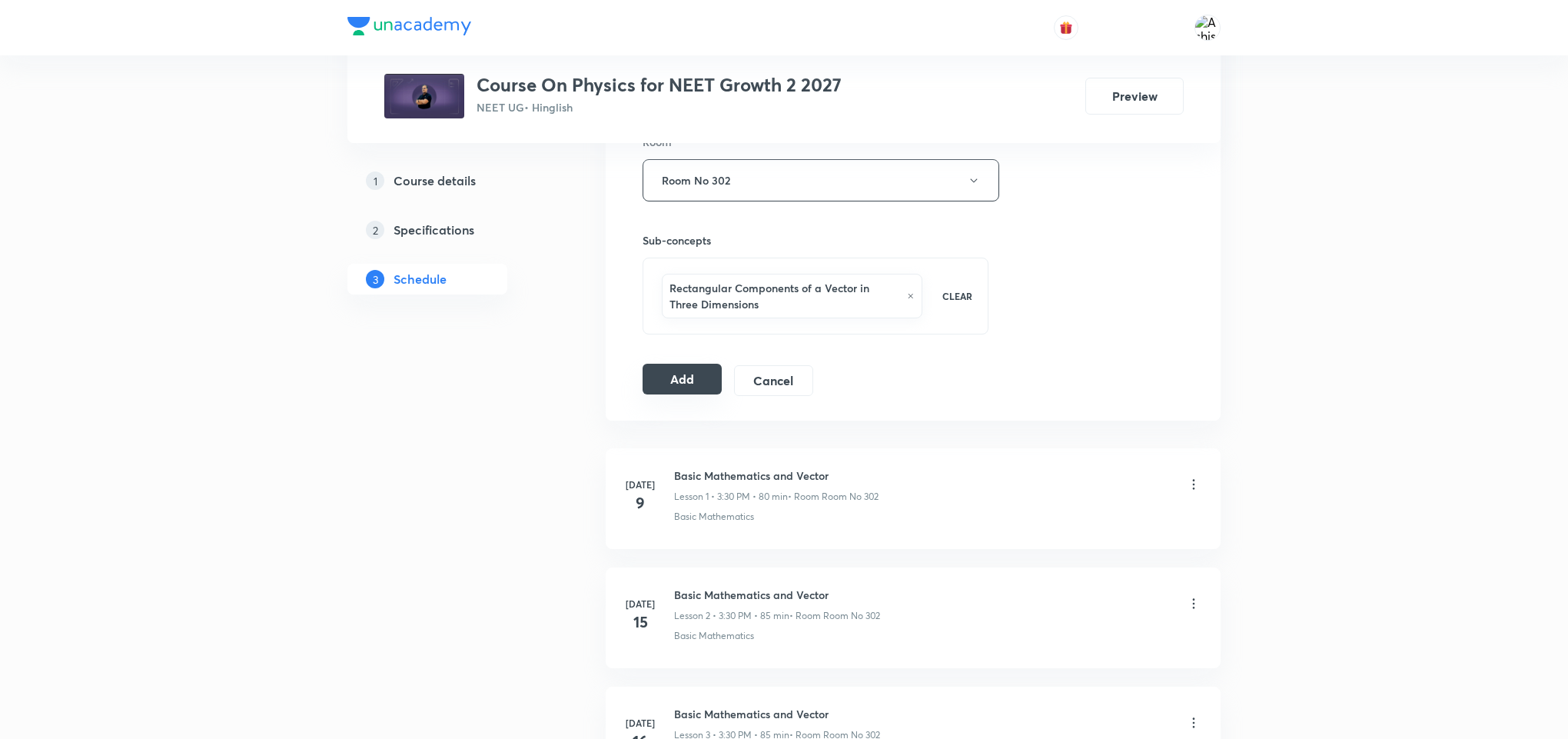
click at [677, 374] on button "Add" at bounding box center [682, 378] width 79 height 30
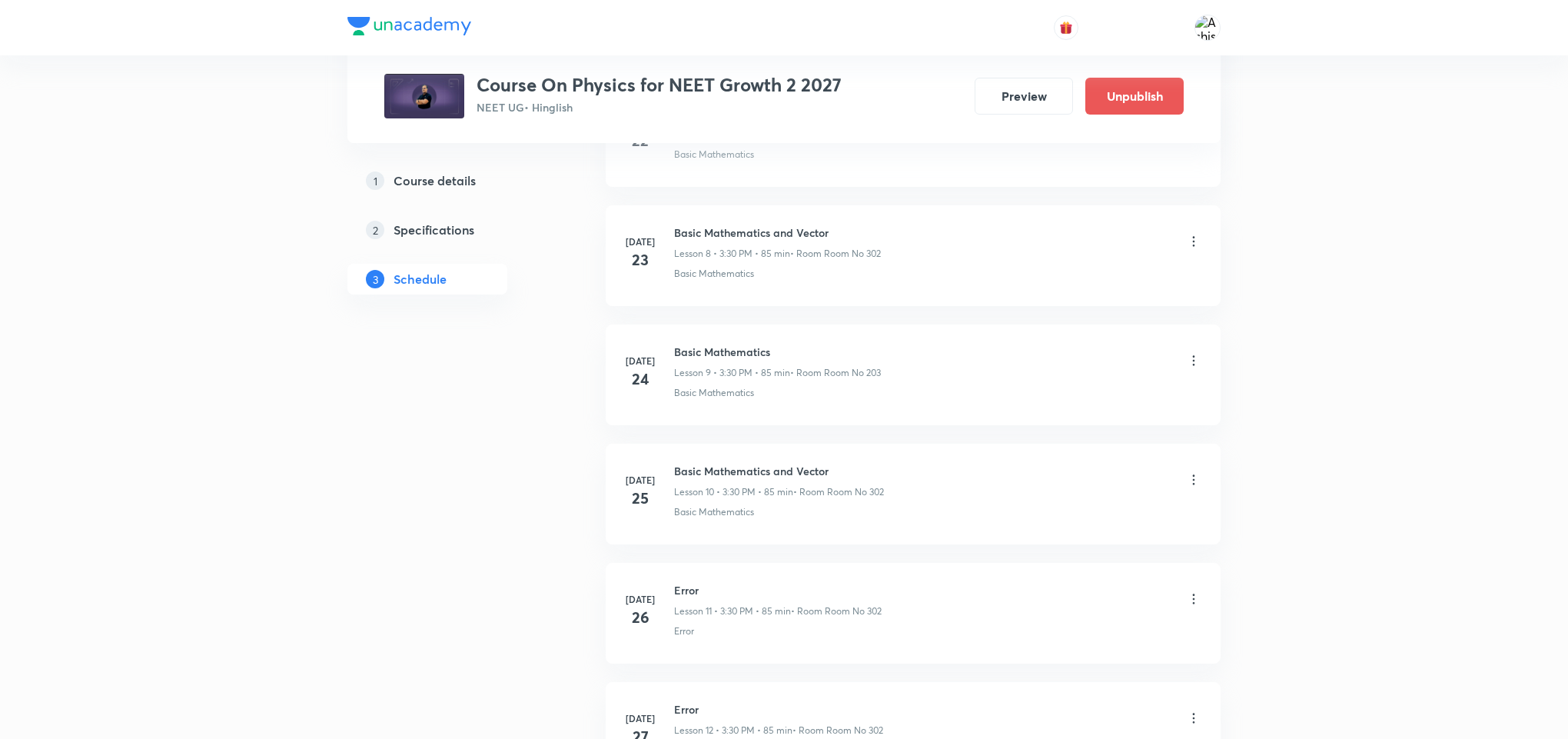
scroll to position [3984, 0]
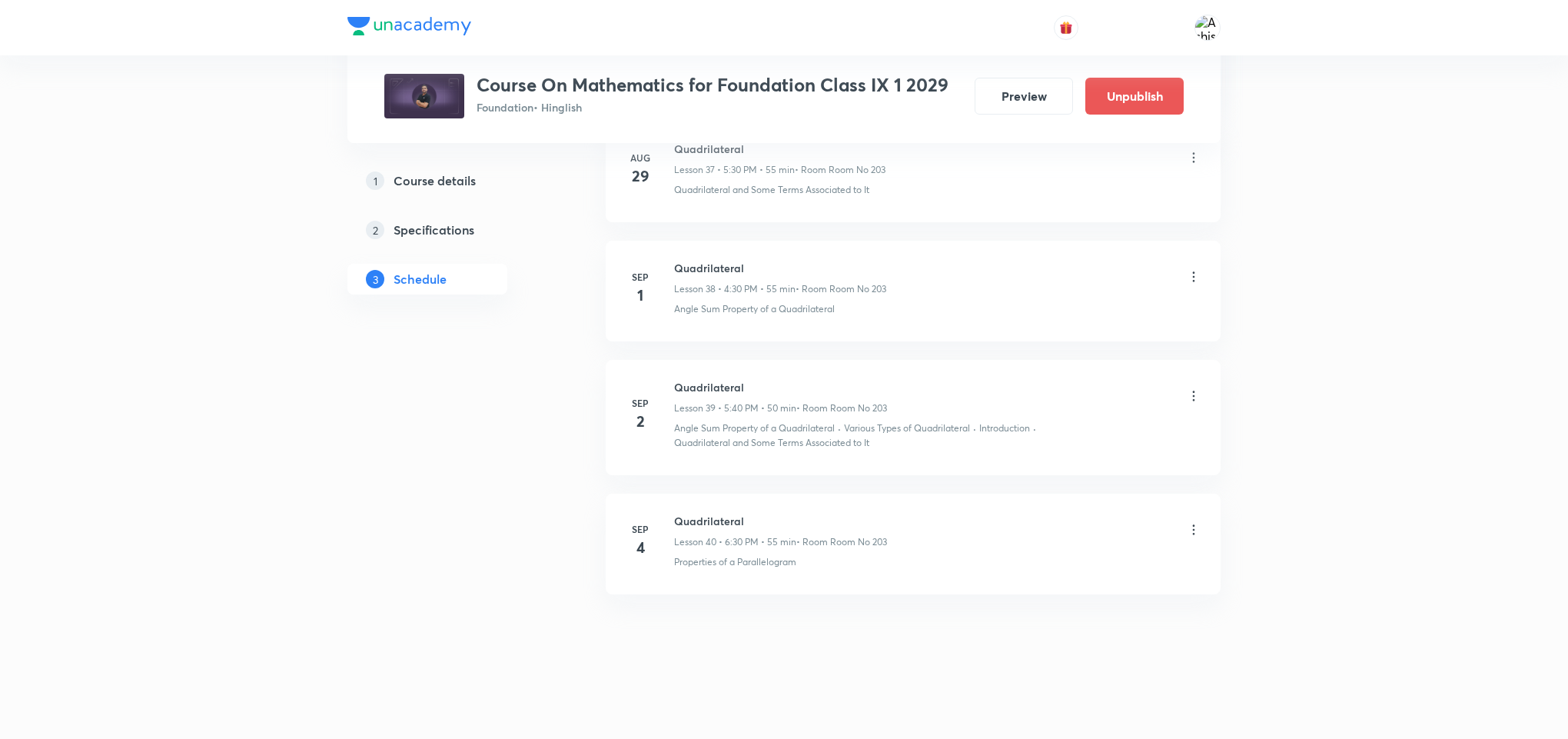
click at [1197, 529] on icon at bounding box center [1193, 530] width 16 height 16
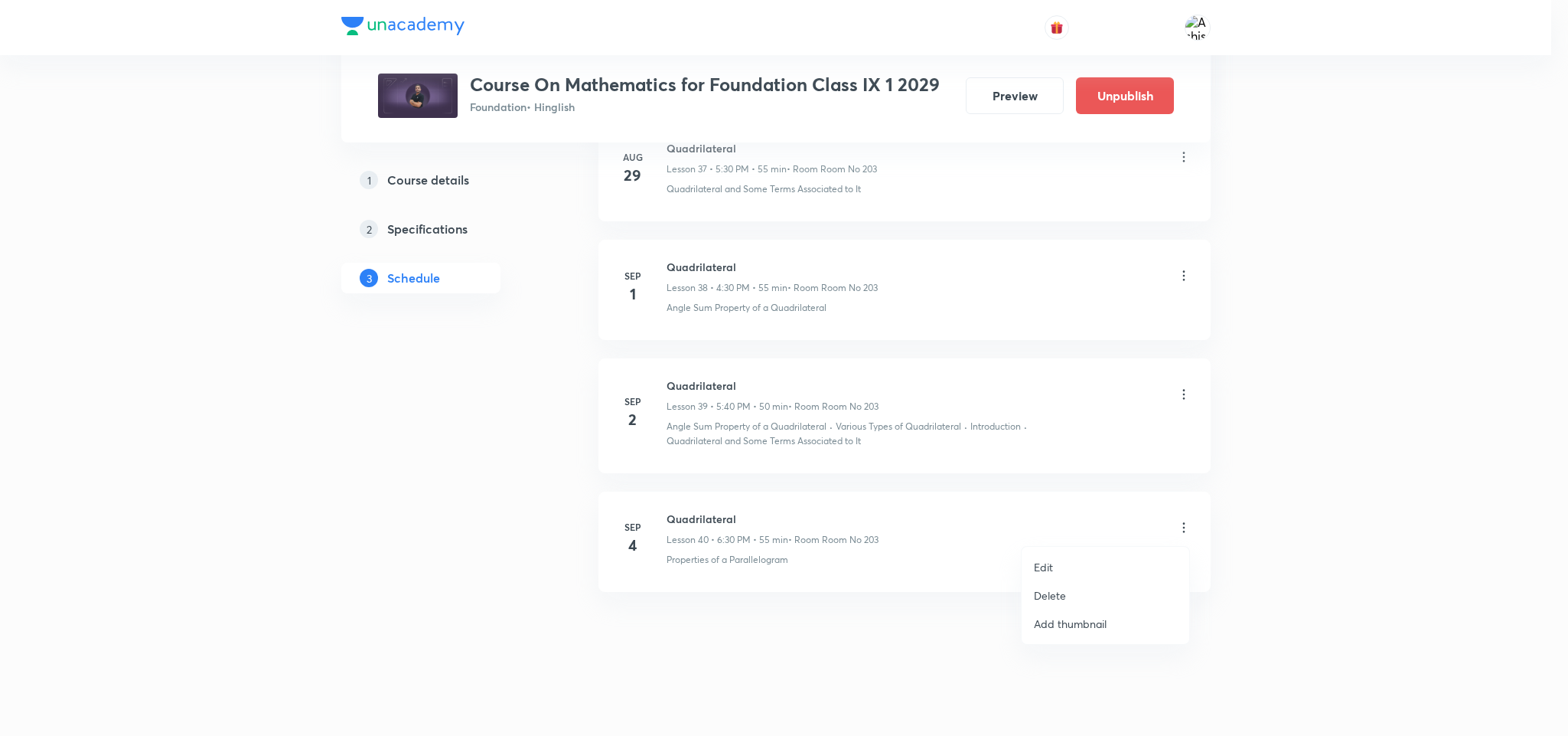
click at [1064, 595] on p "Delete" at bounding box center [1049, 595] width 32 height 16
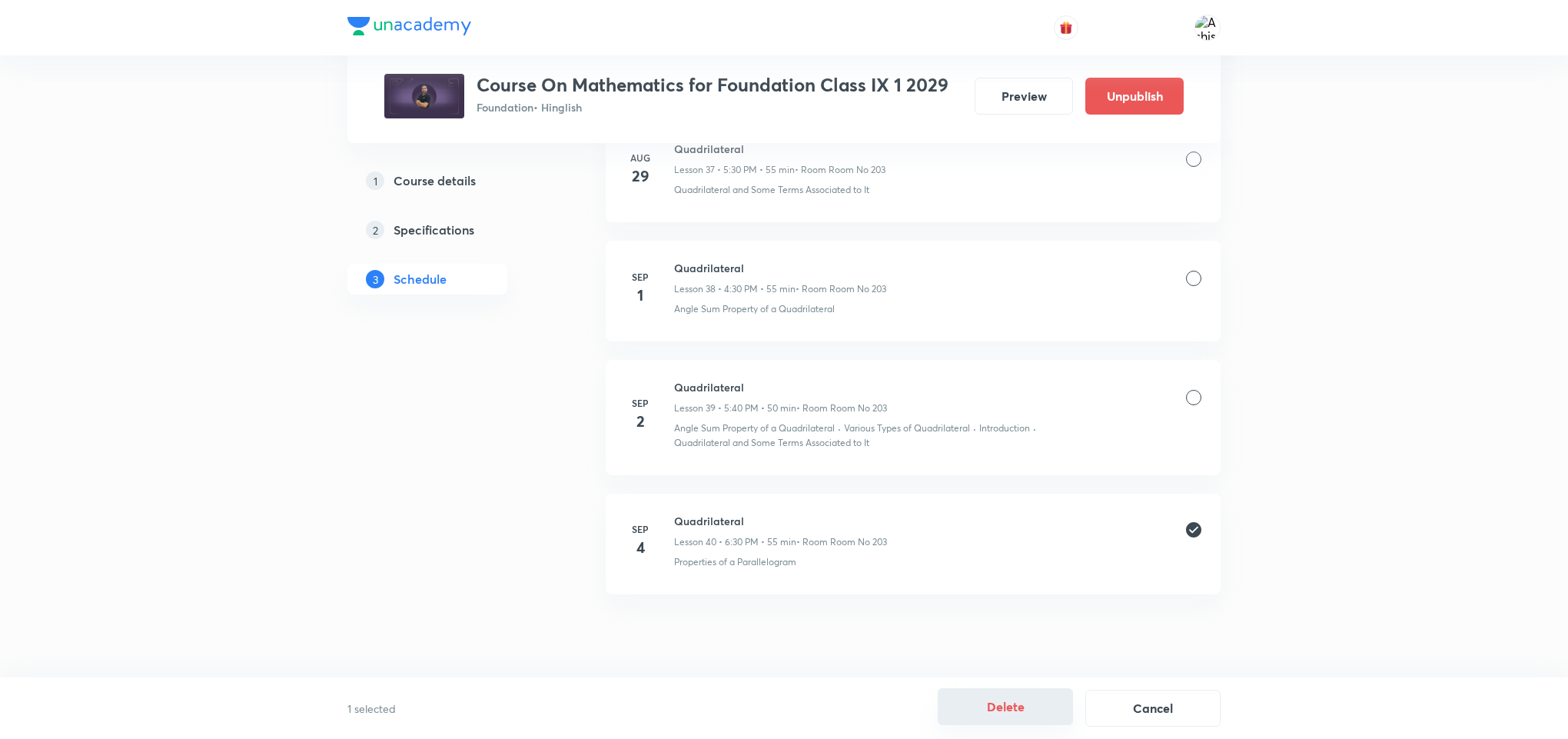
click at [1019, 711] on button "Delete" at bounding box center [1005, 707] width 135 height 37
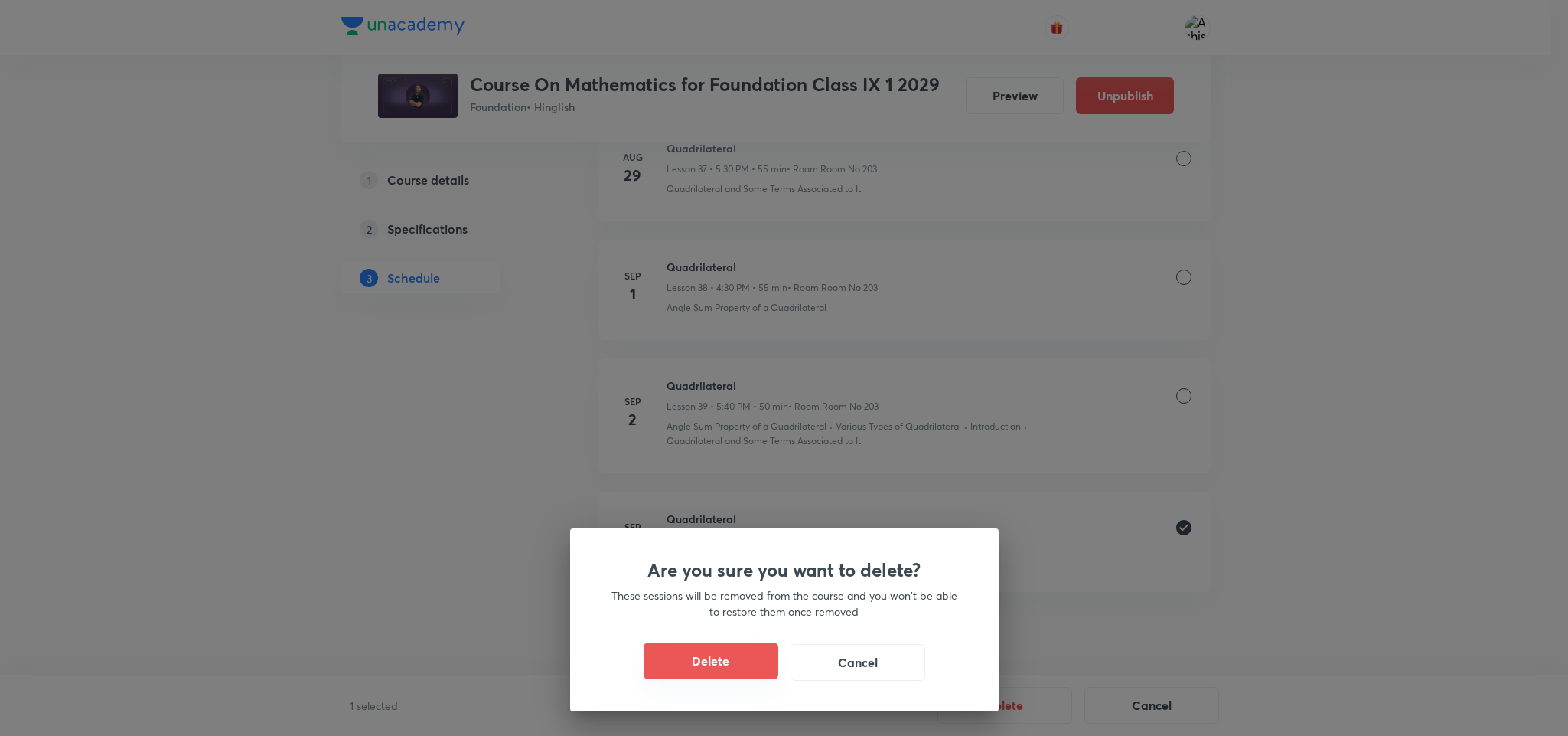
click at [713, 662] on button "Delete" at bounding box center [710, 661] width 134 height 37
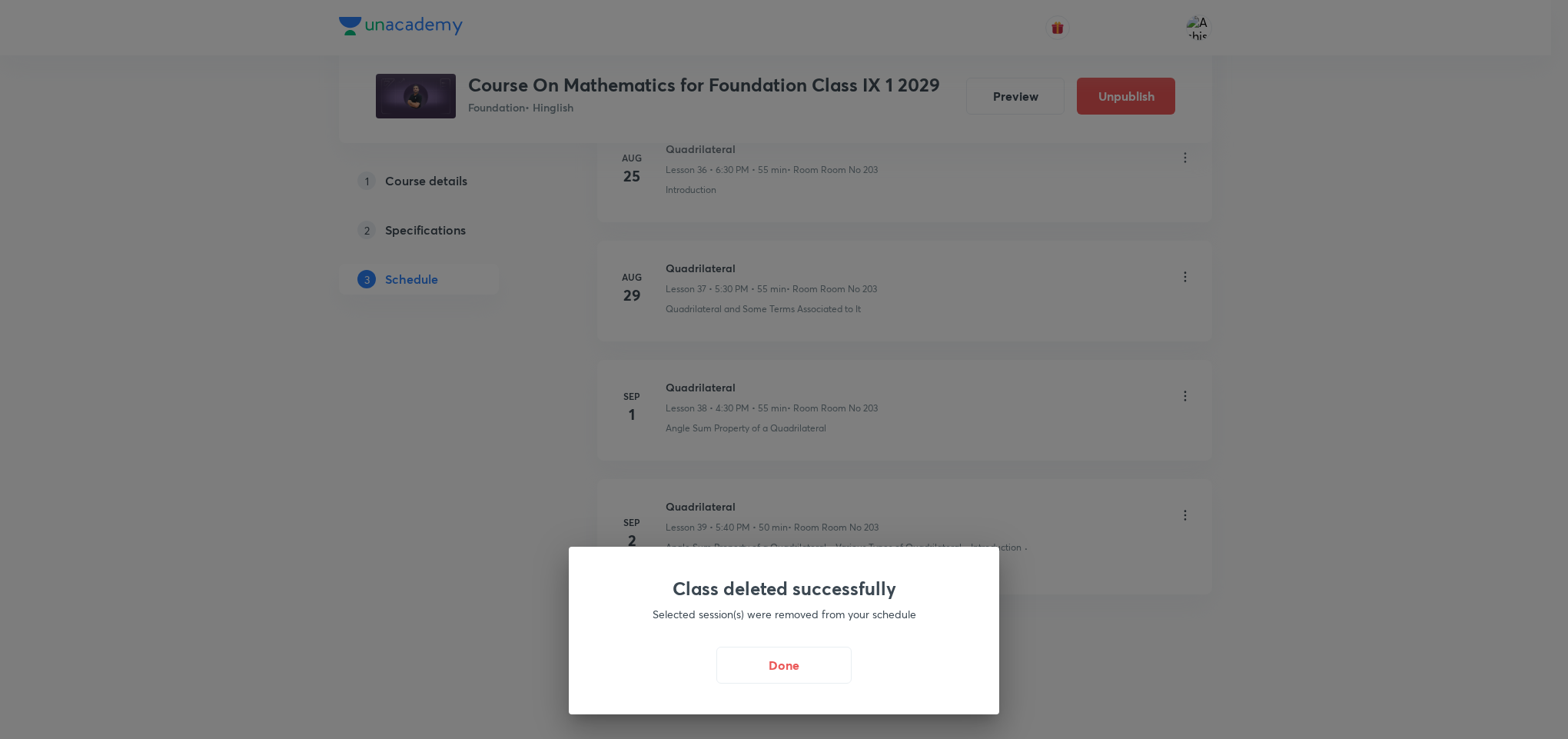
scroll to position [5187, 0]
click at [789, 665] on button "Done" at bounding box center [788, 664] width 135 height 37
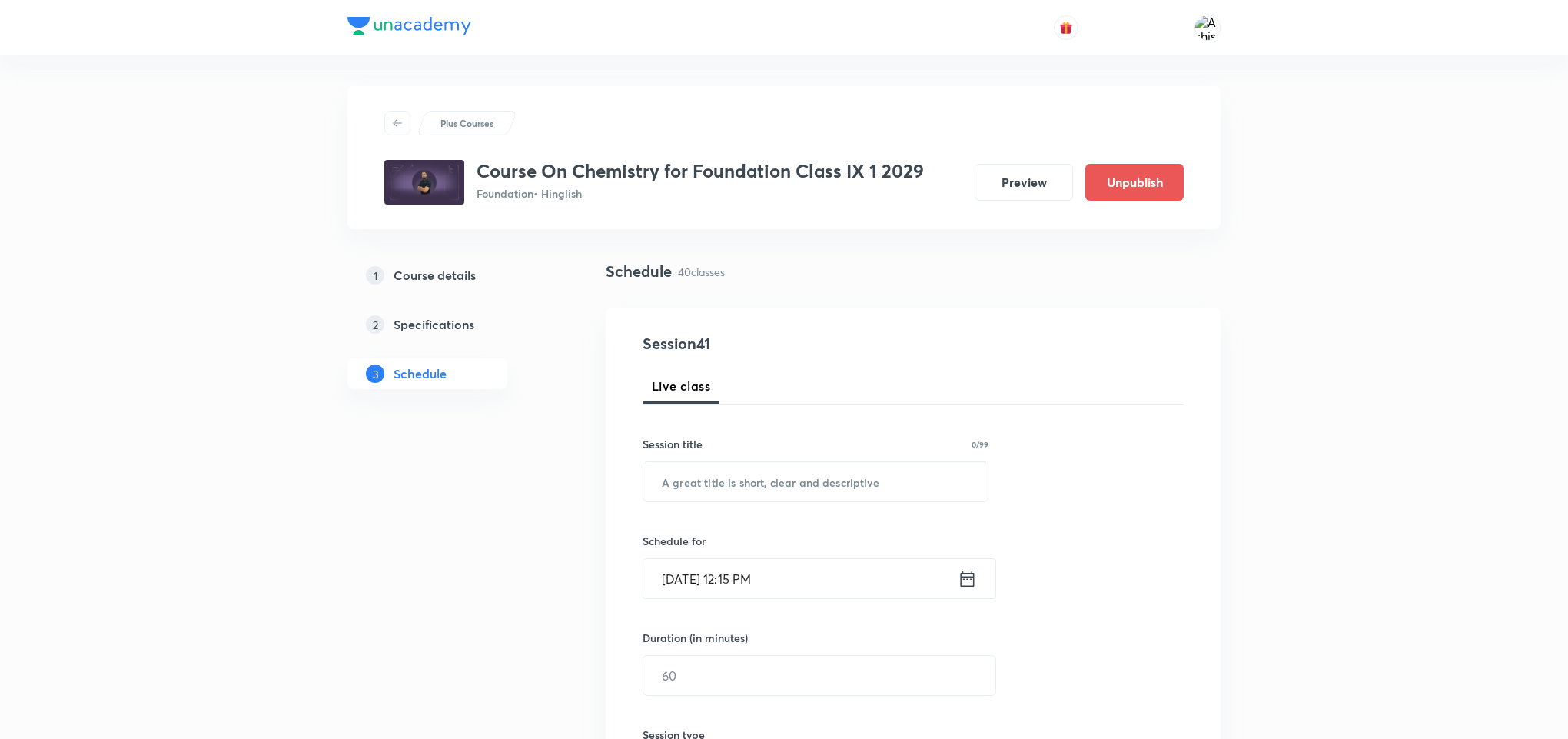
drag, startPoint x: 773, startPoint y: 192, endPoint x: 787, endPoint y: 201, distance: 16.6
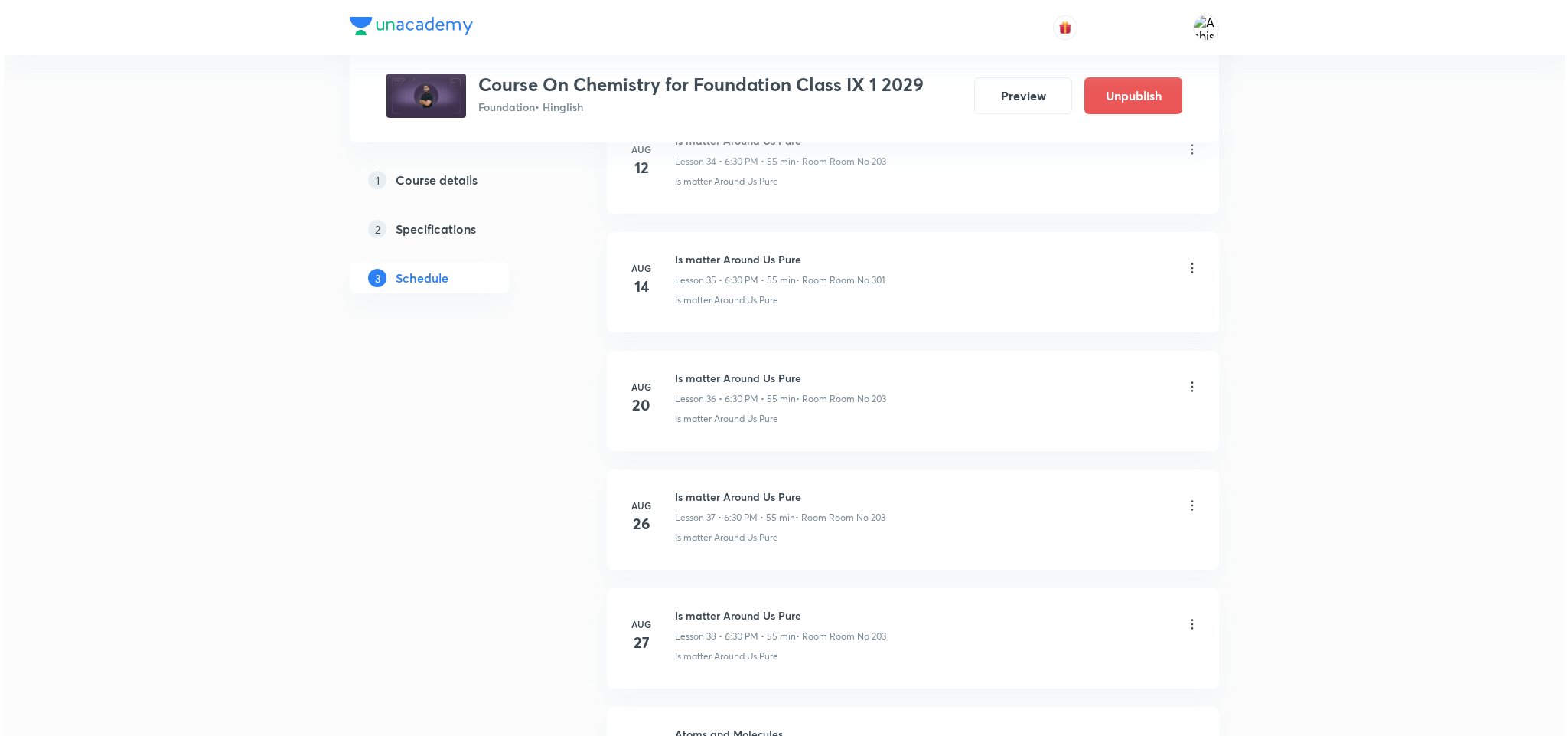
scroll to position [5272, 0]
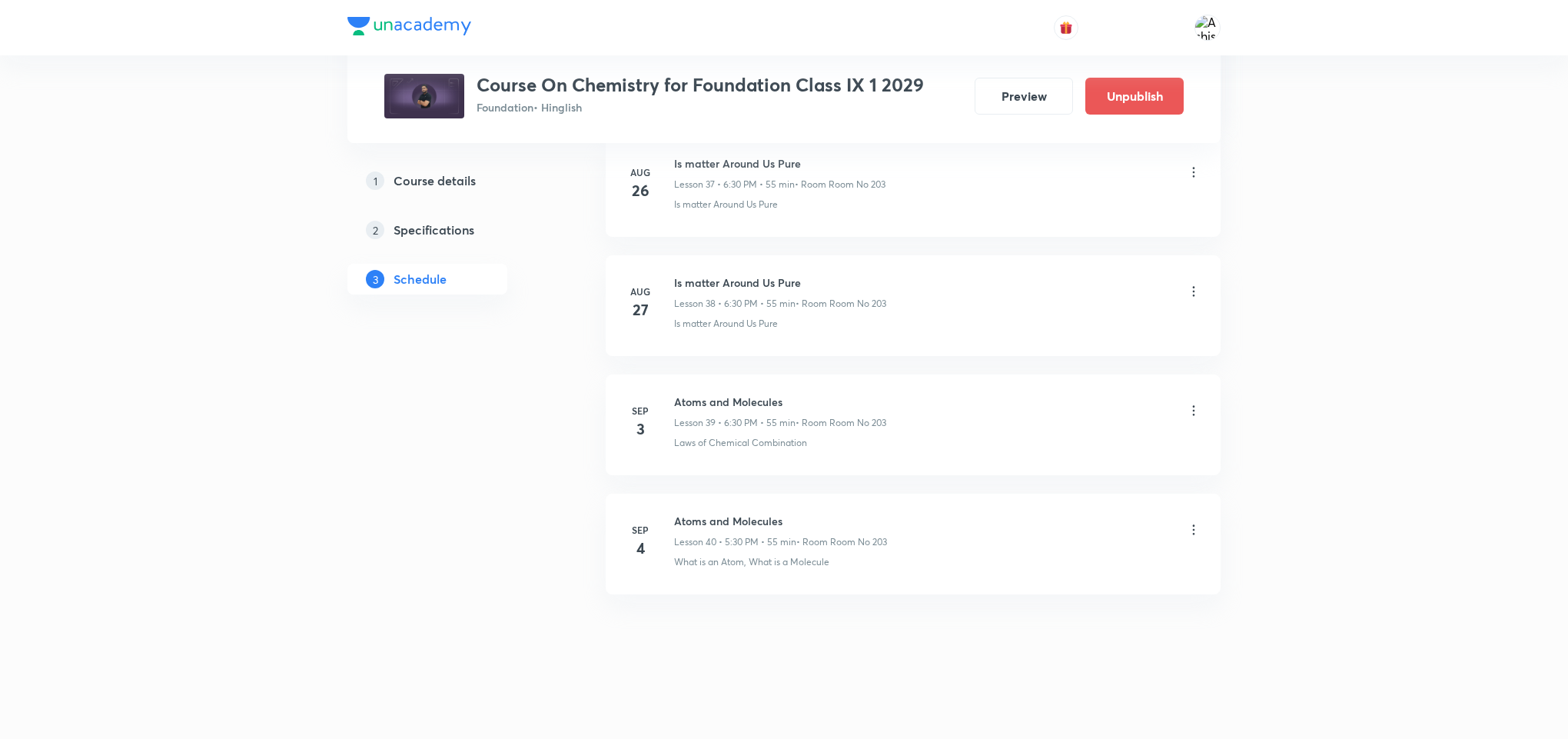
click at [1195, 527] on icon at bounding box center [1193, 530] width 16 height 16
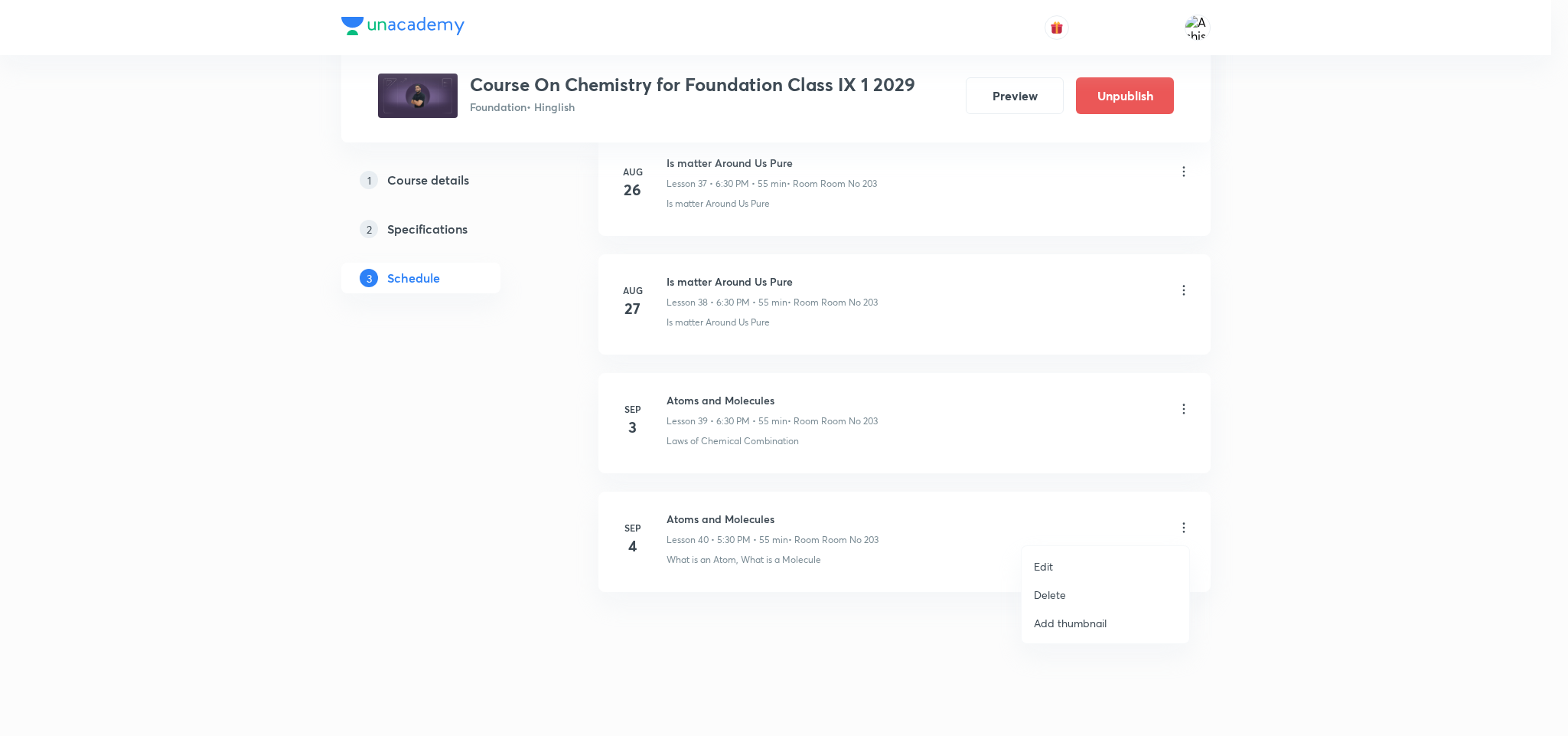
click at [1064, 563] on li "Edit" at bounding box center [1105, 566] width 167 height 28
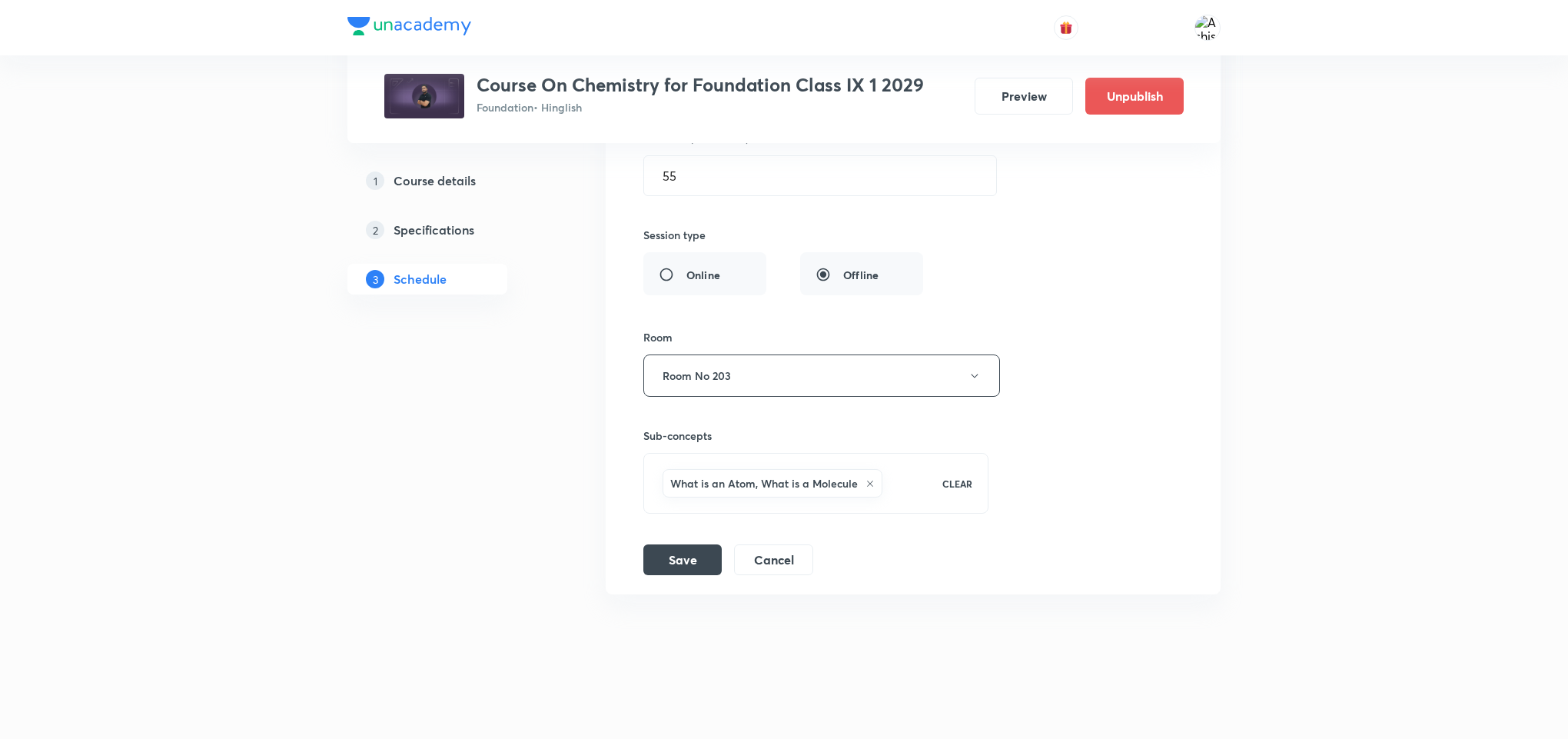
scroll to position [5063, 0]
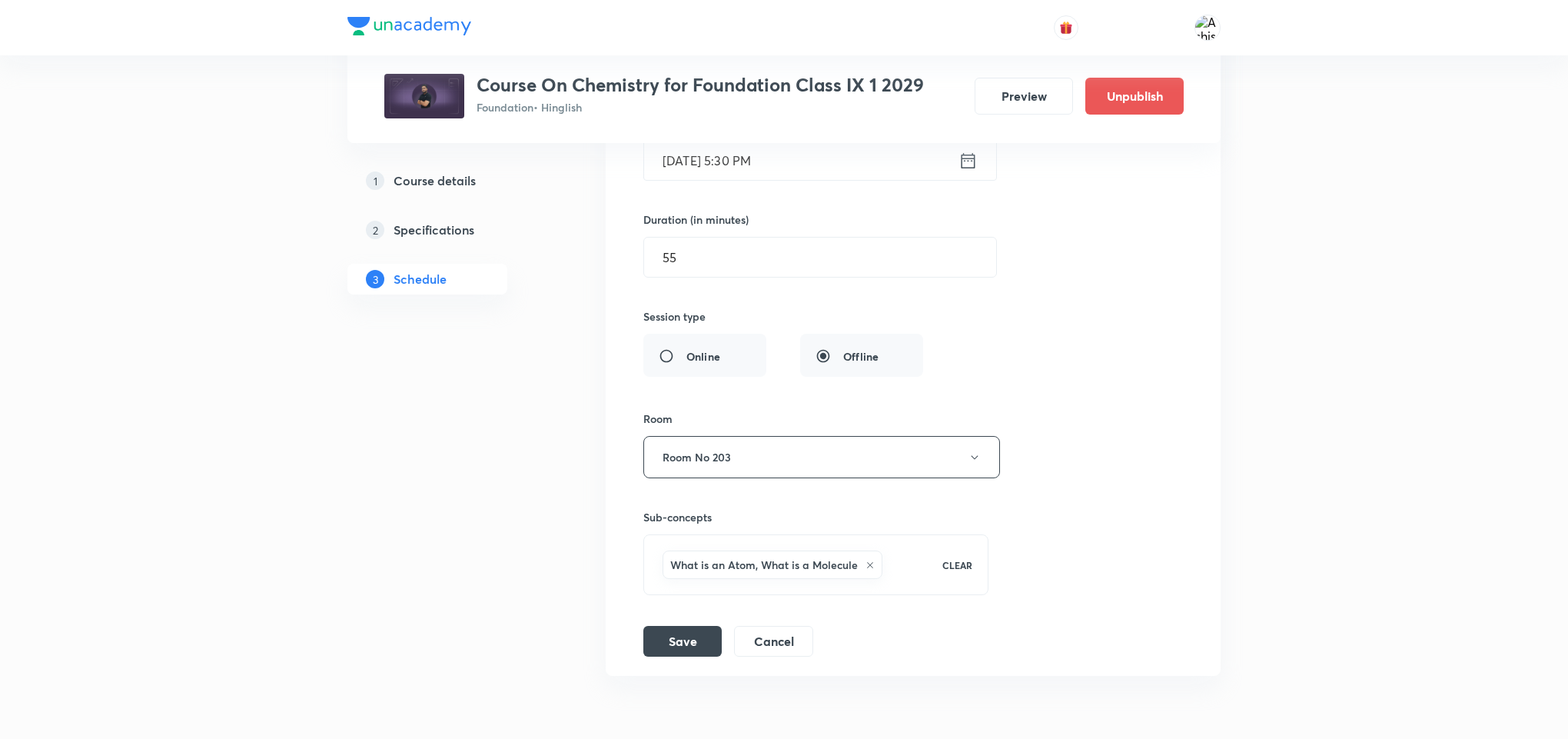
click at [743, 180] on input "[DATE] 5:30 PM" at bounding box center [801, 160] width 315 height 39
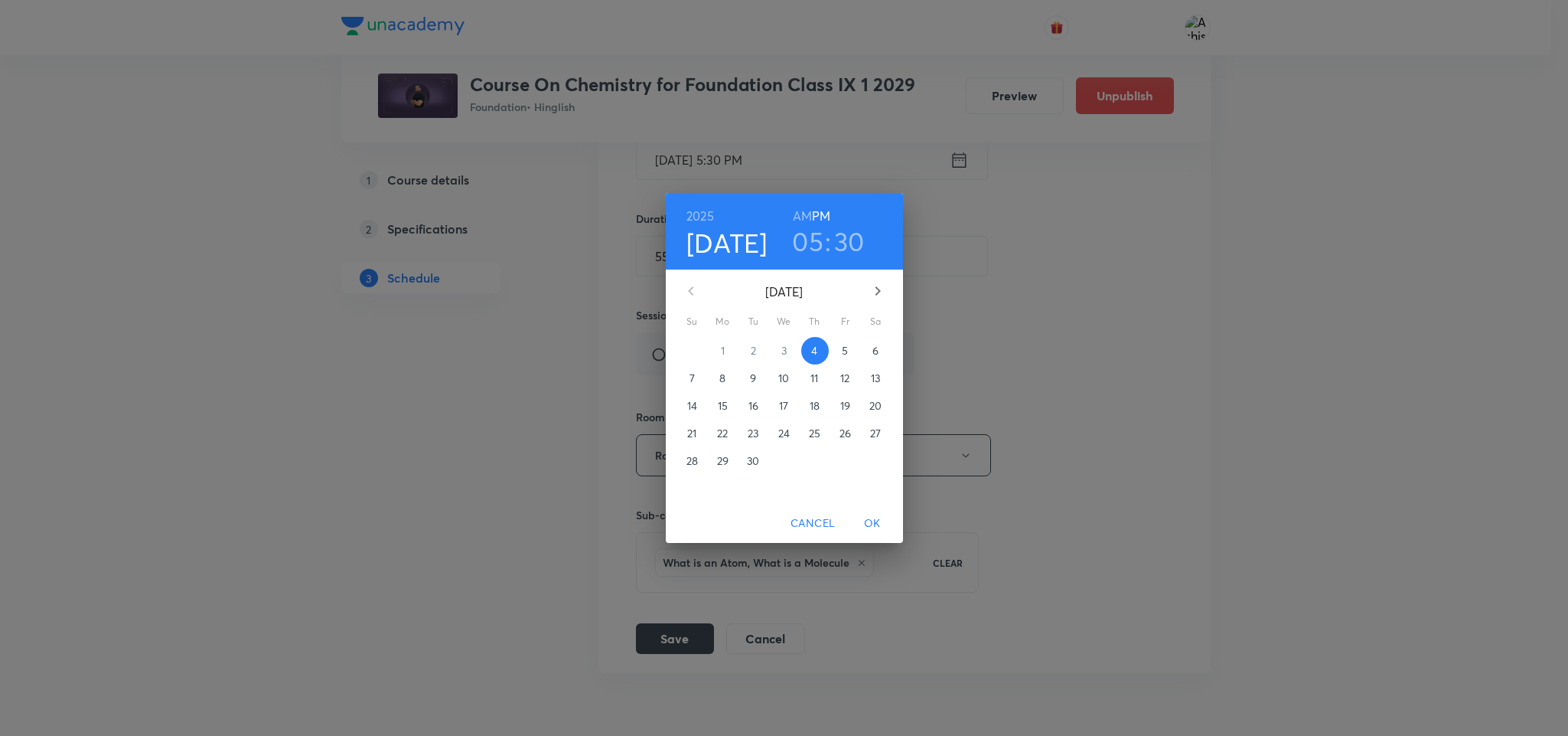
click at [815, 243] on h3 "05" at bounding box center [808, 240] width 31 height 32
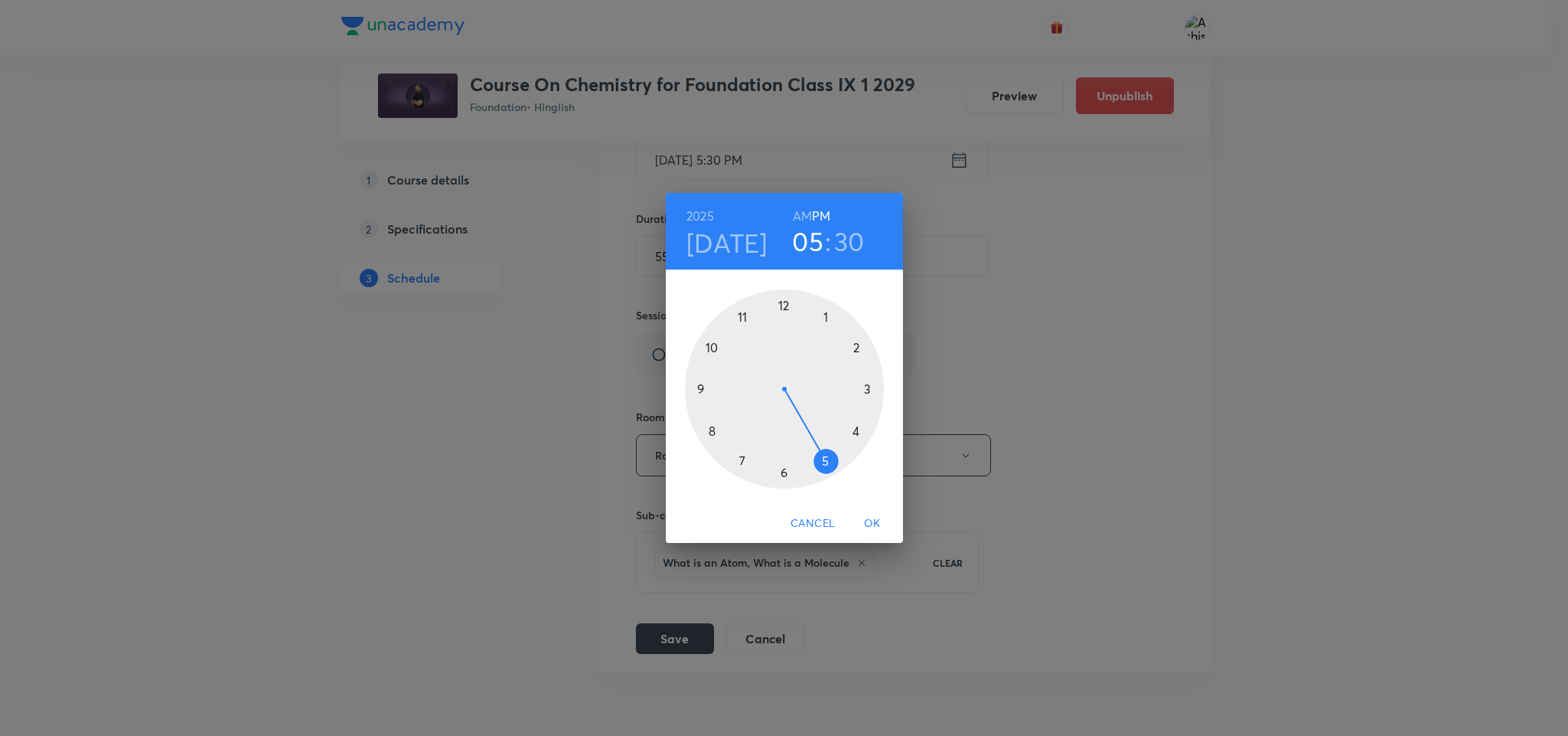
click at [785, 469] on div at bounding box center [785, 389] width 199 height 199
click at [883, 522] on span "OK" at bounding box center [873, 523] width 37 height 19
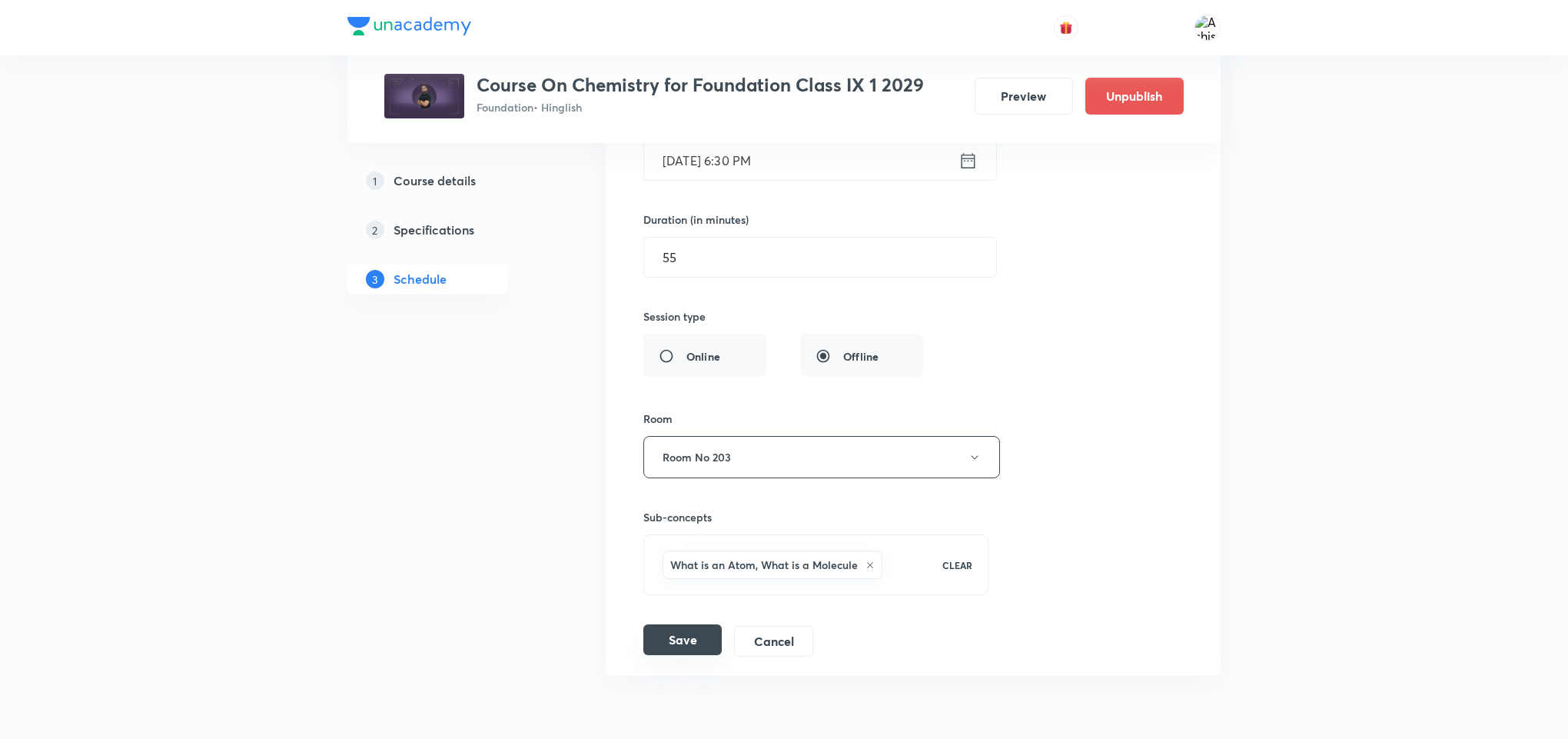
click at [690, 655] on button "Save" at bounding box center [682, 639] width 78 height 30
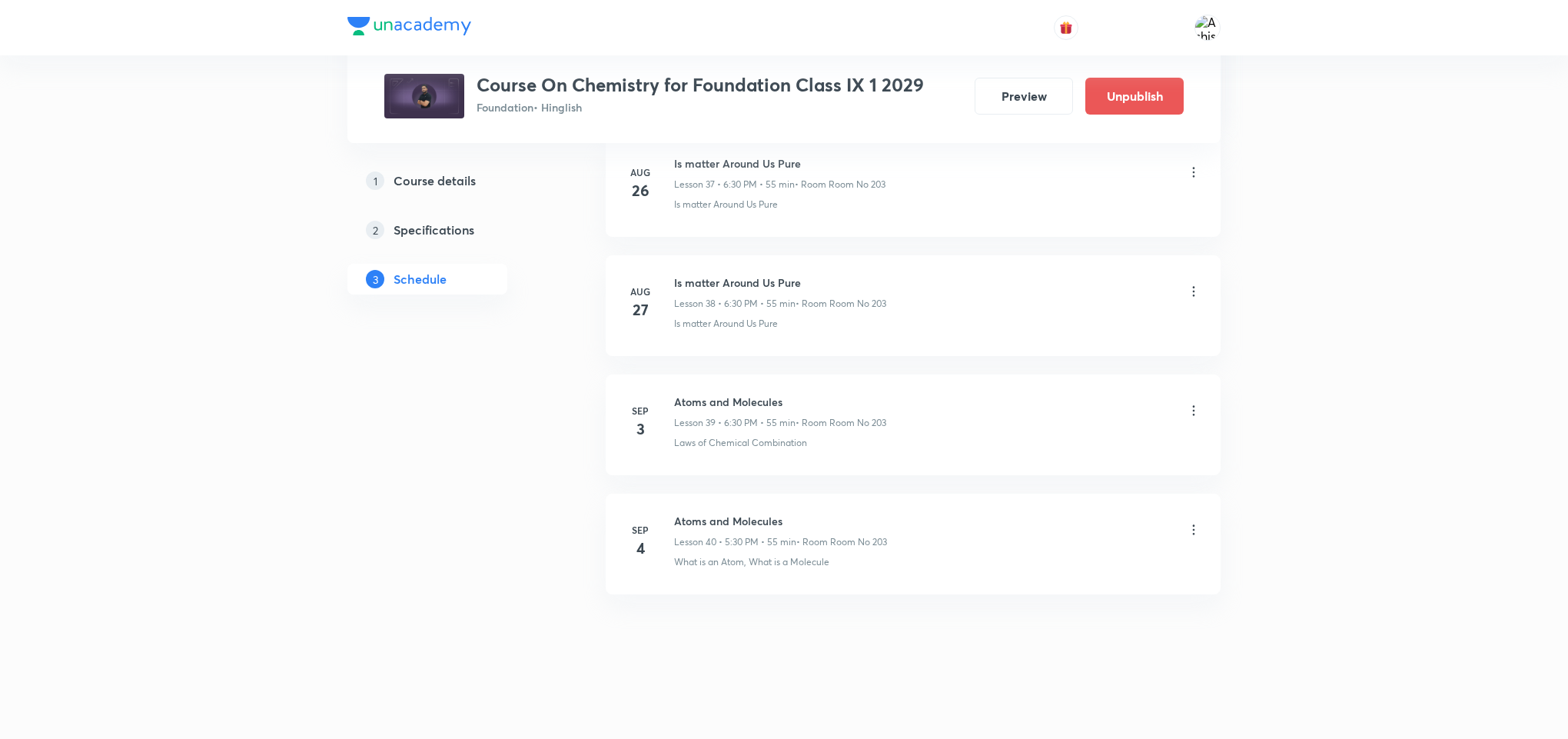
scroll to position [4583, 0]
drag, startPoint x: 843, startPoint y: 565, endPoint x: 750, endPoint y: 577, distance: 93.8
click at [750, 577] on li "[DATE] Atoms and Molecules Lesson 40 • 6:30 PM • 55 min • Room Room No 203 What…" at bounding box center [913, 544] width 615 height 101
copy p "What is a Molecule"
drag, startPoint x: 801, startPoint y: 513, endPoint x: 666, endPoint y: 501, distance: 135.5
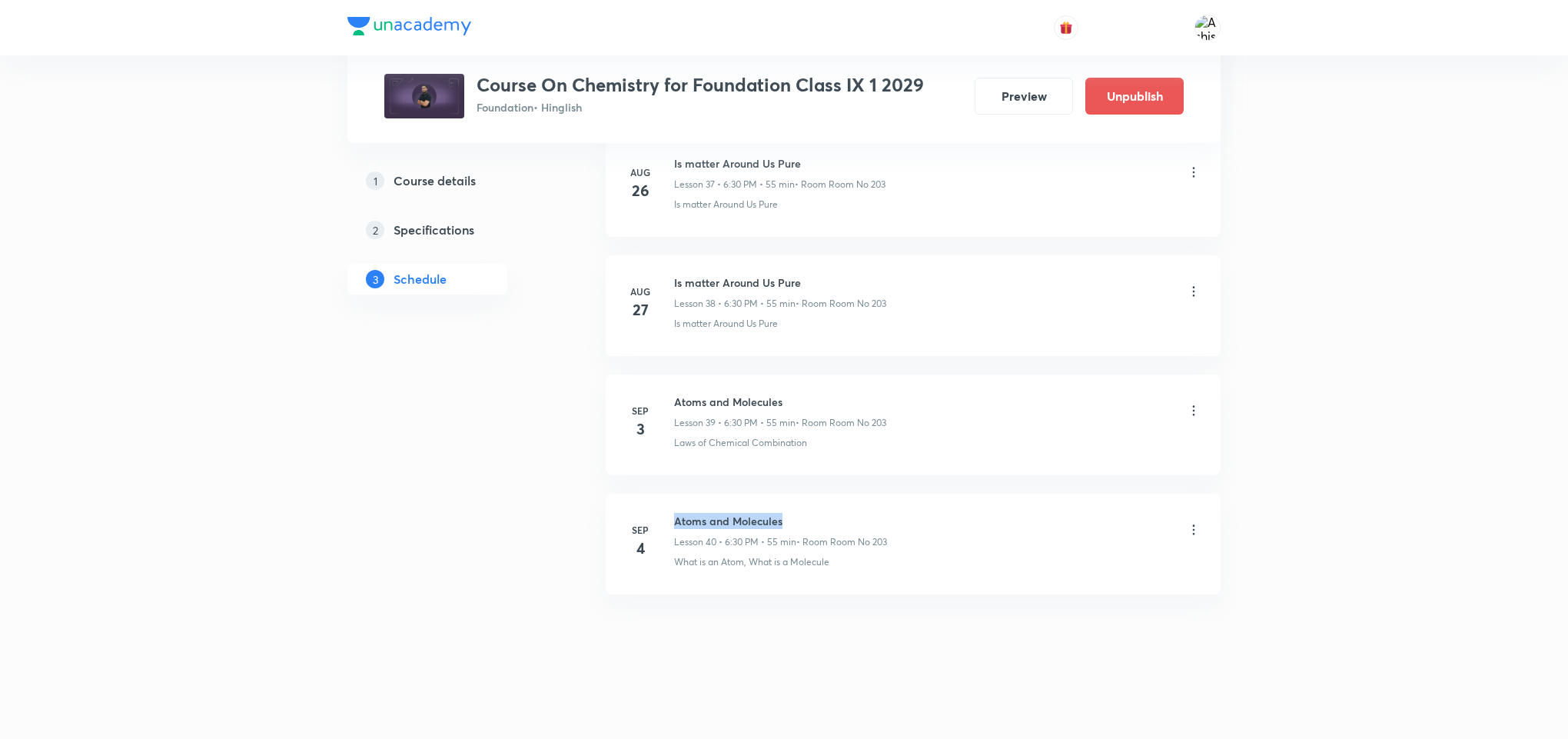
click at [666, 501] on li "[DATE] Atoms and Molecules Lesson 40 • 6:30 PM • 55 min • Room Room No 203 What…" at bounding box center [913, 544] width 615 height 101
copy h6 "Atoms and Molecules"
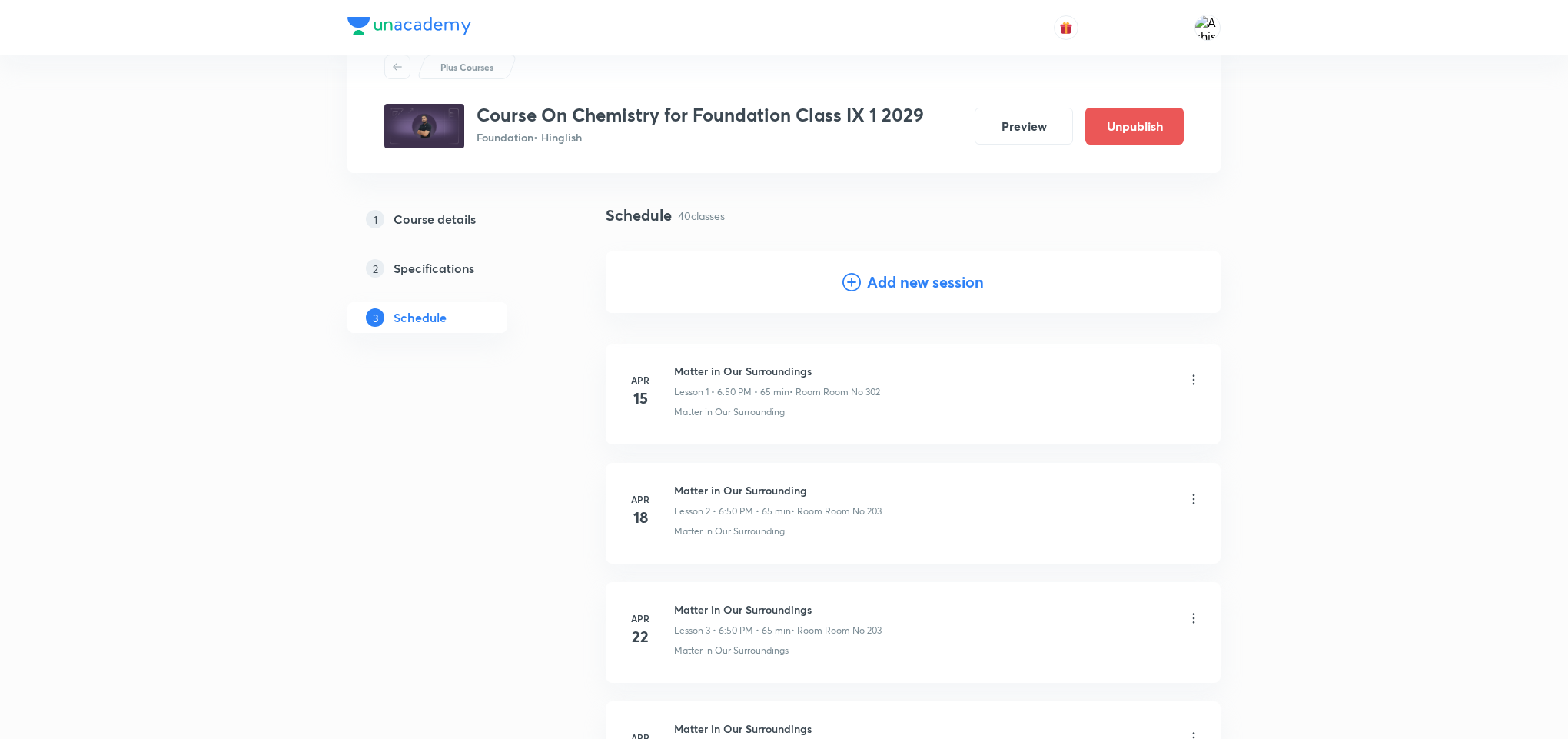
scroll to position [0, 0]
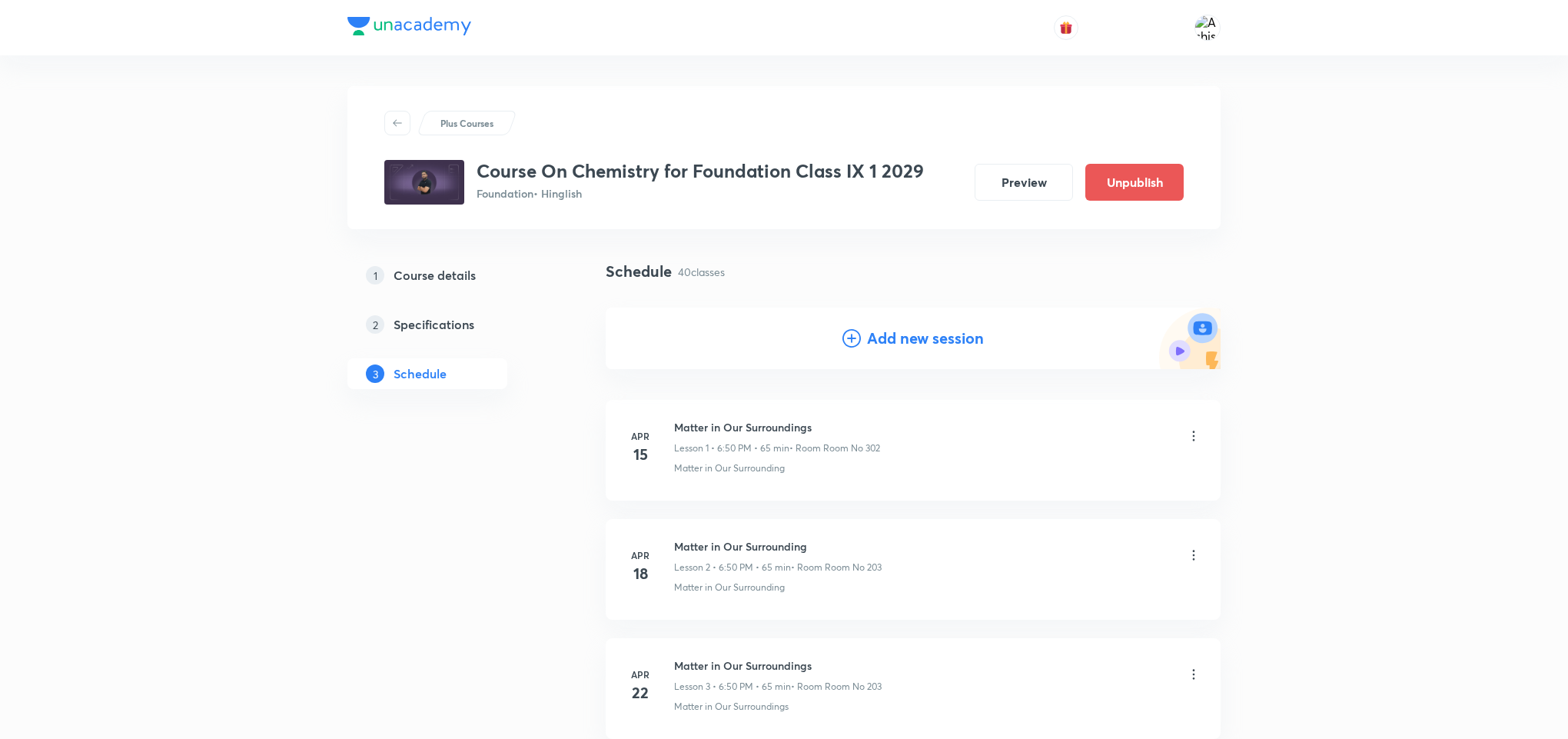
click at [874, 342] on h4 "Add new session" at bounding box center [925, 338] width 117 height 23
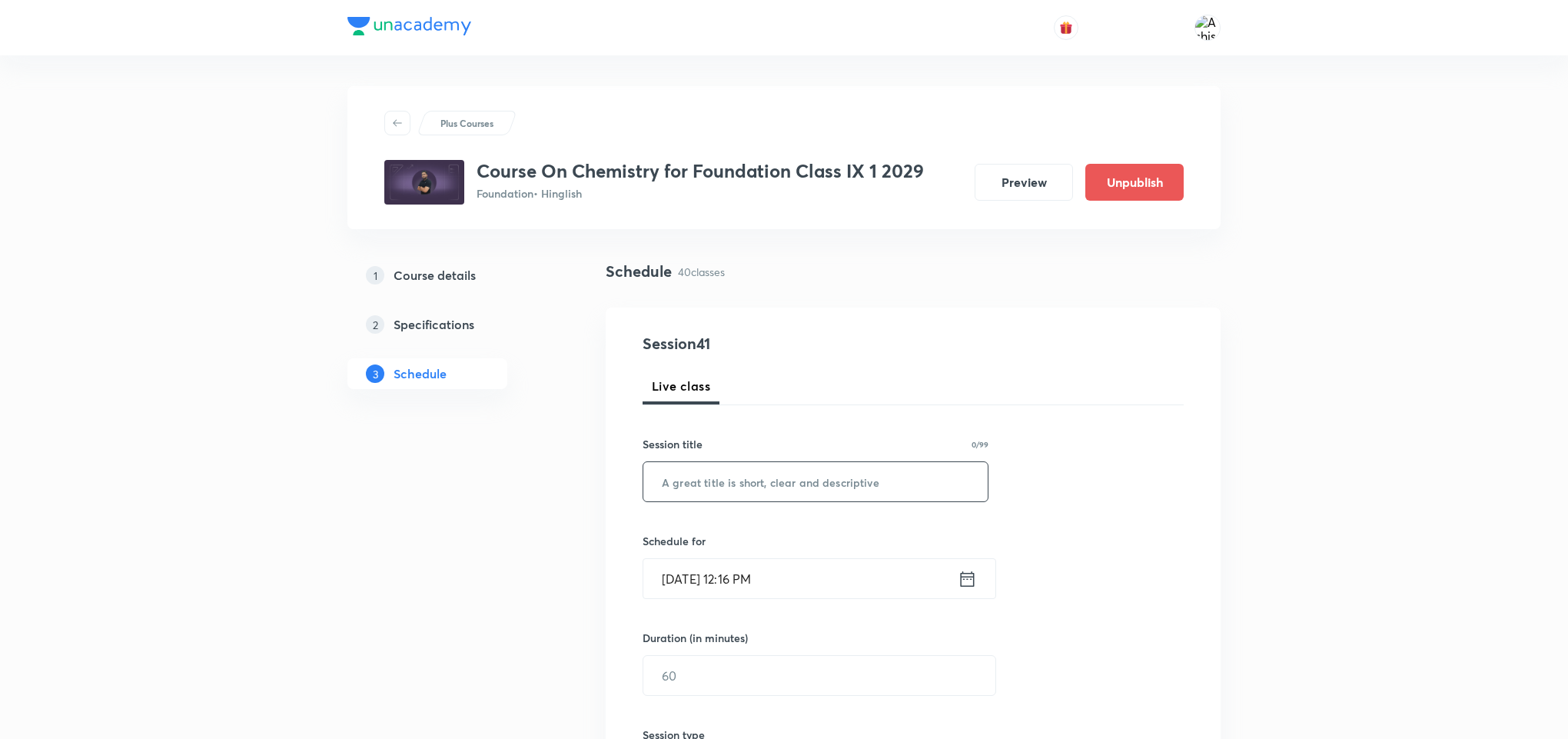
click at [779, 480] on input "text" at bounding box center [815, 481] width 344 height 39
paste input "Atoms and Molecules"
type input "Atoms and Molecules"
click at [699, 588] on input "[DATE] 12:16 PM" at bounding box center [801, 578] width 315 height 39
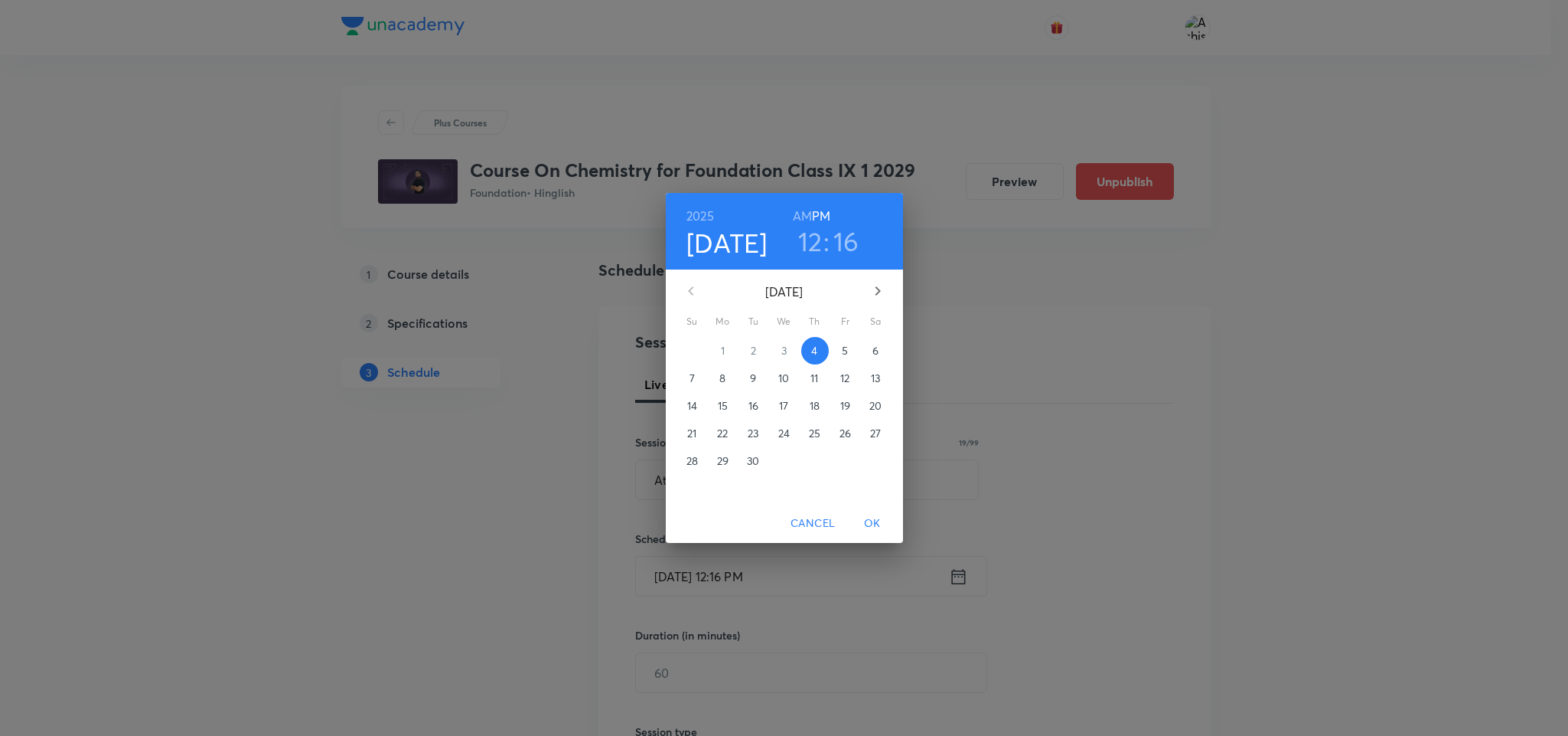
click at [871, 351] on span "6" at bounding box center [876, 350] width 27 height 16
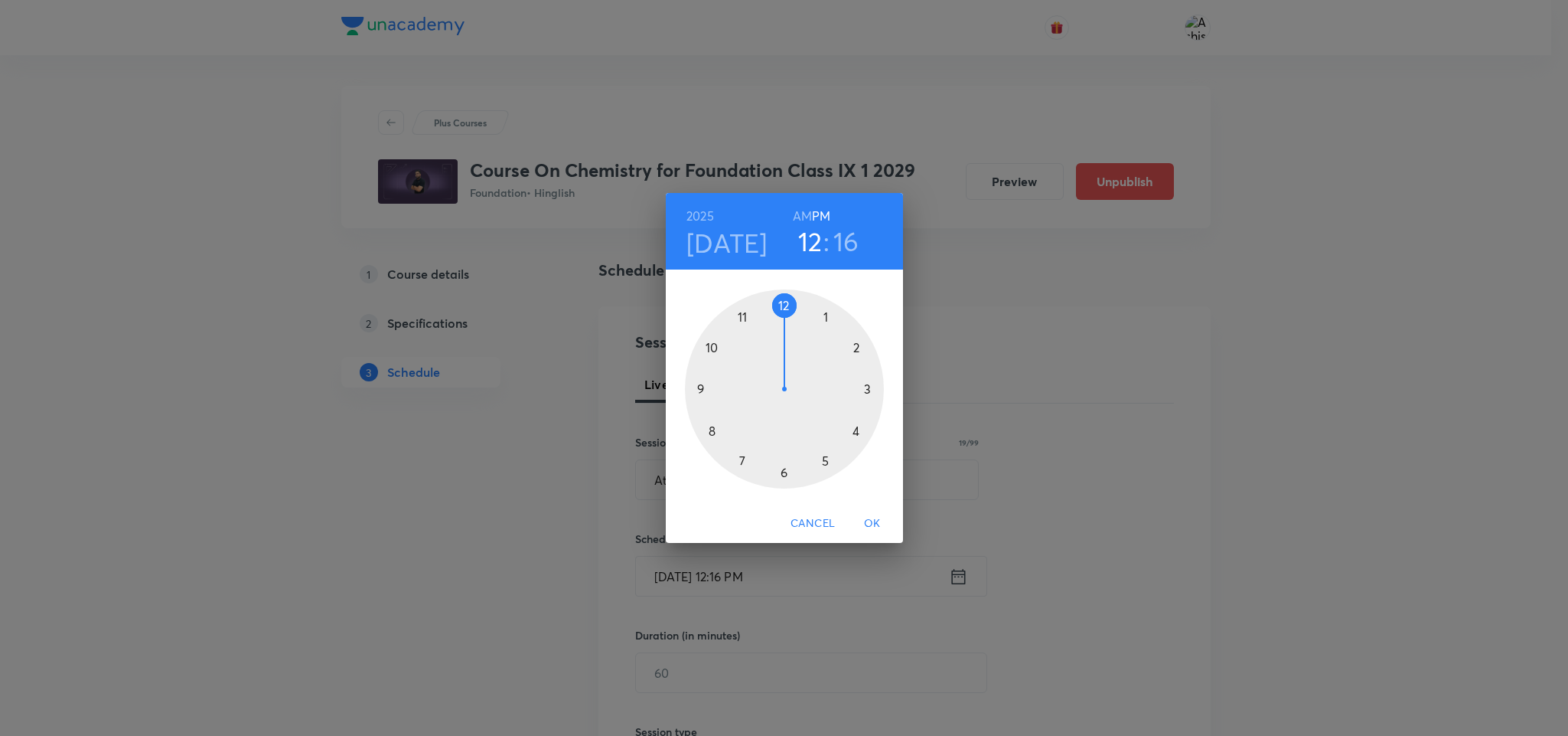
click at [857, 430] on div at bounding box center [785, 389] width 199 height 199
click at [809, 243] on h3 "04" at bounding box center [810, 240] width 31 height 32
click at [785, 474] on div at bounding box center [785, 389] width 199 height 199
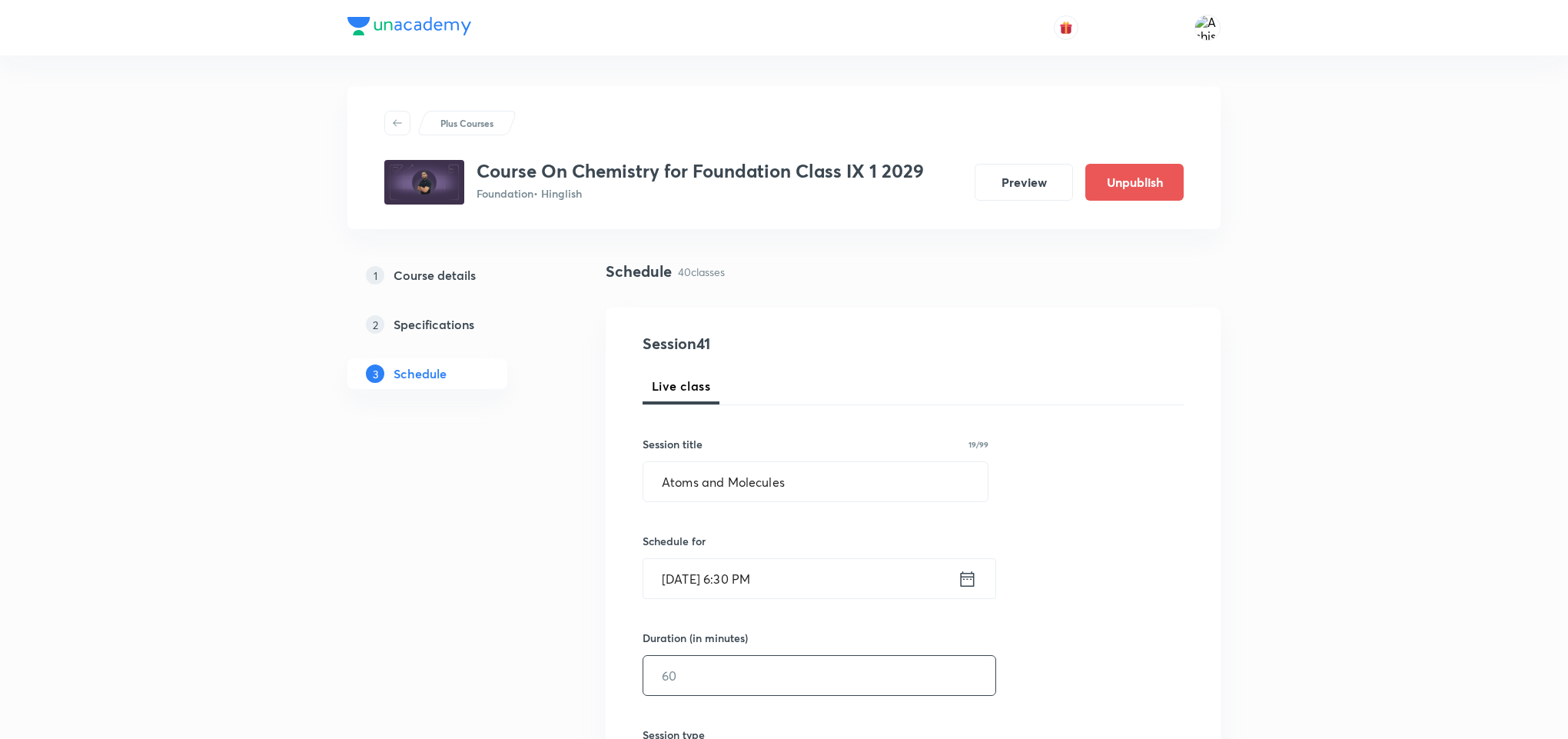
click at [725, 669] on input "text" at bounding box center [820, 675] width 353 height 39
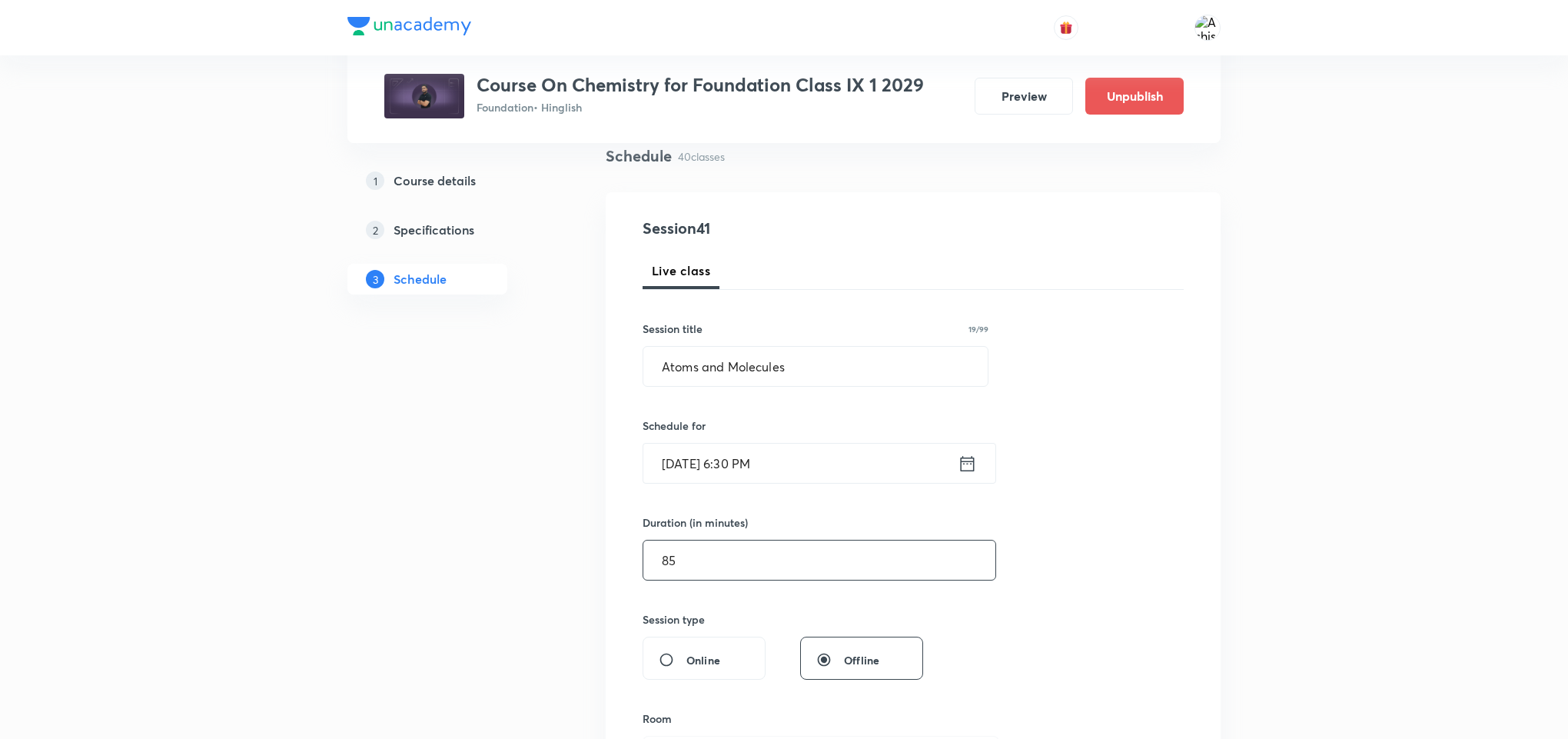
type input "8"
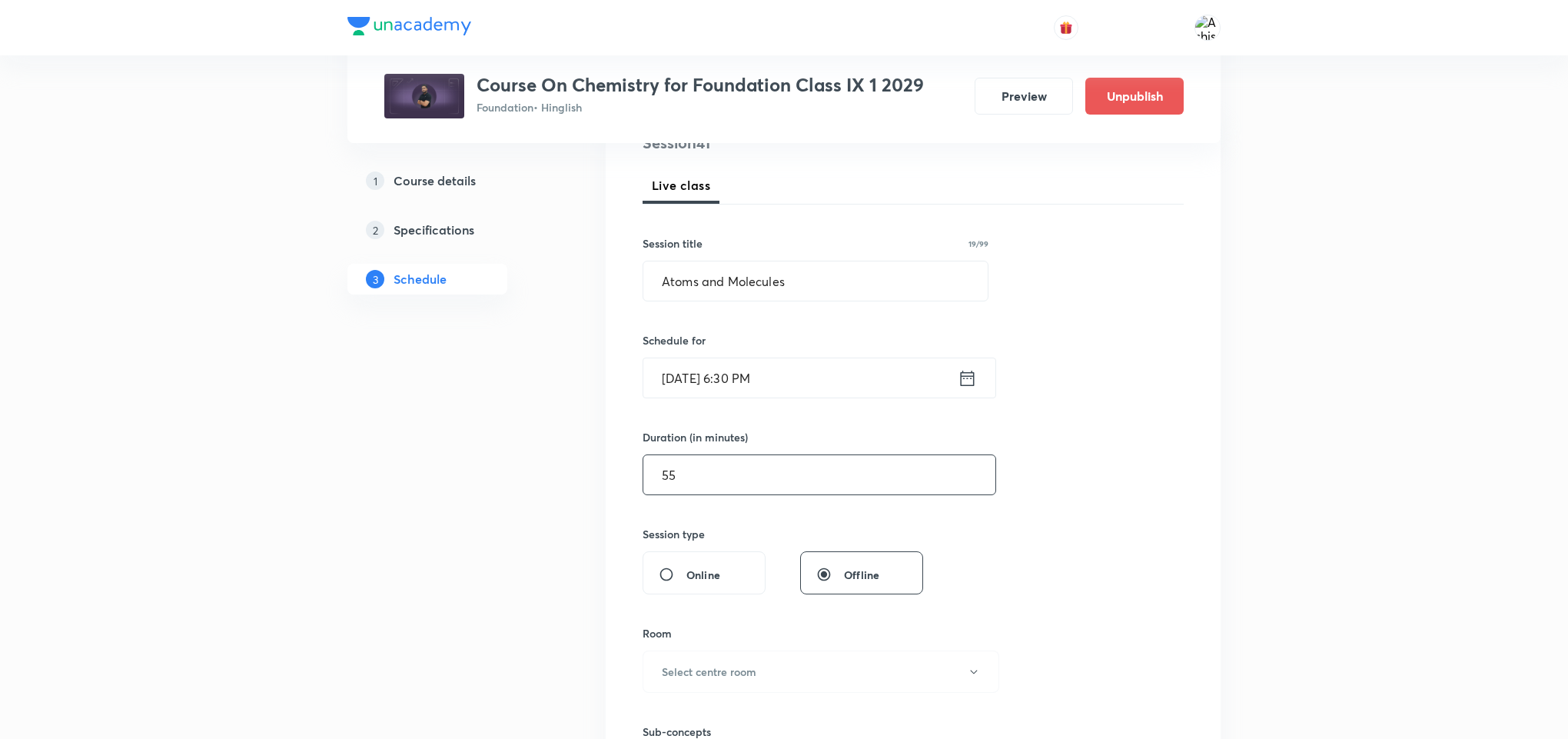
scroll to position [346, 0]
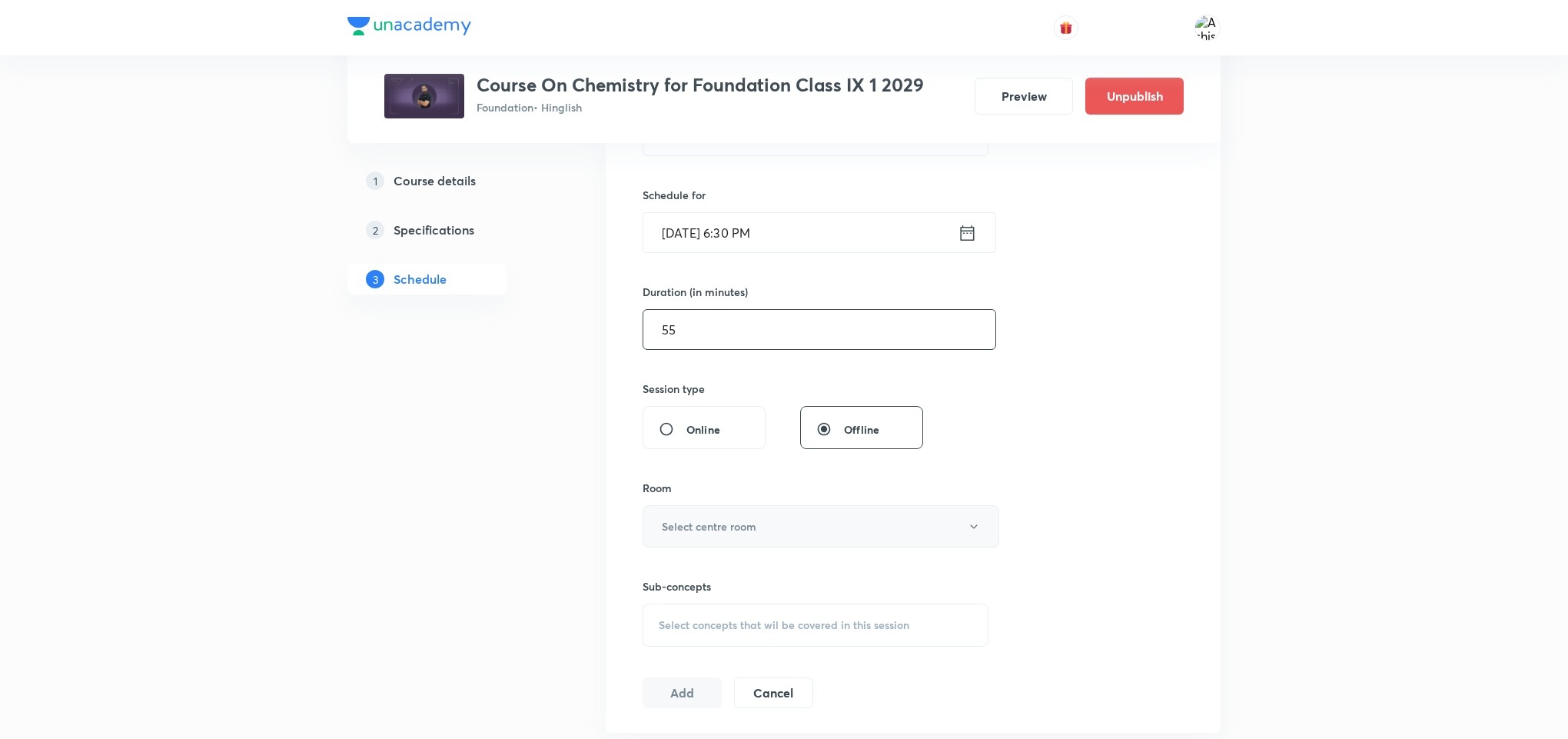
type input "55"
click at [748, 531] on h6 "Select centre room" at bounding box center [709, 526] width 95 height 17
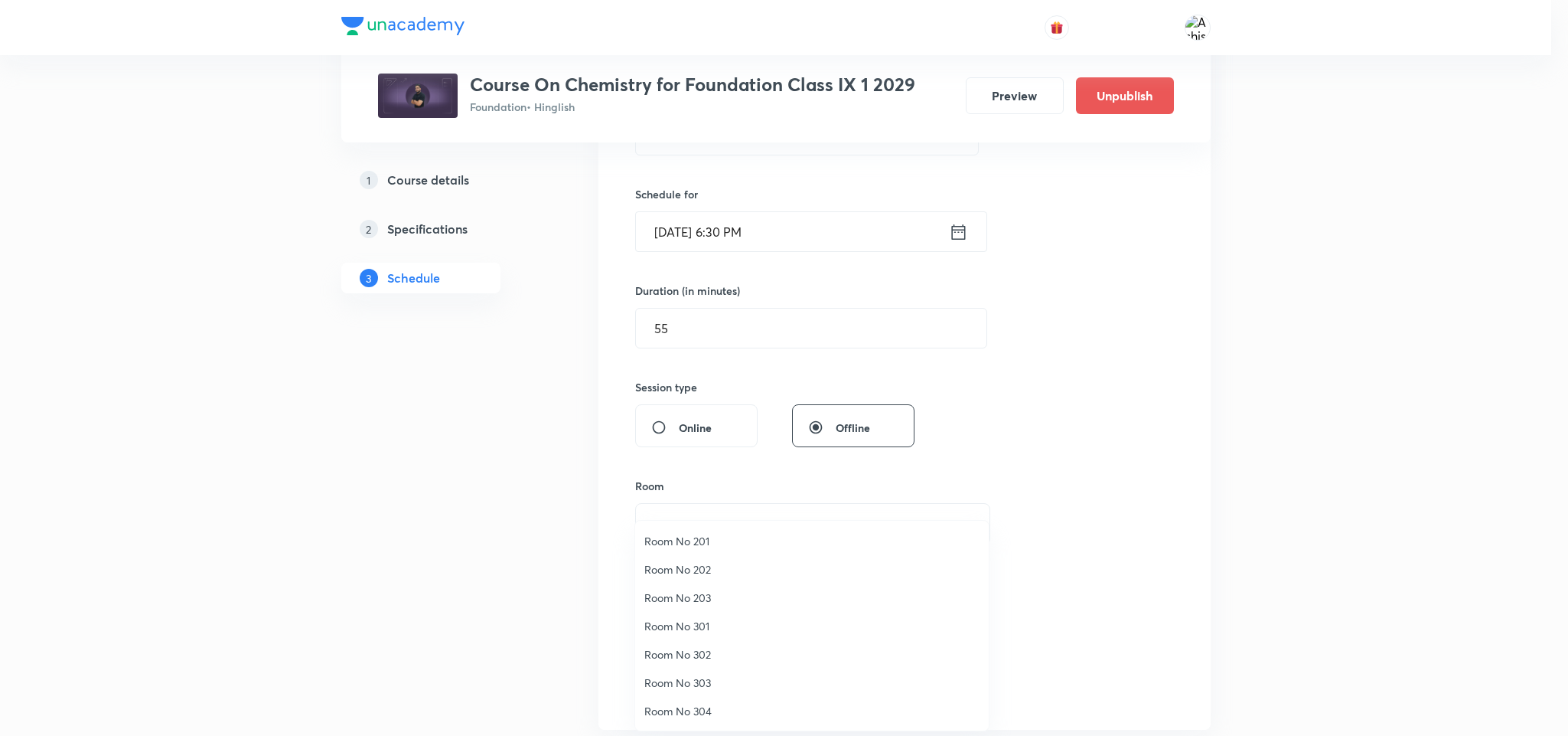
click at [698, 680] on span "Room No 303" at bounding box center [811, 683] width 335 height 16
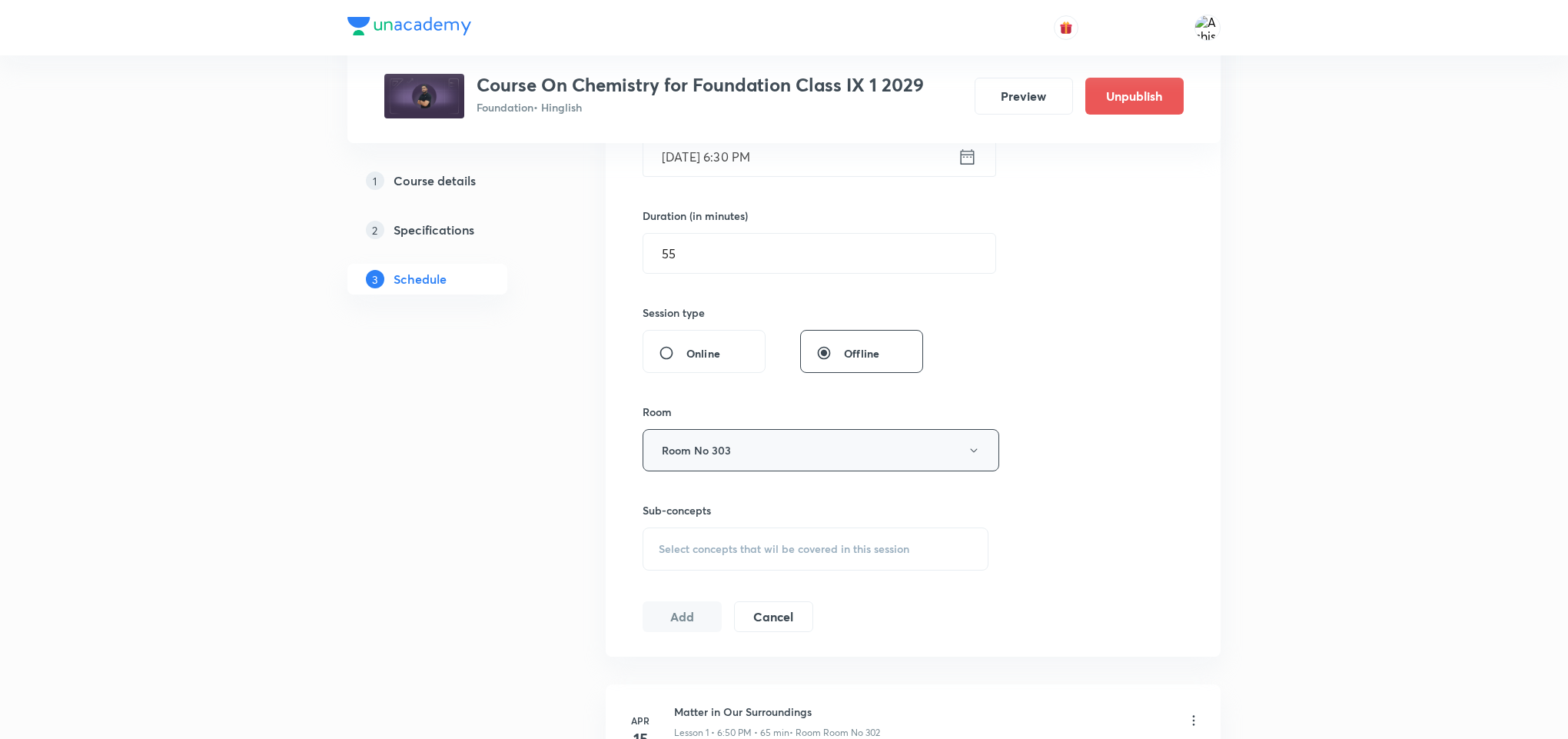
scroll to position [461, 0]
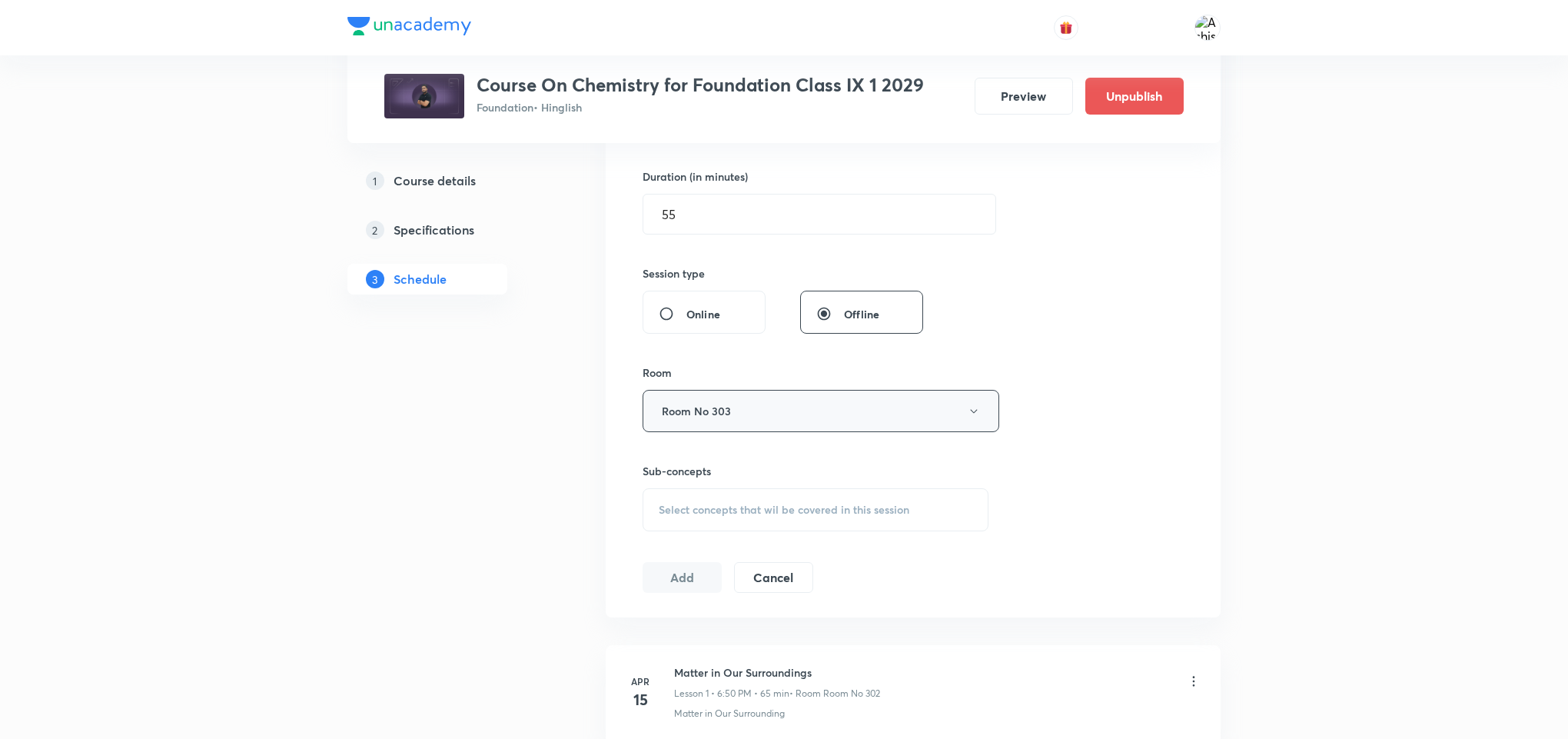
click at [756, 413] on button "Room No 303" at bounding box center [821, 411] width 357 height 42
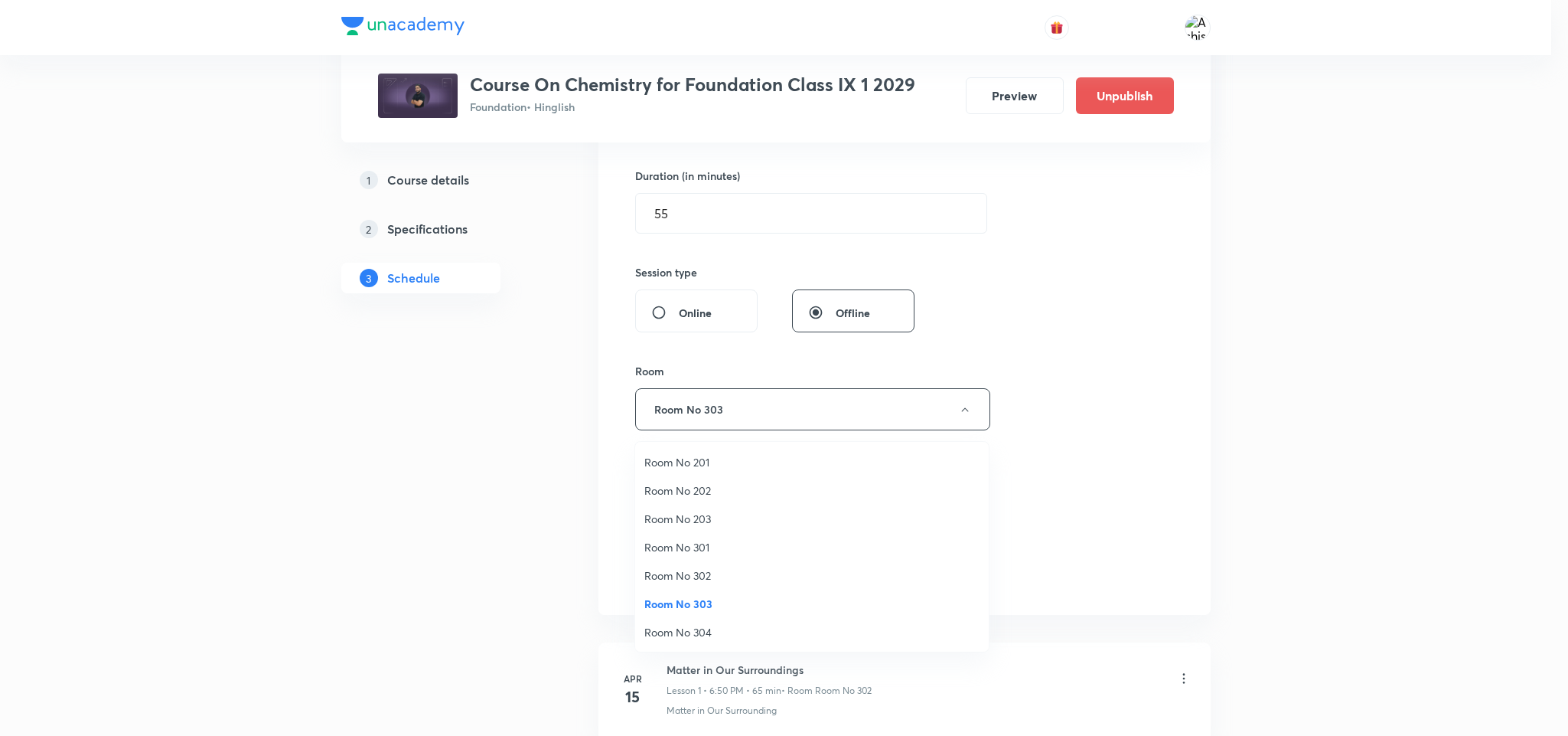
click at [684, 522] on span "Room No 203" at bounding box center [811, 519] width 335 height 16
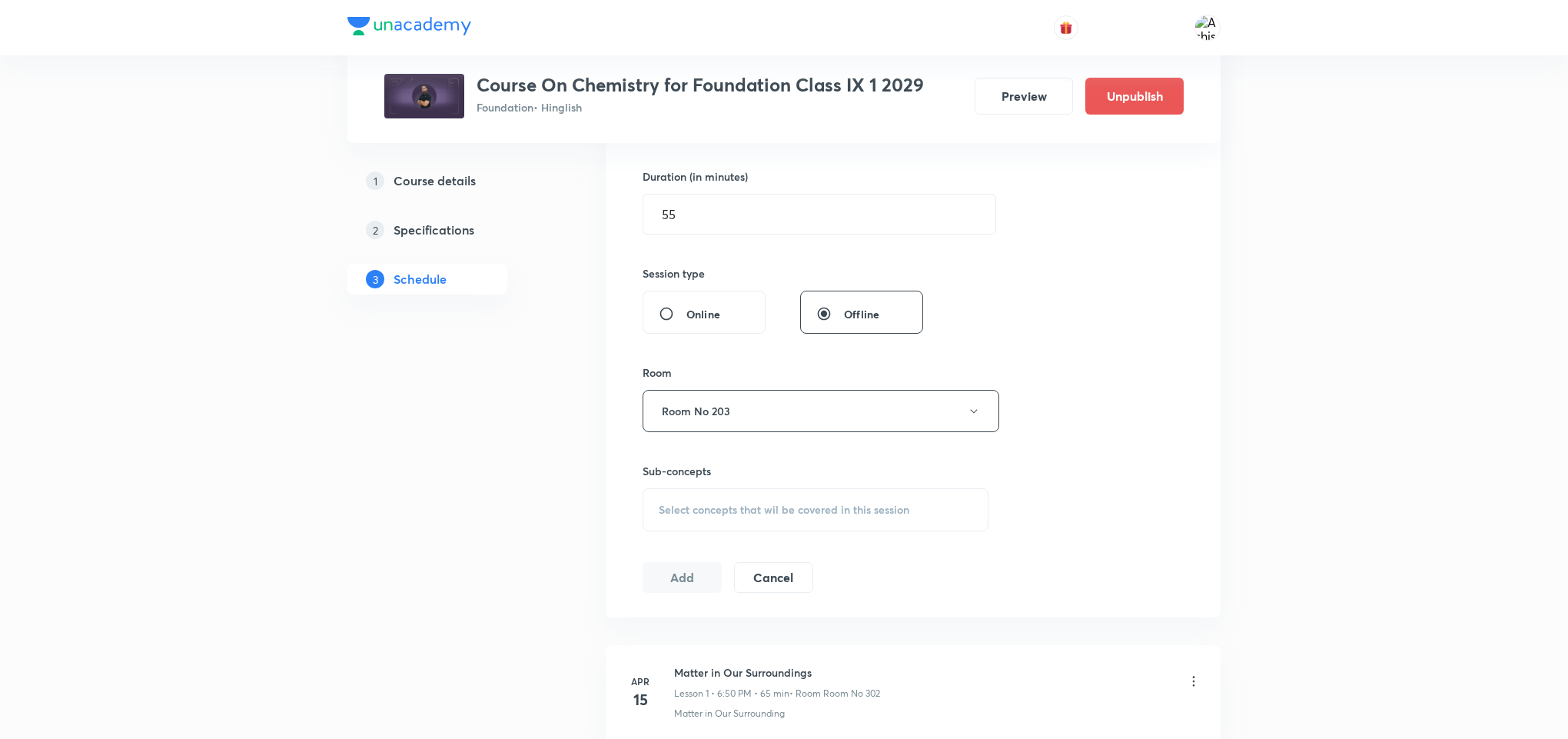
click at [756, 514] on span "Select concepts that wil be covered in this session" at bounding box center [784, 509] width 251 height 12
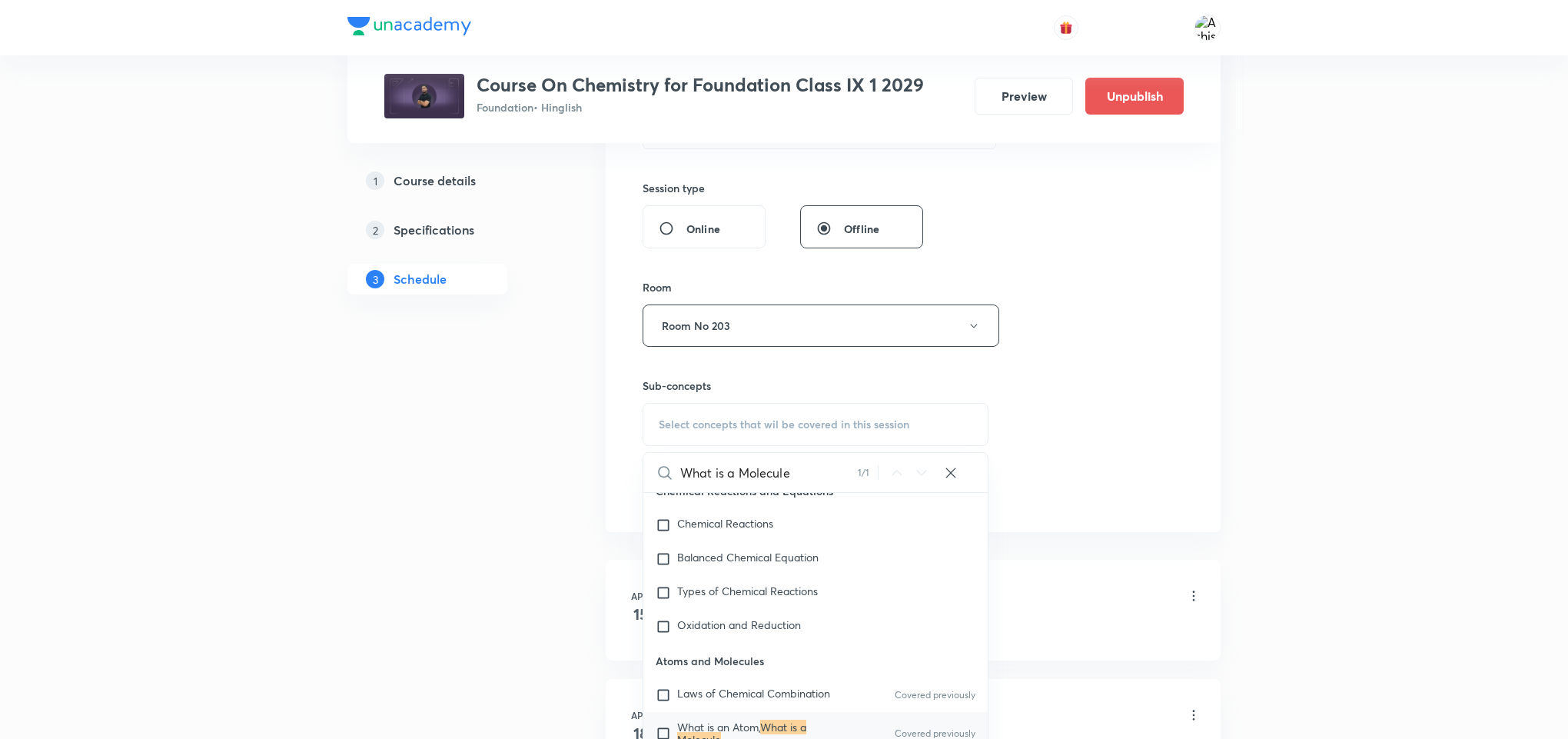
scroll to position [2036, 0]
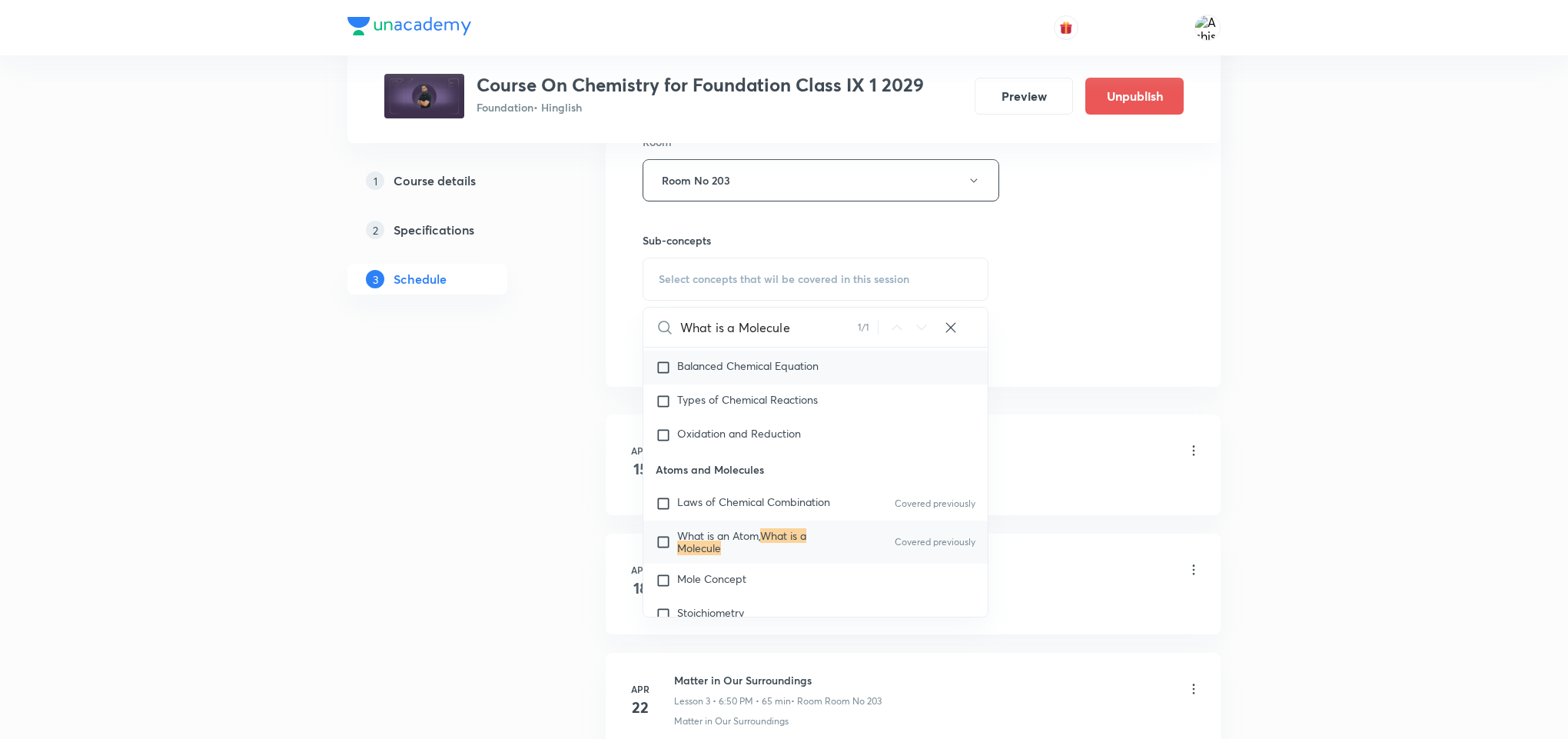
type input "What is a Molecule"
click at [727, 581] on div "Mole Concept" at bounding box center [815, 580] width 344 height 34
checkbox input "true"
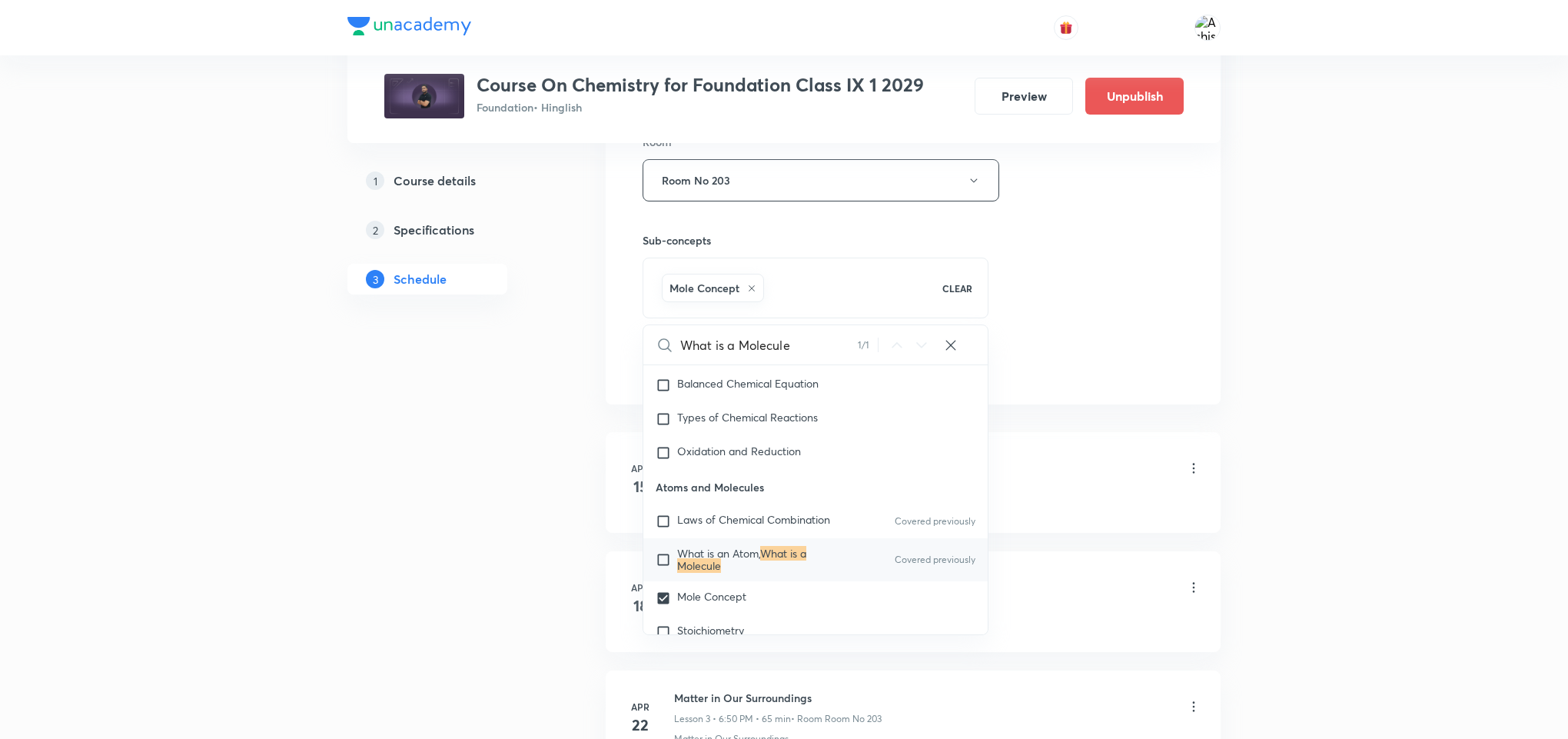
click at [1025, 265] on div "Session 41 Live class Session title 19/99 Atoms and Molecules ​ Schedule for [D…" at bounding box center [913, 10] width 542 height 740
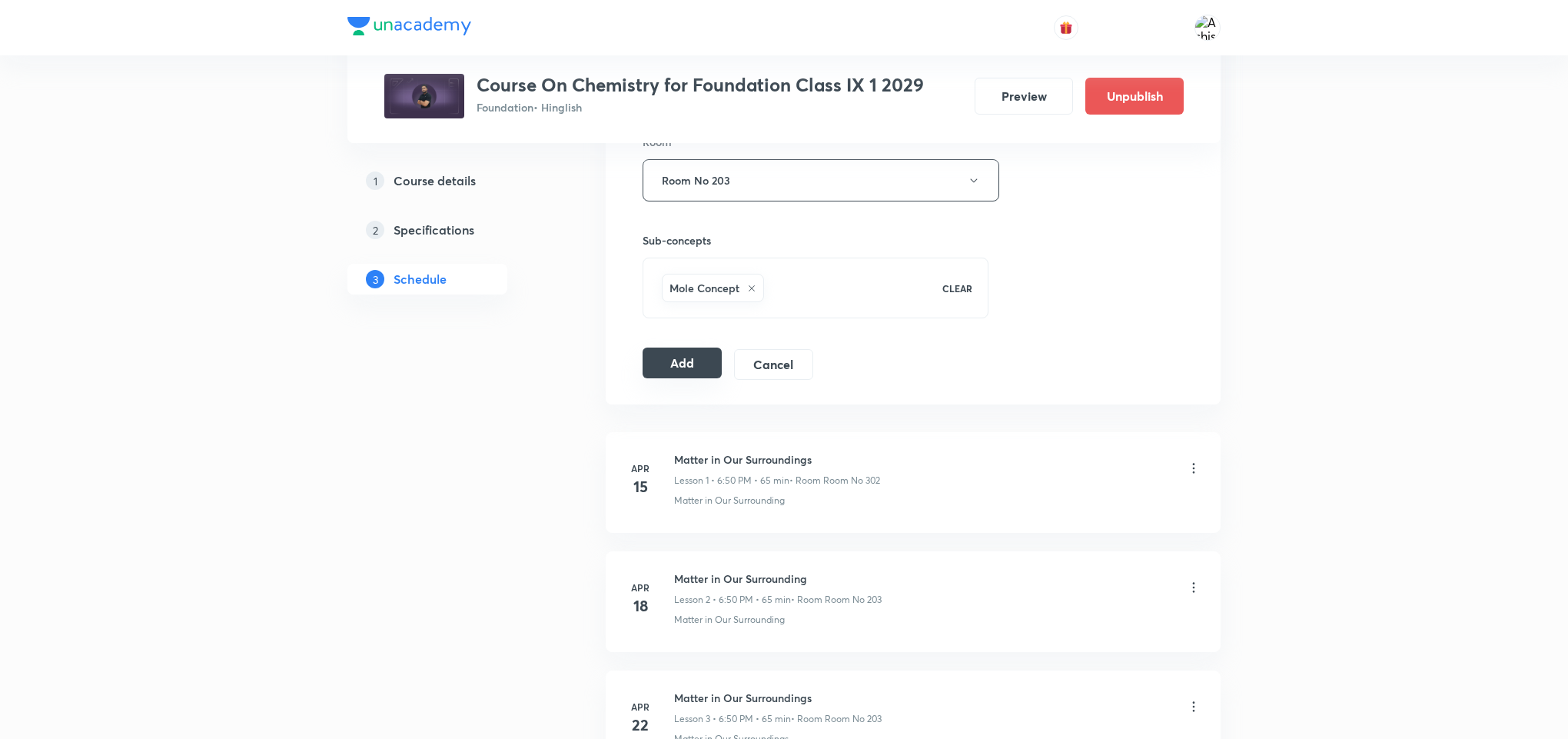
click at [700, 363] on button "Add" at bounding box center [682, 363] width 79 height 30
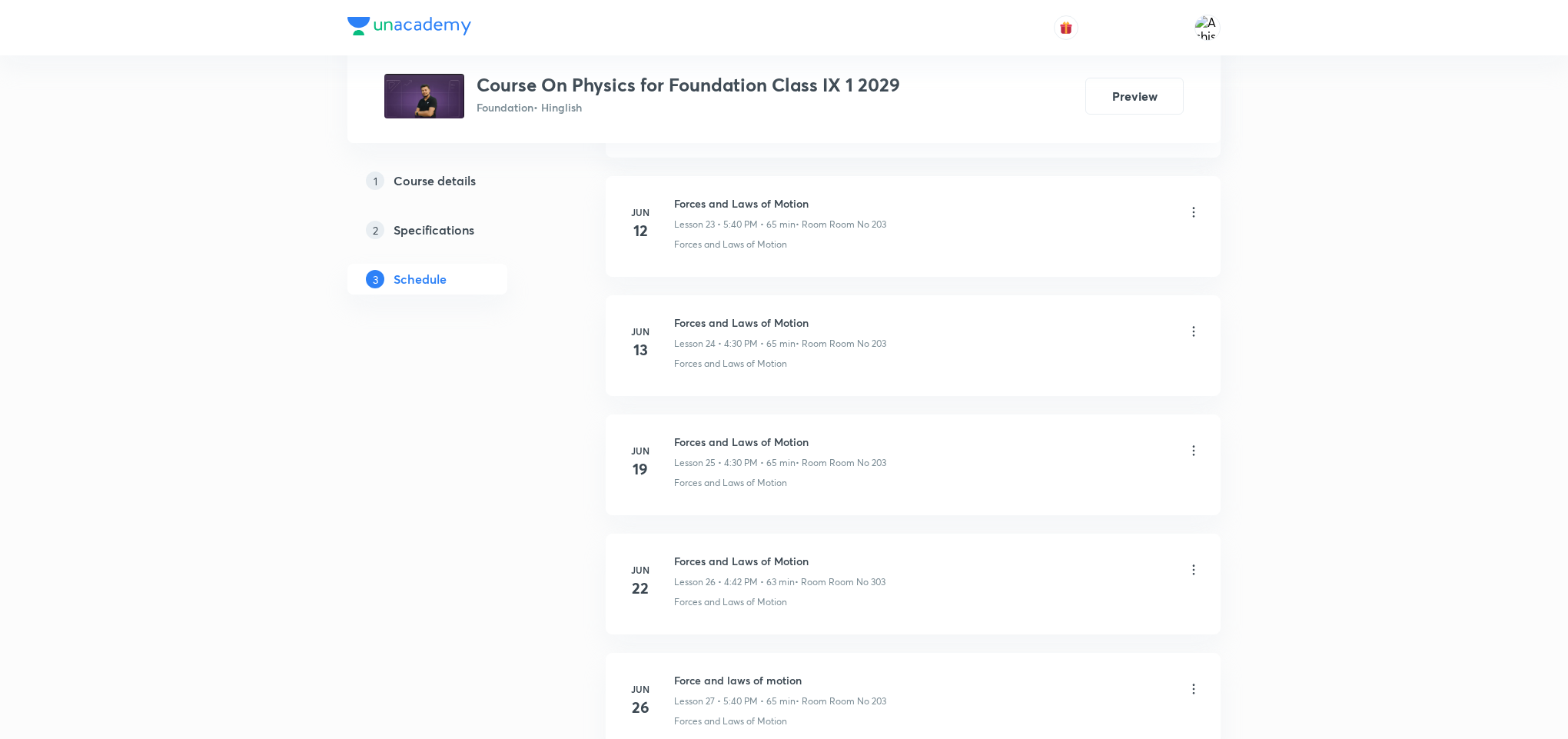
scroll to position [6925, 0]
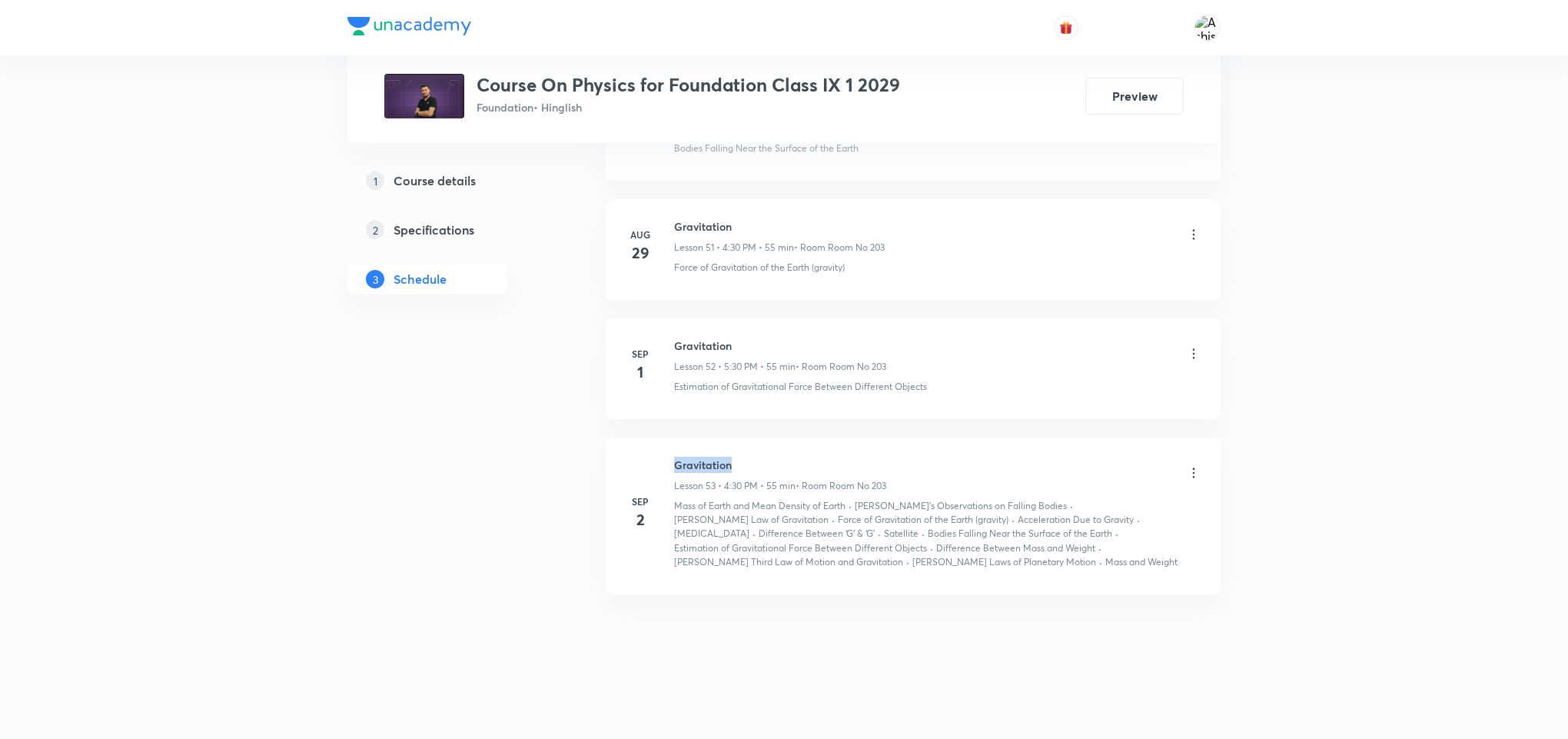
drag, startPoint x: 748, startPoint y: 450, endPoint x: 660, endPoint y: 443, distance: 88.3
click at [660, 443] on li "[DATE] Gravitation Lesson 53 • 4:30 PM • 55 min • Room Room No 203 Mass of Eart…" at bounding box center [913, 517] width 615 height 158
copy h6 "Gravitation"
drag, startPoint x: 759, startPoint y: 573, endPoint x: 672, endPoint y: 582, distance: 87.5
click at [672, 582] on li "[DATE] Gravitation Lesson 53 • 4:30 PM • 55 min • Room Room No 203 Mass of Eart…" at bounding box center [913, 517] width 615 height 158
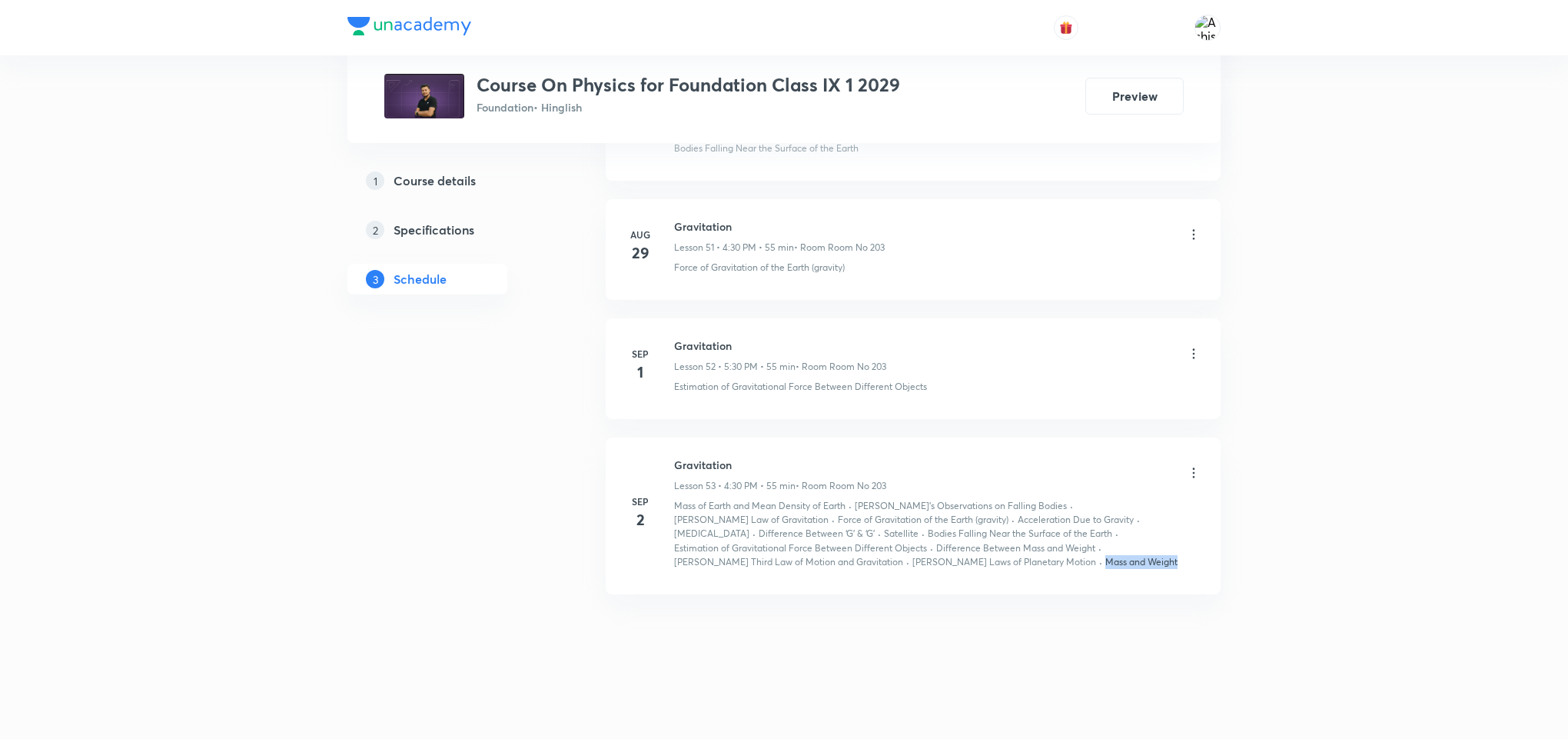
copy p "Mass and Weight"
drag, startPoint x: 768, startPoint y: 610, endPoint x: 793, endPoint y: 455, distance: 157.0
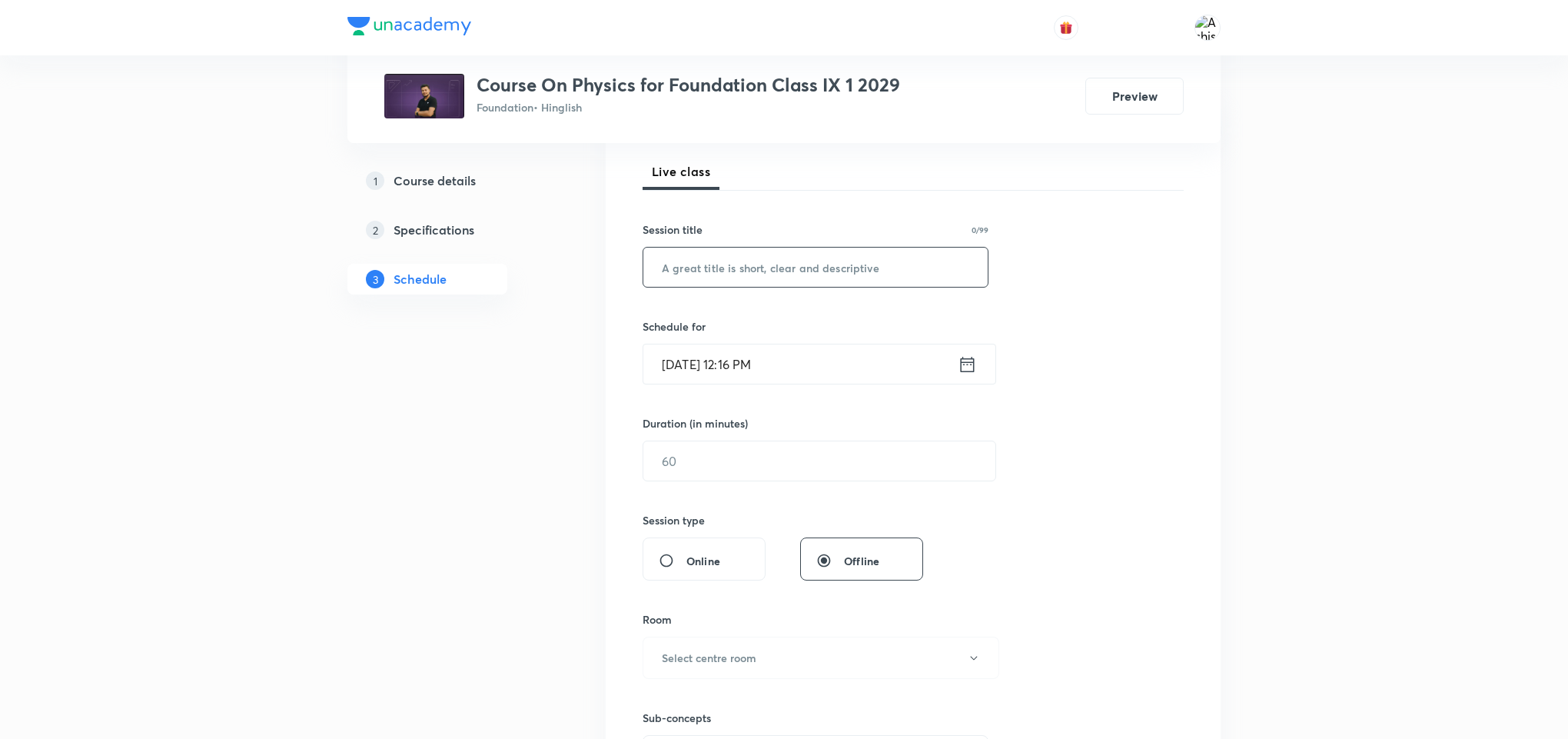
scroll to position [461, 0]
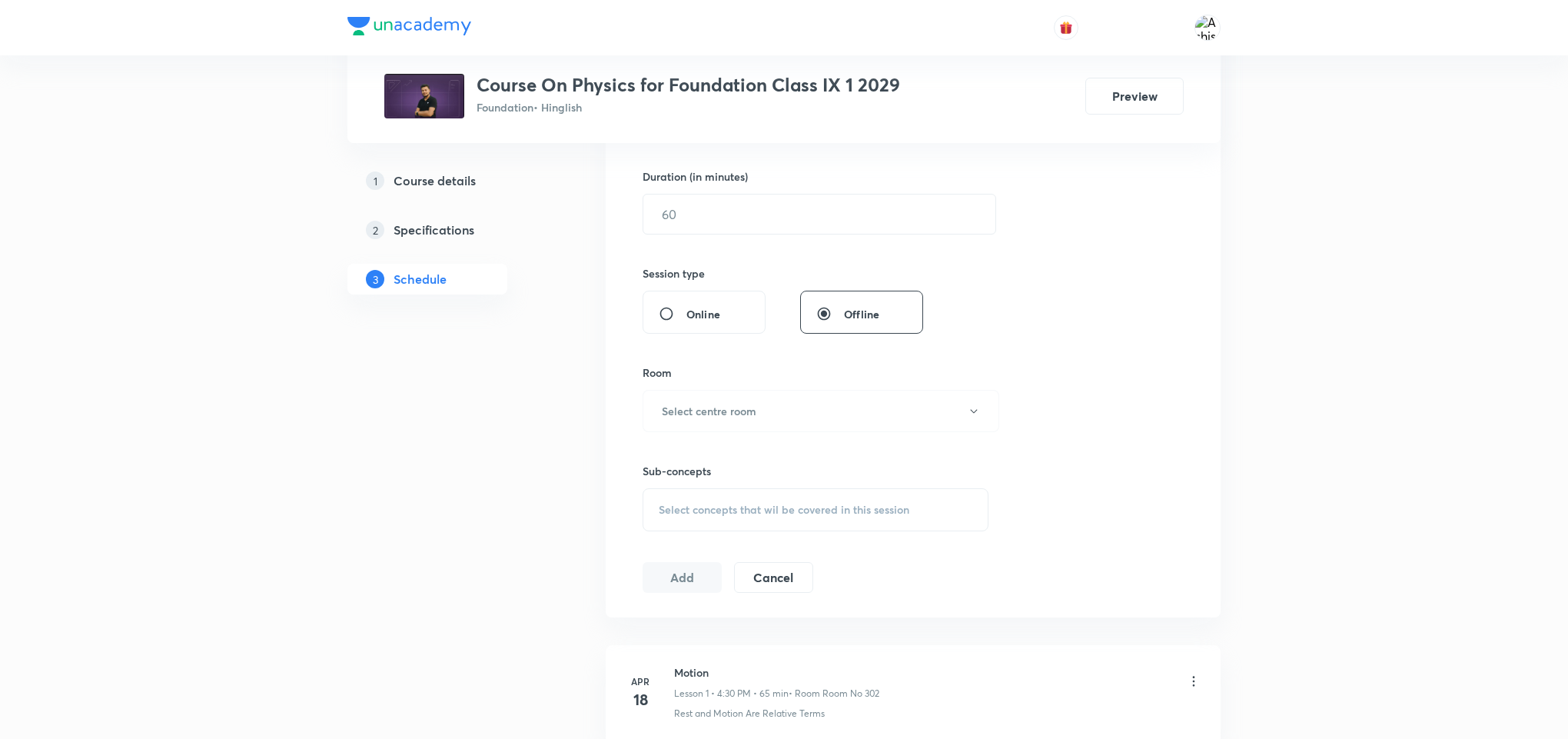
click at [764, 497] on div "Select concepts that wil be covered in this session" at bounding box center [815, 509] width 346 height 43
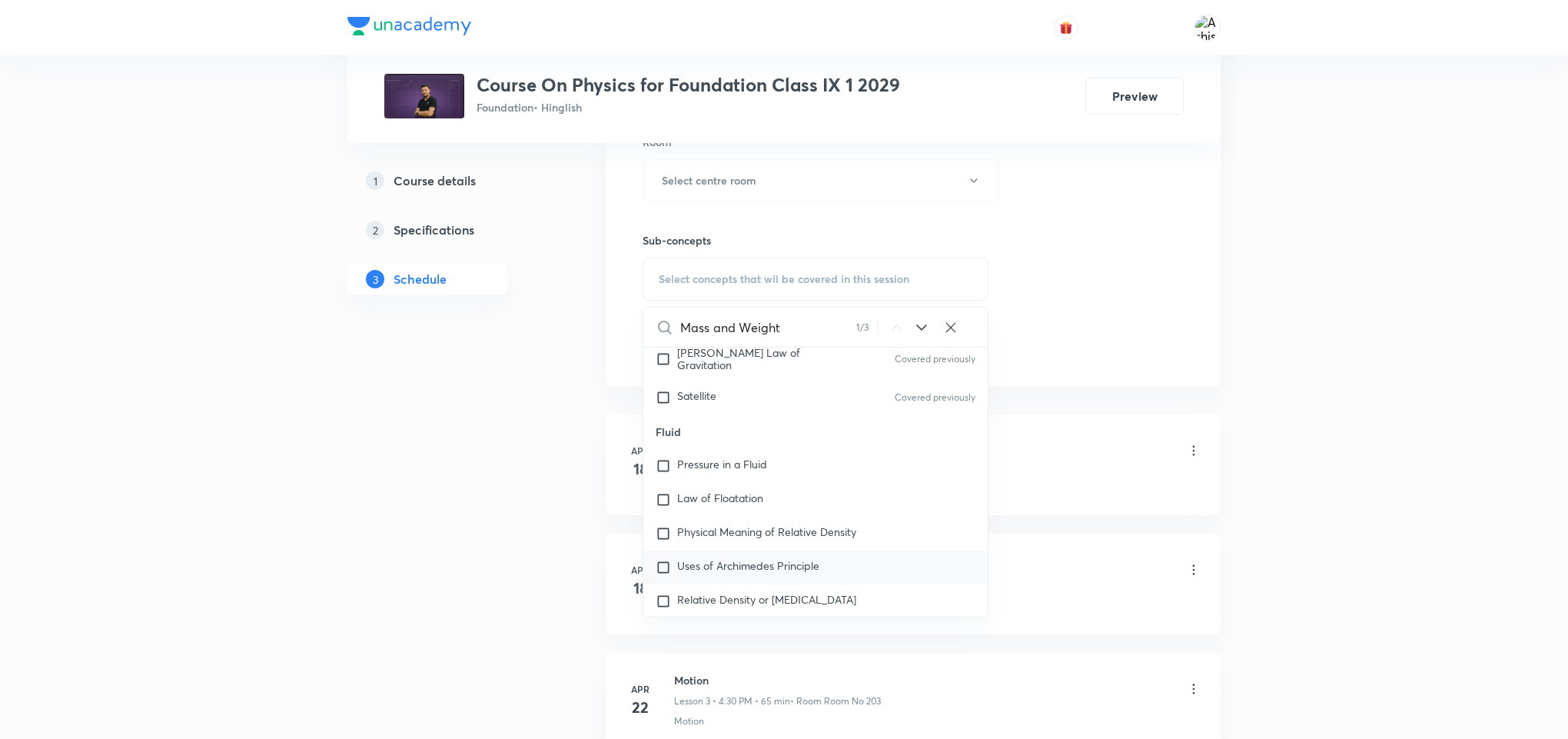
scroll to position [5603, 0]
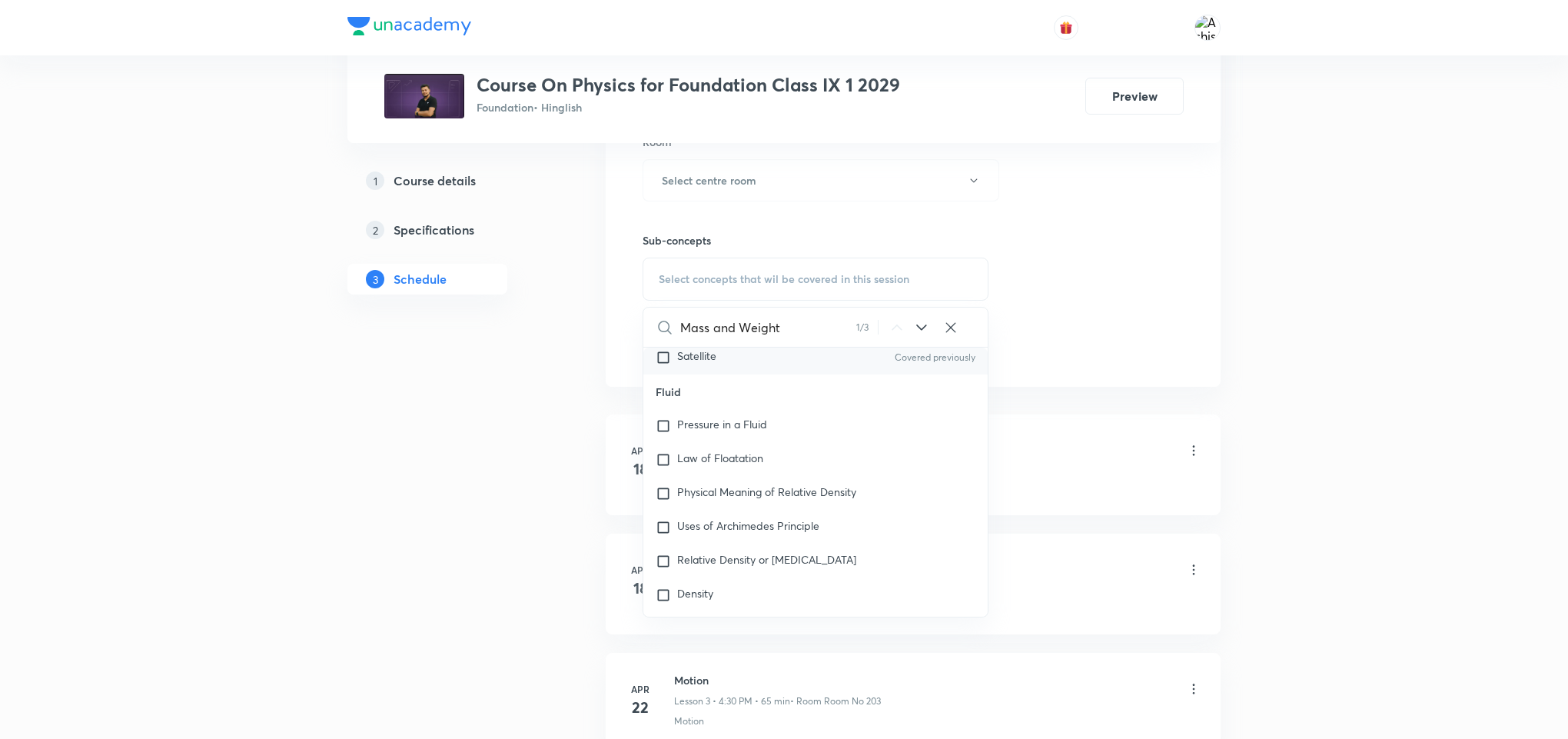
type input "Mass and Weight"
click at [741, 352] on div "Satellite Covered previously" at bounding box center [815, 357] width 344 height 34
checkbox input "true"
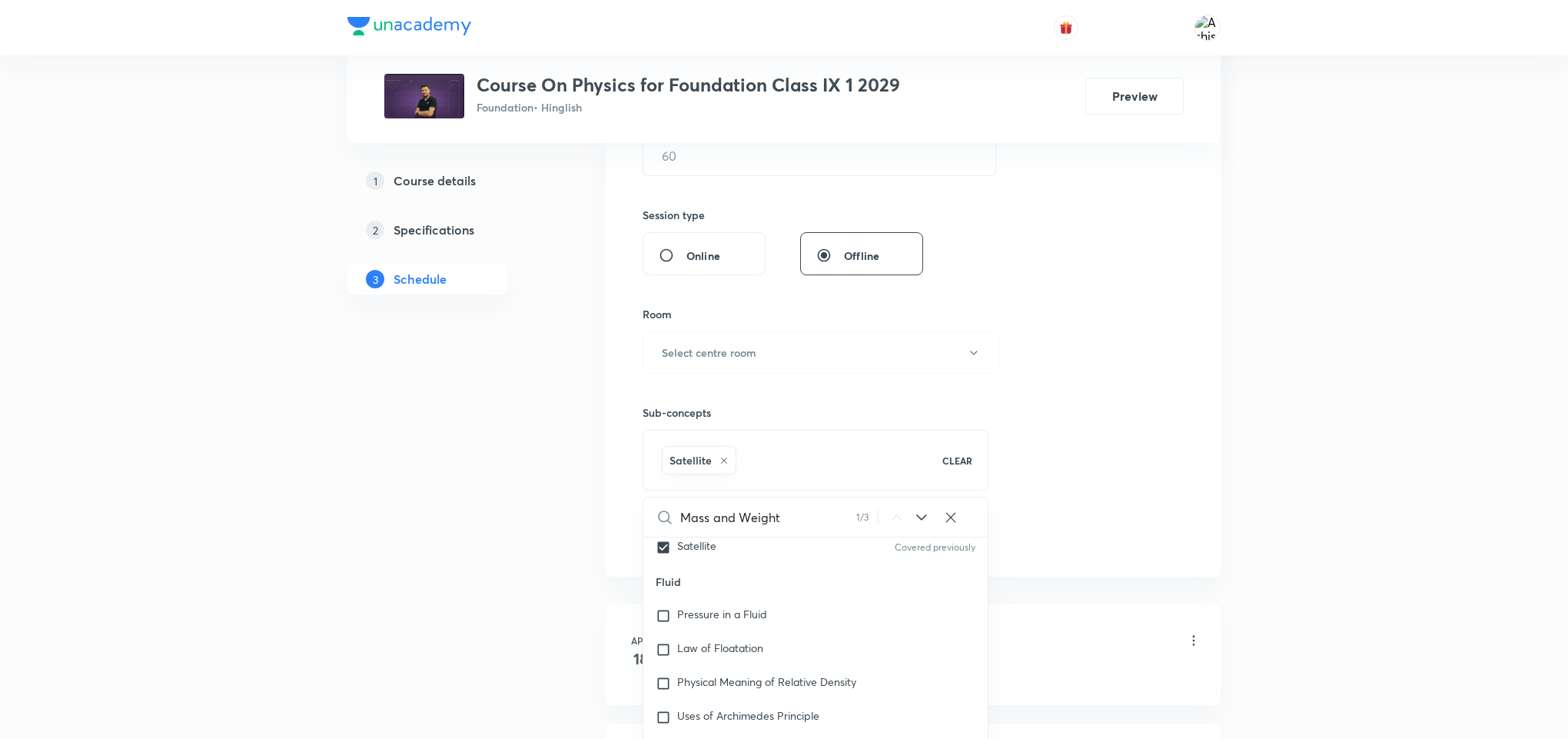
scroll to position [461, 0]
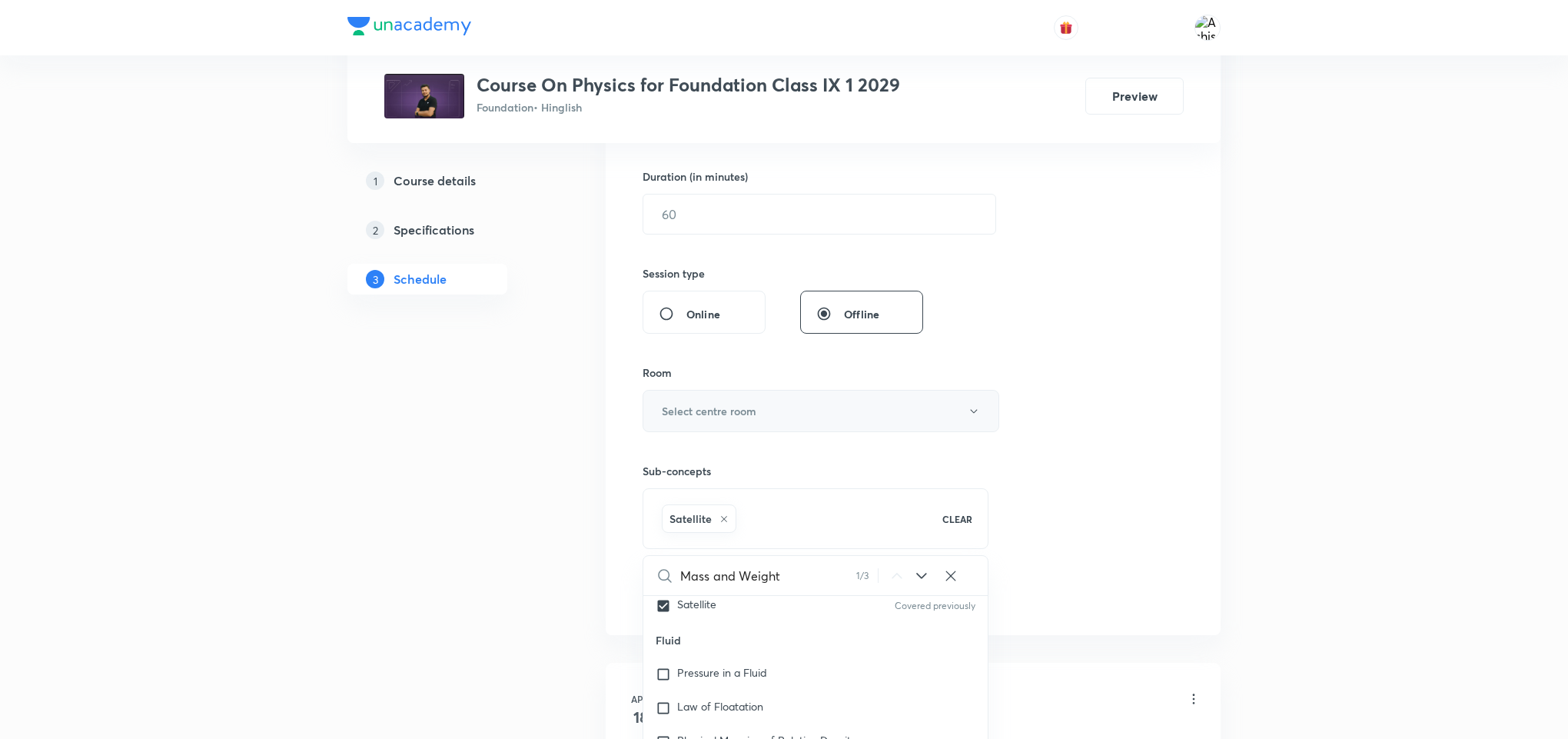
click at [799, 418] on button "Select centre room" at bounding box center [821, 411] width 357 height 42
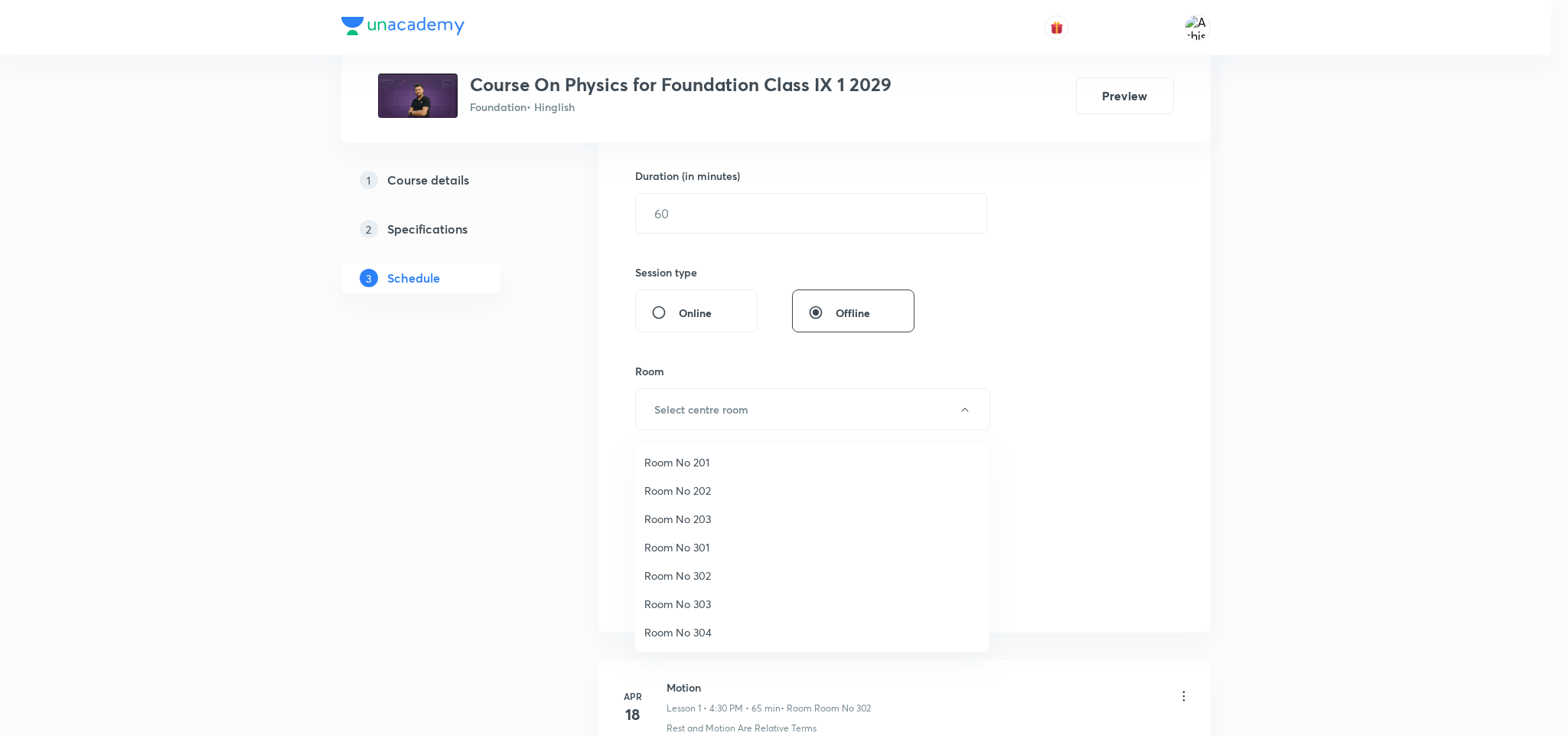
click at [707, 517] on span "Room No 203" at bounding box center [811, 519] width 335 height 16
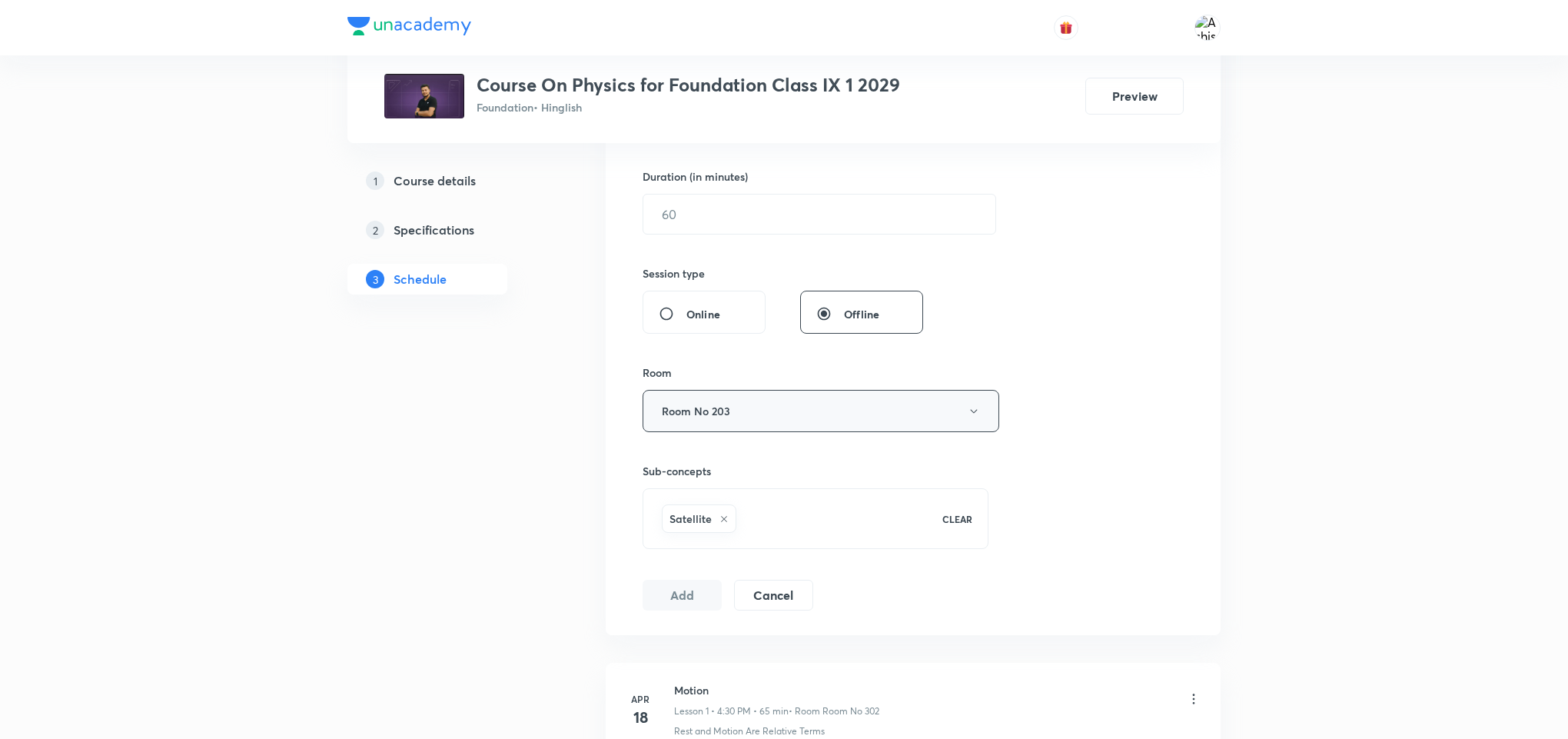
scroll to position [346, 0]
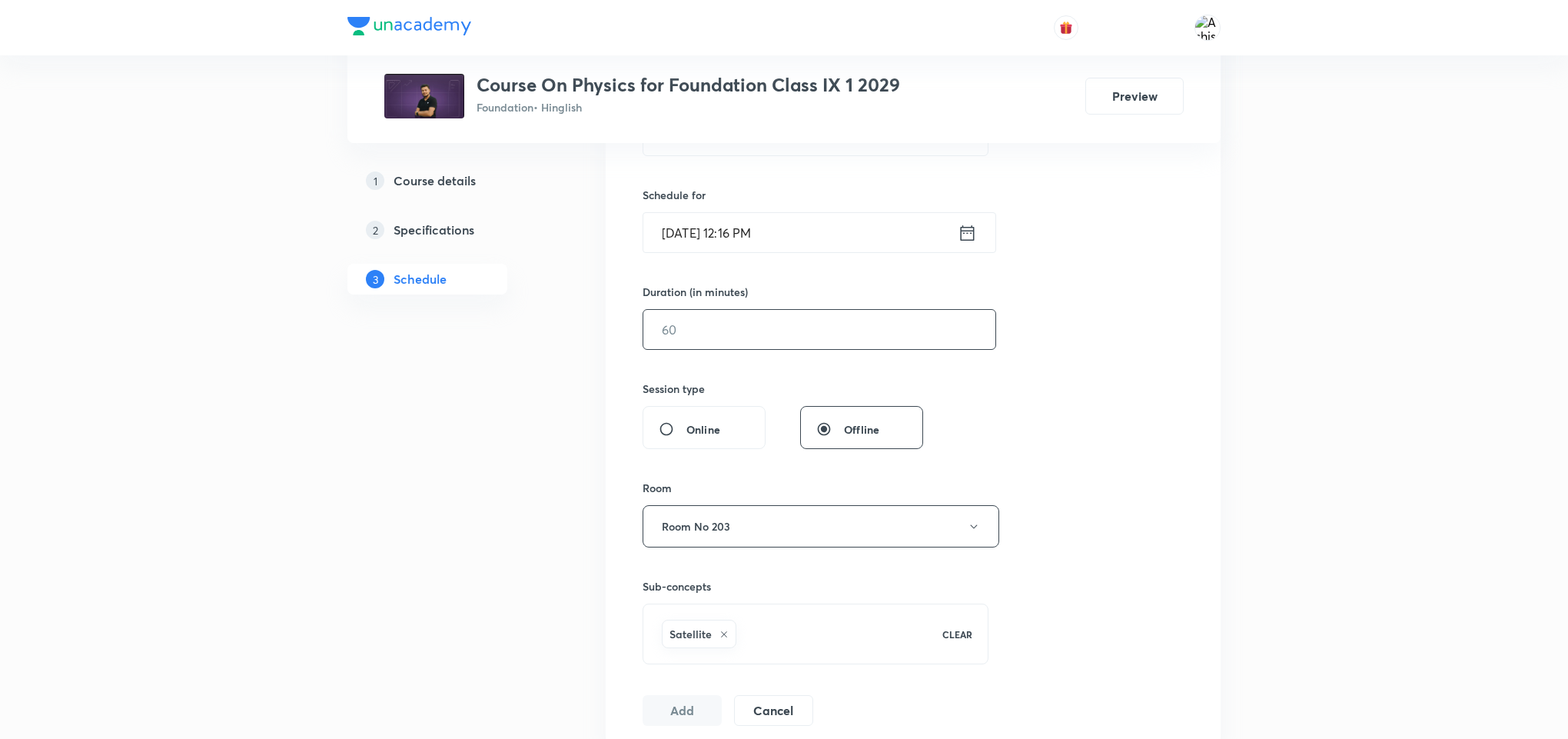
click at [662, 329] on input "text" at bounding box center [820, 329] width 353 height 39
type input "55"
click at [750, 235] on input "[DATE] 12:16 PM" at bounding box center [801, 232] width 315 height 39
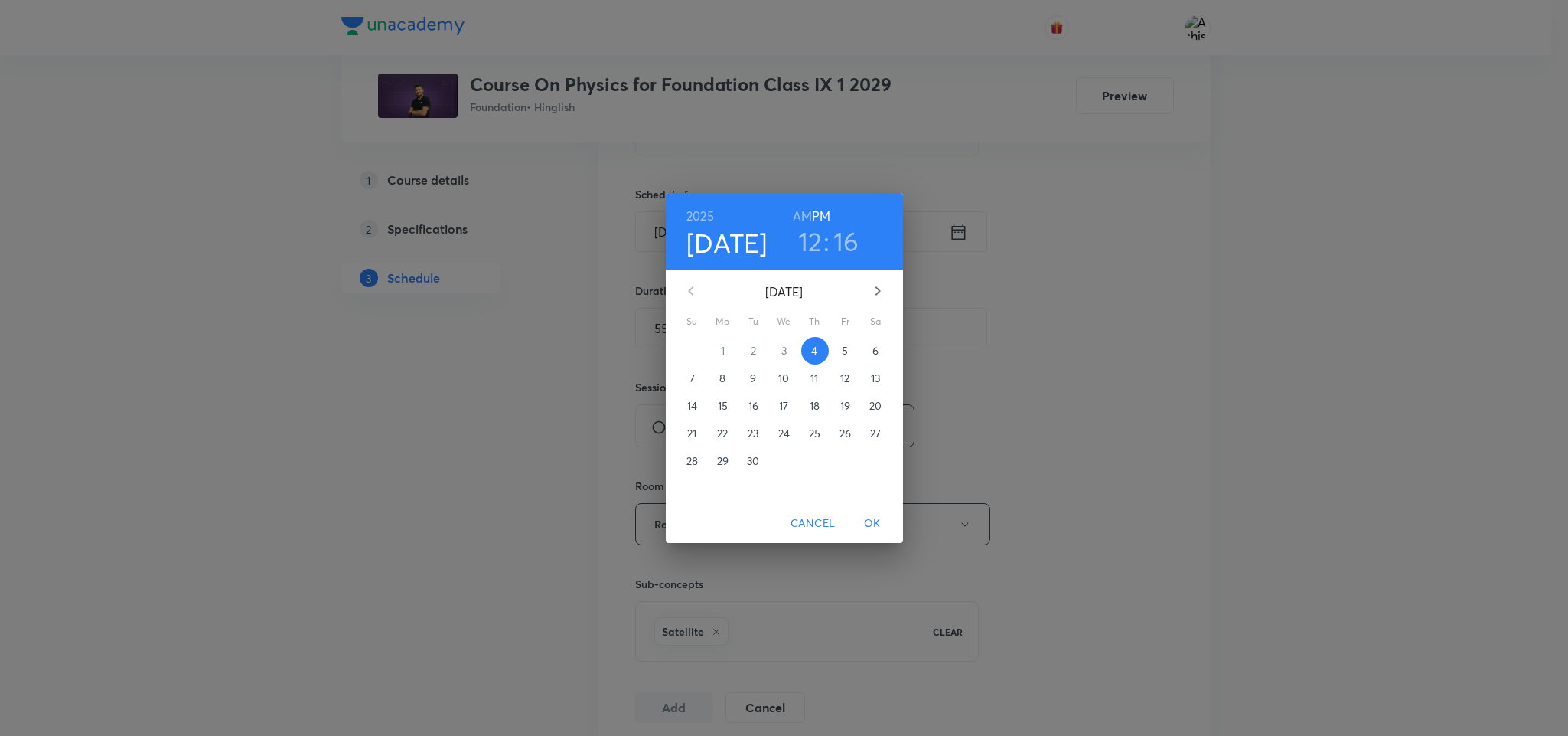
click at [818, 235] on h3 "12" at bounding box center [810, 240] width 25 height 32
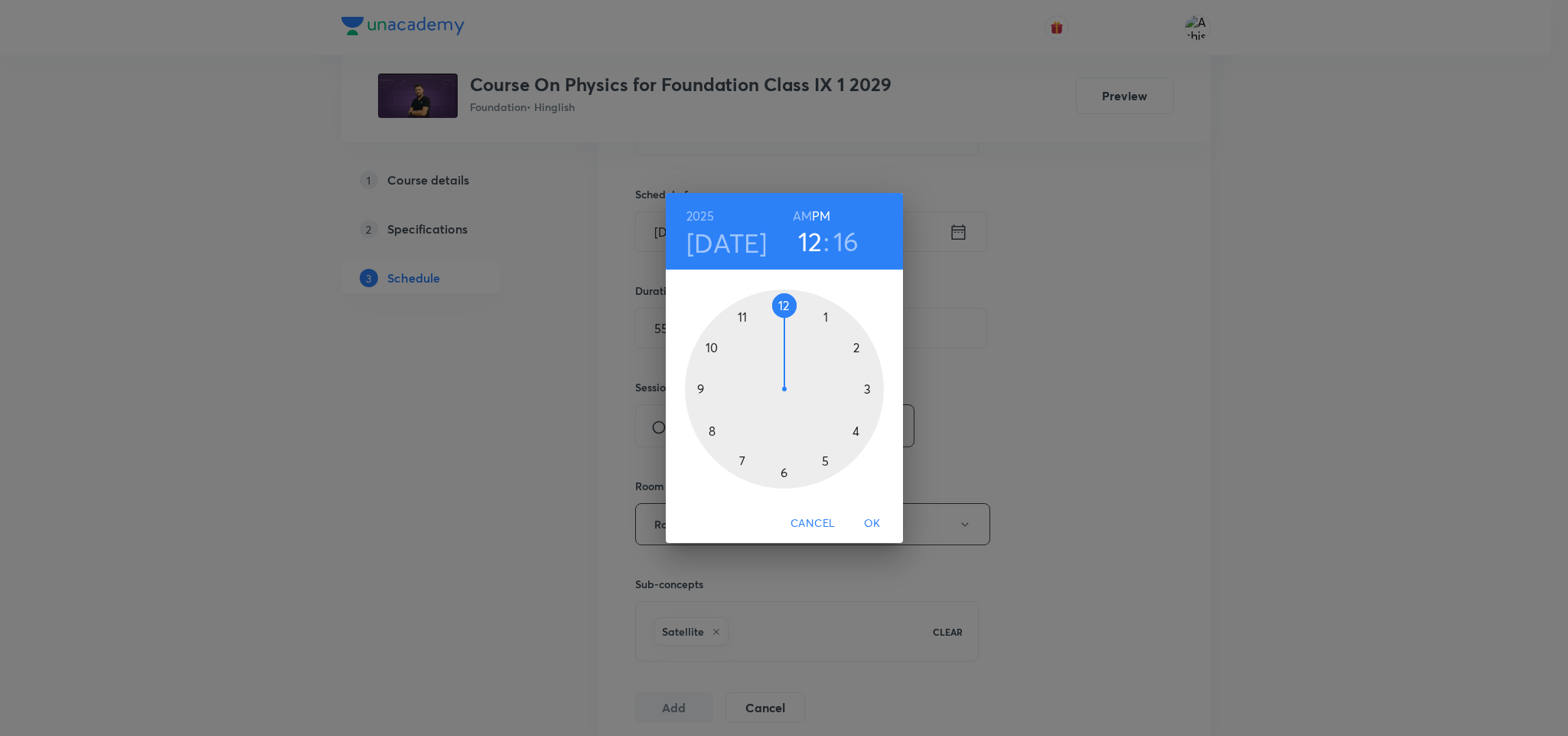
click at [857, 430] on div at bounding box center [785, 389] width 199 height 199
click at [783, 474] on div at bounding box center [785, 389] width 199 height 199
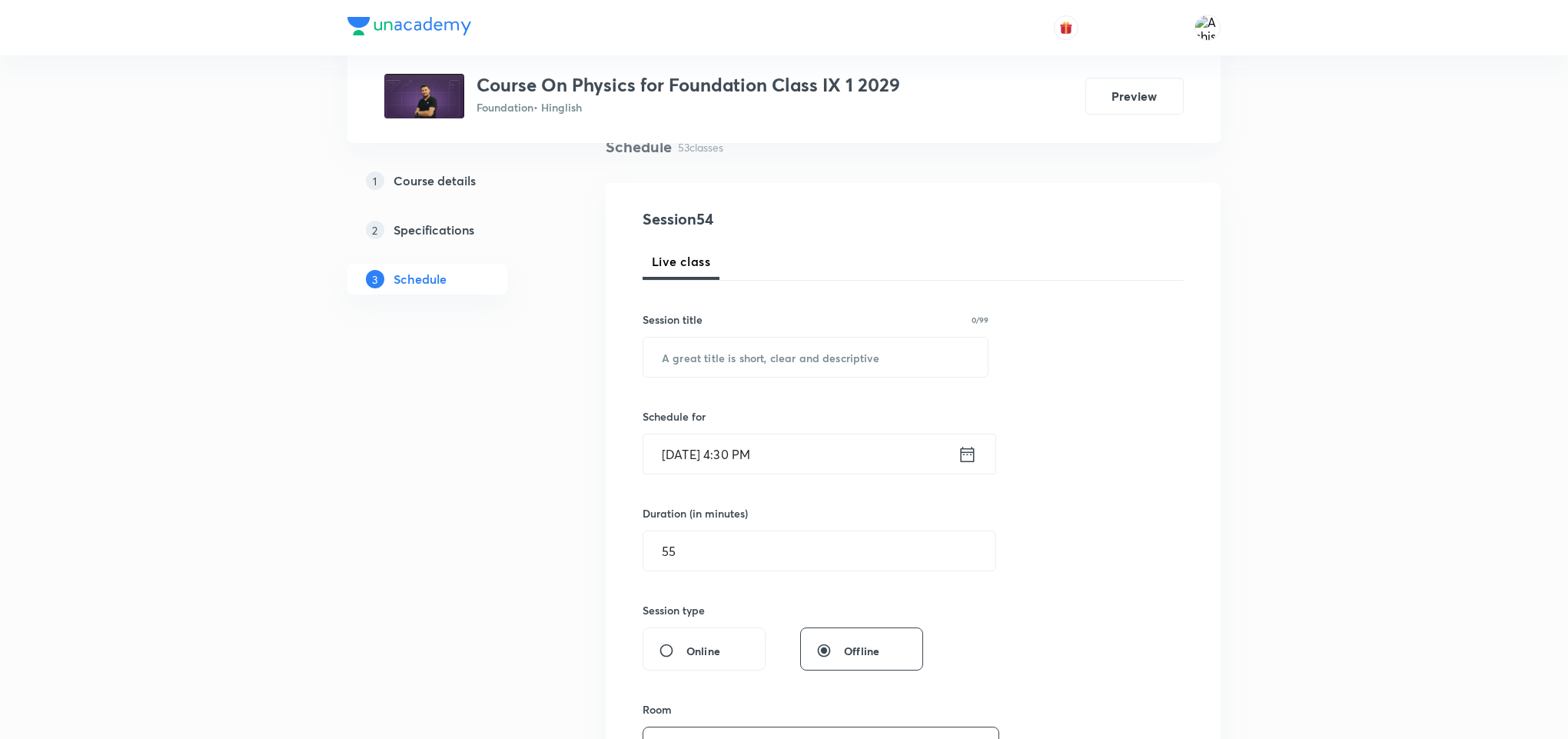
scroll to position [116, 0]
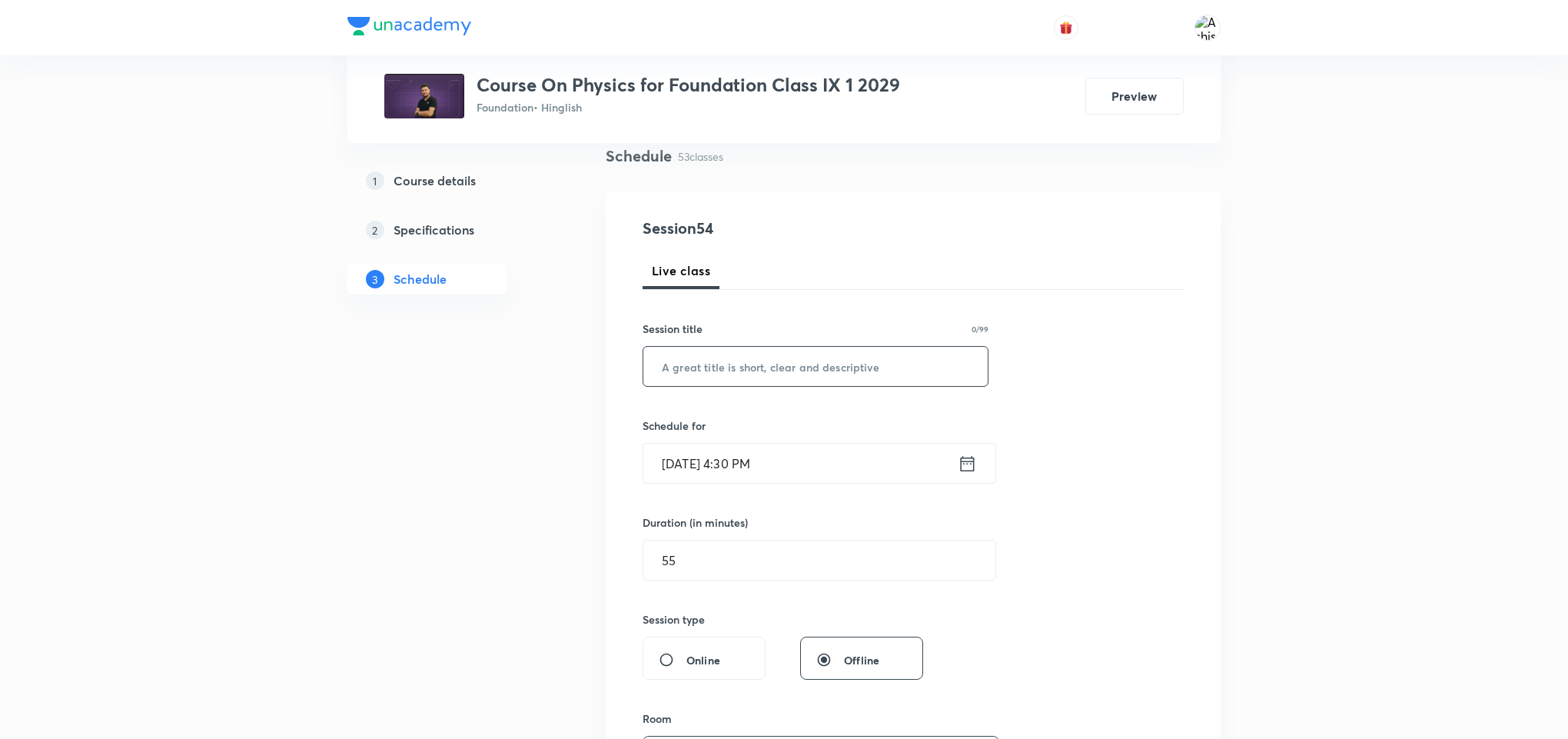
click at [726, 361] on input "text" at bounding box center [815, 366] width 344 height 39
paste input "Gravitation"
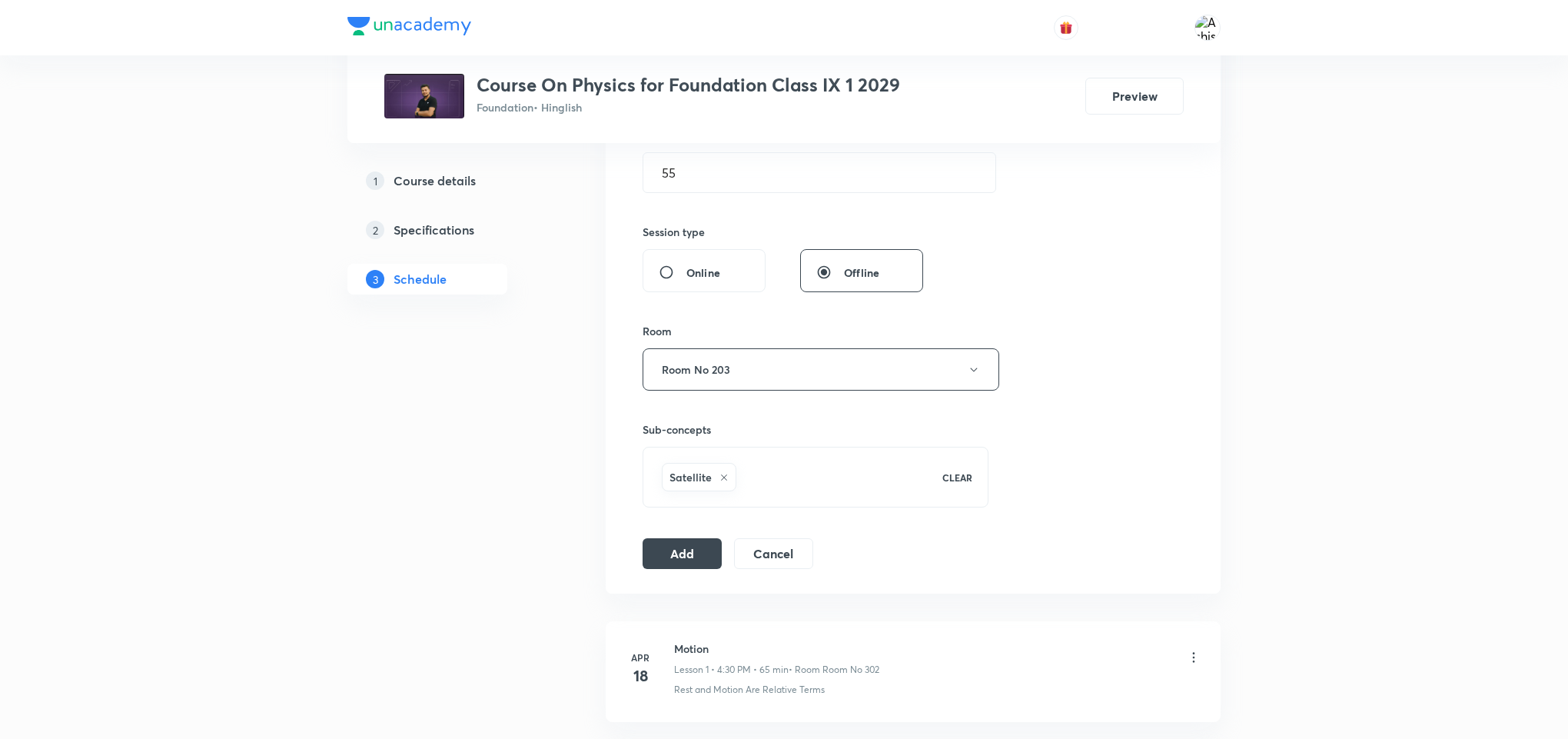
scroll to position [577, 0]
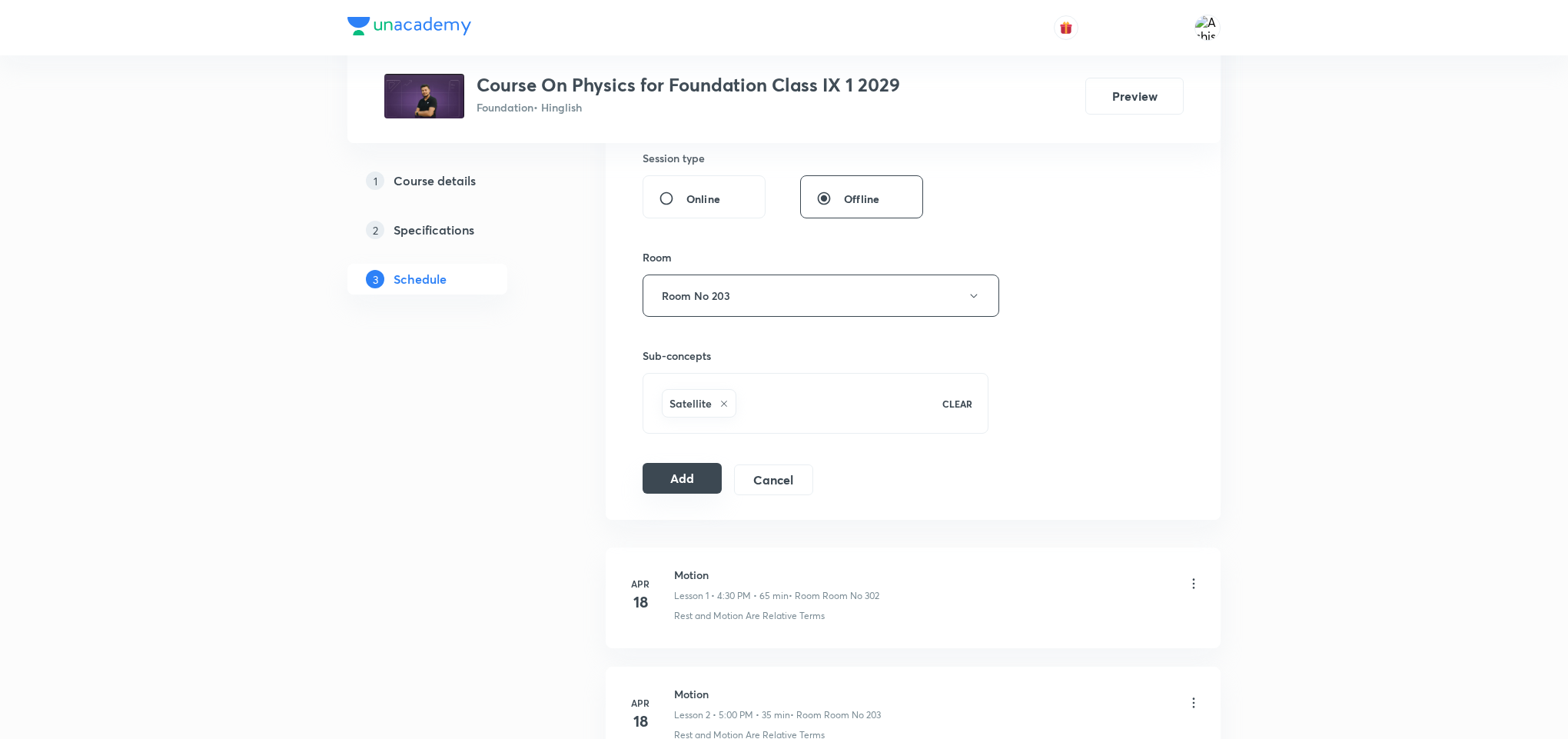
type input "Gravitation"
click at [690, 485] on button "Add" at bounding box center [682, 477] width 79 height 30
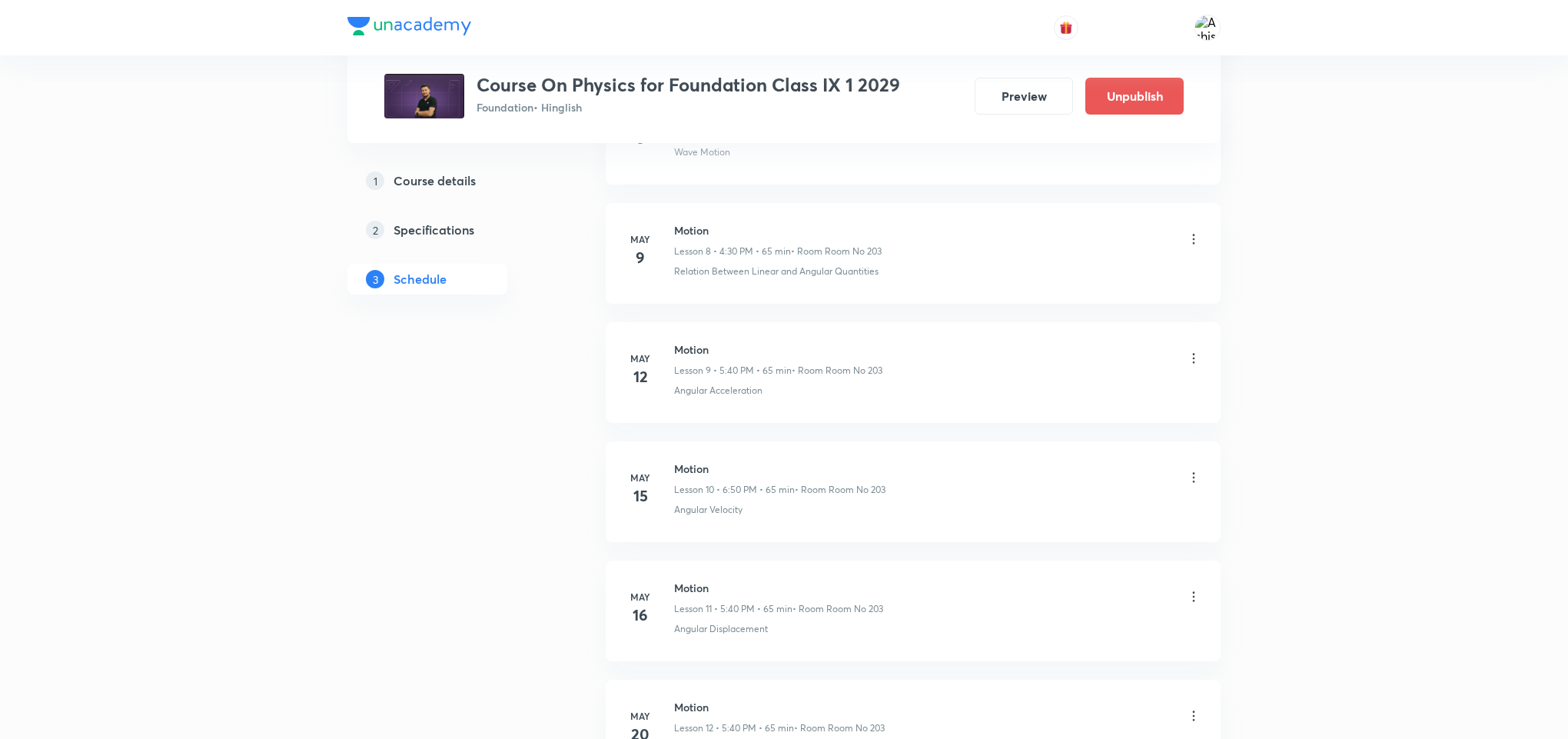
scroll to position [0, 0]
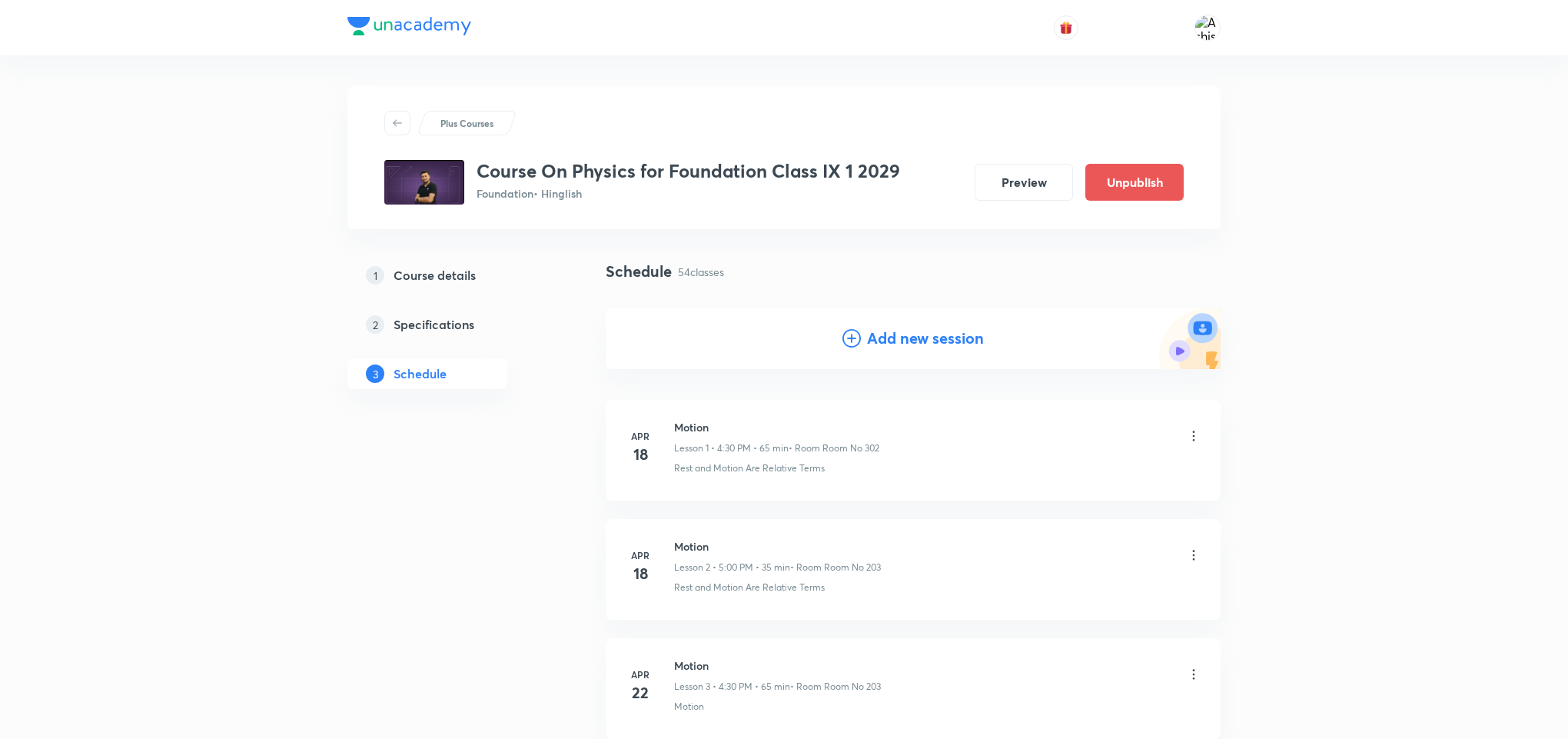
click at [913, 339] on h4 "Add new session" at bounding box center [925, 338] width 117 height 23
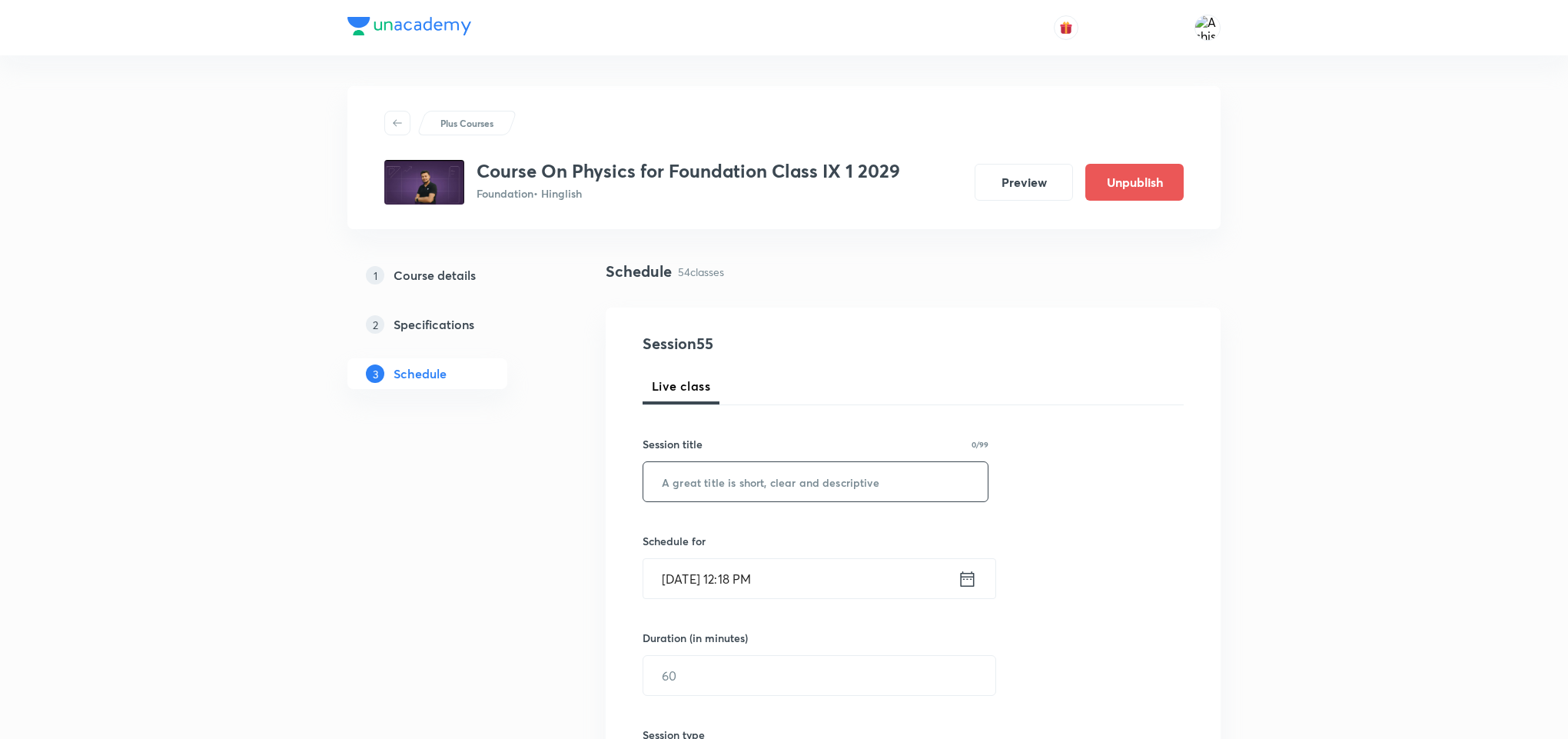
click at [736, 494] on input "text" at bounding box center [815, 481] width 344 height 39
paste input "Gravitation"
type input "Gravitation"
click at [706, 579] on input "[DATE] 12:18 PM" at bounding box center [801, 578] width 315 height 39
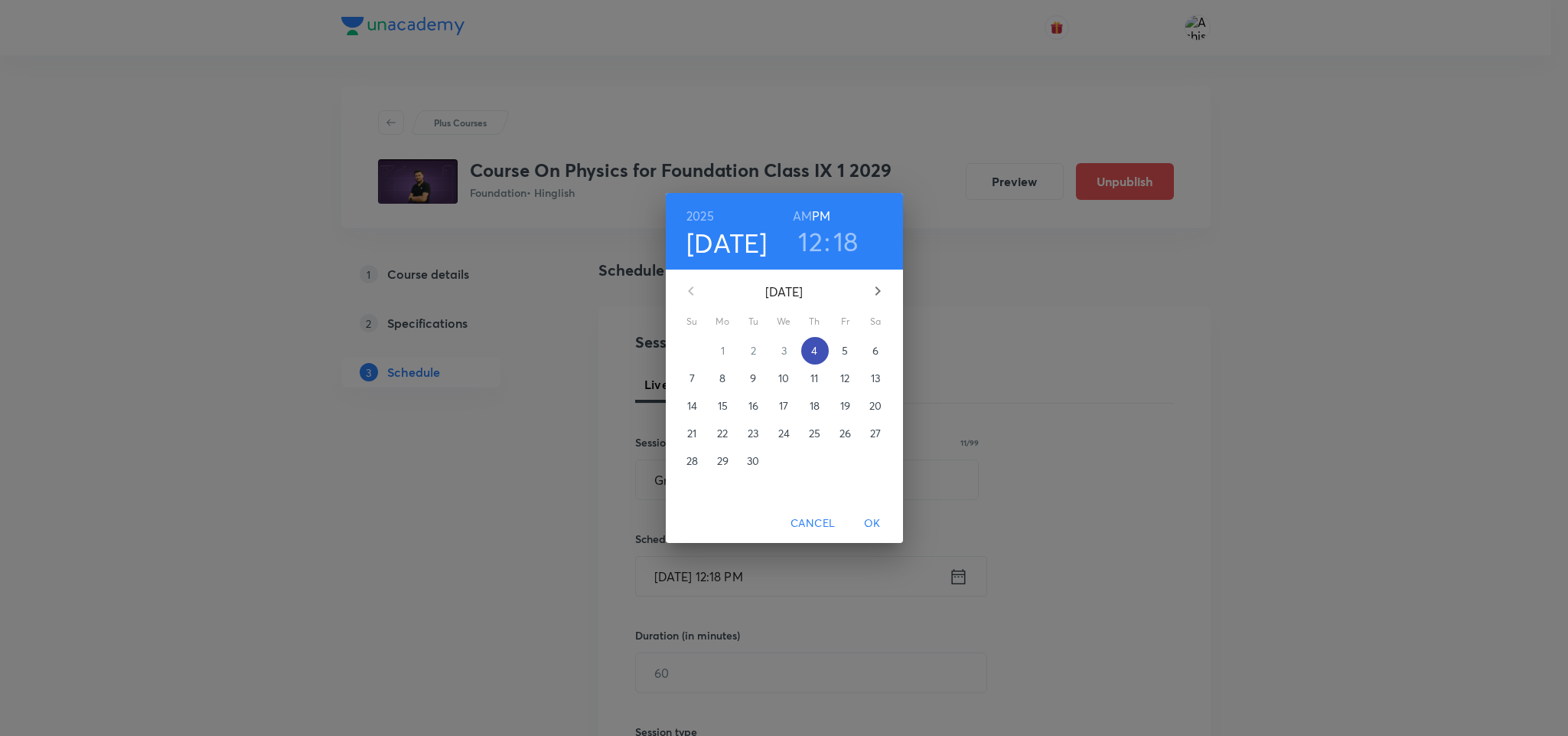
click at [813, 347] on p "4" at bounding box center [814, 350] width 6 height 16
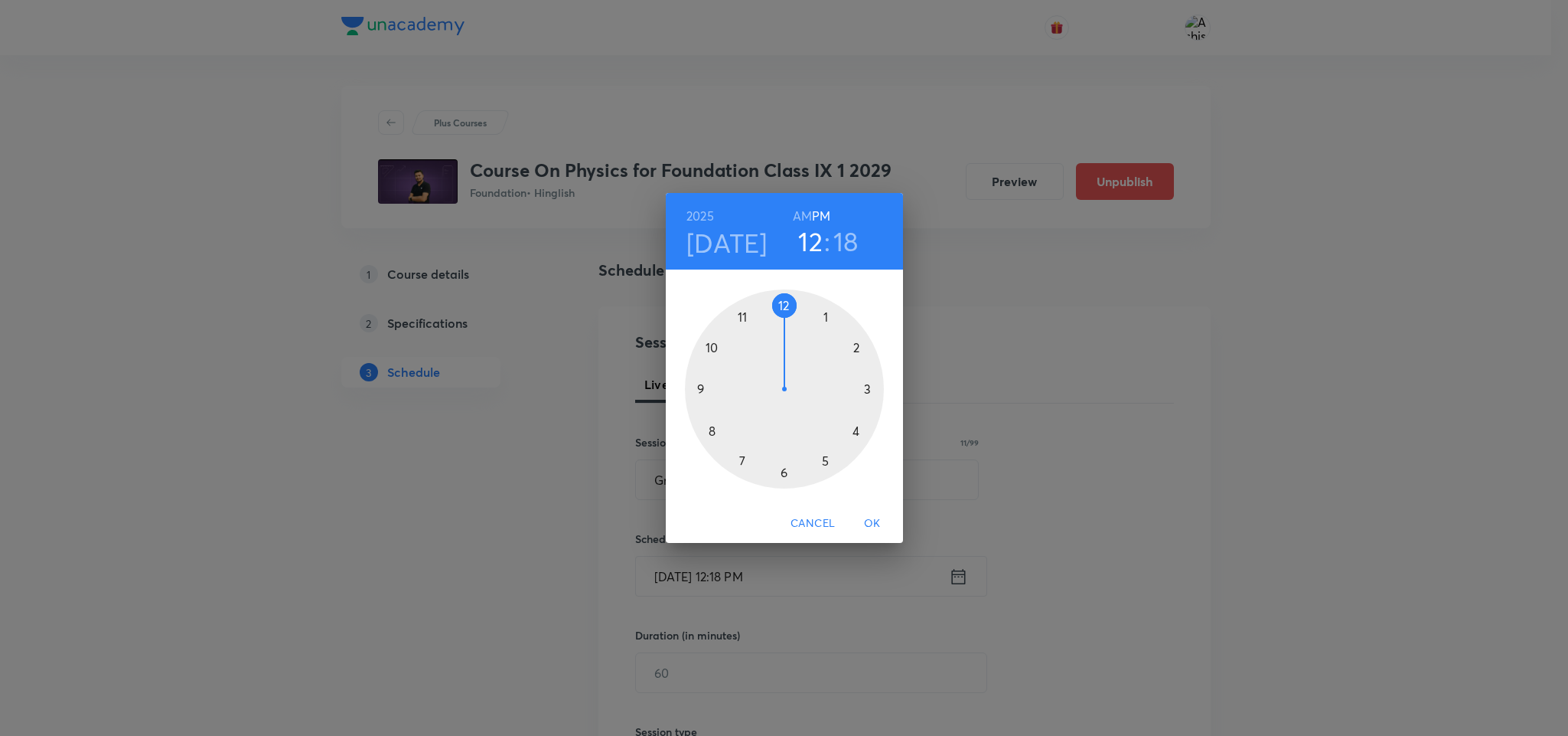
click at [829, 458] on div at bounding box center [785, 389] width 199 height 199
click at [785, 474] on div at bounding box center [785, 389] width 199 height 199
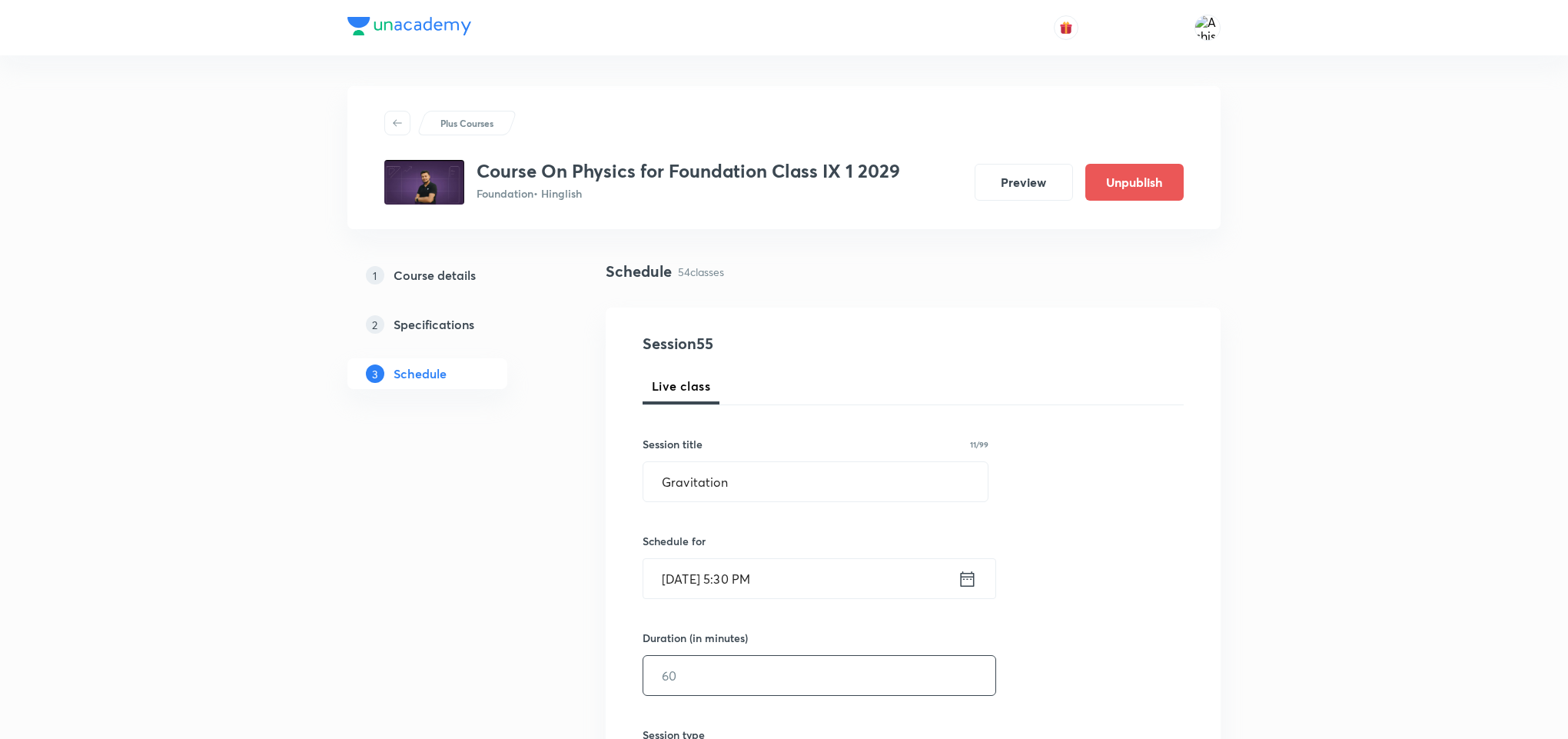
click at [709, 681] on input "text" at bounding box center [820, 675] width 353 height 39
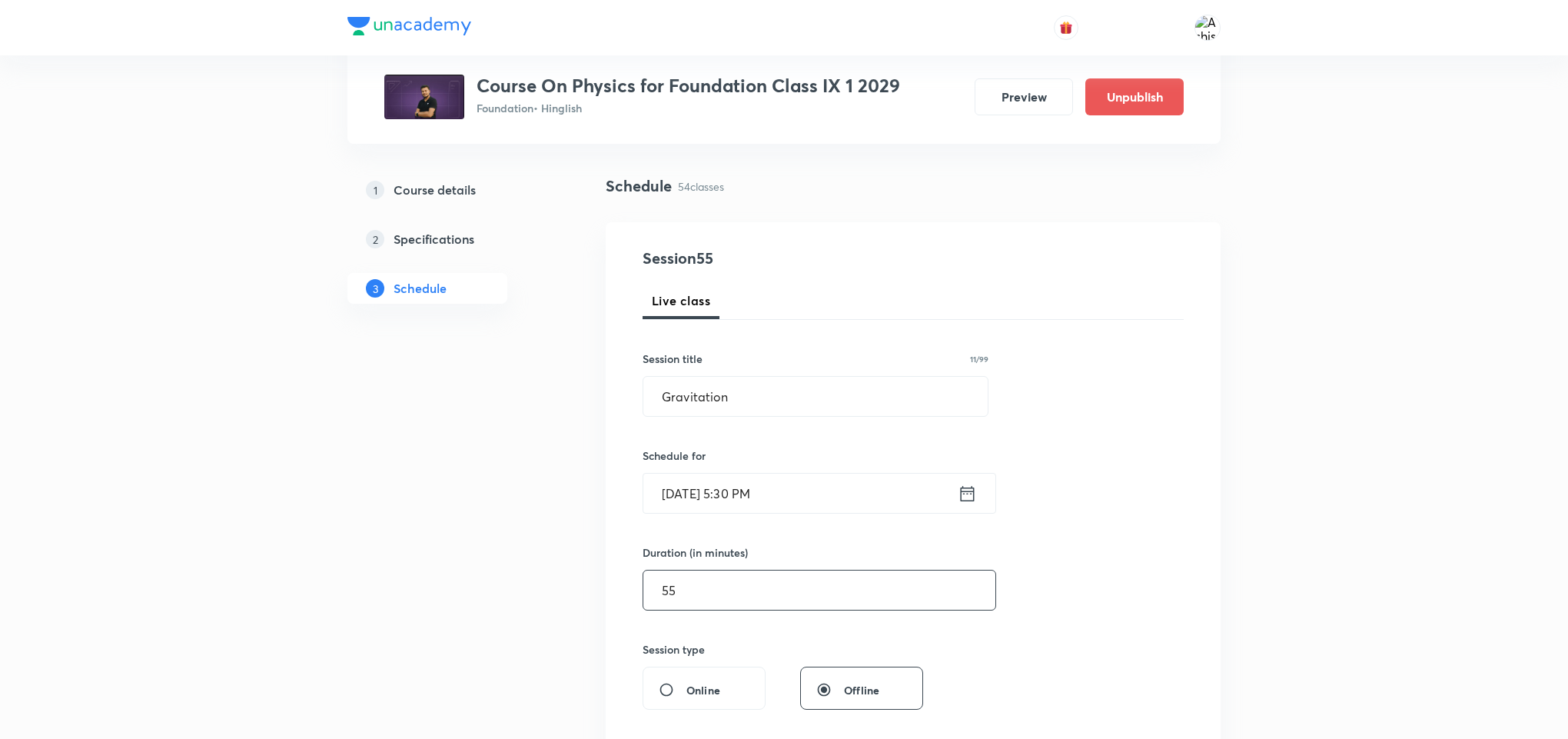
scroll to position [230, 0]
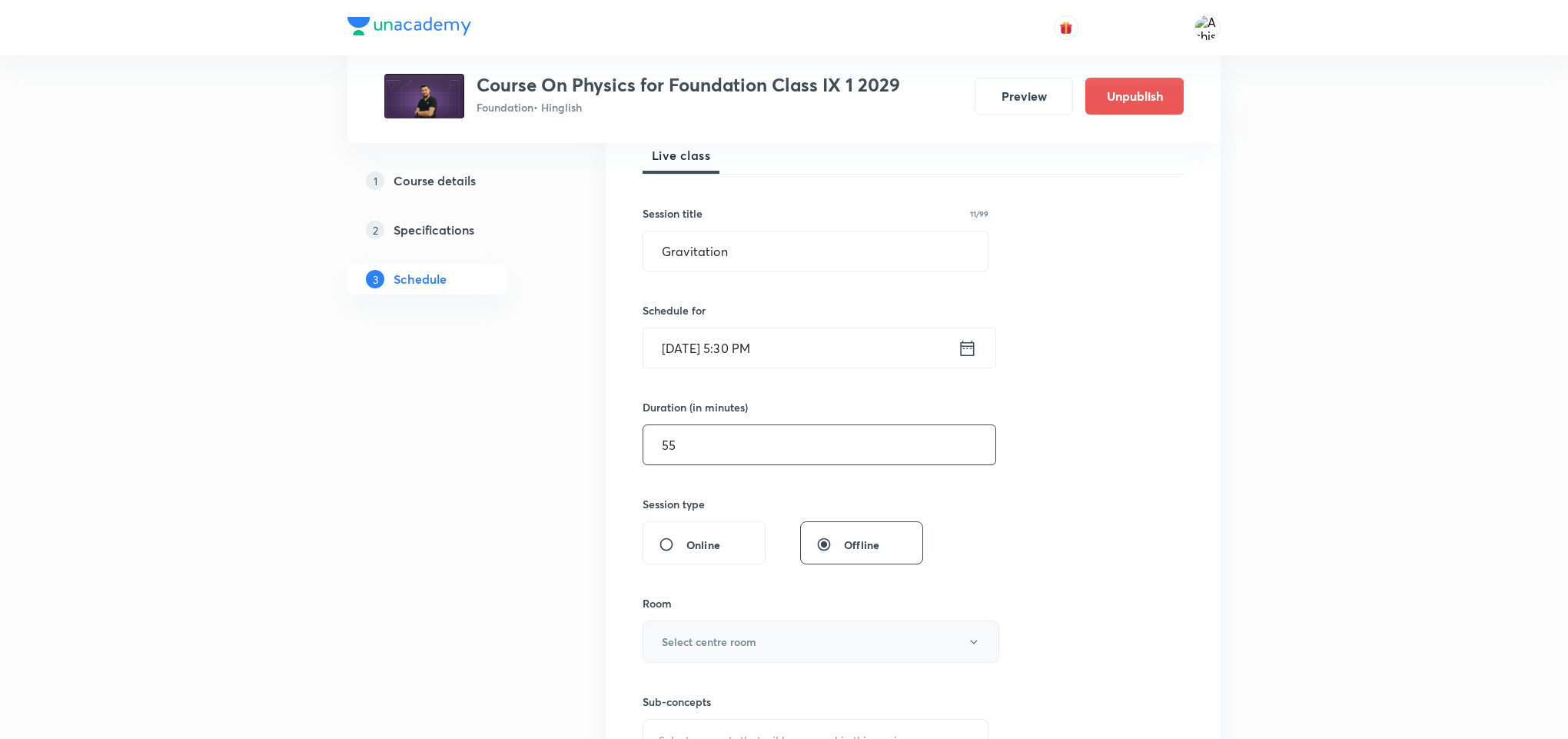
type input "55"
click at [778, 645] on button "Select centre room" at bounding box center [821, 642] width 357 height 42
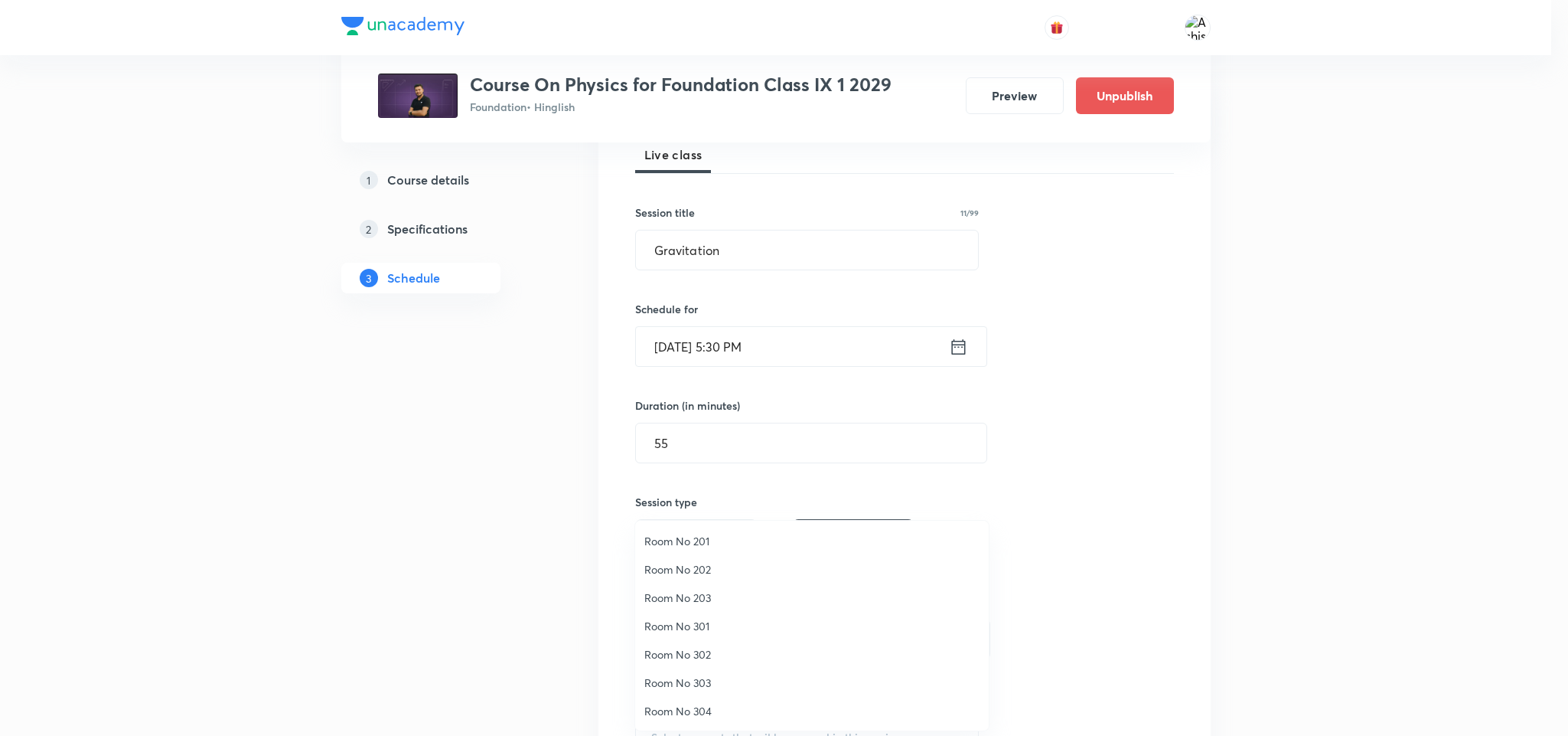
click at [707, 592] on span "Room No 203" at bounding box center [811, 598] width 335 height 16
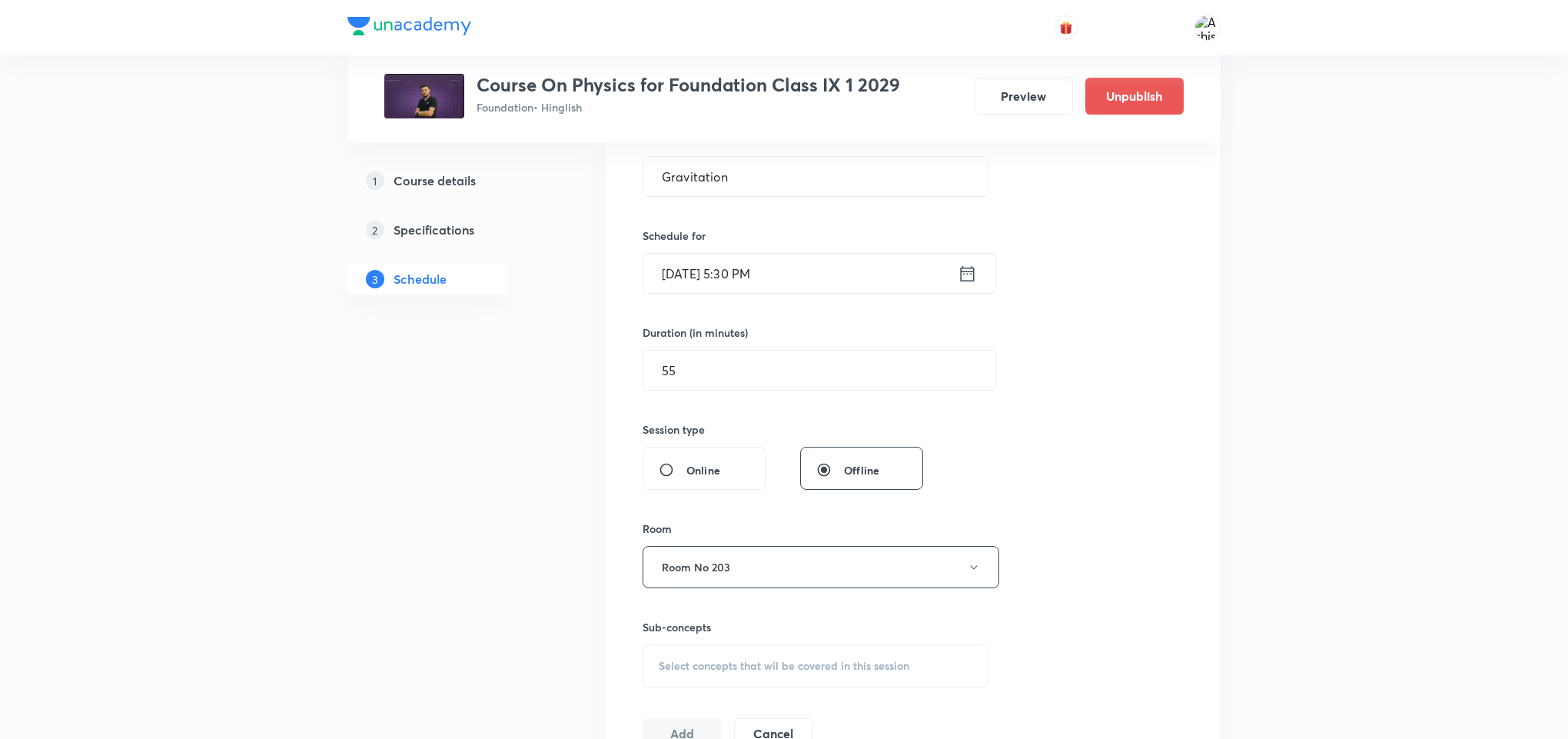
scroll to position [346, 0]
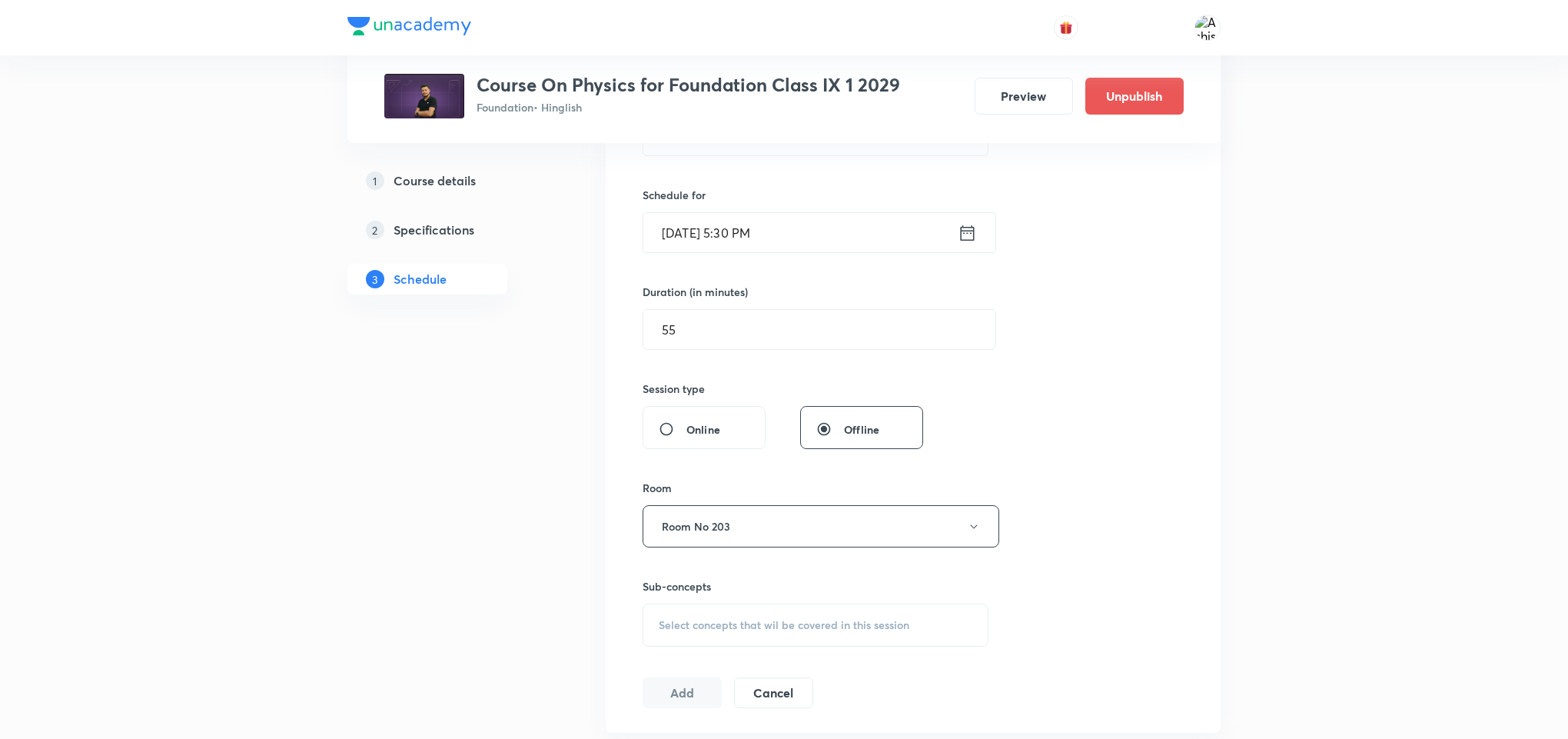
click at [789, 630] on span "Select concepts that wil be covered in this session" at bounding box center [784, 624] width 251 height 12
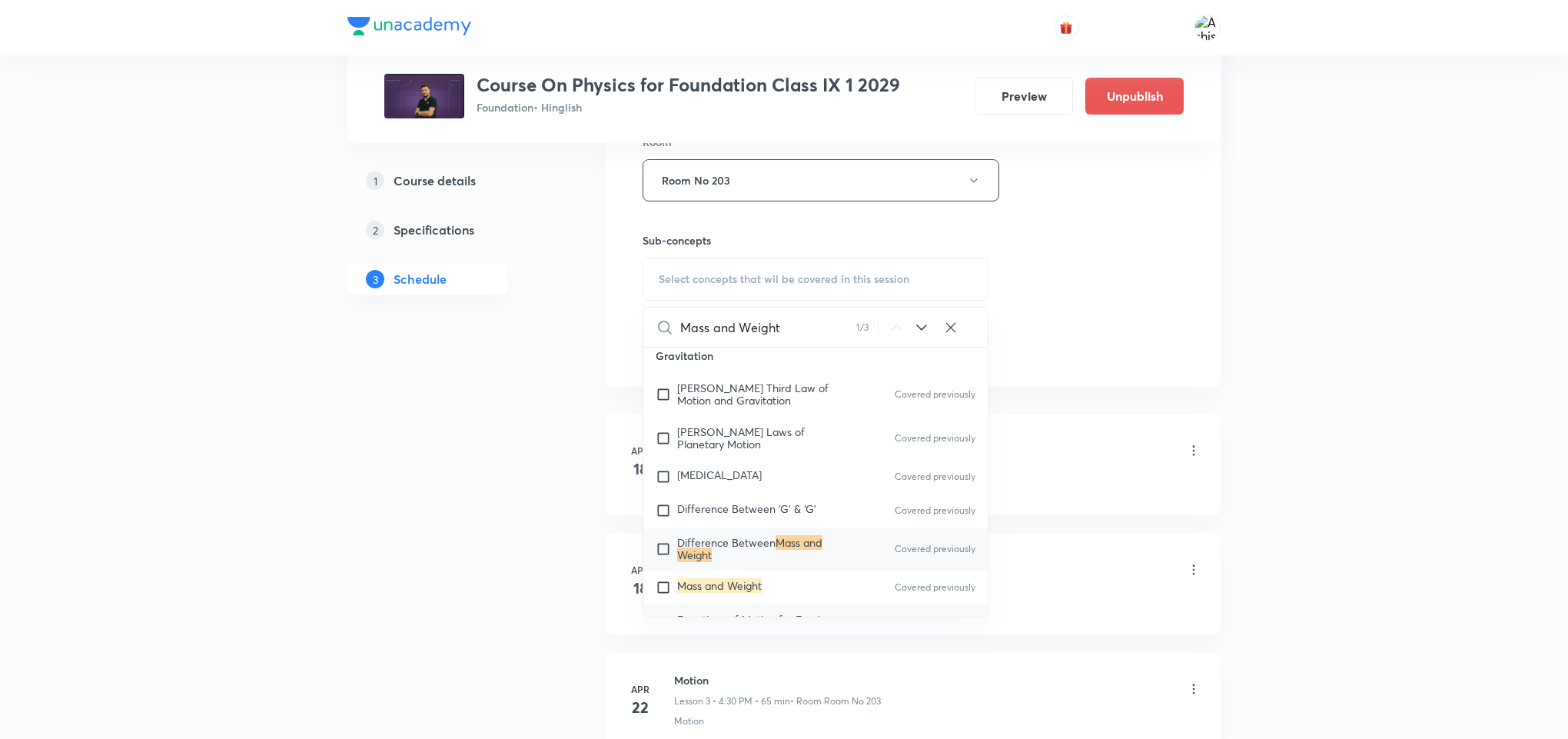
scroll to position [4911, 0]
type input "Mass and Weight"
click at [918, 330] on icon at bounding box center [921, 327] width 10 height 6
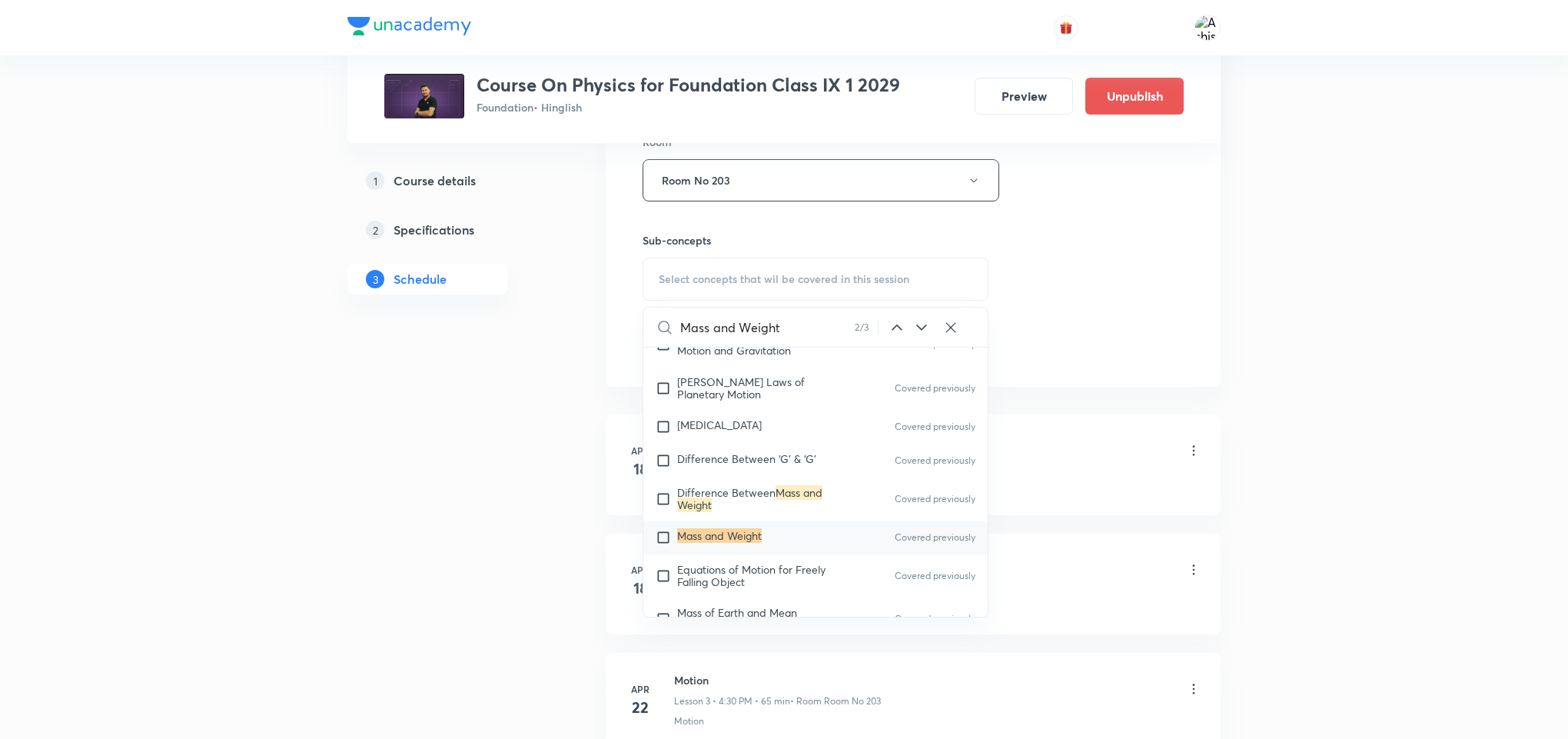
click at [916, 329] on icon at bounding box center [921, 327] width 10 height 6
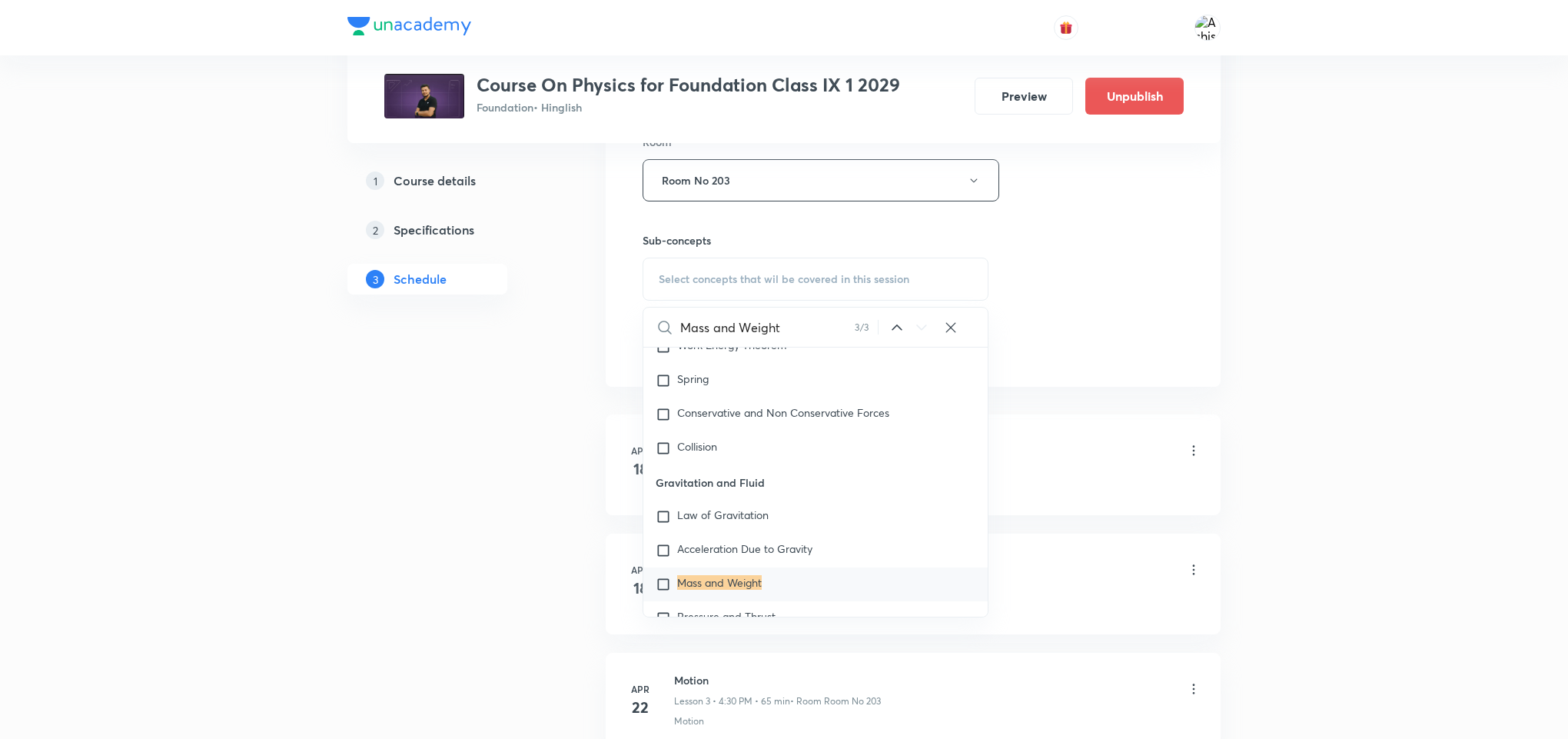
scroll to position [11742, 0]
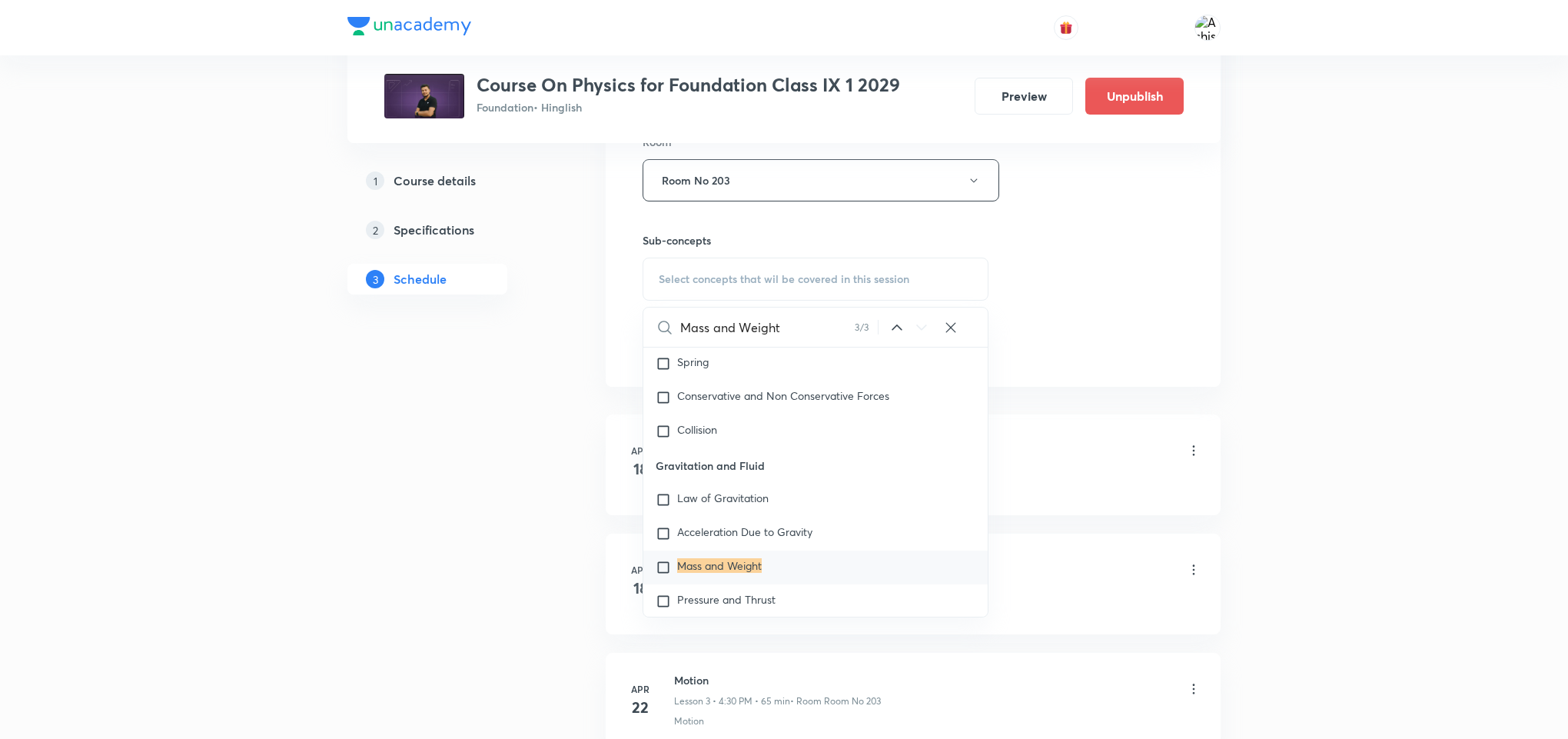
click at [895, 330] on icon at bounding box center [896, 327] width 10 height 6
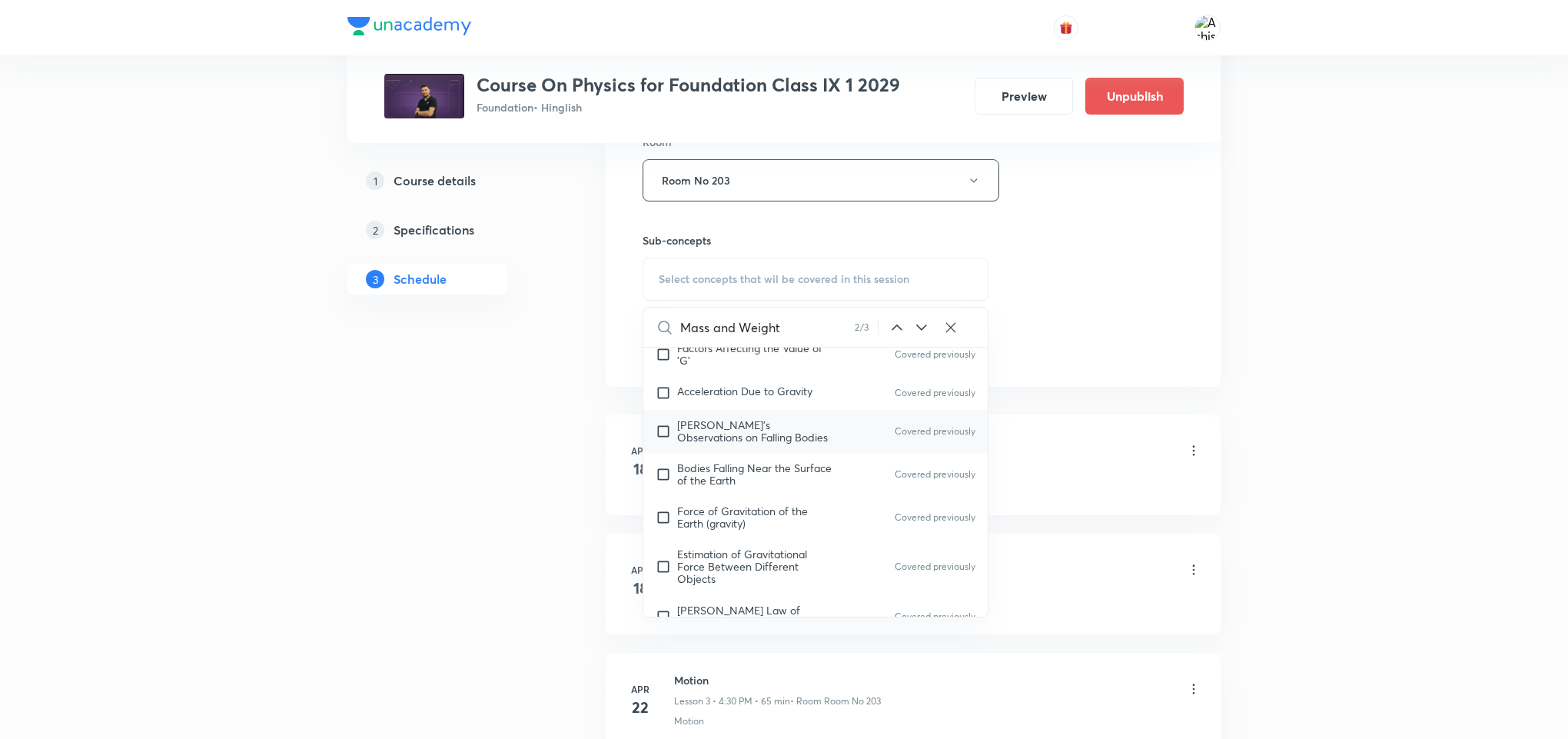
scroll to position [5415, 0]
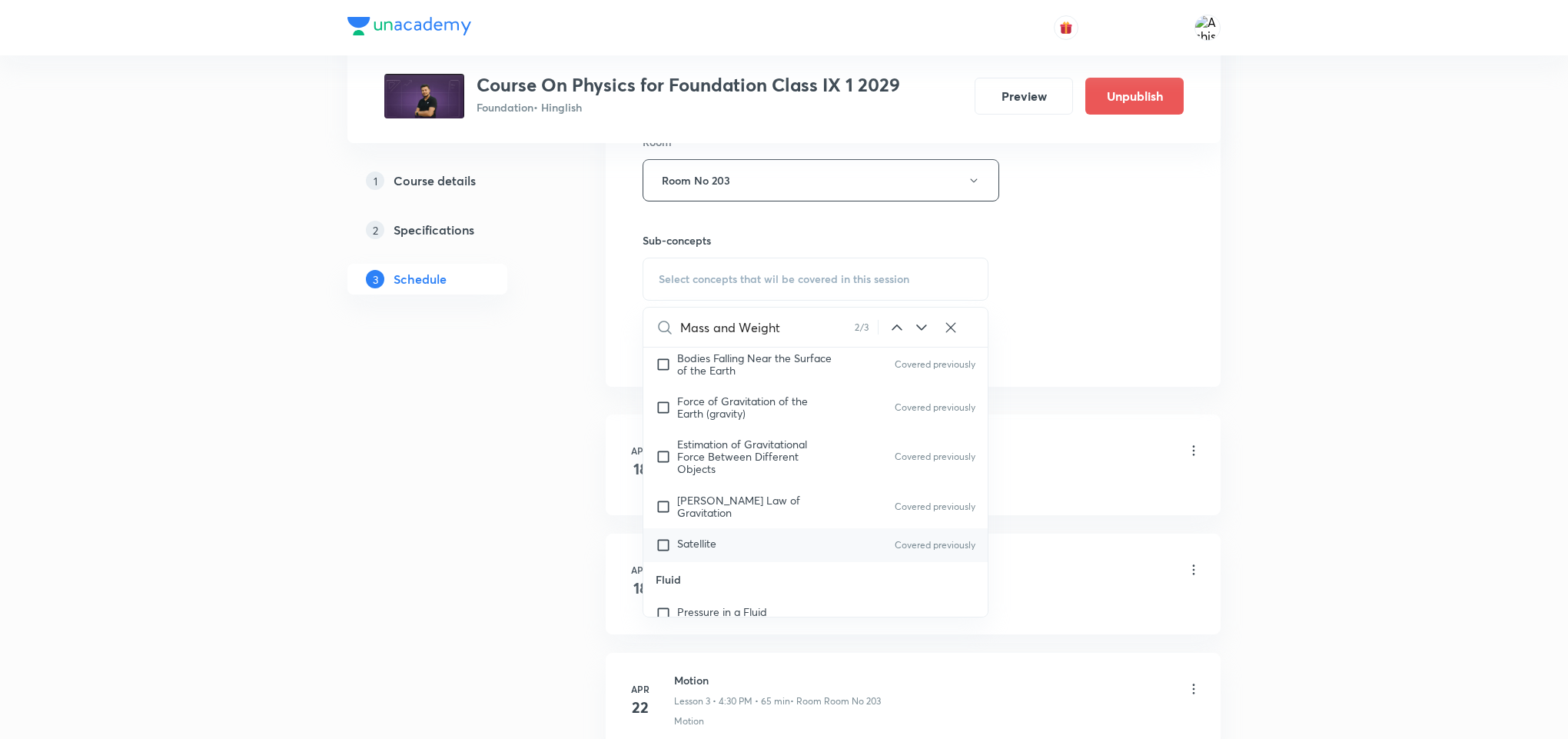
click at [764, 535] on div "Satellite Covered previously" at bounding box center [815, 544] width 344 height 34
checkbox input "true"
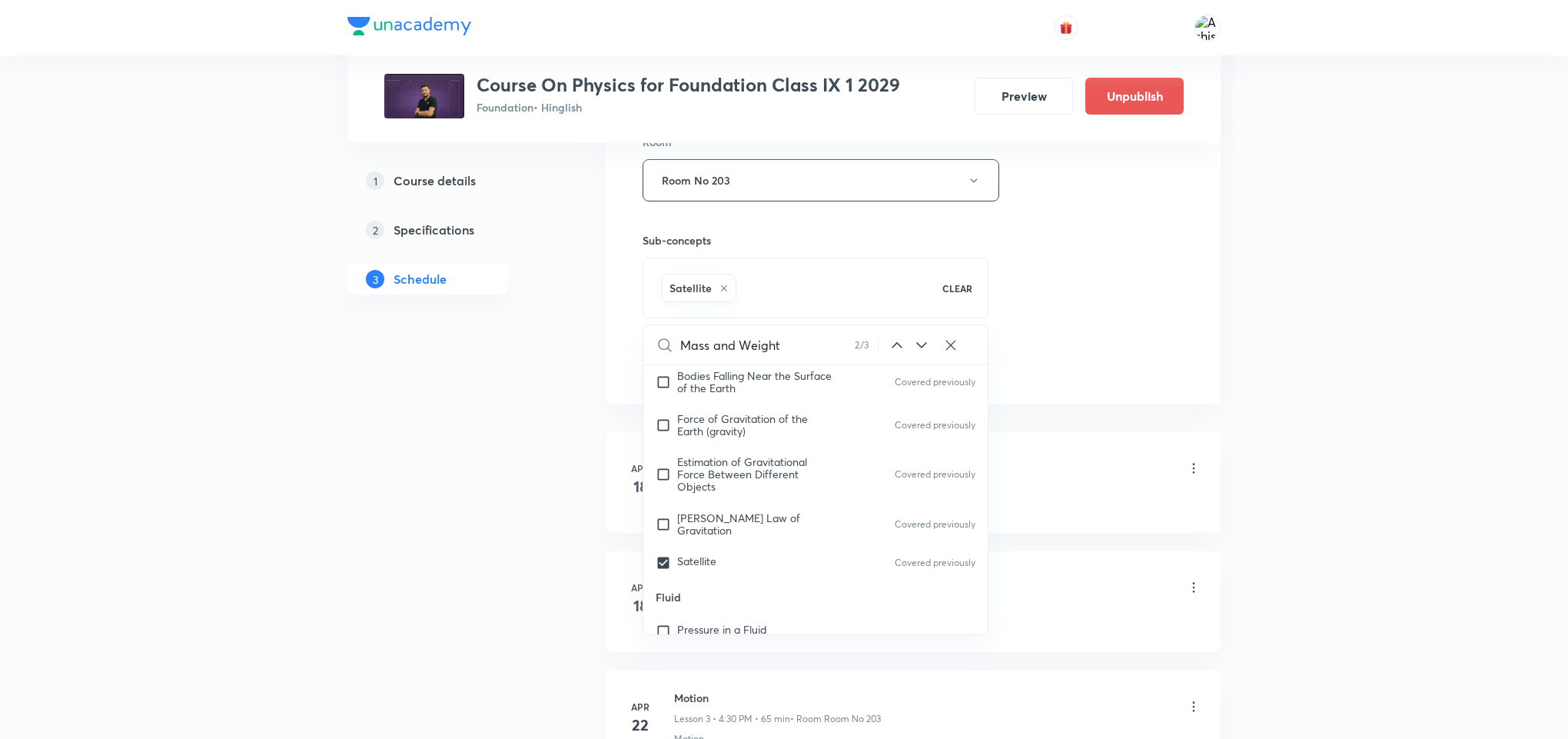
click at [1050, 302] on div "Session 55 Live class Session title 11/99 Gravitation ​ Schedule for [DATE] 5:3…" at bounding box center [913, 10] width 542 height 740
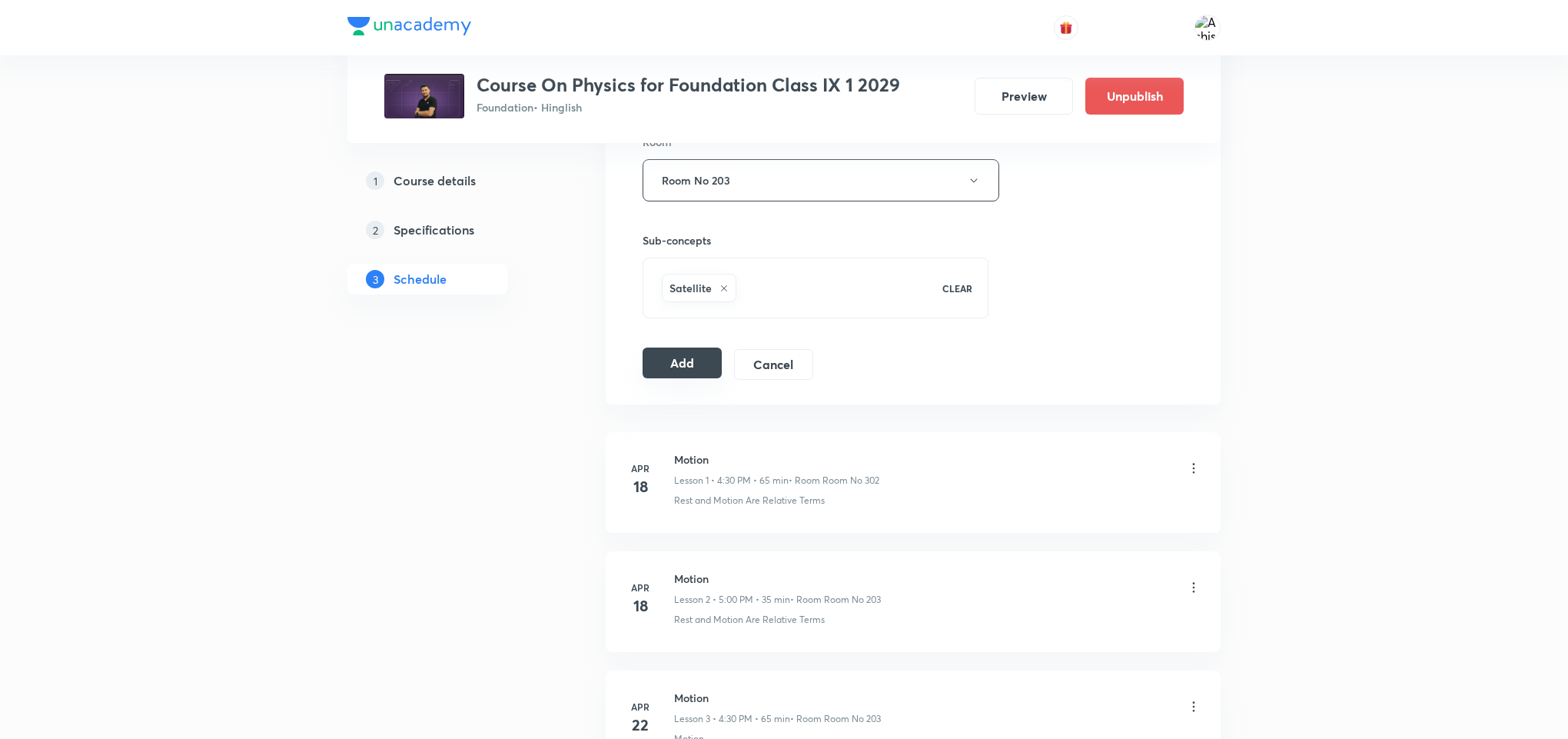
click at [674, 372] on button "Add" at bounding box center [682, 363] width 79 height 30
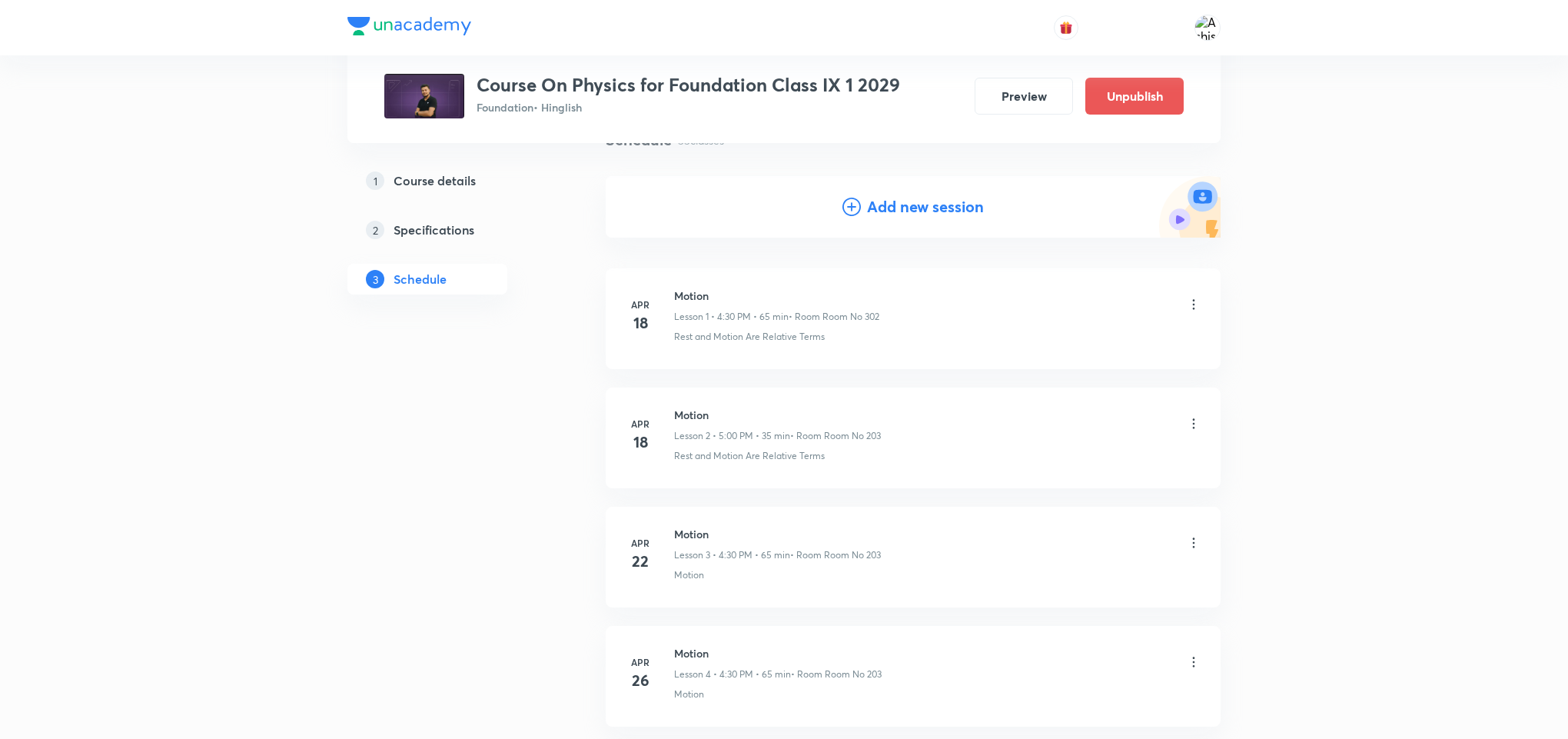
scroll to position [0, 0]
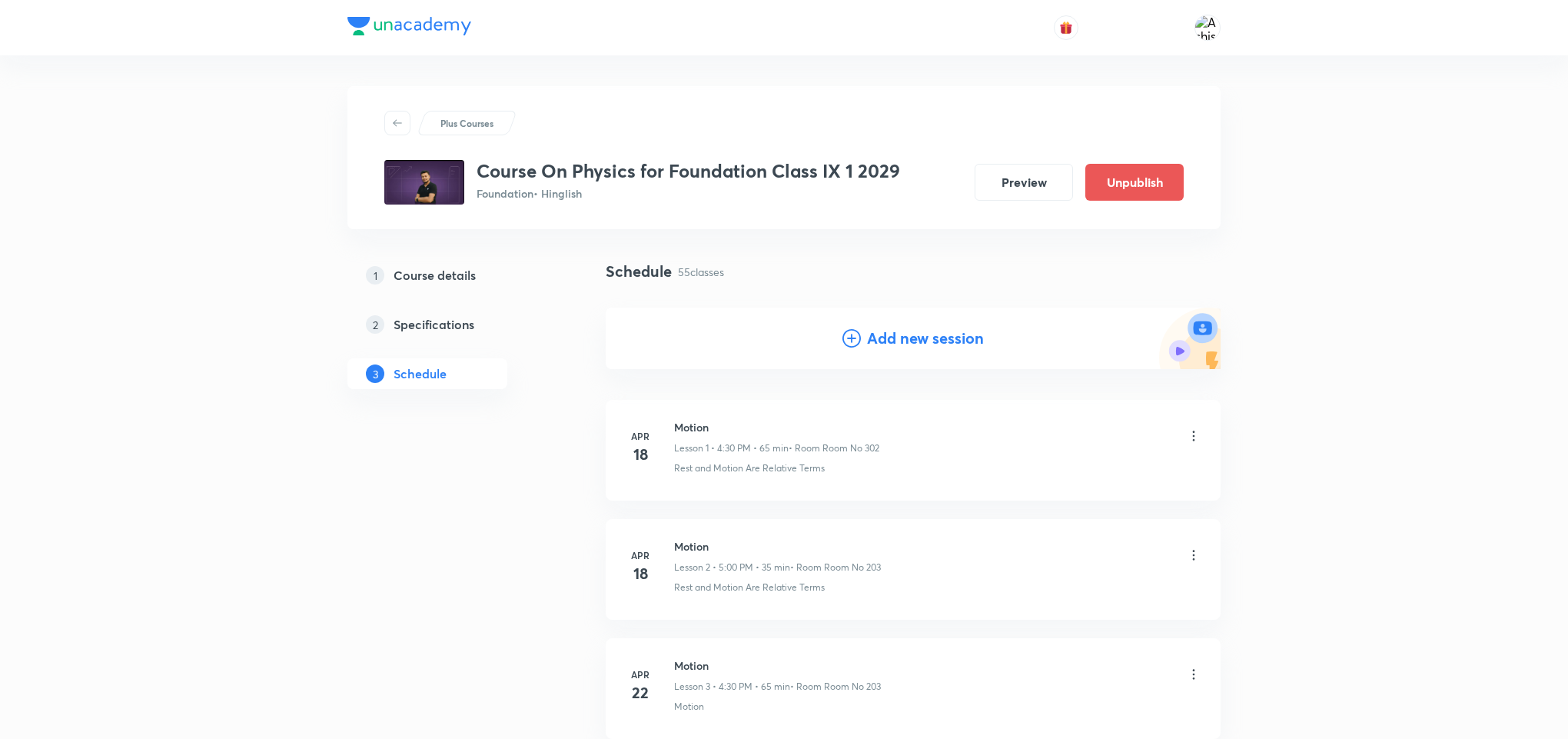
click at [918, 342] on h4 "Add new session" at bounding box center [925, 338] width 117 height 23
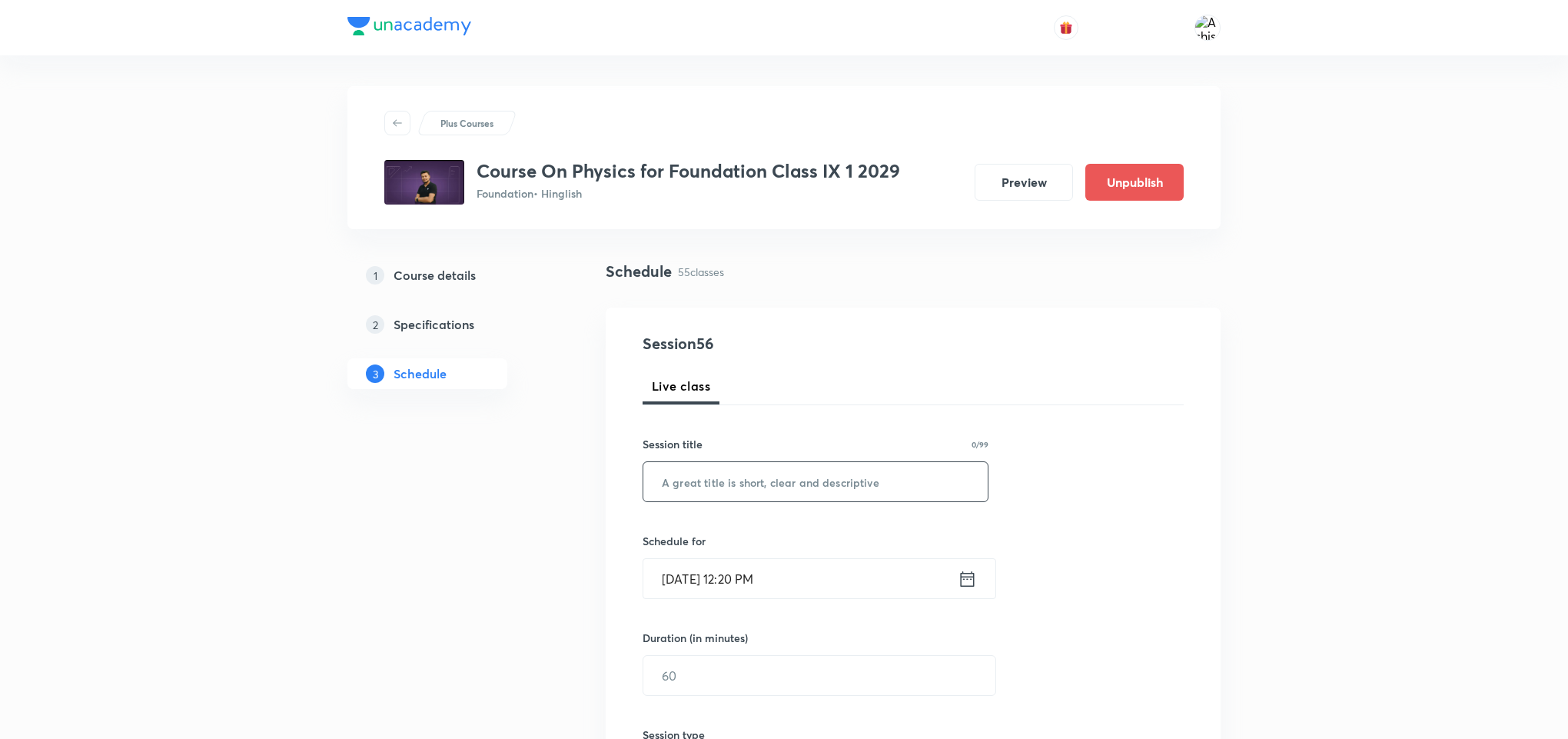
click at [784, 476] on input "text" at bounding box center [815, 481] width 344 height 39
paste input "Mass and Weight"
paste input "Gravitation"
type input "Gravitation"
click at [702, 584] on input "[DATE] 12:20 PM" at bounding box center [801, 578] width 315 height 39
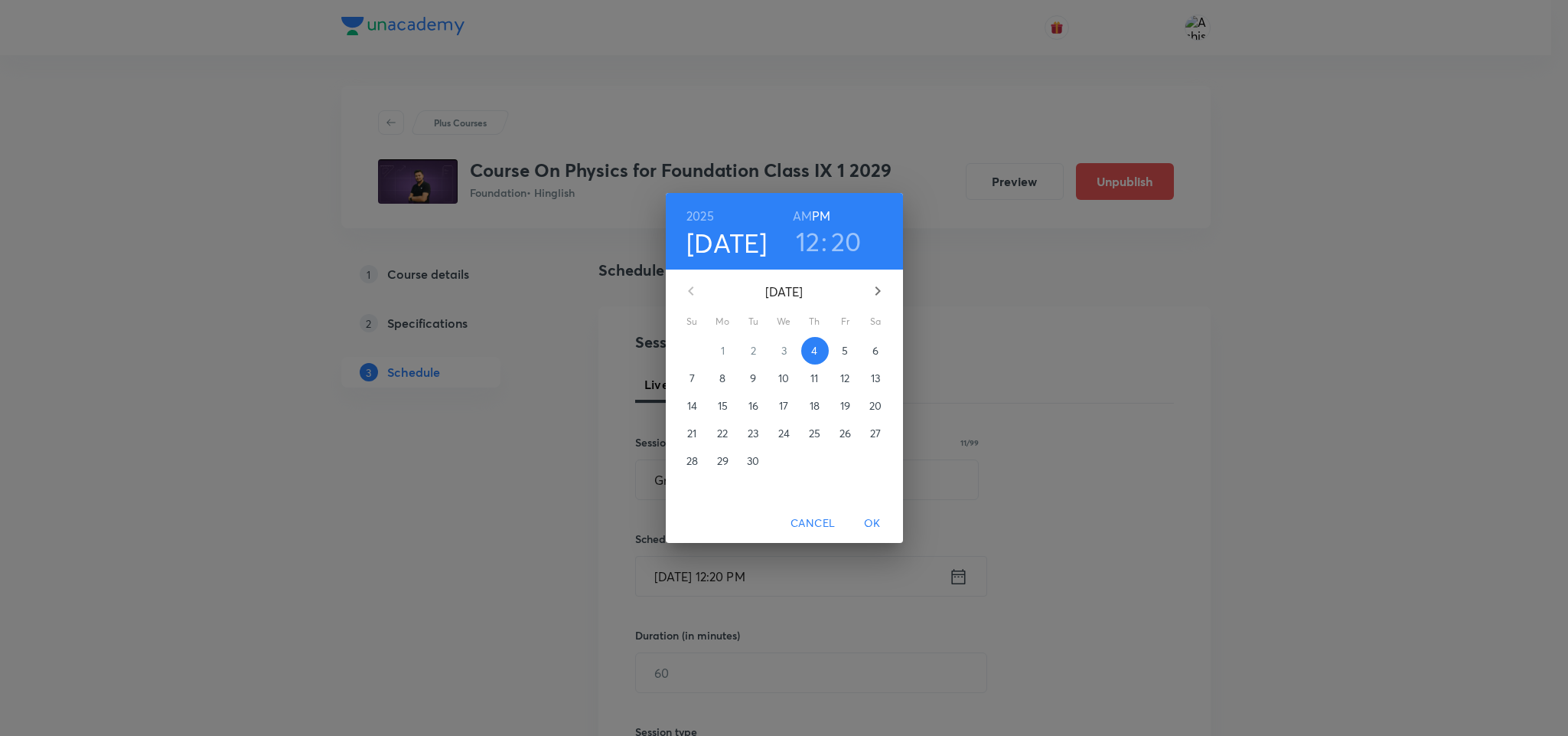
click at [874, 350] on p "6" at bounding box center [875, 350] width 6 height 16
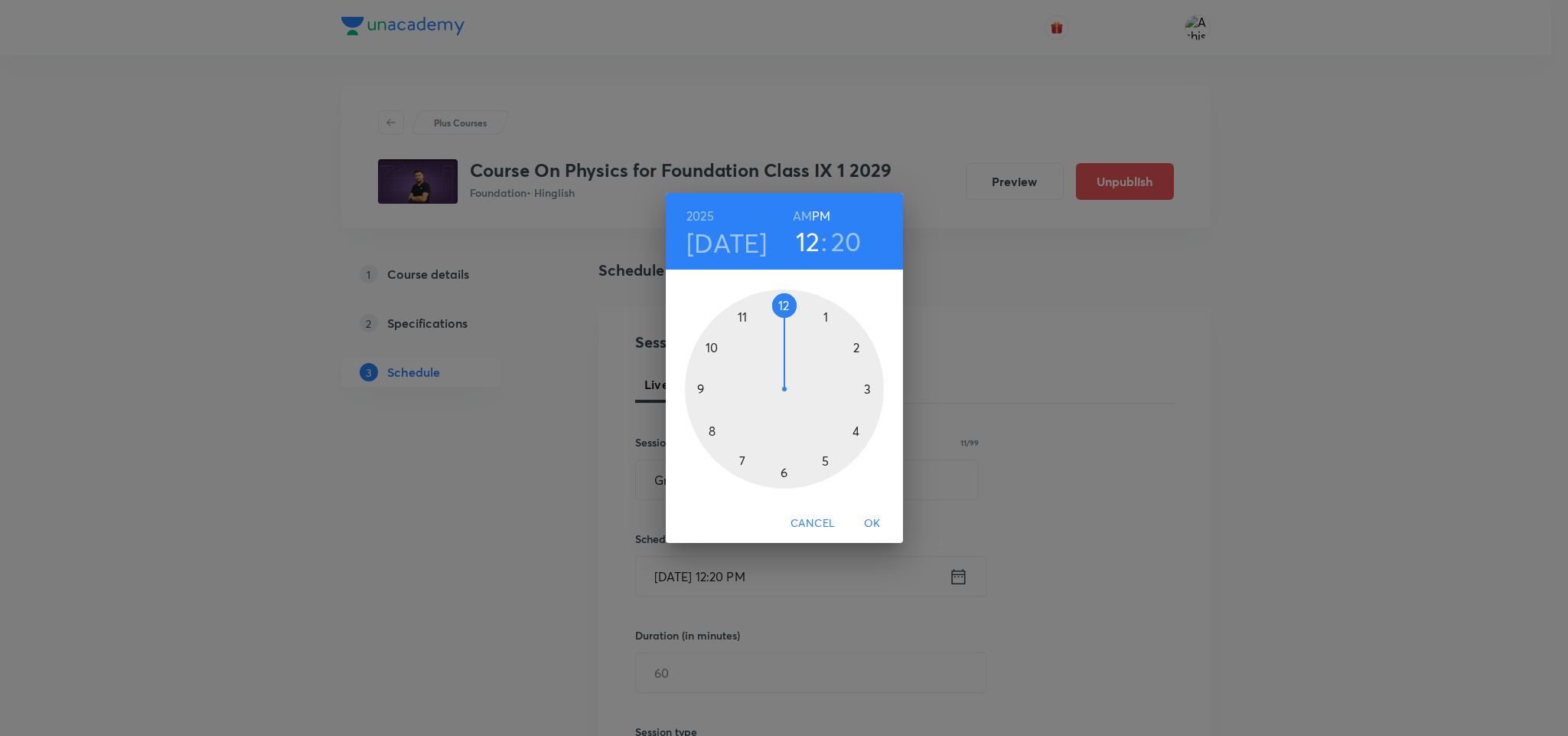
click at [861, 432] on div at bounding box center [785, 389] width 199 height 199
click at [781, 472] on div at bounding box center [785, 389] width 199 height 199
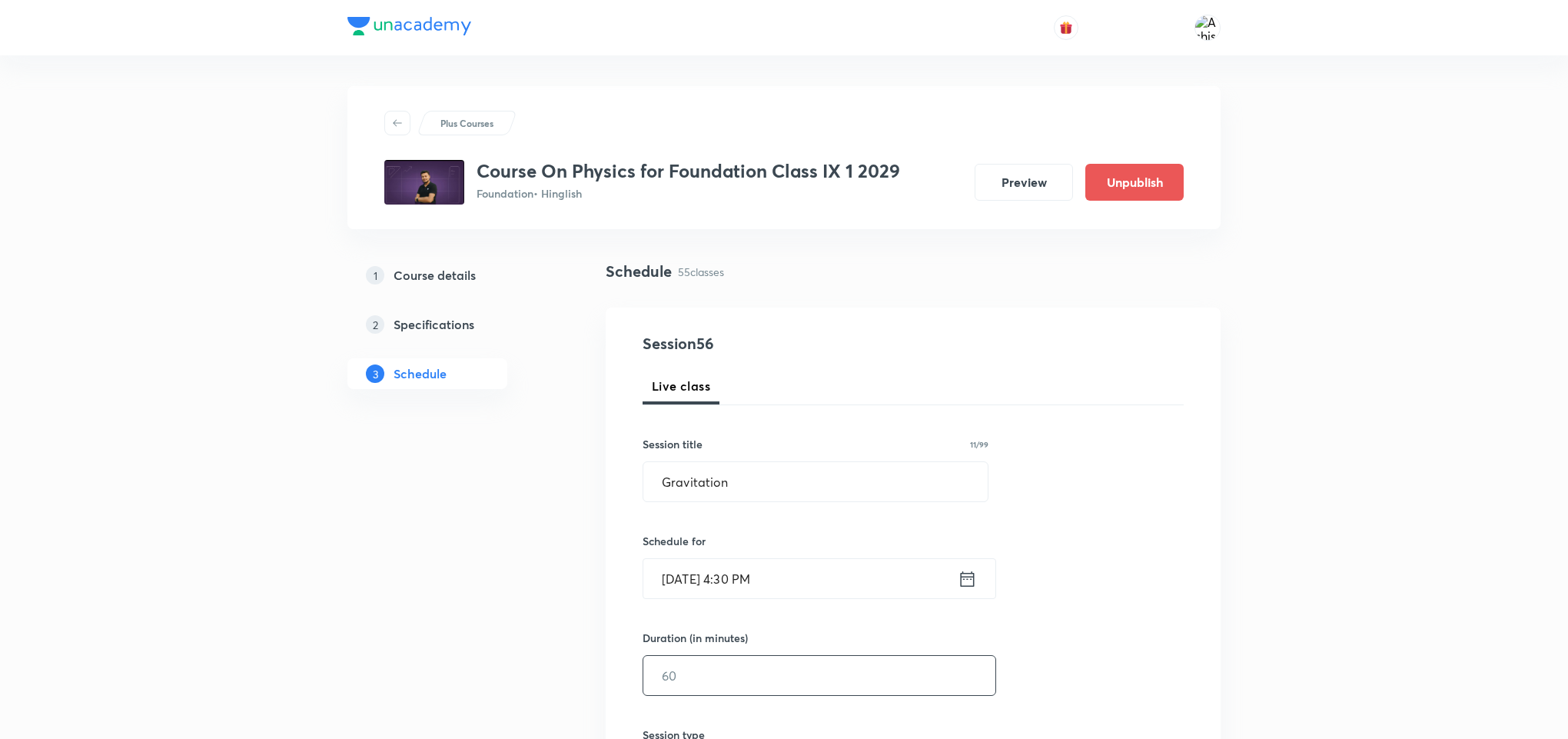
click at [727, 674] on input "text" at bounding box center [820, 675] width 353 height 39
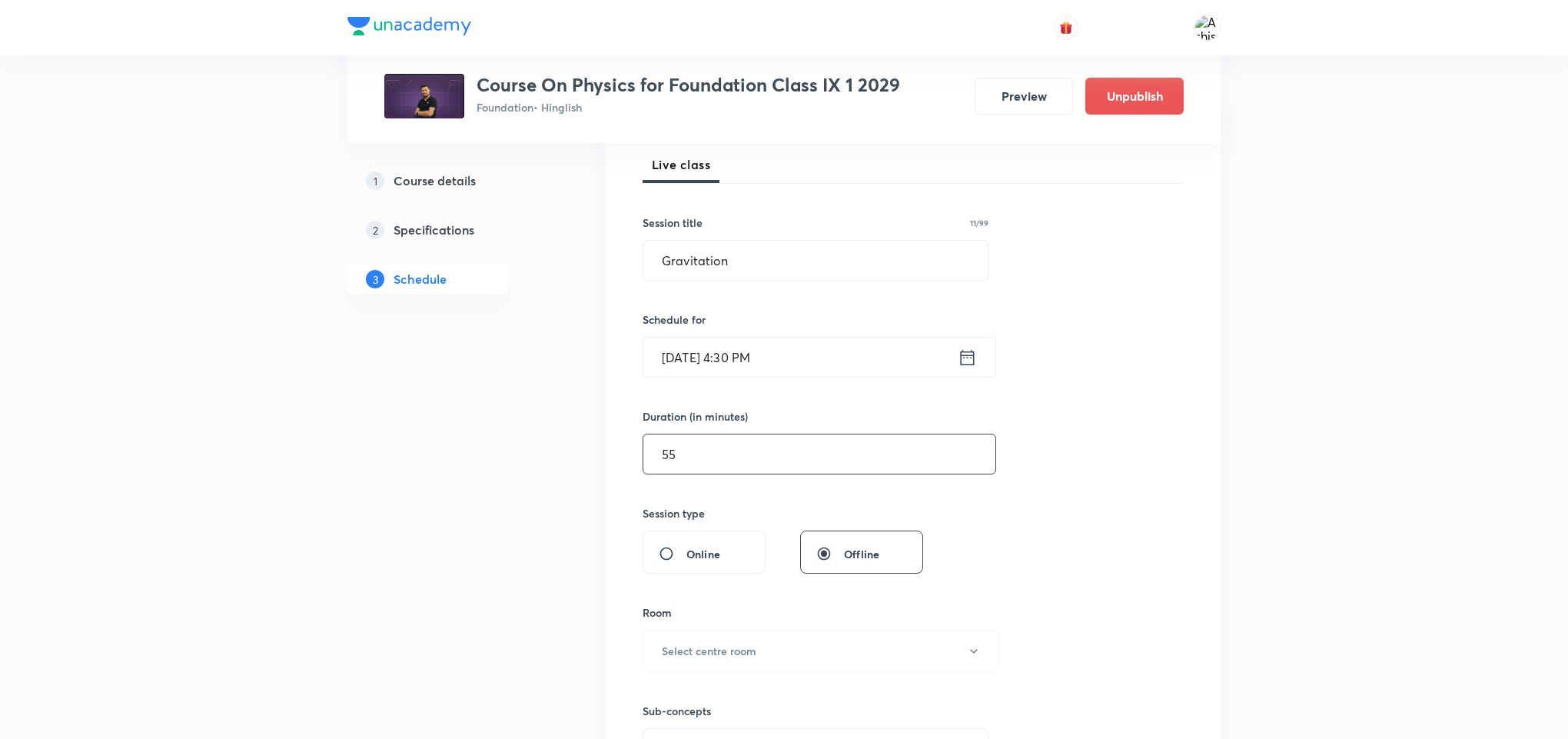
scroll to position [230, 0]
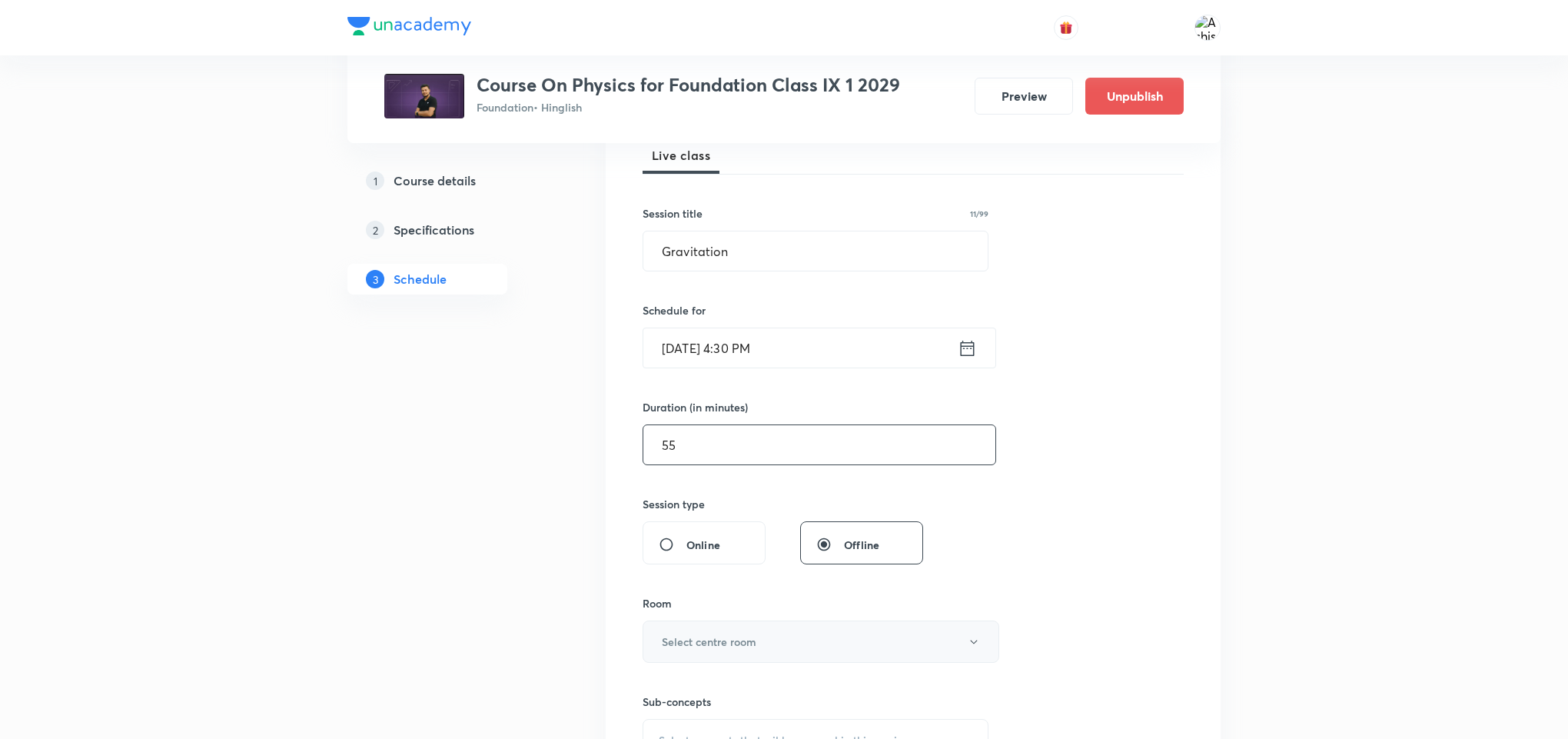
type input "55"
click at [727, 637] on h6 "Select centre room" at bounding box center [709, 642] width 95 height 17
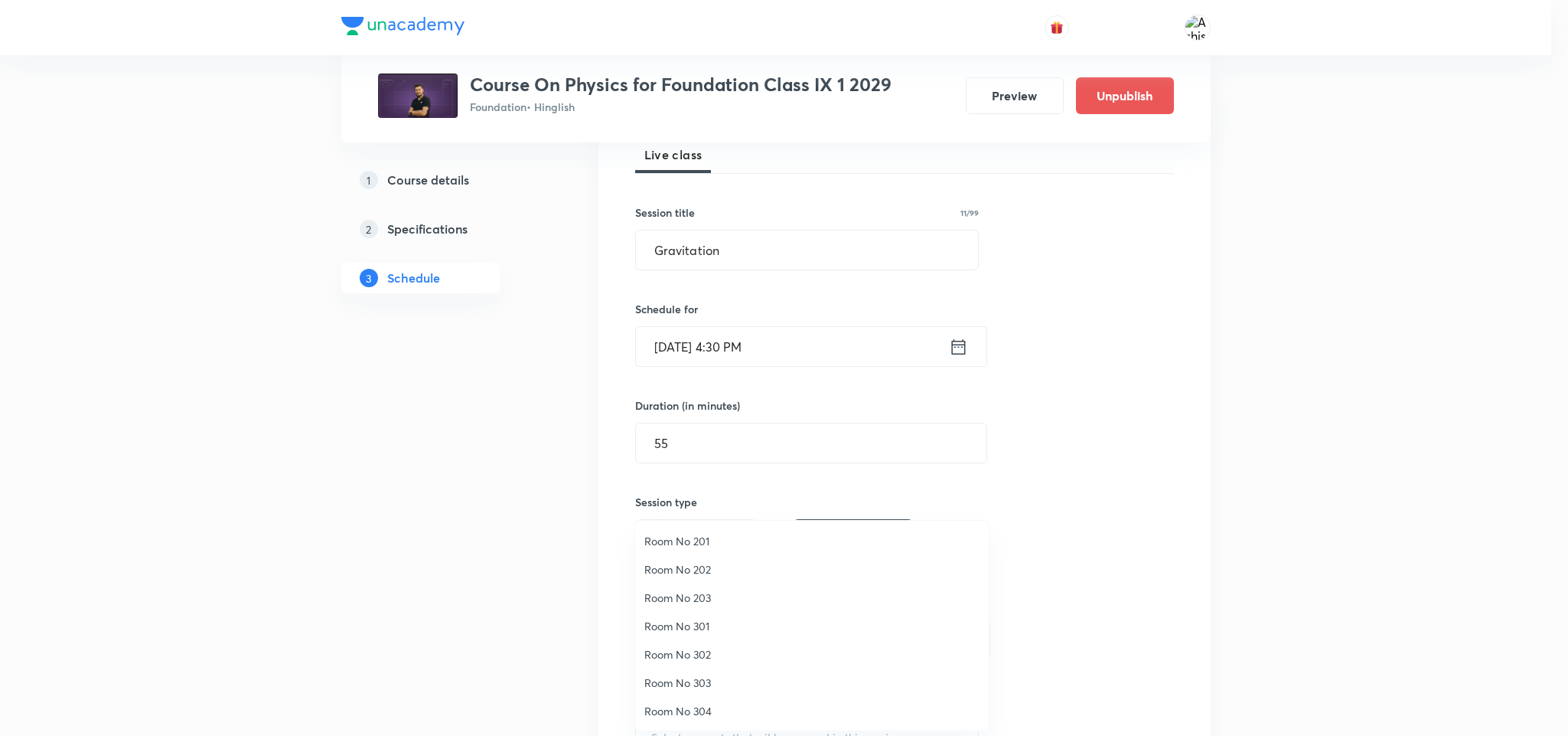
click at [696, 597] on span "Room No 203" at bounding box center [811, 598] width 335 height 16
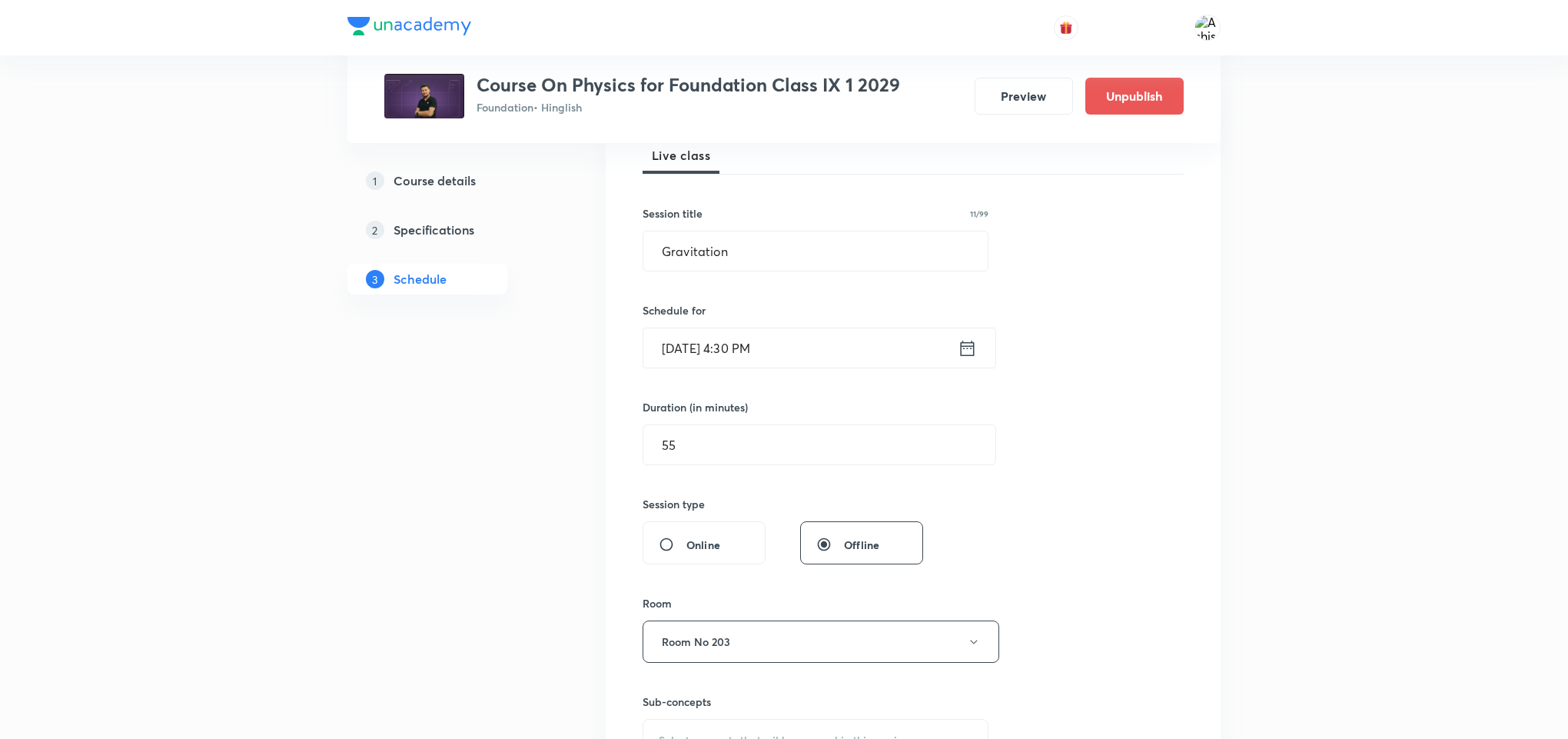
scroll to position [346, 0]
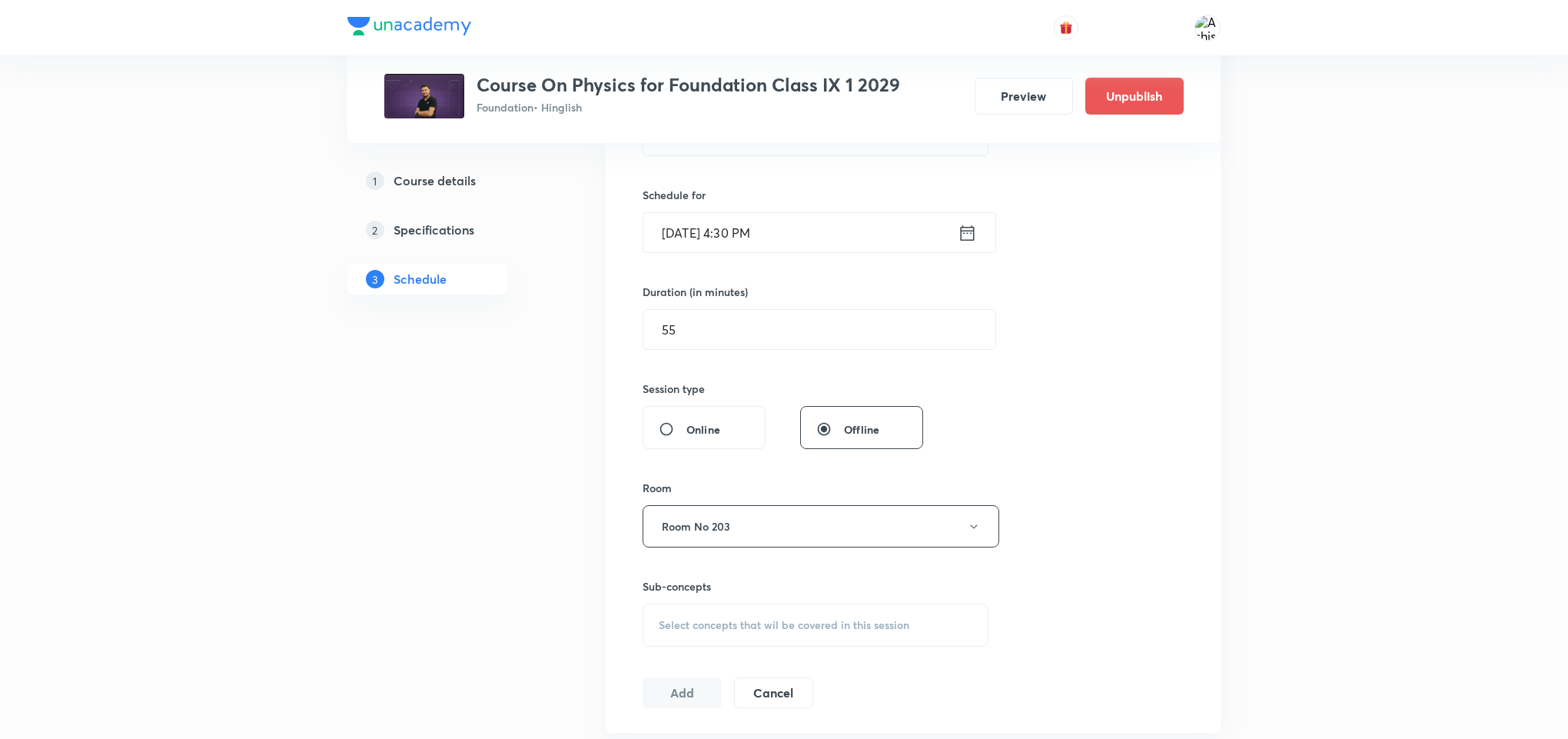
click at [779, 609] on div "Select concepts that wil be covered in this session" at bounding box center [815, 624] width 346 height 43
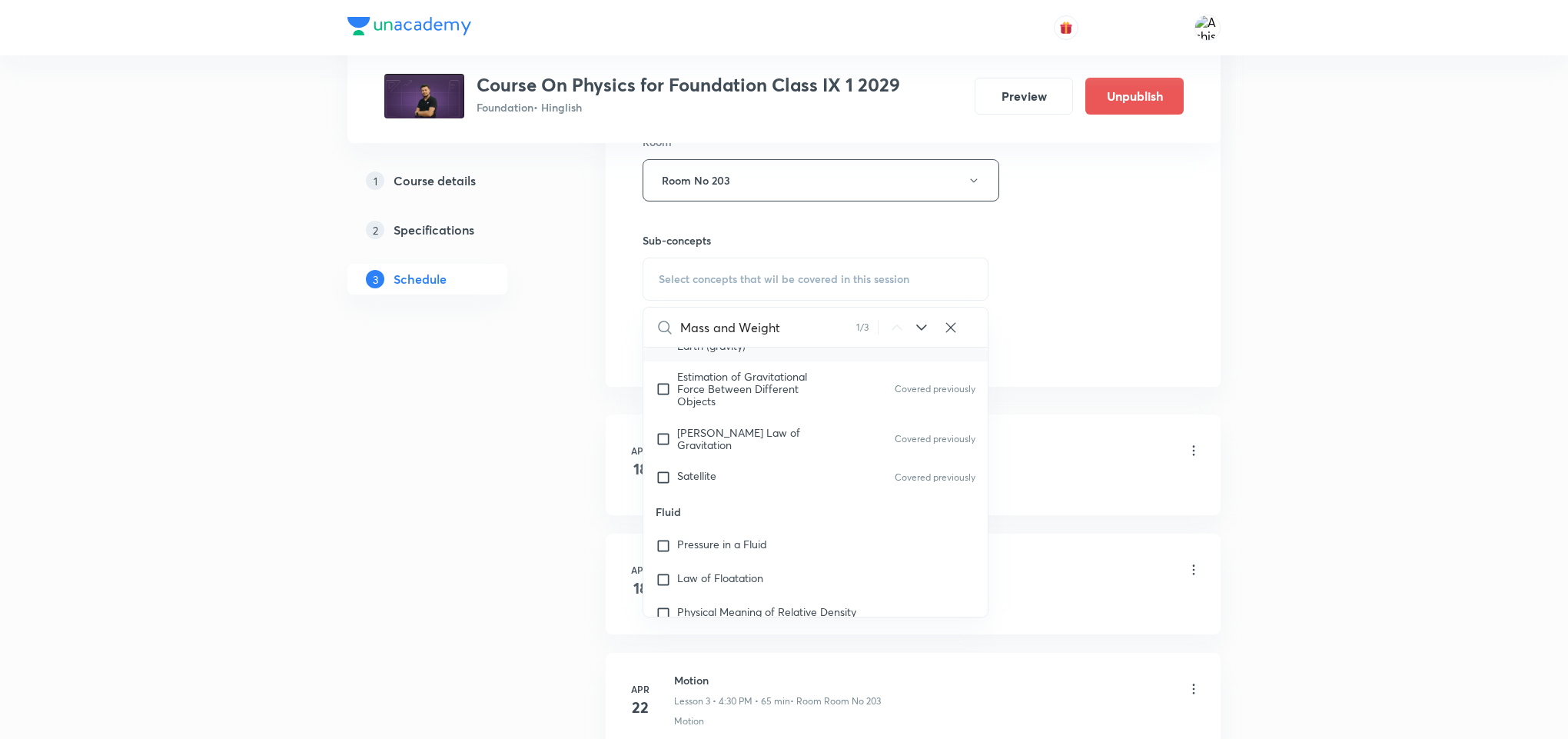
scroll to position [5488, 0]
type input "Mass and Weight"
click at [778, 471] on div "Satellite Covered previously" at bounding box center [815, 473] width 344 height 34
checkbox input "true"
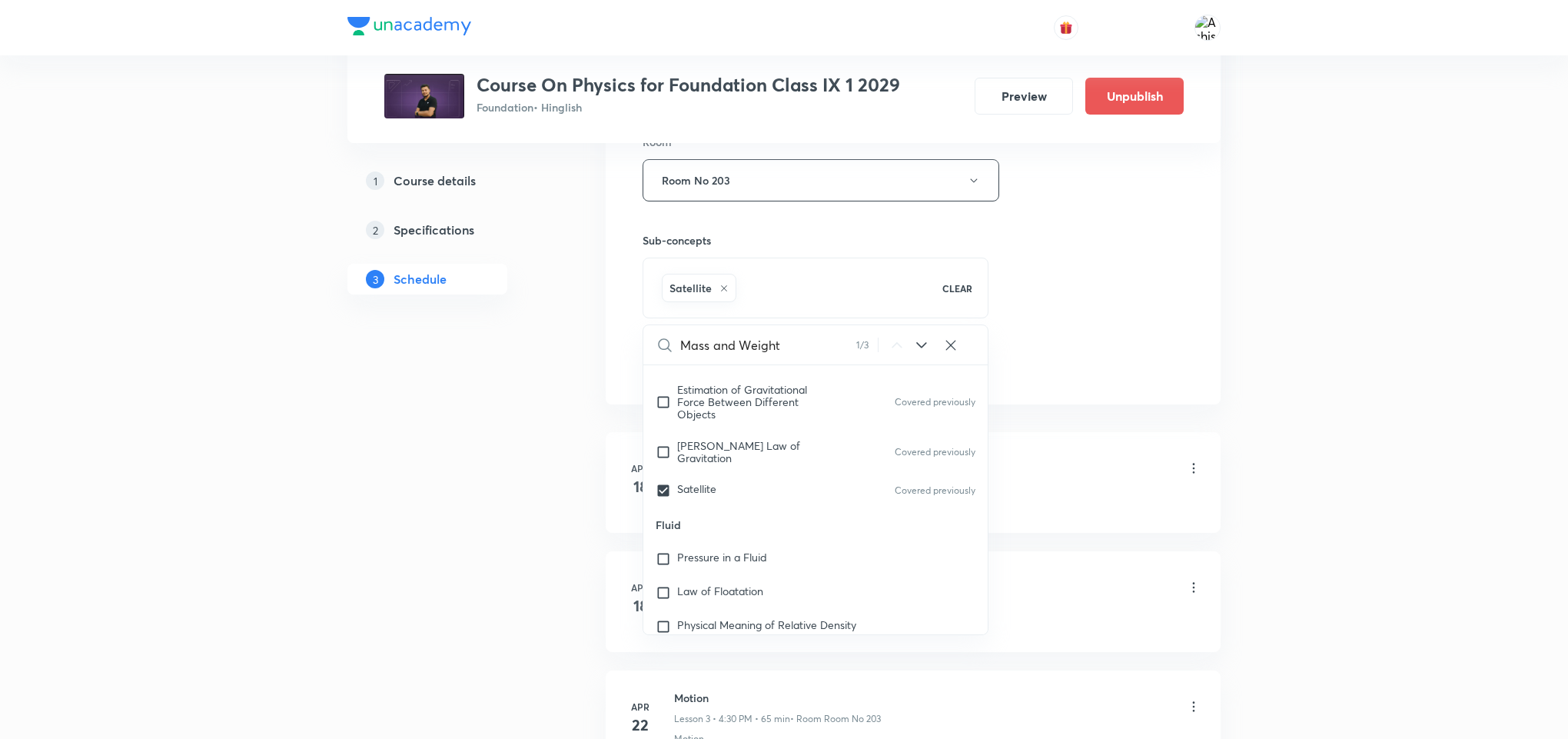
click at [1093, 324] on div "Session 56 Live class Session title 11/99 Gravitation ​ Schedule for [DATE] 4:3…" at bounding box center [913, 10] width 542 height 740
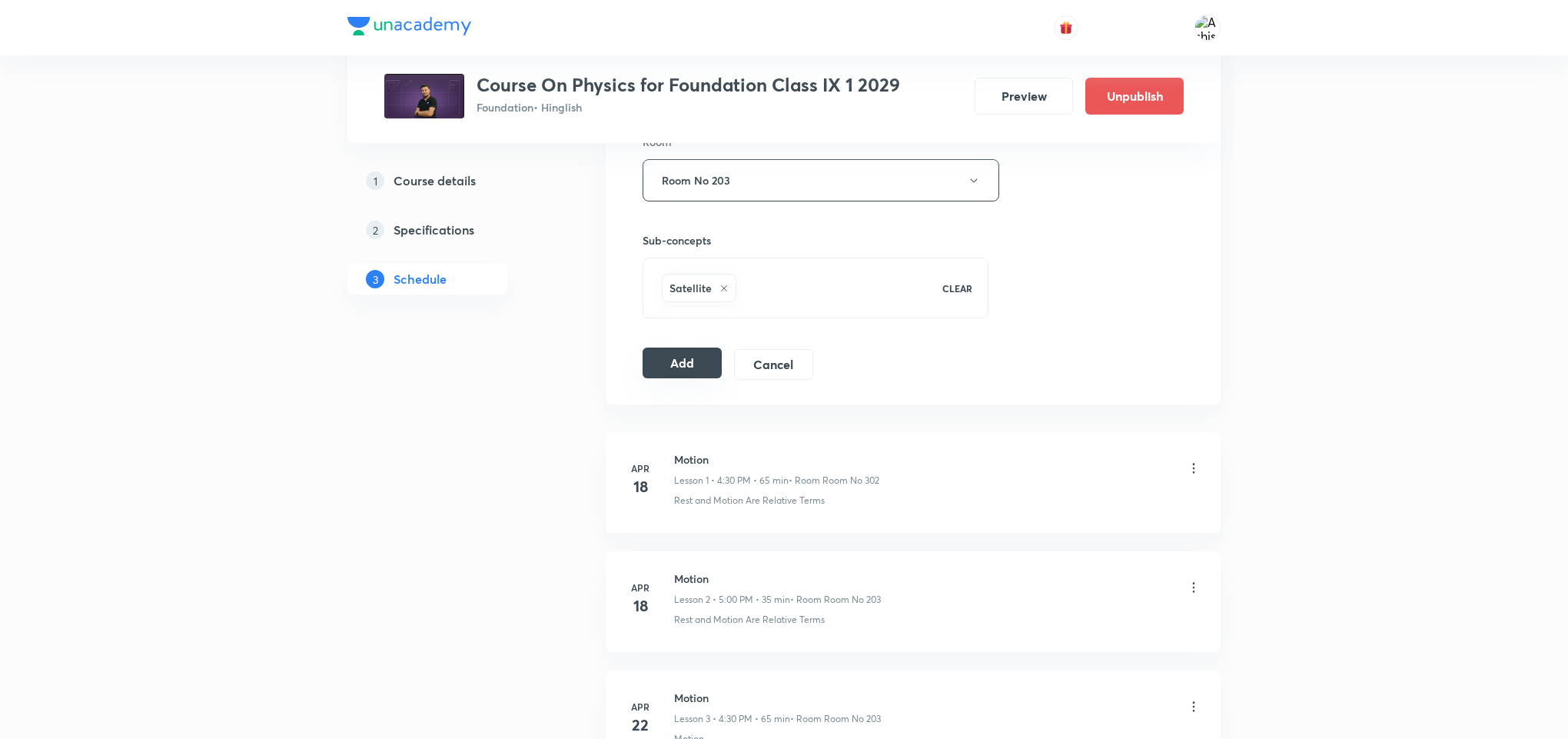
click at [690, 378] on button "Add" at bounding box center [682, 363] width 79 height 30
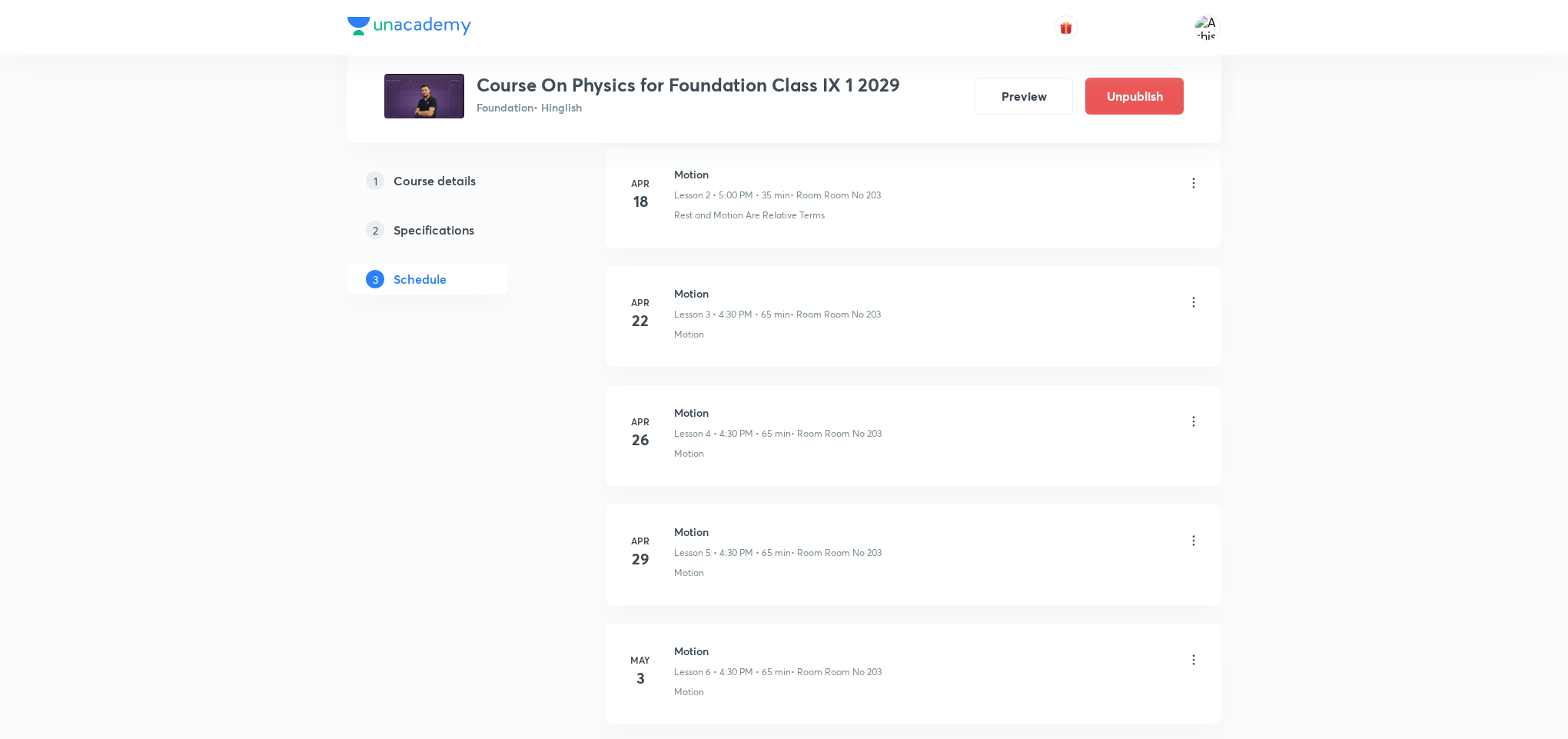
scroll to position [0, 0]
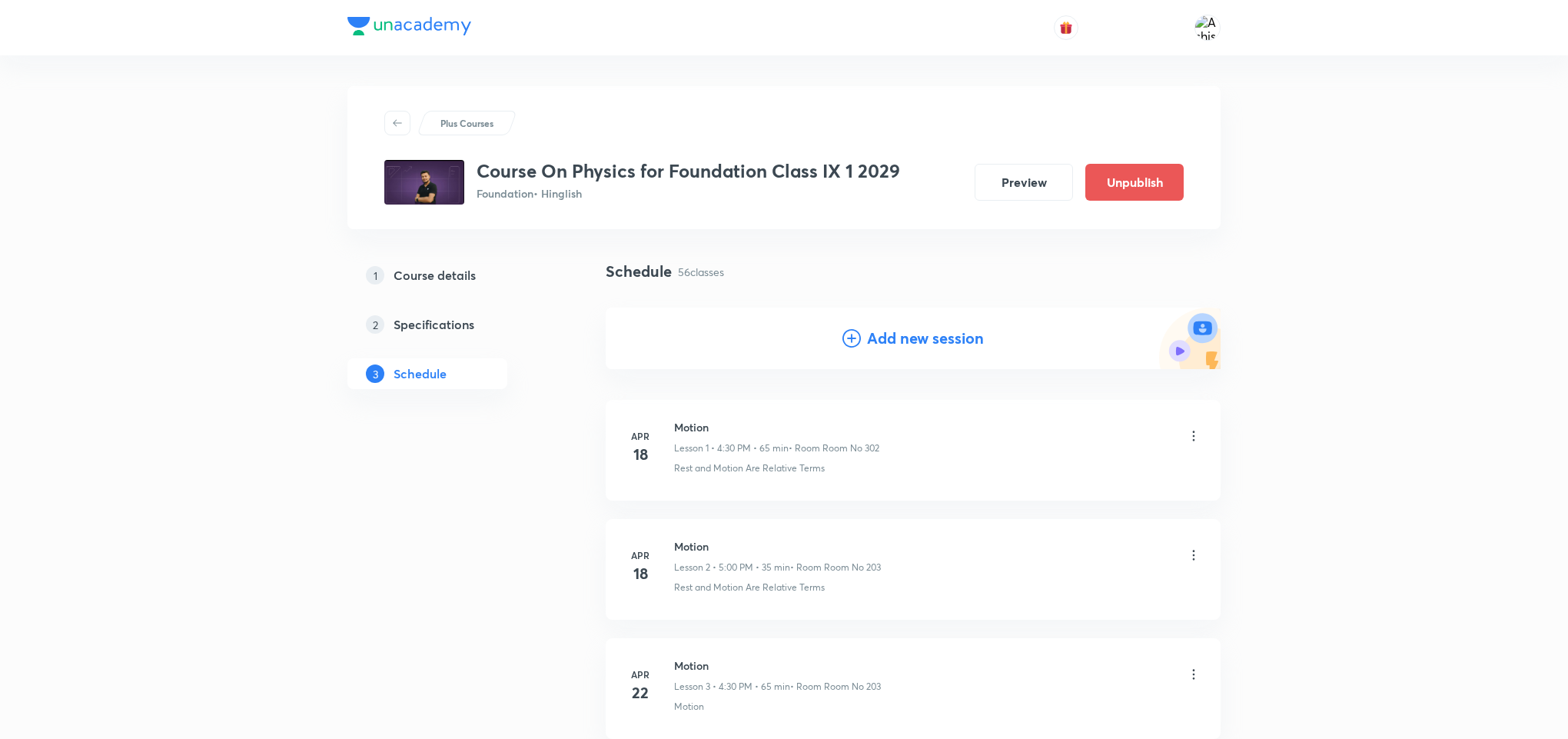
click at [847, 340] on icon at bounding box center [852, 338] width 18 height 18
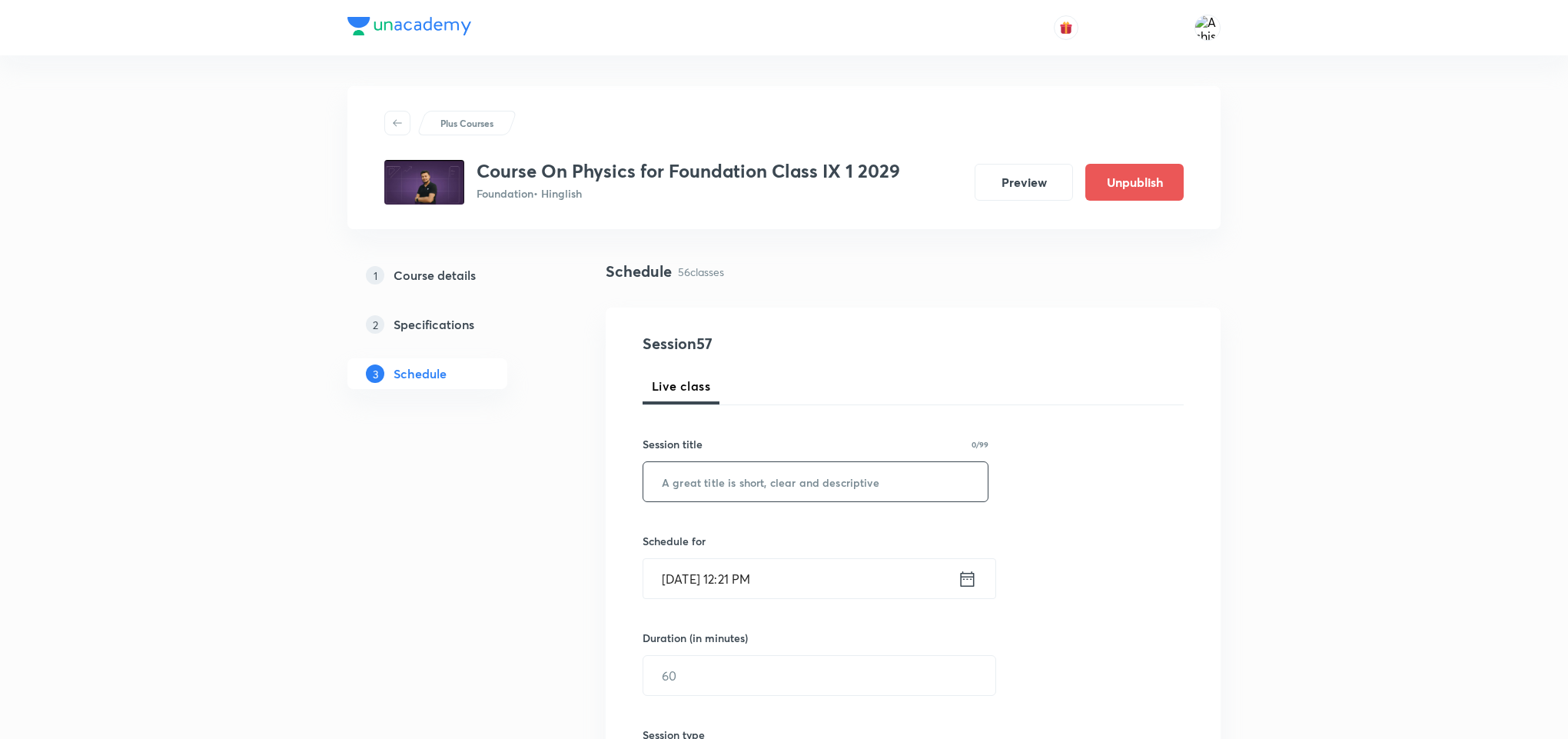
click at [740, 468] on input "text" at bounding box center [815, 481] width 344 height 39
paste input "Gravitation"
type input "Gravitation"
click at [693, 588] on input "[DATE] 12:21 PM" at bounding box center [801, 578] width 315 height 39
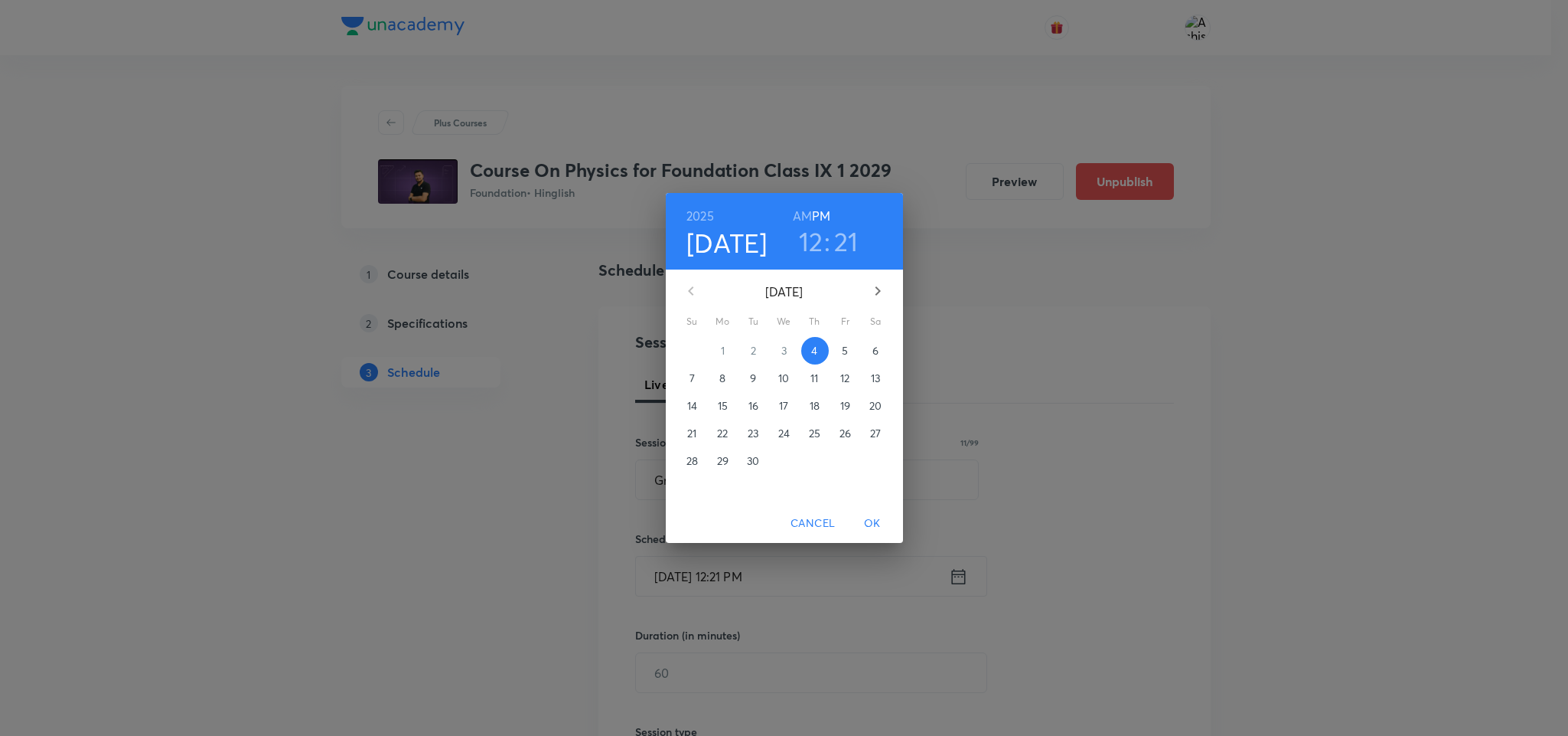
click at [878, 351] on p "6" at bounding box center [875, 350] width 6 height 16
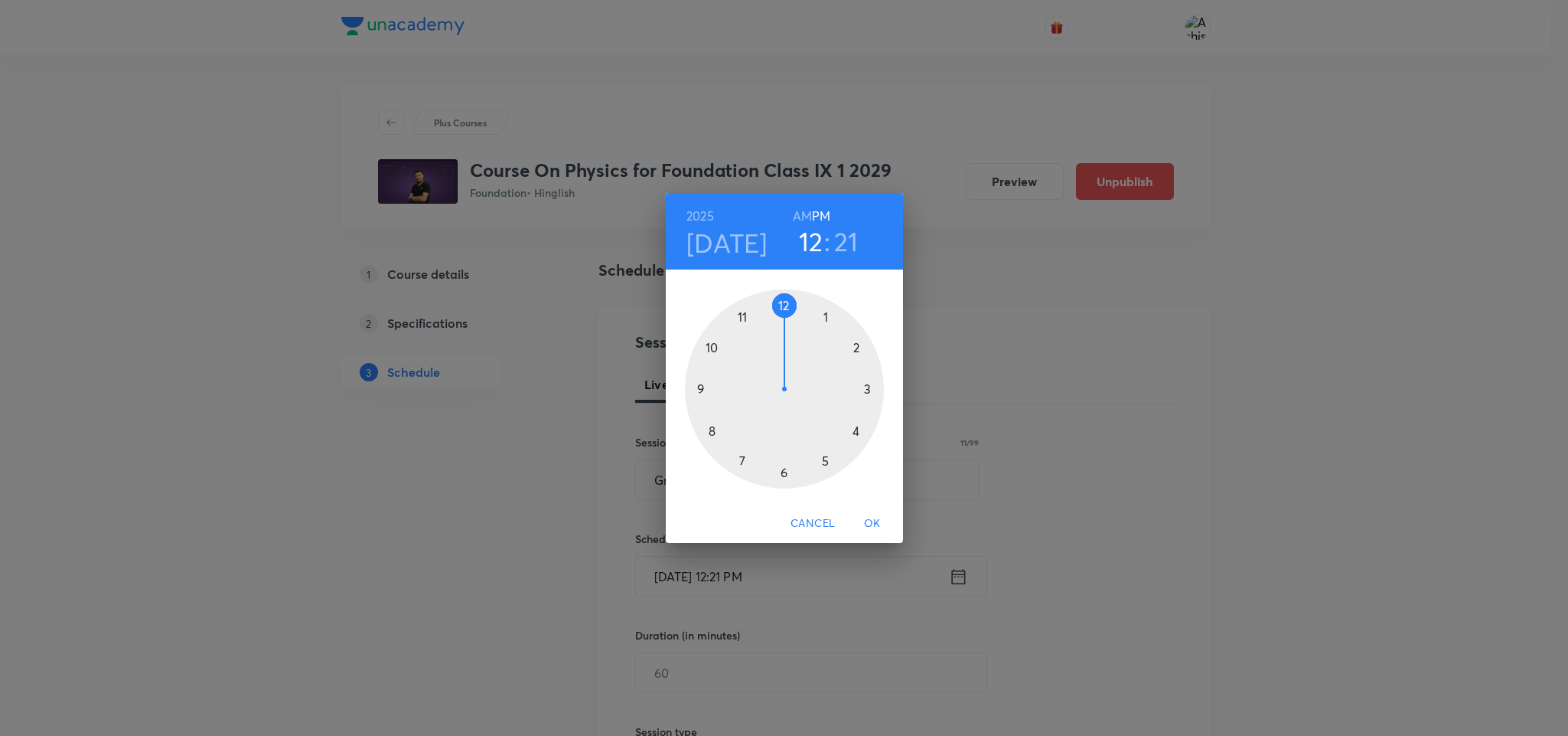
click at [825, 459] on div at bounding box center [785, 389] width 199 height 199
click at [786, 474] on div at bounding box center [785, 389] width 199 height 199
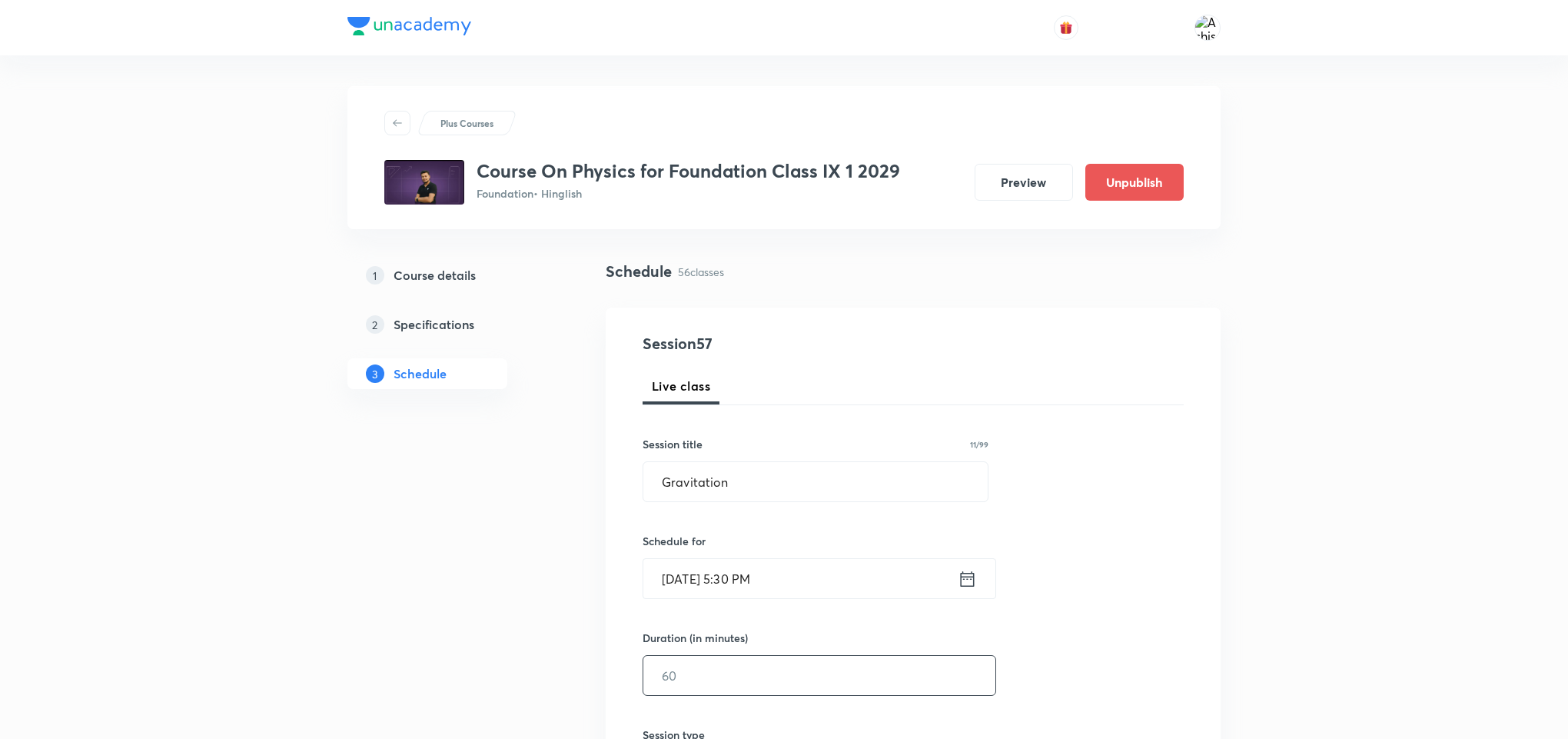
click at [713, 678] on input "text" at bounding box center [820, 675] width 353 height 39
type input "8"
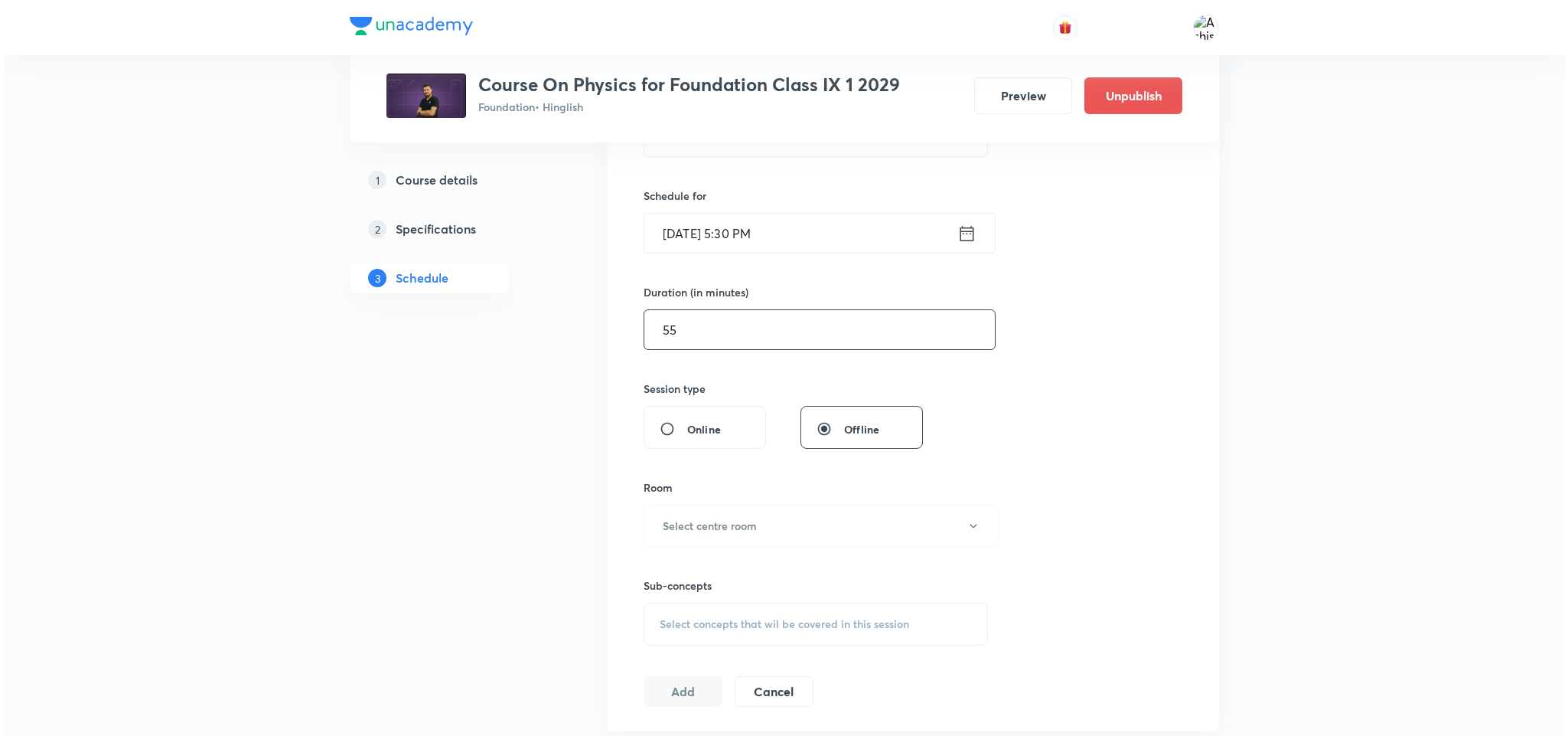
scroll to position [345, 0]
type input "55"
click at [736, 528] on h6 "Select centre room" at bounding box center [705, 524] width 94 height 16
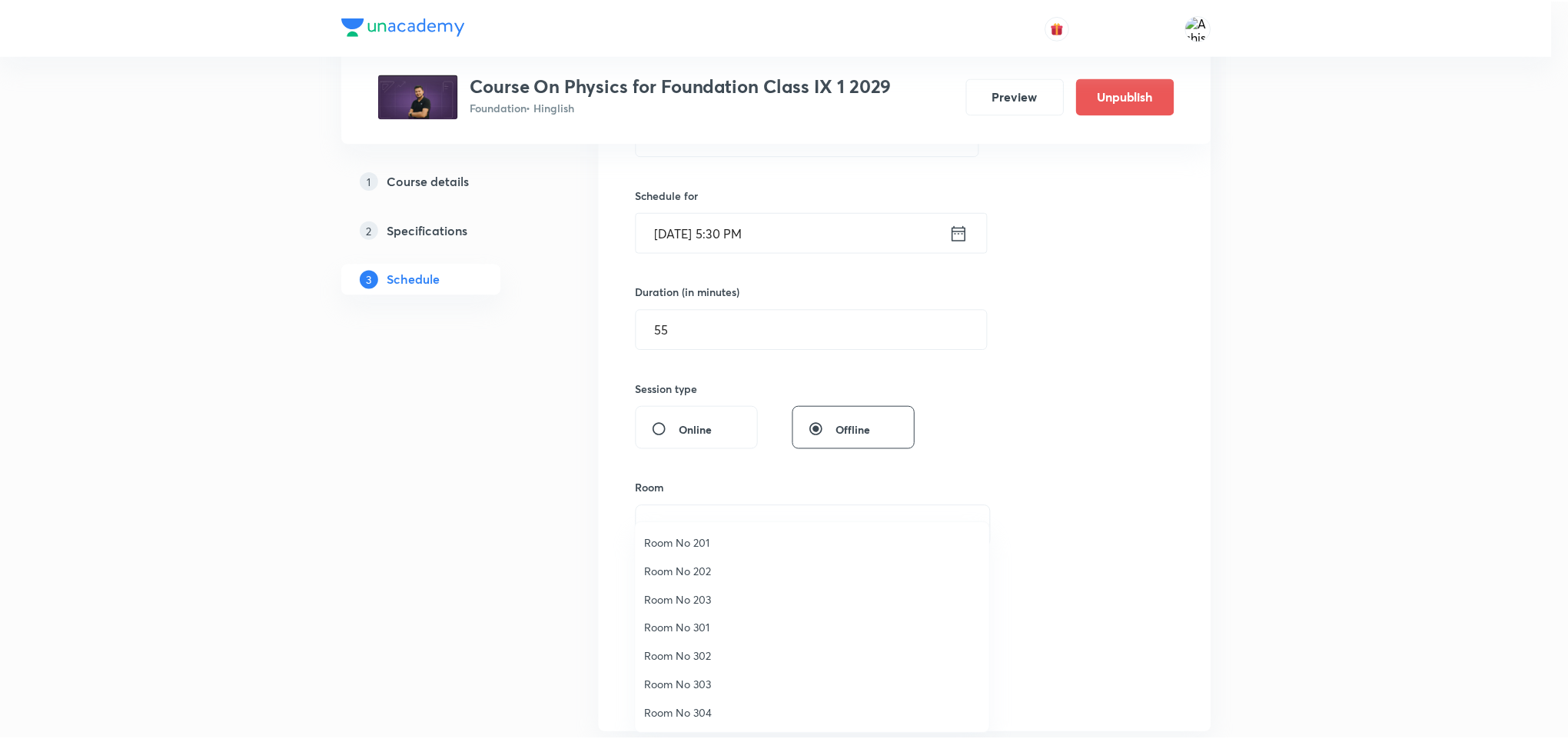
scroll to position [1, 0]
click at [699, 598] on span "Room No 203" at bounding box center [815, 599] width 337 height 17
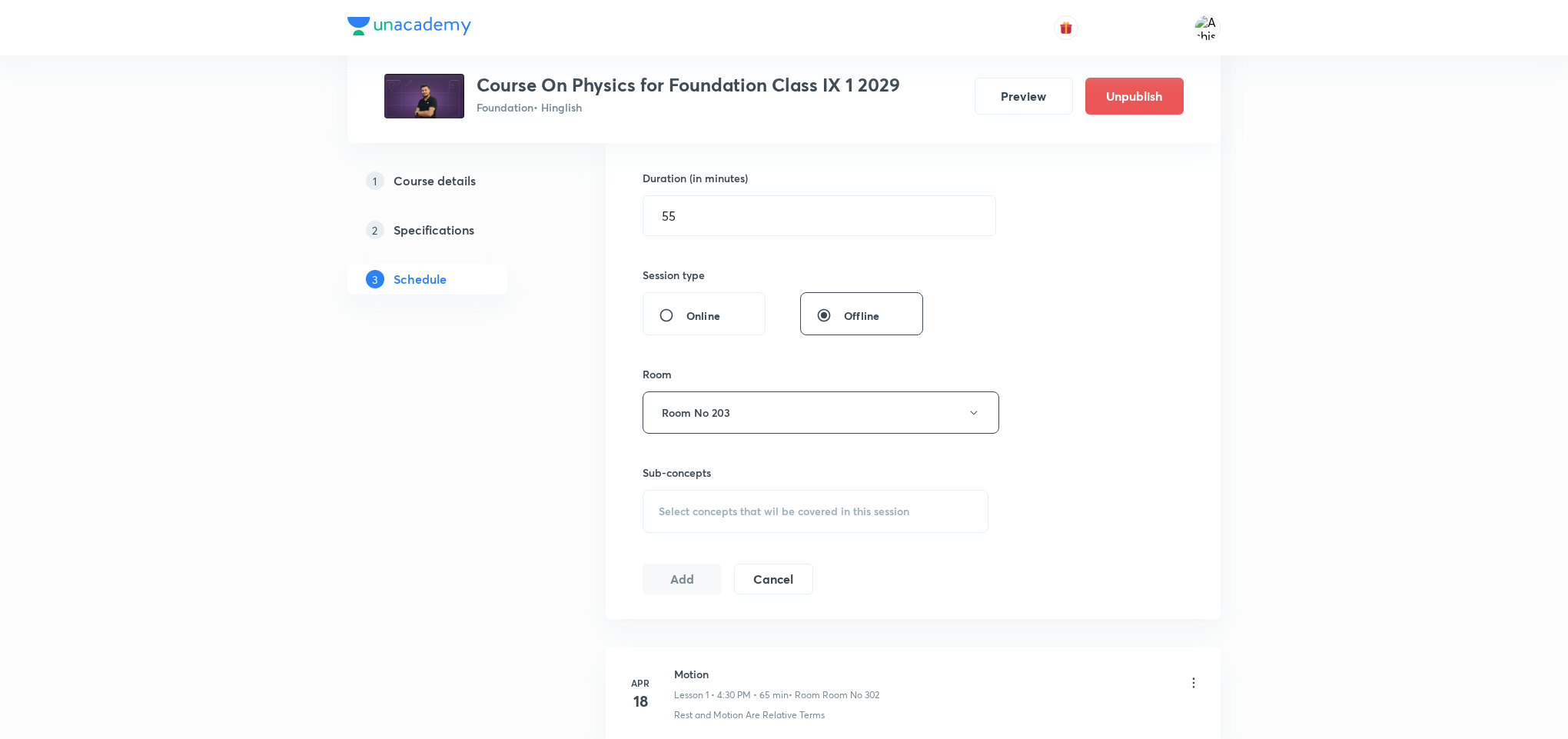
scroll to position [461, 0]
click at [757, 509] on span "Select concepts that wil be covered in this session" at bounding box center [784, 509] width 251 height 12
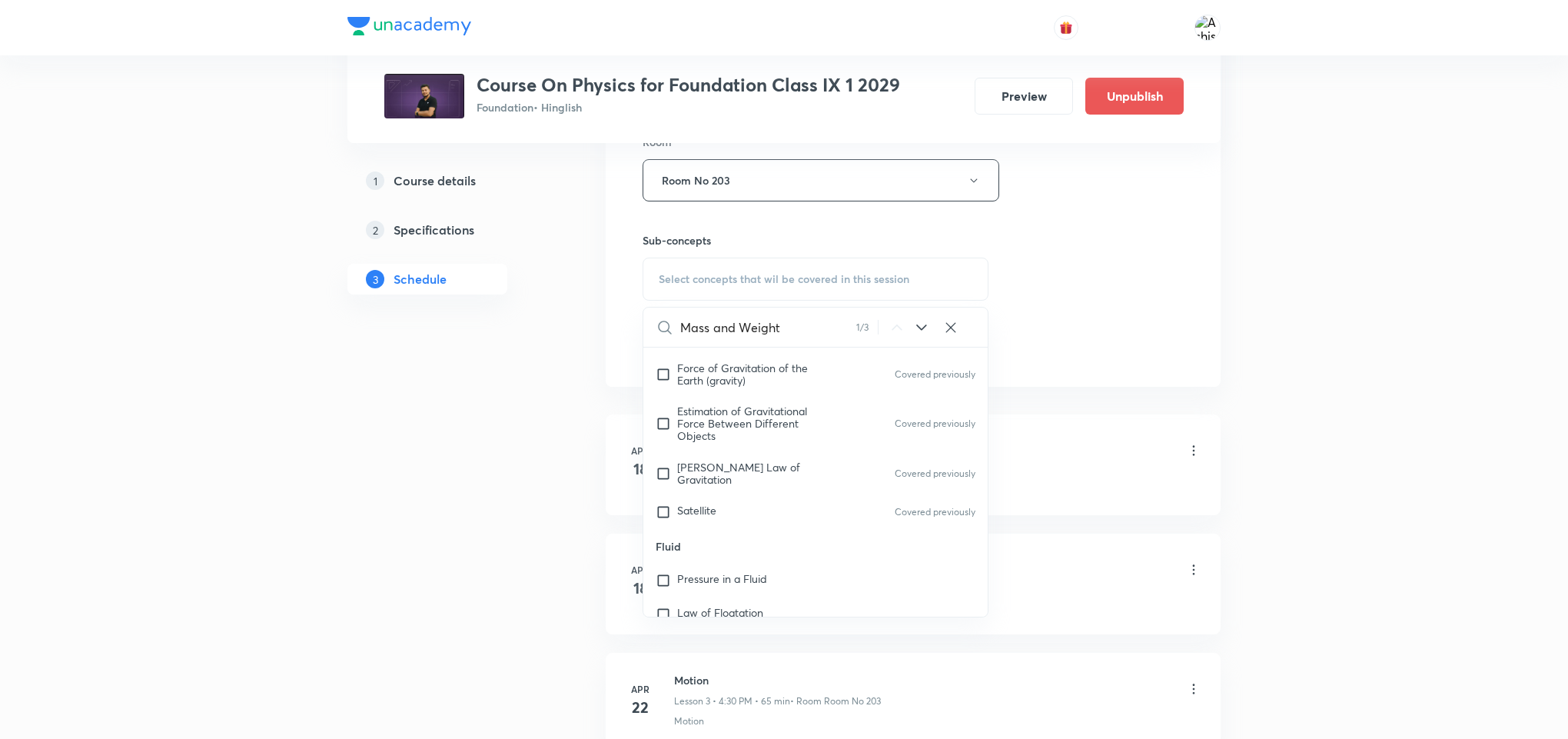
scroll to position [5488, 0]
type input "Mass and Weight"
click at [775, 471] on div "Satellite Covered previously" at bounding box center [815, 473] width 344 height 34
checkbox input "true"
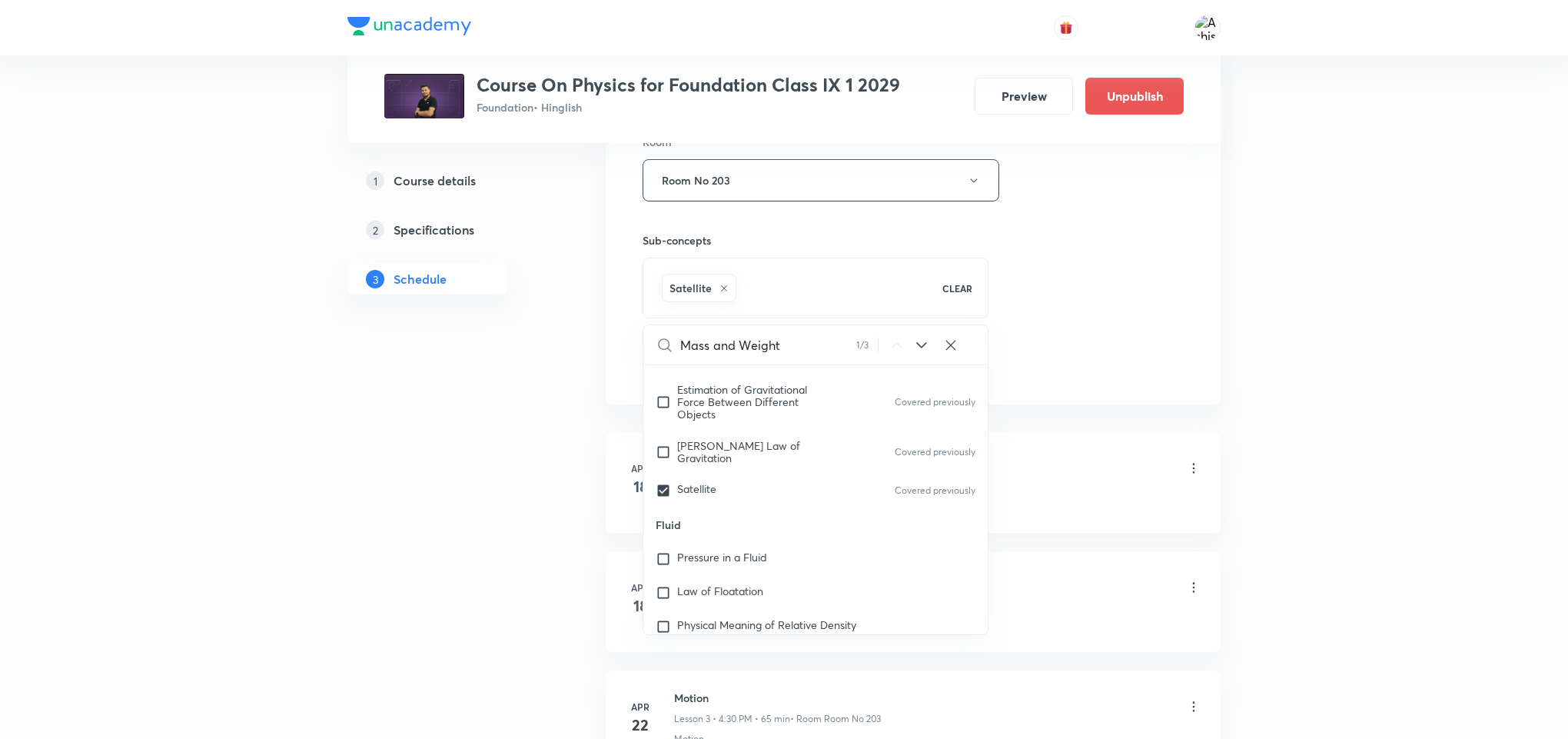
click at [1098, 390] on div "Session 57 Live class Session title 11/99 Gravitation ​ Schedule for [DATE] 5:3…" at bounding box center [913, 9] width 615 height 789
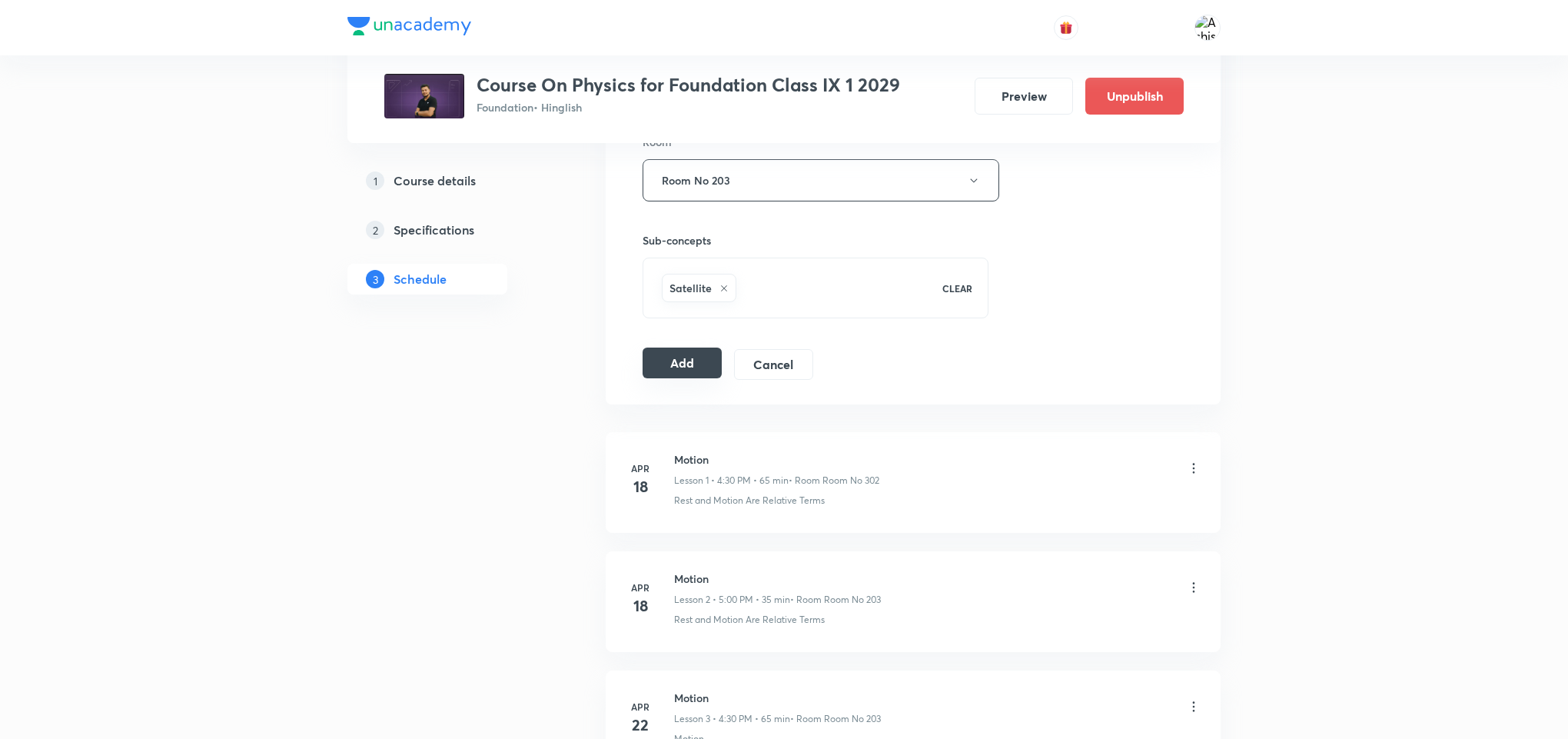
click at [666, 374] on button "Add" at bounding box center [682, 363] width 79 height 30
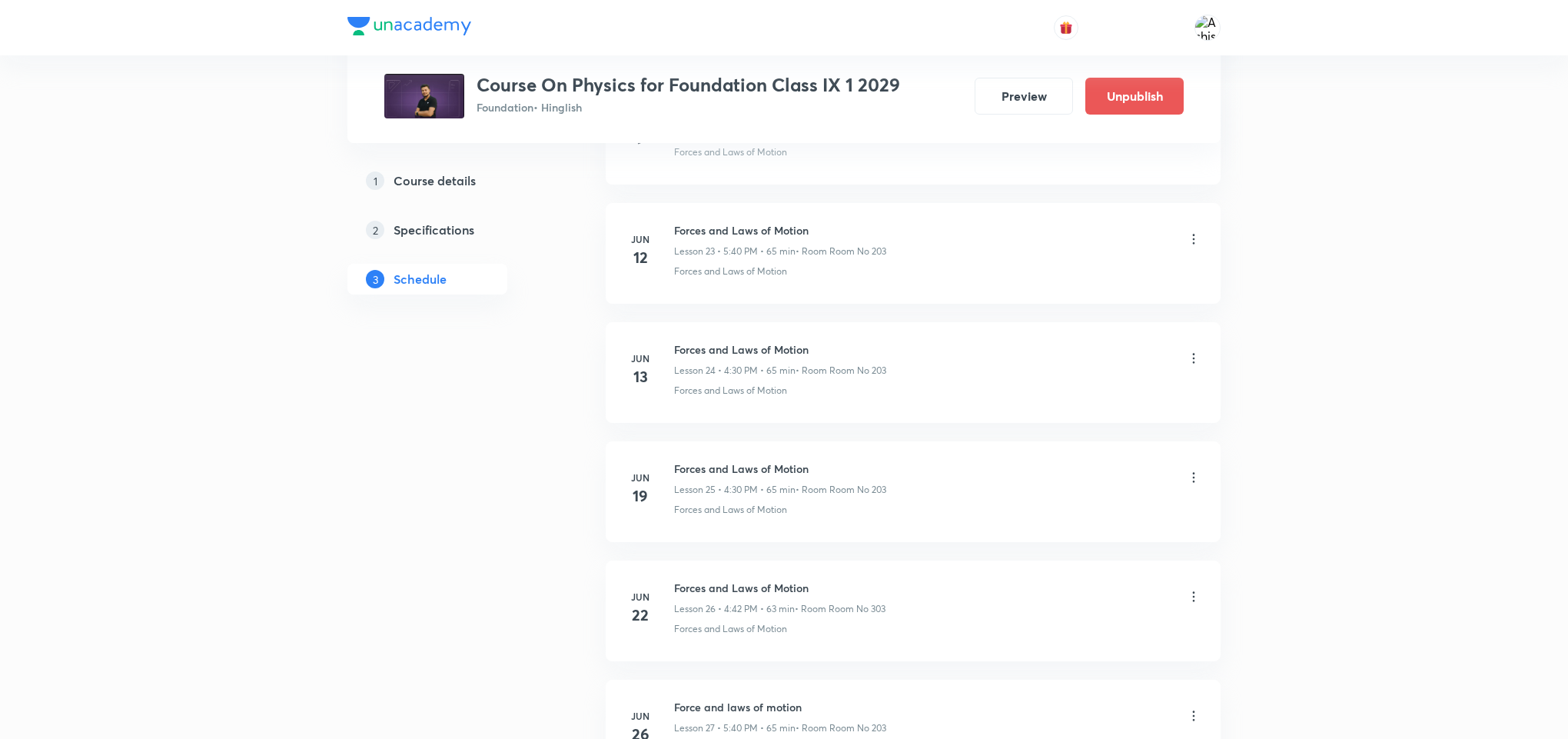
scroll to position [6694, 0]
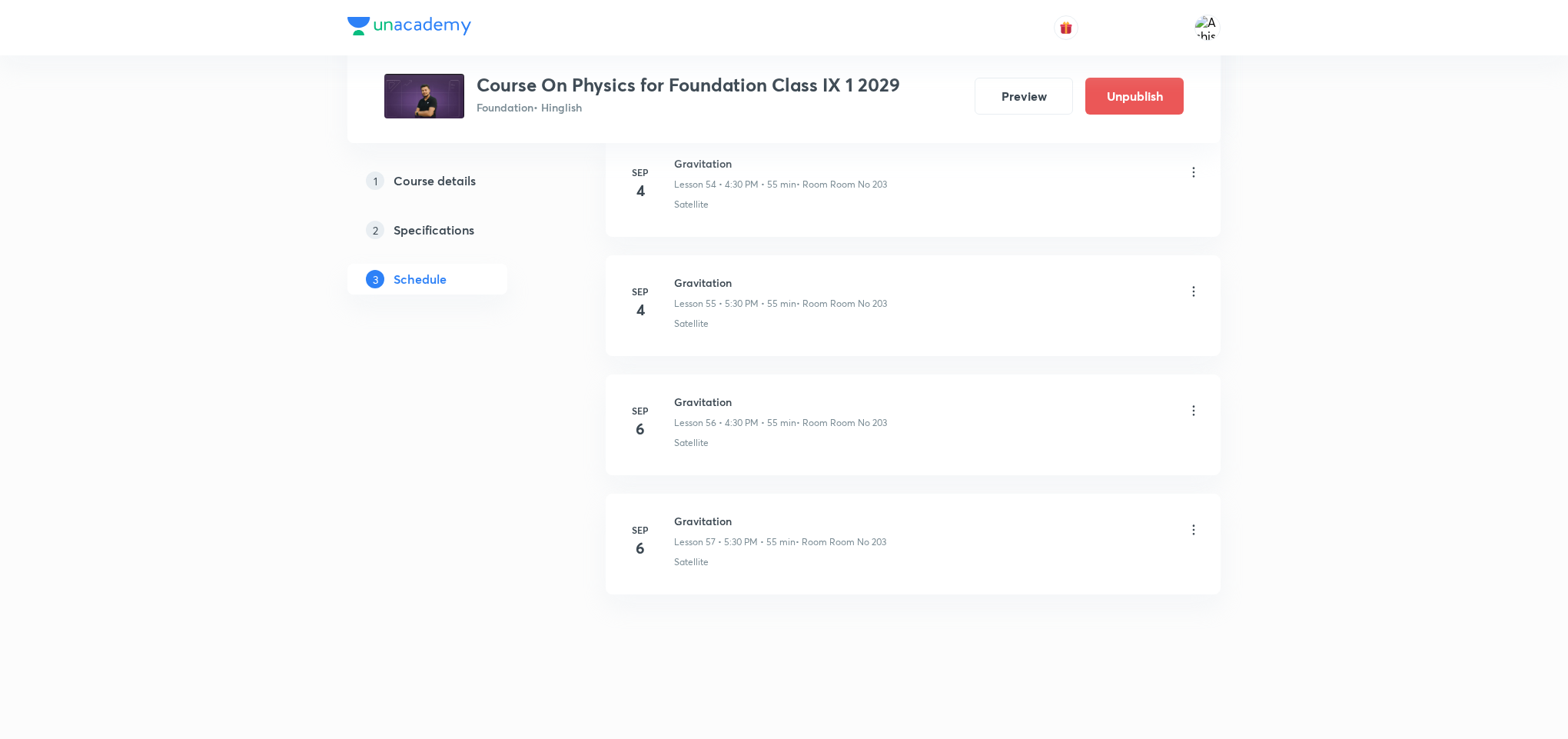
click at [1008, 577] on li "[DATE] Gravitation Lesson 57 • 5:30 PM • 55 min • Room Room No 203 Satellite" at bounding box center [913, 544] width 615 height 101
